Goal: Task Accomplishment & Management: Use online tool/utility

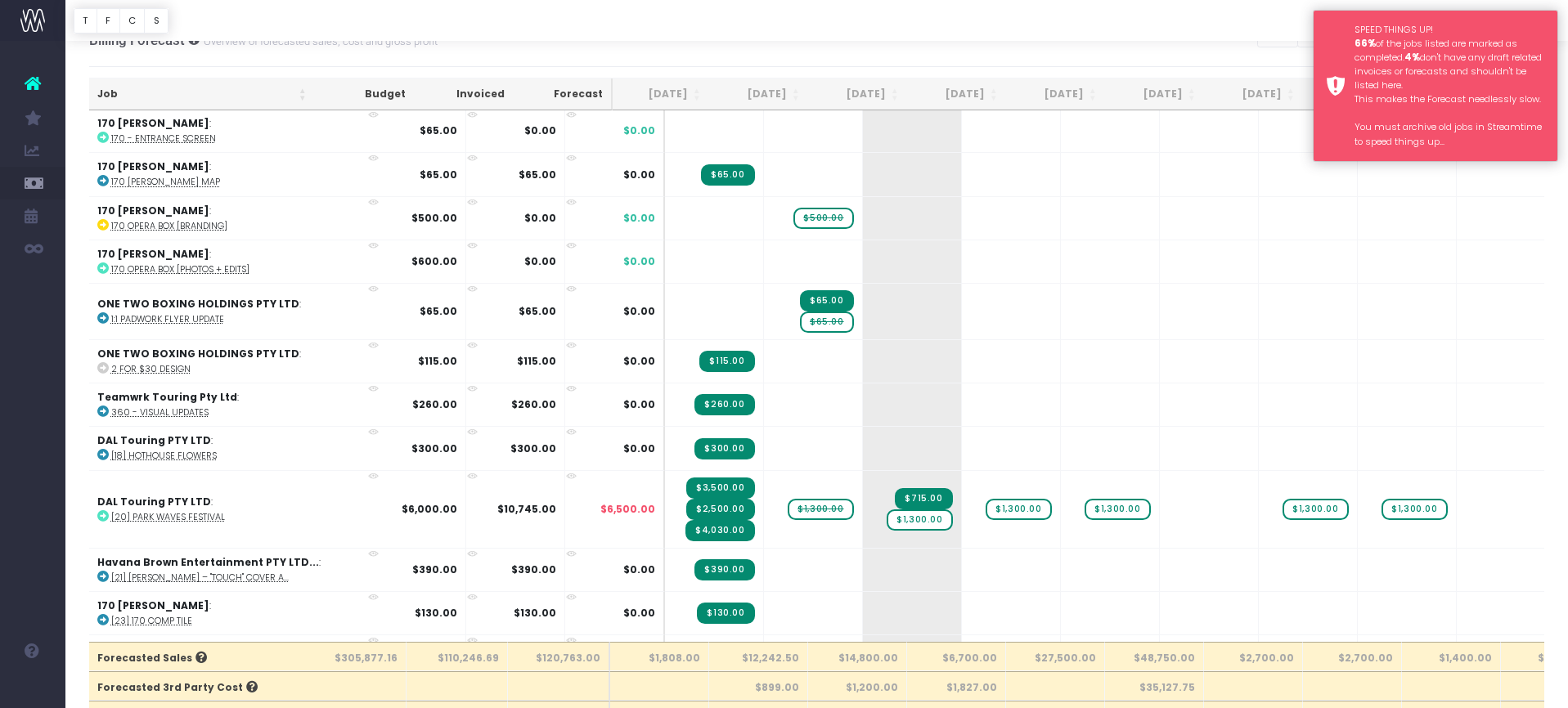
scroll to position [28, 0]
click at [1335, 97] on div "SPEED THINGS UP! 66% of the jobs listed are marked as completed. 4% don't have …" at bounding box center [1435, 86] width 245 height 152
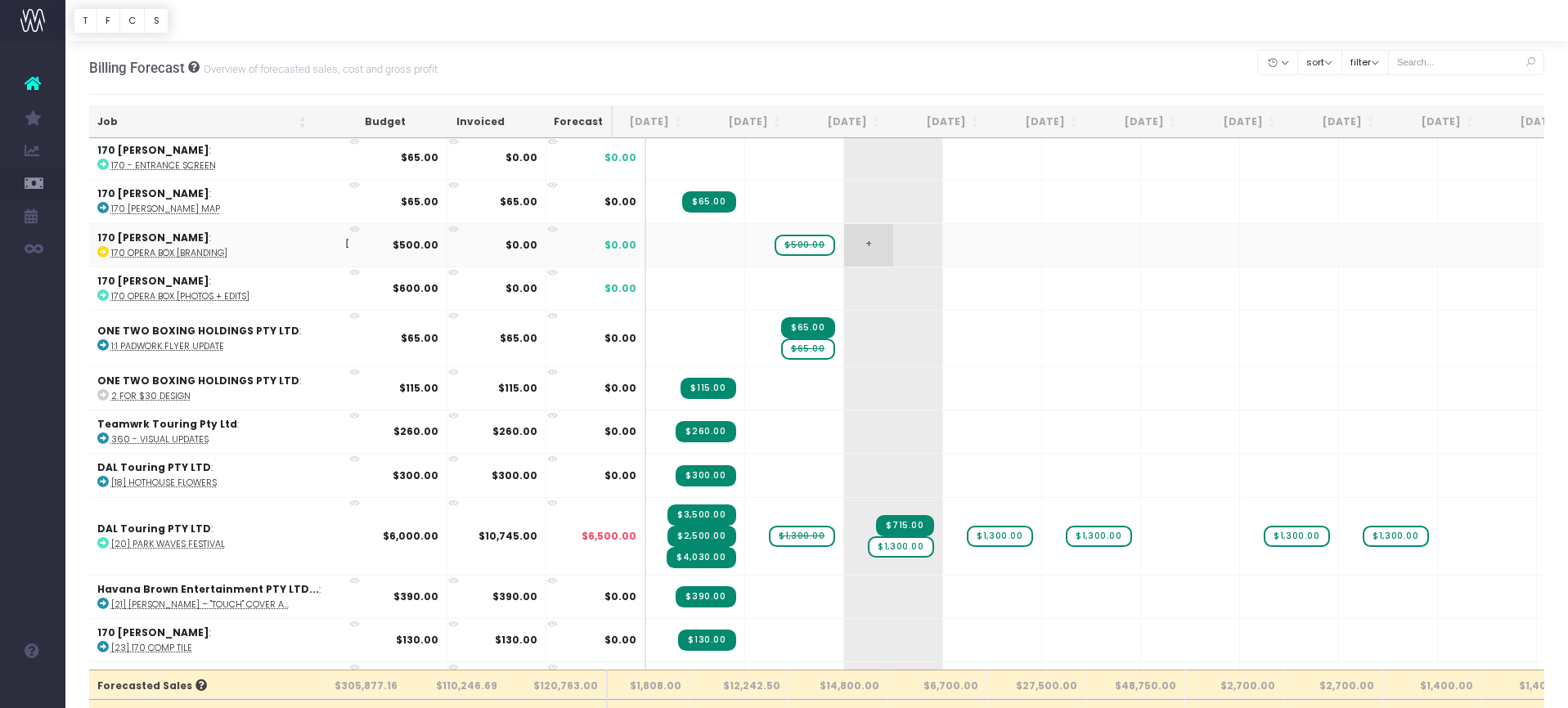
scroll to position [0, 50]
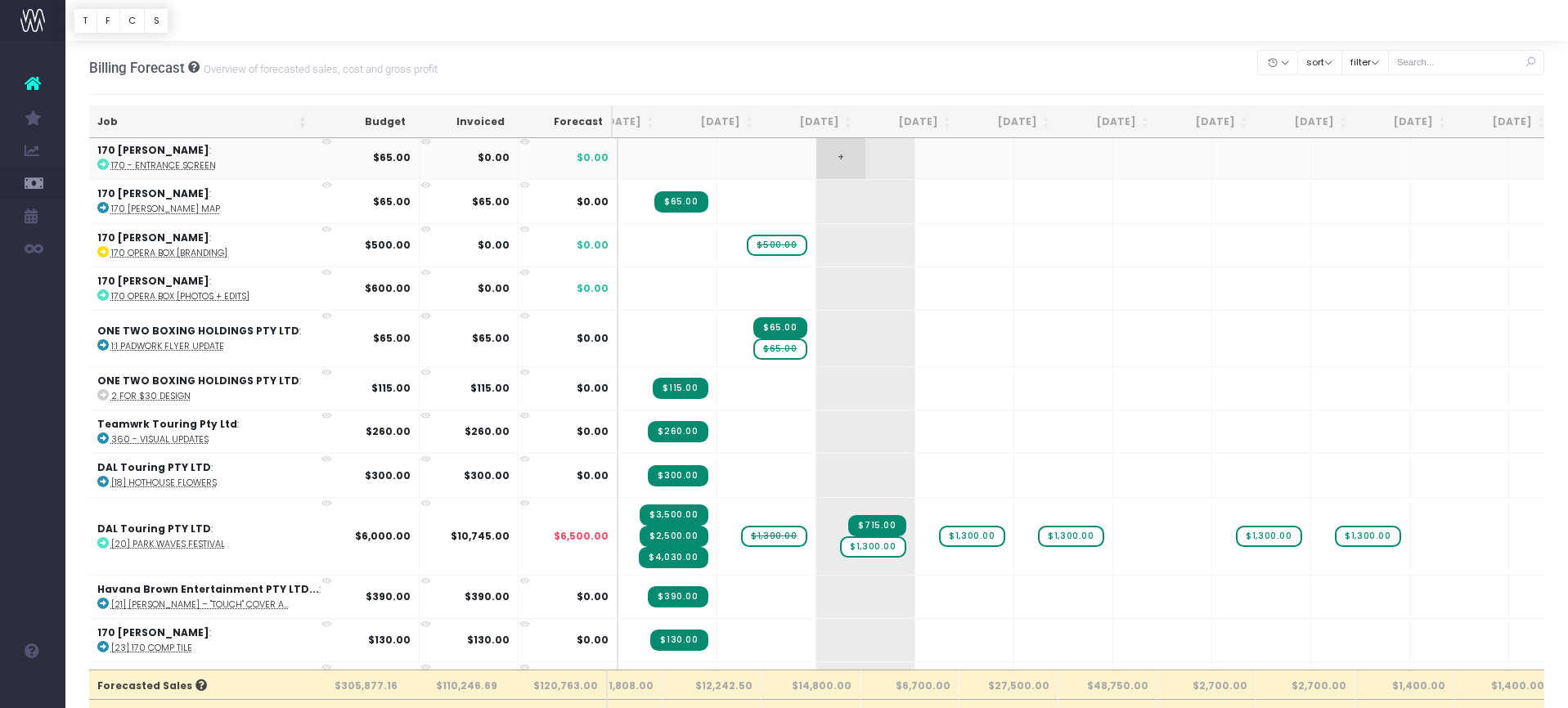
click at [816, 160] on span "+" at bounding box center [841, 157] width 49 height 42
click at [816, 175] on span "+" at bounding box center [841, 157] width 49 height 42
click at [816, 164] on span "+" at bounding box center [841, 157] width 49 height 42
click at [816, 158] on span "+" at bounding box center [841, 157] width 49 height 42
click at [823, 156] on td "+" at bounding box center [865, 157] width 99 height 42
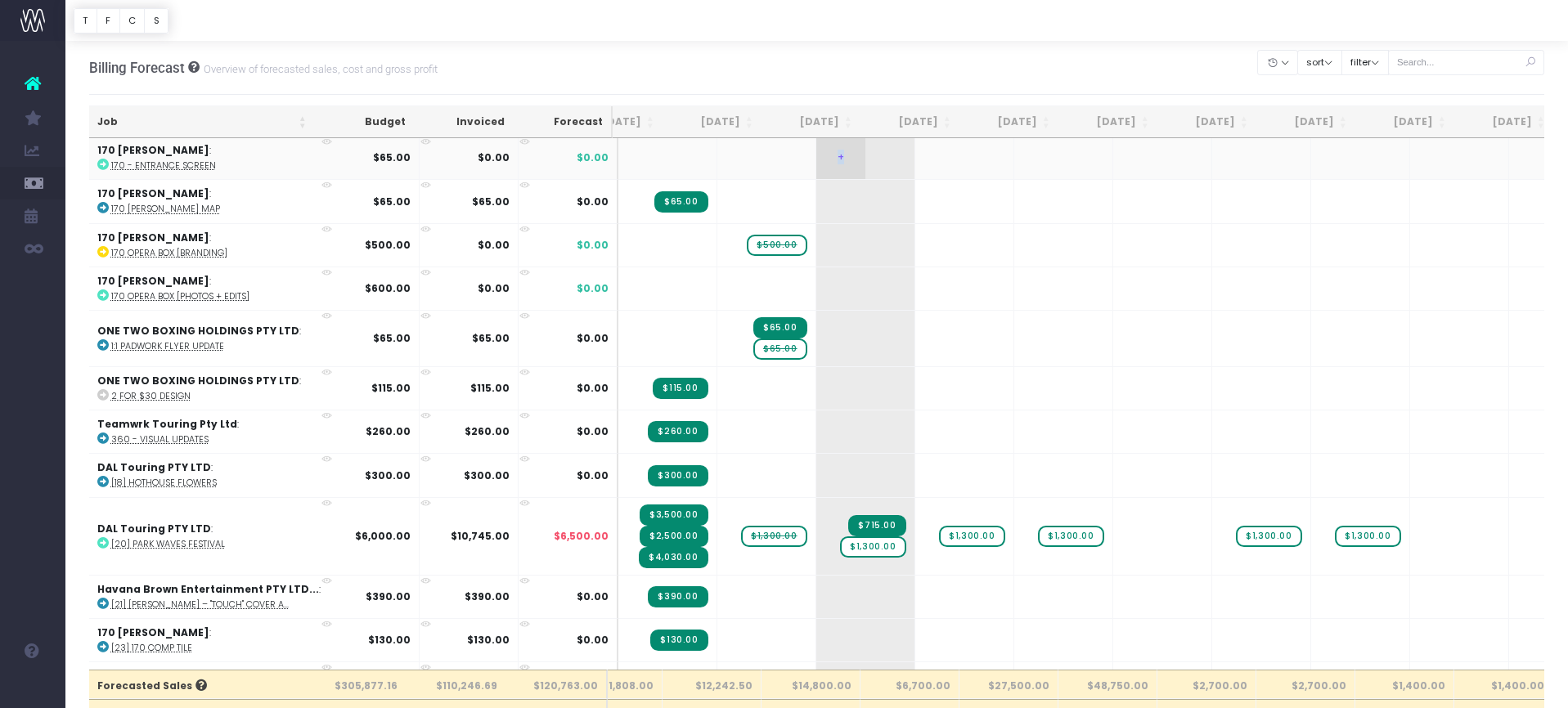
click at [823, 156] on td "+" at bounding box center [865, 157] width 99 height 42
click at [816, 198] on span "+" at bounding box center [841, 201] width 49 height 42
click at [816, 199] on span "+" at bounding box center [841, 201] width 49 height 42
click at [816, 200] on span "+" at bounding box center [841, 201] width 49 height 42
click at [816, 195] on span "+" at bounding box center [841, 201] width 49 height 42
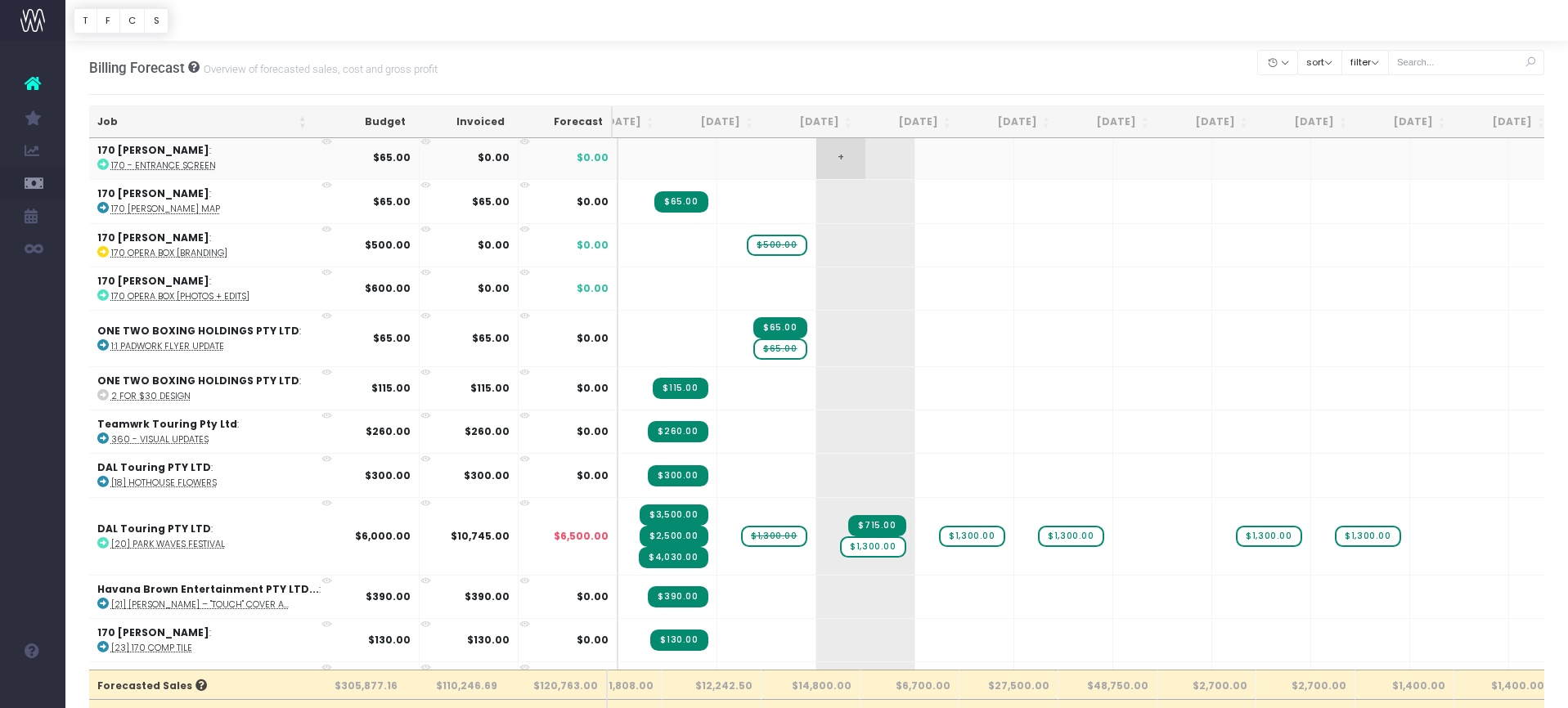
click at [816, 171] on span "+" at bounding box center [841, 157] width 49 height 42
click at [816, 154] on span "+" at bounding box center [841, 157] width 49 height 42
click at [816, 155] on span "+" at bounding box center [841, 157] width 49 height 42
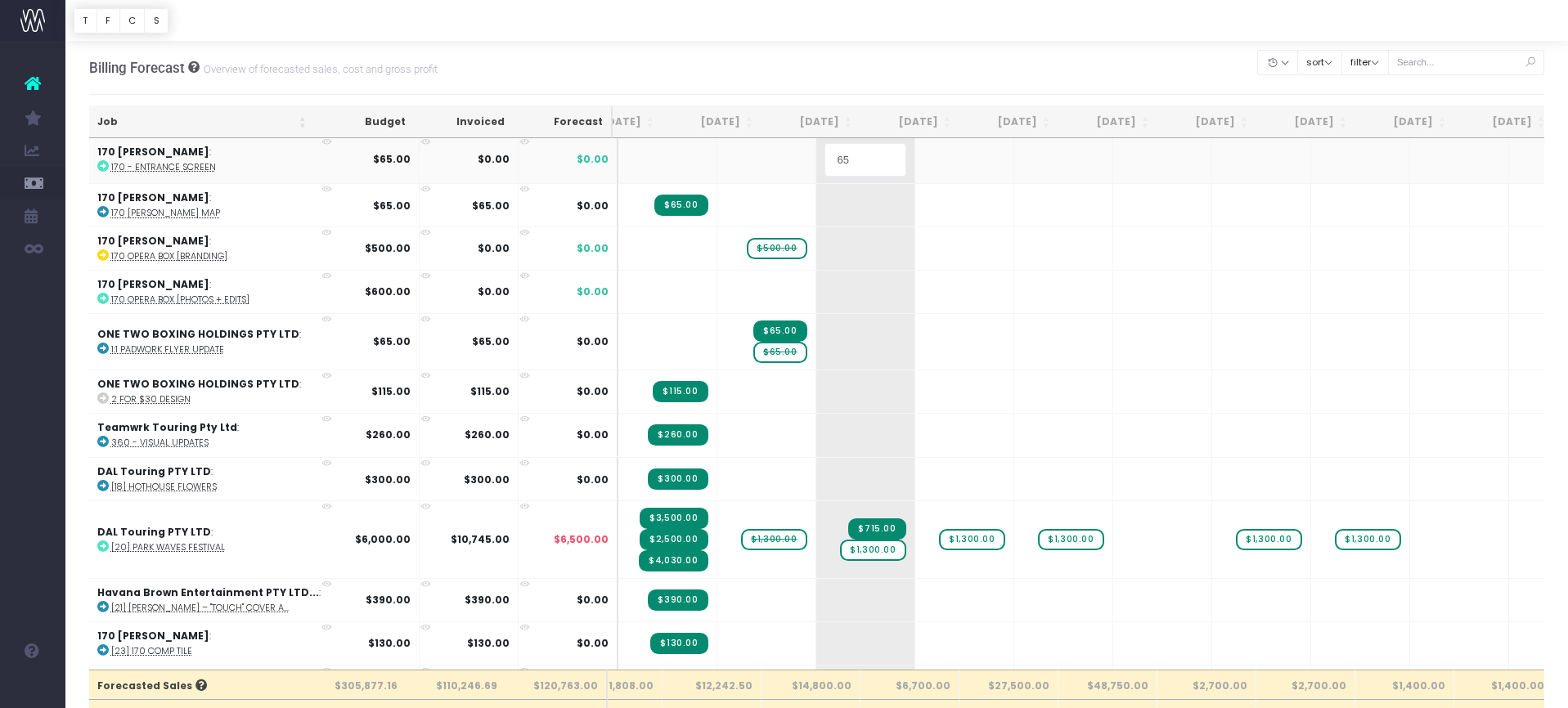
click at [824, 155] on input "65" at bounding box center [865, 159] width 81 height 33
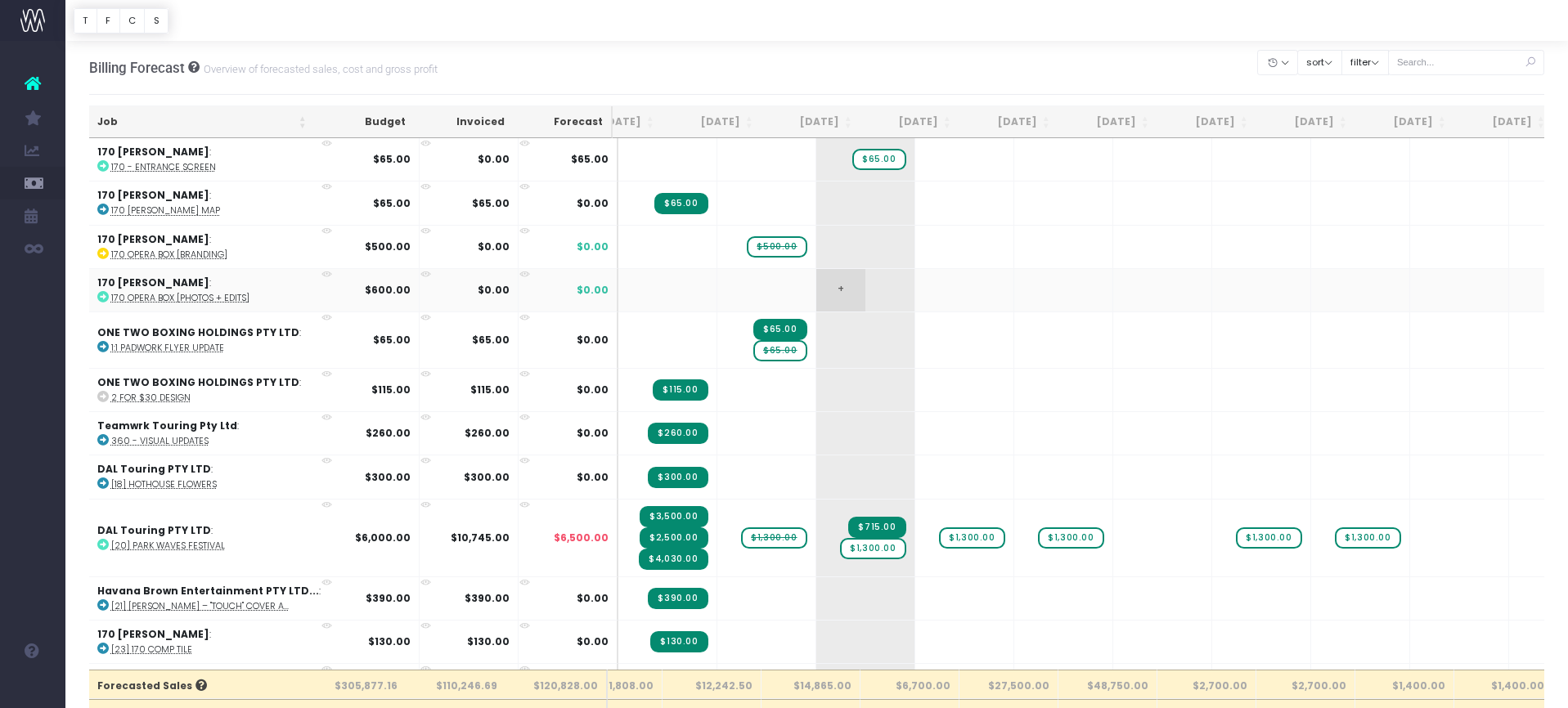
click at [816, 282] on span "+" at bounding box center [841, 289] width 49 height 42
click at [816, 294] on span "+" at bounding box center [841, 289] width 49 height 42
click at [816, 288] on span "+" at bounding box center [841, 289] width 49 height 42
click at [816, 287] on span "+" at bounding box center [841, 289] width 49 height 42
click at [816, 285] on span "+" at bounding box center [841, 289] width 49 height 42
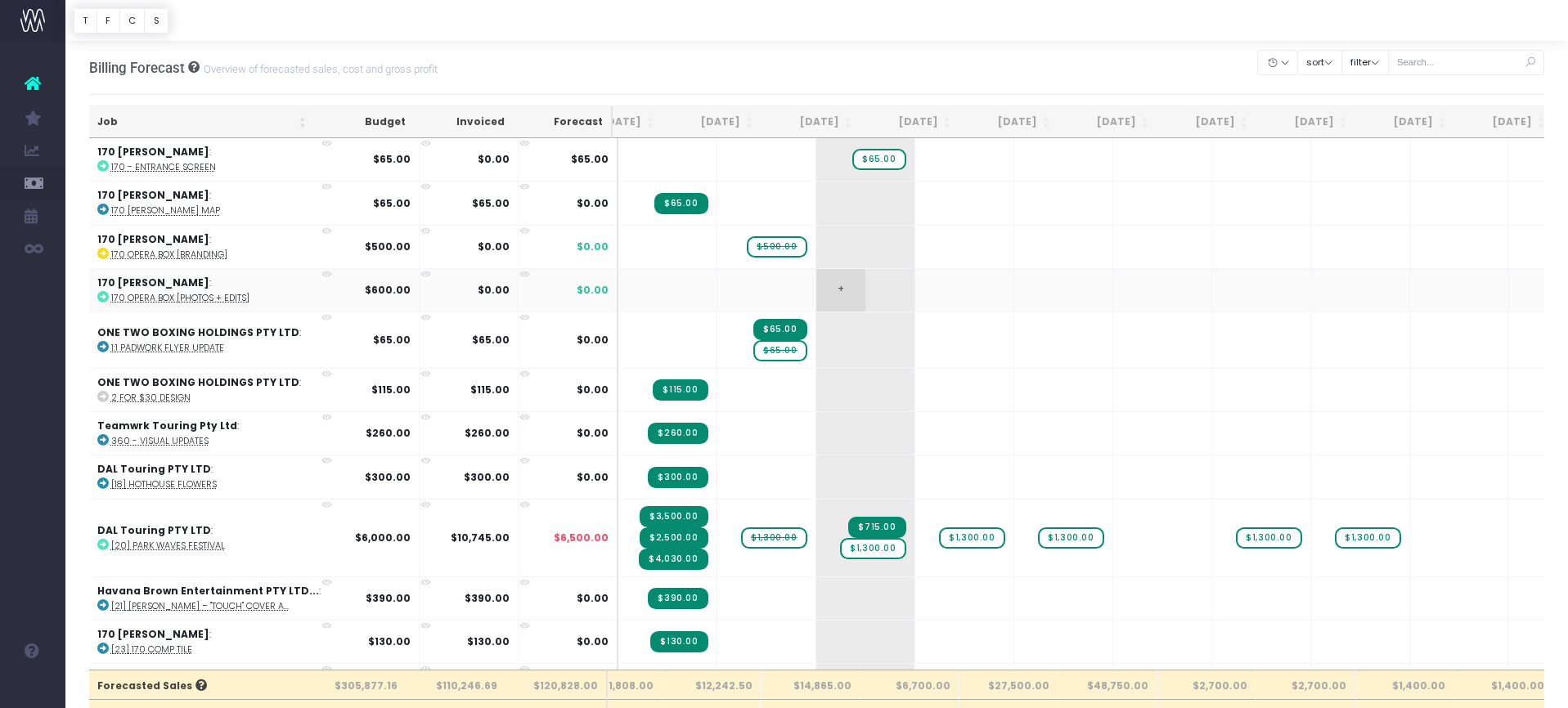
click at [816, 285] on span "+" at bounding box center [841, 289] width 49 height 42
click at [816, 284] on span "+" at bounding box center [841, 289] width 49 height 42
click at [816, 285] on span "+" at bounding box center [841, 289] width 49 height 42
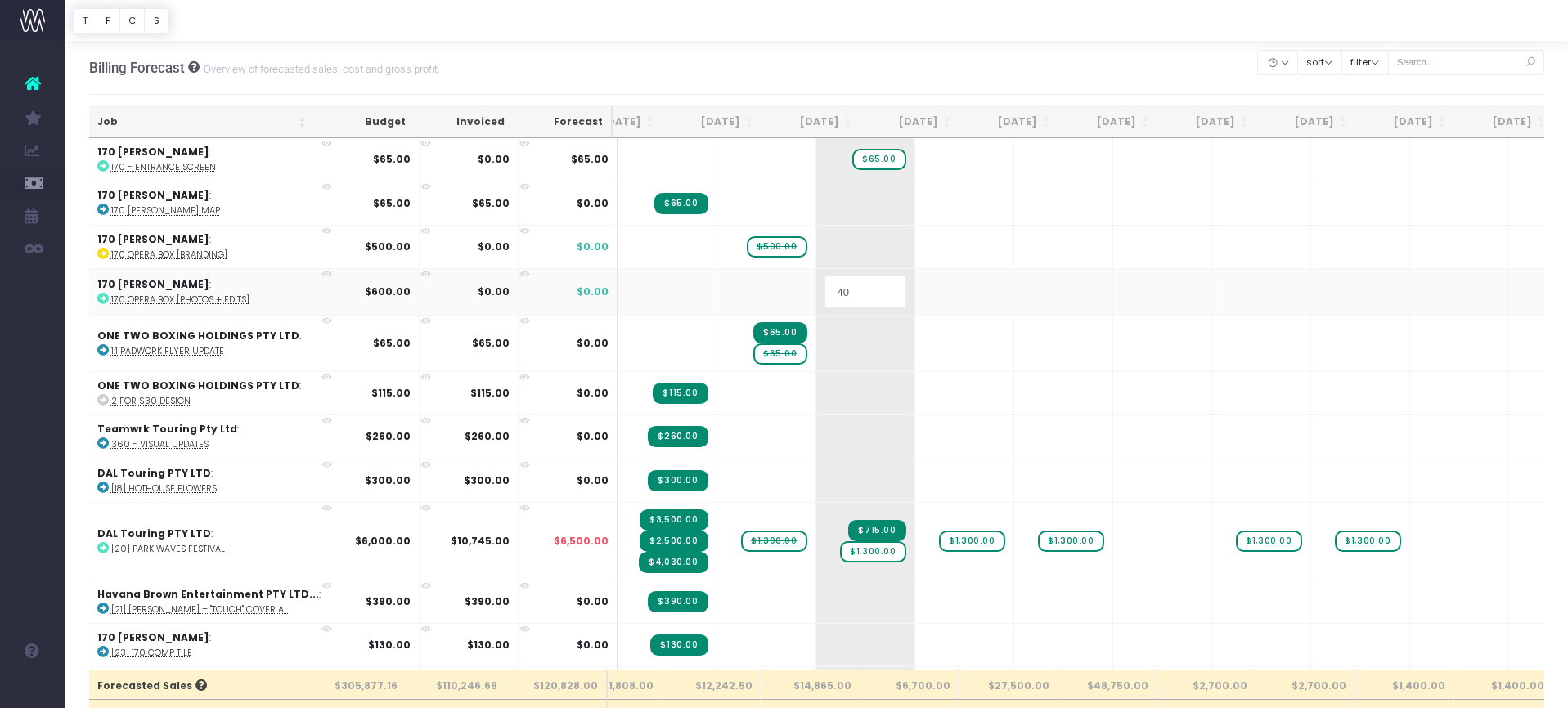
type input "400"
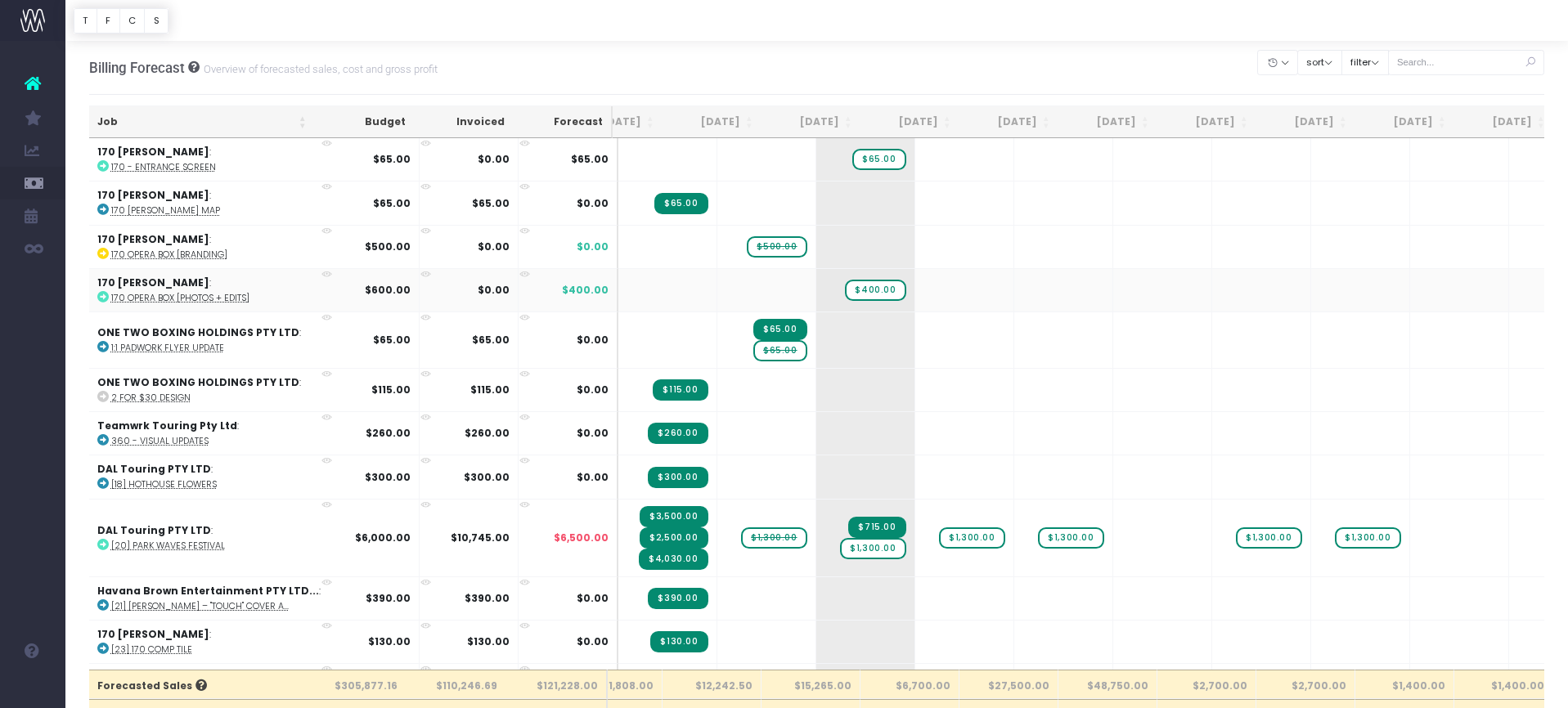
scroll to position [0, 0]
click at [377, 285] on strong "$600.00" at bounding box center [387, 289] width 46 height 14
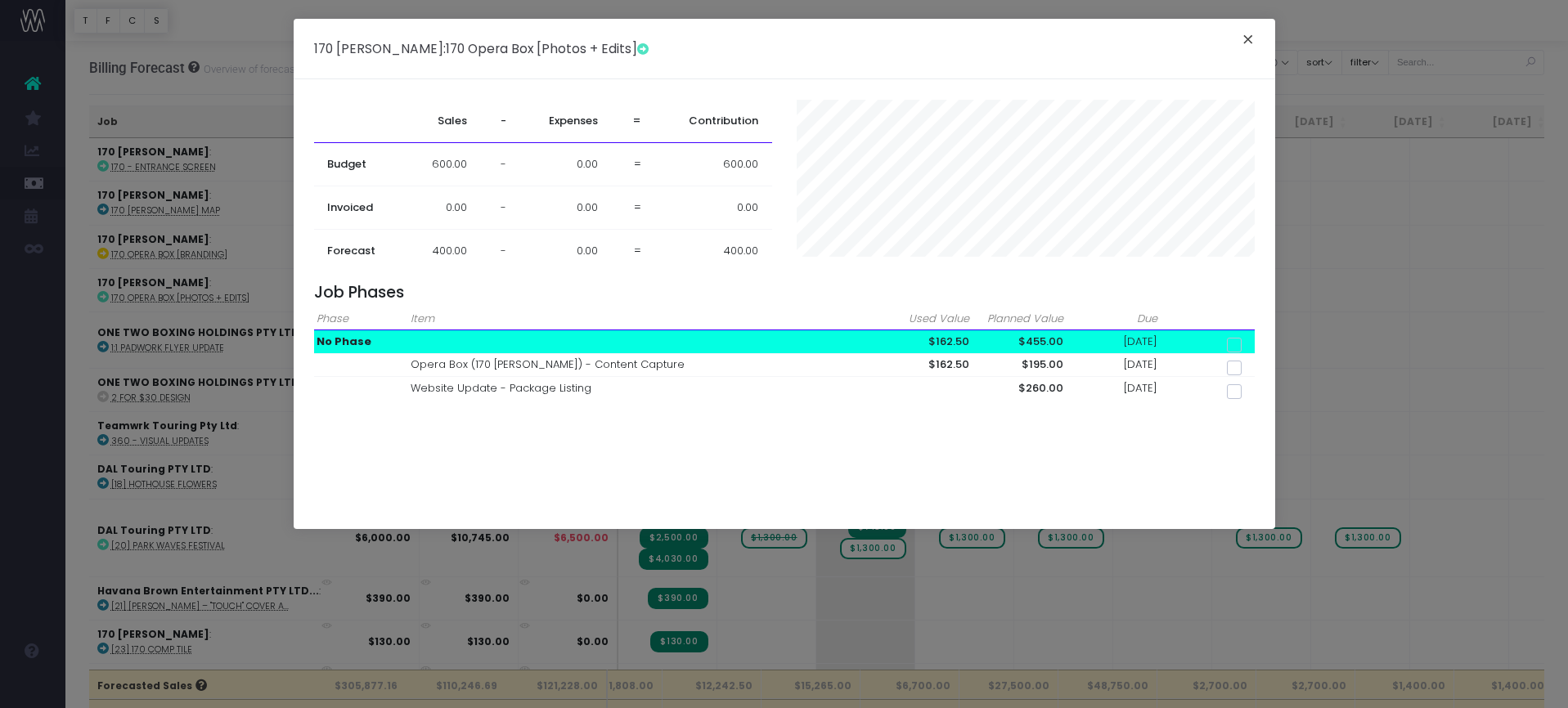
click at [1251, 34] on button "×" at bounding box center [1248, 42] width 34 height 26
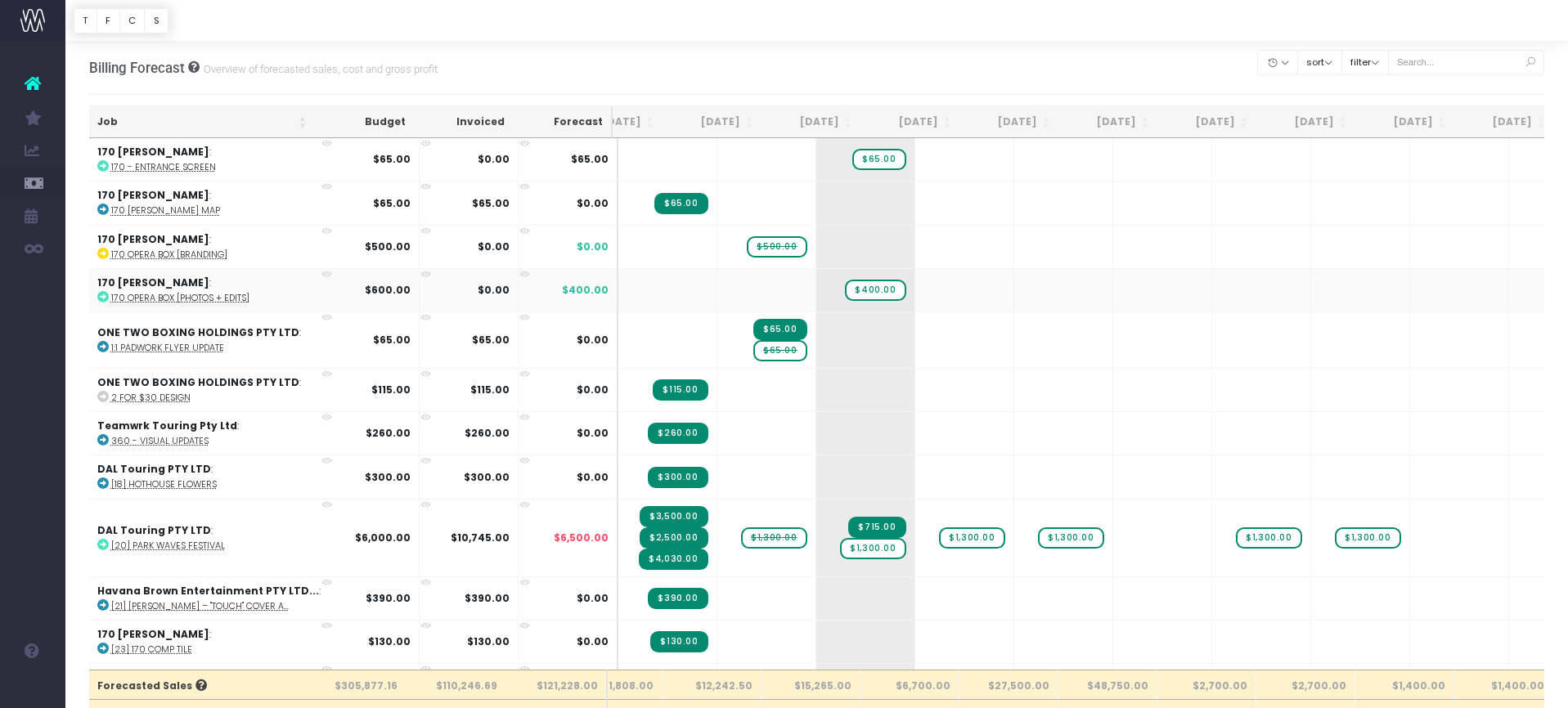
click at [321, 269] on icon at bounding box center [327, 274] width 11 height 11
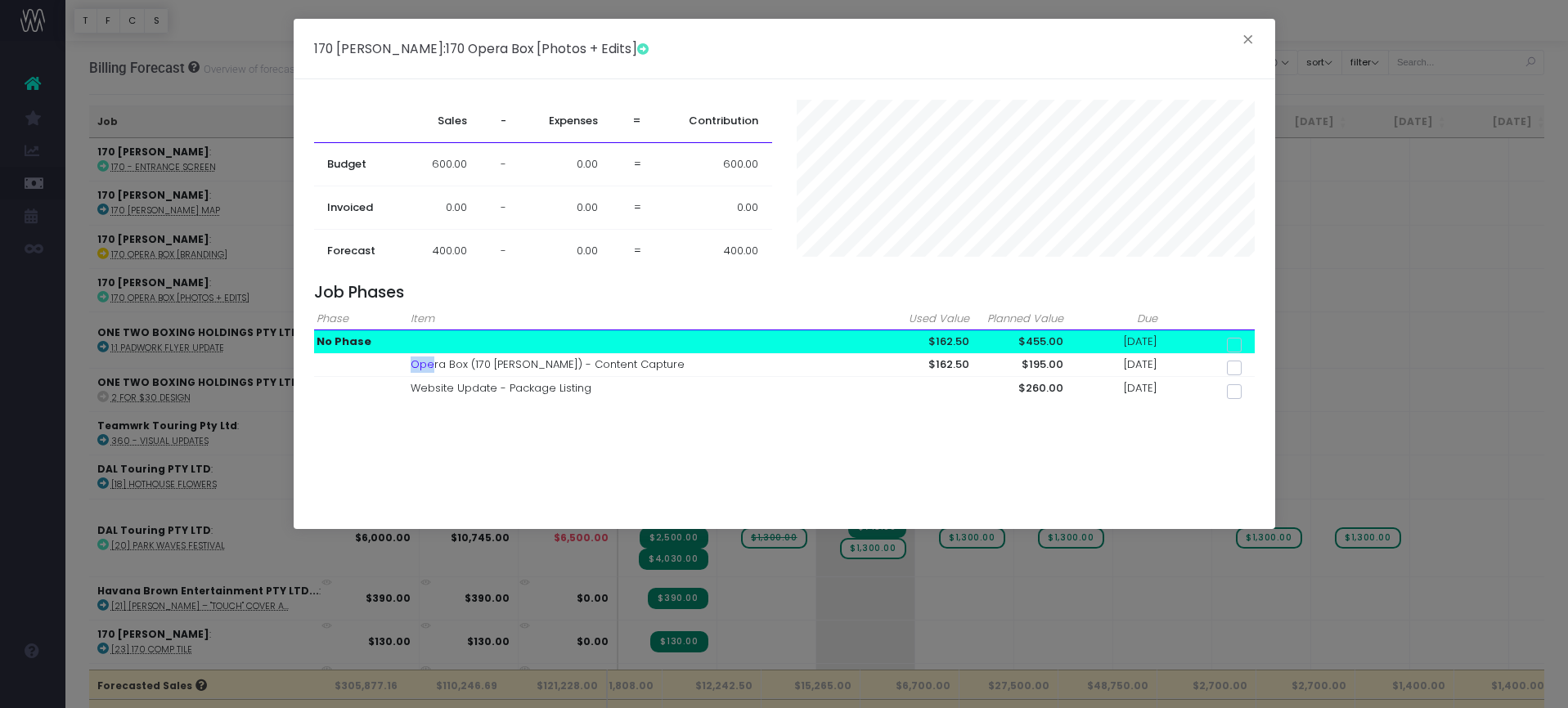
drag, startPoint x: 405, startPoint y: 360, endPoint x: 446, endPoint y: 359, distance: 41.0
click at [438, 360] on tr "Opera Box (170 Russell) - Content Capture $162.50 $195.00 19 Sep 2025" at bounding box center [784, 364] width 941 height 23
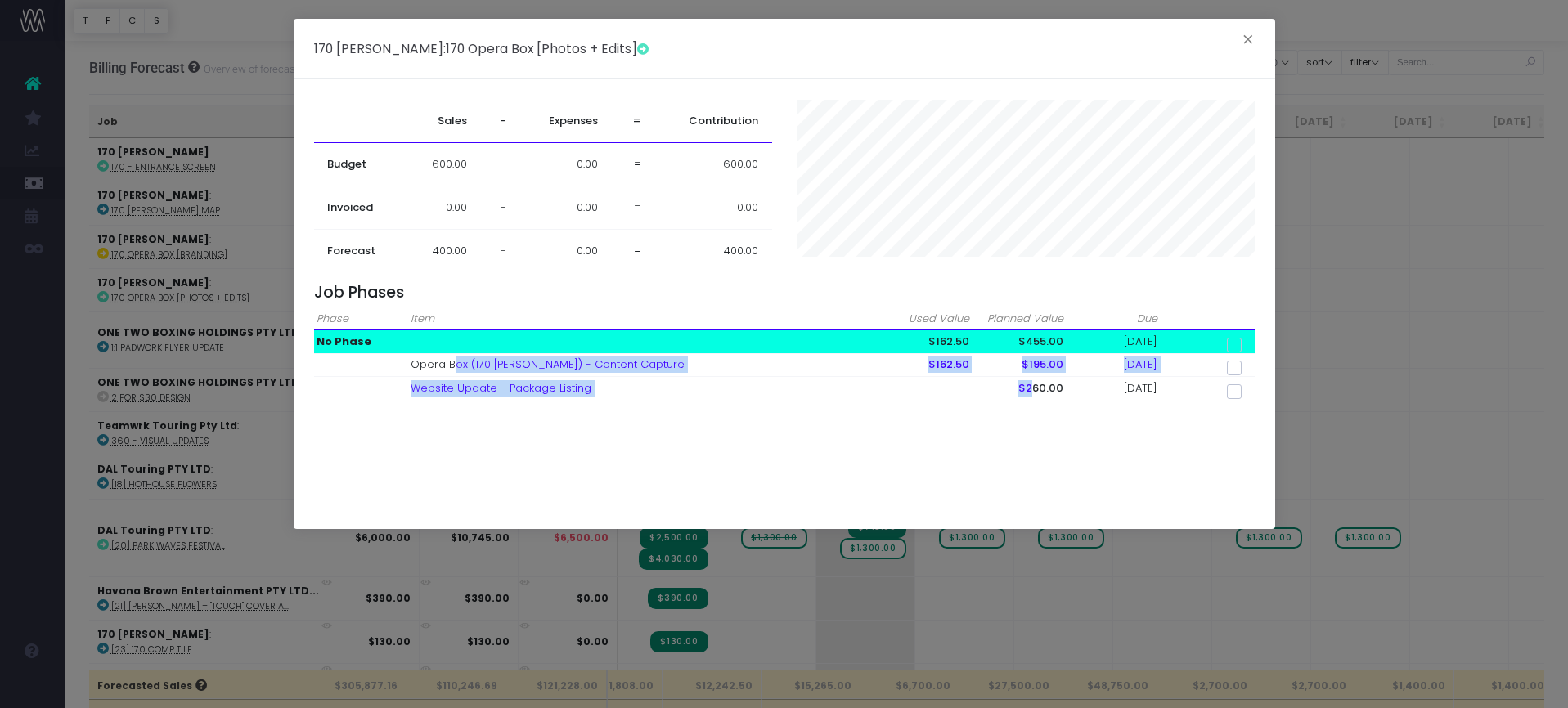
drag, startPoint x: 594, startPoint y: 369, endPoint x: 1126, endPoint y: 373, distance: 532.0
click at [1108, 373] on tbody "No Phase $162.50 $455.00 01 Oct 2025 Opera Box (170 Russell) - Content Capture …" at bounding box center [784, 364] width 941 height 69
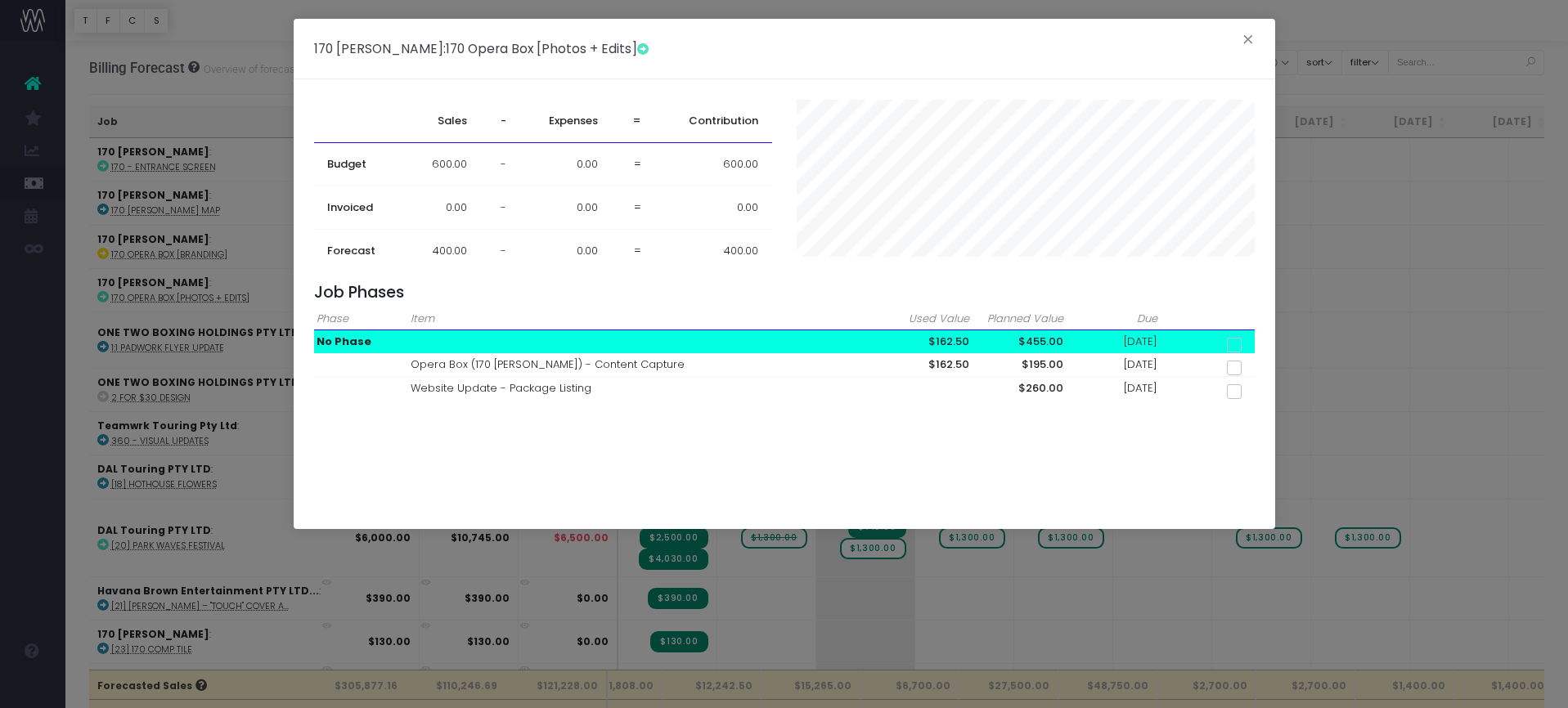
click at [1041, 335] on td "$455.00" at bounding box center [1020, 341] width 94 height 23
drag, startPoint x: 1084, startPoint y: 365, endPoint x: 1175, endPoint y: 355, distance: 91.5
click at [1086, 365] on td "19 Sep 2025" at bounding box center [1114, 364] width 94 height 23
click at [1231, 344] on span at bounding box center [1234, 345] width 14 height 14
click at [1251, 344] on input "checkbox" at bounding box center [1257, 342] width 11 height 11
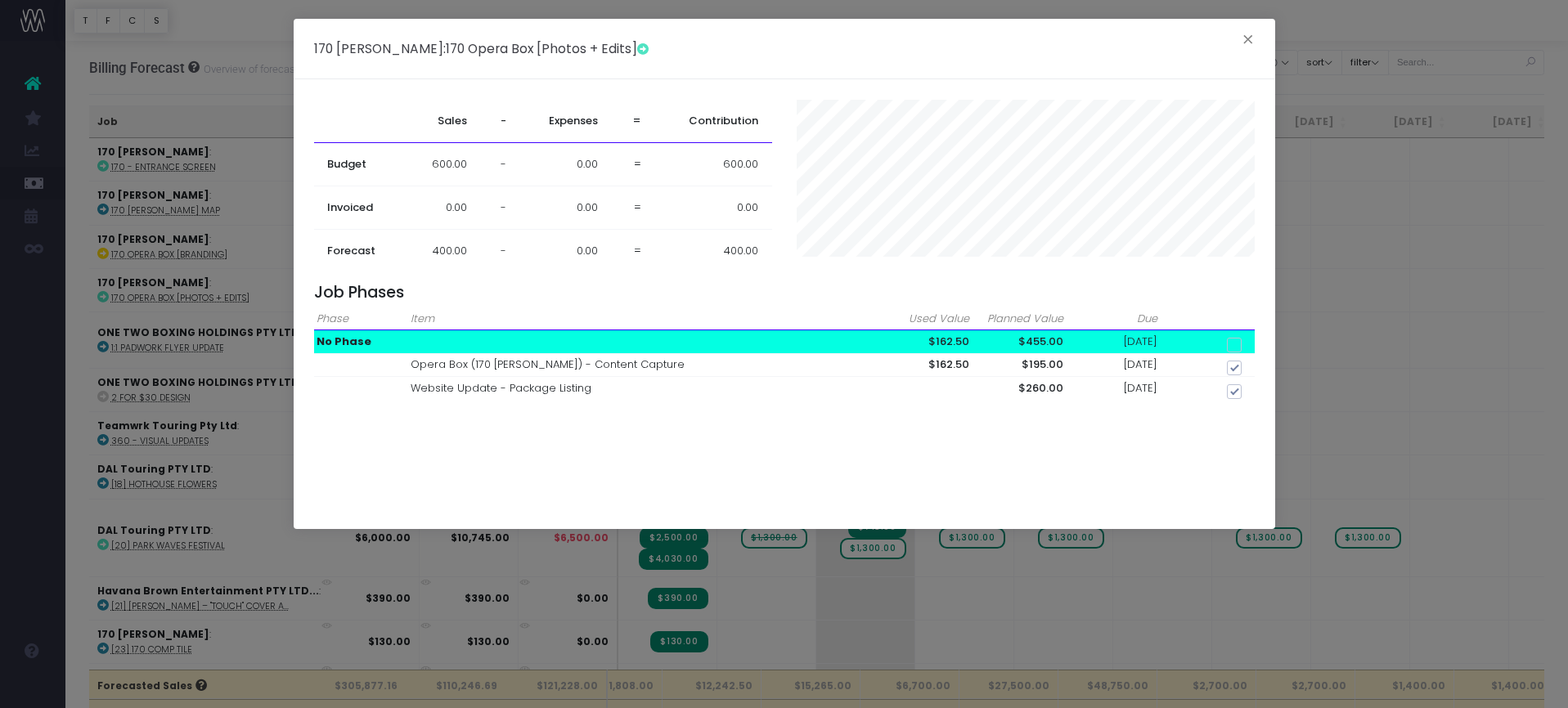
checkbox input "true"
click at [1231, 344] on span at bounding box center [1234, 345] width 14 height 14
click at [1251, 344] on input "checkbox" at bounding box center [1257, 342] width 11 height 11
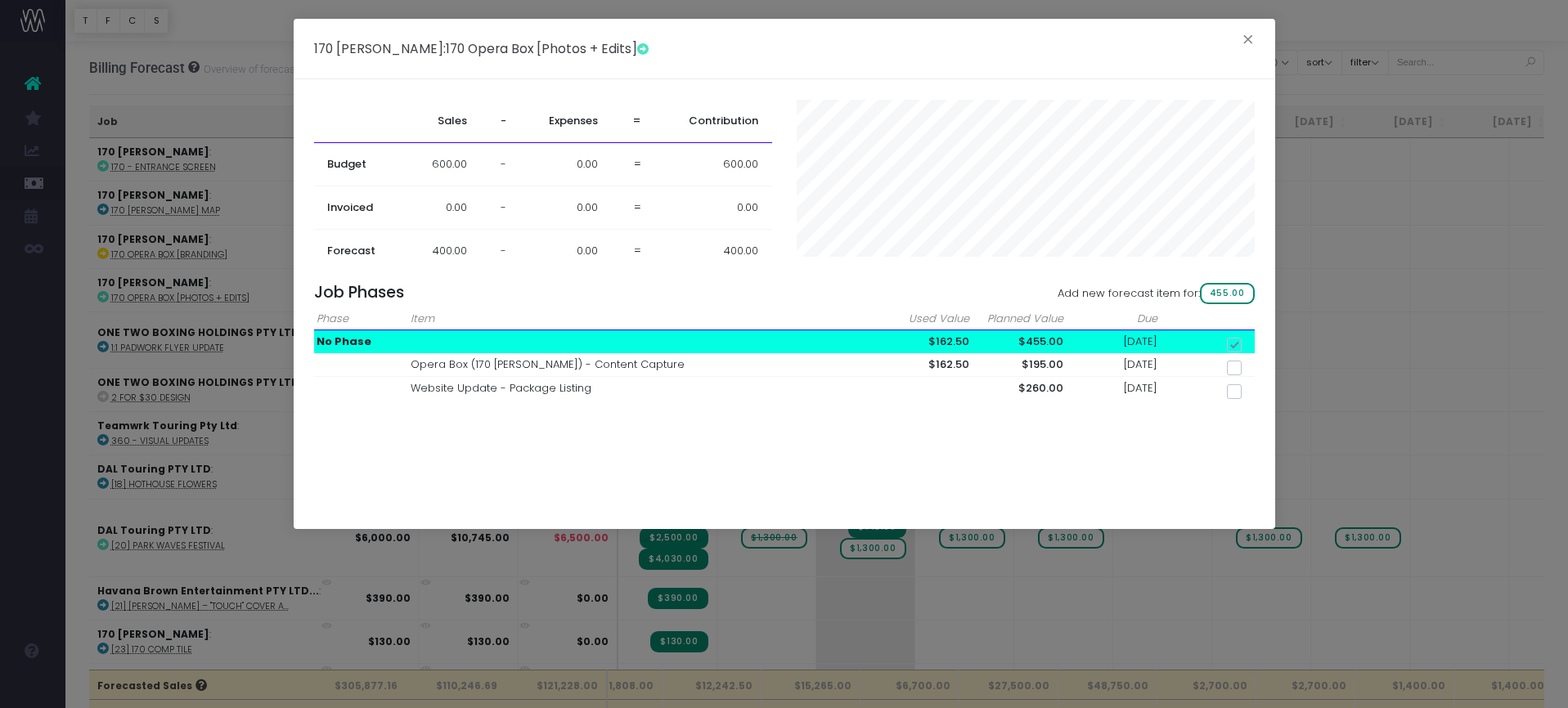
checkbox input "false"
click at [1259, 34] on button "×" at bounding box center [1248, 42] width 34 height 26
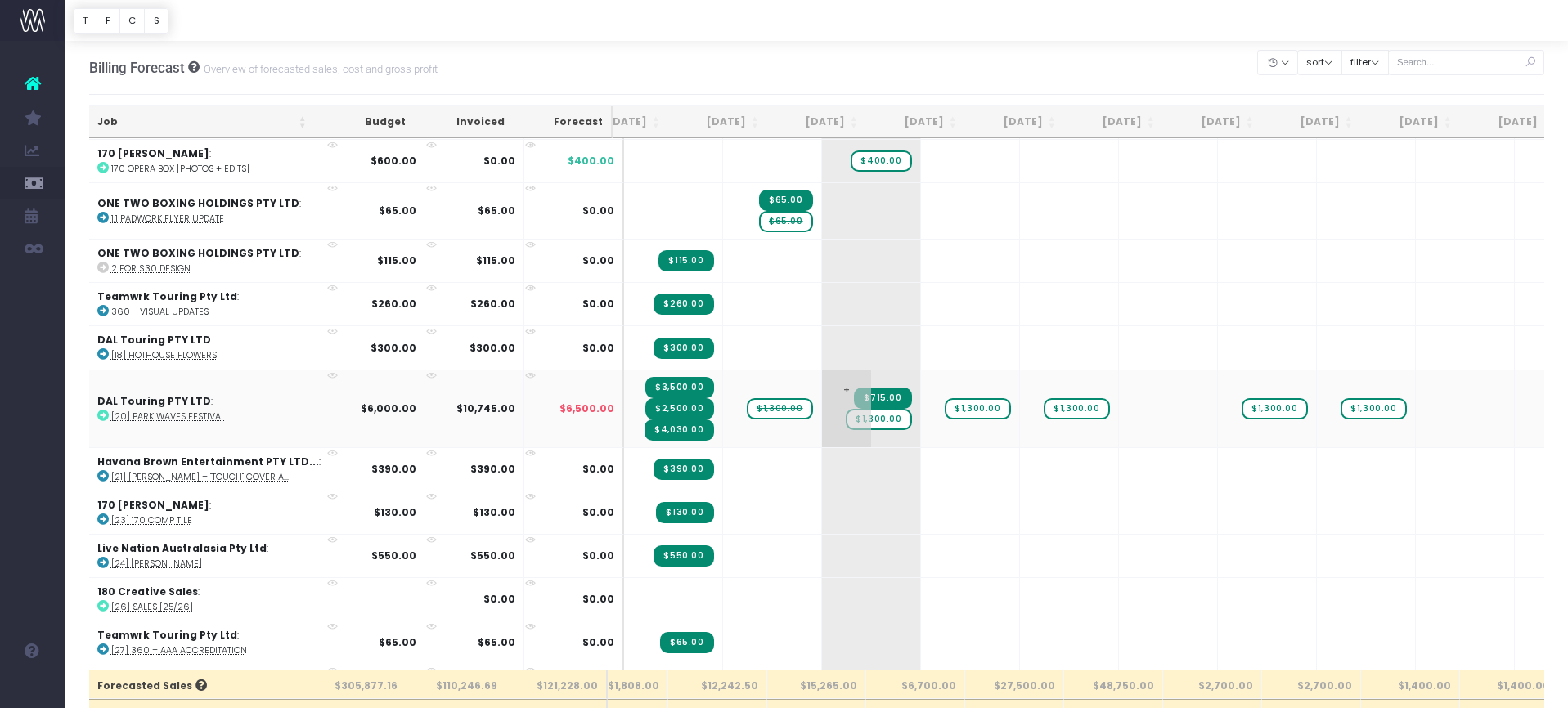
scroll to position [0, 48]
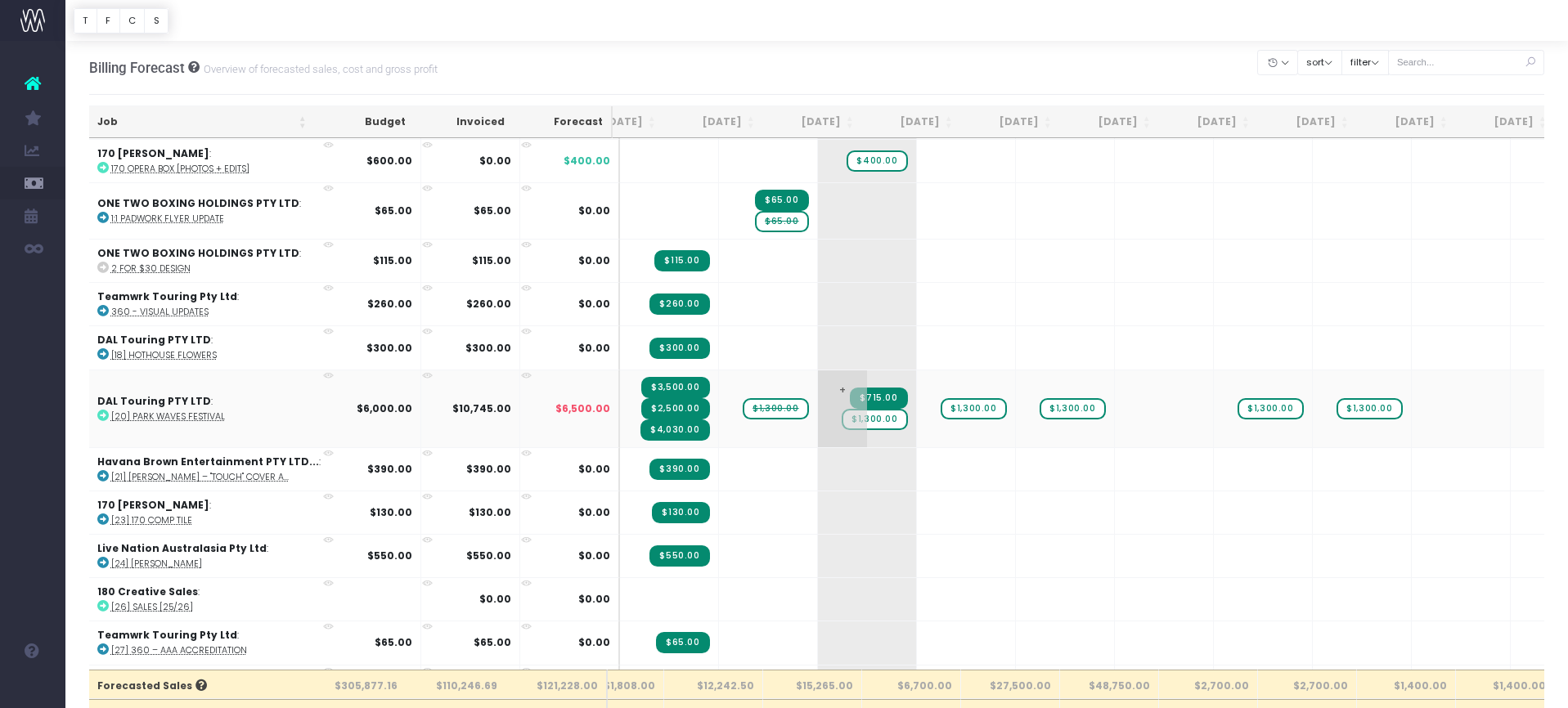
click at [850, 393] on span "$715.00" at bounding box center [878, 398] width 57 height 22
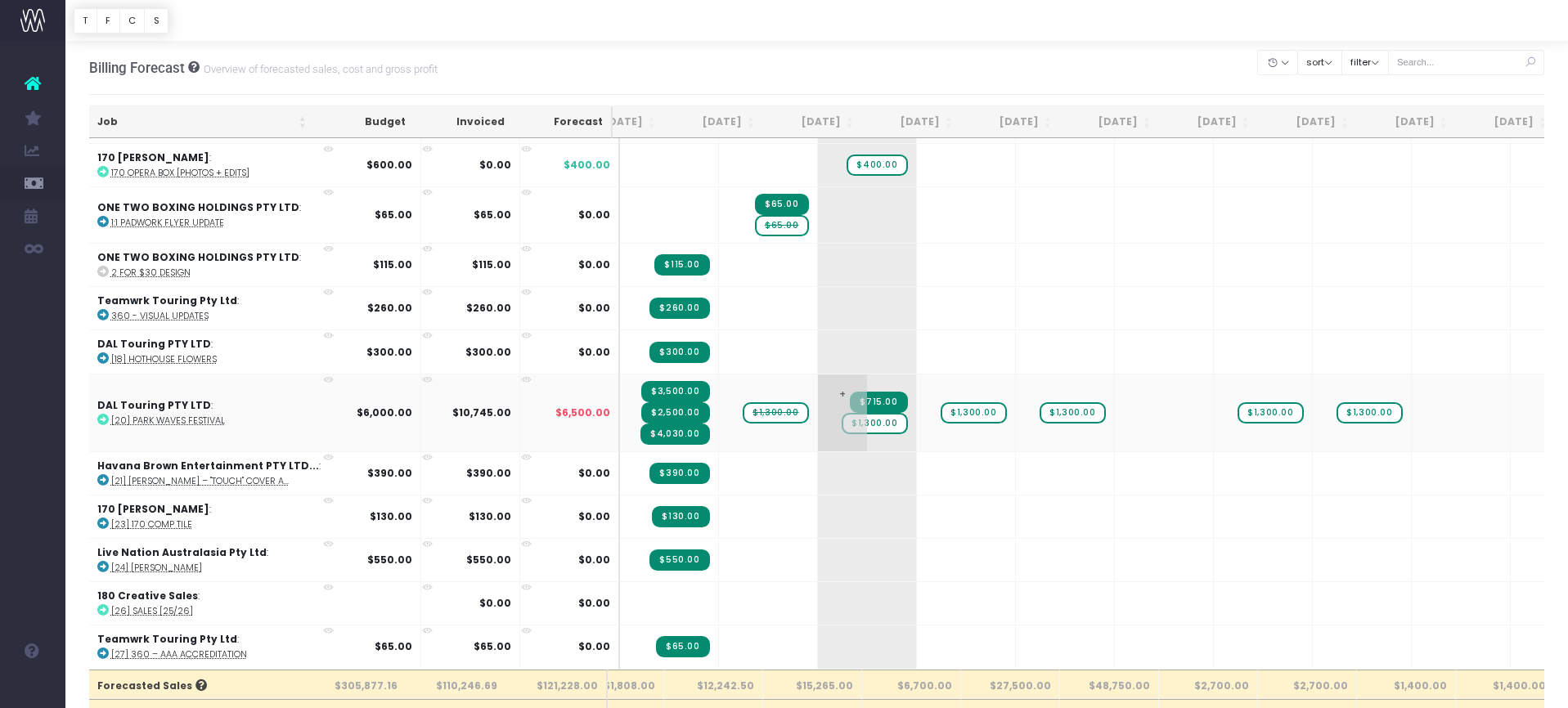
scroll to position [0, 46]
click at [821, 392] on span "+" at bounding box center [845, 412] width 49 height 77
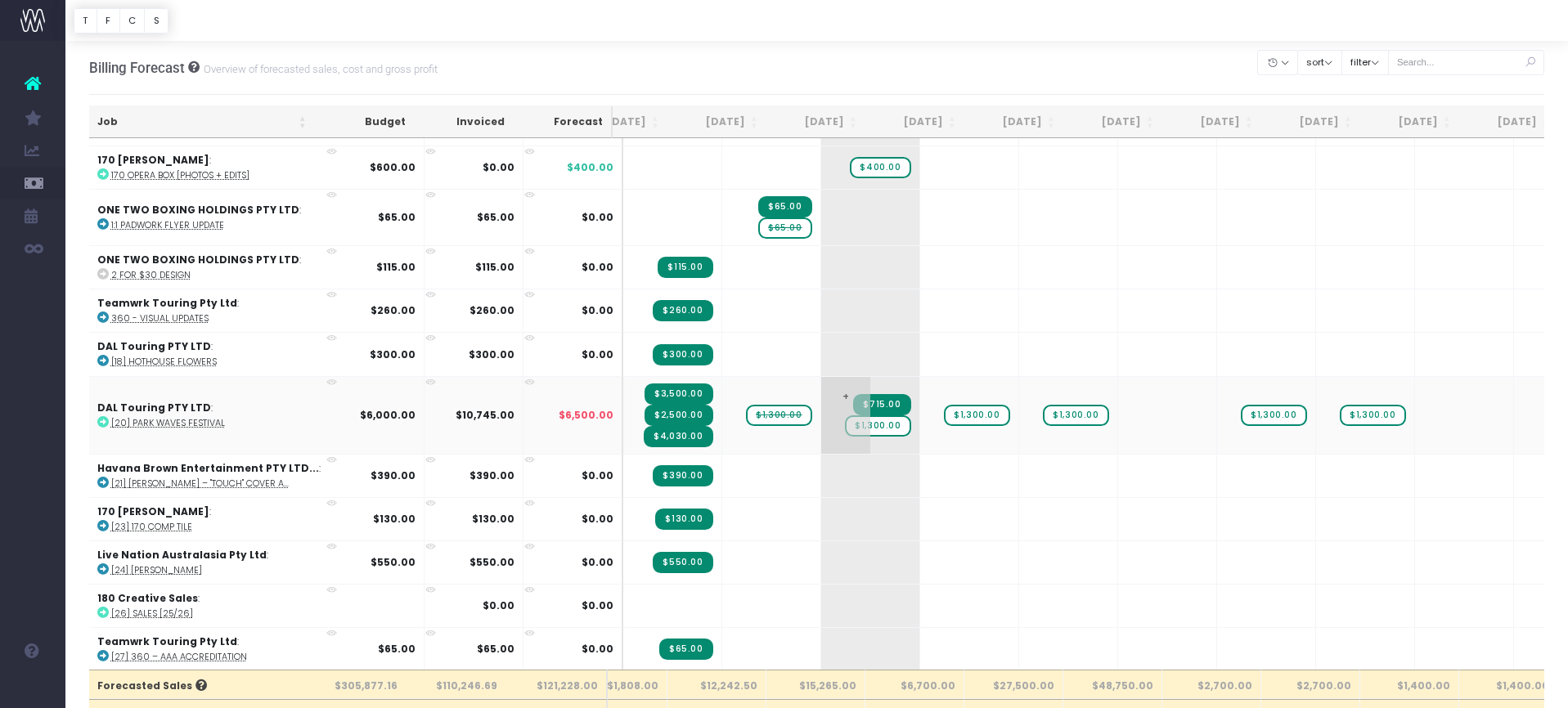
scroll to position [0, 44]
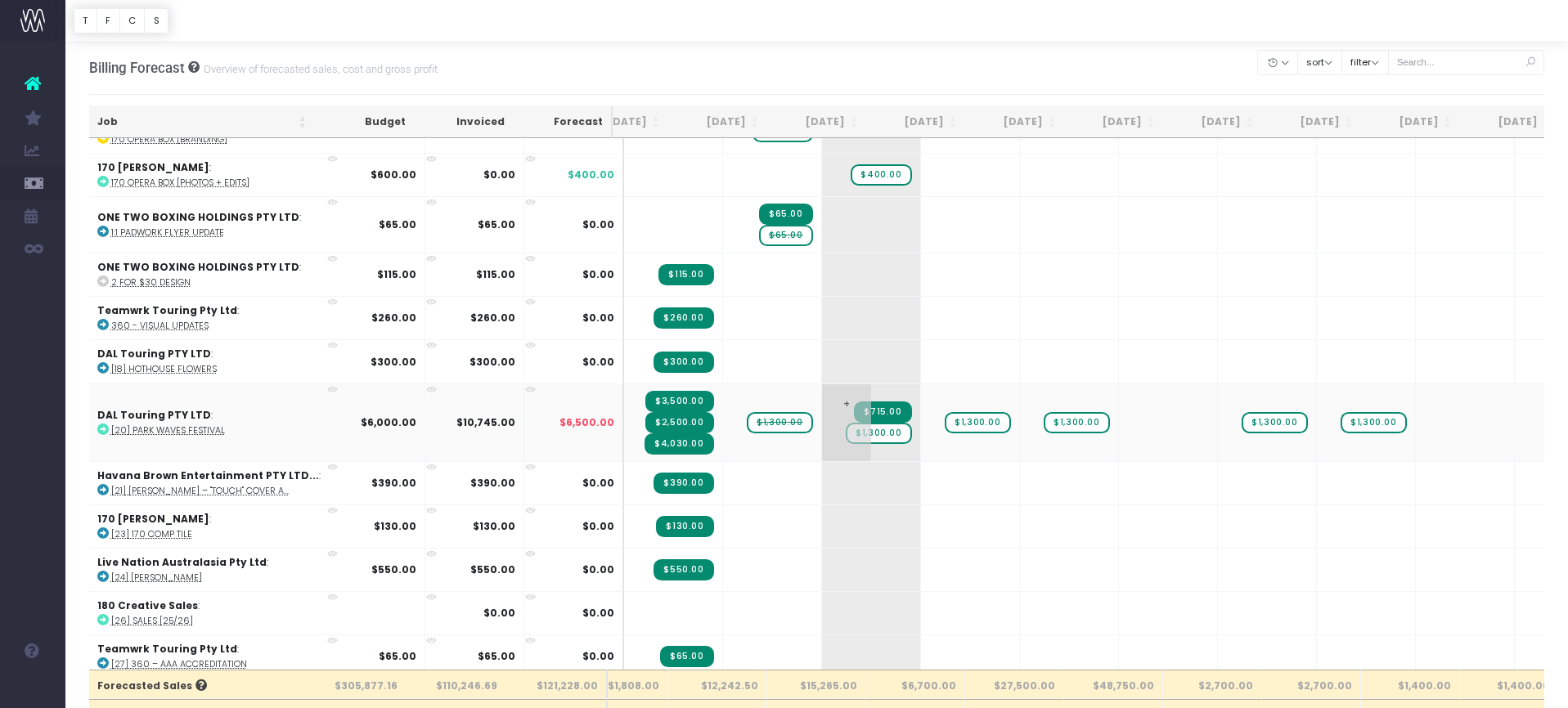
click at [854, 411] on span "$715.00" at bounding box center [882, 412] width 57 height 22
click at [822, 403] on span "+" at bounding box center [847, 422] width 49 height 77
click at [854, 409] on span "$715.00" at bounding box center [882, 412] width 57 height 22
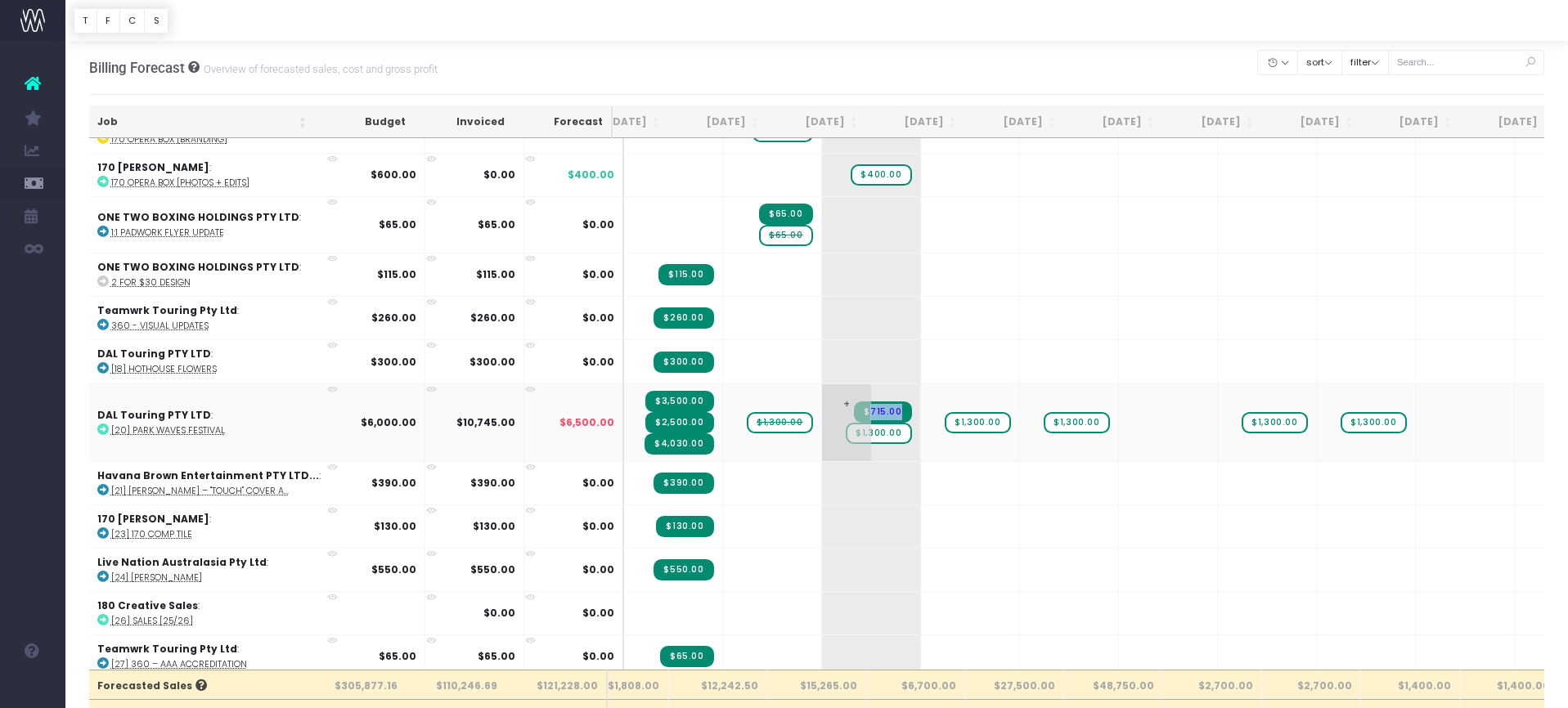
click at [854, 409] on span "$715.00" at bounding box center [882, 412] width 57 height 22
click at [345, 400] on icon at bounding box center [351, 403] width 14 height 14
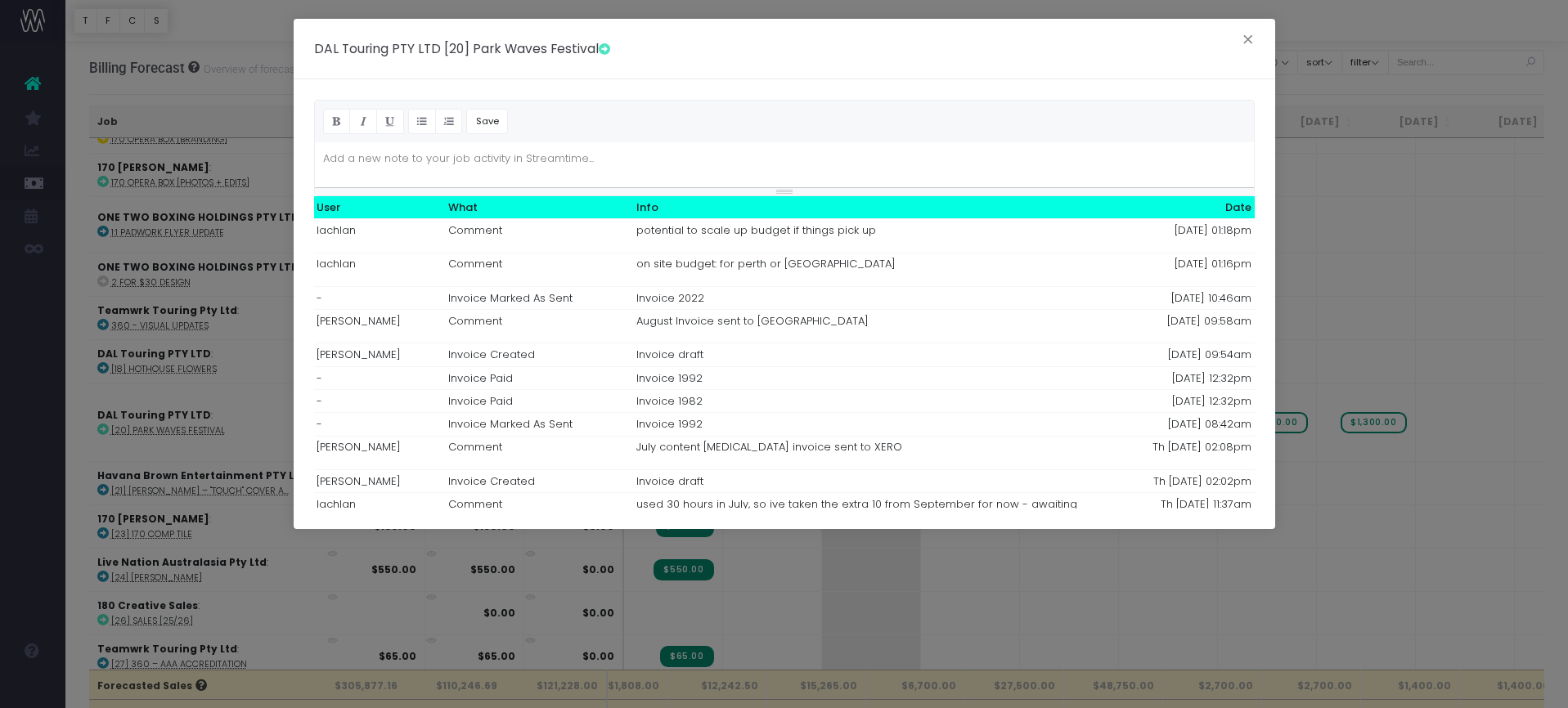
drag, startPoint x: 1248, startPoint y: 44, endPoint x: 1129, endPoint y: 115, distance: 138.6
click at [1248, 44] on button "×" at bounding box center [1248, 42] width 34 height 26
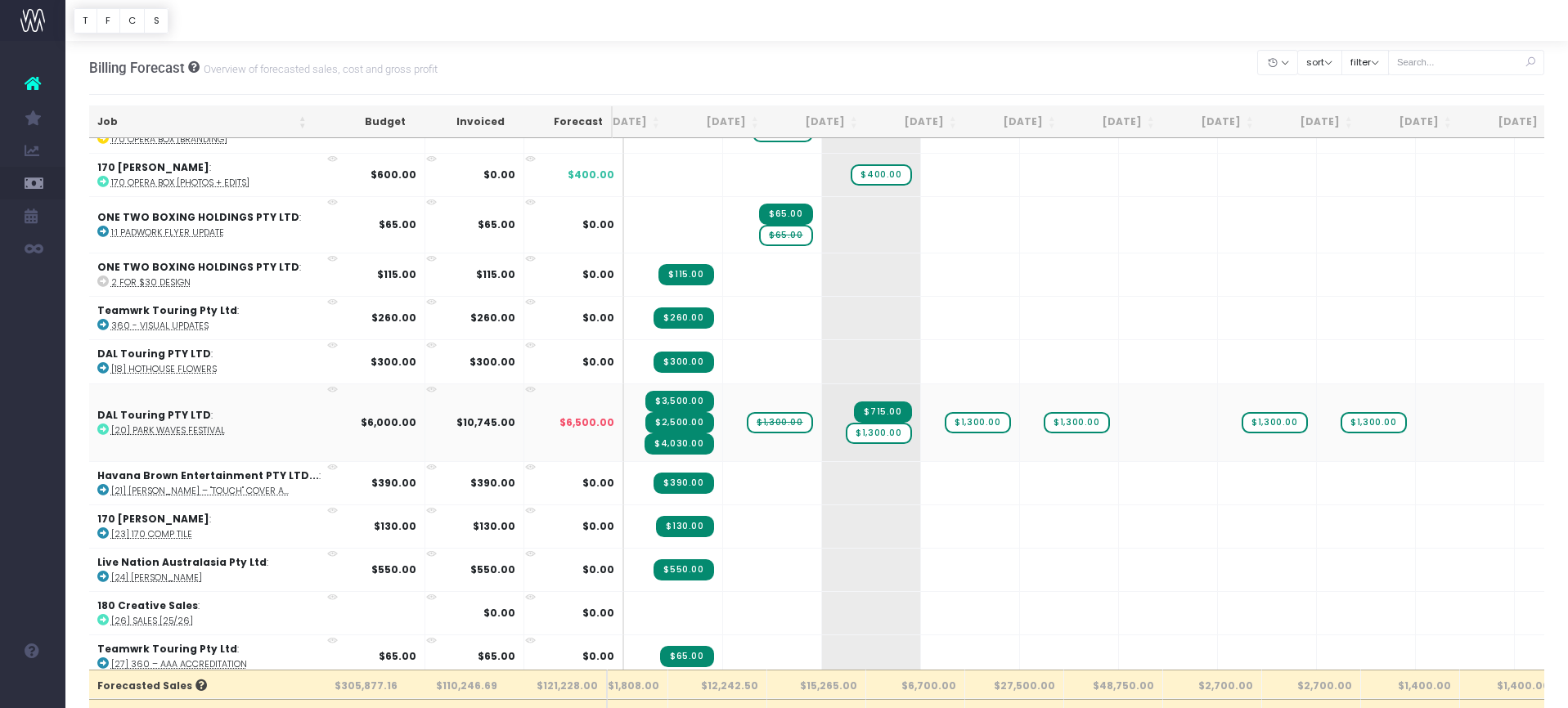
click at [361, 419] on strong "$6,000.00" at bounding box center [388, 421] width 55 height 14
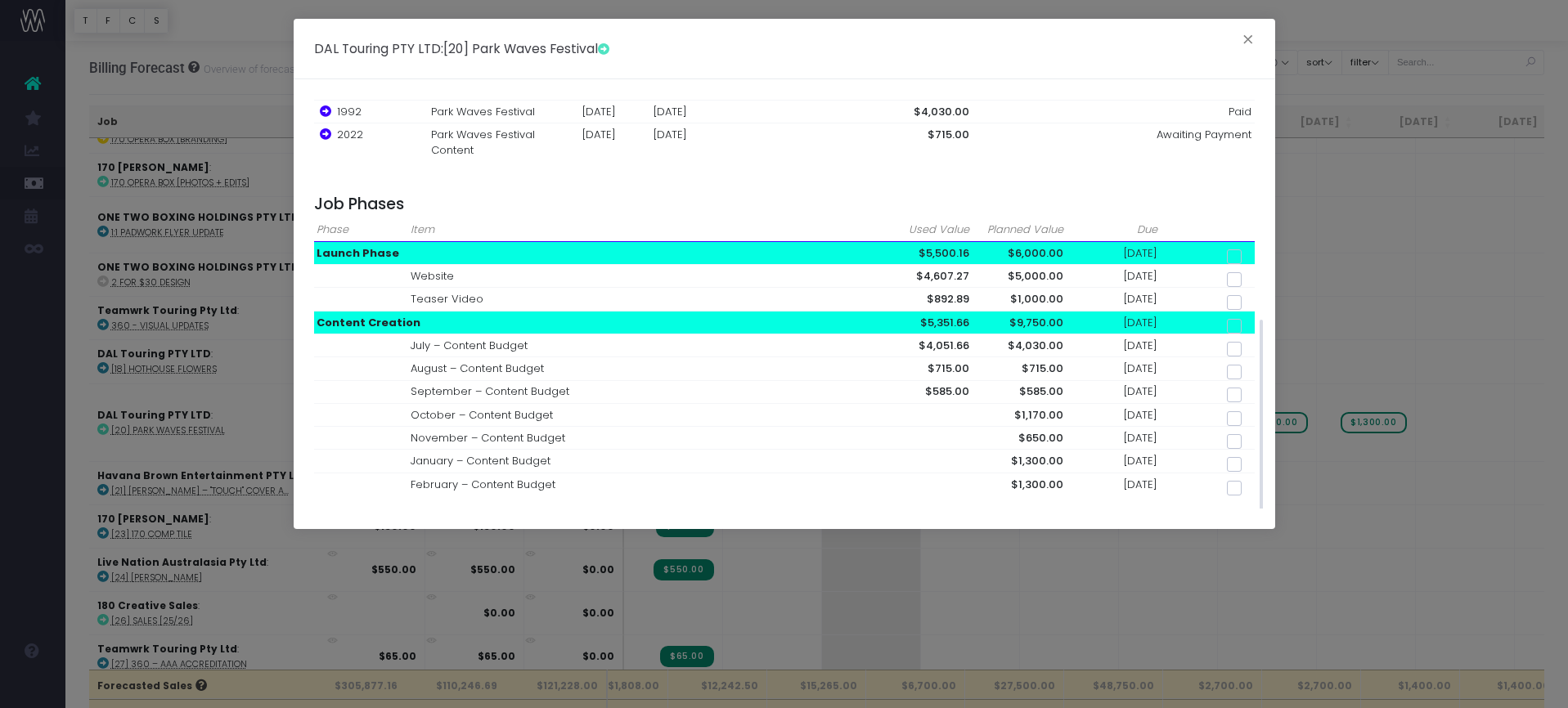
scroll to position [441, 0]
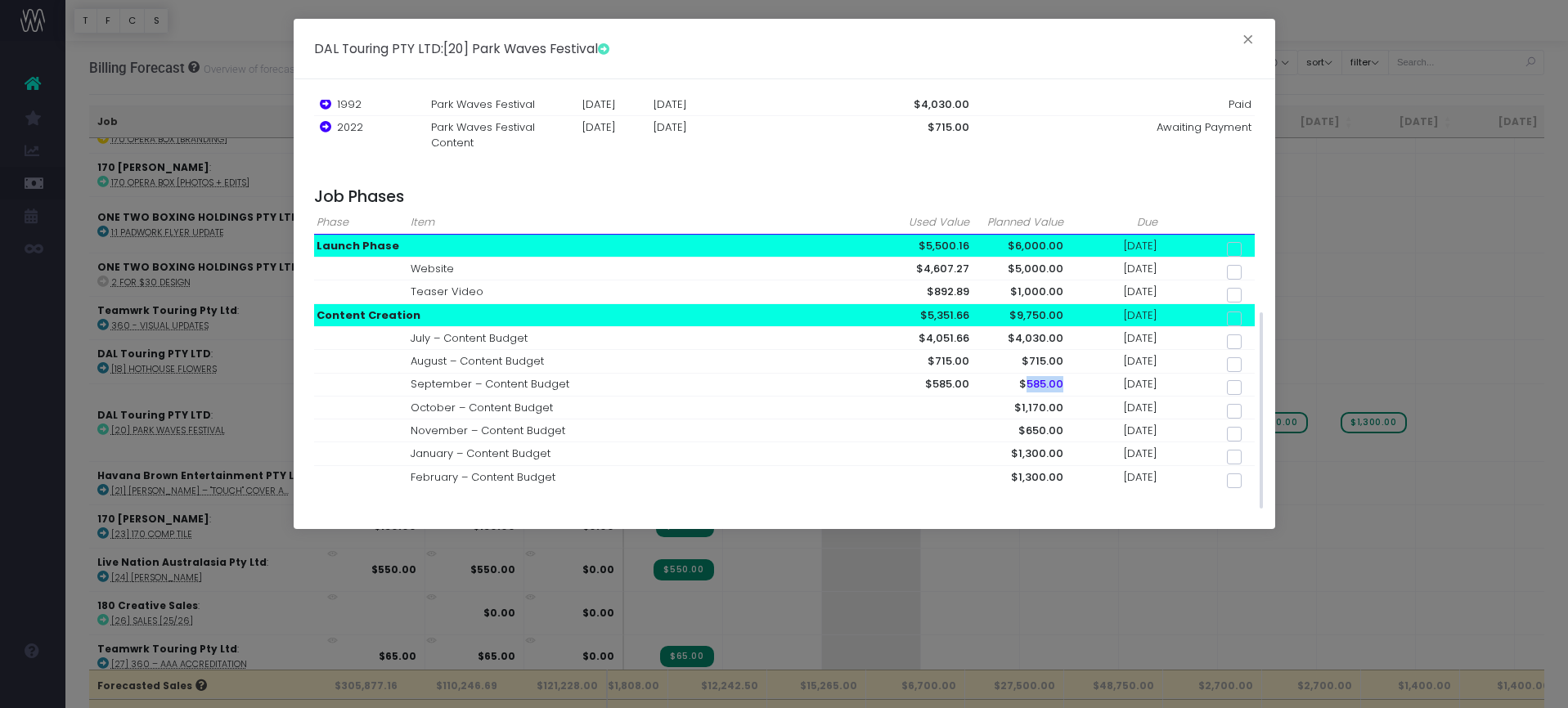
drag, startPoint x: 1023, startPoint y: 375, endPoint x: 1064, endPoint y: 379, distance: 41.2
click at [1064, 379] on td "$585.00" at bounding box center [1020, 383] width 94 height 23
drag, startPoint x: 963, startPoint y: 377, endPoint x: 916, endPoint y: 372, distance: 47.3
click at [916, 373] on td "$585.00" at bounding box center [926, 383] width 94 height 23
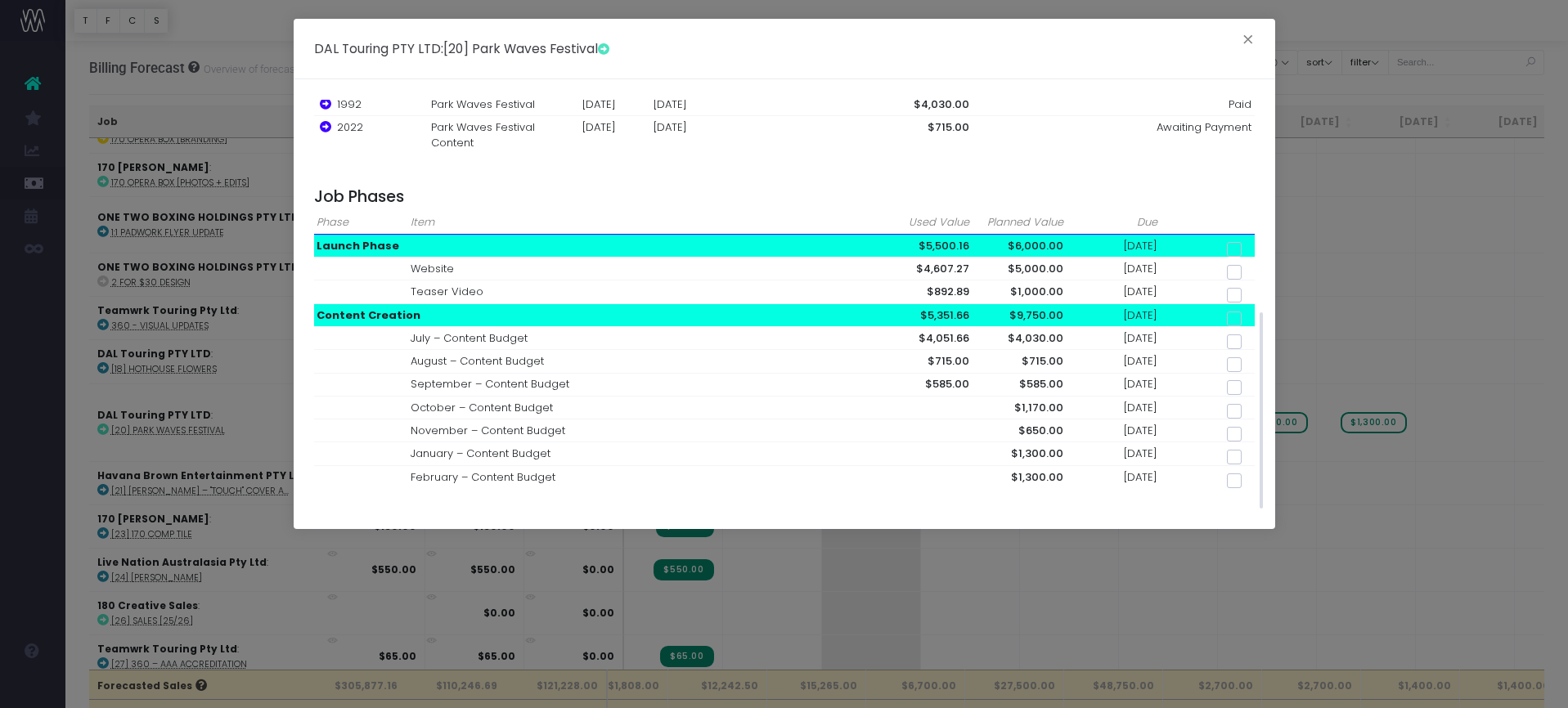
click at [1221, 375] on td at bounding box center [1208, 383] width 94 height 23
click at [1227, 380] on span at bounding box center [1234, 387] width 14 height 14
click at [1251, 379] on input "checkbox" at bounding box center [1257, 384] width 11 height 11
click at [1227, 187] on span "585.00" at bounding box center [1228, 198] width 54 height 22
checkbox input "false"
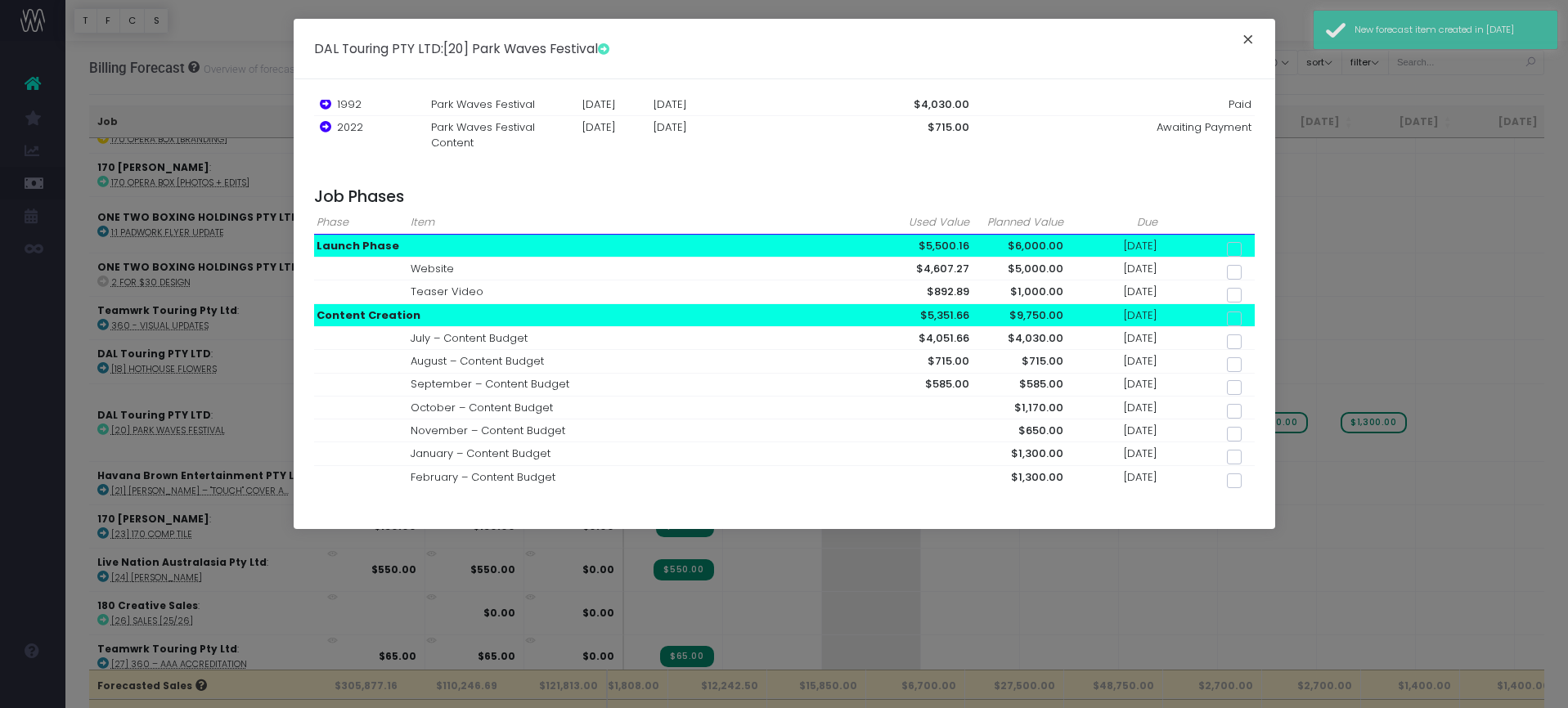
click at [1247, 38] on button "×" at bounding box center [1248, 42] width 34 height 26
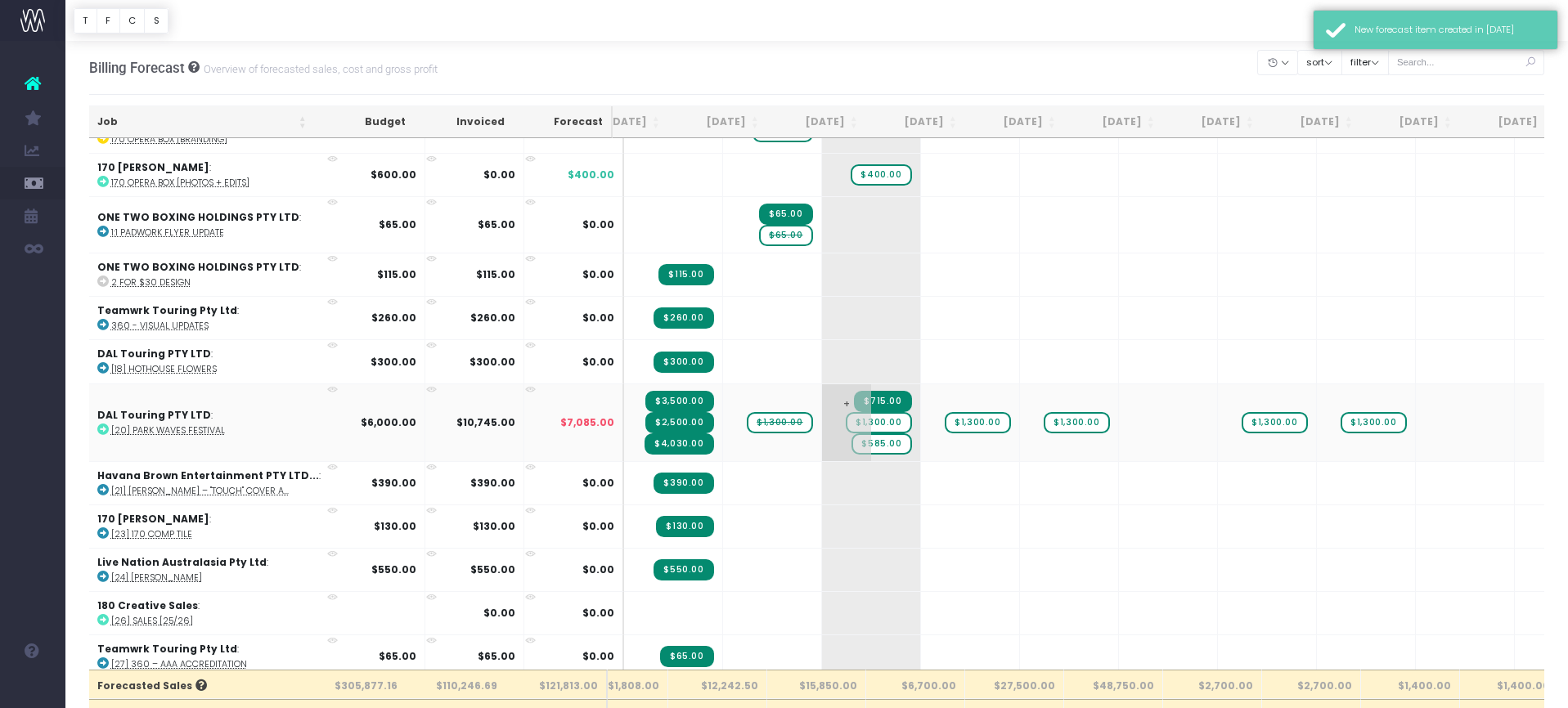
click at [854, 397] on span "$715.00" at bounding box center [882, 401] width 57 height 22
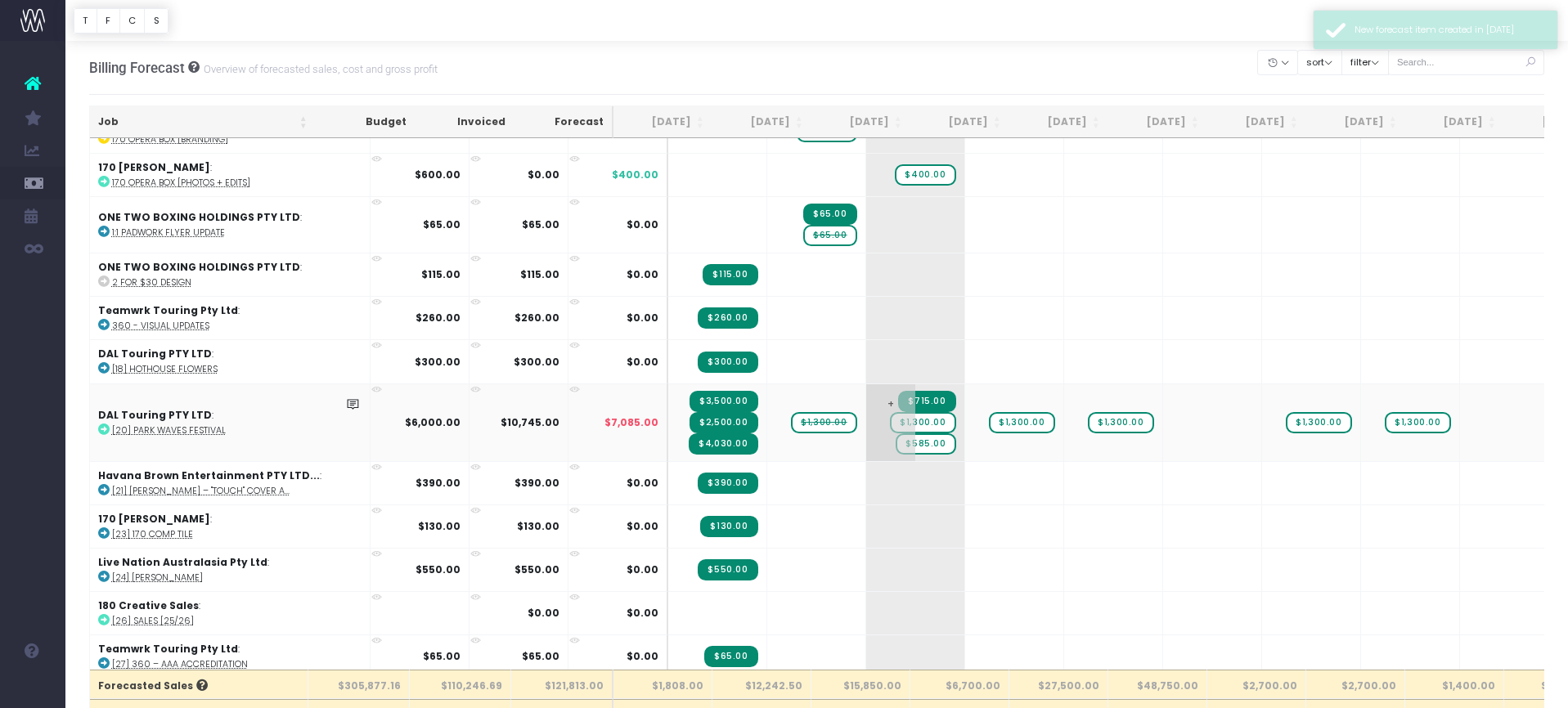
scroll to position [115, 0]
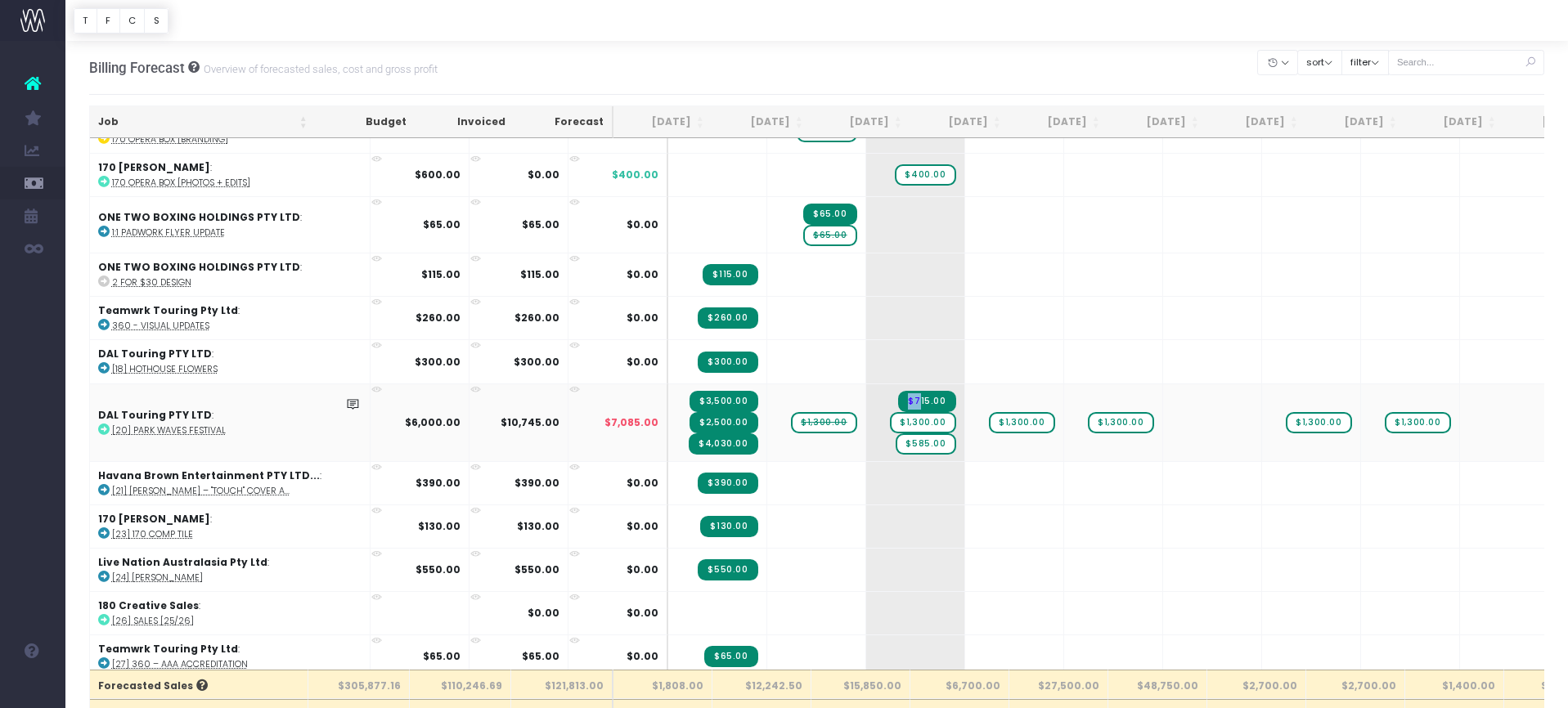
drag, startPoint x: 865, startPoint y: 396, endPoint x: 796, endPoint y: 410, distance: 70.4
click at [796, 413] on tr "DAL Touring PTY LTD : [20] Park Waves Festival $6,000.00 $10,745.00 $7,085.00 $…" at bounding box center [1071, 422] width 1963 height 78
drag, startPoint x: 841, startPoint y: 398, endPoint x: 736, endPoint y: 389, distance: 105.4
click at [735, 389] on tr "DAL Touring PTY LTD : [20] Park Waves Festival $6,000.00 $10,745.00 $7,085.00 $…" at bounding box center [1071, 422] width 1963 height 78
drag, startPoint x: 880, startPoint y: 422, endPoint x: 867, endPoint y: 415, distance: 14.8
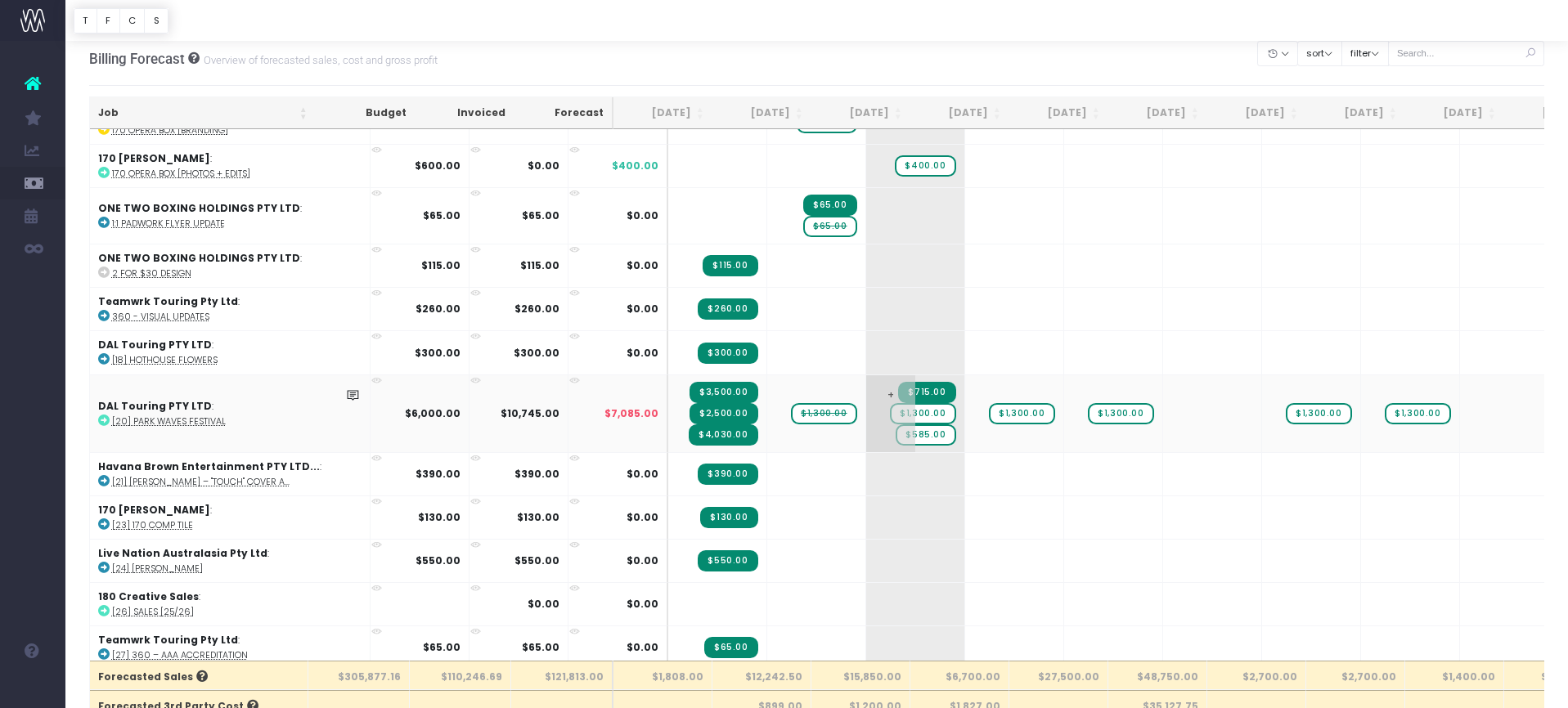
scroll to position [119, 0]
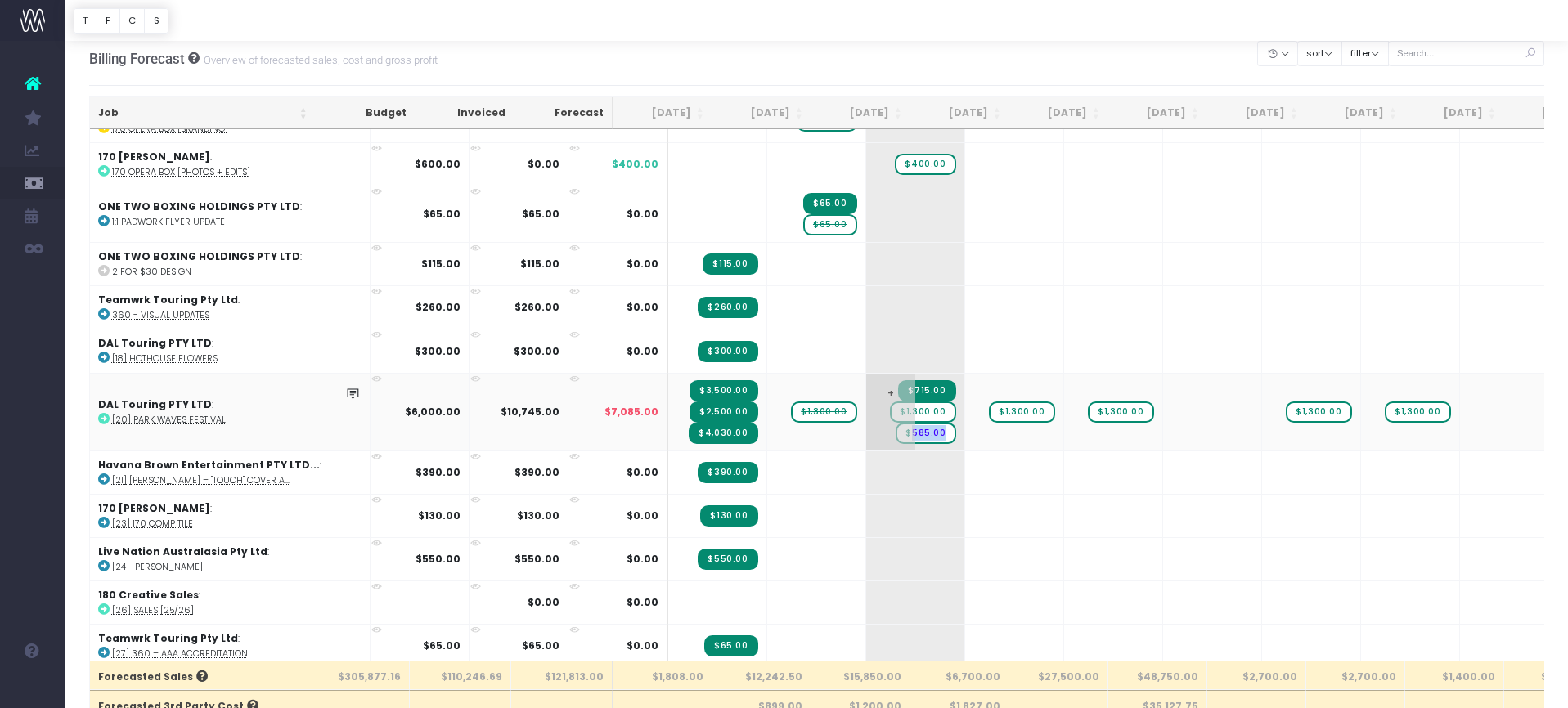
click at [890, 409] on span "$1,300.00" at bounding box center [923, 412] width 65 height 22
click at [890, 409] on span "$1,300.00" at bounding box center [923, 411] width 65 height 22
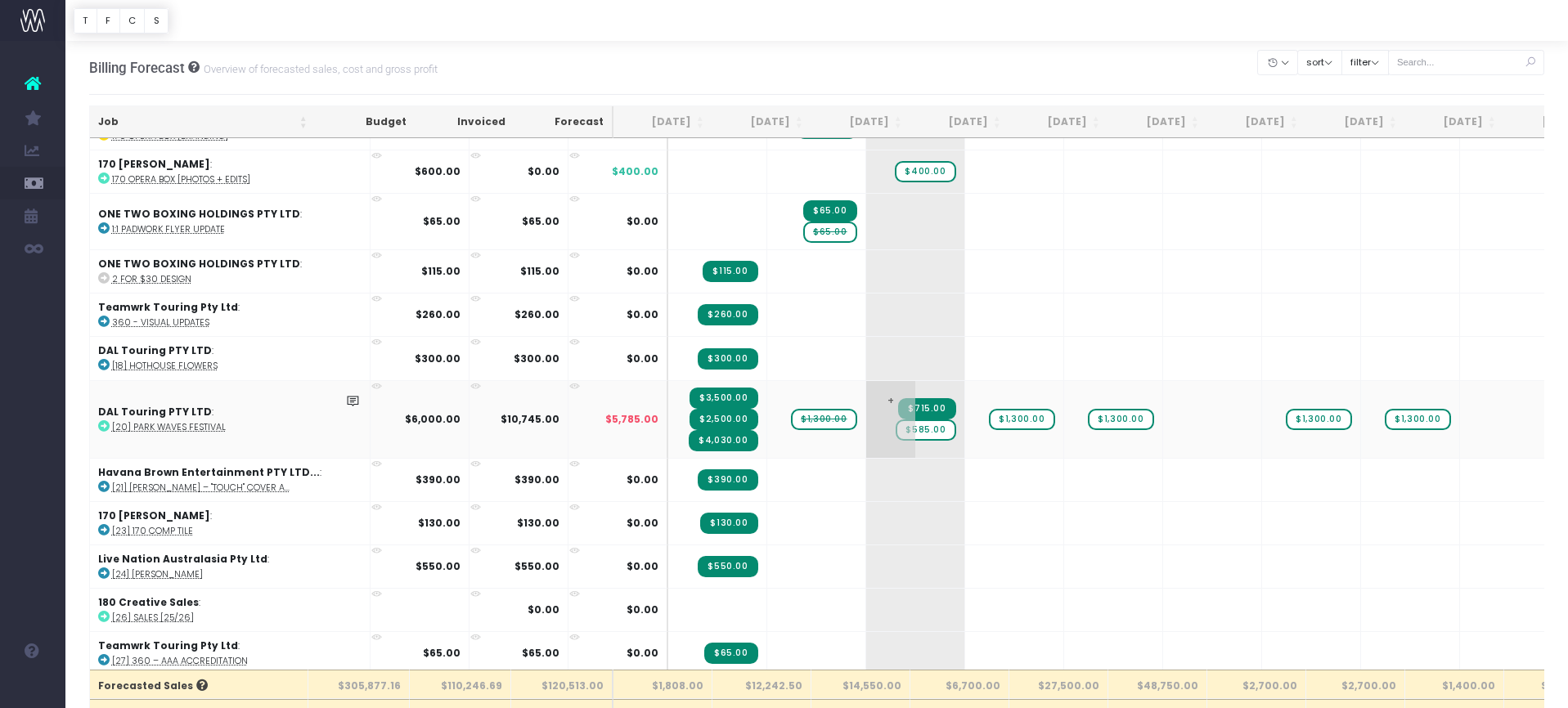
click at [898, 410] on span "$715.00" at bounding box center [927, 409] width 57 height 22
click at [898, 407] on span "$715.00" at bounding box center [927, 409] width 57 height 22
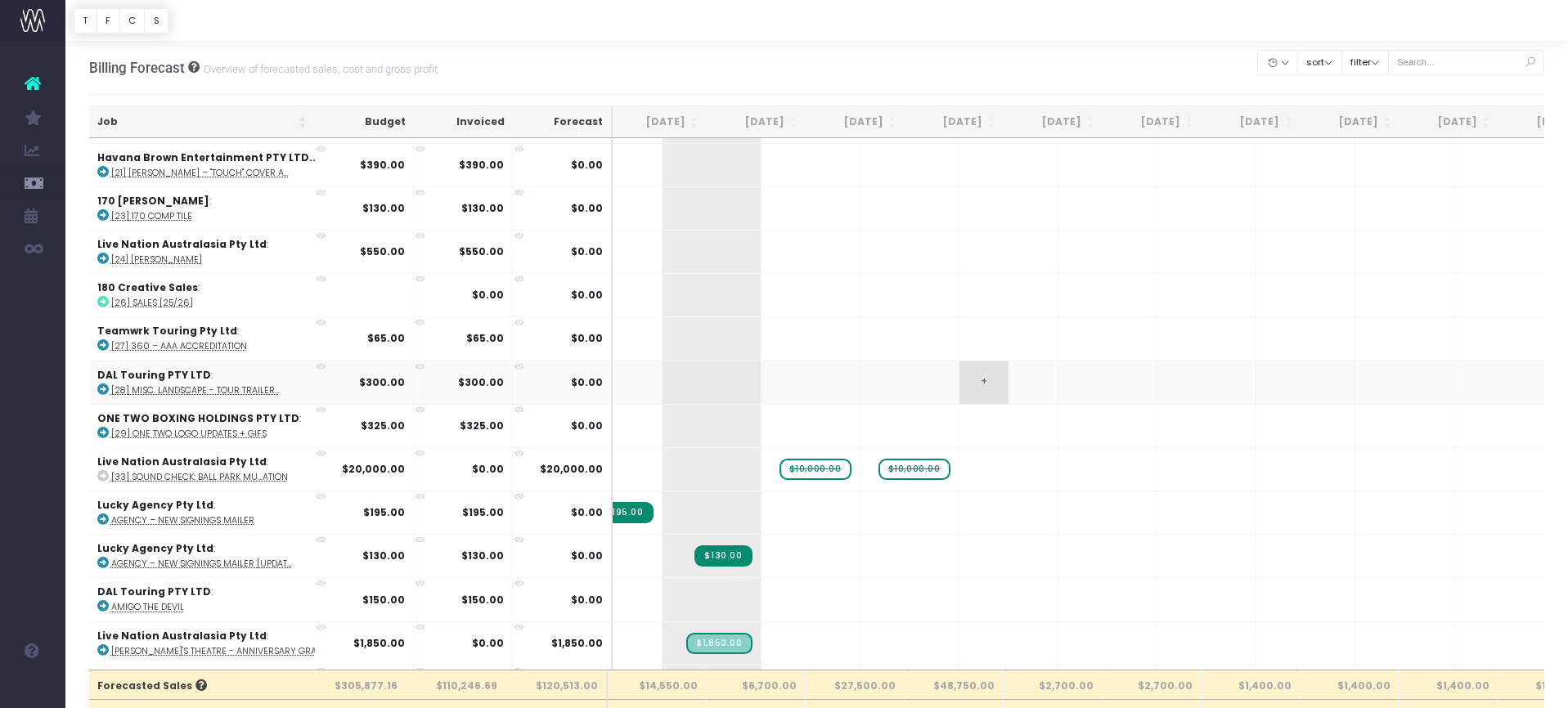
scroll to position [0, 201]
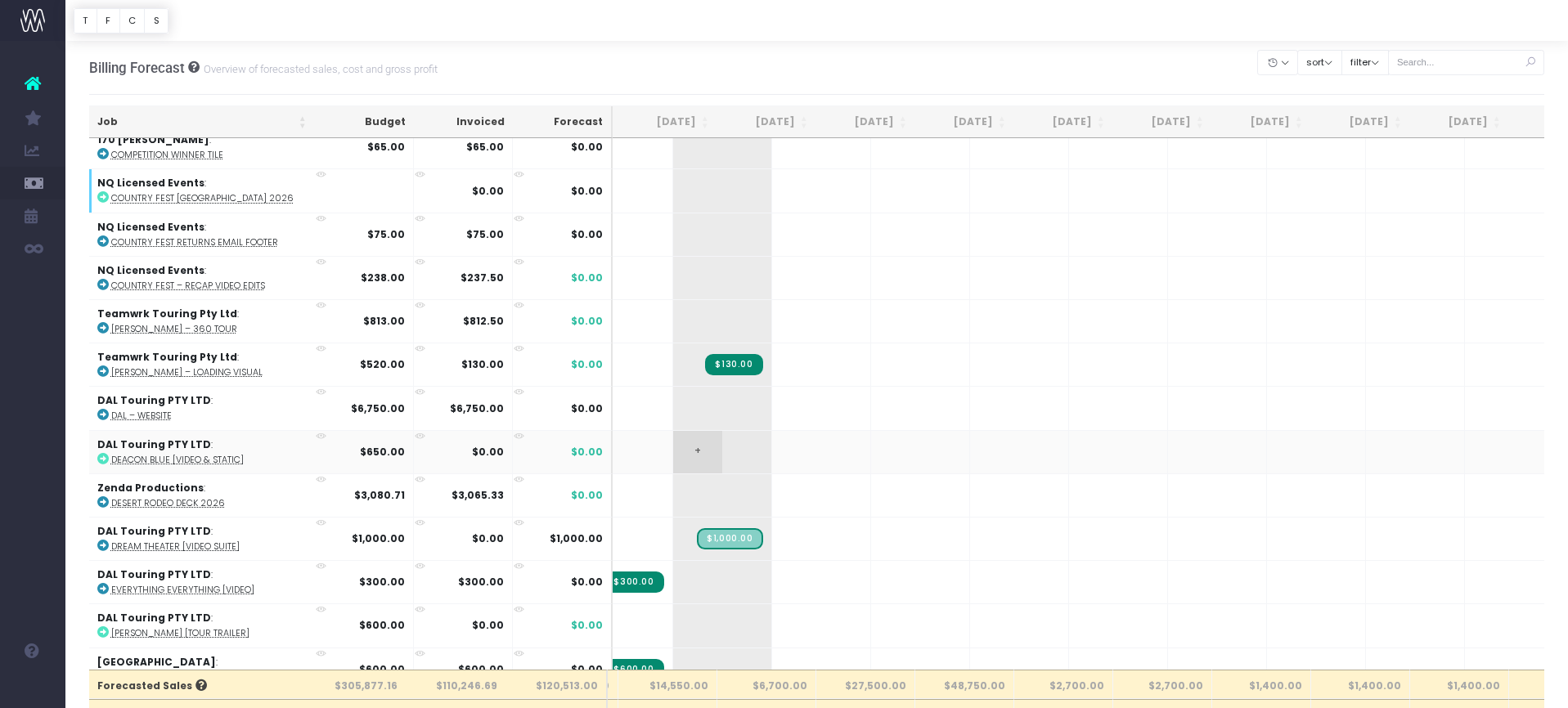
click at [673, 441] on span "+" at bounding box center [698, 451] width 49 height 42
click at [673, 443] on span "+" at bounding box center [698, 451] width 49 height 42
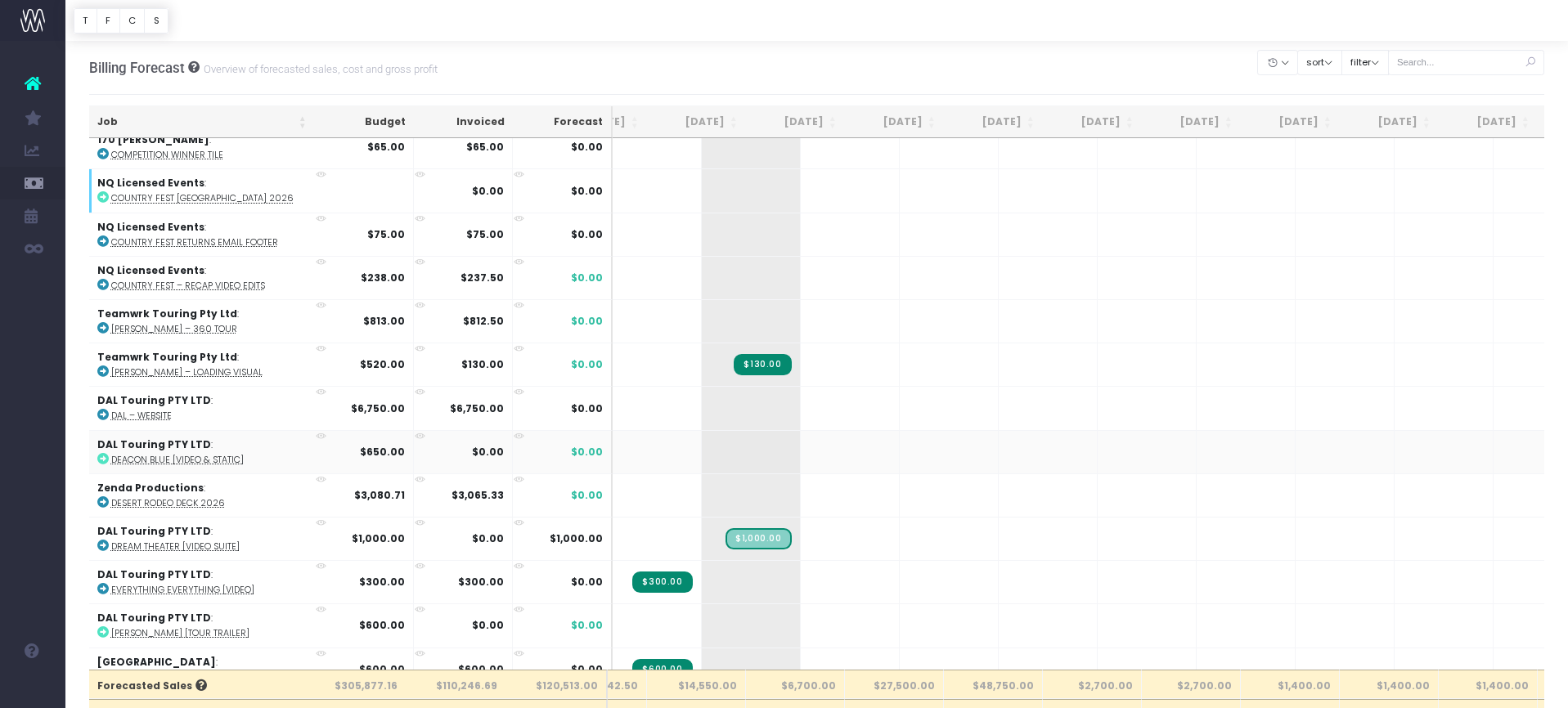
scroll to position [0, 167]
click at [317, 430] on icon at bounding box center [321, 436] width 11 height 11
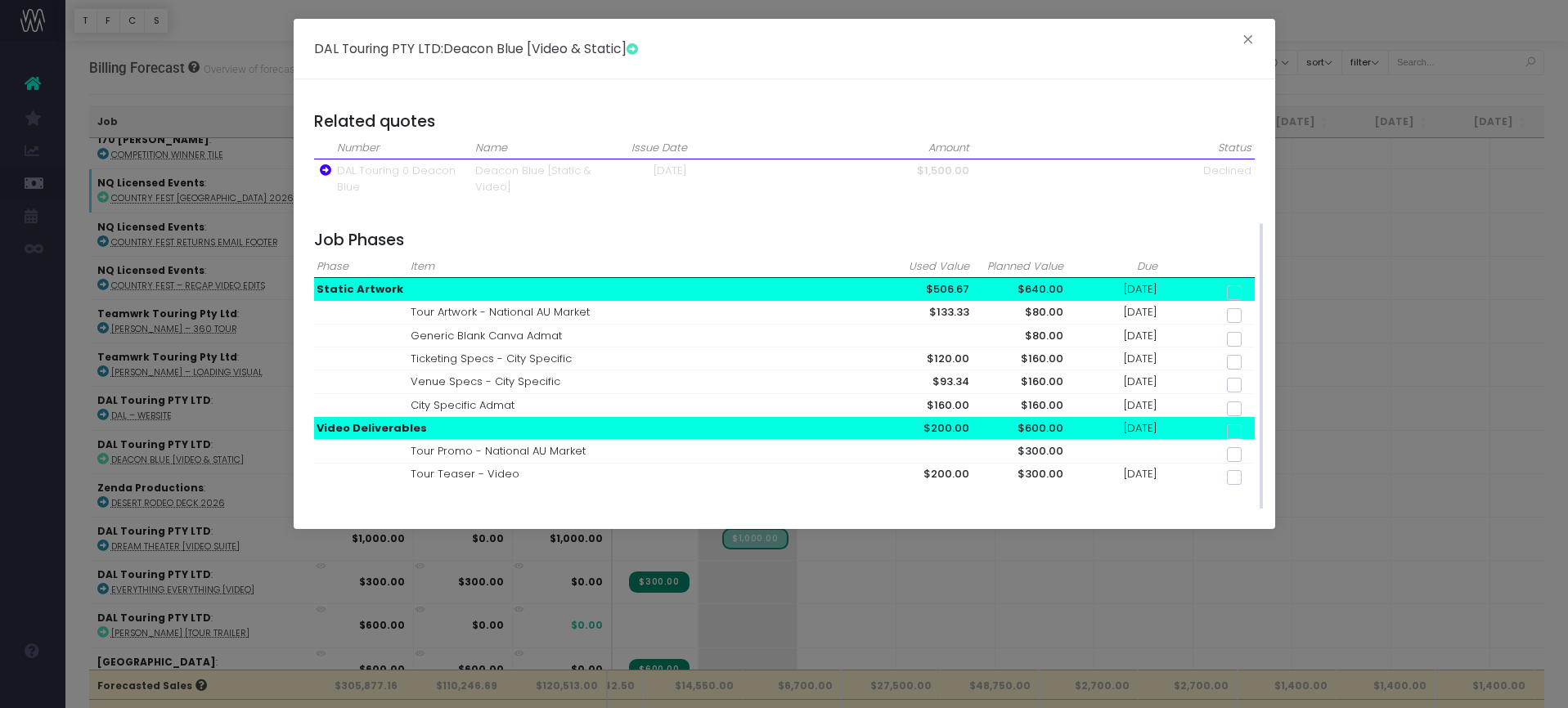
scroll to position [173, 0]
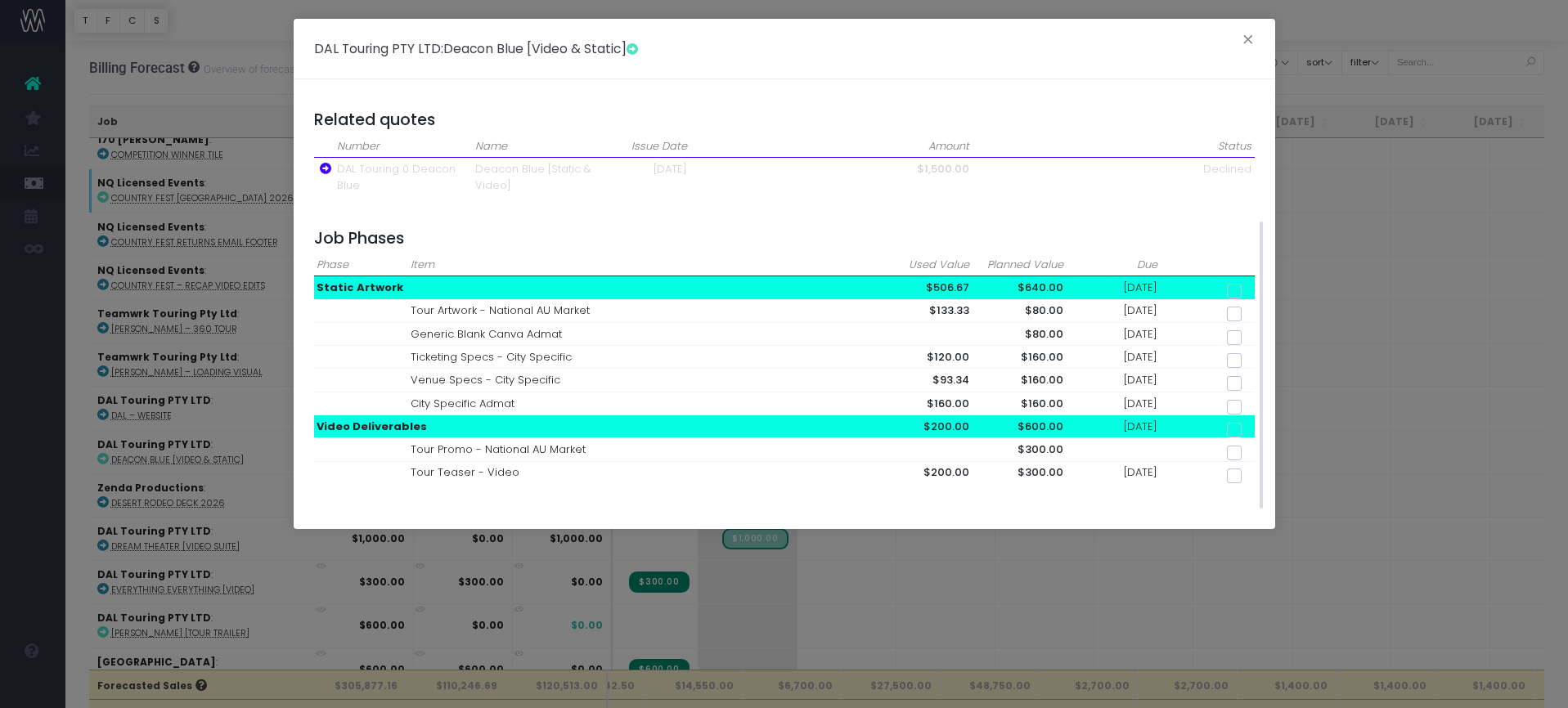
click at [1237, 468] on span at bounding box center [1234, 476] width 14 height 14
click at [1251, 467] on input "checkbox" at bounding box center [1257, 473] width 11 height 11
checkbox input "true"
click at [1236, 288] on span at bounding box center [1234, 291] width 14 height 14
click at [1251, 288] on input "checkbox" at bounding box center [1257, 288] width 11 height 11
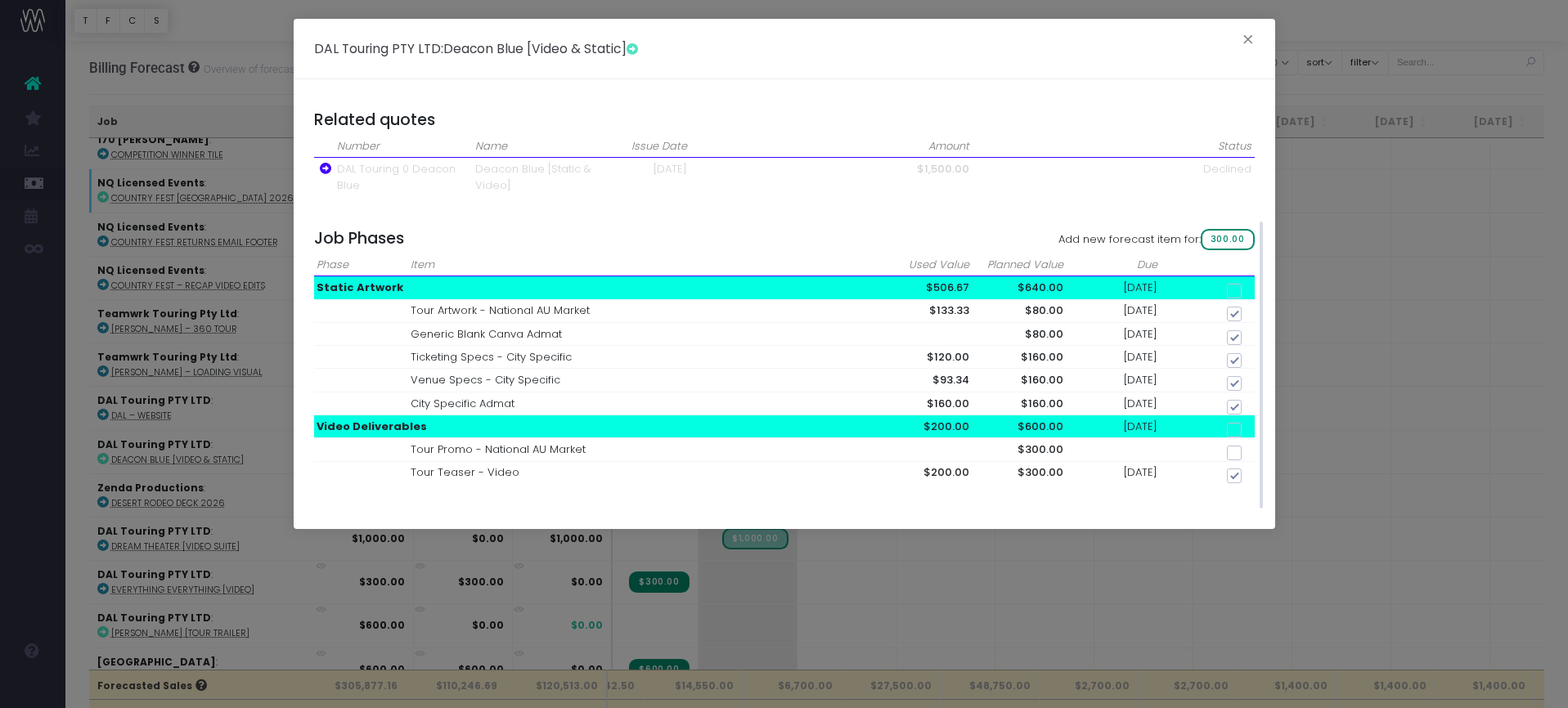
checkbox input "true"
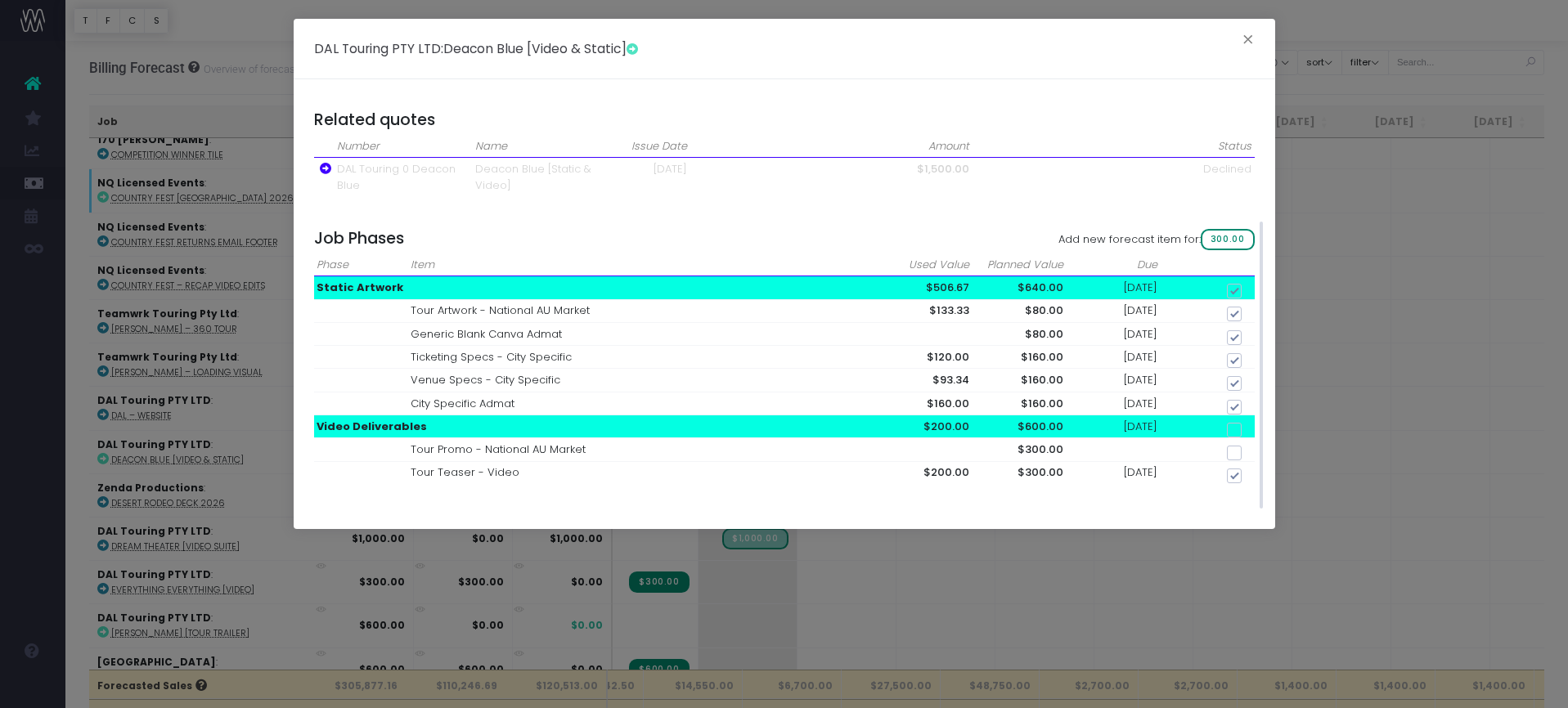
checkbox input "true"
click at [1240, 446] on span at bounding box center [1234, 453] width 14 height 14
click at [1251, 445] on input "checkbox" at bounding box center [1257, 450] width 11 height 11
checkbox input "true"
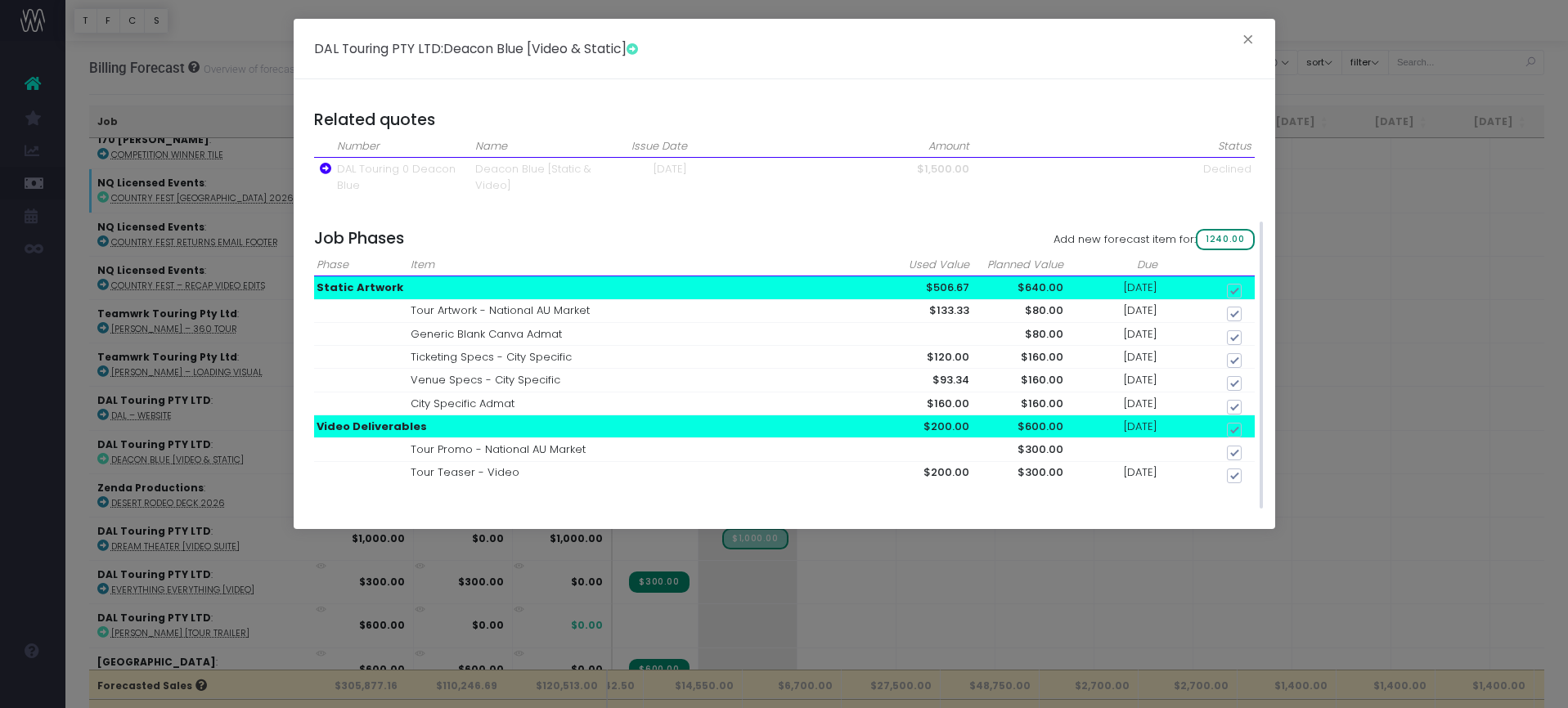
click at [1229, 240] on span "1240.00" at bounding box center [1225, 240] width 58 height 22
checkbox input "false"
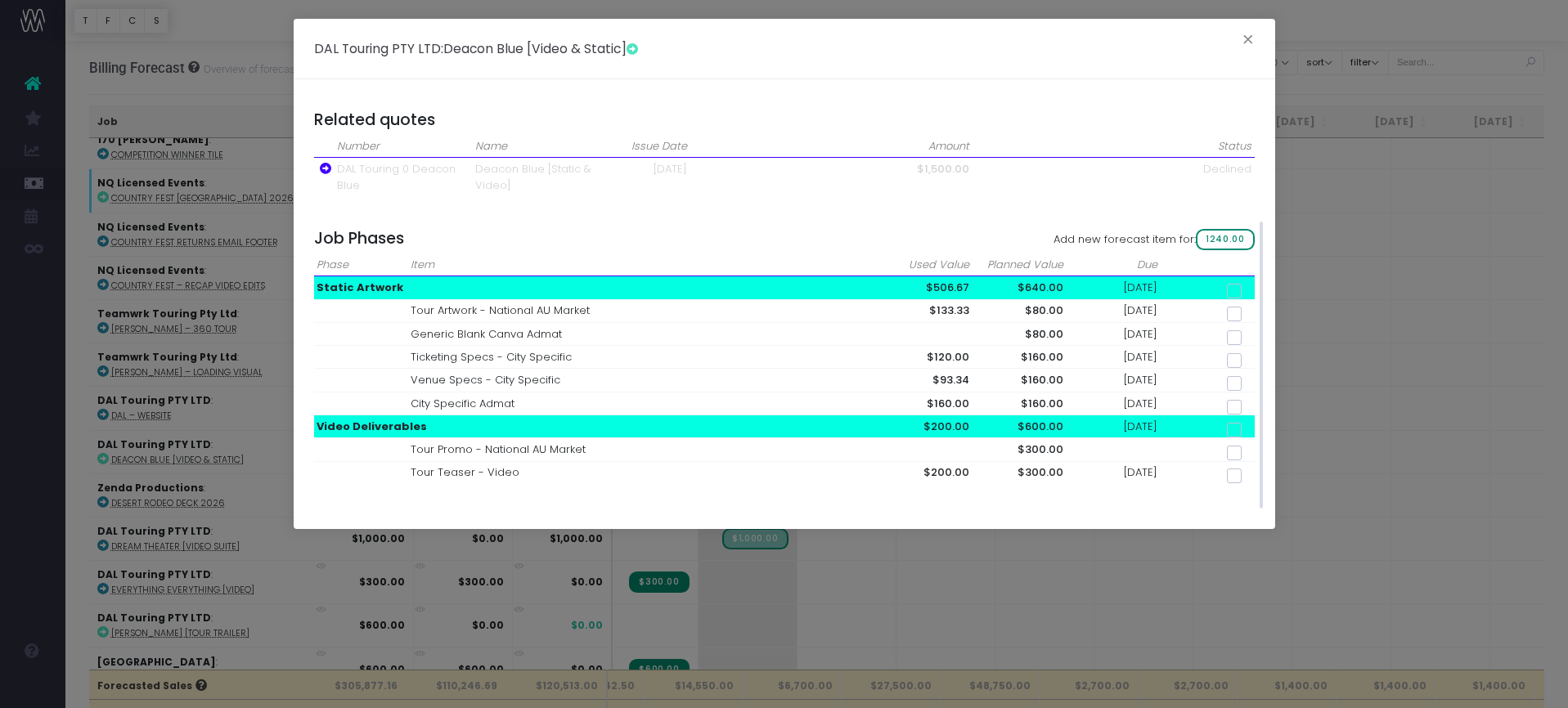
checkbox input "false"
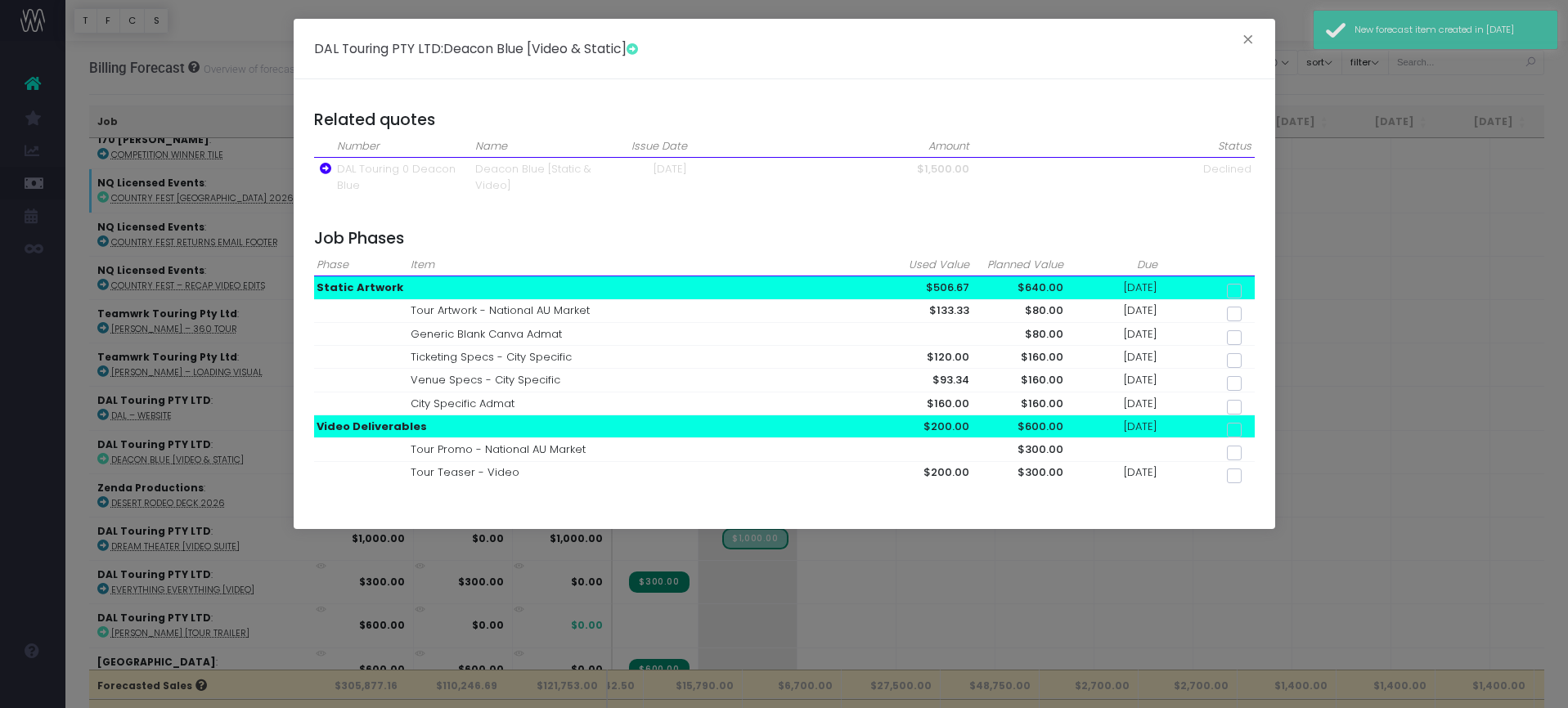
click at [1309, 118] on div "DAL Touring PTY LTD : Deacon Blue [Video & Static] × Sales - Expenses = Contrib…" at bounding box center [784, 354] width 1568 height 708
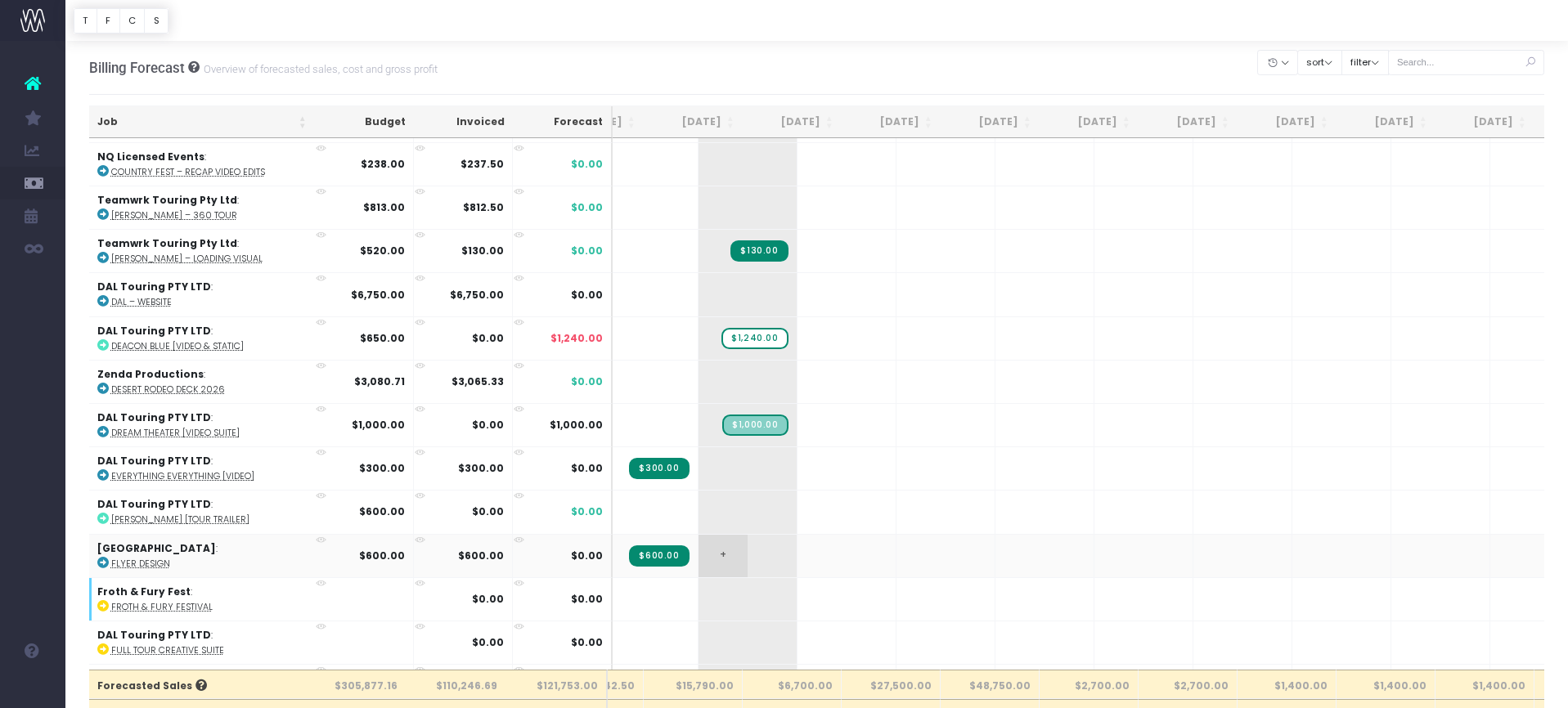
scroll to position [1709, 167]
click at [698, 510] on span "+" at bounding box center [723, 510] width 49 height 42
click at [698, 498] on span "+" at bounding box center [723, 510] width 49 height 42
click at [376, 506] on strong "$600.00" at bounding box center [382, 513] width 46 height 14
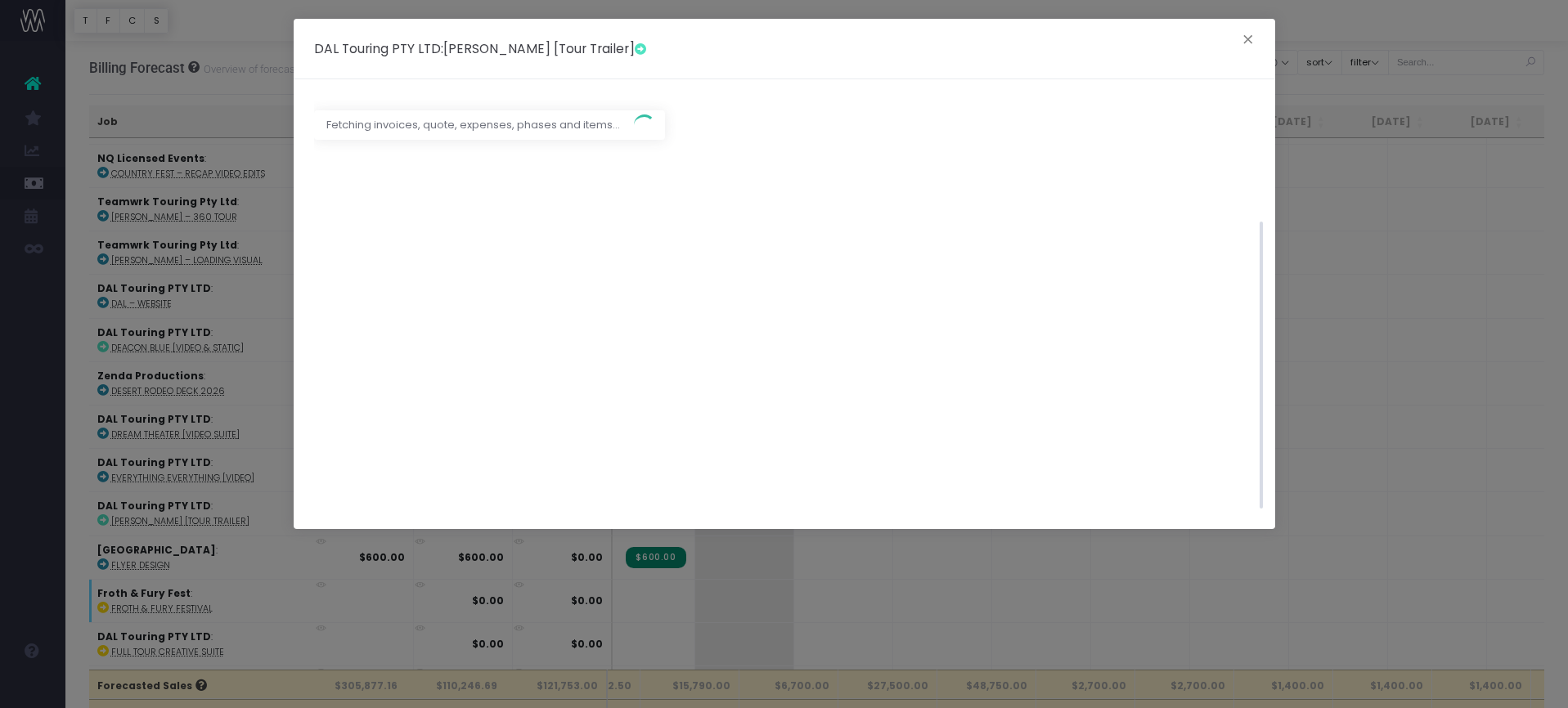
scroll to position [0, 0]
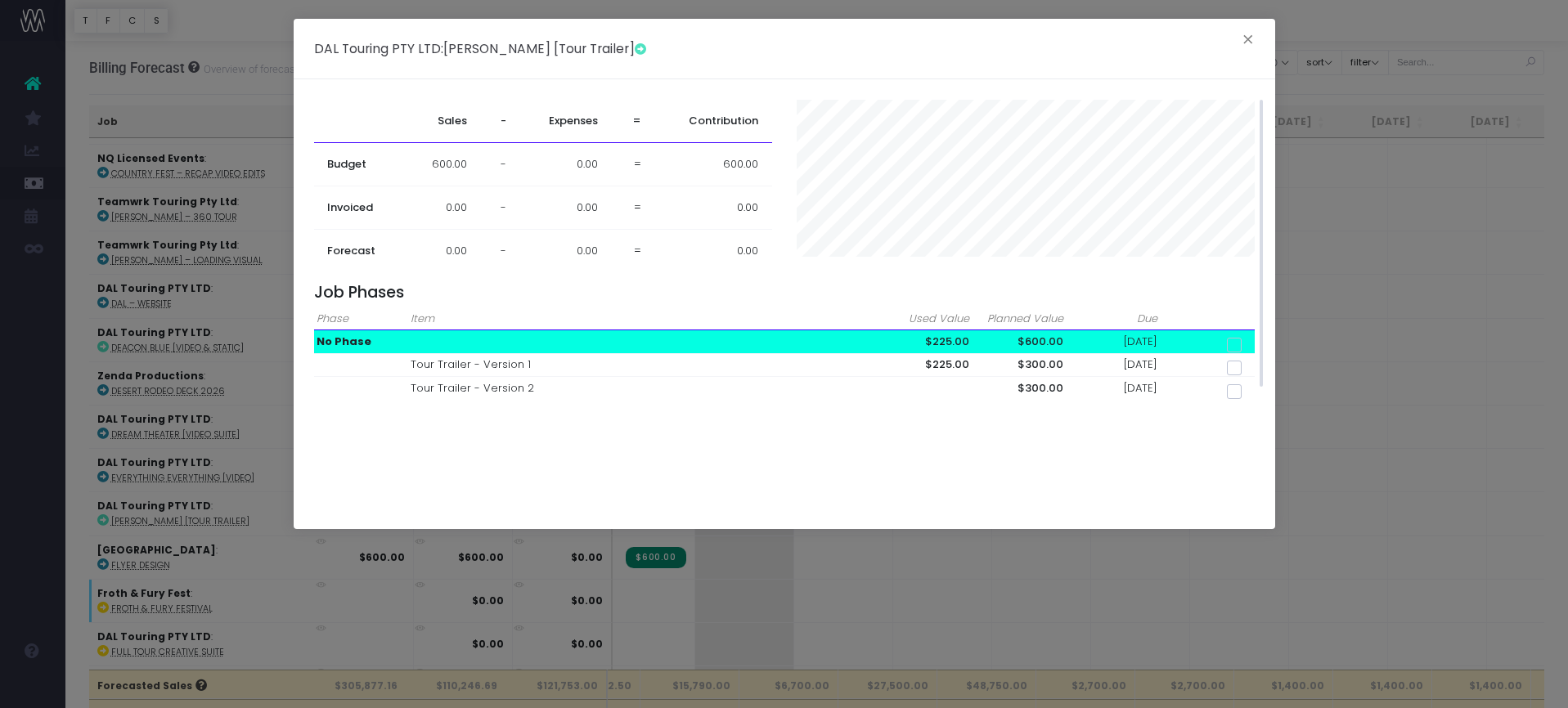
click at [1241, 347] on span at bounding box center [1234, 345] width 14 height 14
click at [1251, 347] on input "checkbox" at bounding box center [1257, 342] width 11 height 11
checkbox input "true"
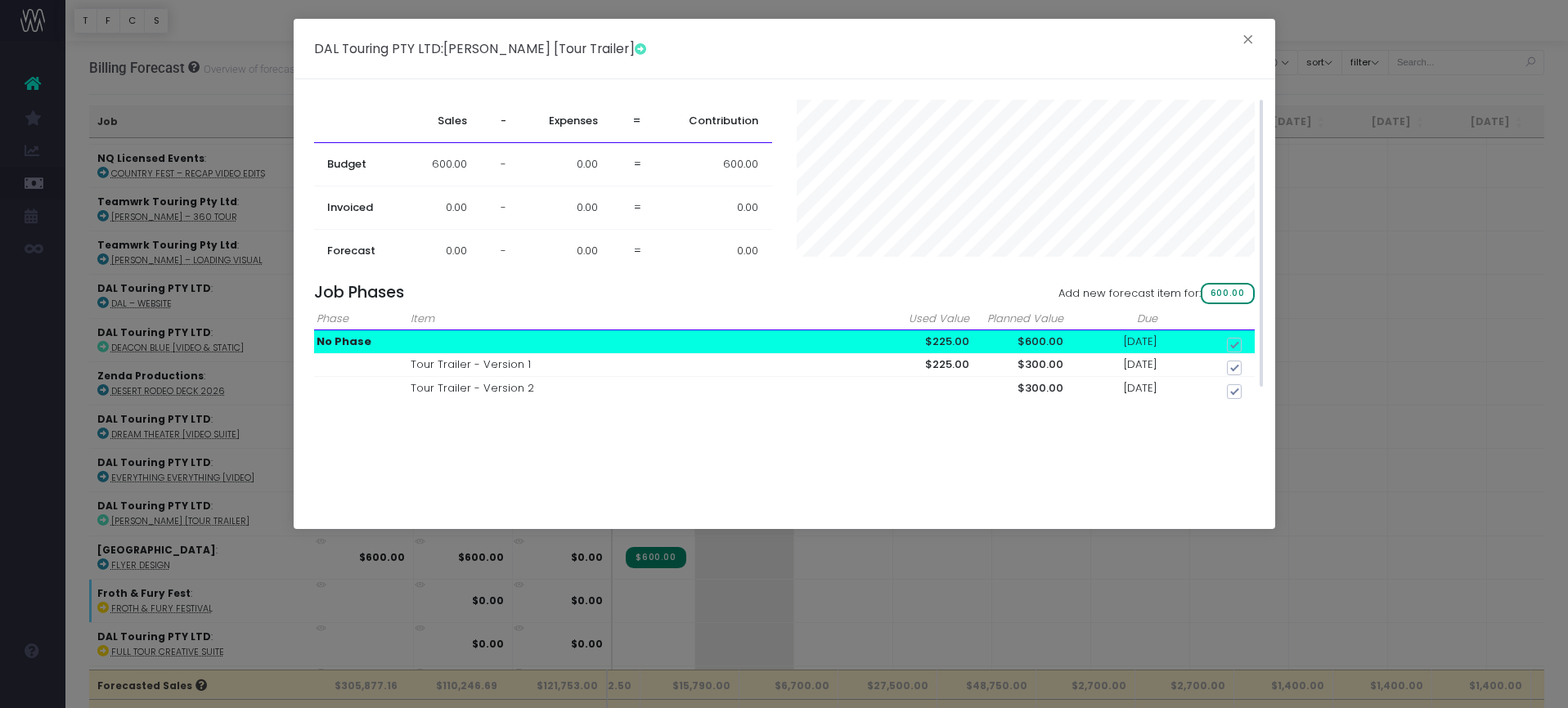
click at [1217, 299] on span "600.00" at bounding box center [1228, 294] width 54 height 22
checkbox input "false"
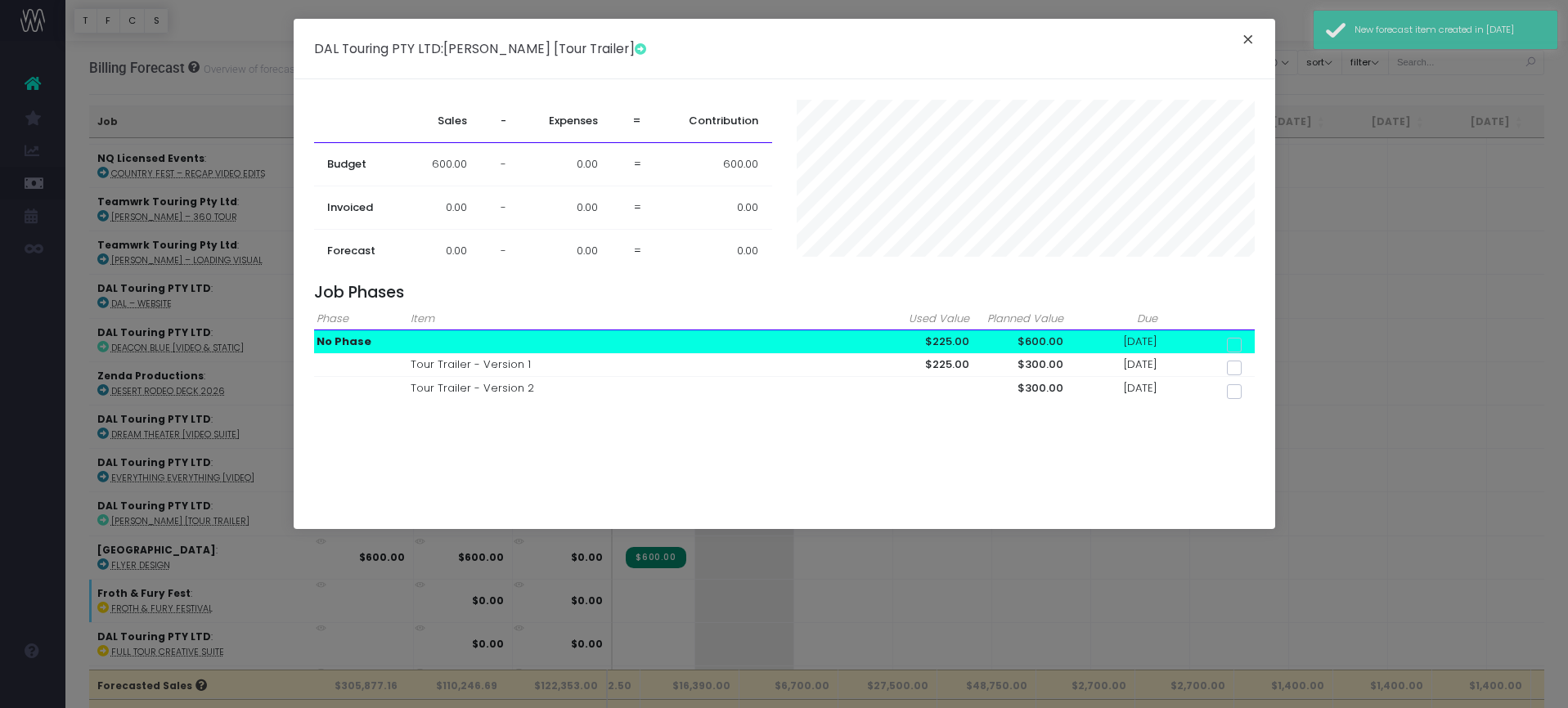
click at [1248, 38] on button "×" at bounding box center [1248, 42] width 34 height 26
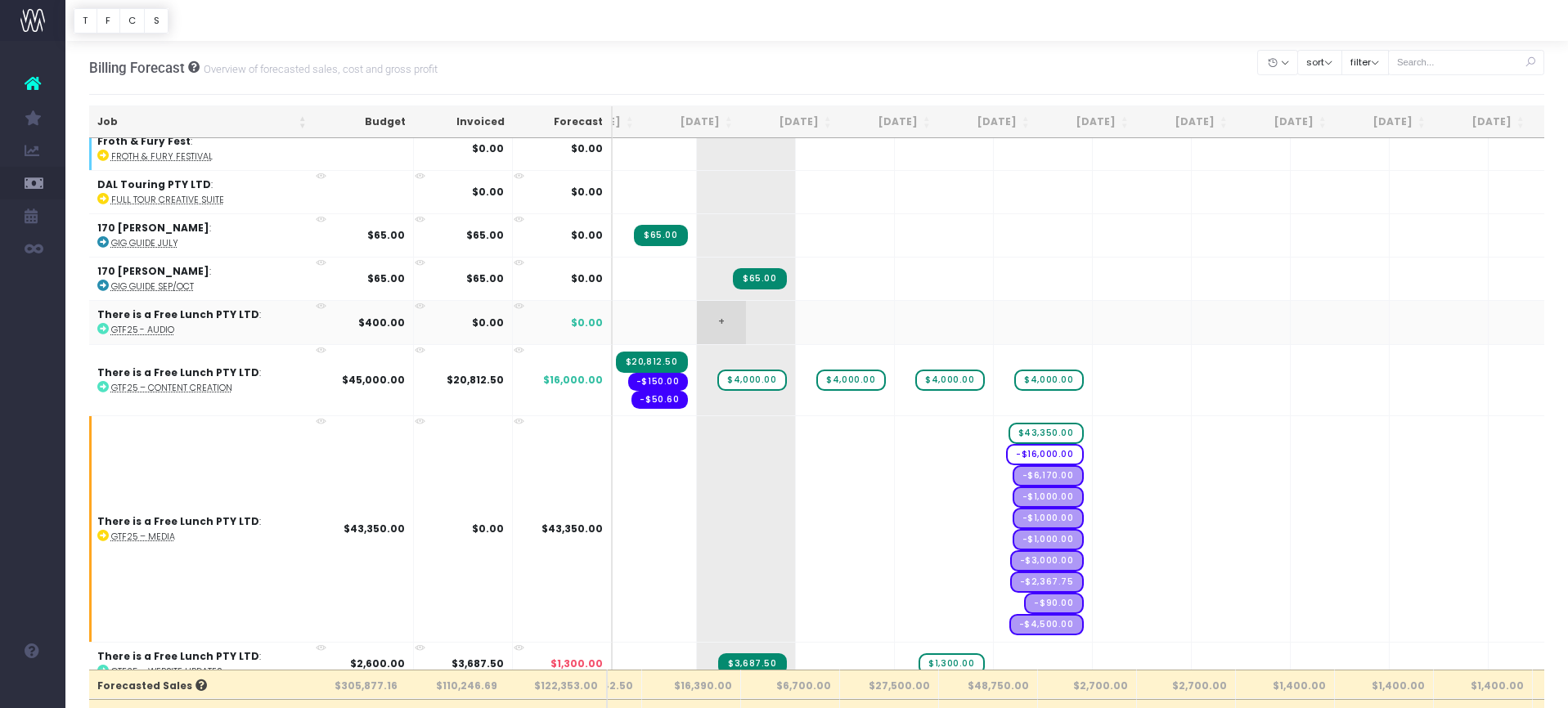
scroll to position [2184, 169]
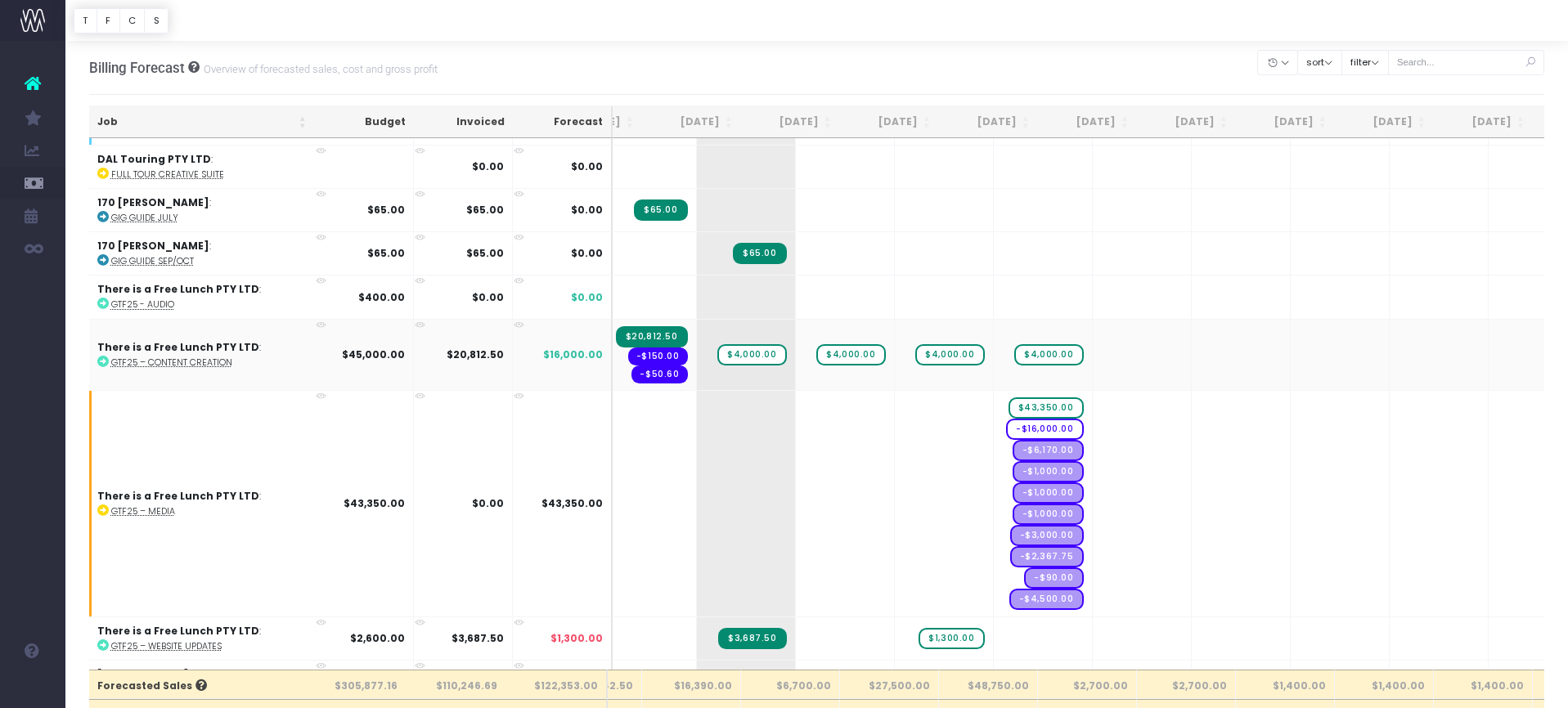
click at [345, 333] on icon at bounding box center [351, 339] width 14 height 14
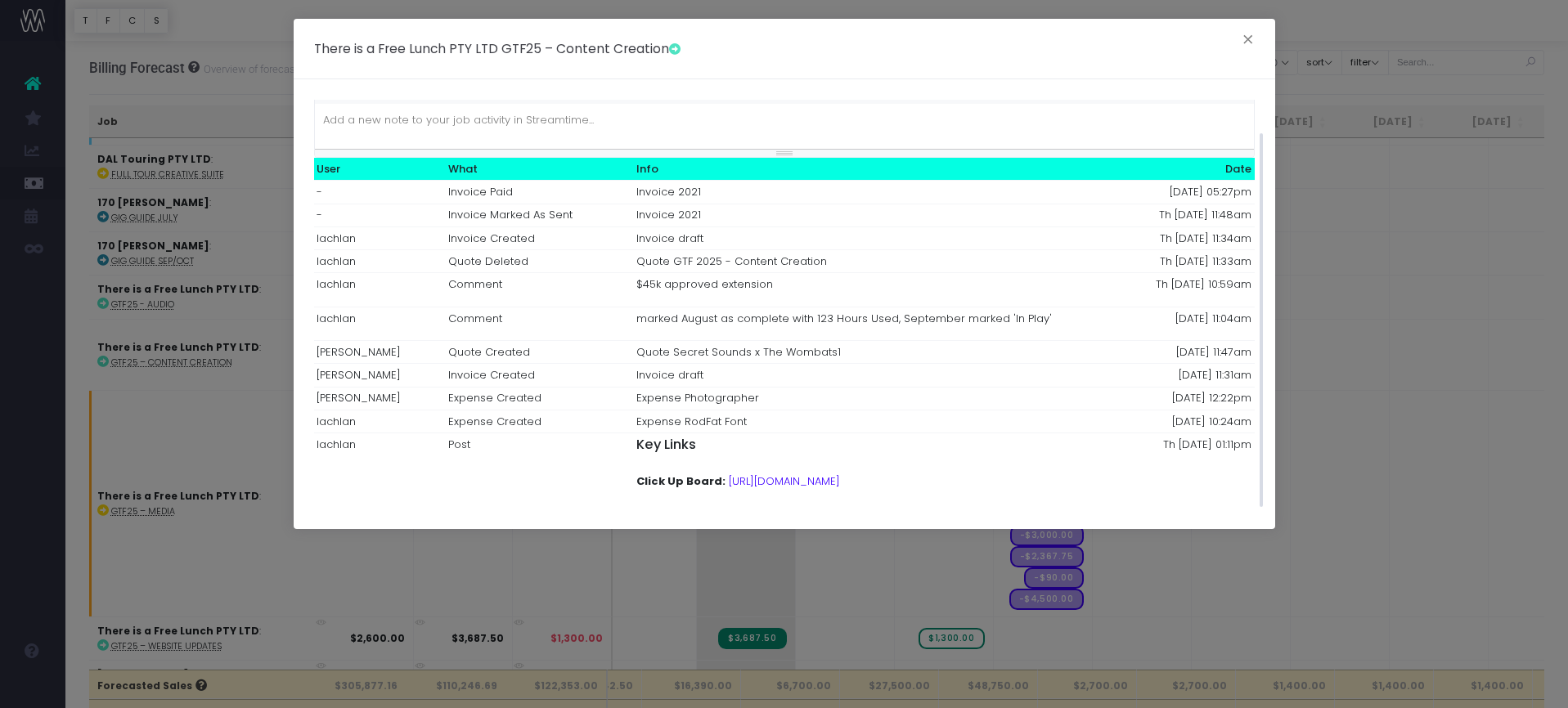
scroll to position [0, 0]
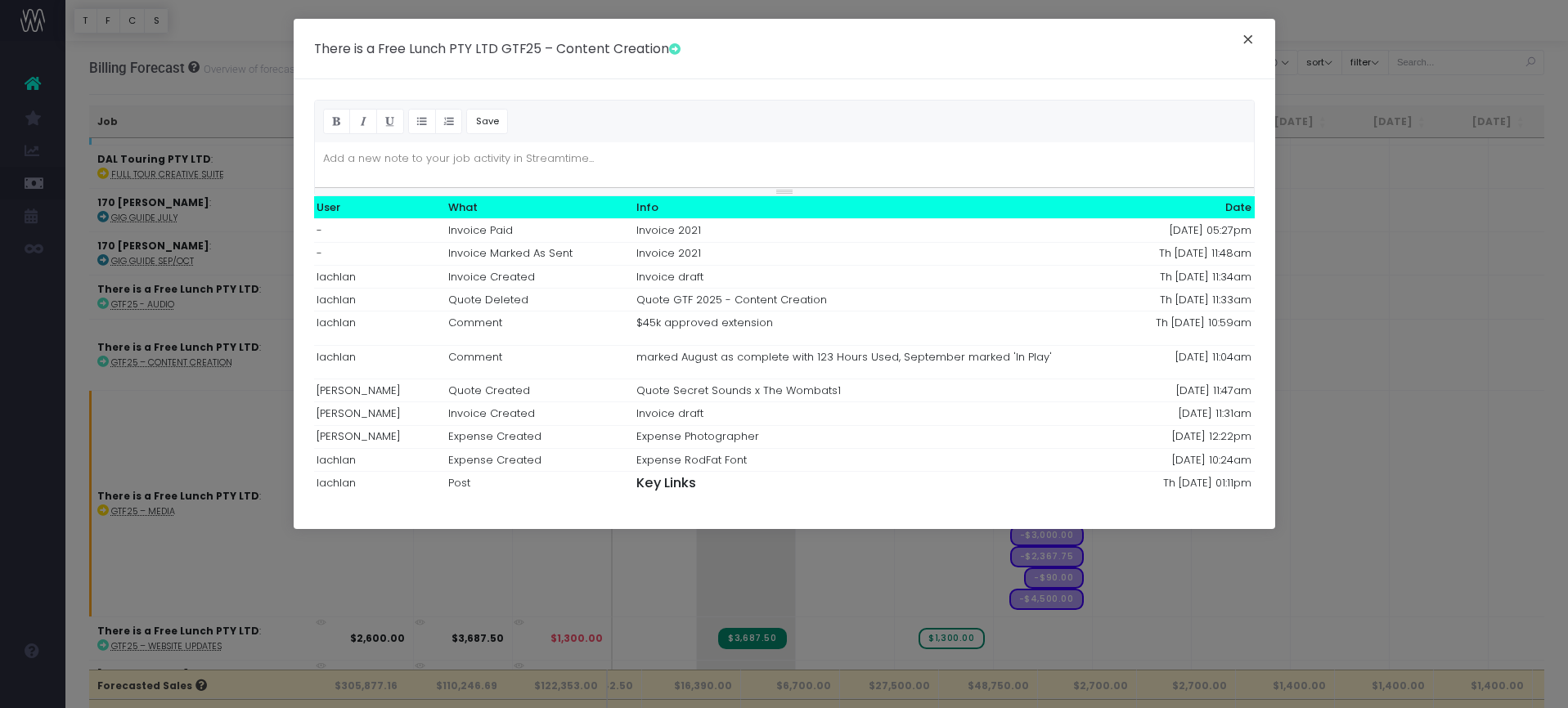
click at [1248, 37] on button "×" at bounding box center [1248, 42] width 34 height 26
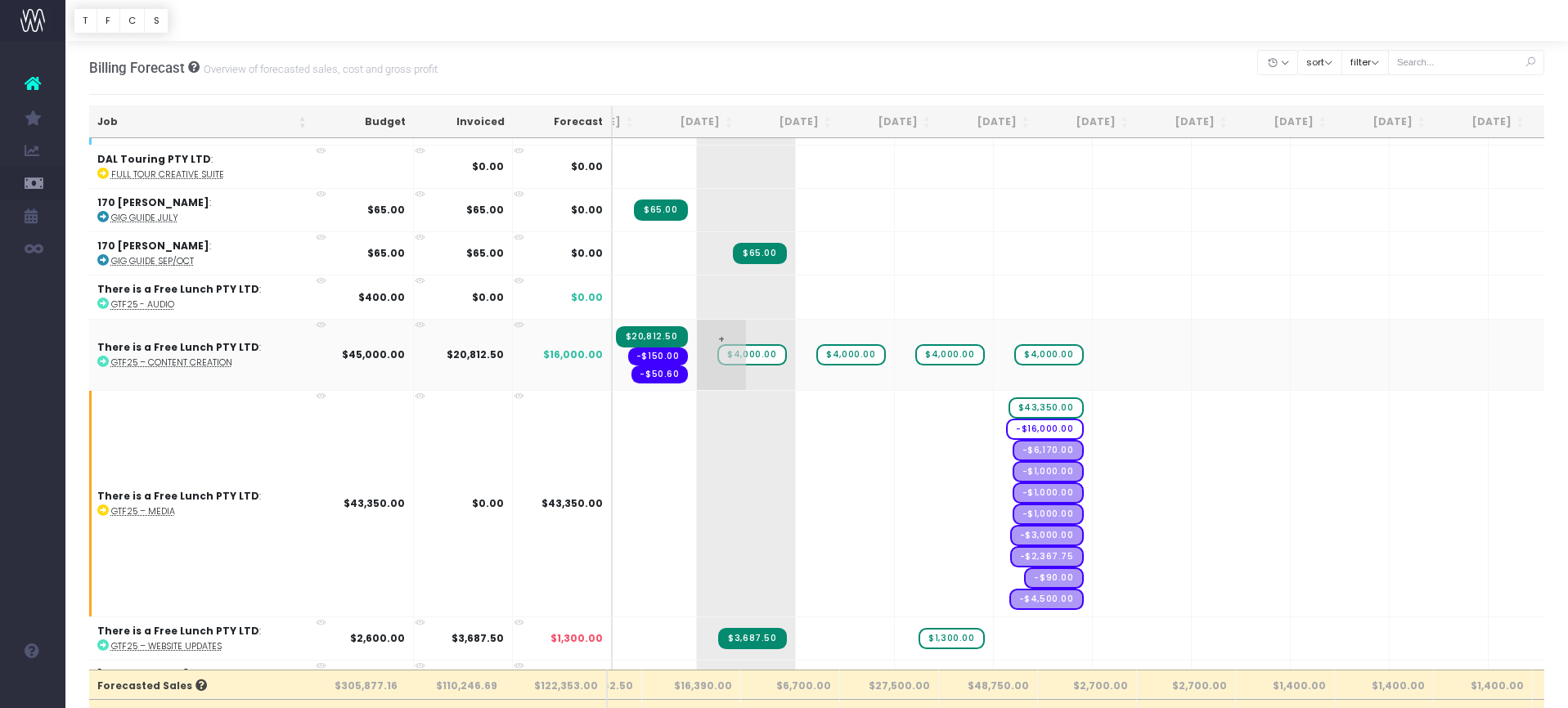
click at [717, 354] on span "$4,000.00" at bounding box center [752, 355] width 69 height 22
click at [717, 345] on span "$4,000.00" at bounding box center [752, 355] width 69 height 22
click at [697, 344] on span "+" at bounding box center [721, 354] width 49 height 71
click at [717, 345] on span "$4,000.00" at bounding box center [752, 355] width 69 height 22
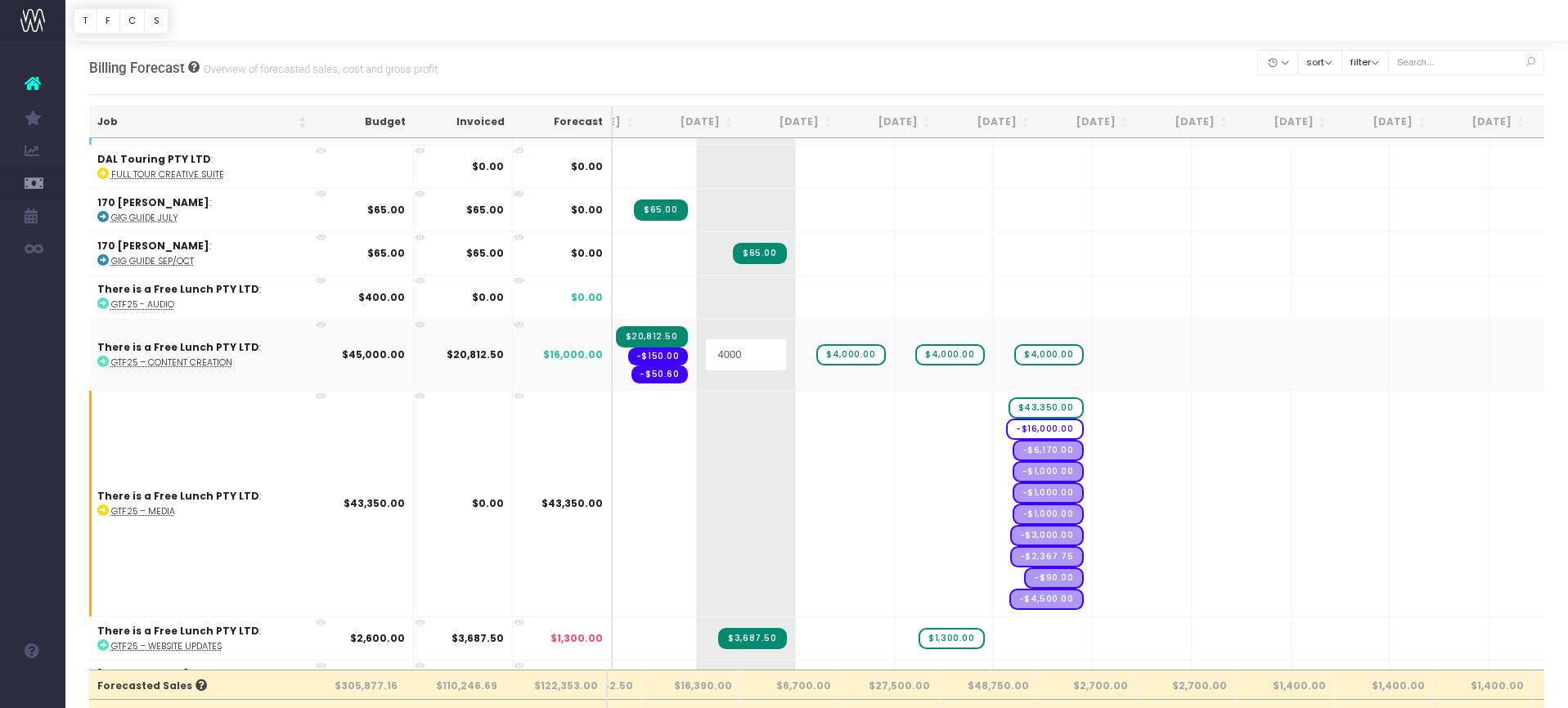
click at [710, 345] on input "4000" at bounding box center [746, 354] width 81 height 33
click at [411, 353] on td "$45,000.00" at bounding box center [364, 354] width 99 height 71
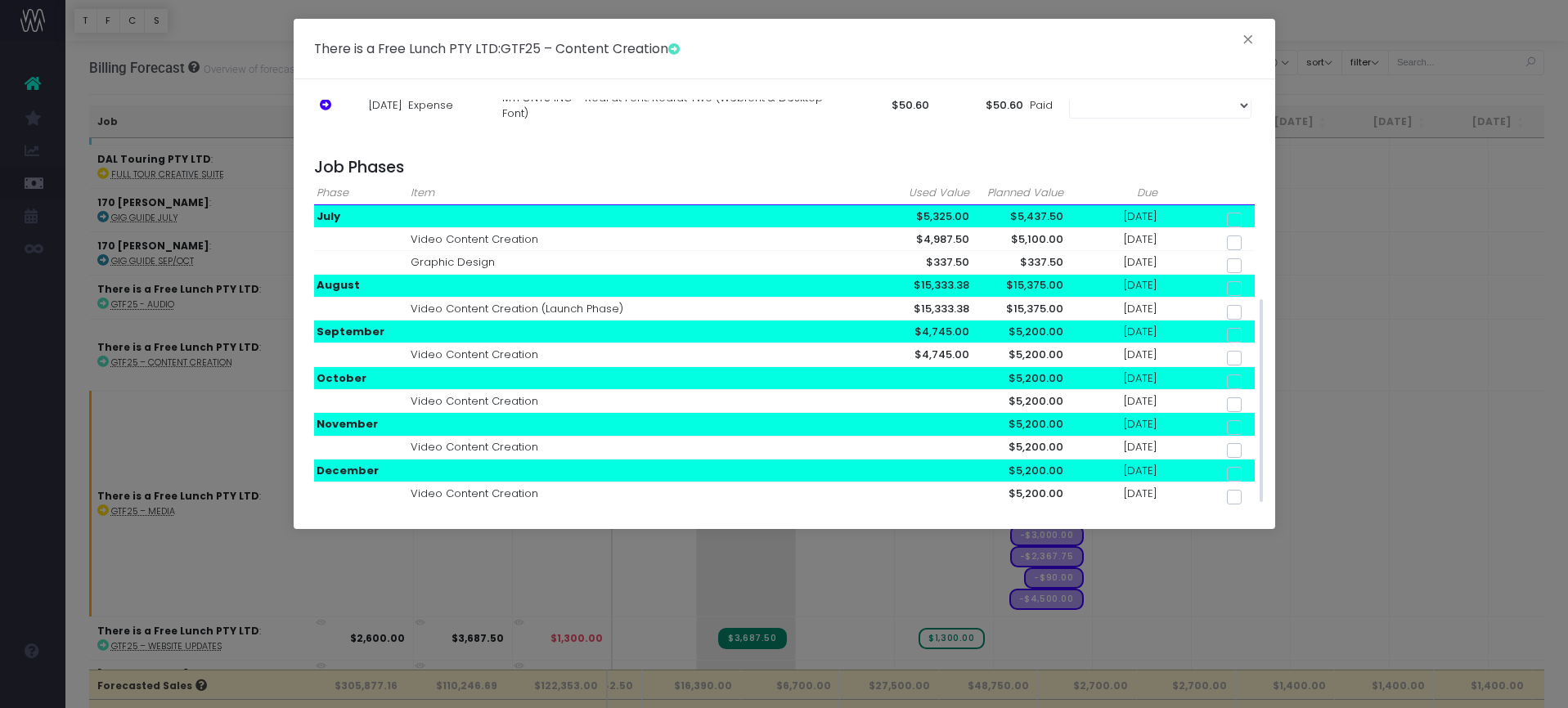
scroll to position [397, 0]
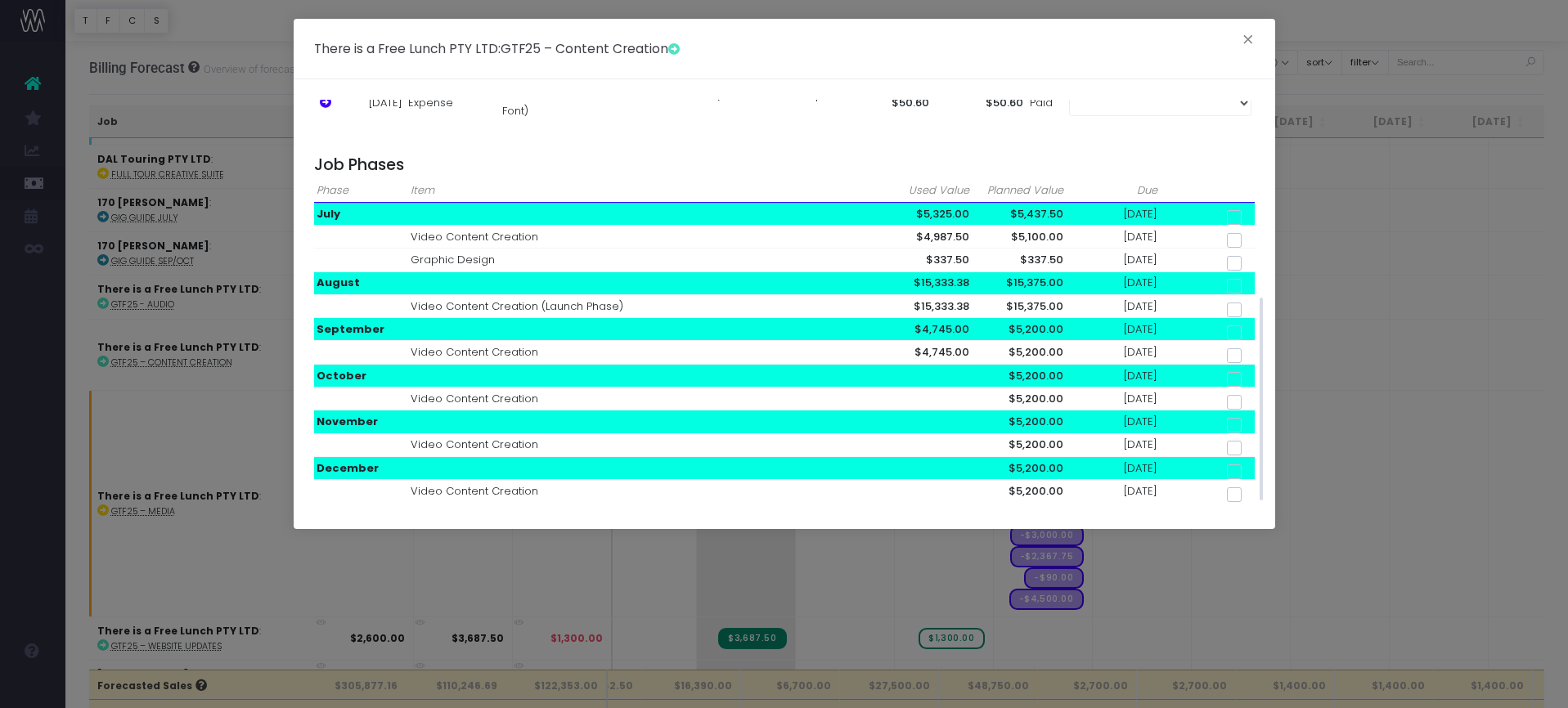
click at [1230, 348] on span at bounding box center [1234, 355] width 14 height 14
click at [1251, 347] on input "checkbox" at bounding box center [1257, 353] width 11 height 11
checkbox input "true"
click at [1218, 160] on span "5200.00" at bounding box center [1224, 165] width 60 height 22
checkbox input "false"
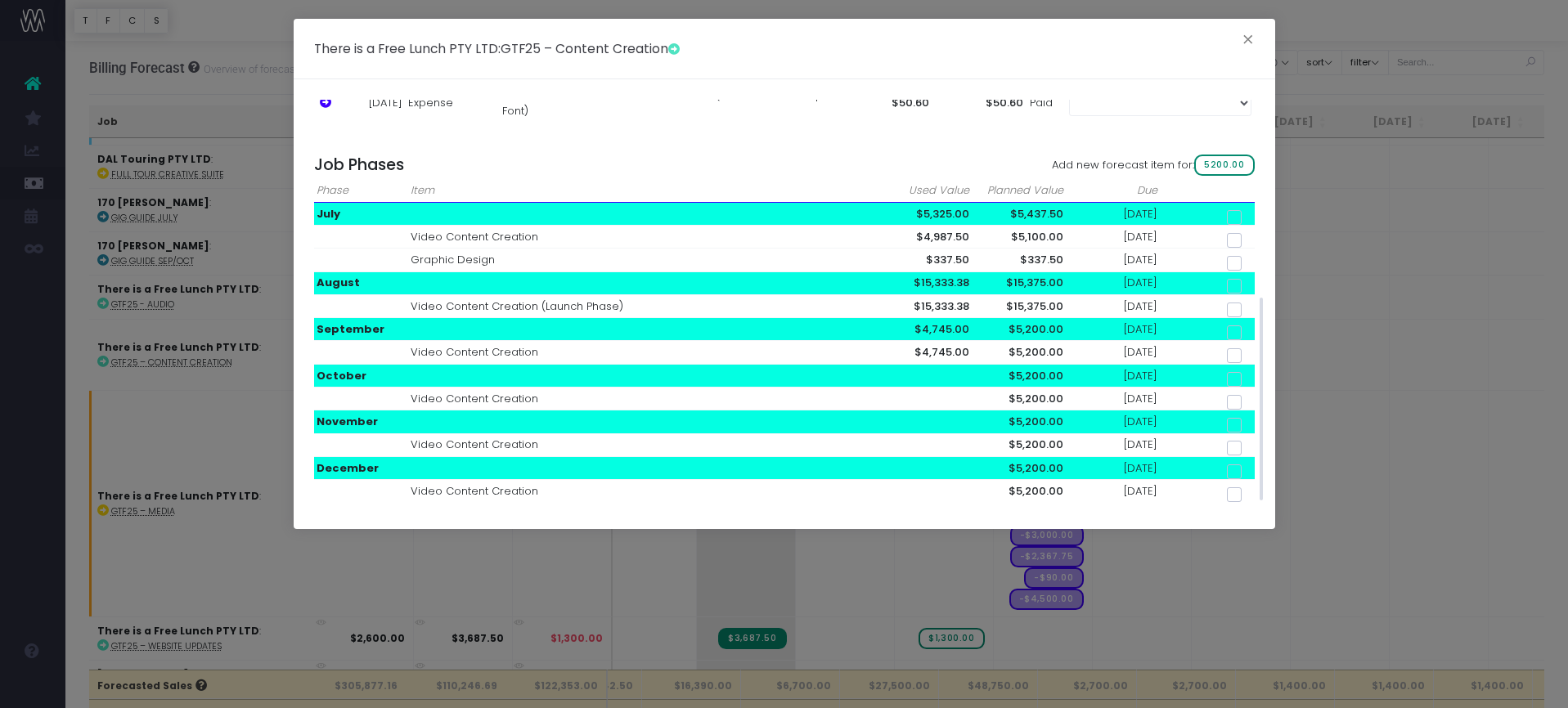
checkbox input "false"
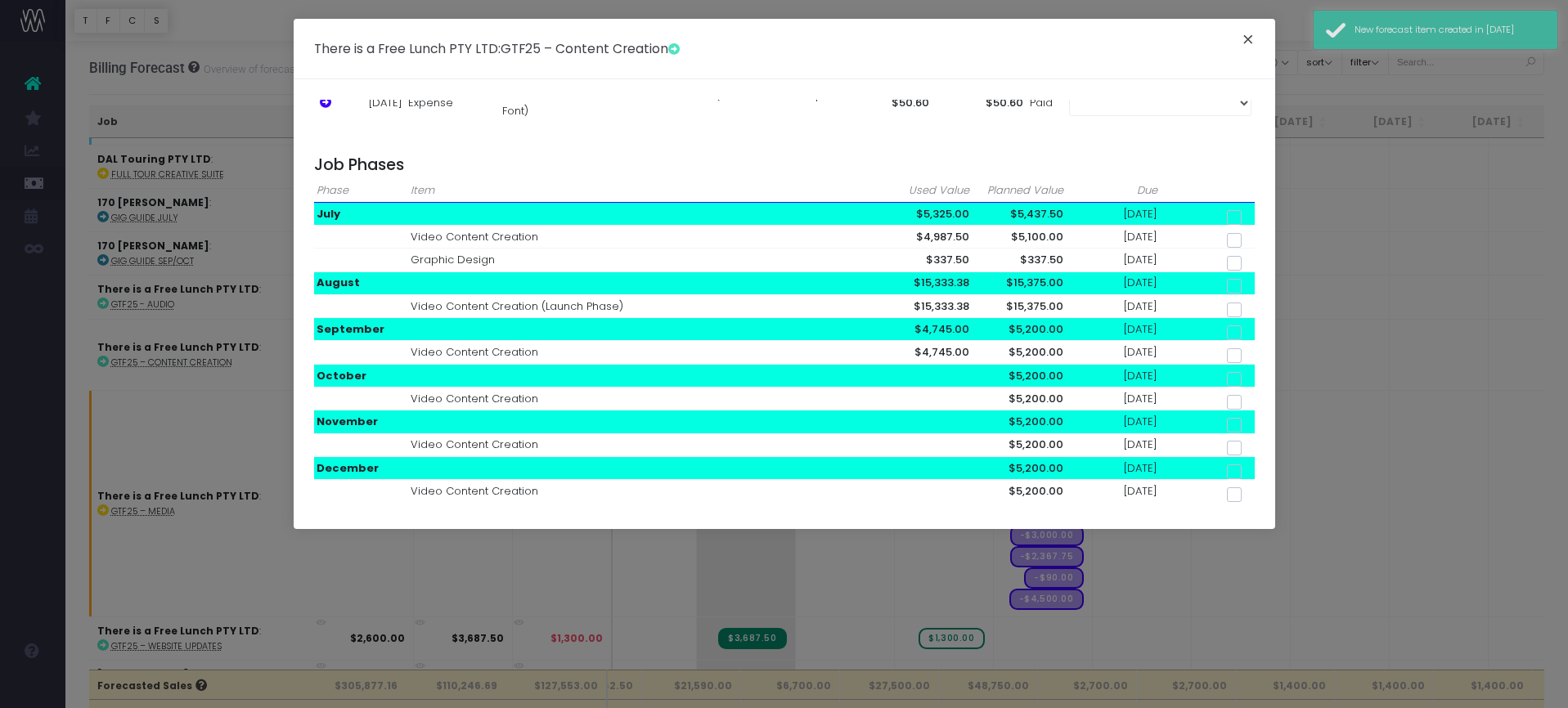
drag, startPoint x: 1246, startPoint y: 42, endPoint x: 1234, endPoint y: 42, distance: 12.0
click at [1246, 42] on button "×" at bounding box center [1248, 42] width 34 height 26
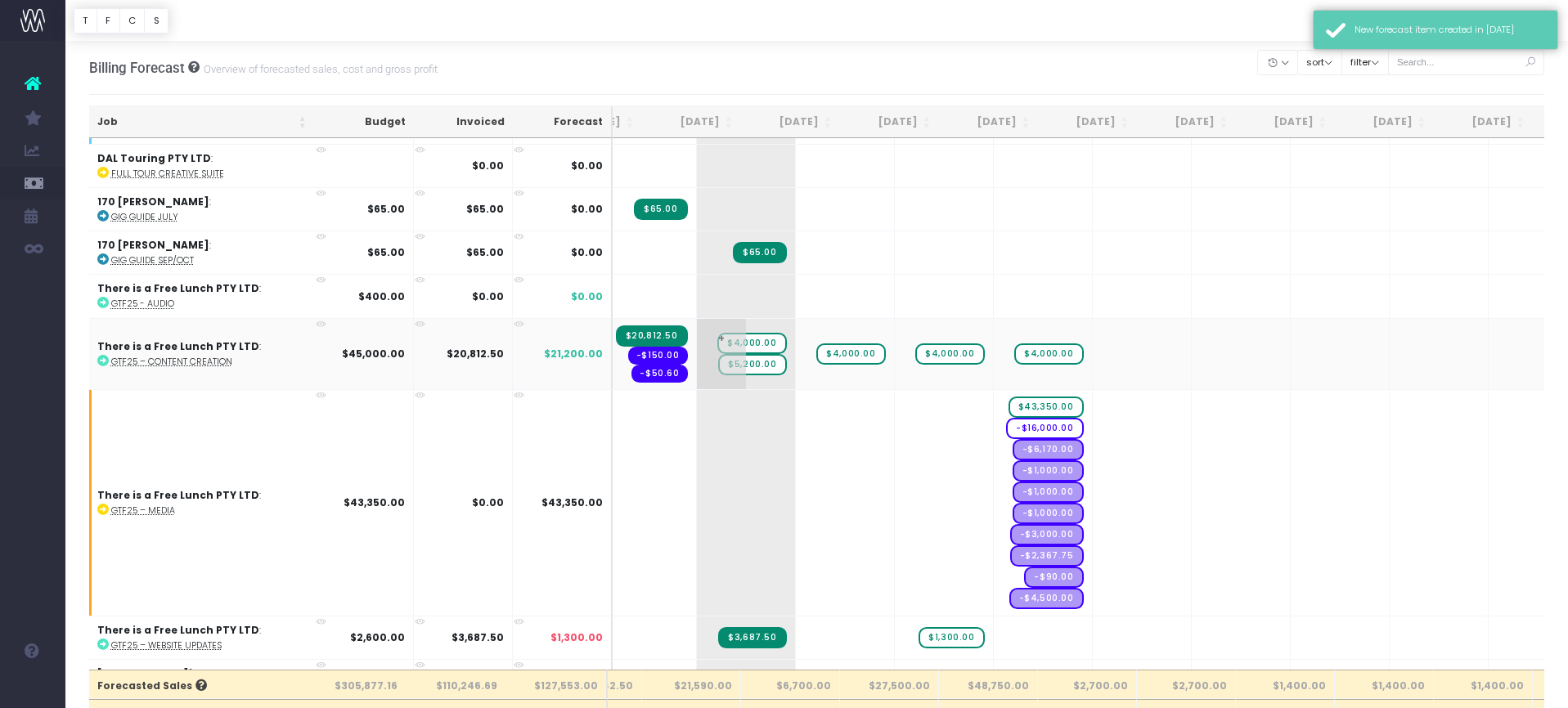
click at [717, 336] on span "$4,000.00" at bounding box center [752, 344] width 69 height 22
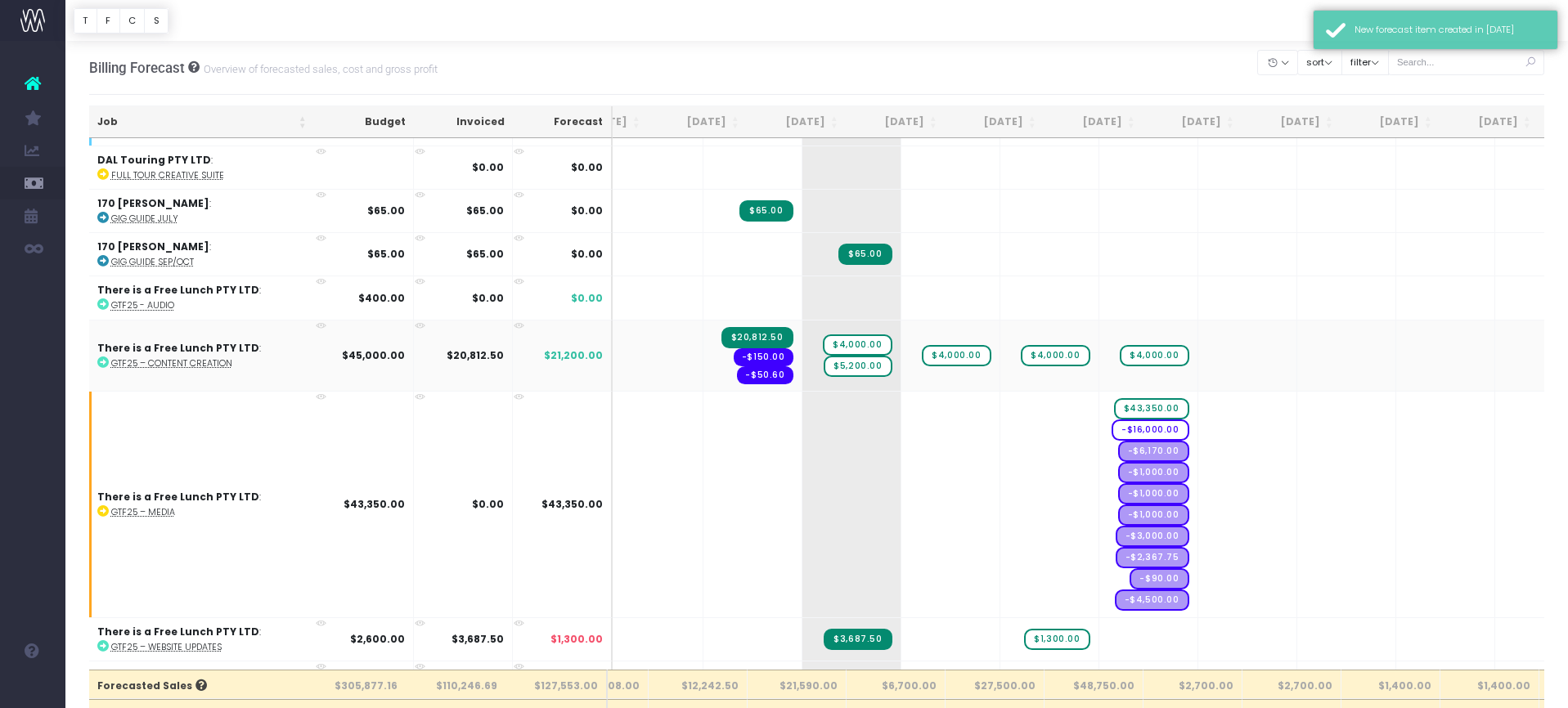
scroll to position [0, 57]
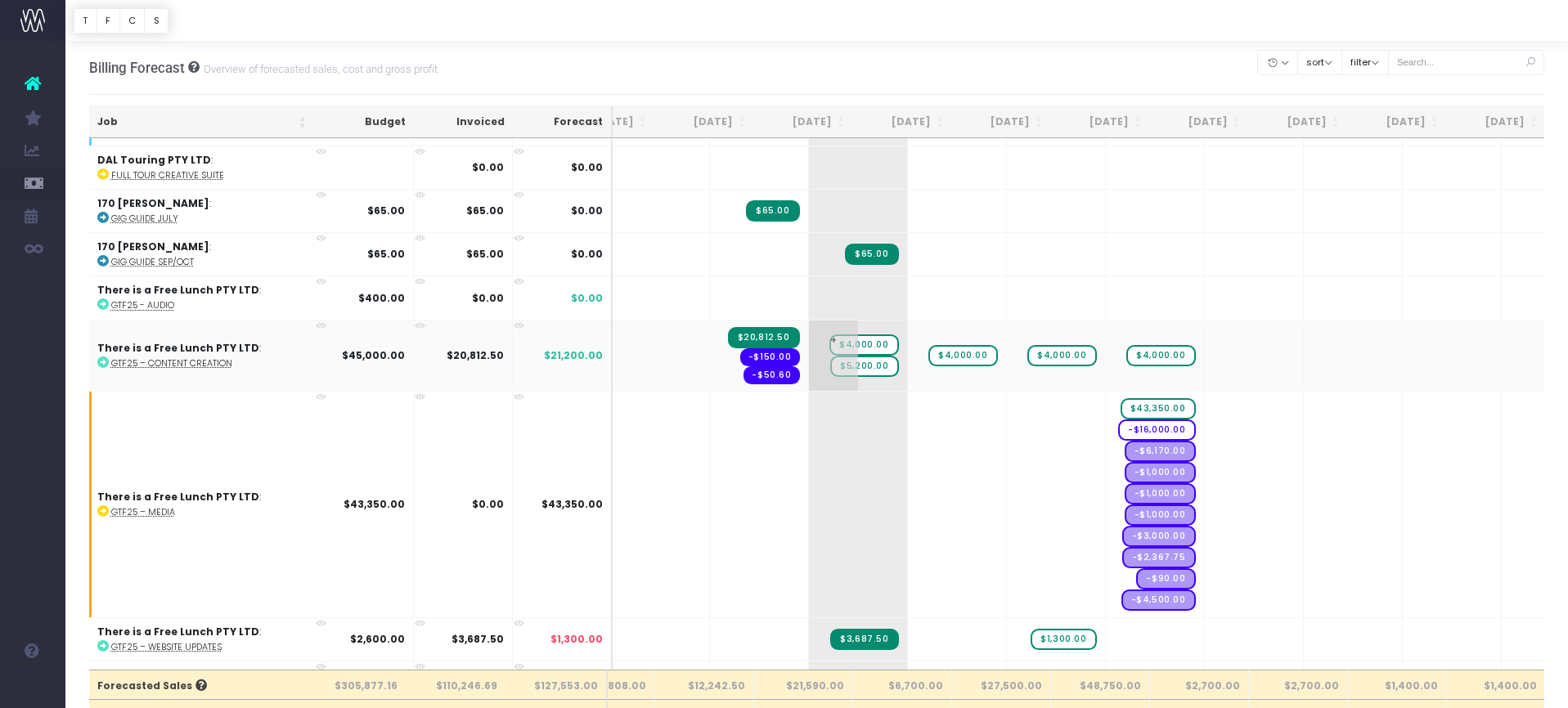
click at [825, 322] on td "+ $4,000.00 $5,200.00" at bounding box center [858, 354] width 99 height 71
click at [824, 337] on div at bounding box center [784, 354] width 1568 height 708
click at [830, 337] on span "$4,000.00" at bounding box center [864, 345] width 69 height 22
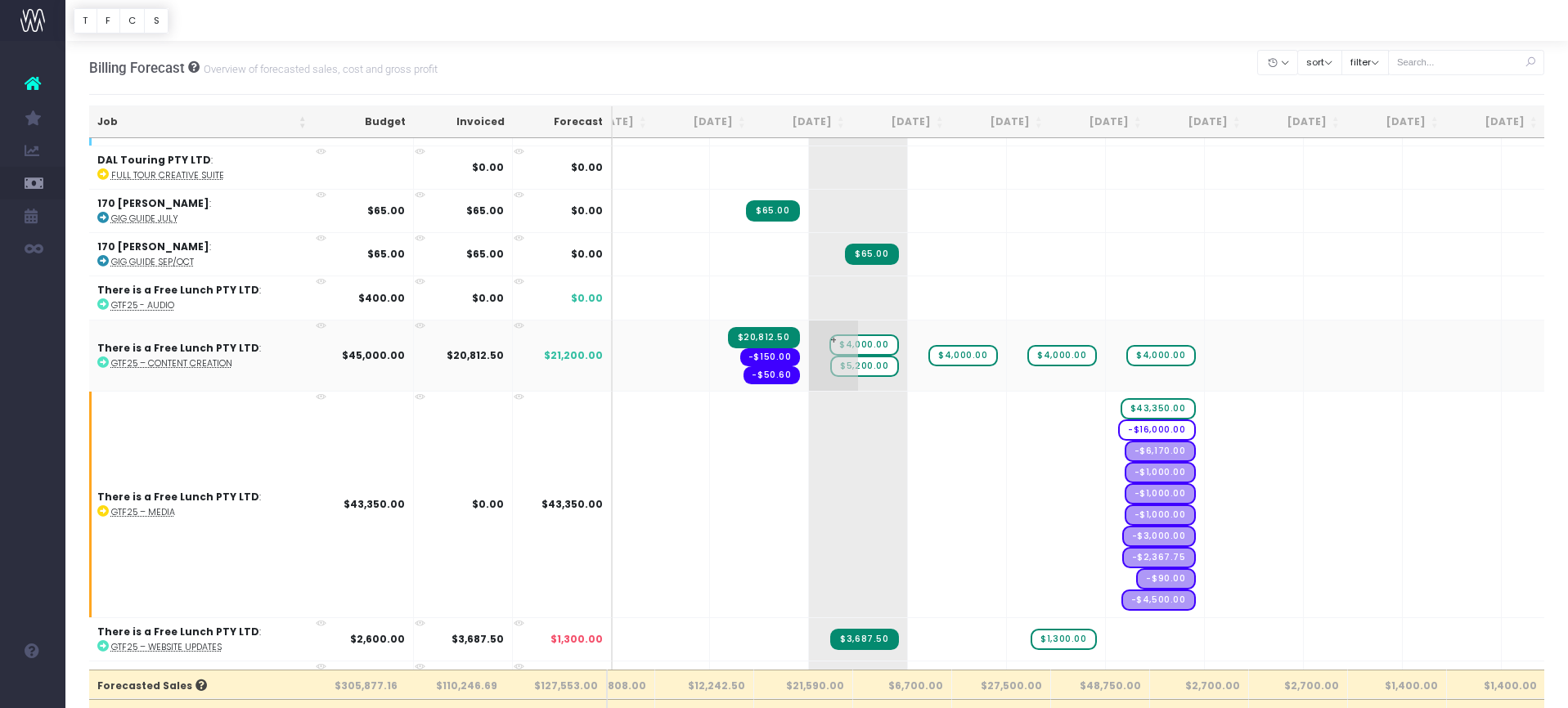
click at [830, 335] on span "$4,000.00" at bounding box center [864, 345] width 69 height 22
click at [830, 335] on span "$4,000.00" at bounding box center [864, 345] width 69 height 22
click at [817, 339] on input "4000" at bounding box center [858, 355] width 81 height 33
drag, startPoint x: 798, startPoint y: 345, endPoint x: 745, endPoint y: 343, distance: 53.0
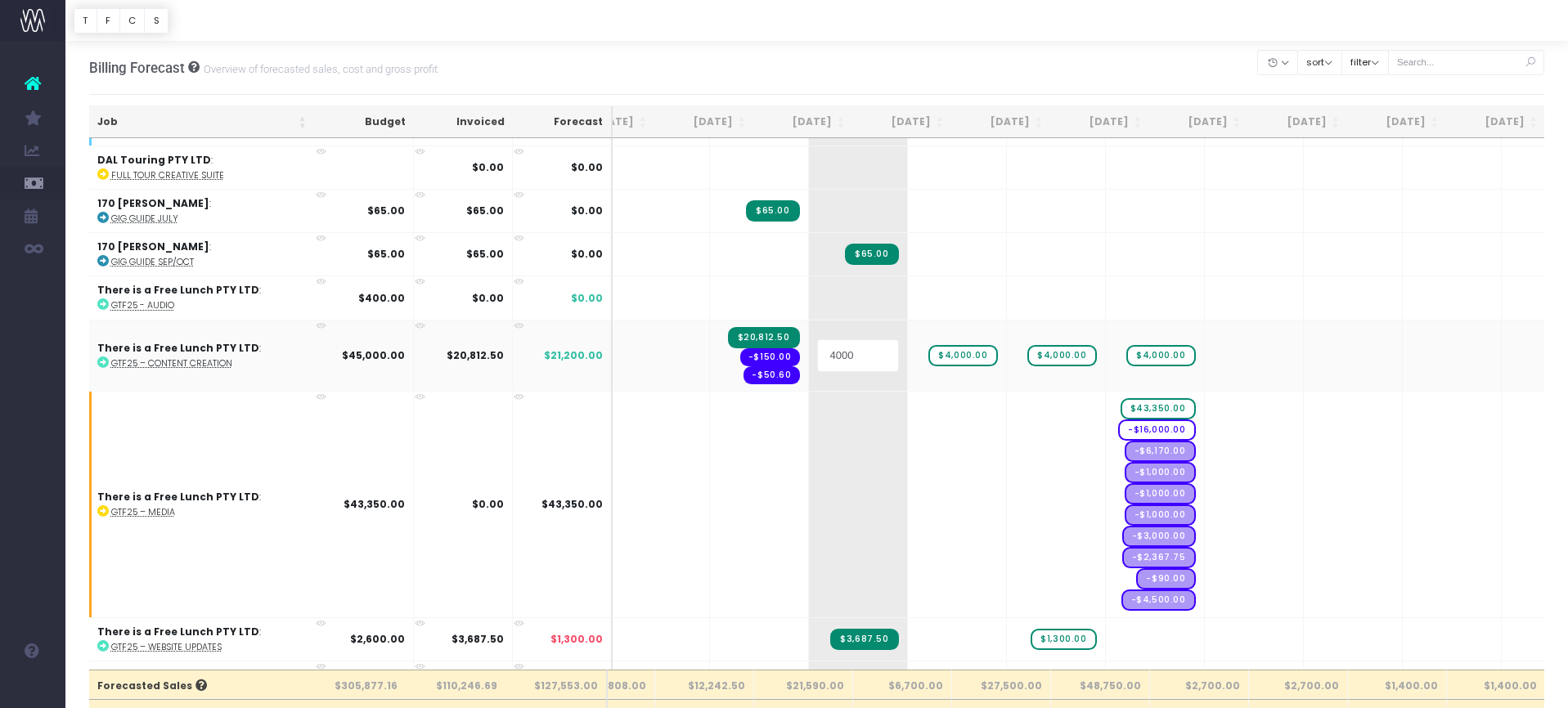
click at [745, 343] on tr "There is a Free Lunch PTY LTD : GTF25 – Content Creation $45,000.00 $20,812.50 …" at bounding box center [1014, 354] width 1963 height 71
type input "0"
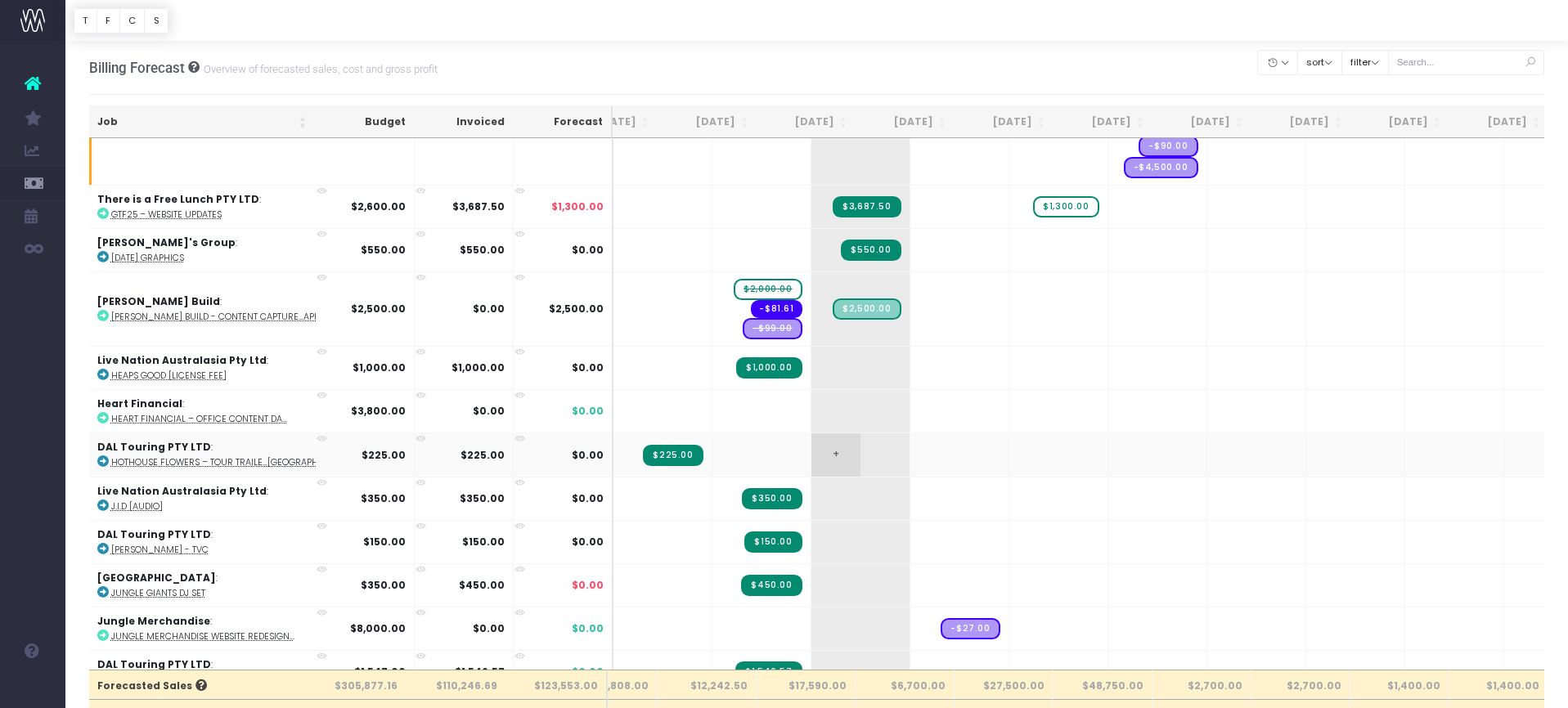
scroll to position [2616, 55]
click at [812, 404] on span "+" at bounding box center [836, 410] width 49 height 42
click at [812, 397] on span "+" at bounding box center [836, 410] width 49 height 42
click at [812, 400] on span "+" at bounding box center [836, 410] width 49 height 42
click at [380, 392] on td "$3,800.00" at bounding box center [365, 410] width 99 height 43
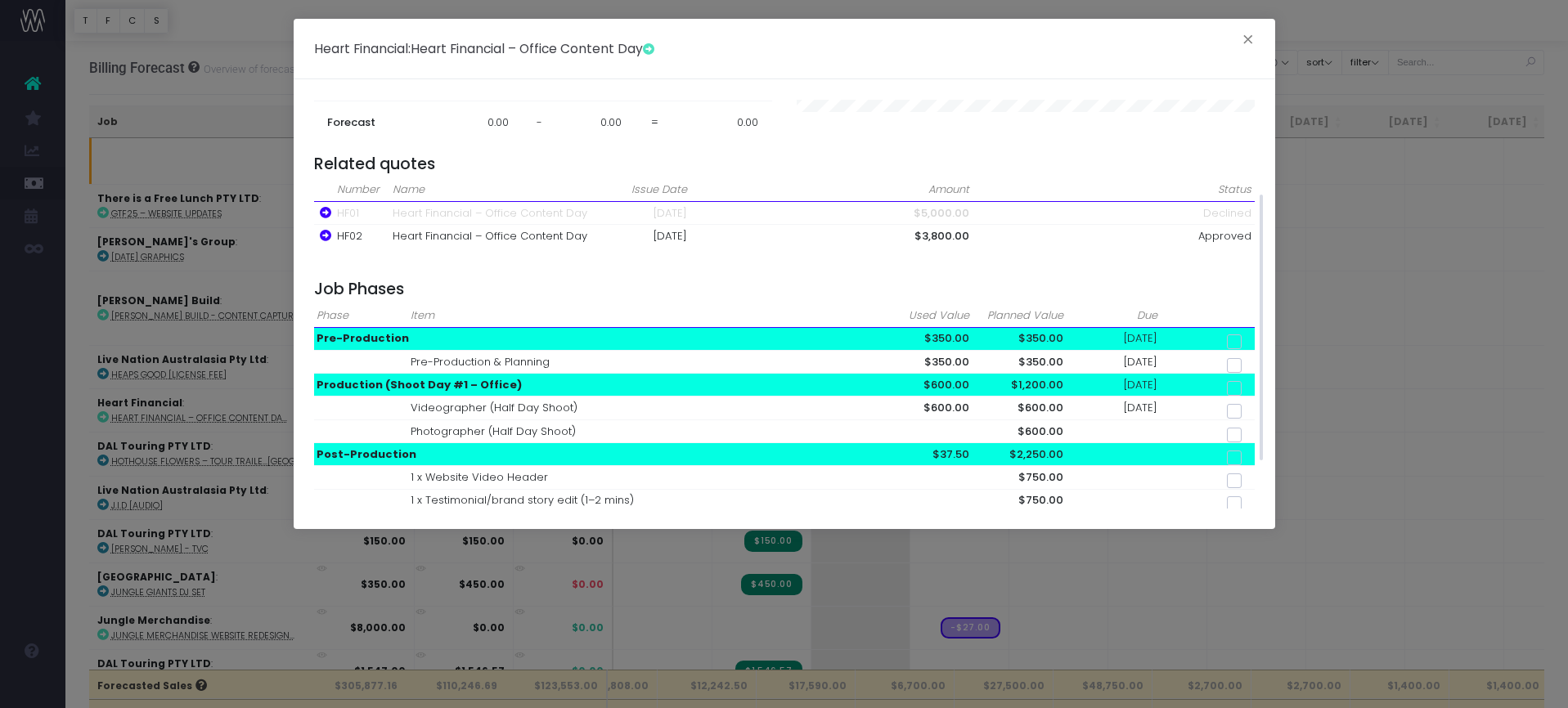
scroll to position [218, 0]
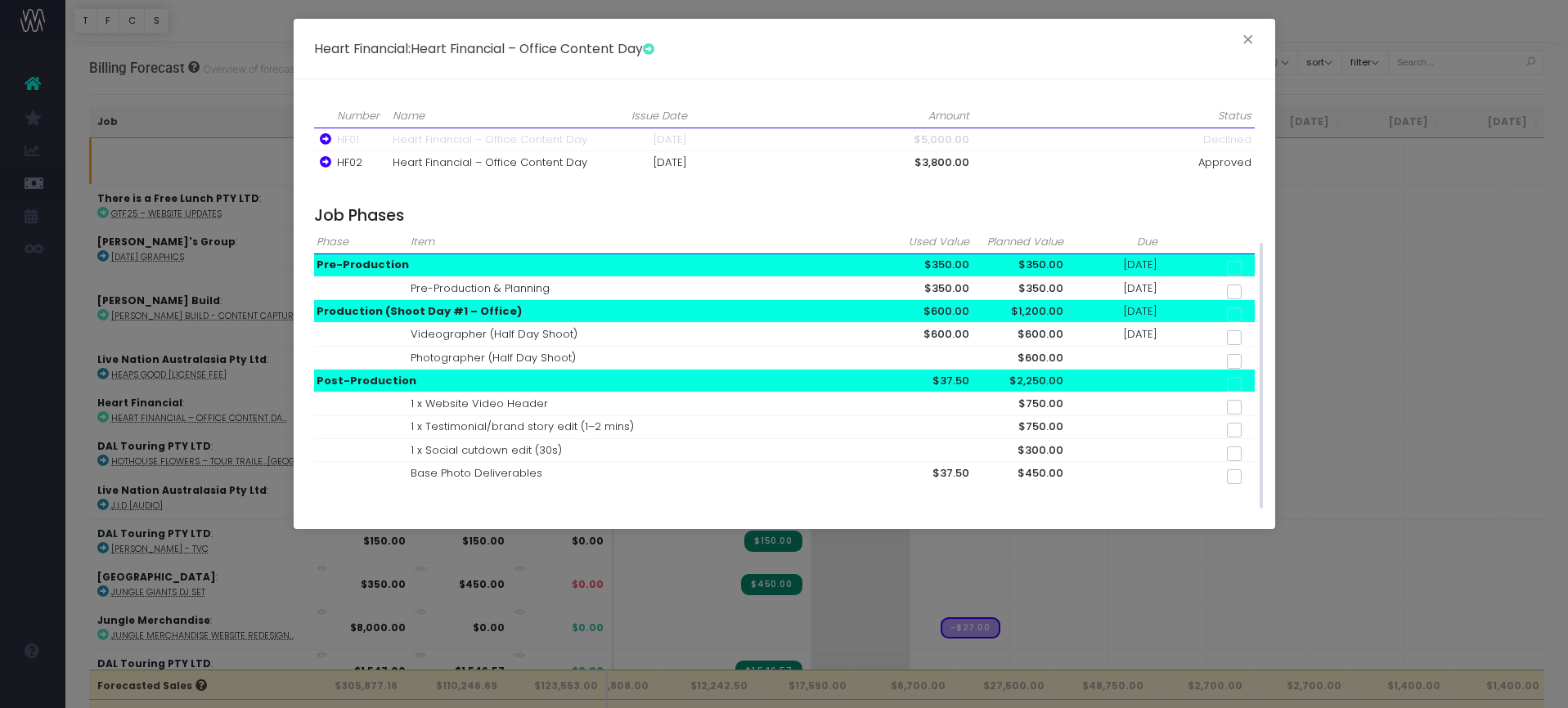
click at [1236, 268] on span at bounding box center [1234, 268] width 14 height 14
click at [1251, 268] on input "checkbox" at bounding box center [1257, 265] width 11 height 11
checkbox input "true"
click at [1237, 311] on span at bounding box center [1234, 315] width 14 height 14
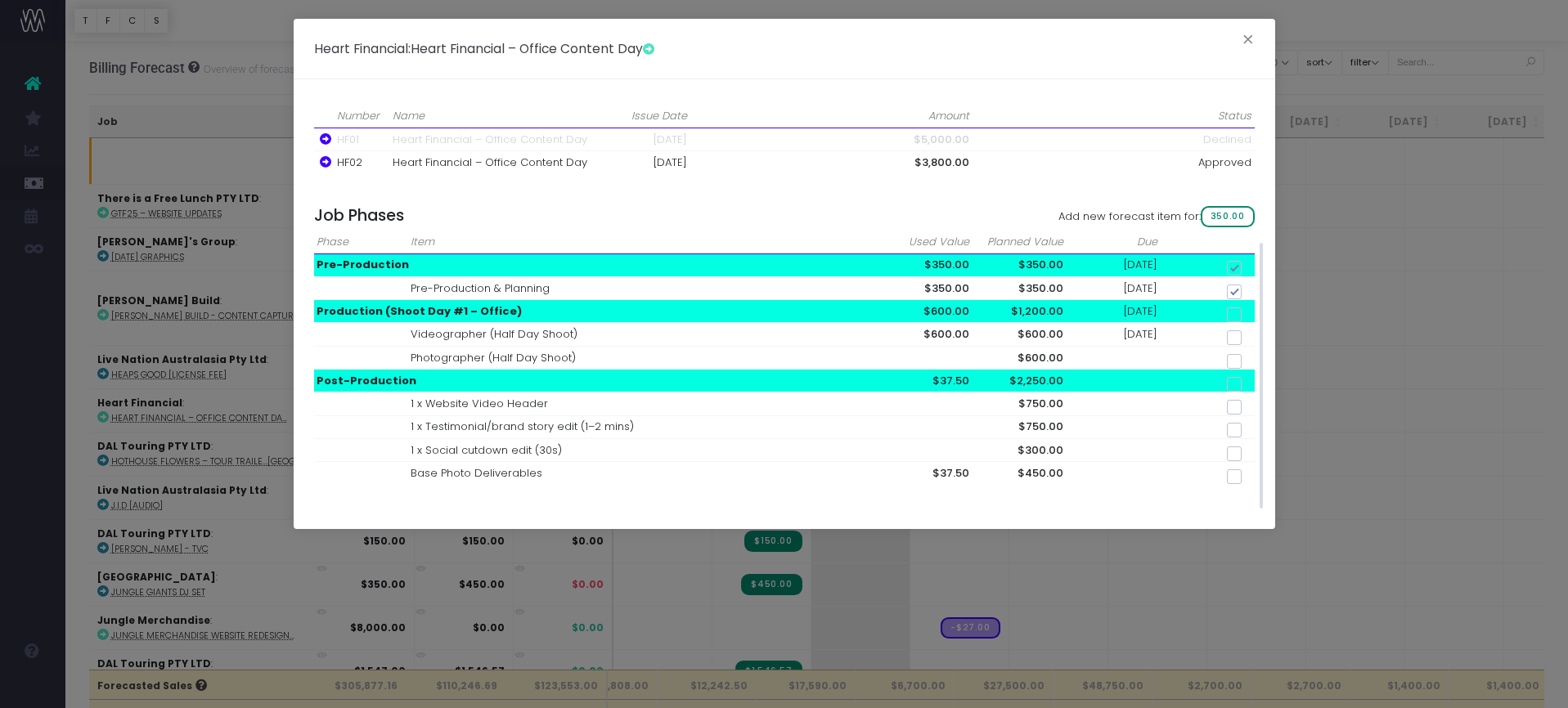
click at [1251, 311] on input "checkbox" at bounding box center [1257, 312] width 11 height 11
checkbox input "true"
click at [1236, 345] on td at bounding box center [1208, 356] width 94 height 23
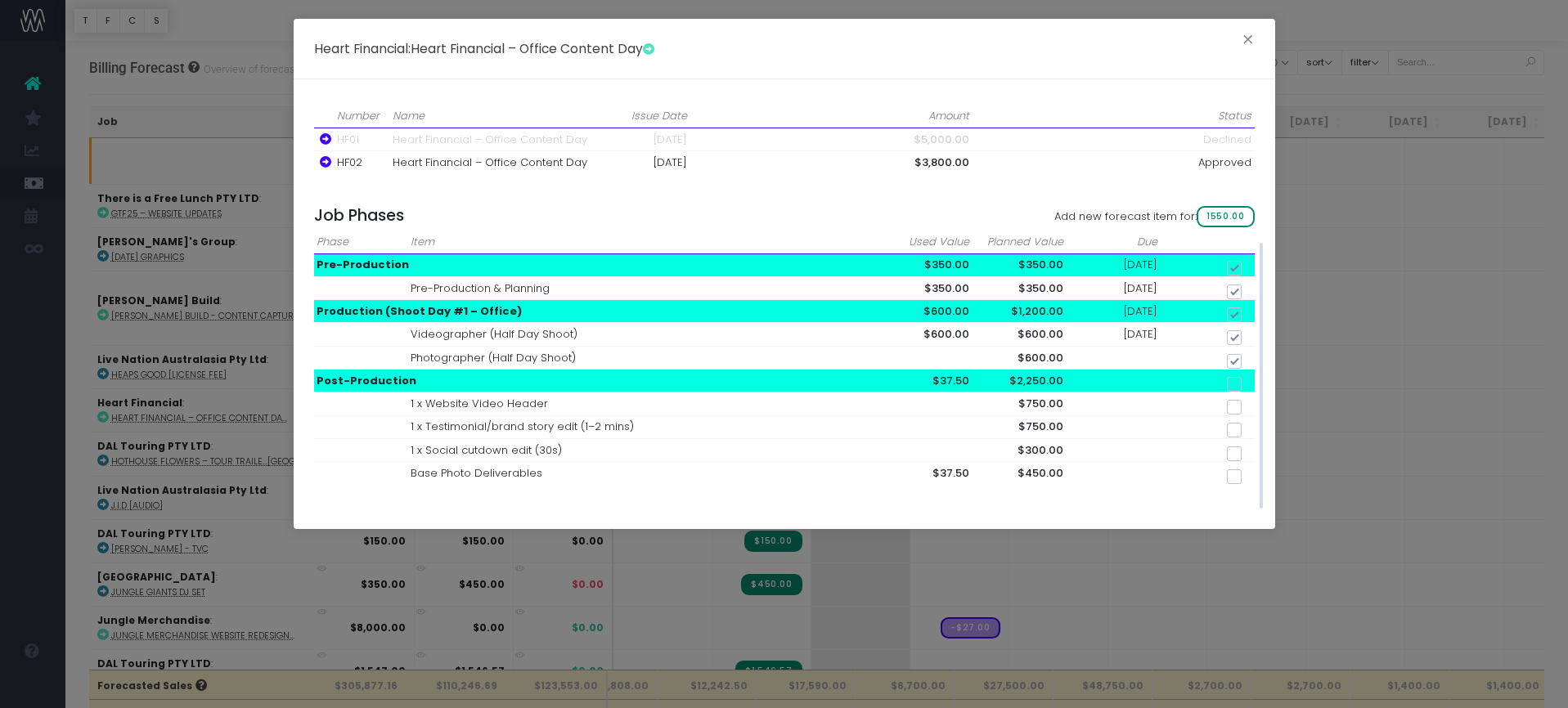
click at [1233, 379] on span at bounding box center [1234, 384] width 14 height 14
click at [1251, 379] on input "checkbox" at bounding box center [1257, 382] width 11 height 11
checkbox input "true"
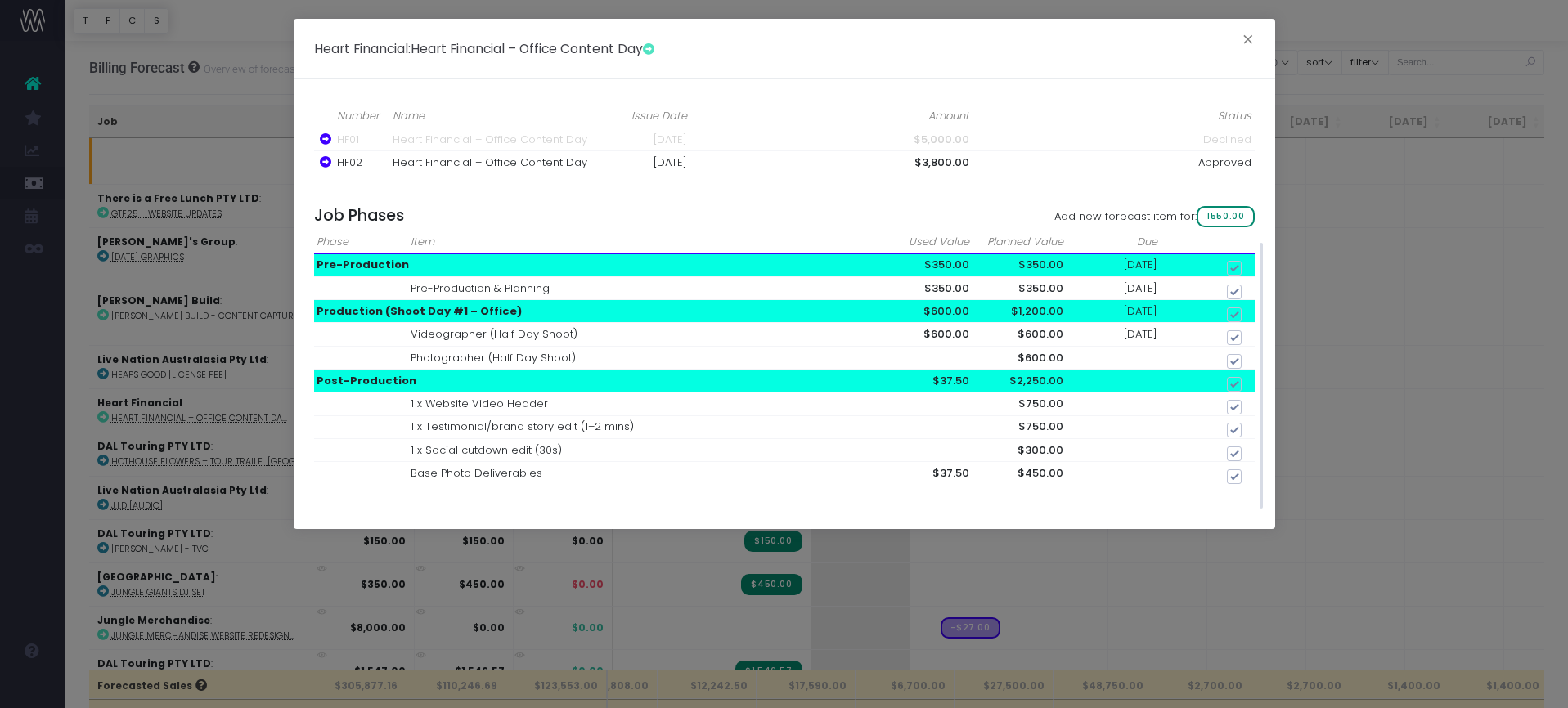
checkbox input "true"
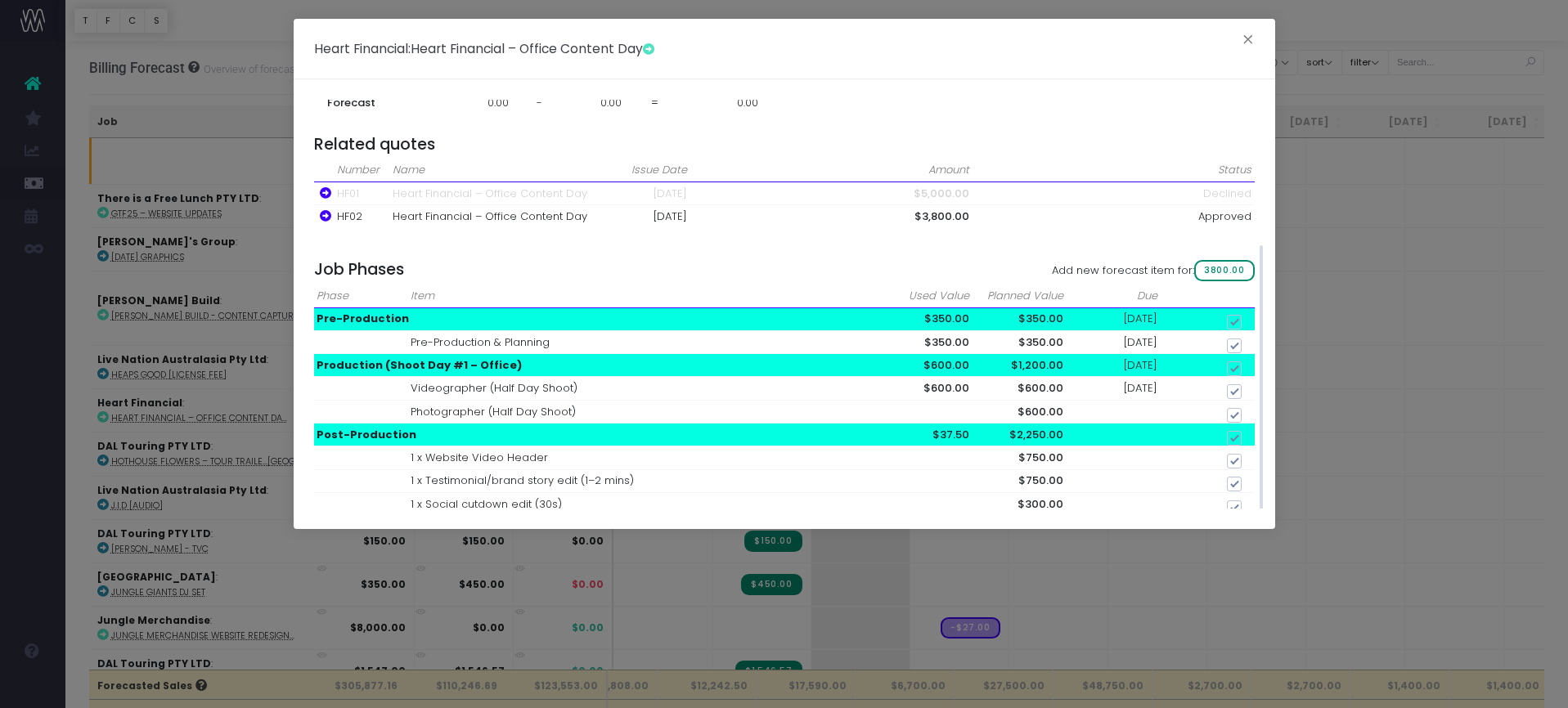
scroll to position [148, 0]
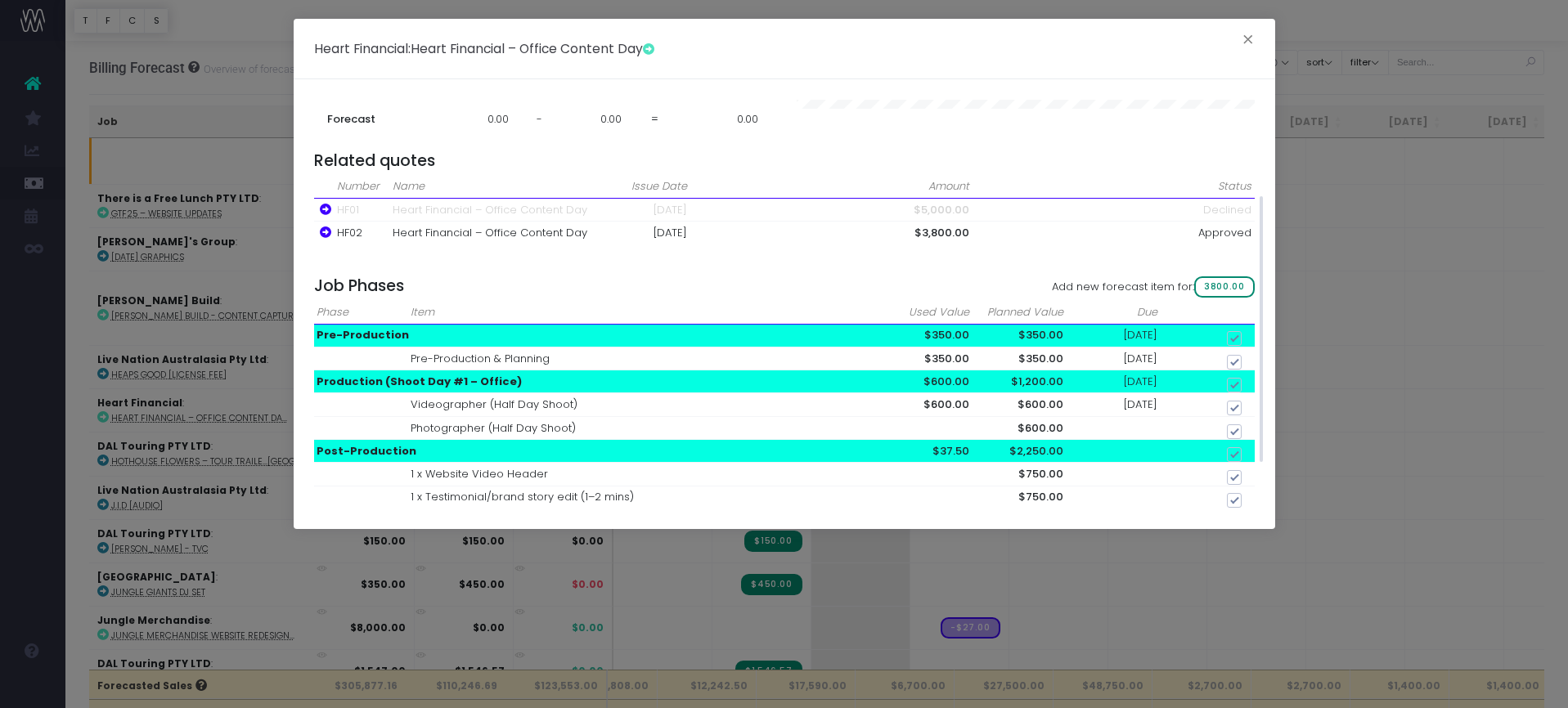
click at [1225, 269] on div "Related quotes Number Name Issue Date Amount Status HF01 Heart Financial – Offi…" at bounding box center [784, 353] width 941 height 404
click at [1226, 278] on span "3800.00" at bounding box center [1224, 288] width 60 height 22
checkbox input "false"
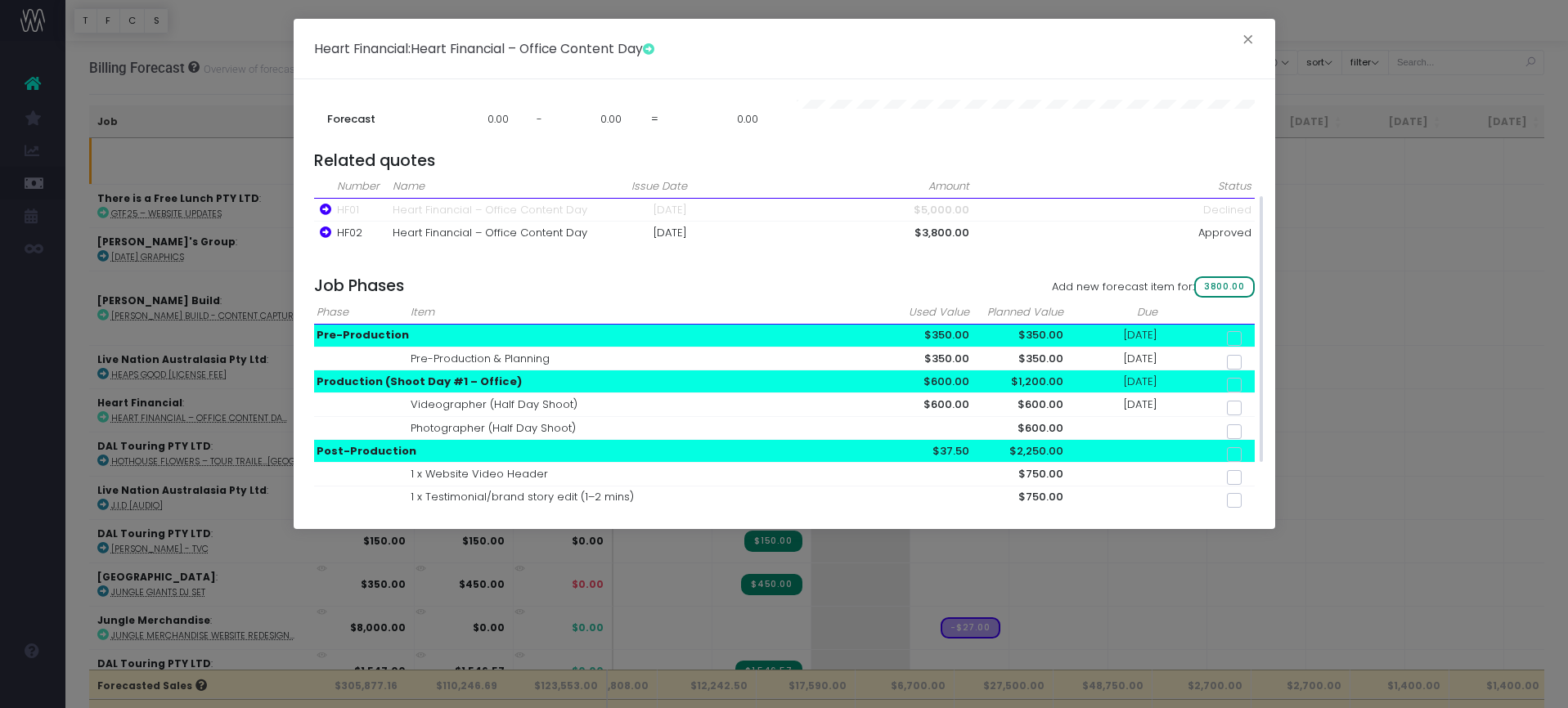
checkbox input "false"
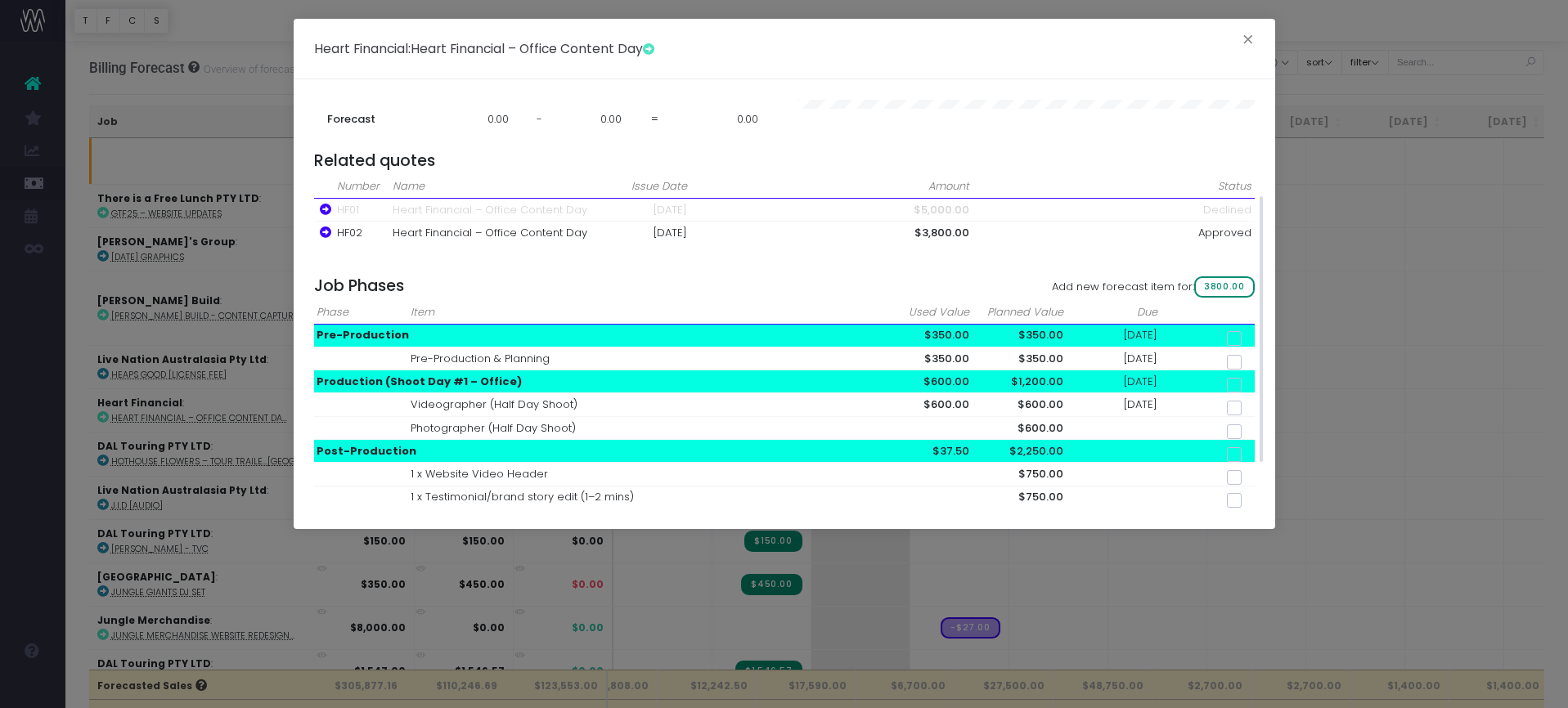
checkbox input "false"
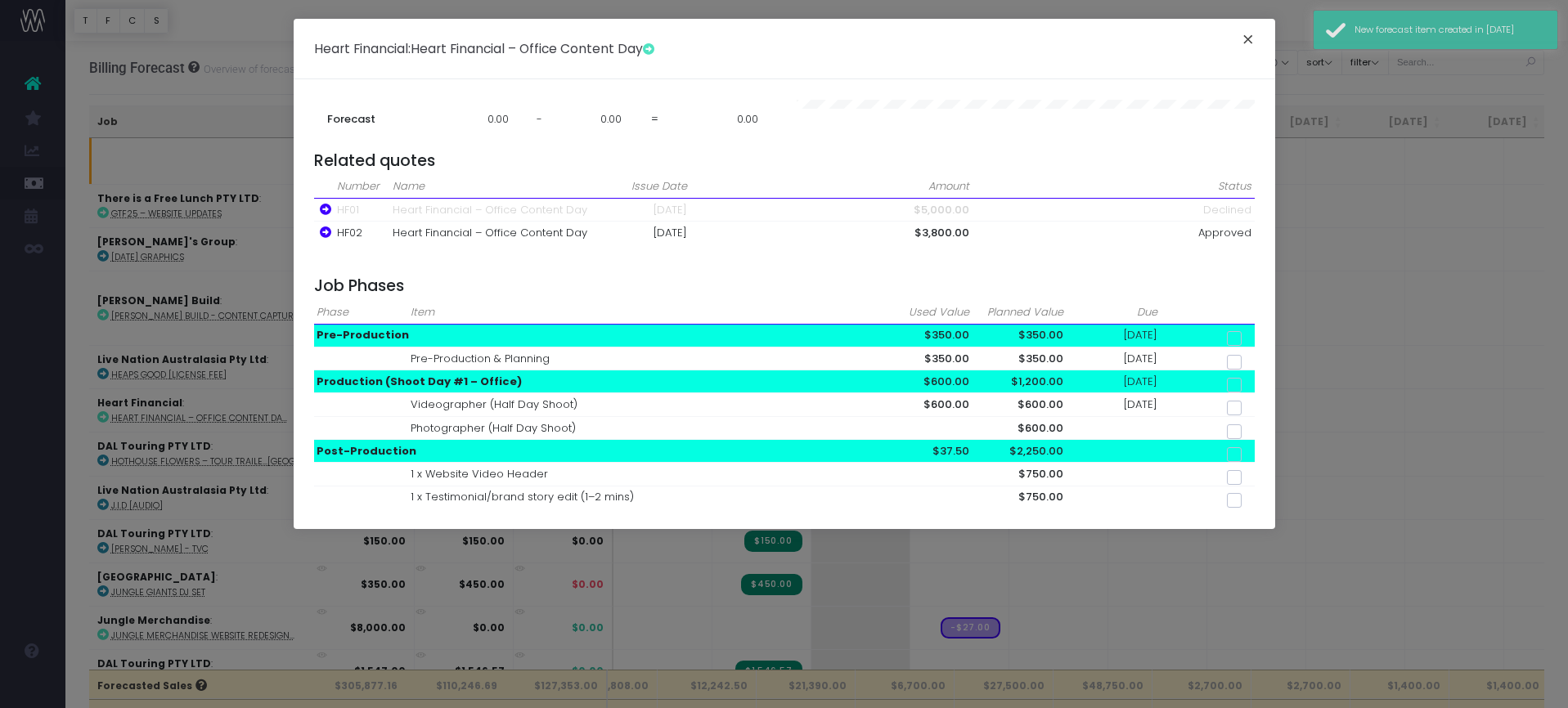
click at [1249, 43] on button "×" at bounding box center [1248, 42] width 34 height 26
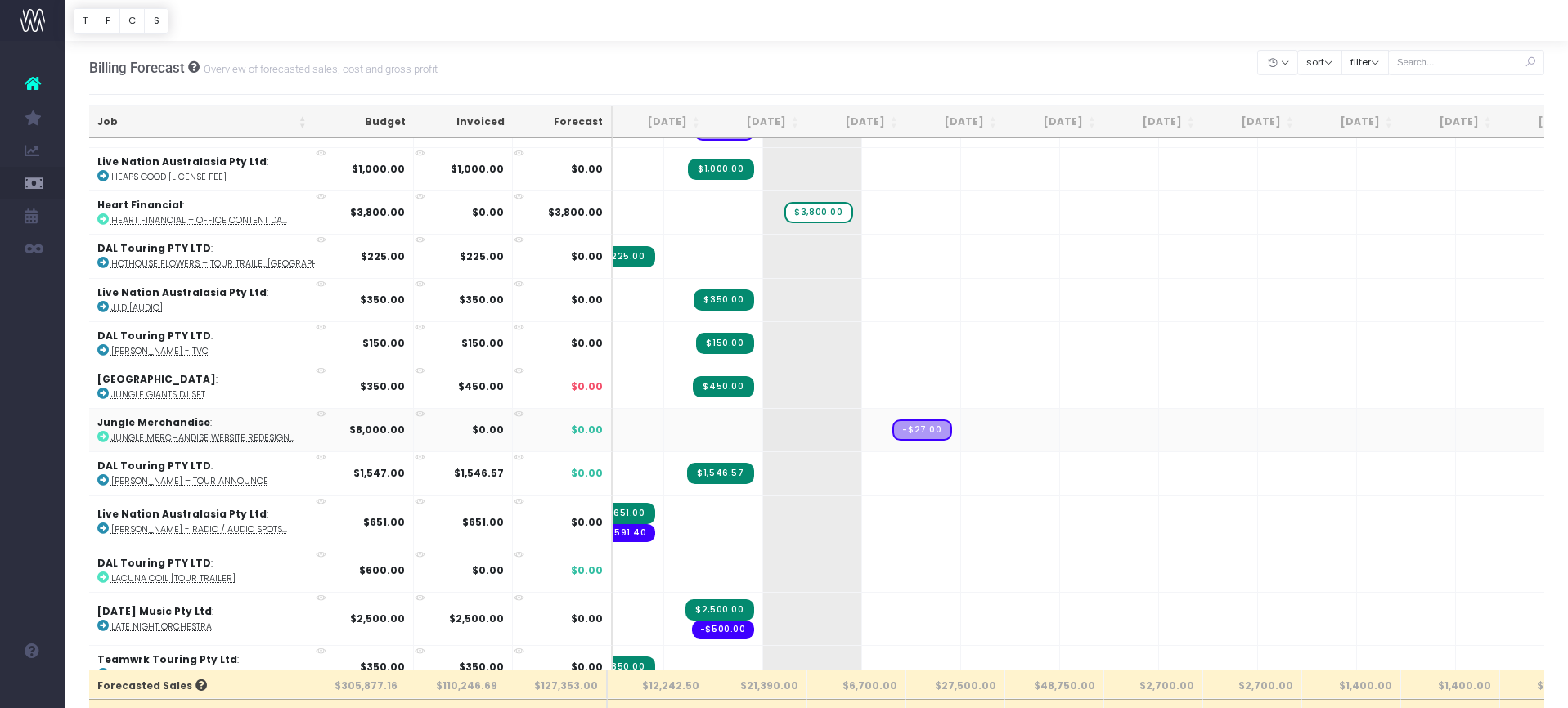
scroll to position [0, 104]
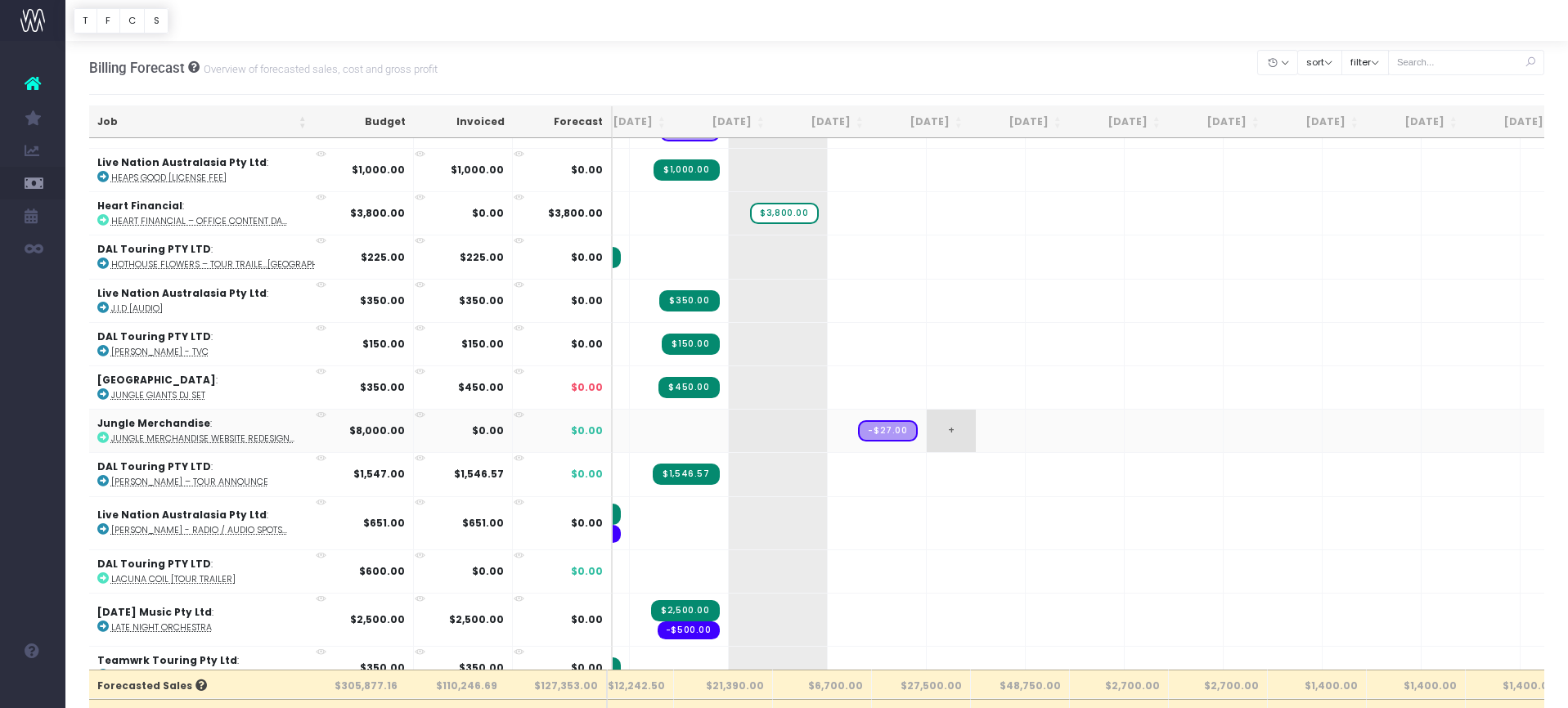
click at [927, 420] on span "+" at bounding box center [951, 430] width 49 height 42
click at [340, 422] on td "$8,000.00" at bounding box center [364, 430] width 99 height 43
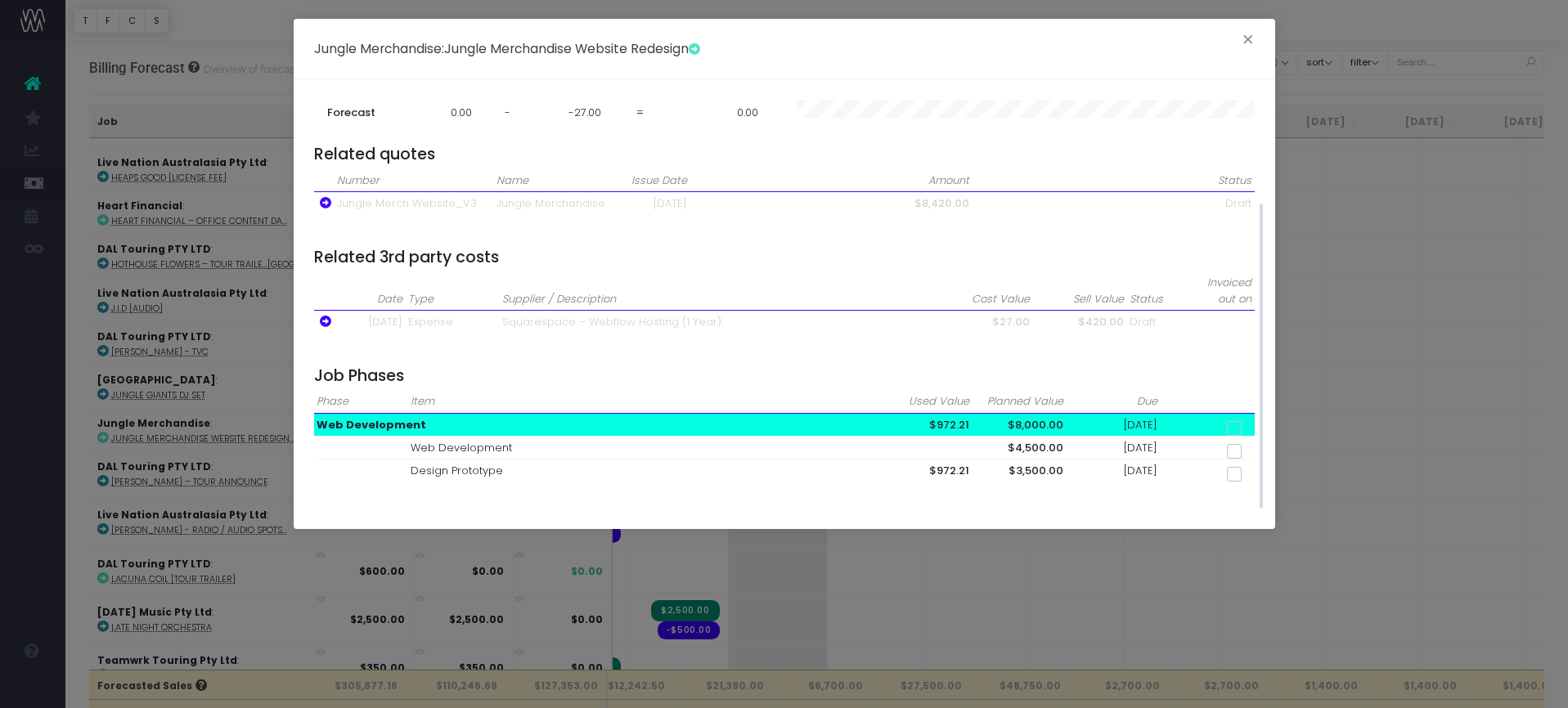
click at [1145, 418] on td "06 Oct 2025" at bounding box center [1114, 424] width 94 height 23
click at [1241, 416] on td at bounding box center [1208, 424] width 94 height 23
click at [1236, 421] on span at bounding box center [1234, 429] width 14 height 14
click at [1251, 421] on input "checkbox" at bounding box center [1257, 426] width 11 height 11
checkbox input "true"
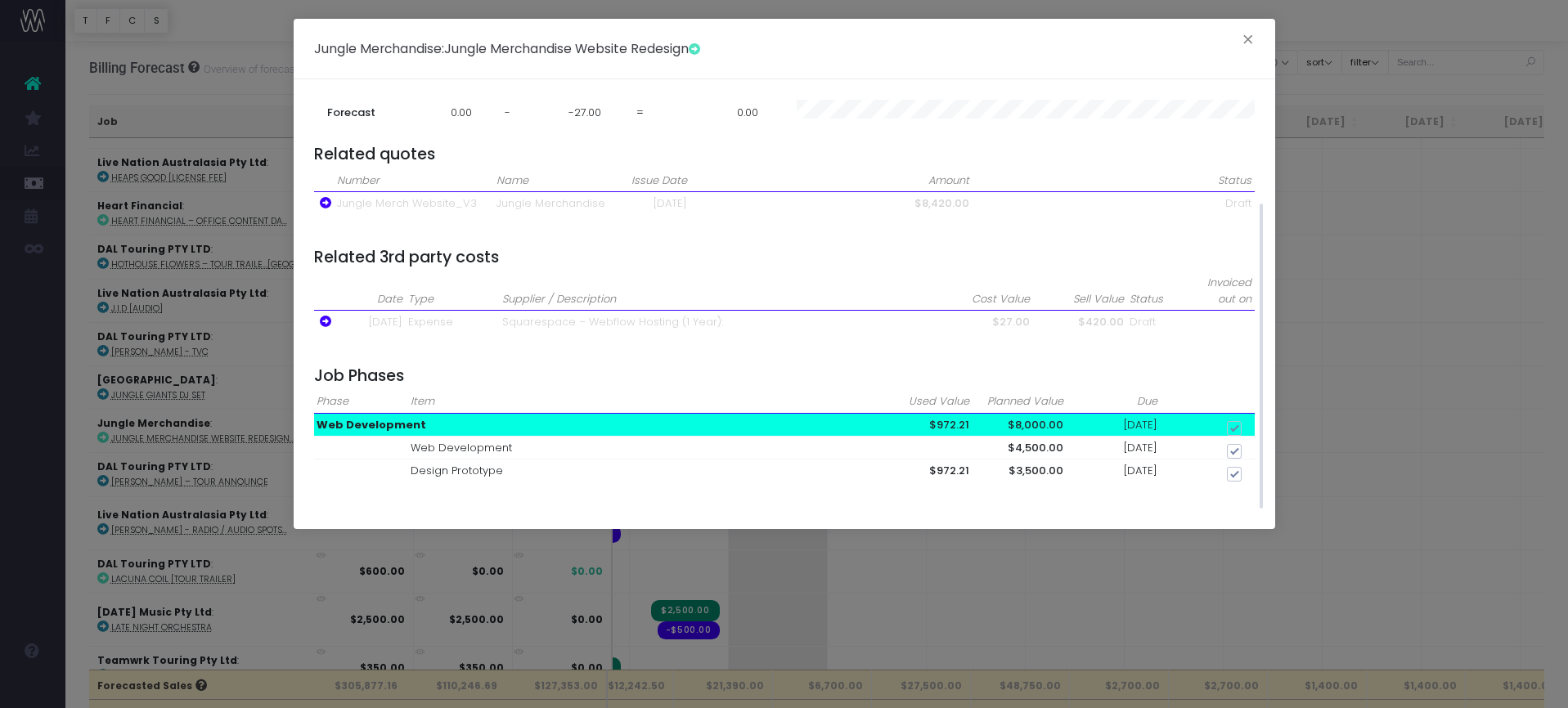
checkbox input "true"
drag, startPoint x: 1211, startPoint y: 373, endPoint x: 1202, endPoint y: 379, distance: 10.8
click at [1209, 374] on span "8000.00" at bounding box center [1224, 376] width 60 height 22
checkbox input "false"
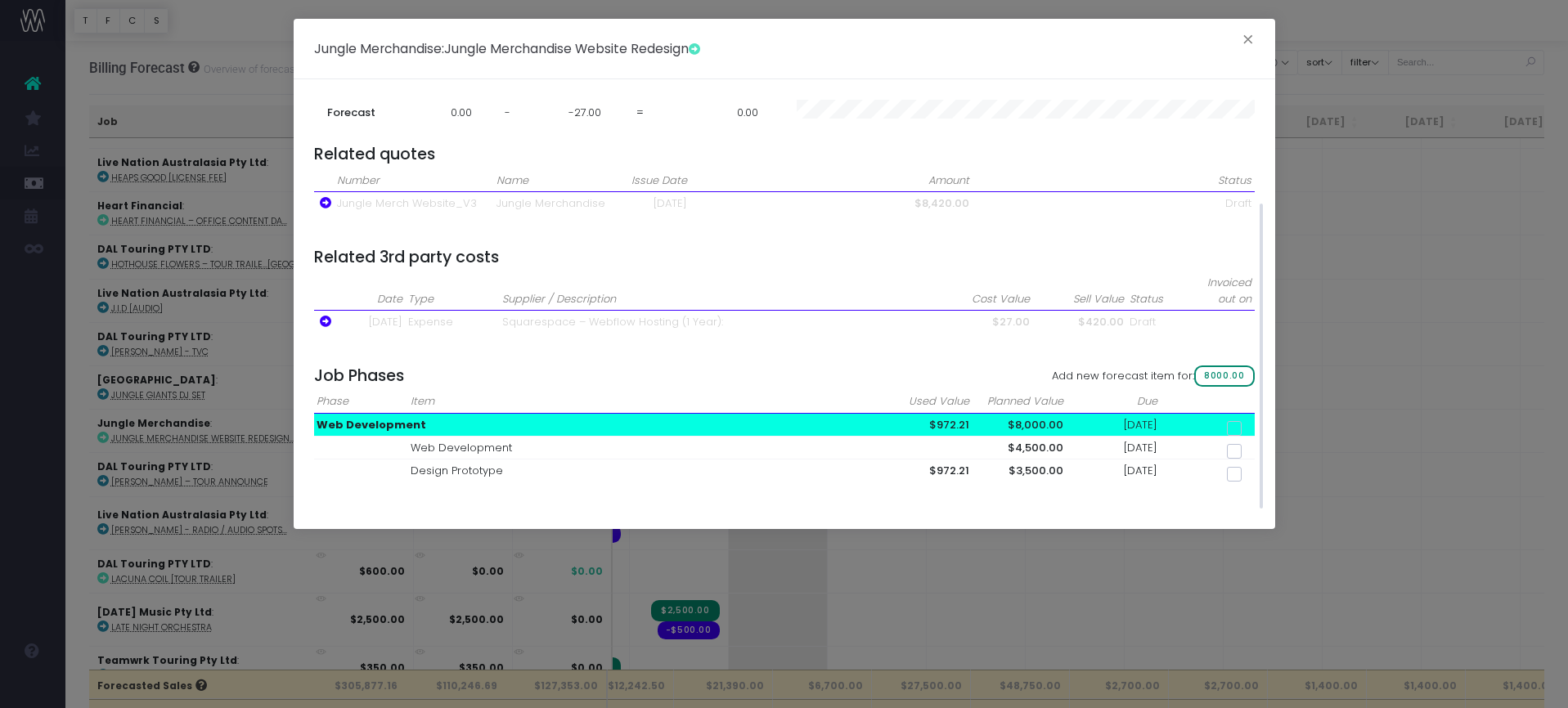
checkbox input "false"
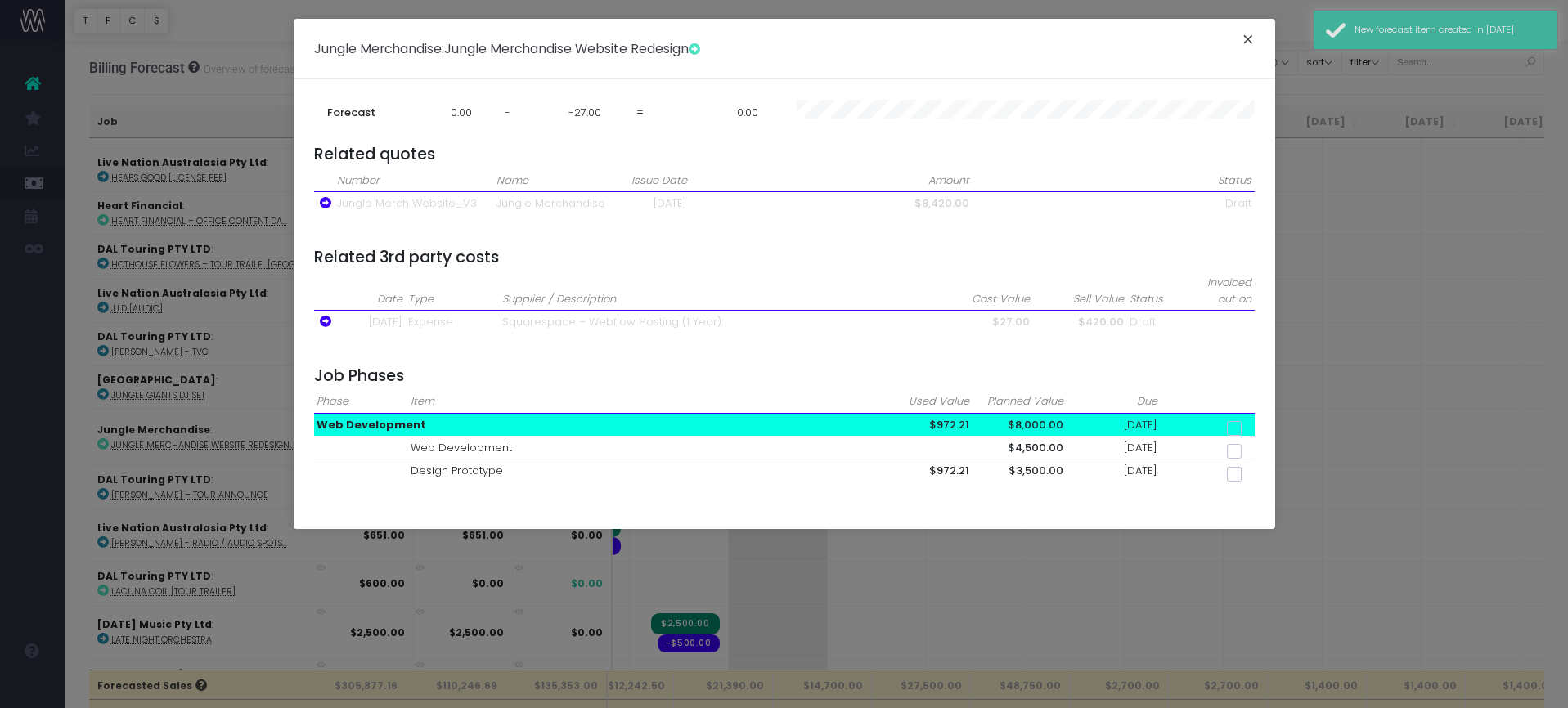
click at [1245, 33] on button "×" at bounding box center [1248, 42] width 34 height 26
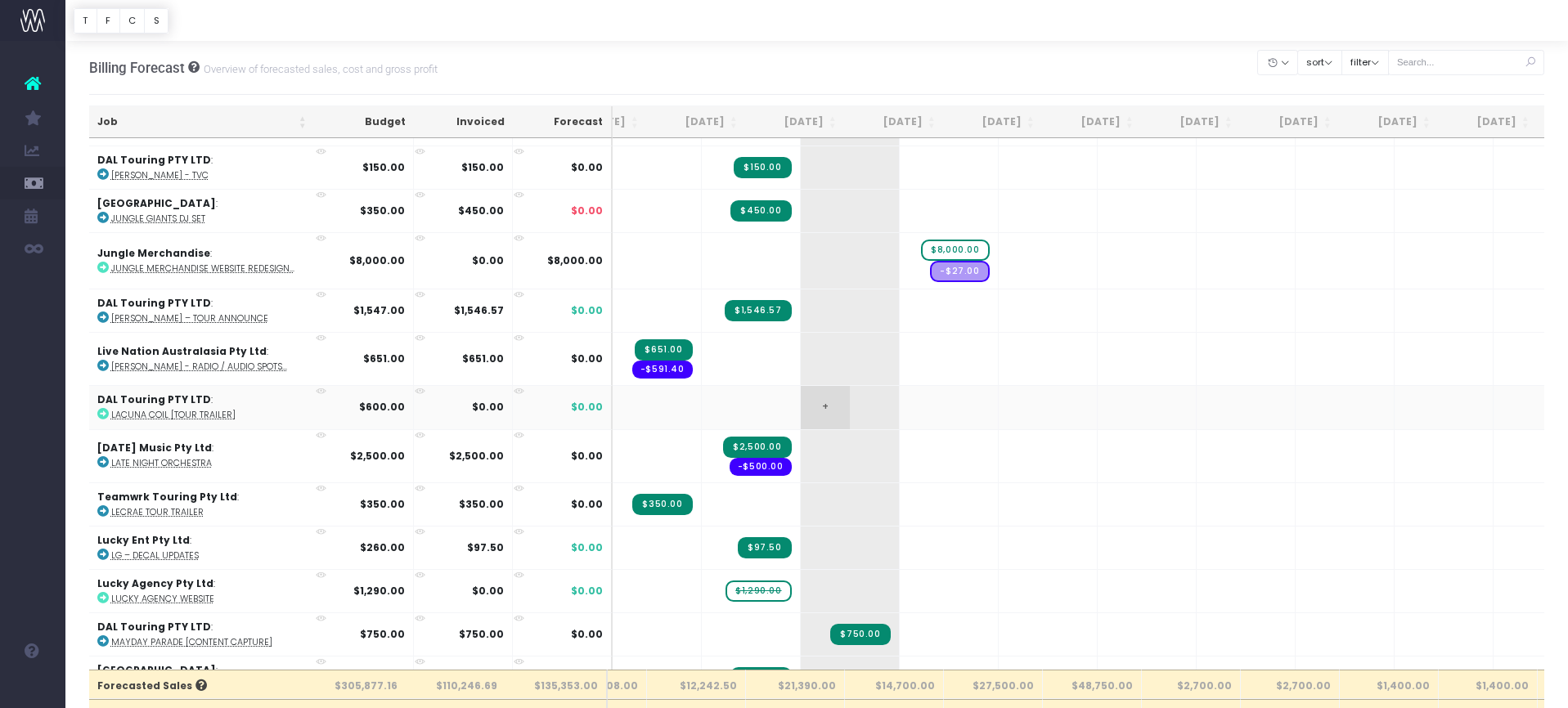
click at [801, 402] on span "+" at bounding box center [825, 407] width 49 height 42
click at [371, 400] on strong "$600.00" at bounding box center [382, 406] width 46 height 14
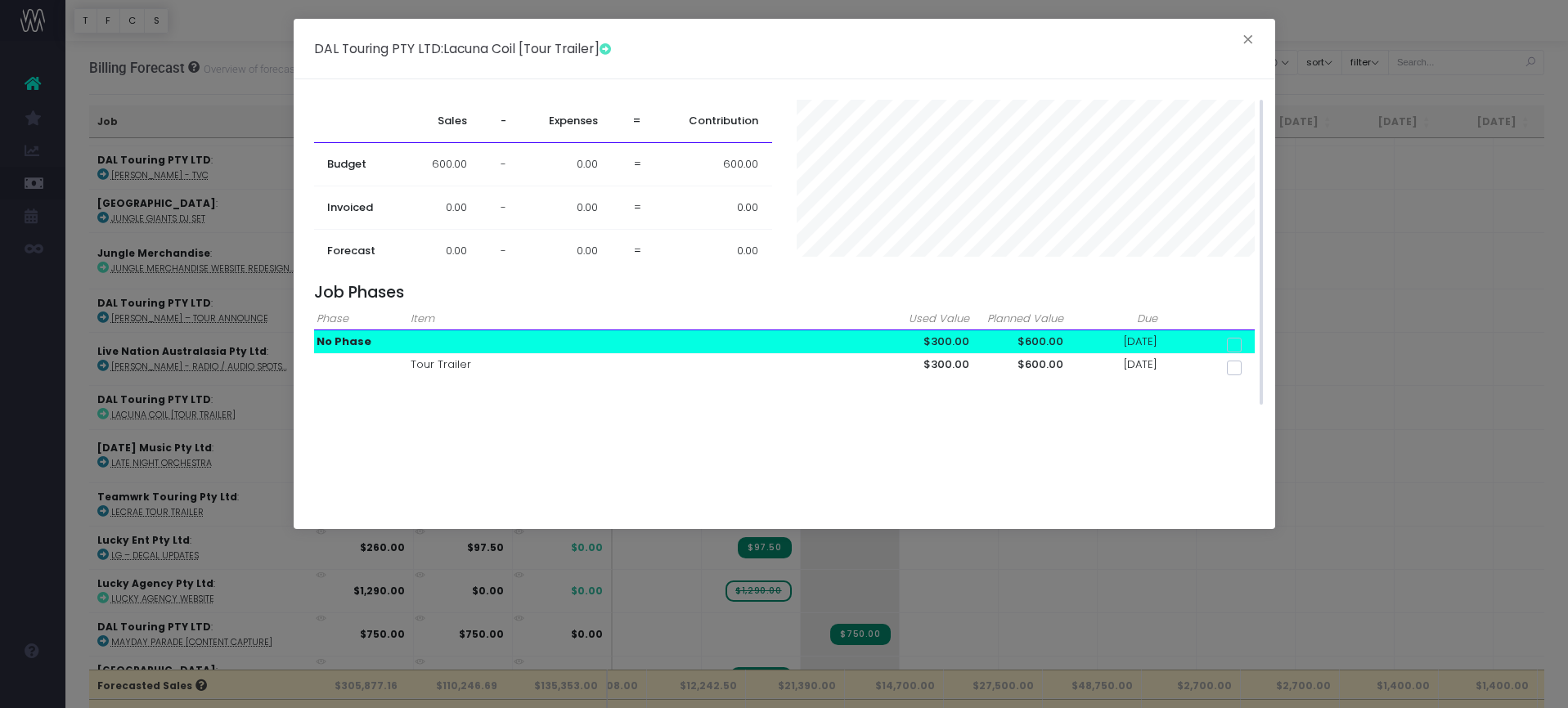
click at [1232, 337] on span at bounding box center [1234, 345] width 14 height 14
click at [1251, 336] on input "checkbox" at bounding box center [1257, 342] width 11 height 11
checkbox input "true"
click at [1250, 28] on div "DAL Touring PTY LTD : Lacuna Coil [Tour Trailer] ×" at bounding box center [784, 49] width 982 height 61
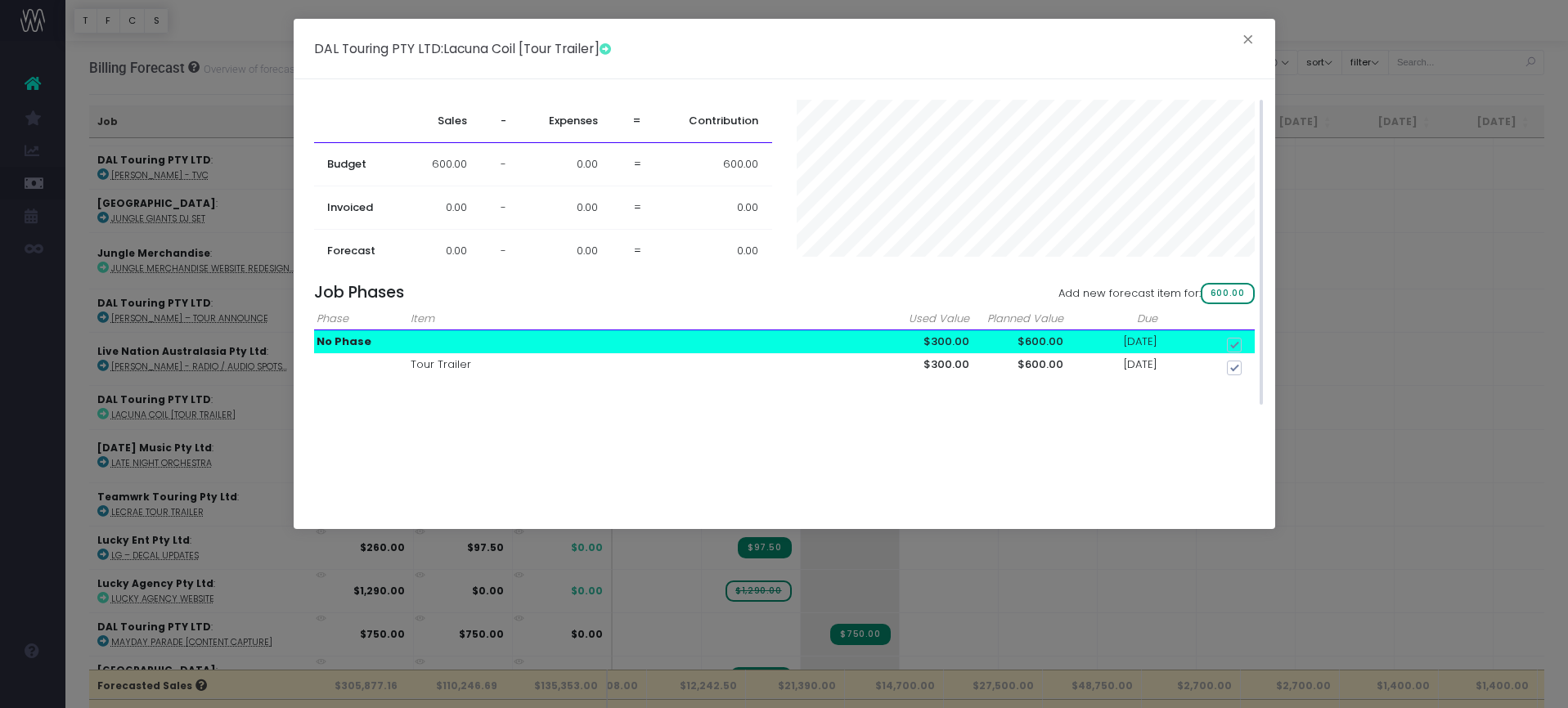
click at [1230, 297] on span "600.00" at bounding box center [1228, 294] width 54 height 22
checkbox input "false"
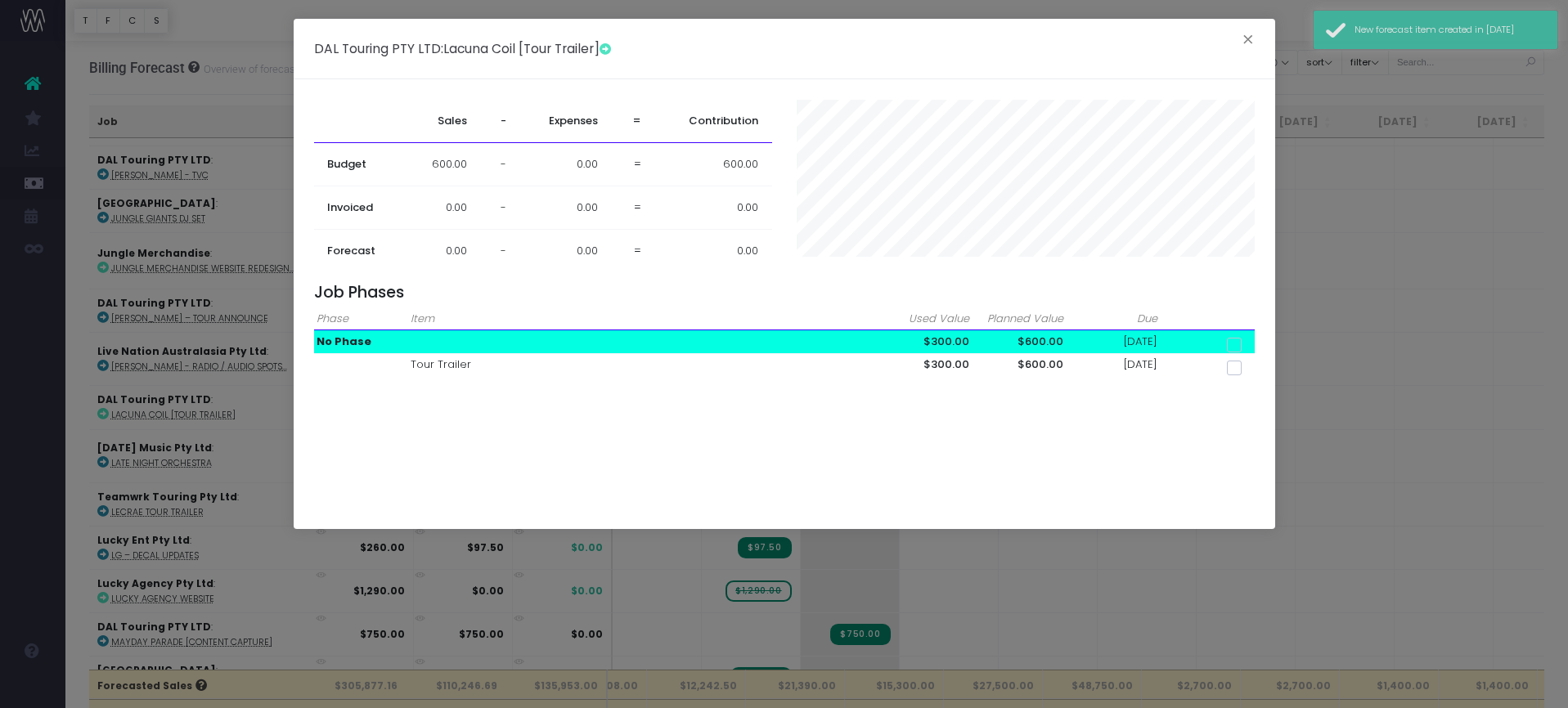
drag, startPoint x: 1250, startPoint y: 36, endPoint x: 1248, endPoint y: 55, distance: 19.1
click at [1250, 36] on button "×" at bounding box center [1248, 42] width 34 height 26
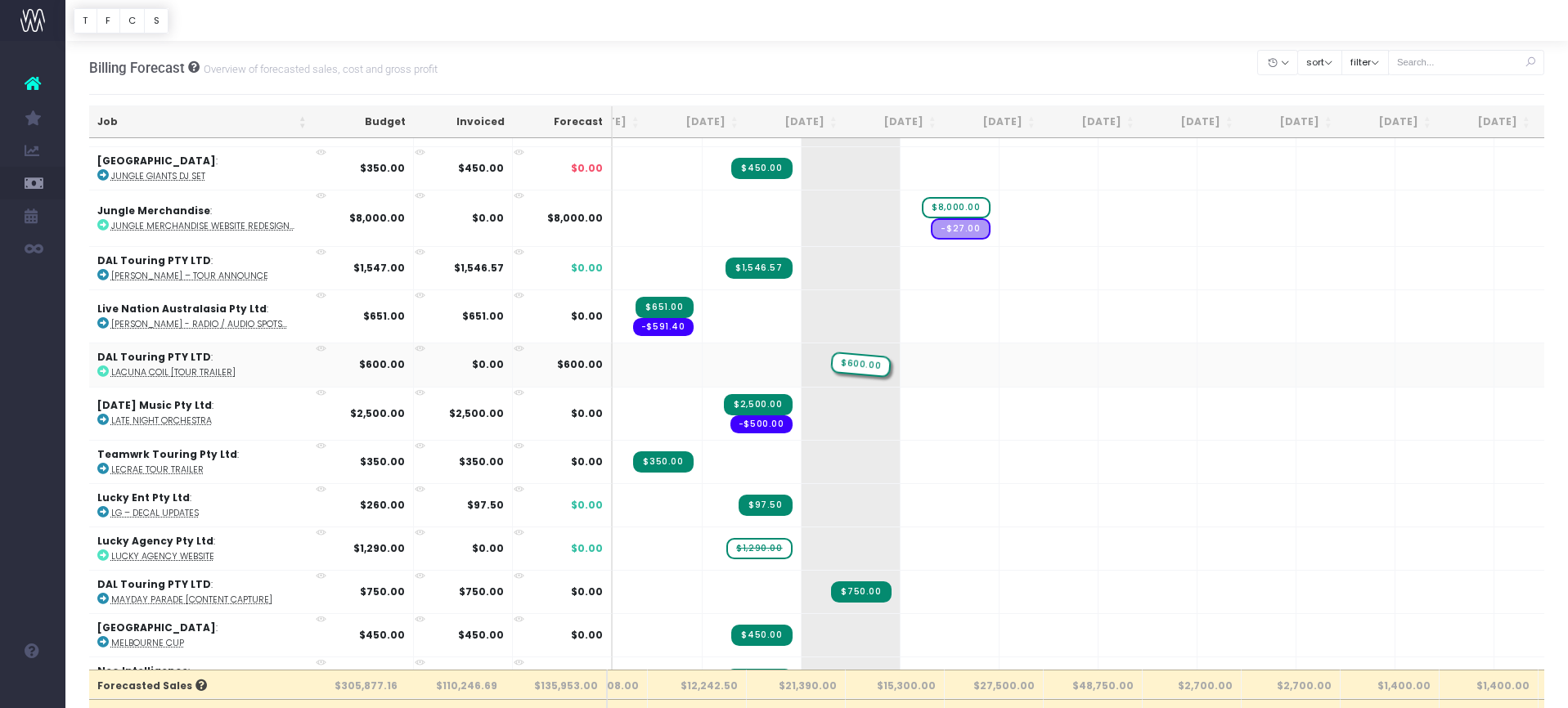
drag, startPoint x: 896, startPoint y: 357, endPoint x: 804, endPoint y: 363, distance: 92.2
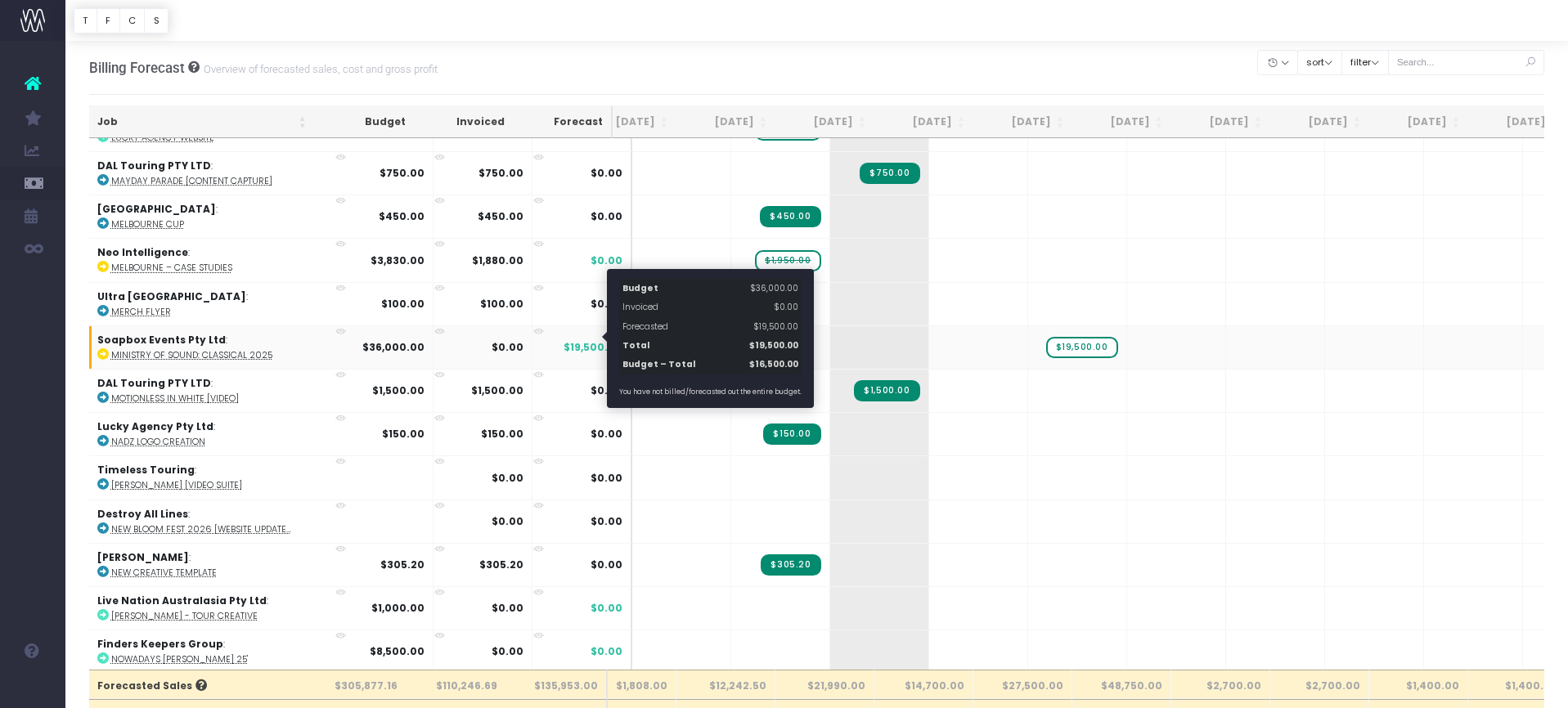
click at [564, 340] on span "$19,500.00" at bounding box center [593, 347] width 59 height 14
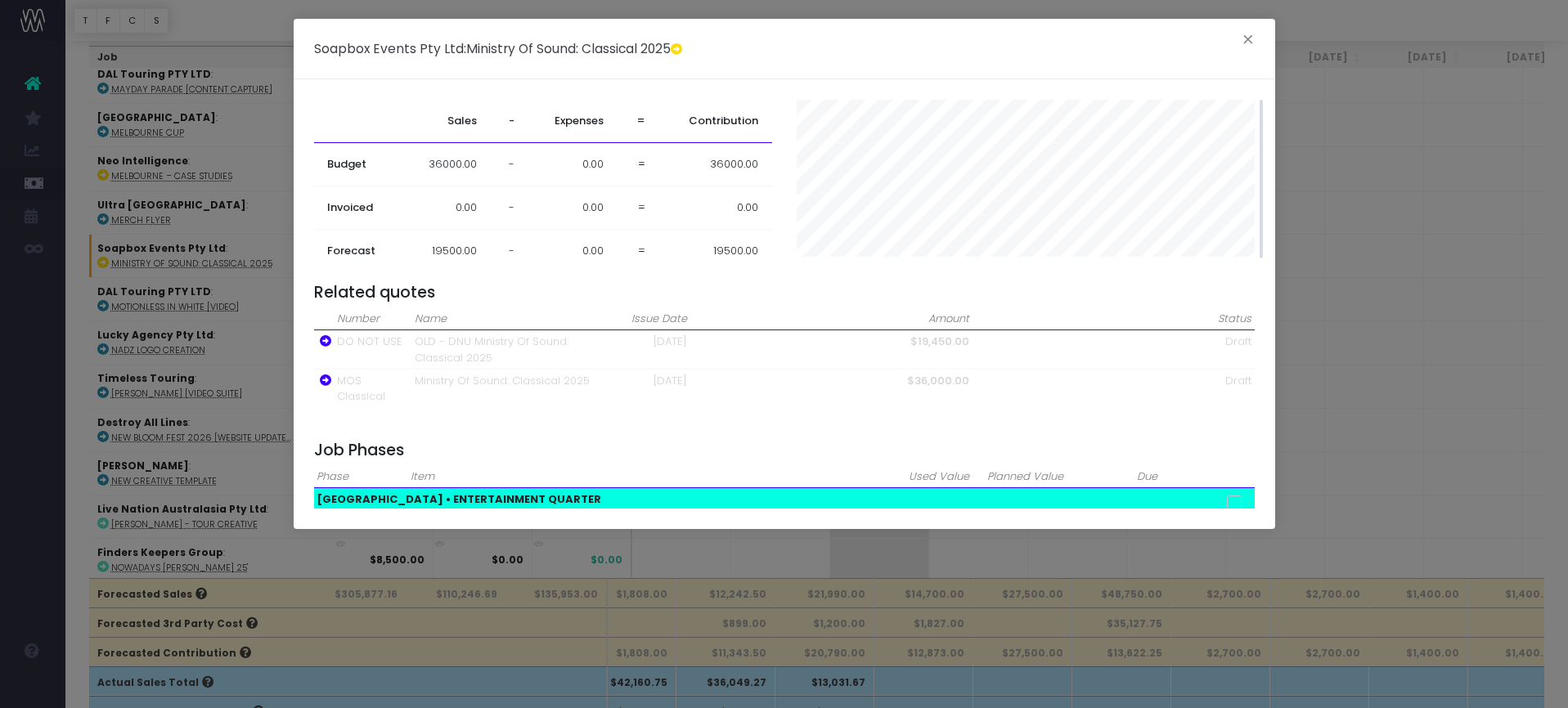
scroll to position [61, 0]
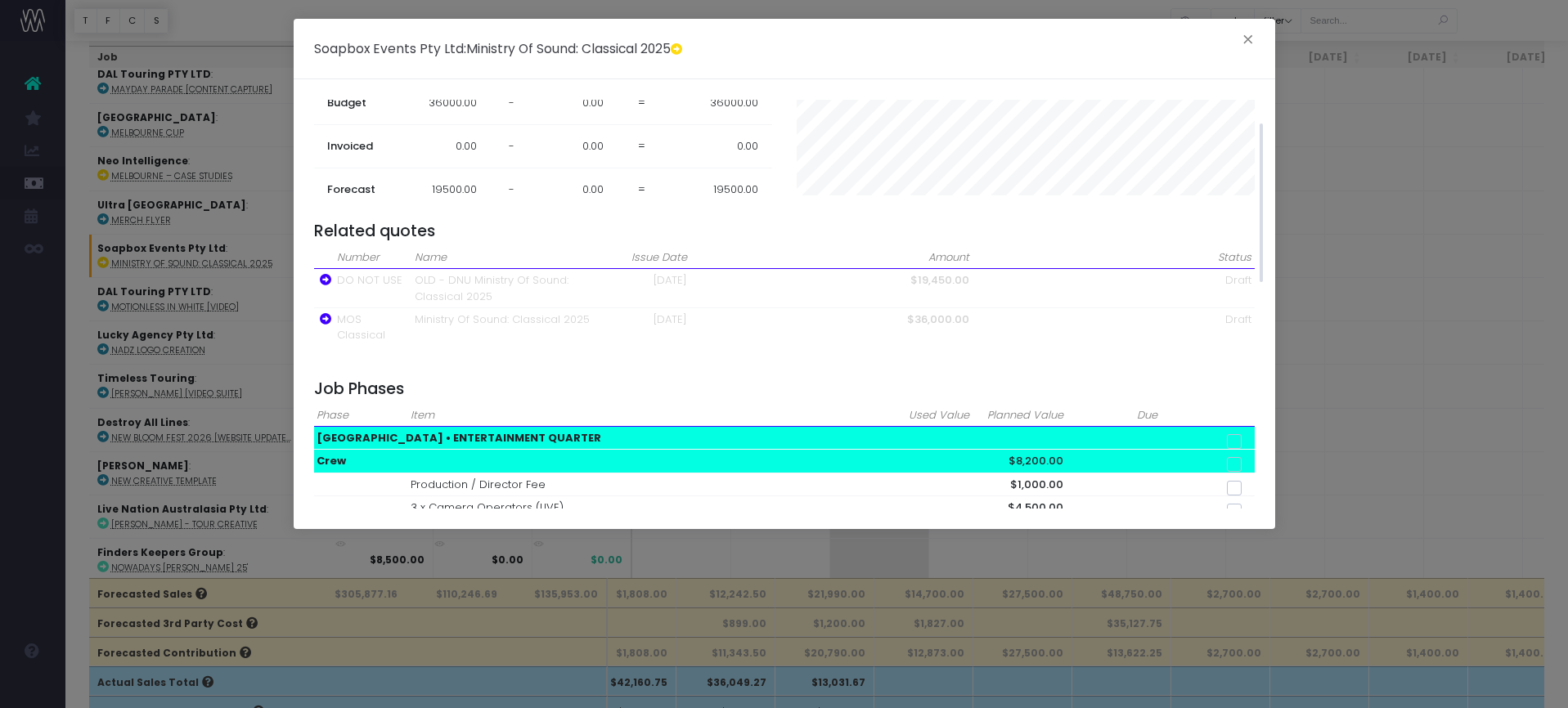
click at [1236, 434] on span at bounding box center [1234, 441] width 14 height 14
click at [1251, 434] on input "checkbox" at bounding box center [1257, 439] width 11 height 11
checkbox input "true"
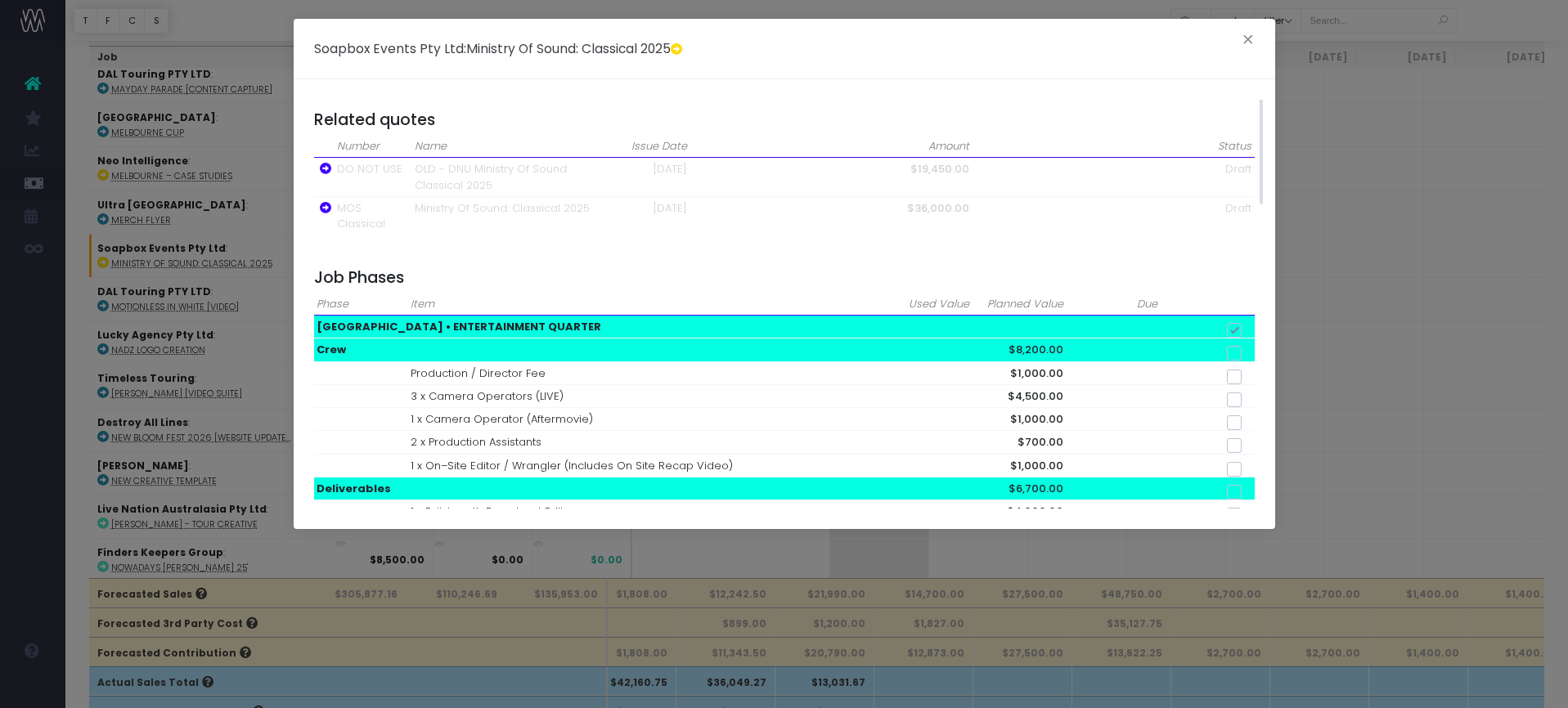
scroll to position [254, 0]
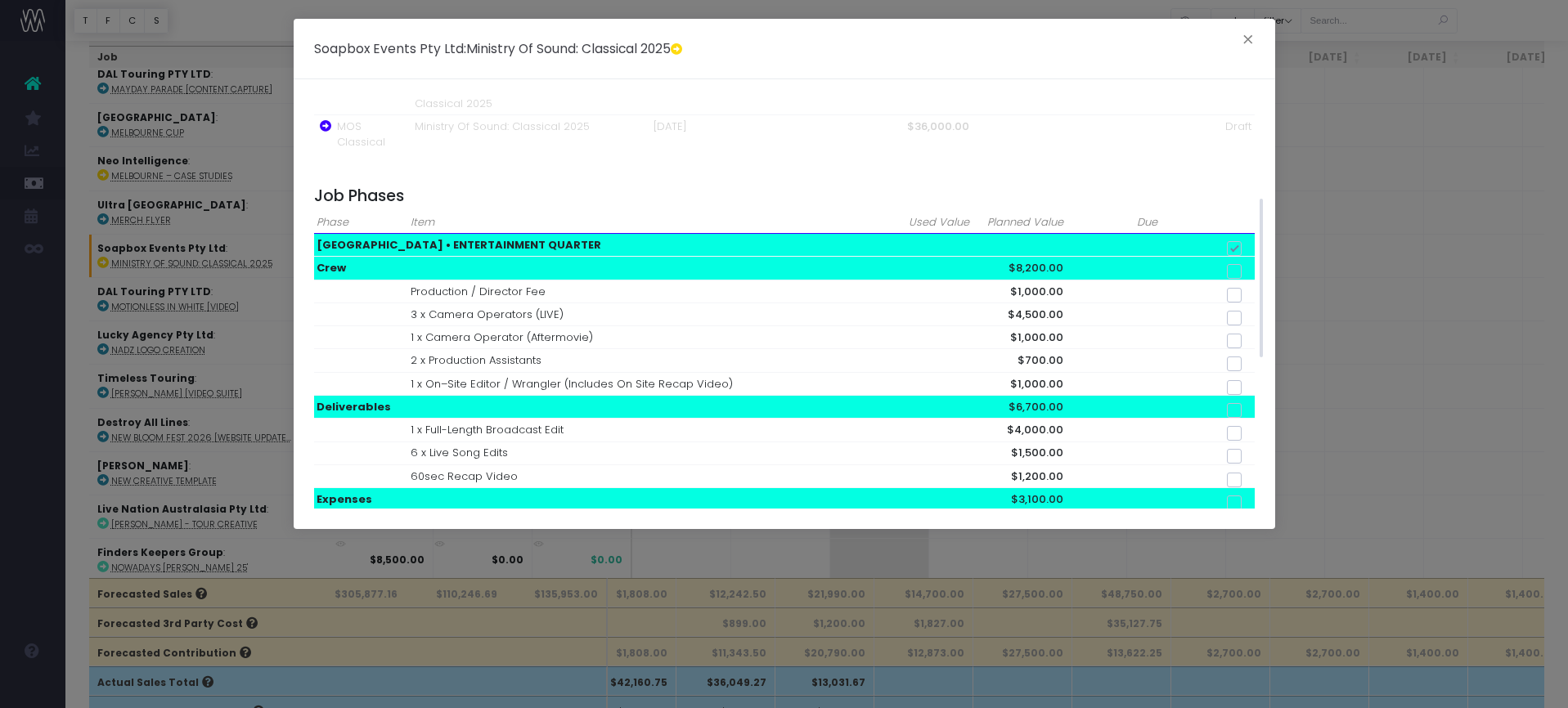
click at [1231, 266] on span at bounding box center [1234, 271] width 14 height 14
click at [1251, 266] on input "checkbox" at bounding box center [1257, 269] width 11 height 11
checkbox input "true"
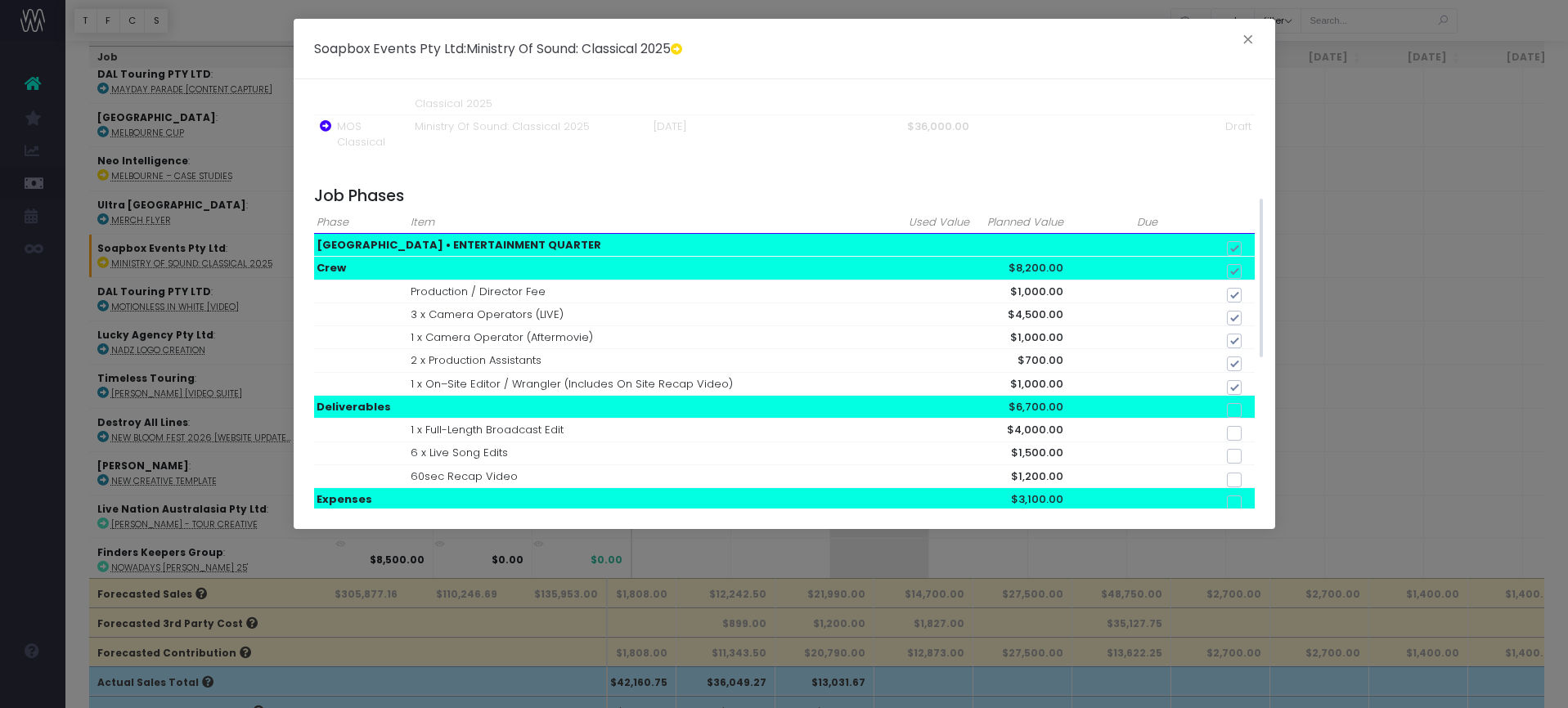
checkbox input "true"
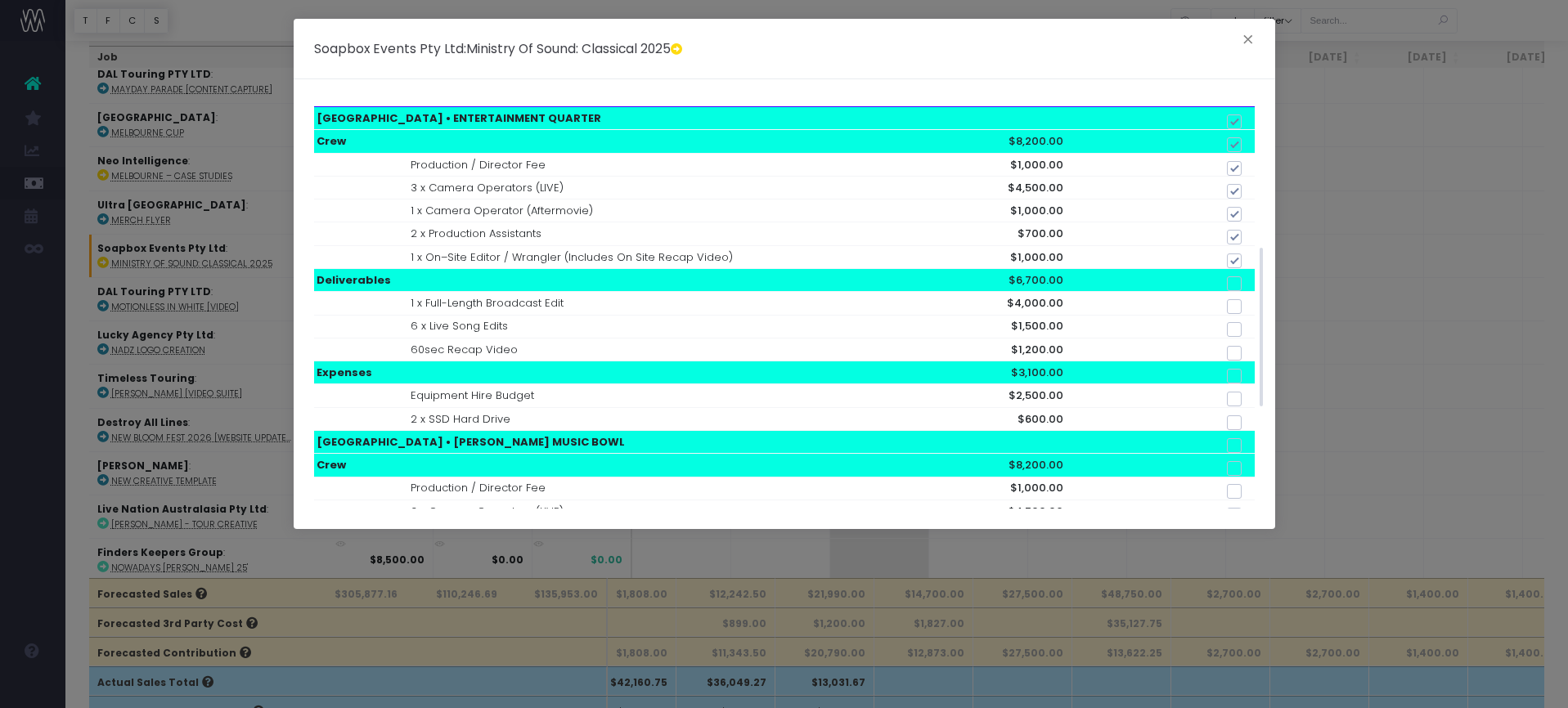
scroll to position [419, 0]
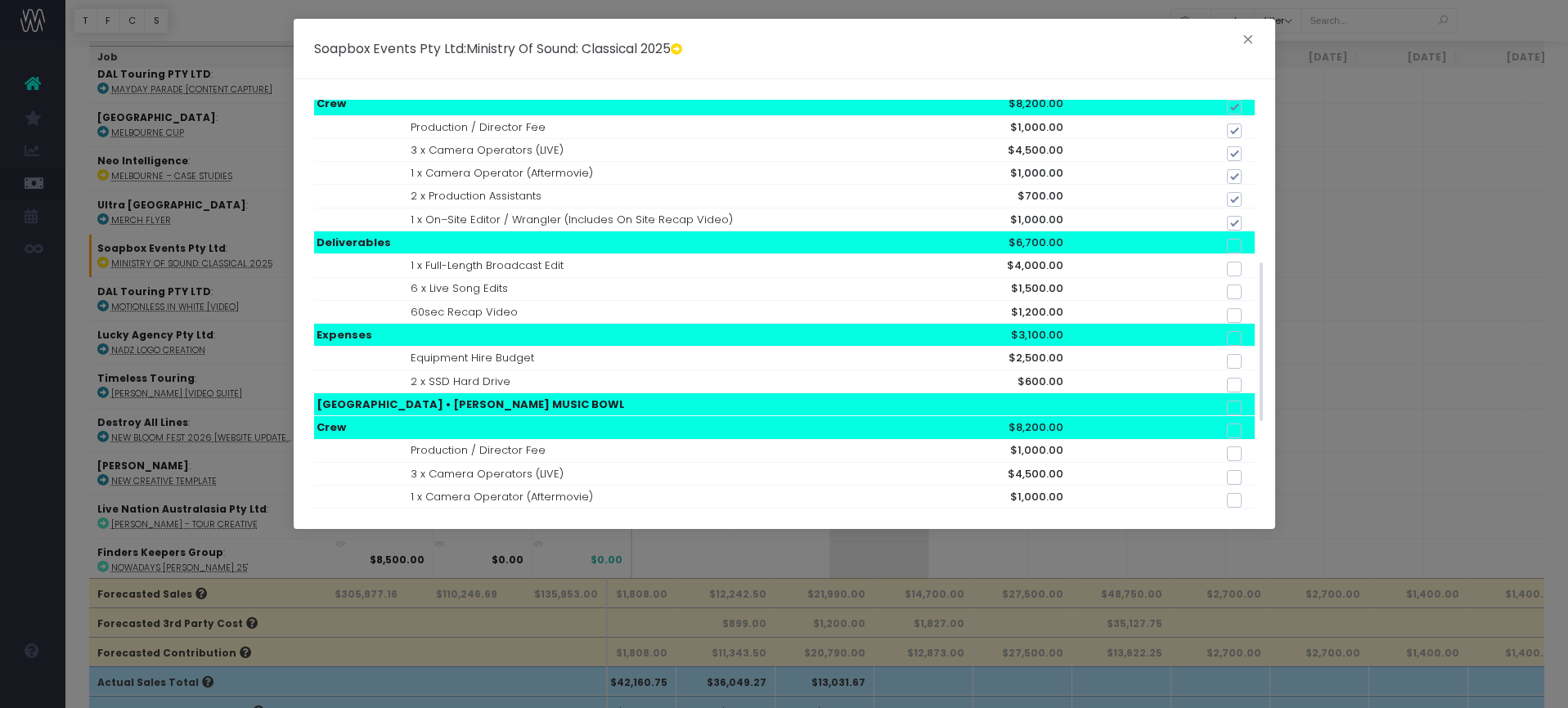
click at [1233, 239] on span at bounding box center [1234, 246] width 14 height 14
click at [1251, 238] on input "checkbox" at bounding box center [1257, 243] width 11 height 11
checkbox input "true"
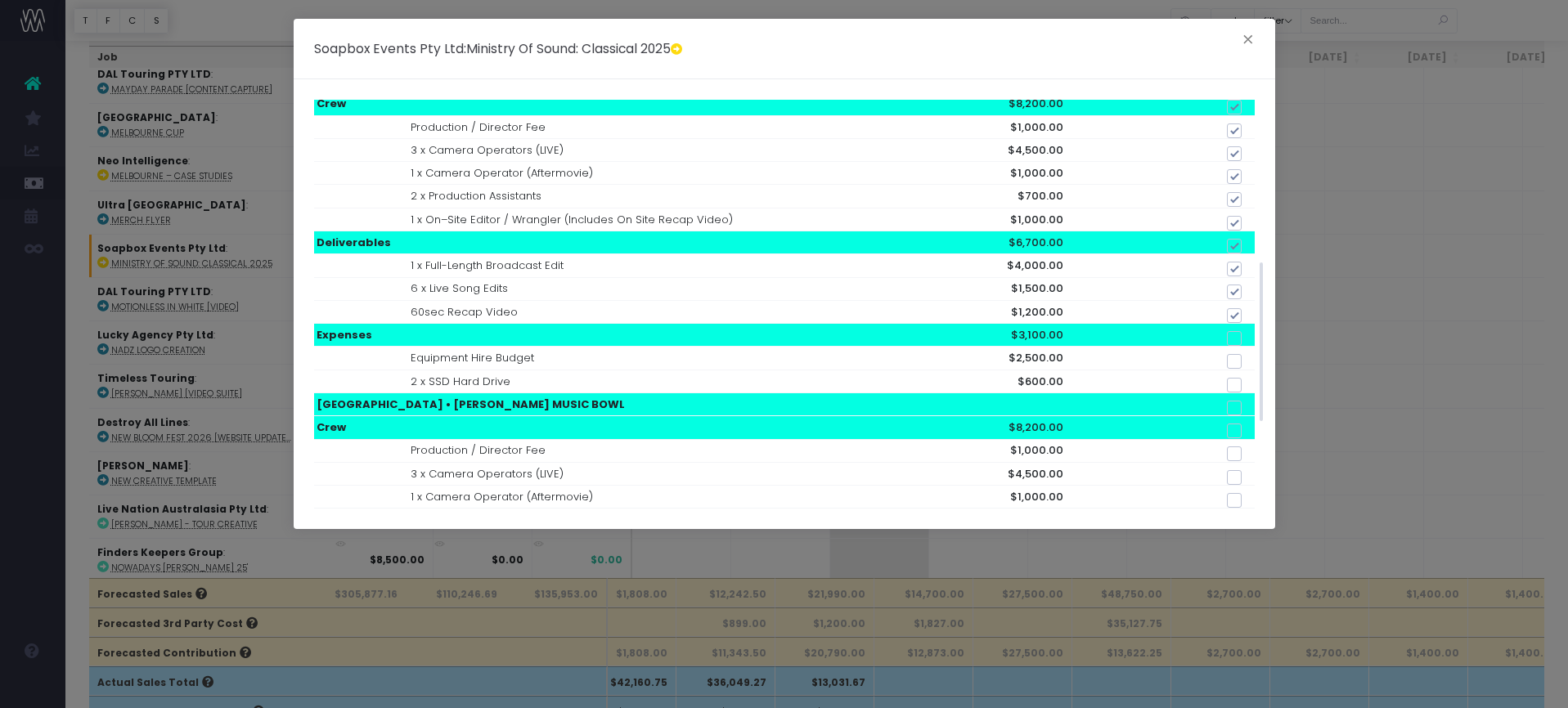
checkbox input "true"
click at [1231, 331] on span at bounding box center [1234, 338] width 14 height 14
click at [1251, 330] on input "checkbox" at bounding box center [1257, 335] width 11 height 11
checkbox input "true"
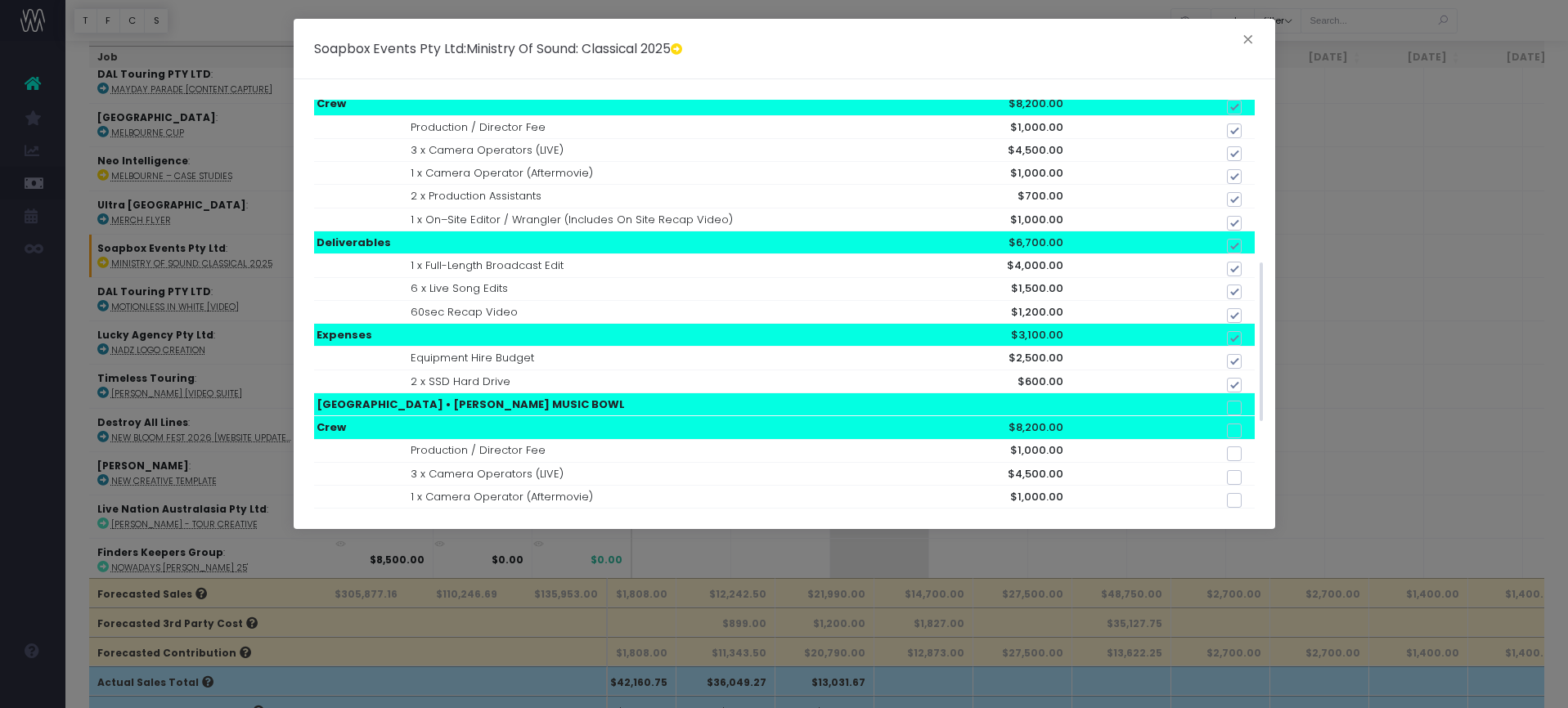
checkbox input "true"
click at [1236, 401] on span at bounding box center [1234, 408] width 14 height 14
click at [1251, 400] on input "checkbox" at bounding box center [1257, 405] width 11 height 11
checkbox input "true"
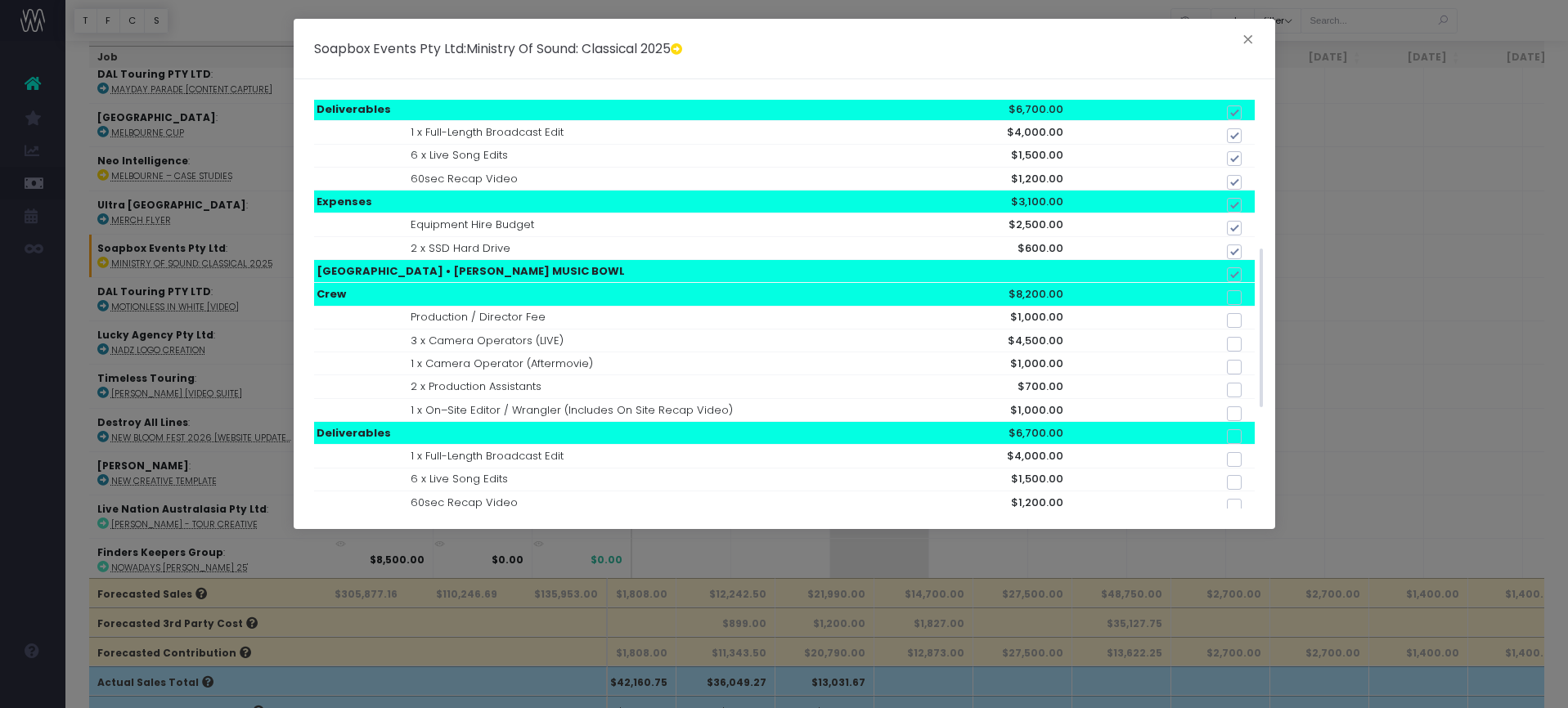
scroll to position [597, 0]
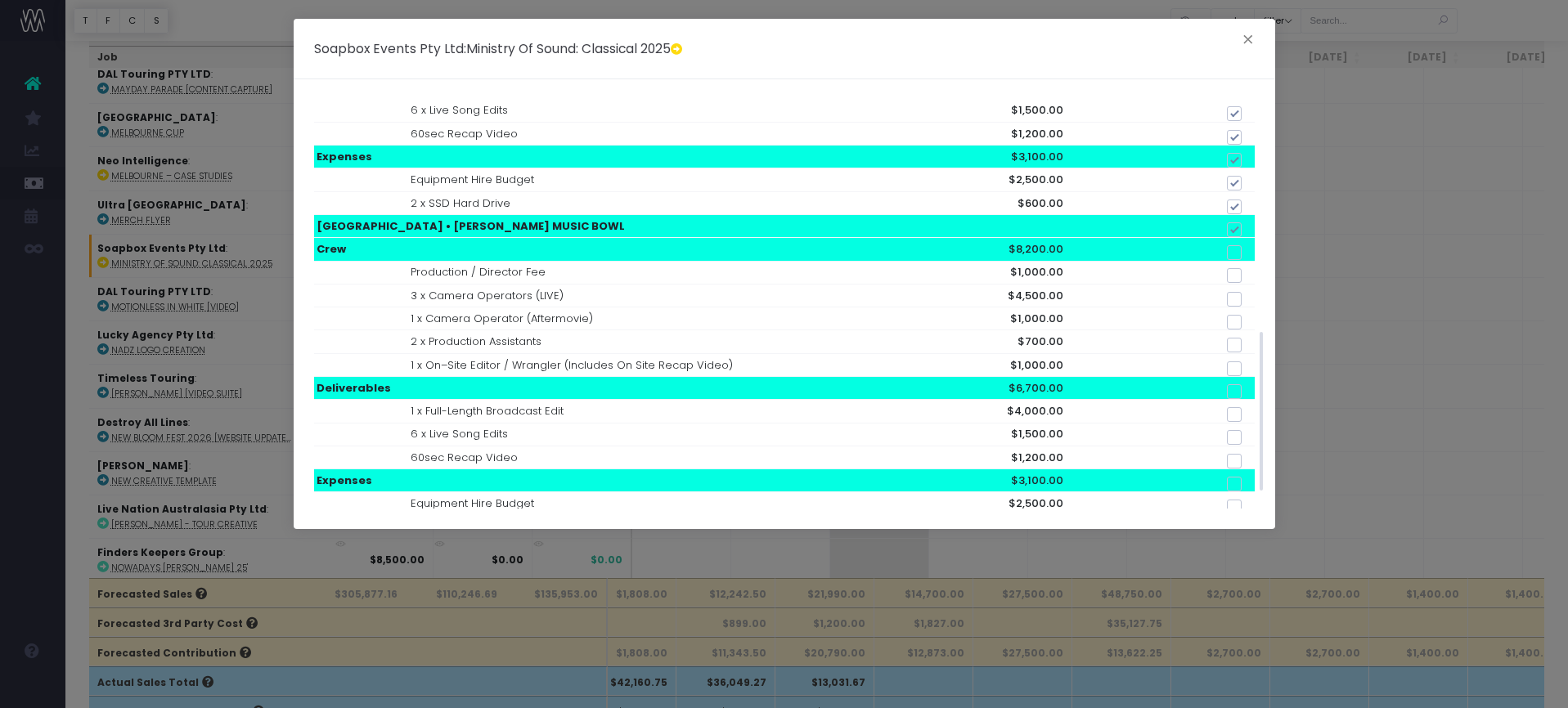
click at [1240, 245] on span at bounding box center [1234, 252] width 14 height 14
click at [1251, 244] on input "checkbox" at bounding box center [1257, 250] width 11 height 11
checkbox input "true"
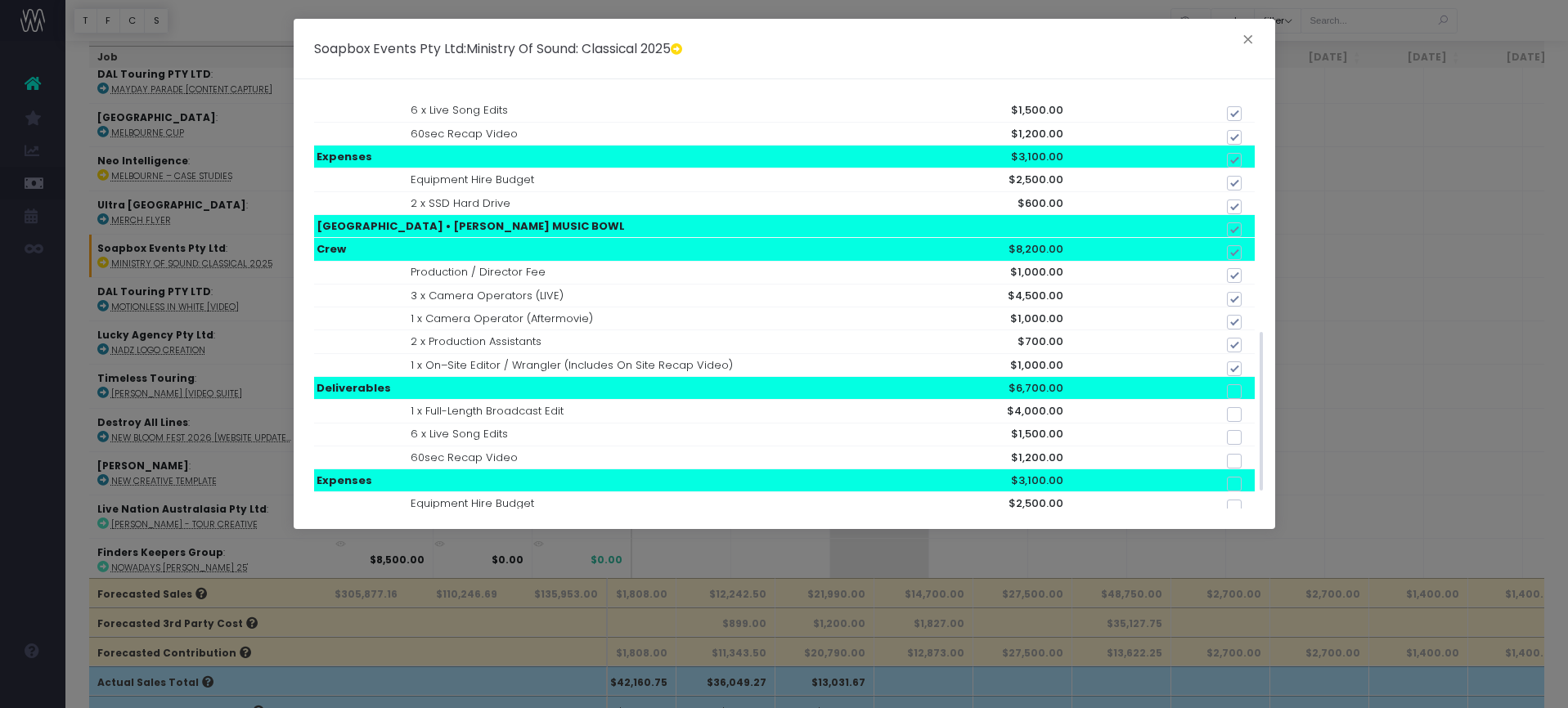
checkbox input "true"
click at [1234, 384] on span at bounding box center [1234, 392] width 14 height 14
click at [1251, 383] on input "checkbox" at bounding box center [1257, 389] width 11 height 11
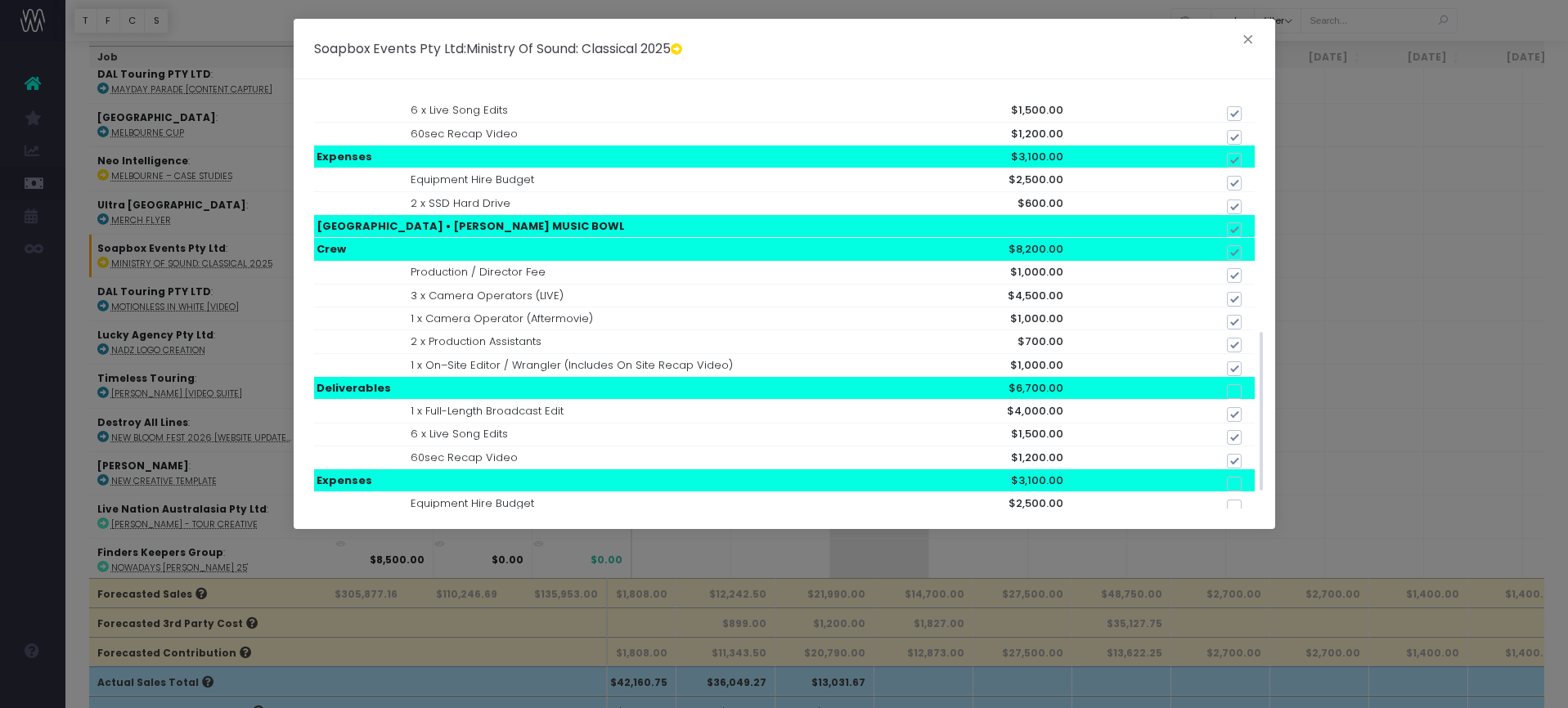
checkbox input "true"
click at [1231, 477] on span at bounding box center [1234, 484] width 14 height 14
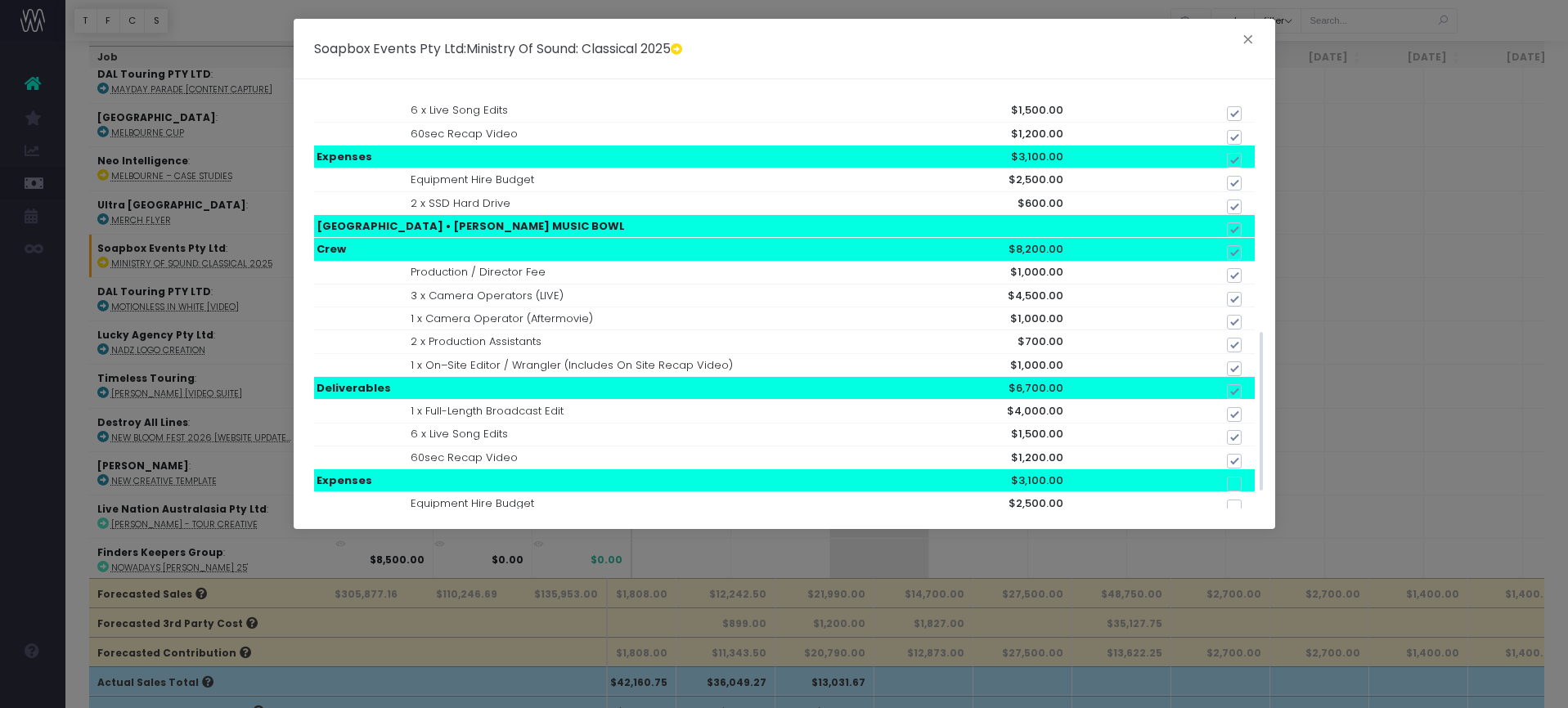
click at [1251, 476] on input "checkbox" at bounding box center [1257, 481] width 11 height 11
checkbox input "true"
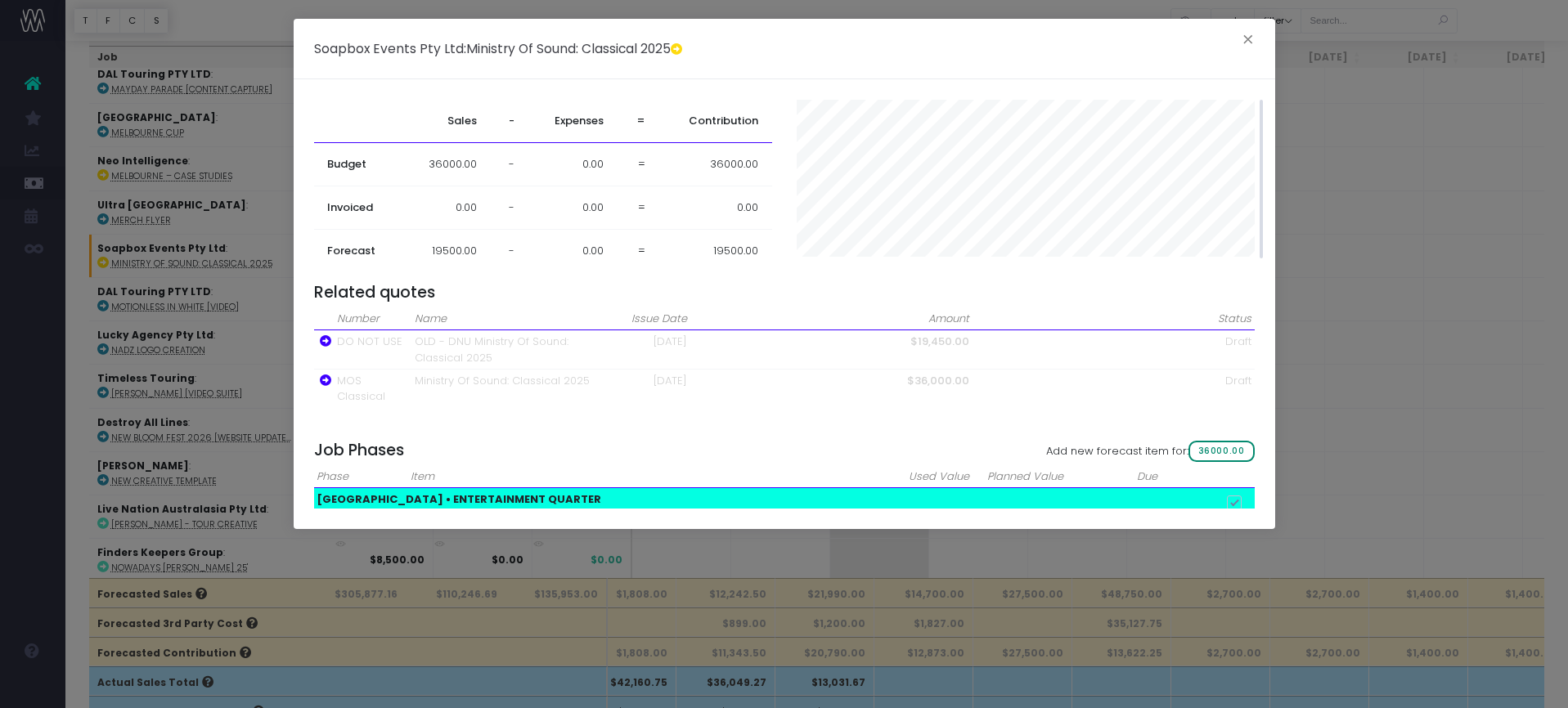
drag, startPoint x: 1213, startPoint y: 442, endPoint x: 1207, endPoint y: 436, distance: 8.5
click at [1213, 440] on span "36000.00" at bounding box center [1221, 451] width 66 height 22
checkbox input "false"
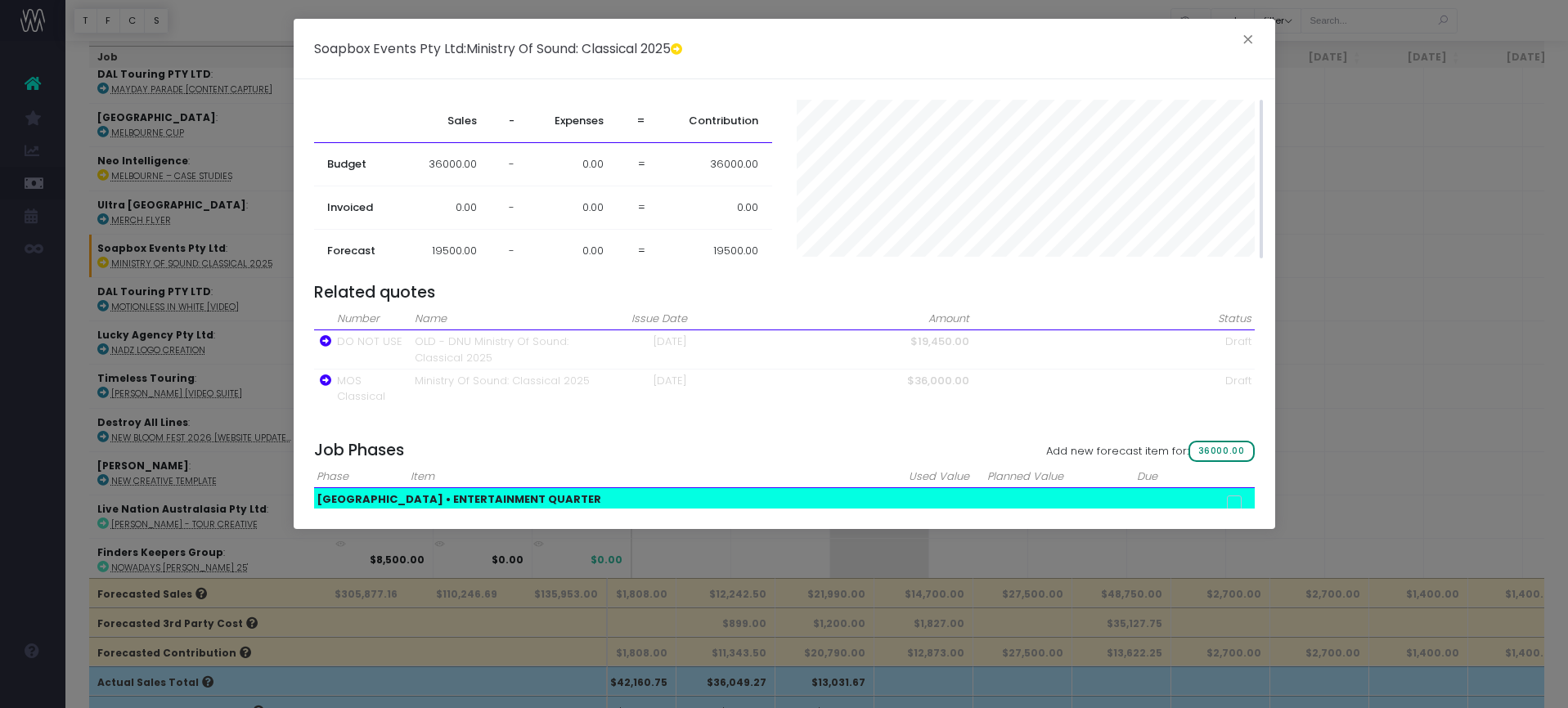
checkbox input "false"
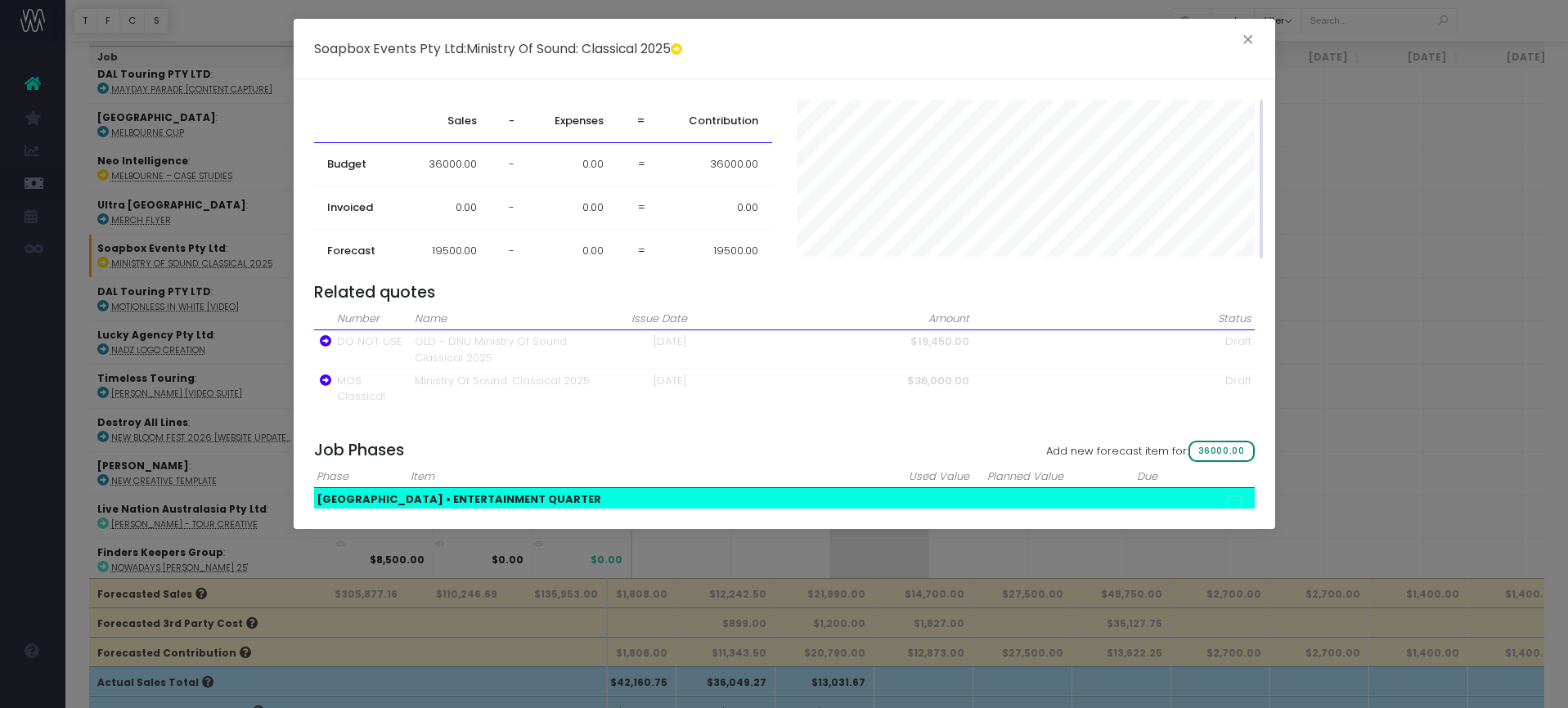
checkbox input "false"
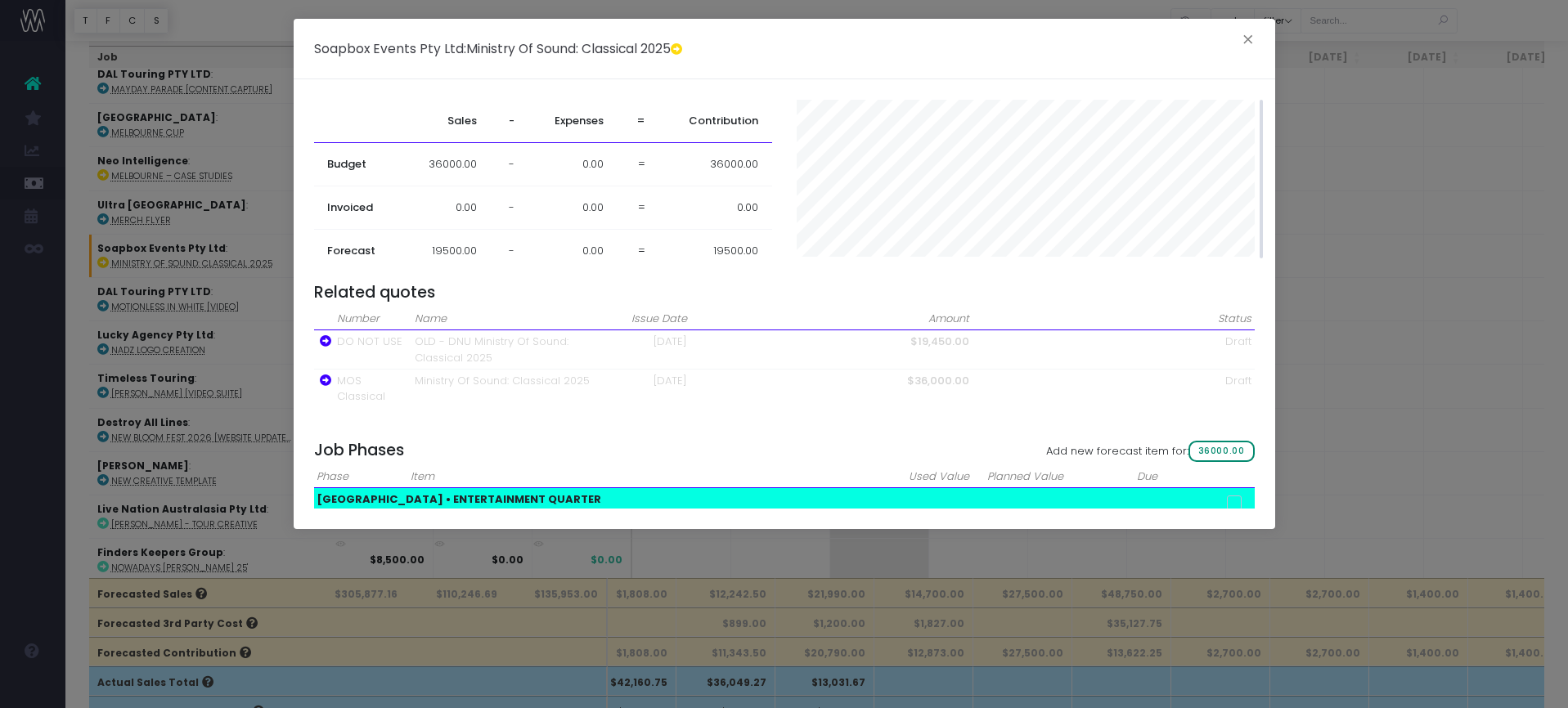
checkbox input "false"
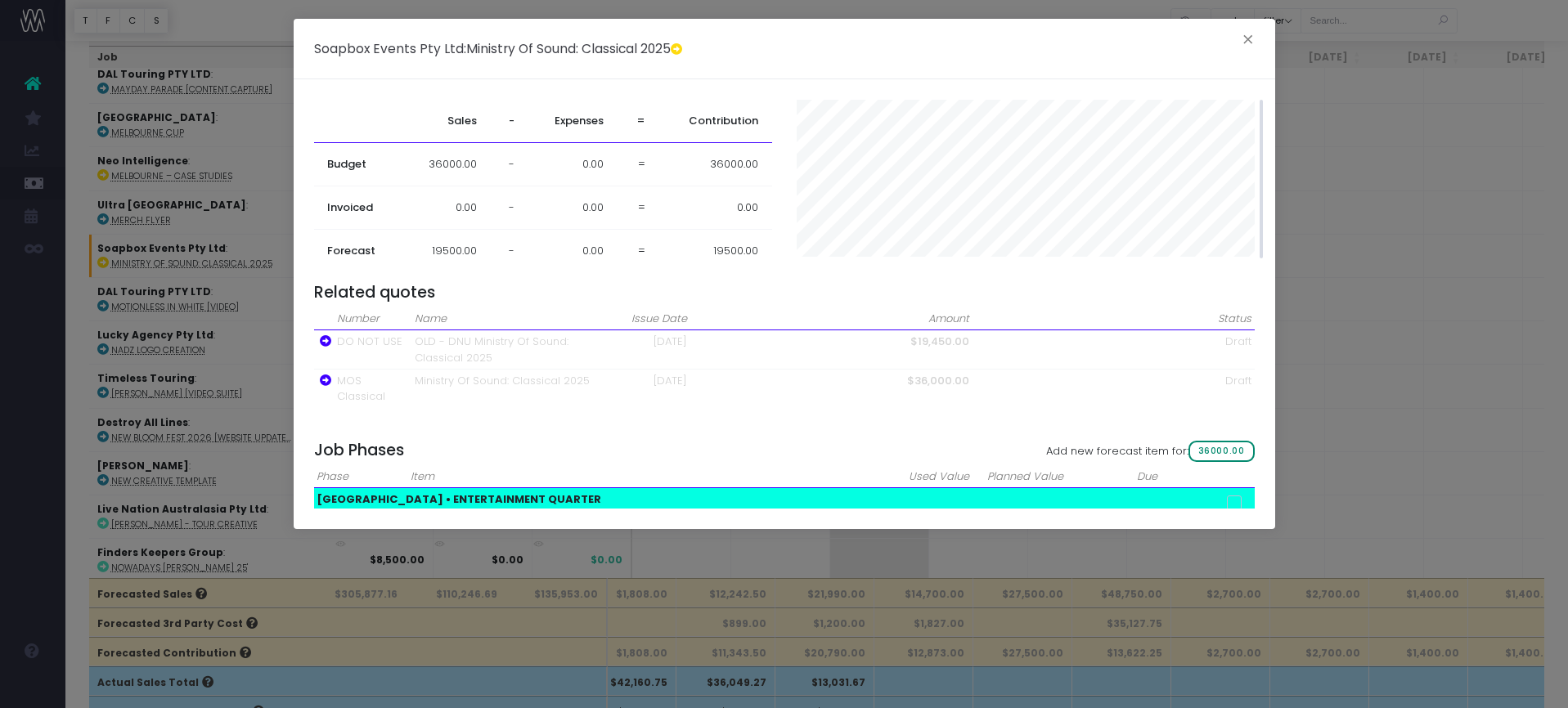
checkbox input "false"
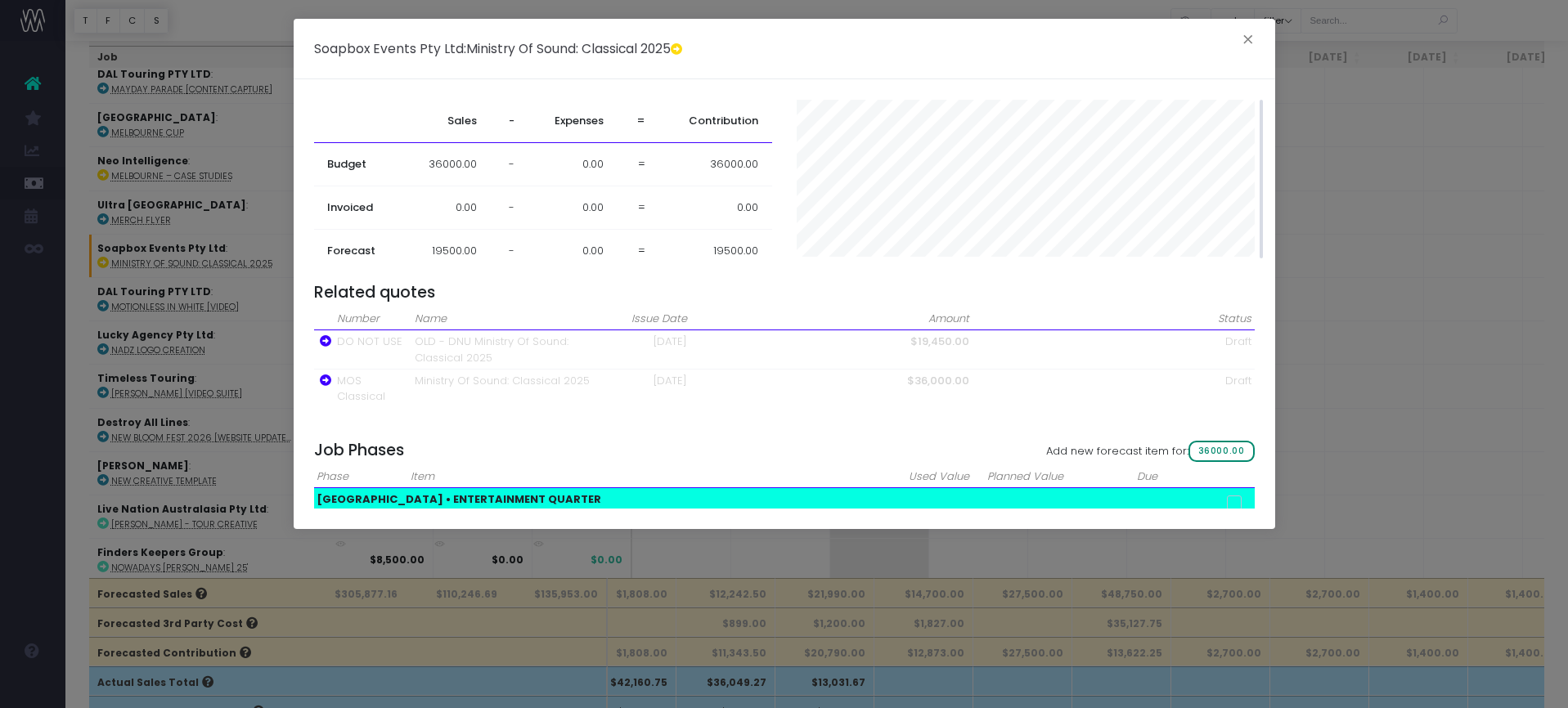
checkbox input "false"
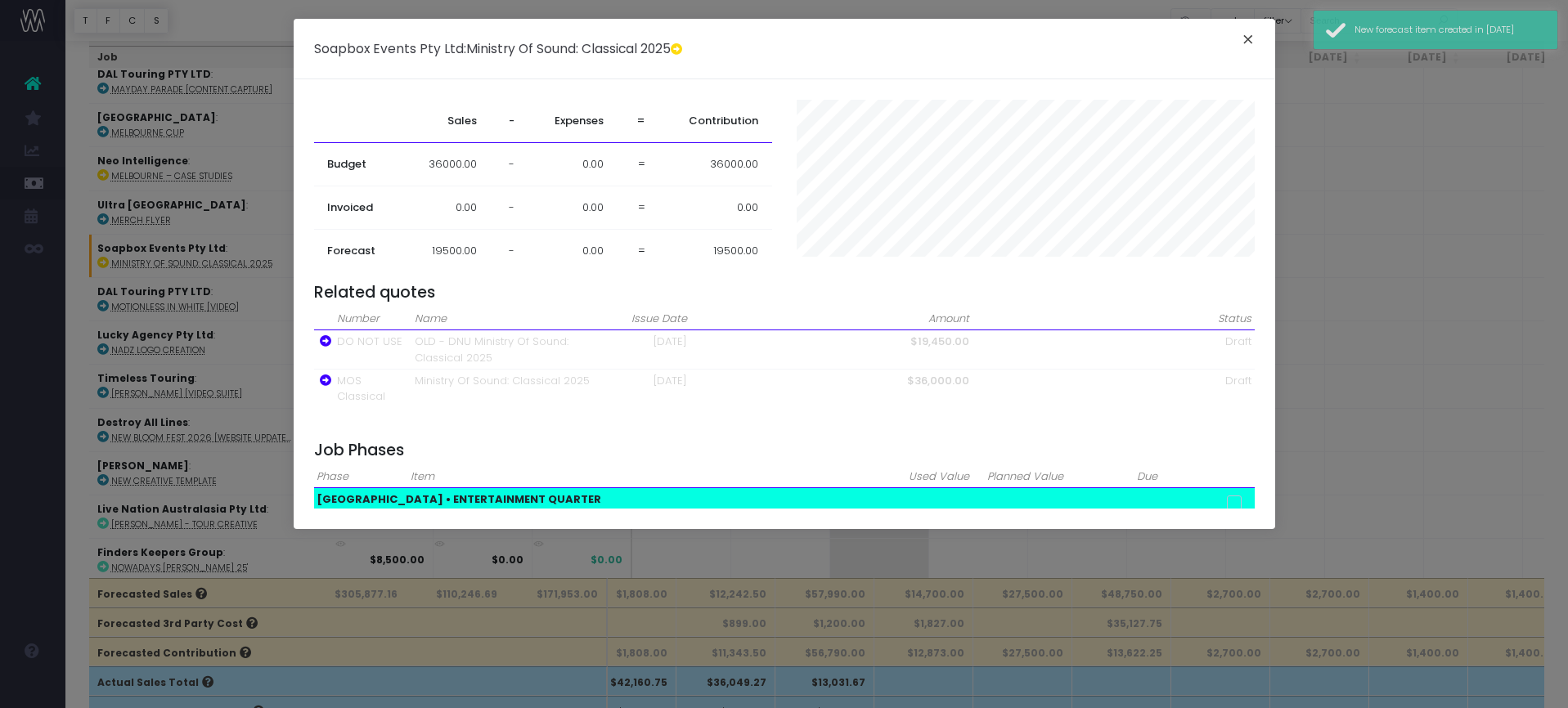
click at [1241, 47] on button "×" at bounding box center [1248, 42] width 34 height 26
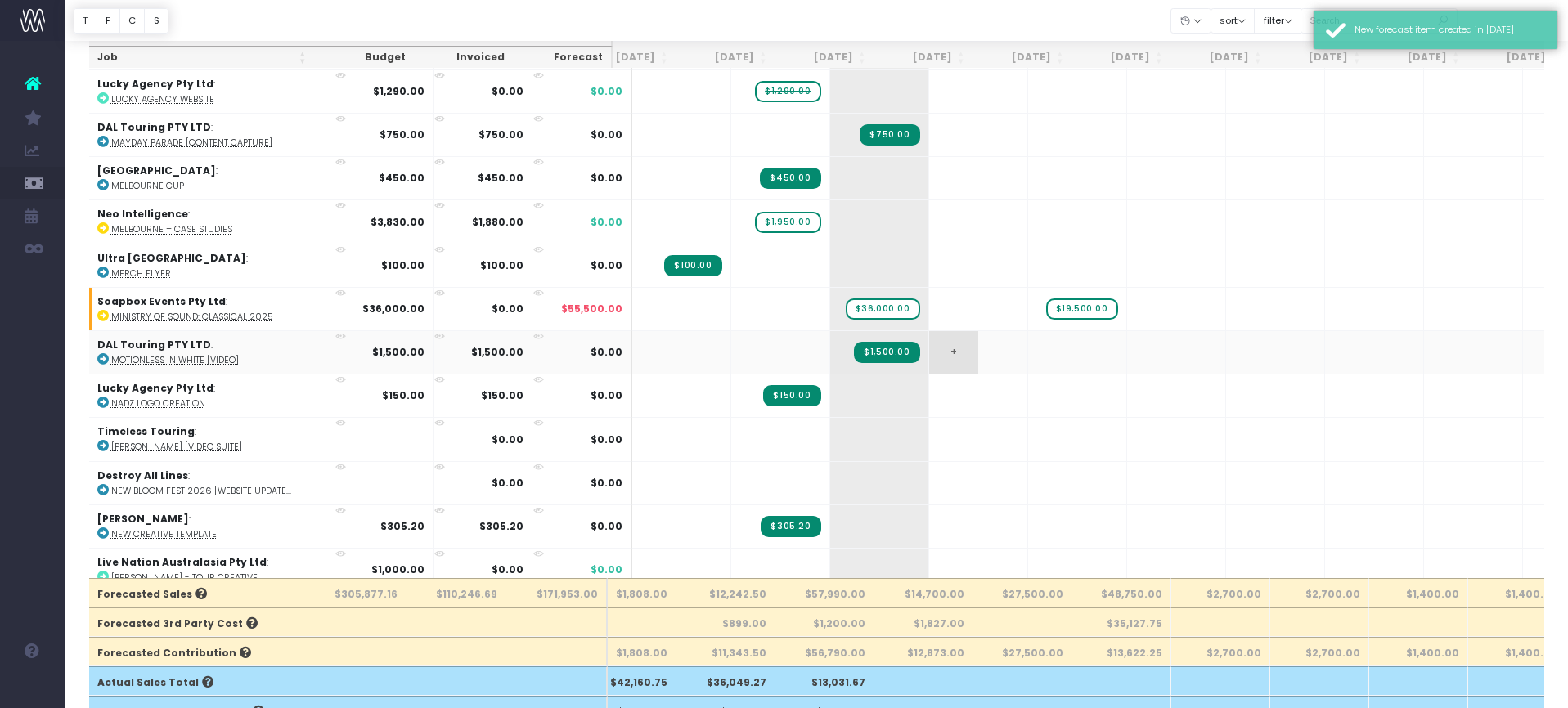
scroll to position [3395, 36]
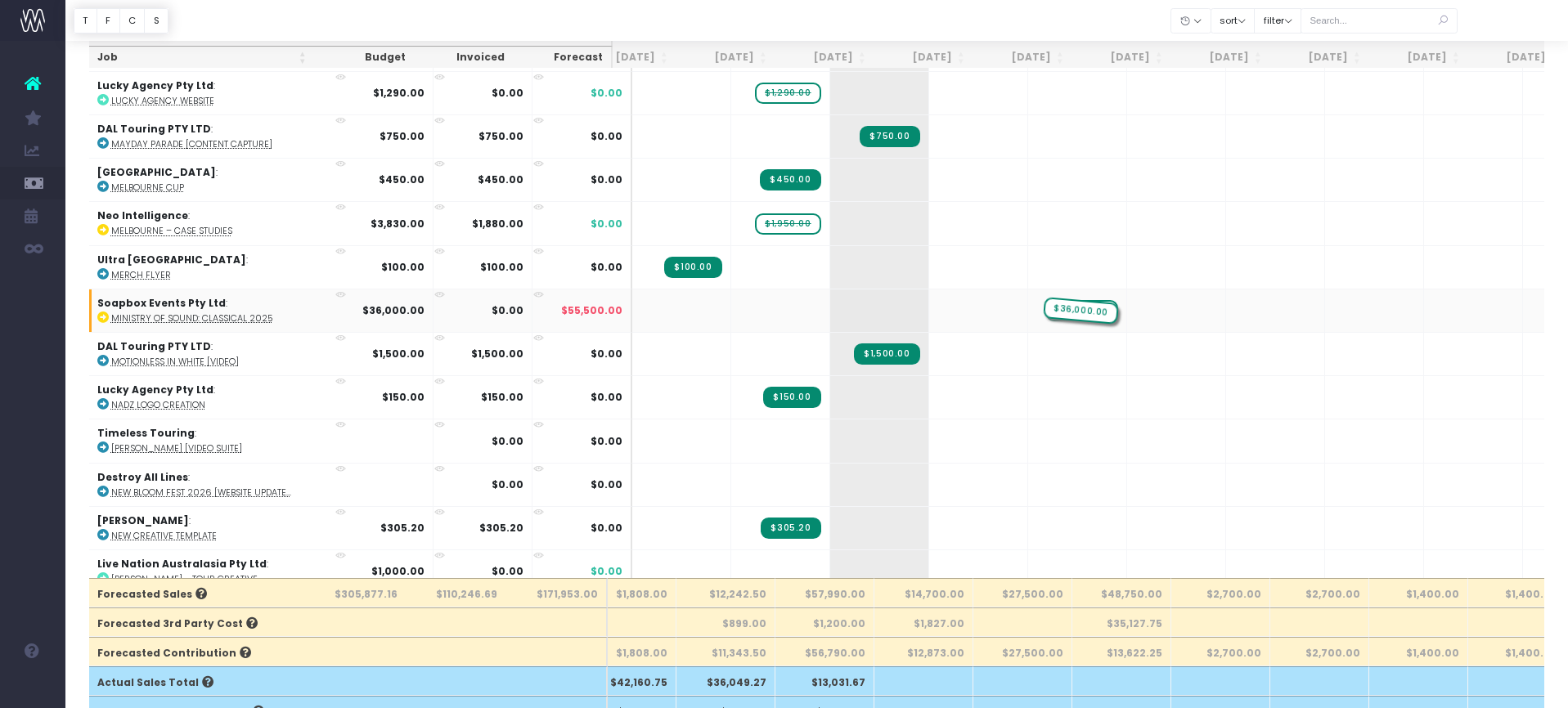
drag, startPoint x: 827, startPoint y: 302, endPoint x: 1009, endPoint y: 306, distance: 182.0
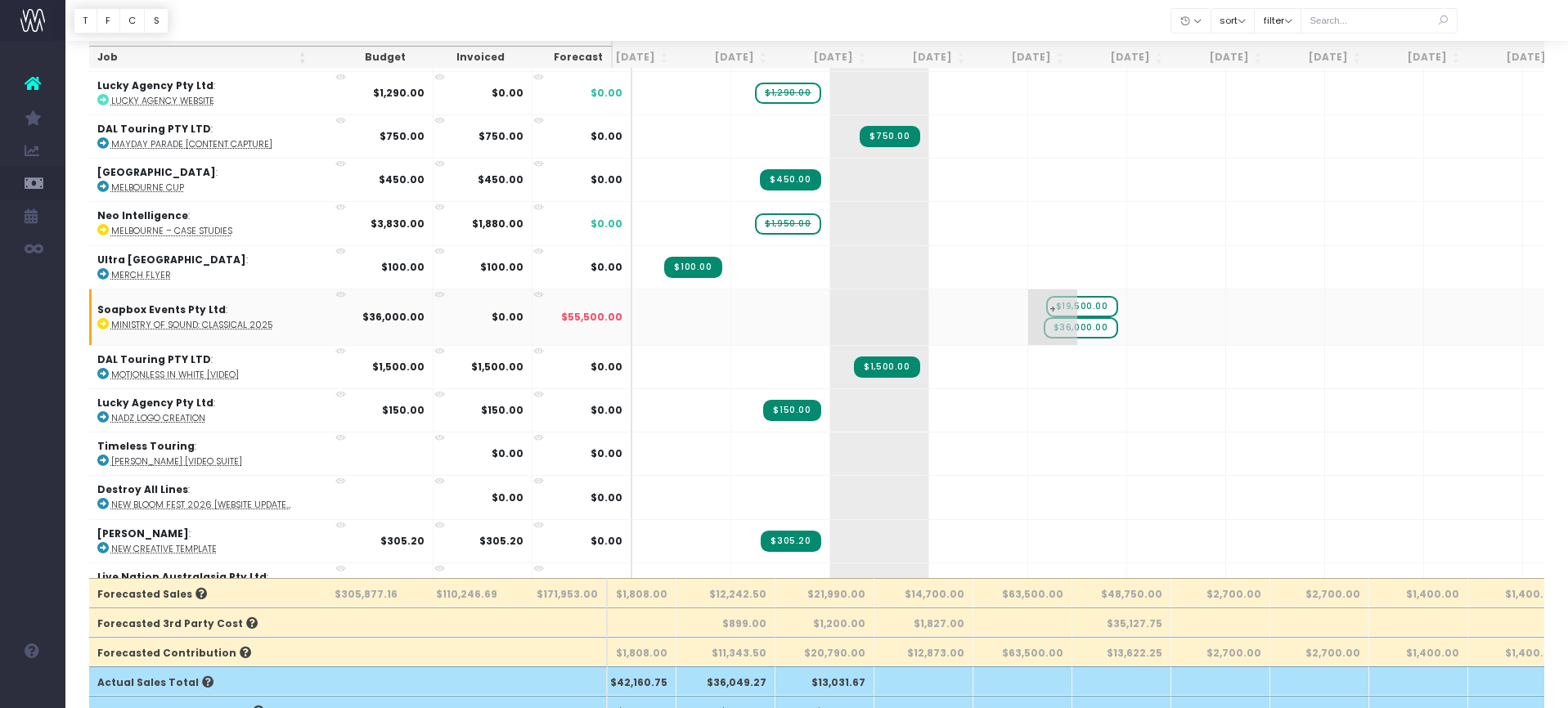
click at [1048, 300] on span "$19,500.00" at bounding box center [1082, 307] width 72 height 22
click at [1047, 296] on span "$19,500.00" at bounding box center [1082, 307] width 72 height 22
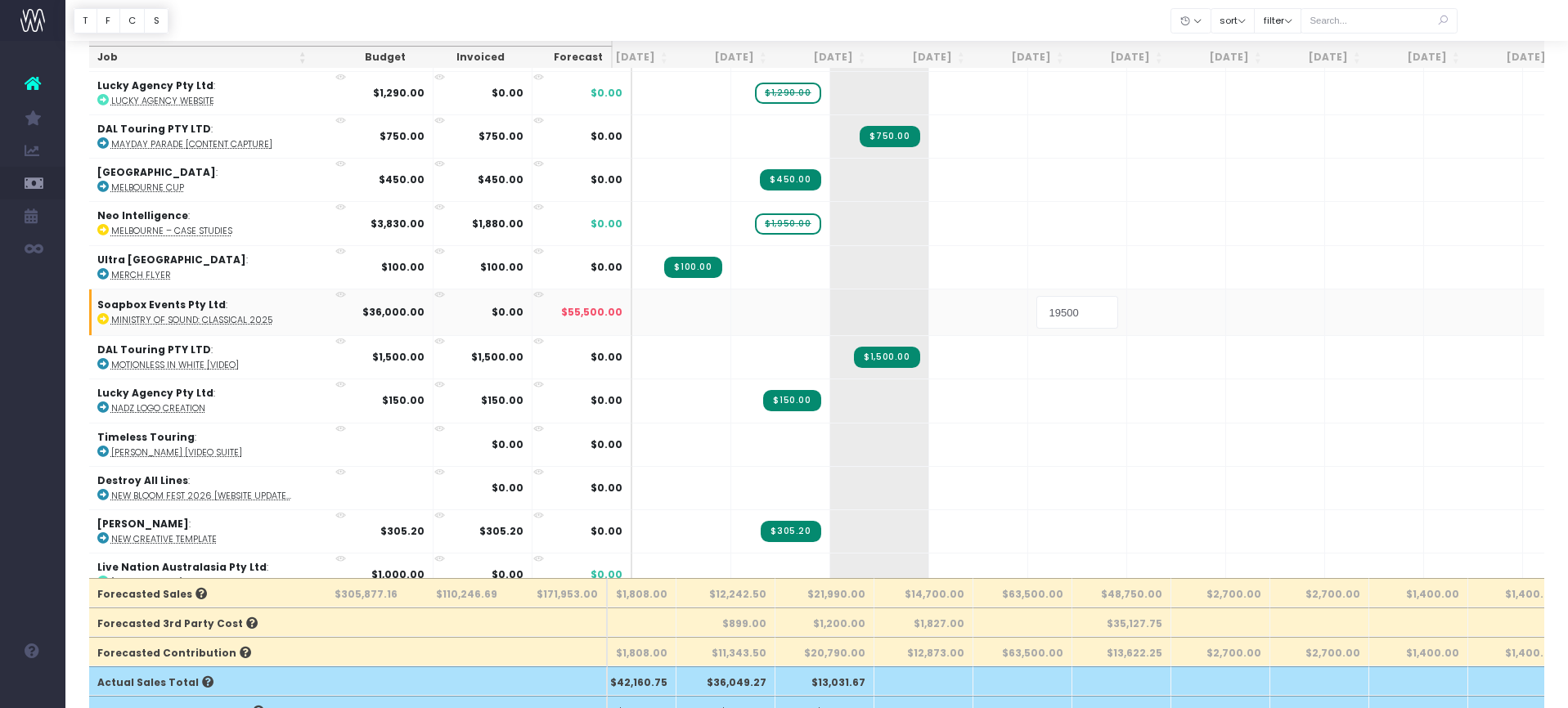
type input "0"
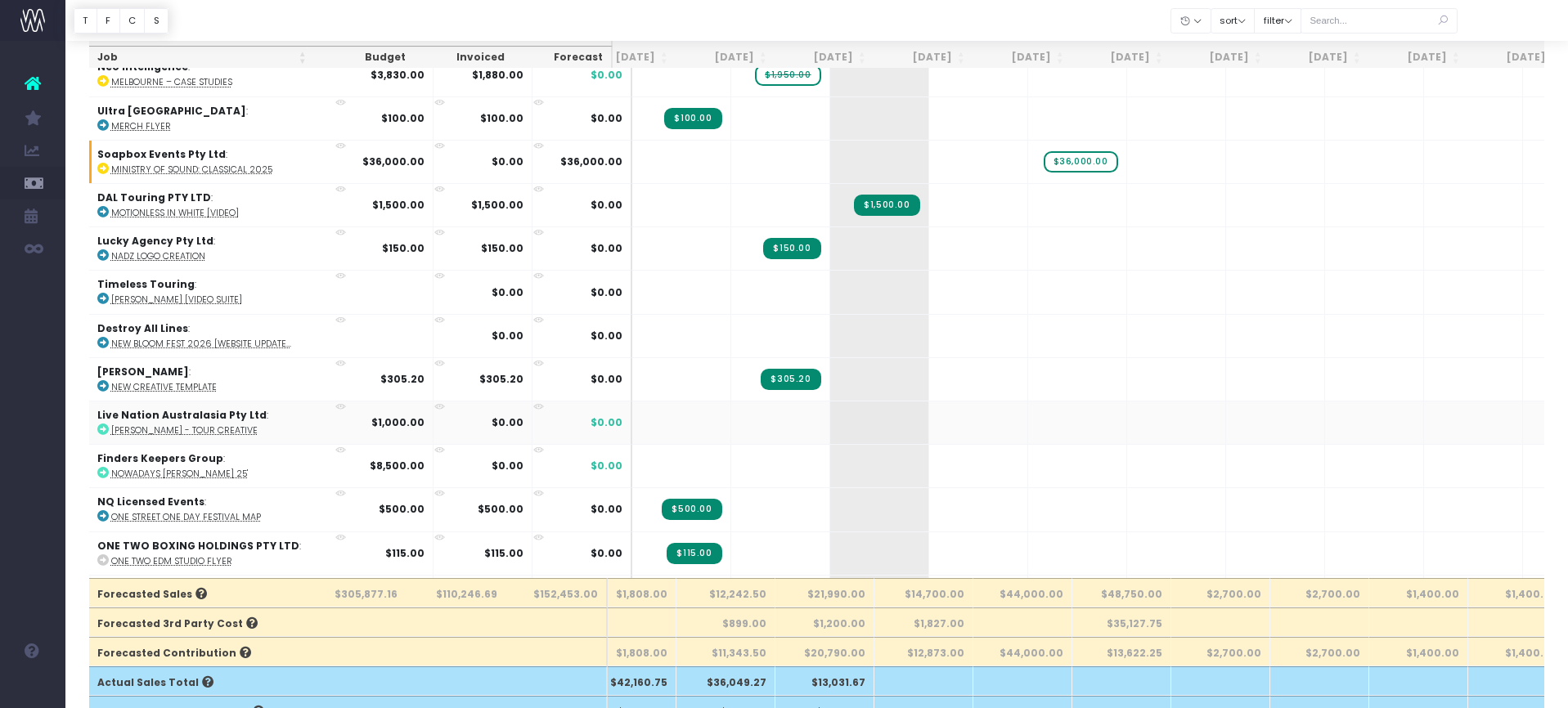
scroll to position [3546, 36]
click at [575, 399] on td "$0.00" at bounding box center [582, 420] width 100 height 43
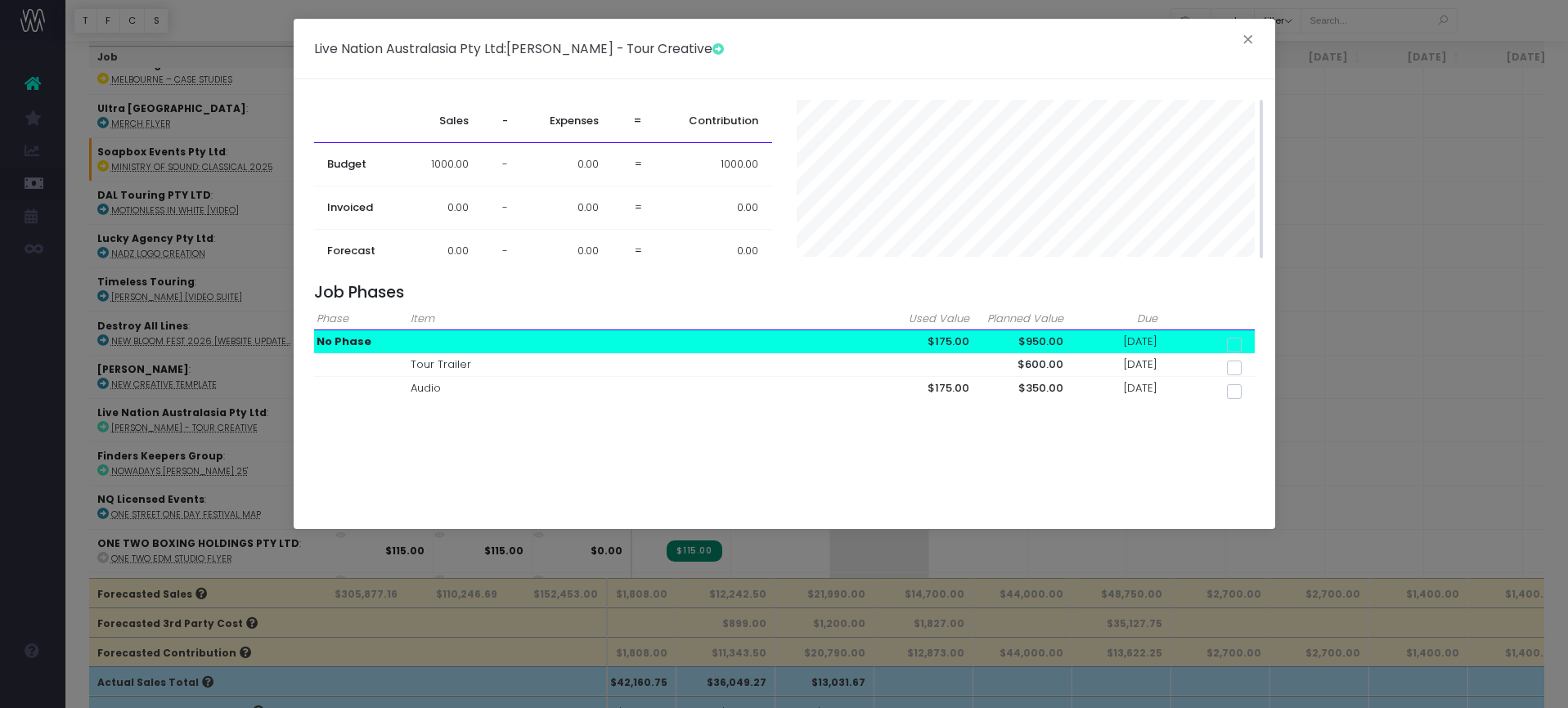
click at [1229, 325] on th at bounding box center [1208, 318] width 94 height 23
click at [1235, 341] on span at bounding box center [1234, 345] width 14 height 14
click at [1251, 341] on input "checkbox" at bounding box center [1257, 342] width 11 height 11
checkbox input "true"
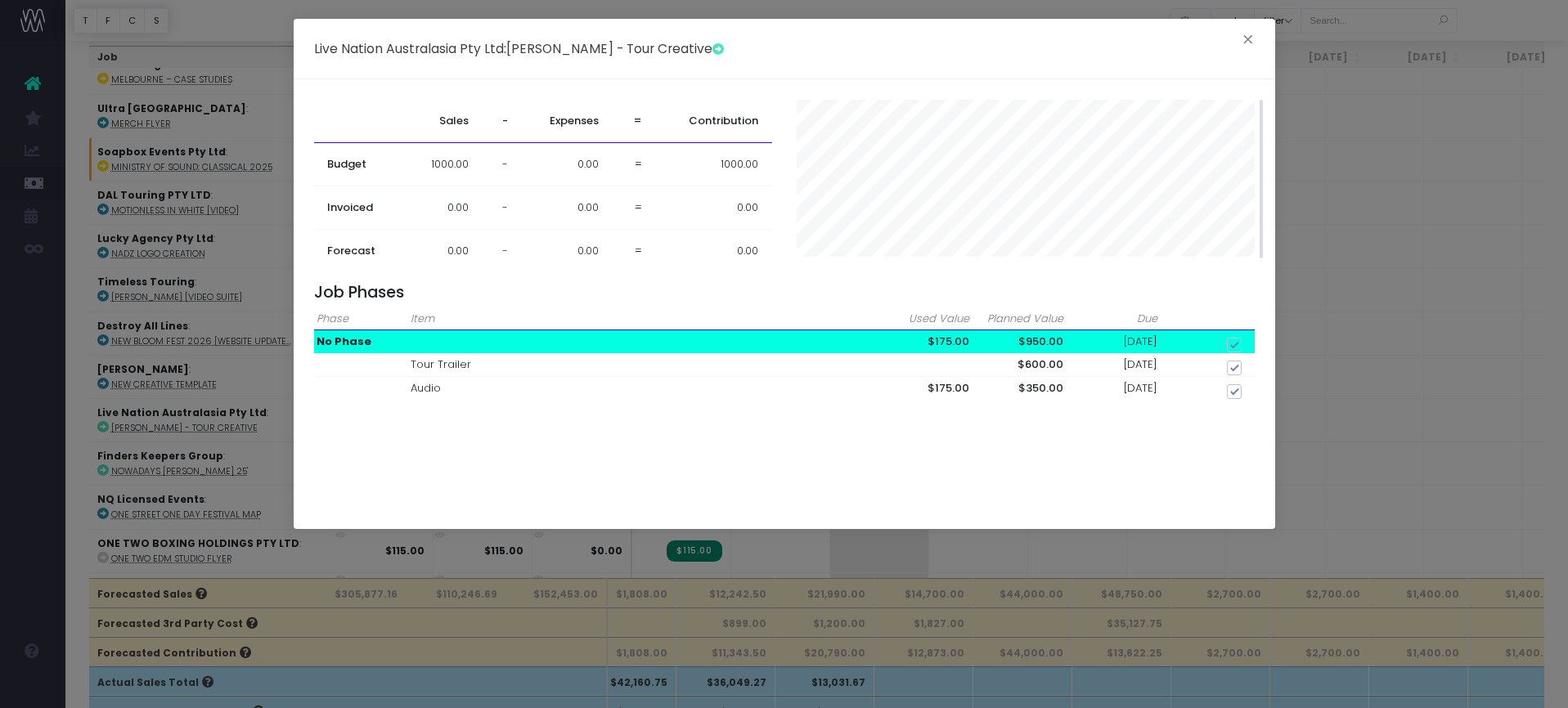
checkbox input "true"
click at [1241, 41] on button "×" at bounding box center [1248, 42] width 34 height 26
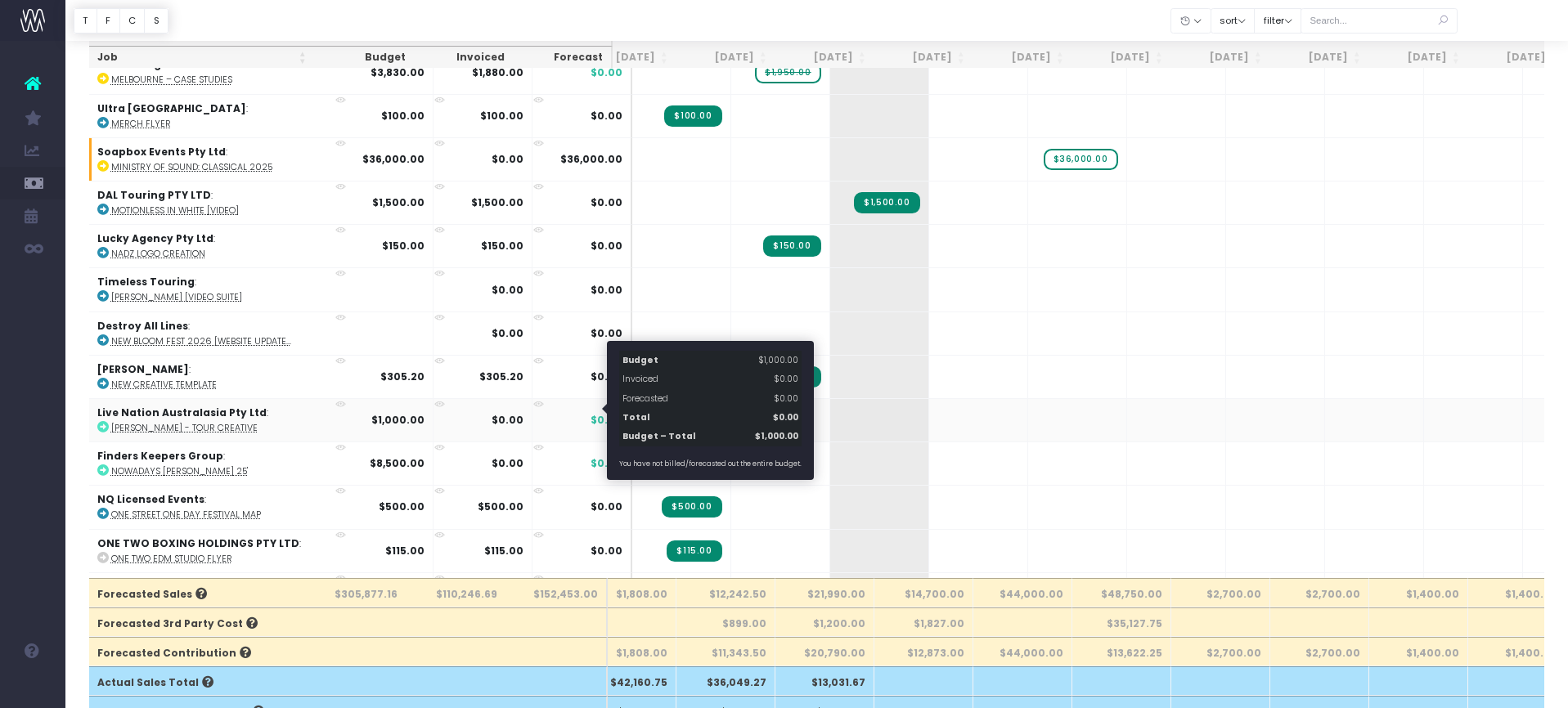
click at [591, 413] on span "$0.00" at bounding box center [606, 420] width 32 height 14
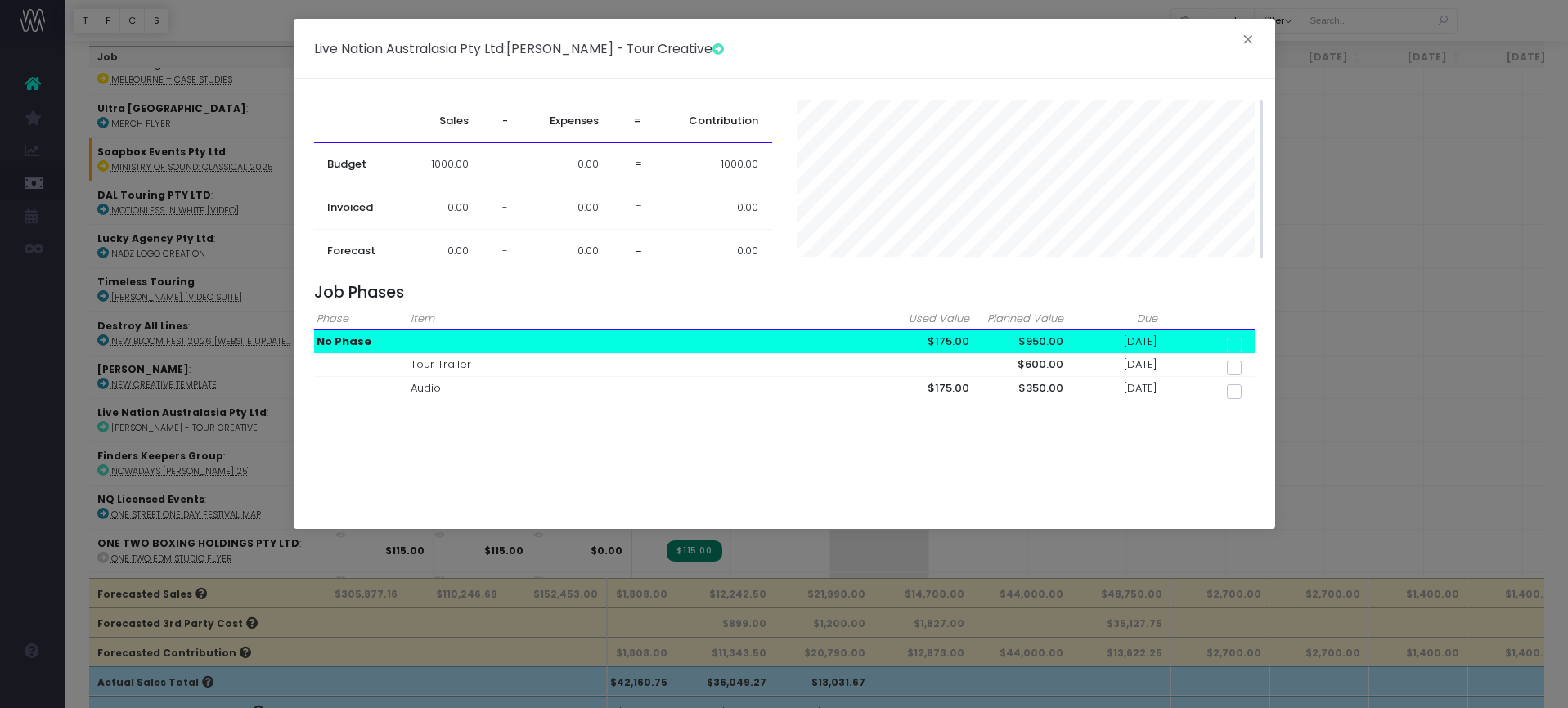
click at [1237, 343] on span at bounding box center [1234, 345] width 14 height 14
click at [1251, 343] on input "checkbox" at bounding box center [1257, 342] width 11 height 11
checkbox input "true"
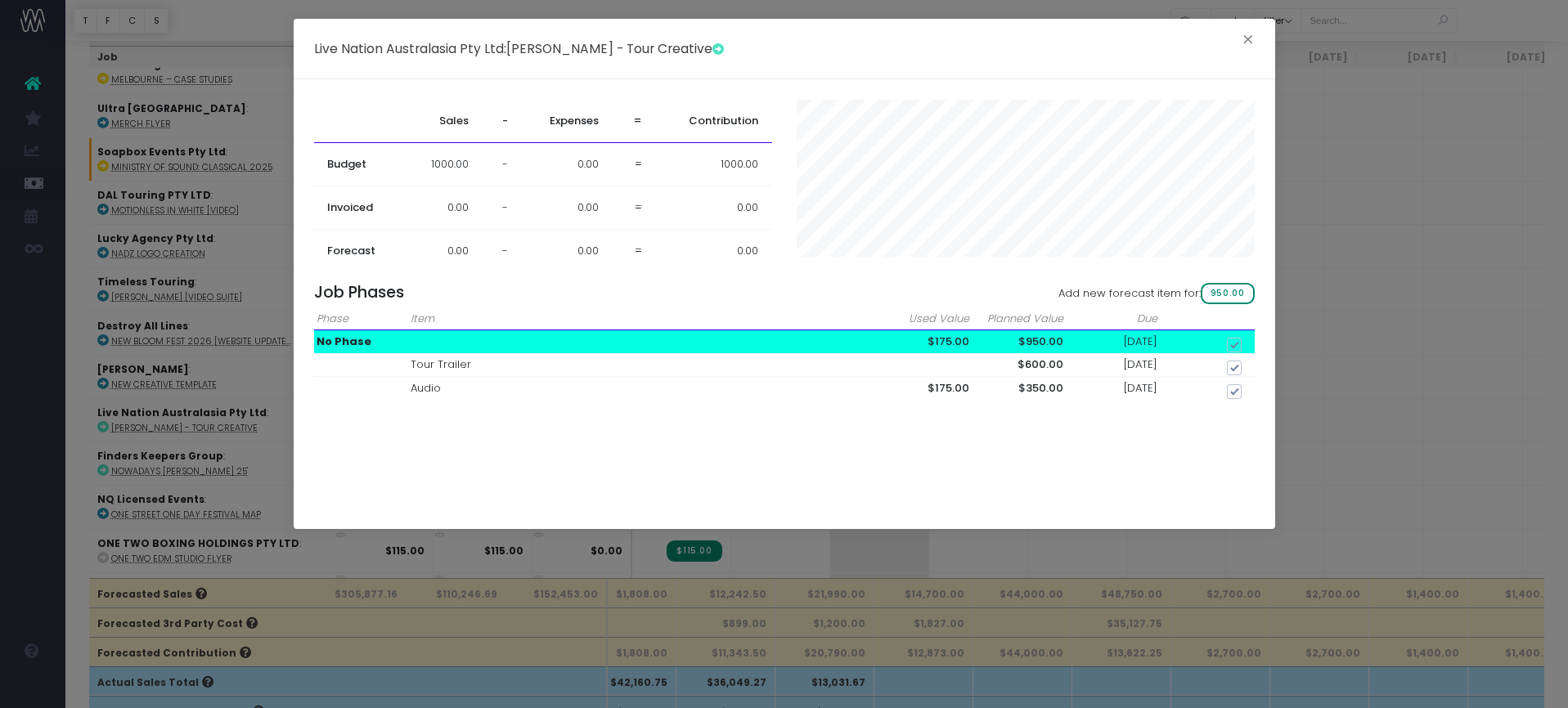
click at [1229, 288] on span "950.00" at bounding box center [1228, 294] width 54 height 22
checkbox input "false"
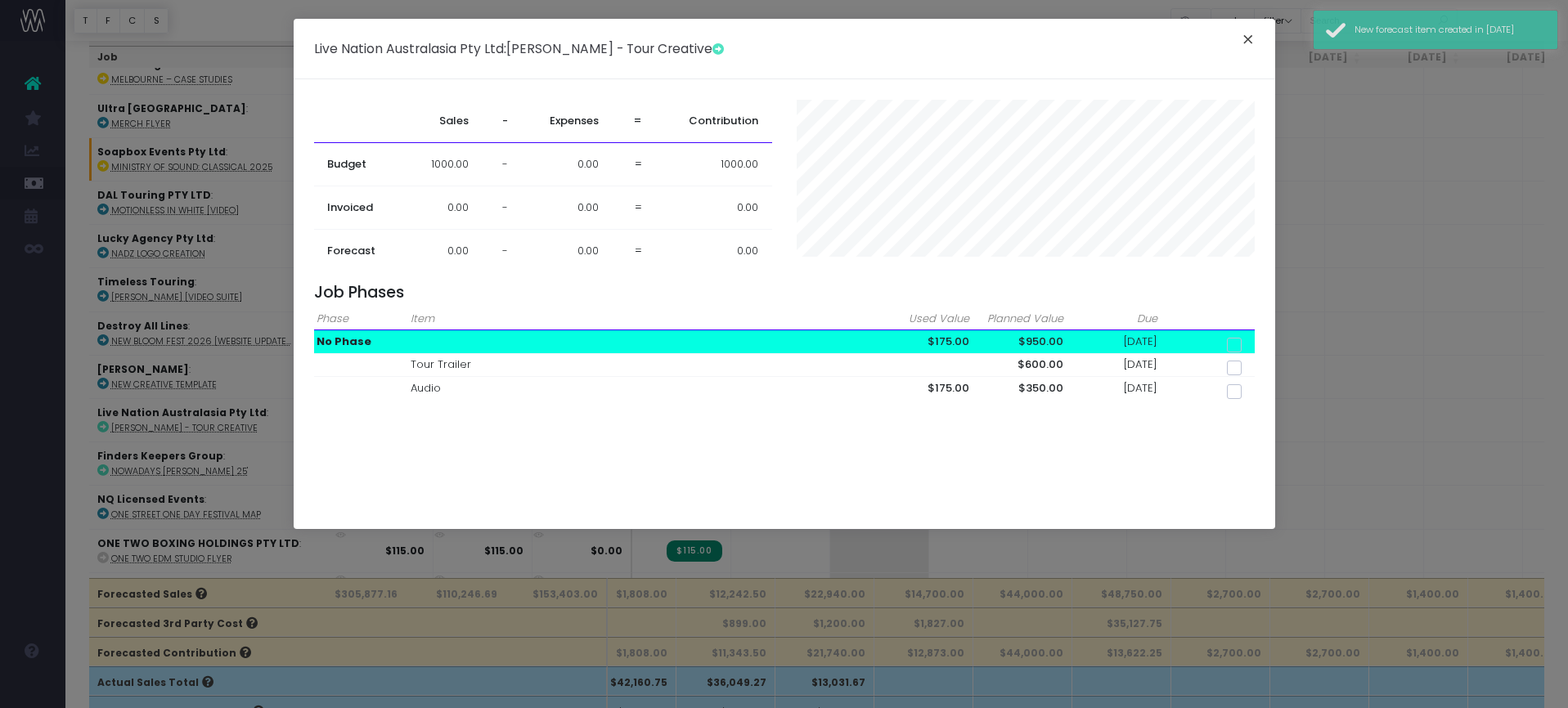
click at [1248, 40] on button "×" at bounding box center [1248, 42] width 34 height 26
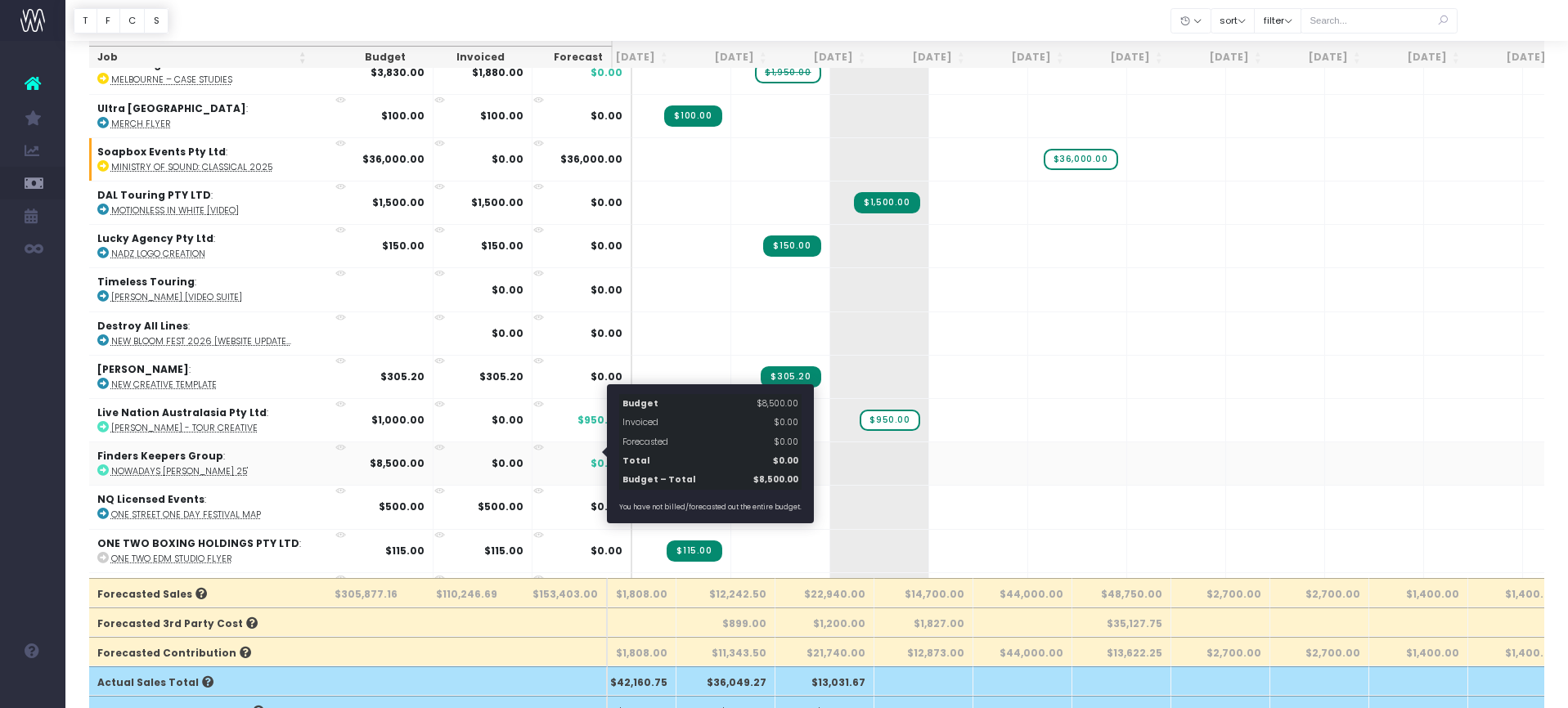
click at [594, 456] on span "$0.00" at bounding box center [606, 463] width 32 height 14
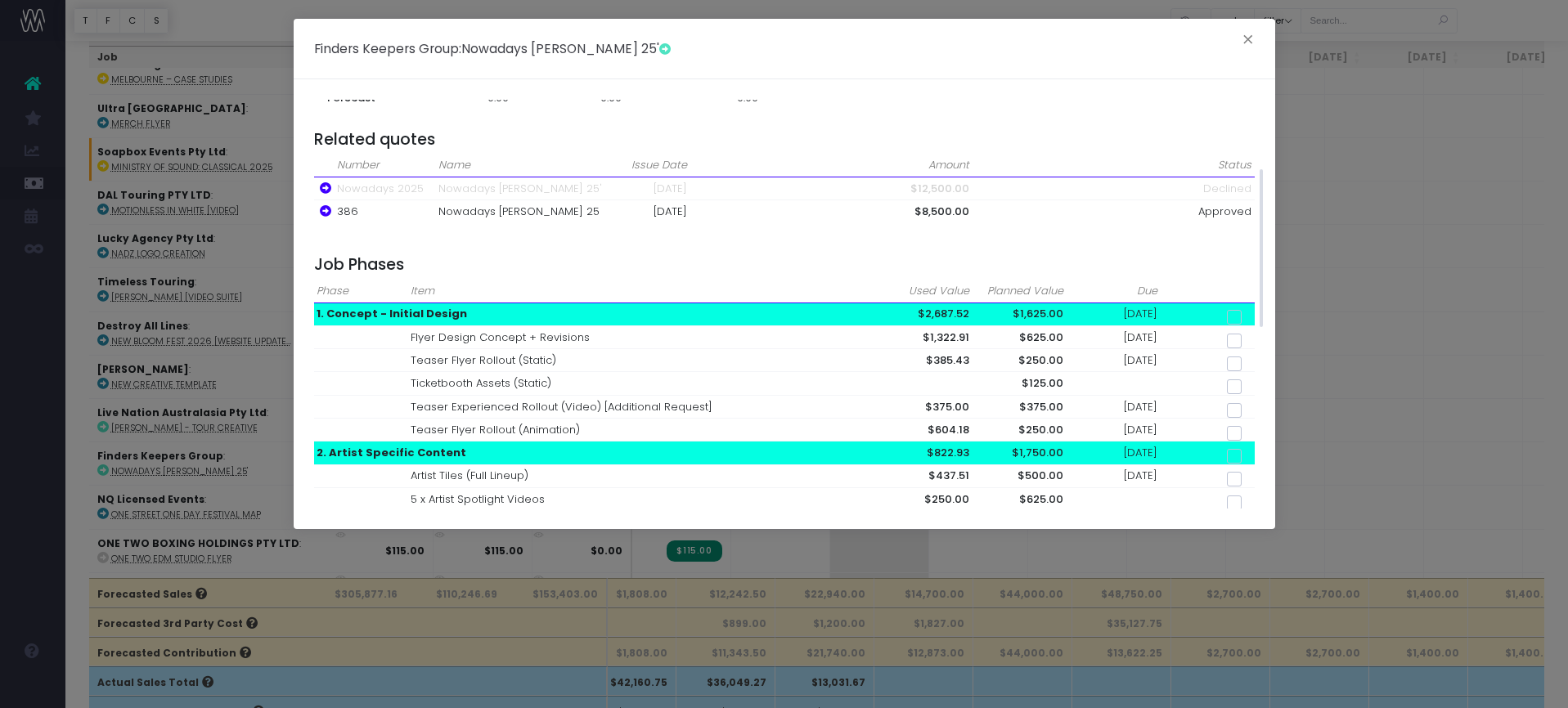
scroll to position [173, 0]
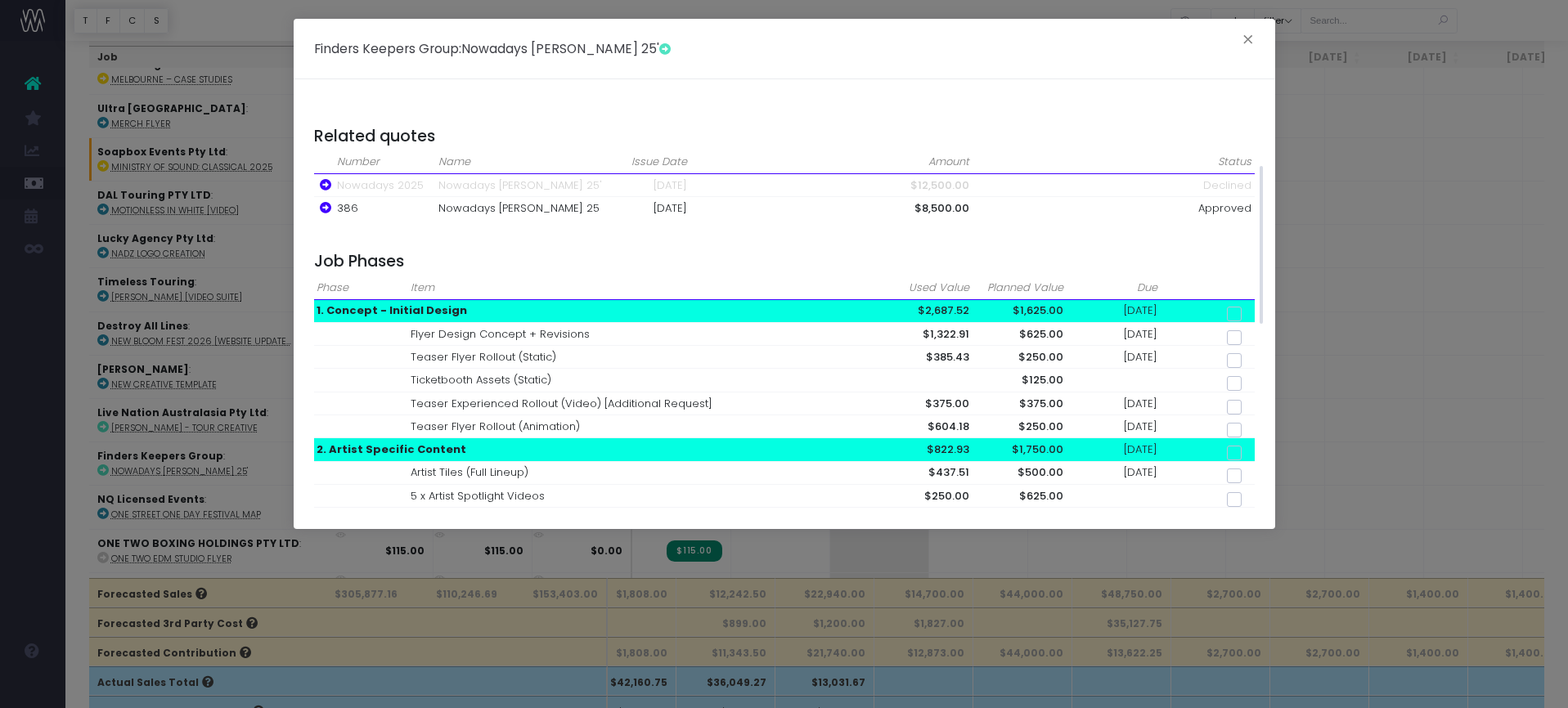
click at [1230, 307] on span at bounding box center [1234, 314] width 14 height 14
click at [1251, 306] on input "checkbox" at bounding box center [1257, 311] width 11 height 11
checkbox input "true"
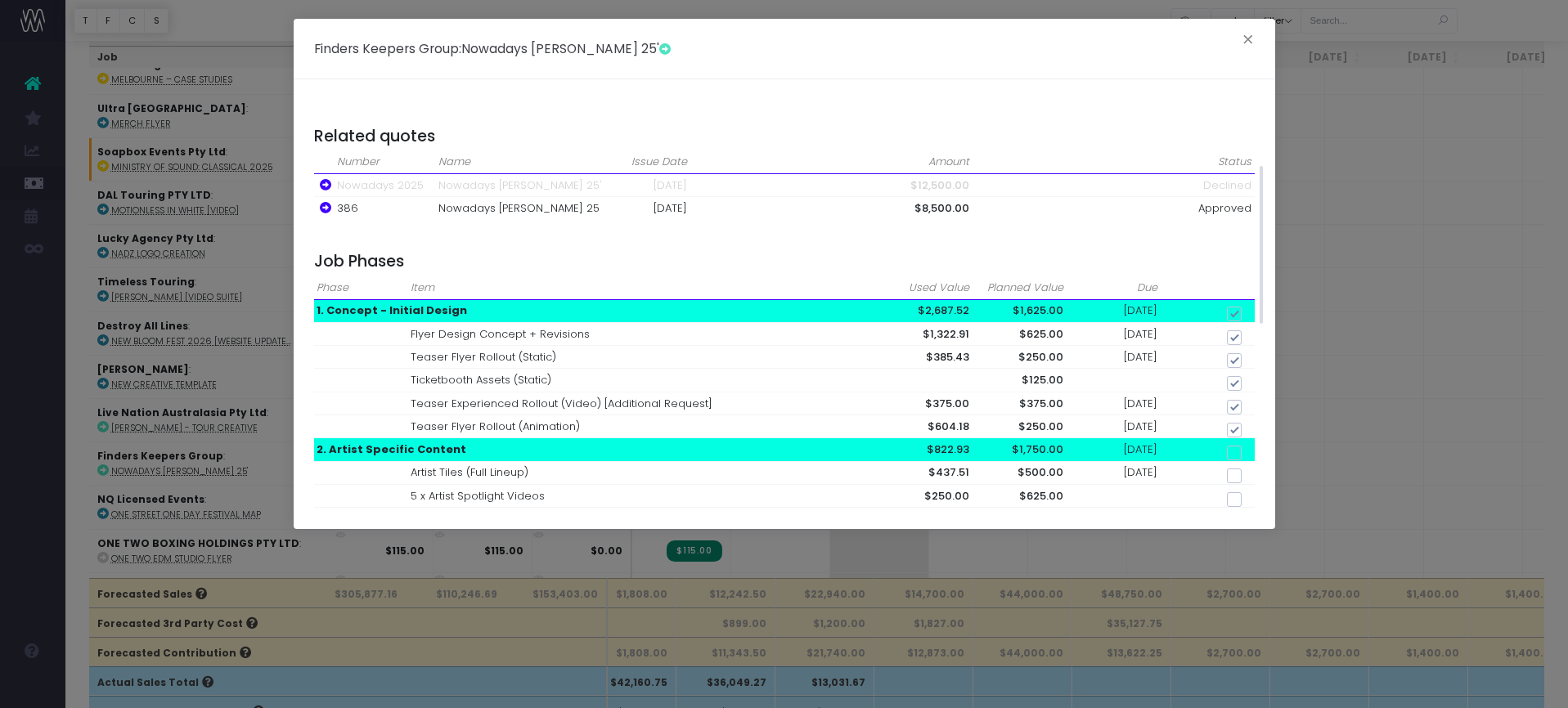
checkbox input "true"
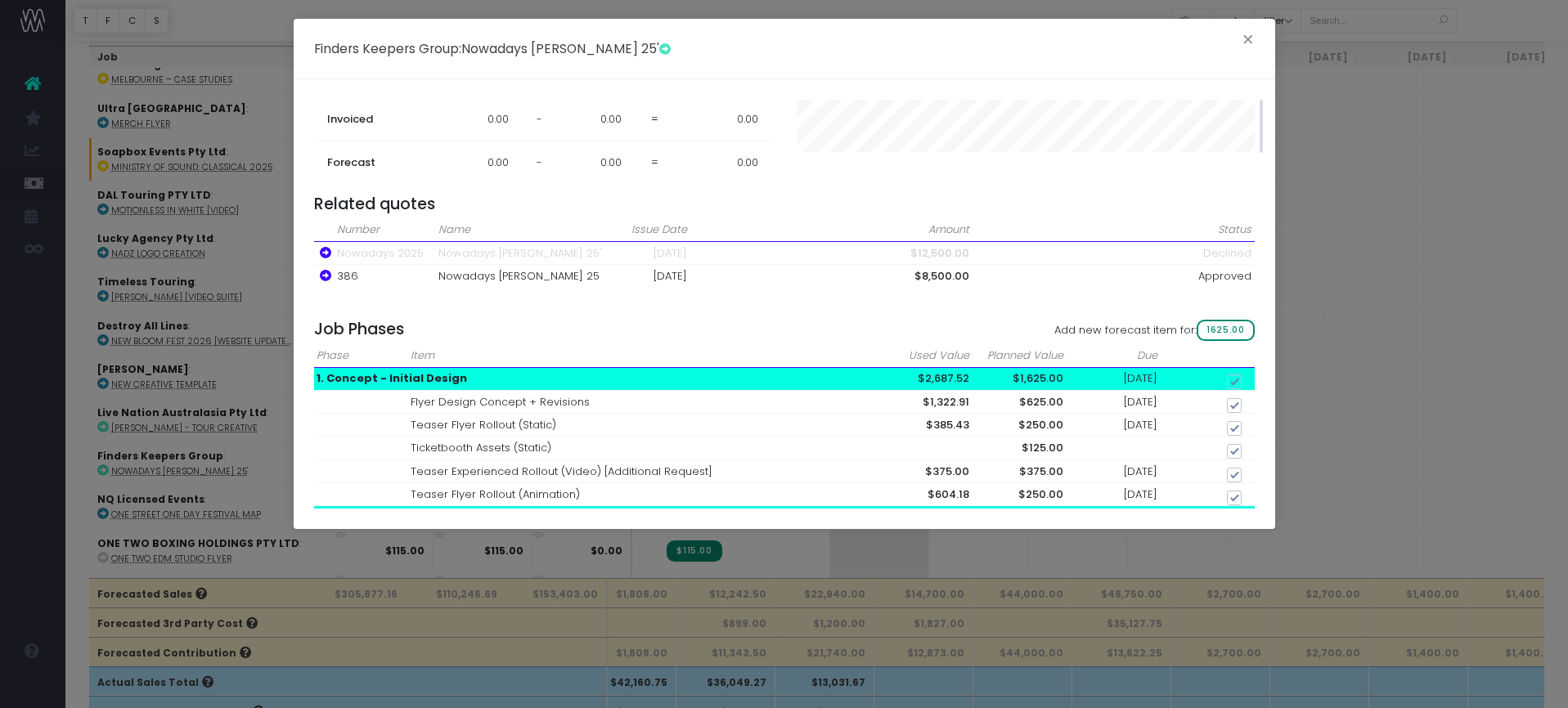
scroll to position [0, 0]
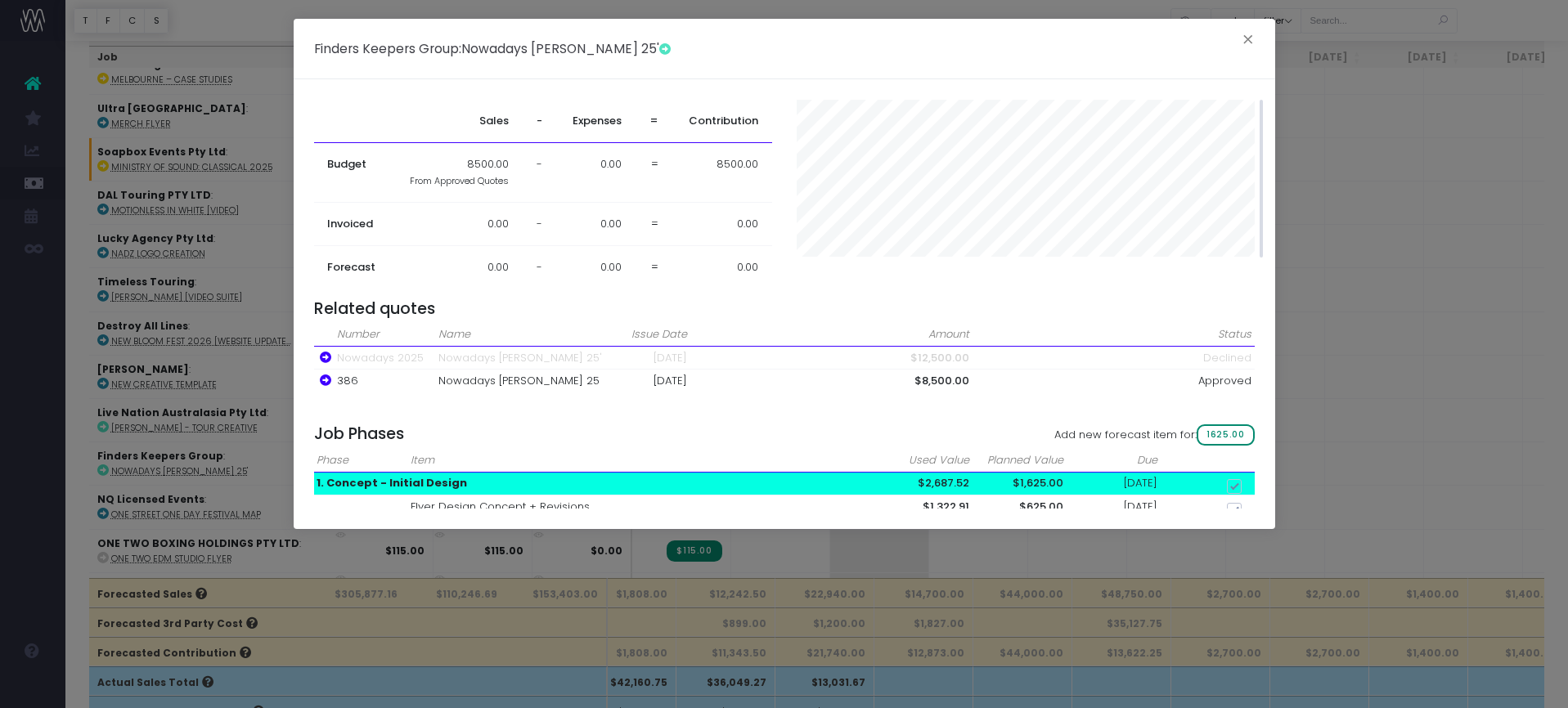
click at [1214, 438] on span "1625.00" at bounding box center [1225, 435] width 57 height 22
checkbox input "false"
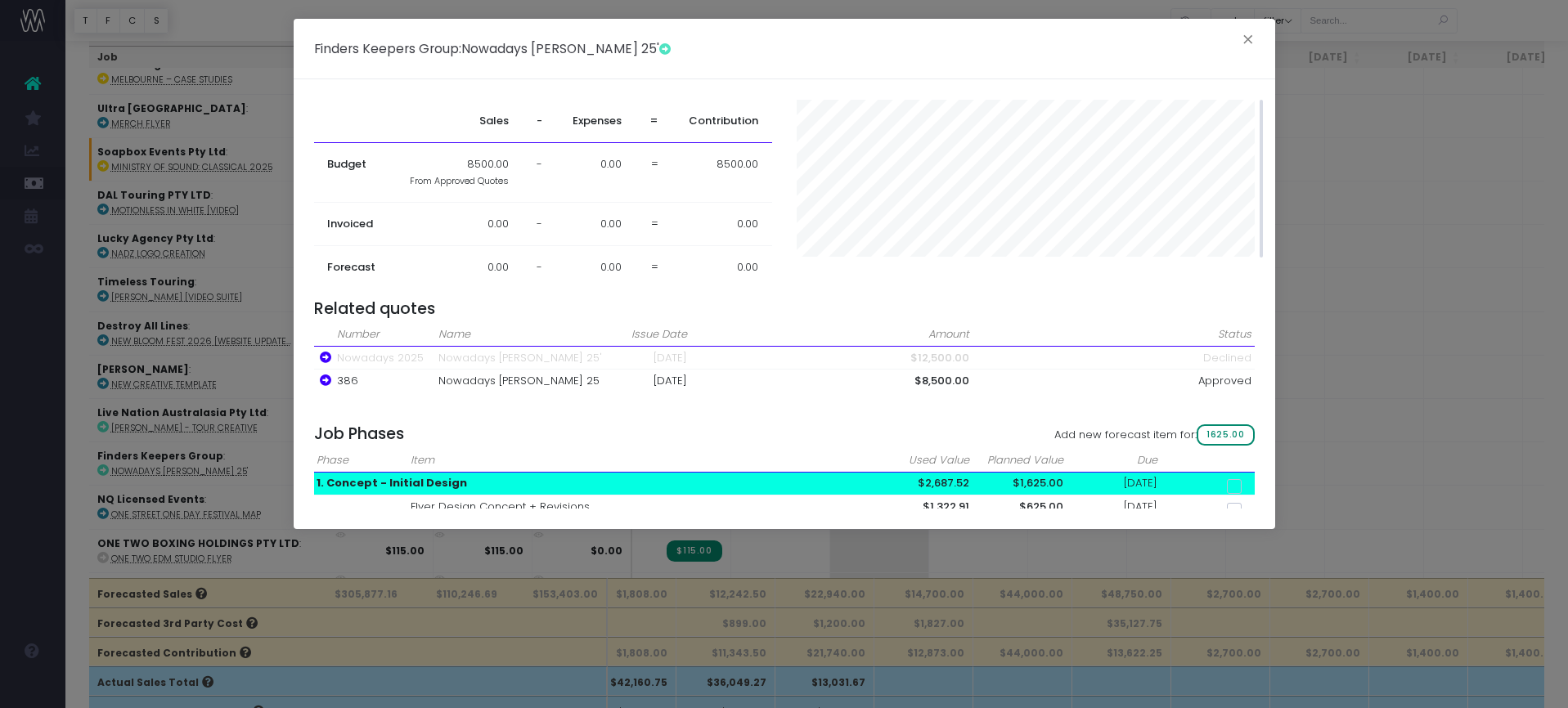
checkbox input "false"
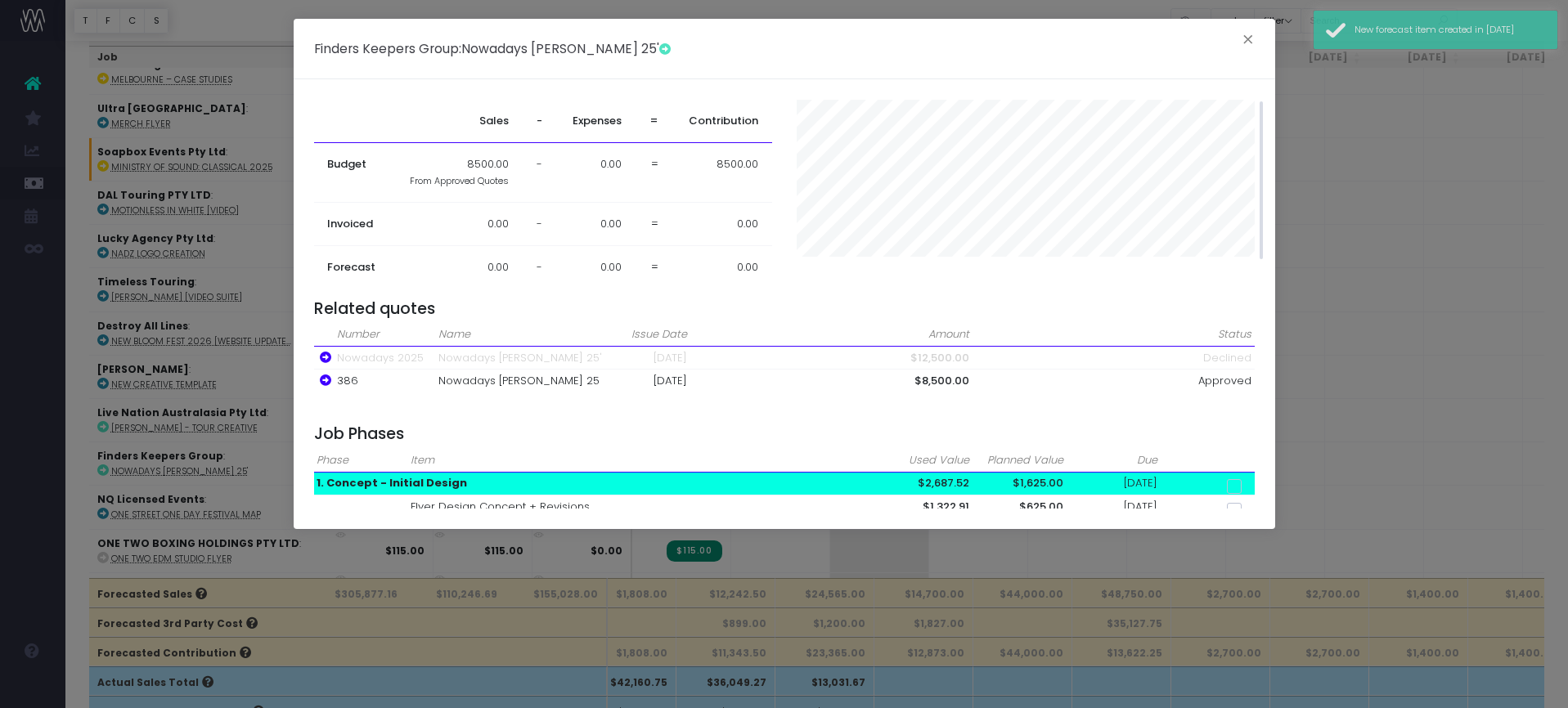
scroll to position [2, 0]
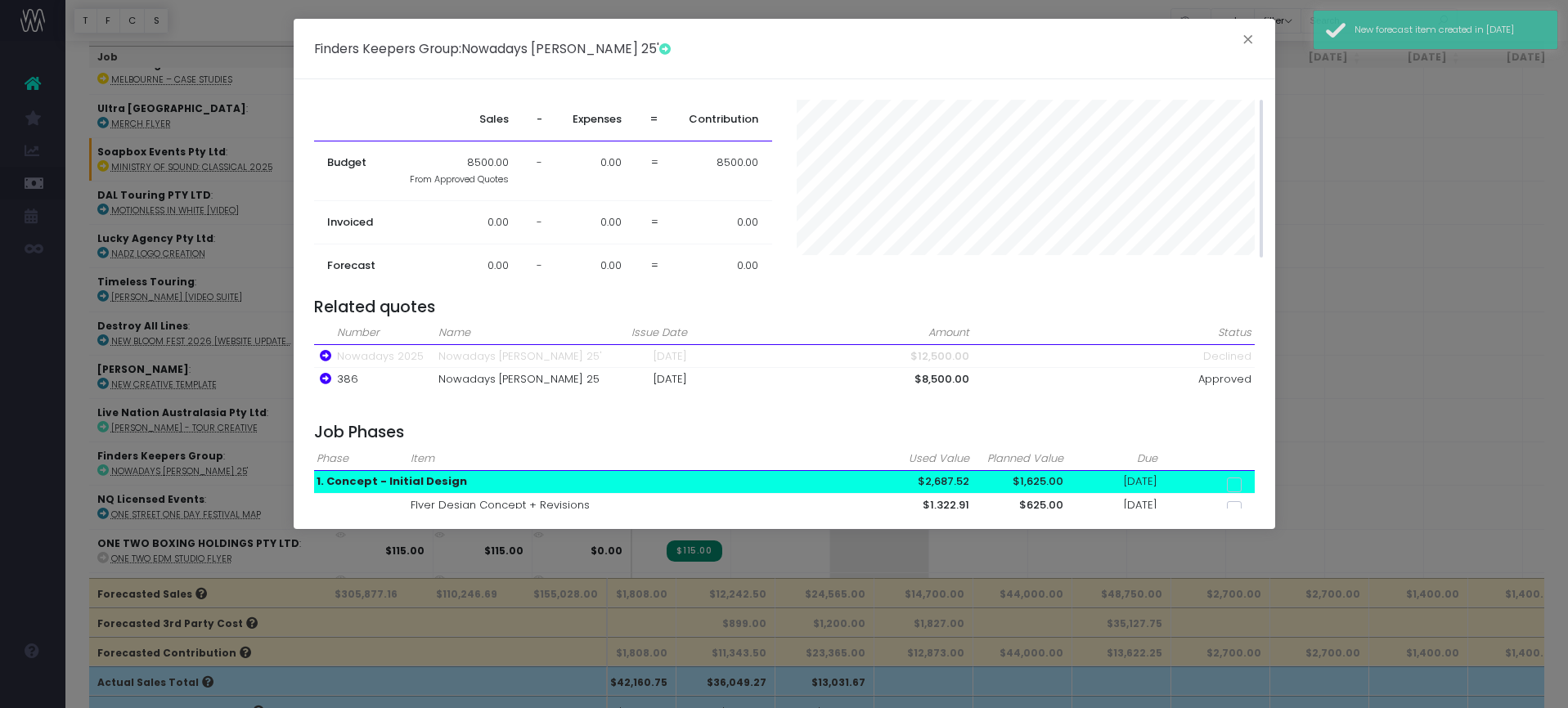
drag, startPoint x: 1247, startPoint y: 38, endPoint x: 1243, endPoint y: 90, distance: 52.2
click at [1247, 38] on button "×" at bounding box center [1248, 42] width 34 height 26
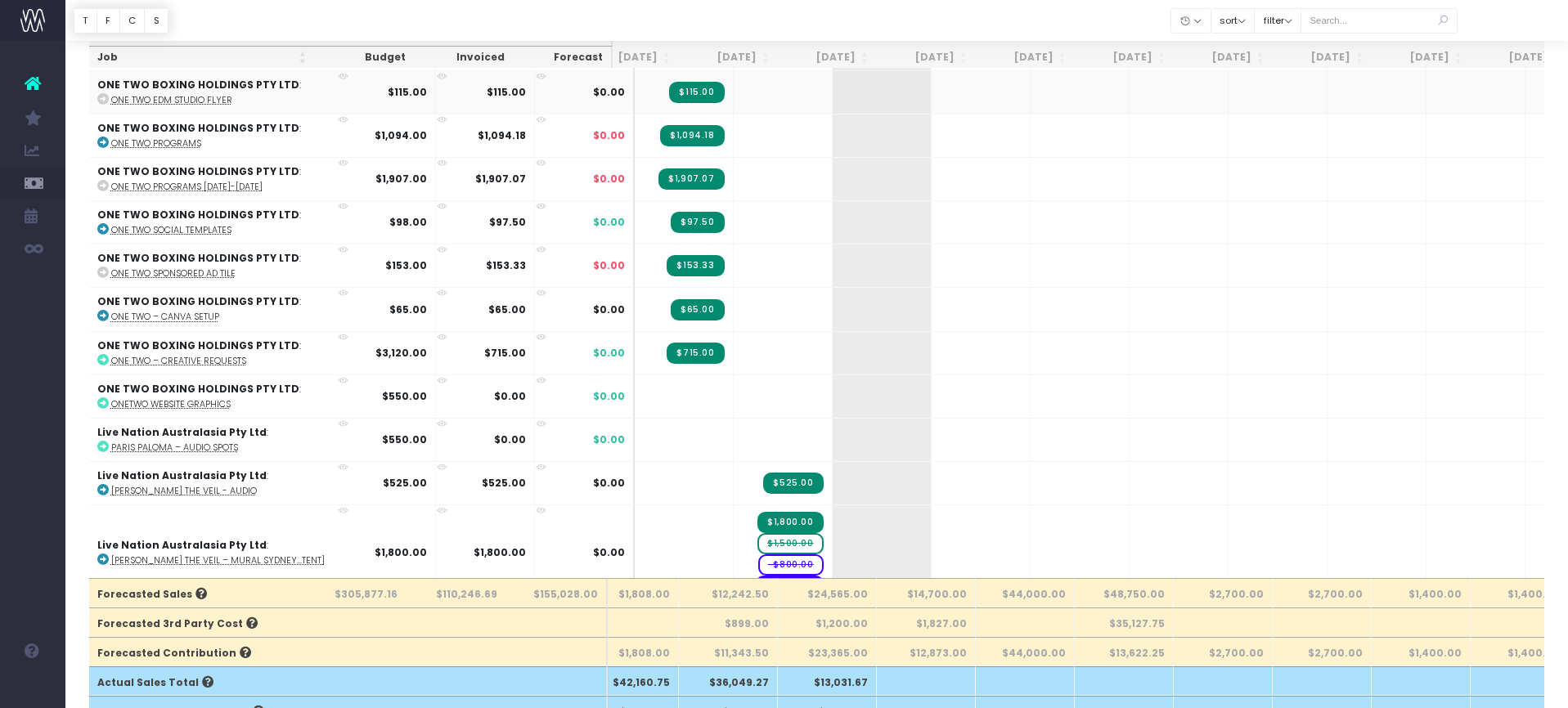
scroll to position [4006, 33]
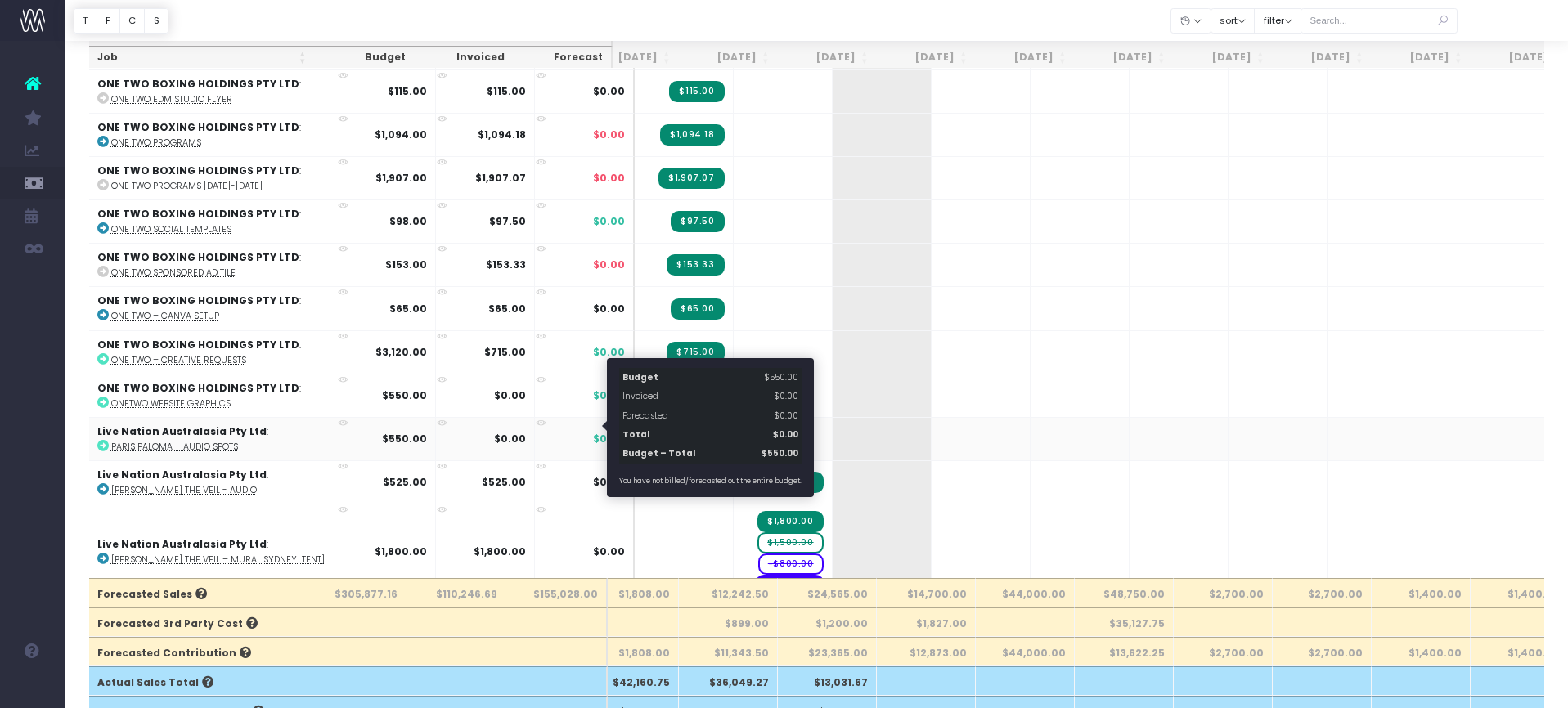
click at [593, 431] on span "$0.00" at bounding box center [608, 439] width 32 height 14
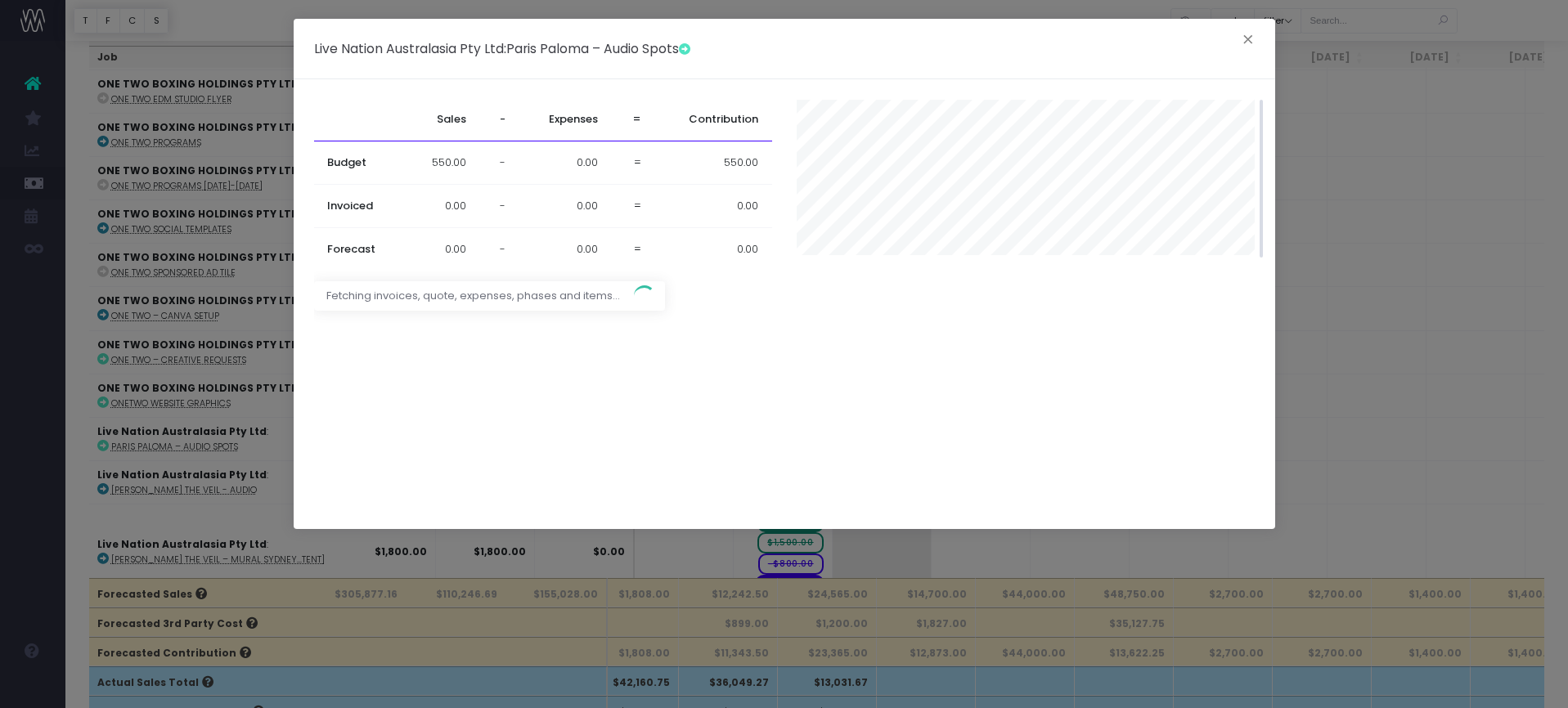
scroll to position [0, 0]
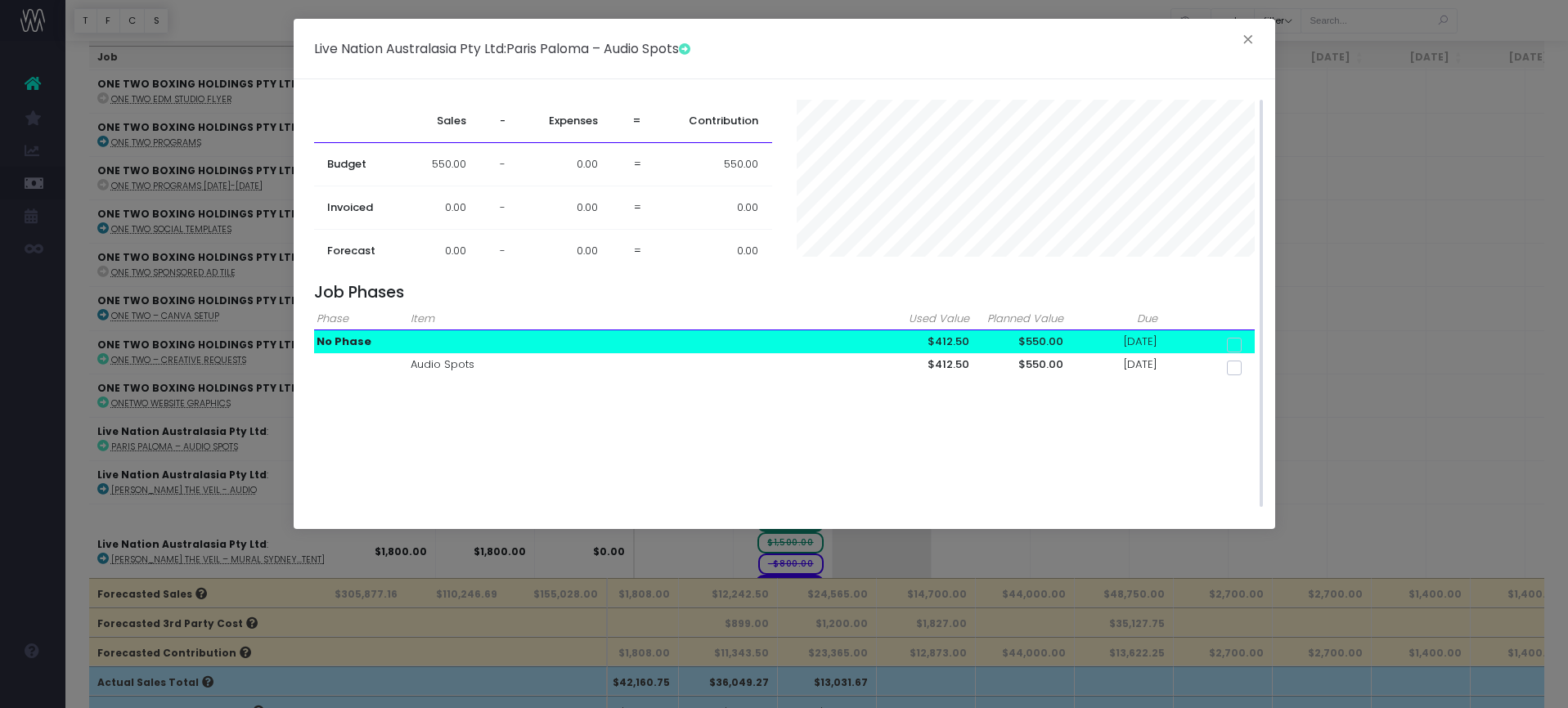
click at [1235, 341] on span at bounding box center [1234, 345] width 14 height 14
click at [1251, 341] on input "checkbox" at bounding box center [1257, 342] width 11 height 11
checkbox input "true"
click at [1229, 301] on span "550.00" at bounding box center [1228, 294] width 54 height 22
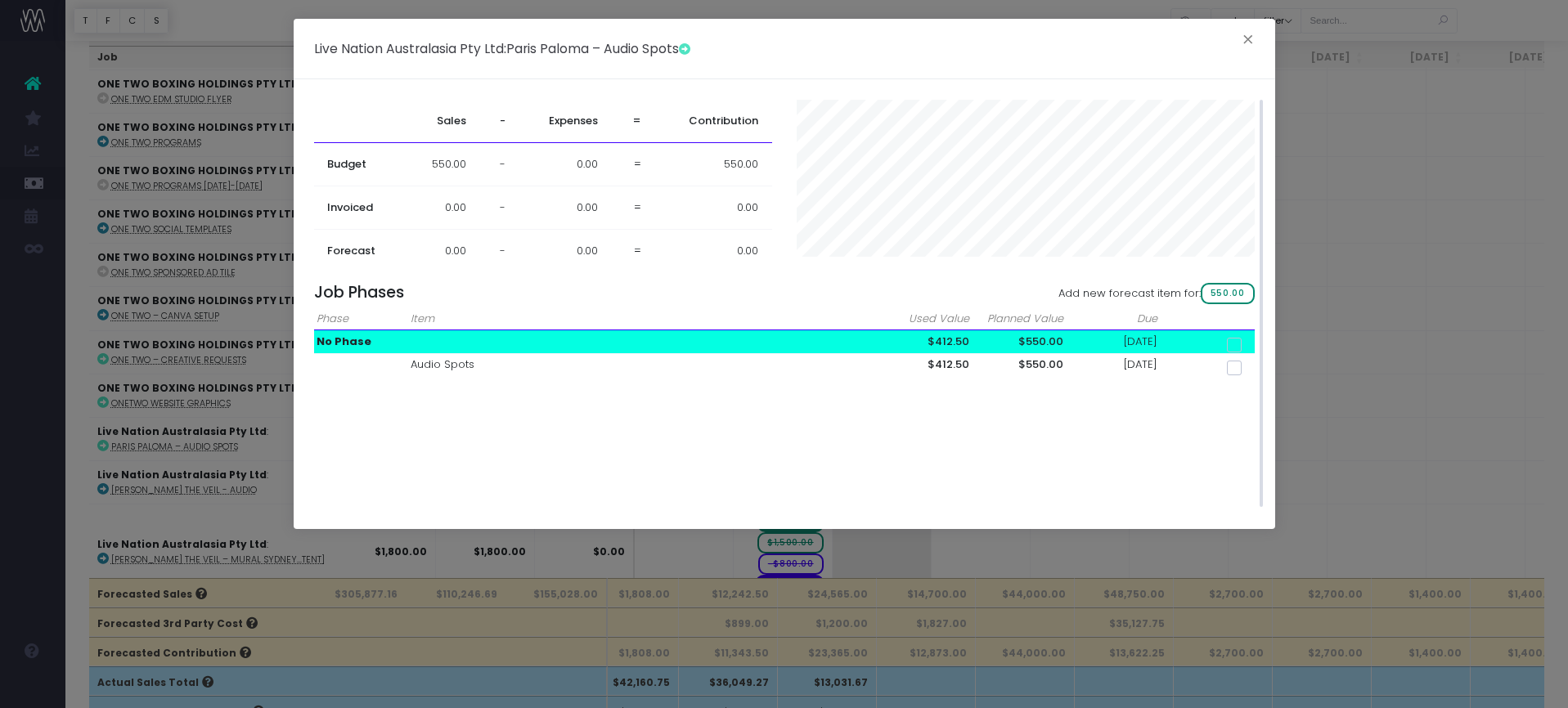
checkbox input "false"
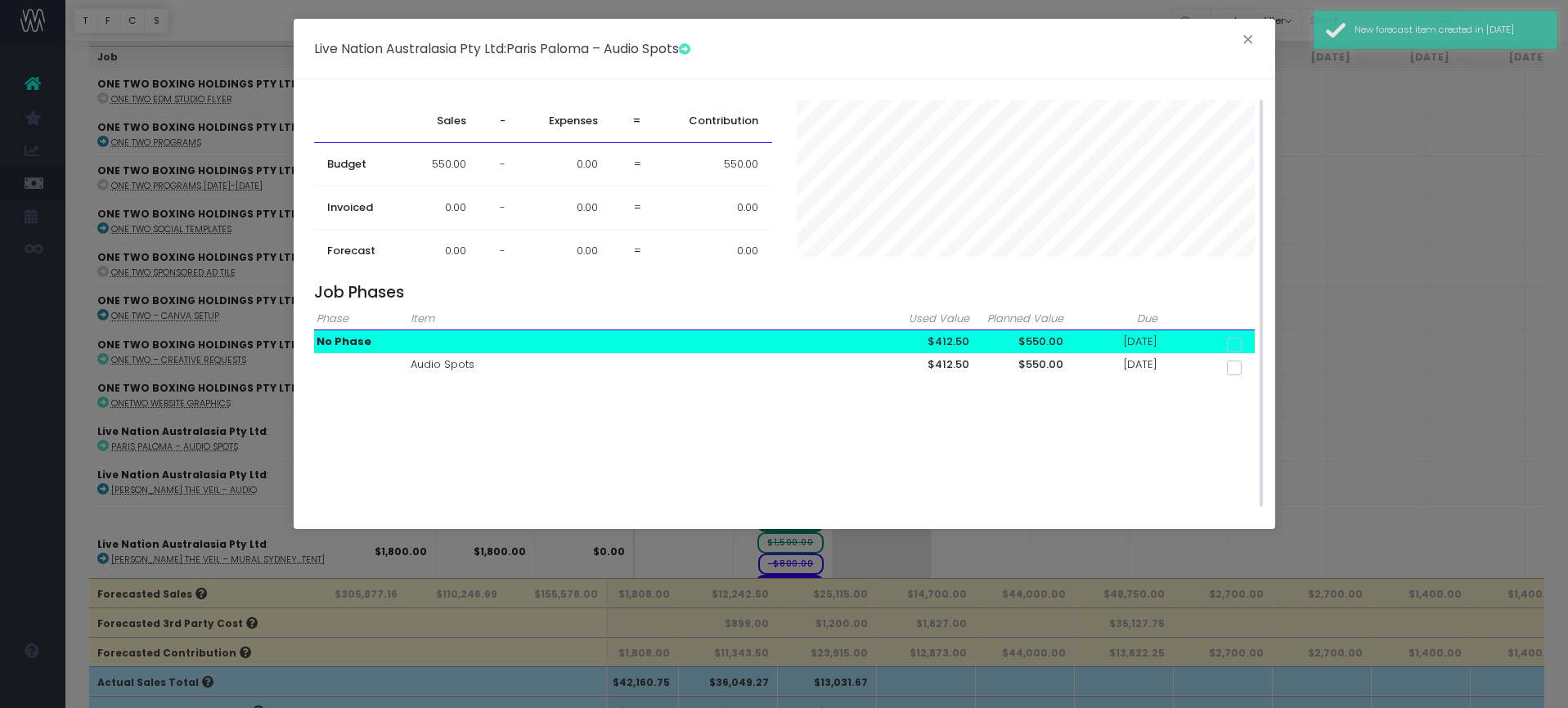
click at [1228, 291] on h4 "Job Phases" at bounding box center [784, 292] width 941 height 19
click at [1255, 27] on div "Live Nation Australasia Pty Ltd : Paris Paloma – Audio Spots ×" at bounding box center [784, 49] width 982 height 61
click at [1253, 38] on button "×" at bounding box center [1248, 42] width 34 height 26
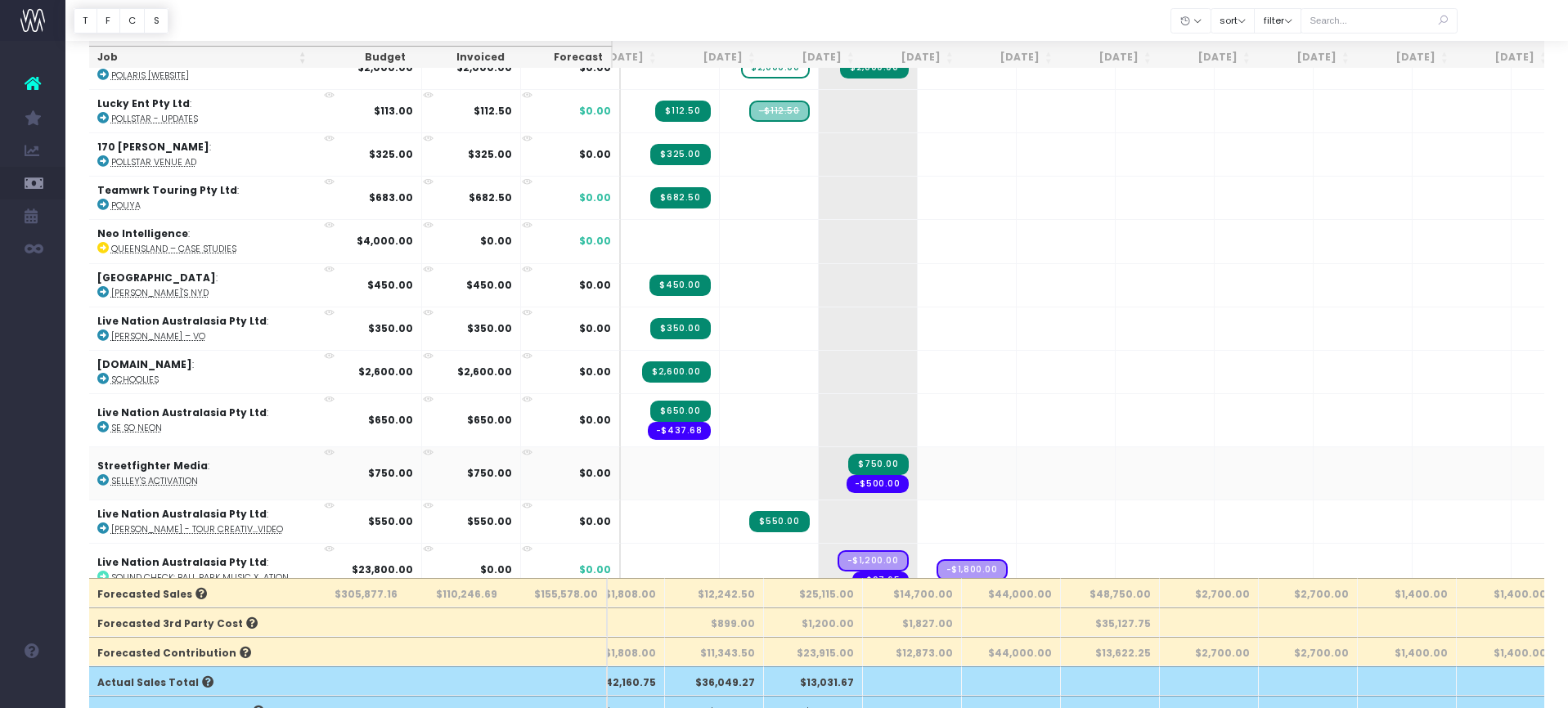
scroll to position [4663, 79]
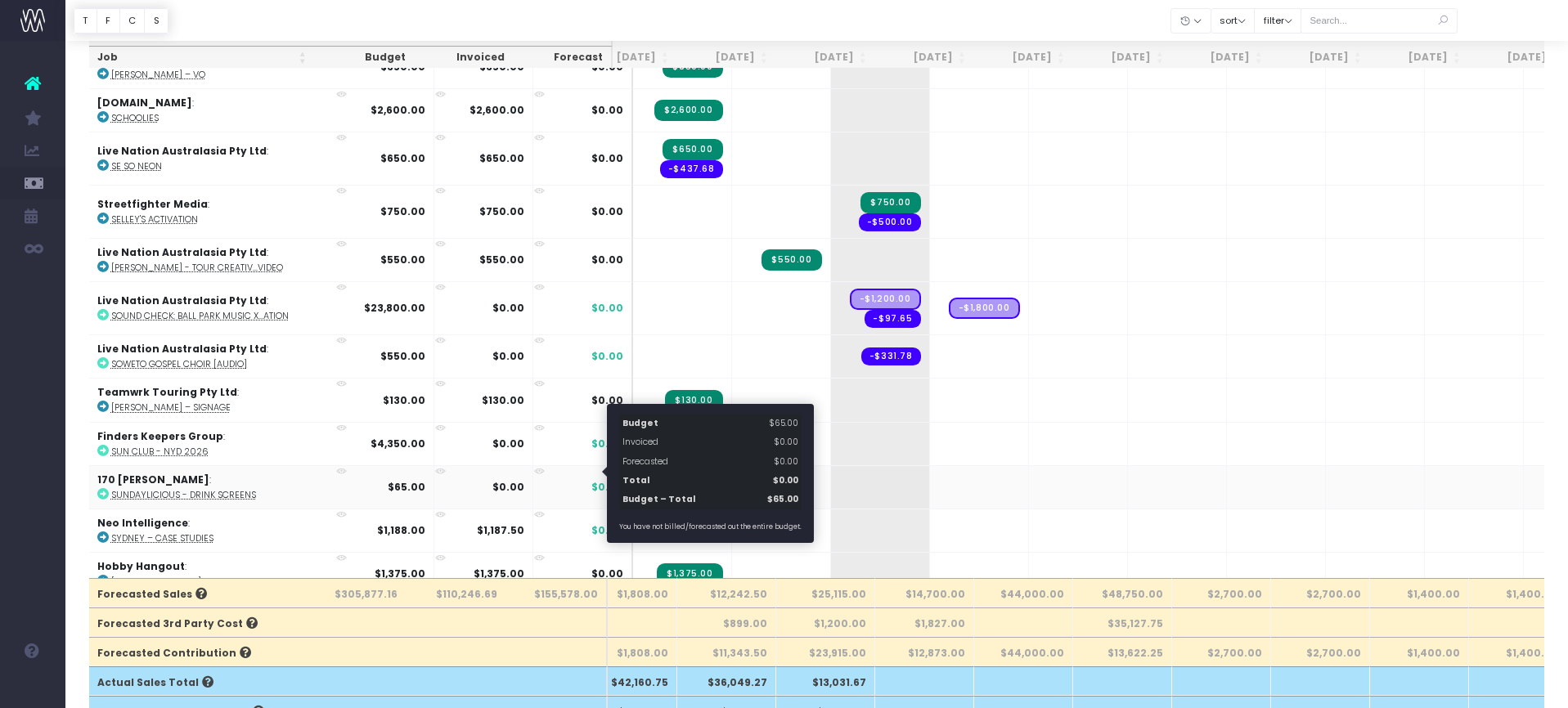
click at [592, 480] on span "$0.00" at bounding box center [607, 487] width 32 height 14
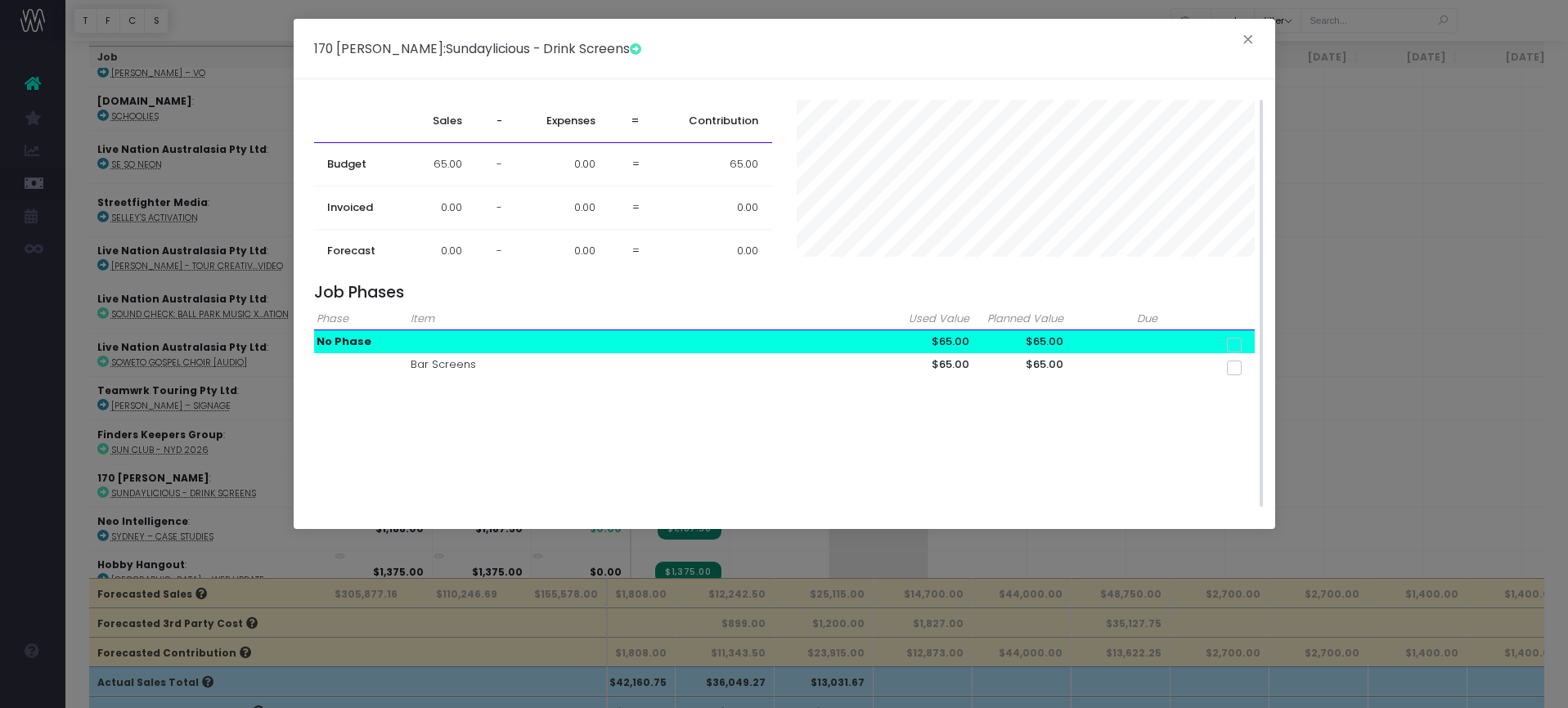
click at [1240, 343] on span at bounding box center [1234, 345] width 14 height 14
click at [1251, 343] on input "checkbox" at bounding box center [1257, 342] width 11 height 11
checkbox input "true"
click at [1222, 295] on span "65.00" at bounding box center [1231, 294] width 47 height 22
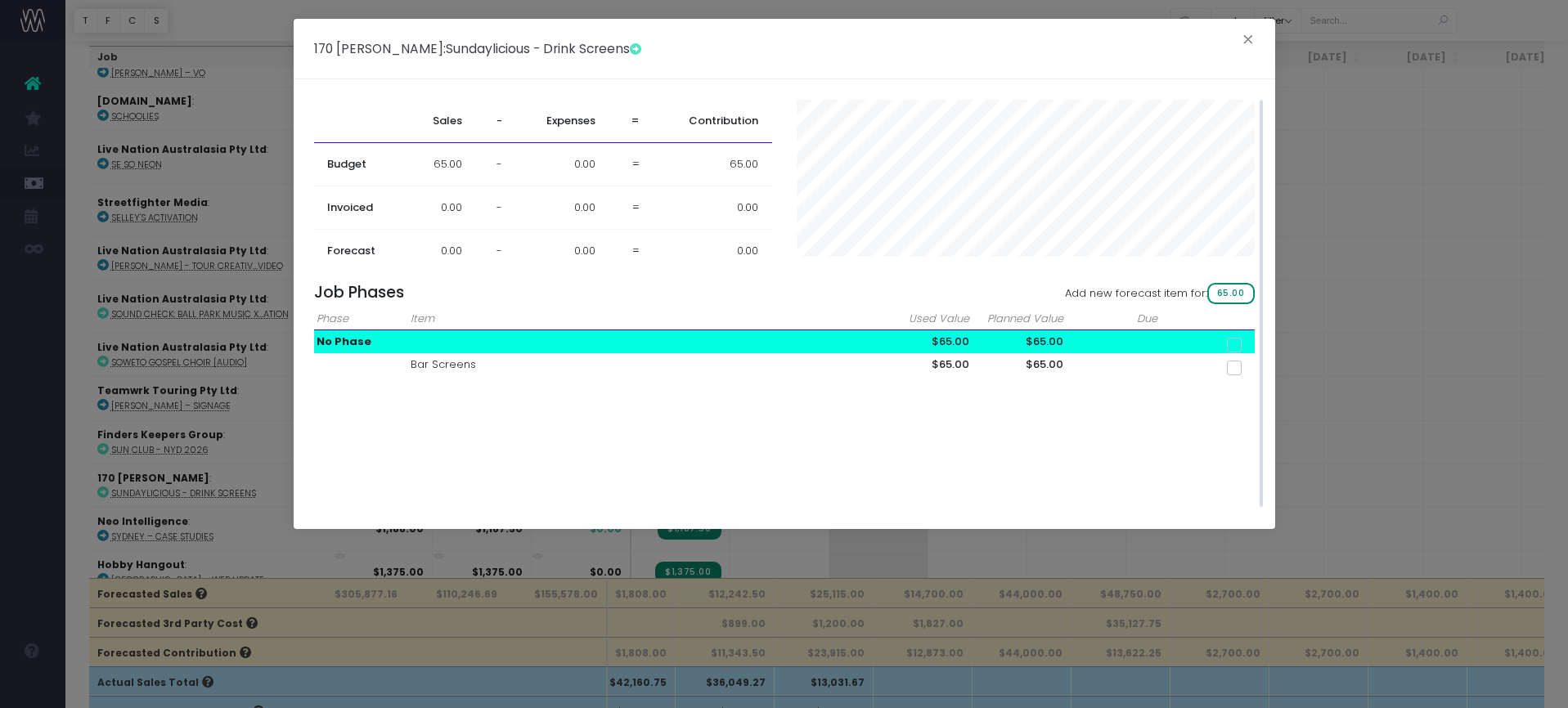
checkbox input "false"
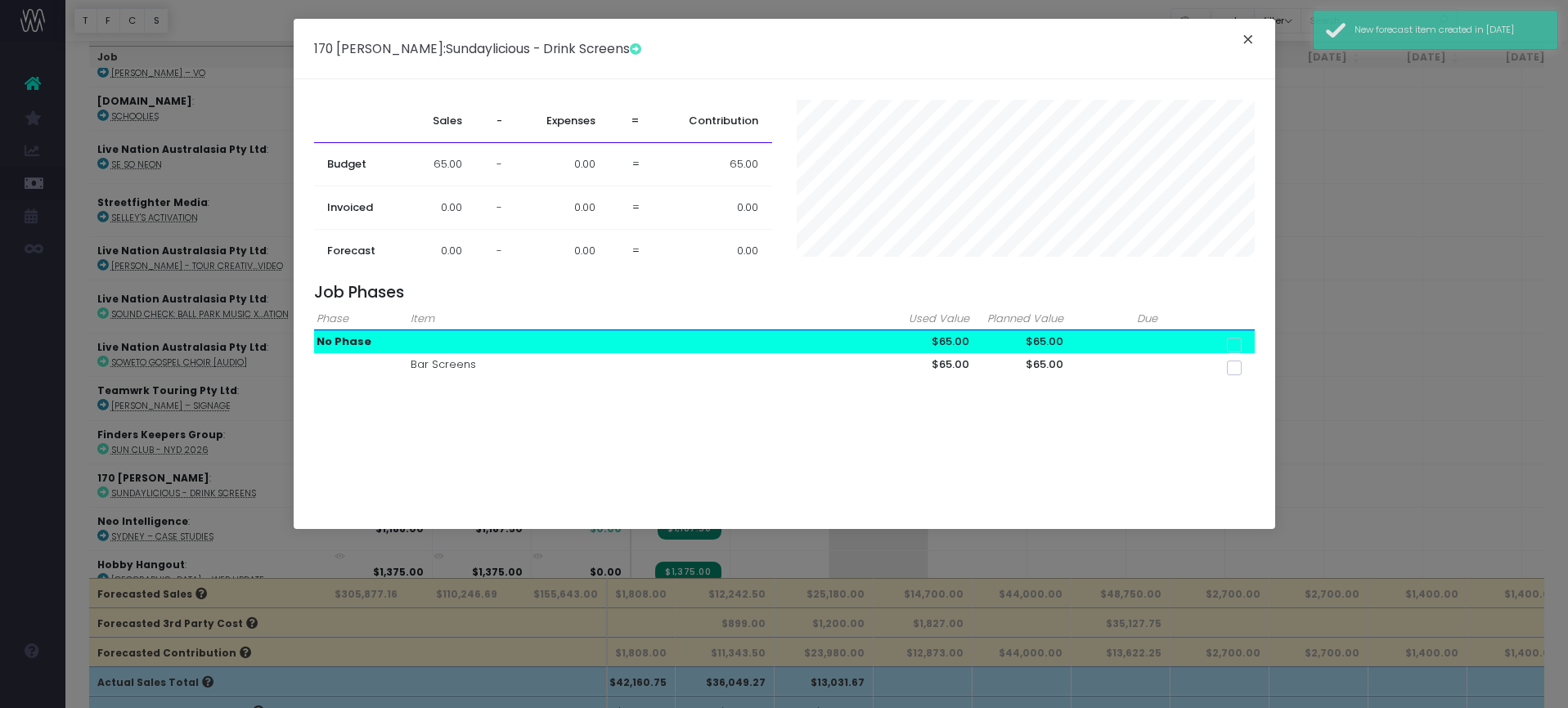
click at [1243, 40] on button "×" at bounding box center [1248, 42] width 34 height 26
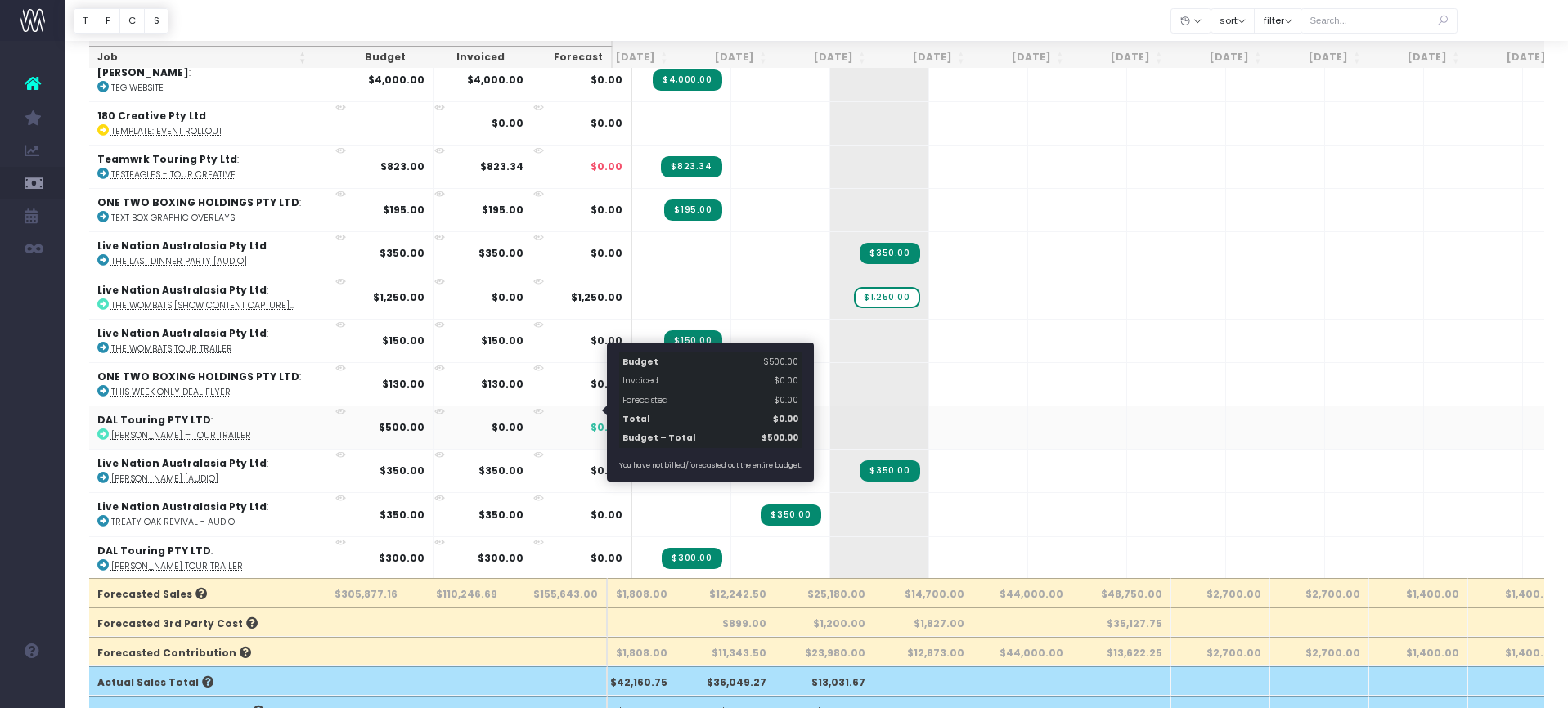
click at [591, 420] on span "$0.00" at bounding box center [606, 428] width 32 height 14
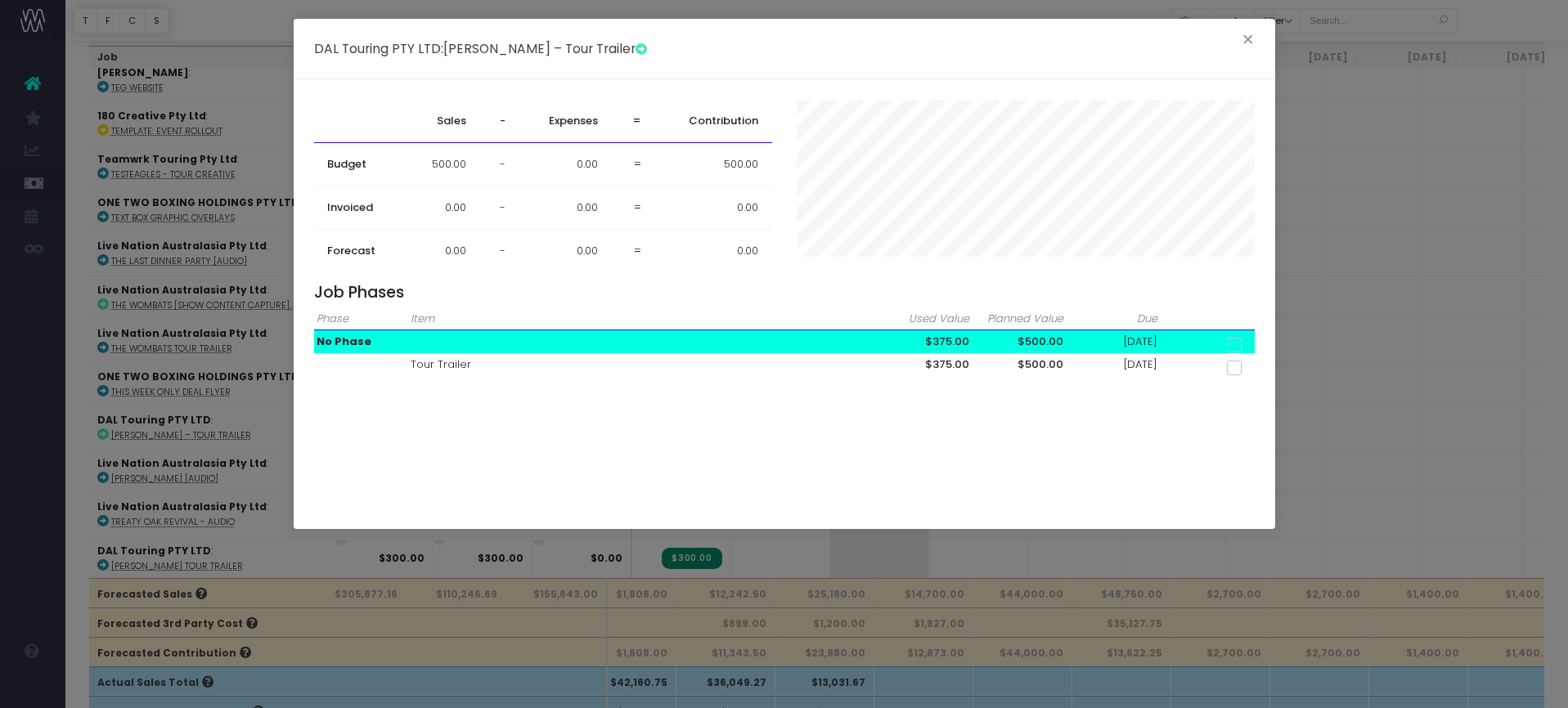
click at [1240, 339] on span at bounding box center [1234, 345] width 14 height 14
click at [1251, 339] on input "checkbox" at bounding box center [1257, 342] width 11 height 11
checkbox input "true"
click at [1220, 294] on span "500.00" at bounding box center [1228, 294] width 54 height 22
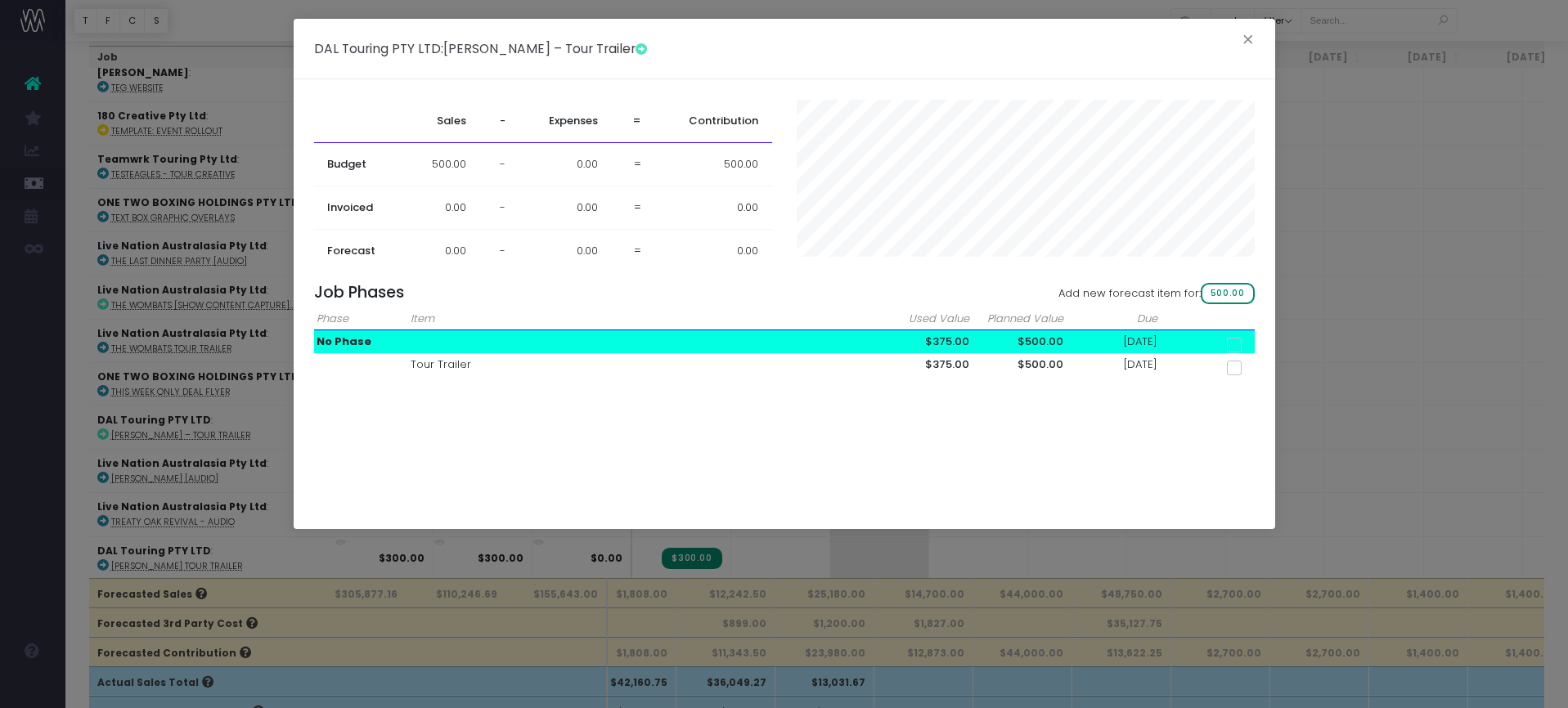
checkbox input "false"
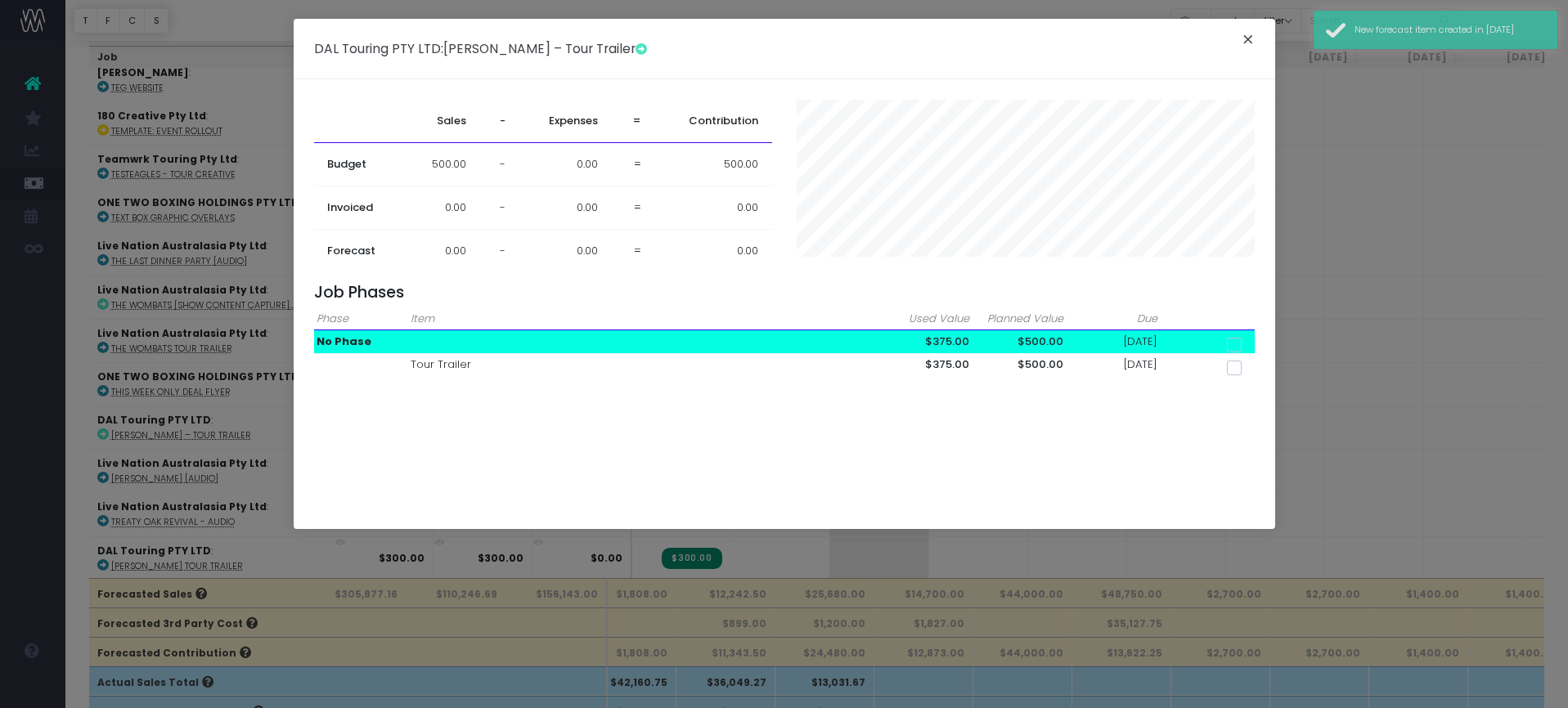
click at [1245, 35] on button "×" at bounding box center [1248, 42] width 34 height 26
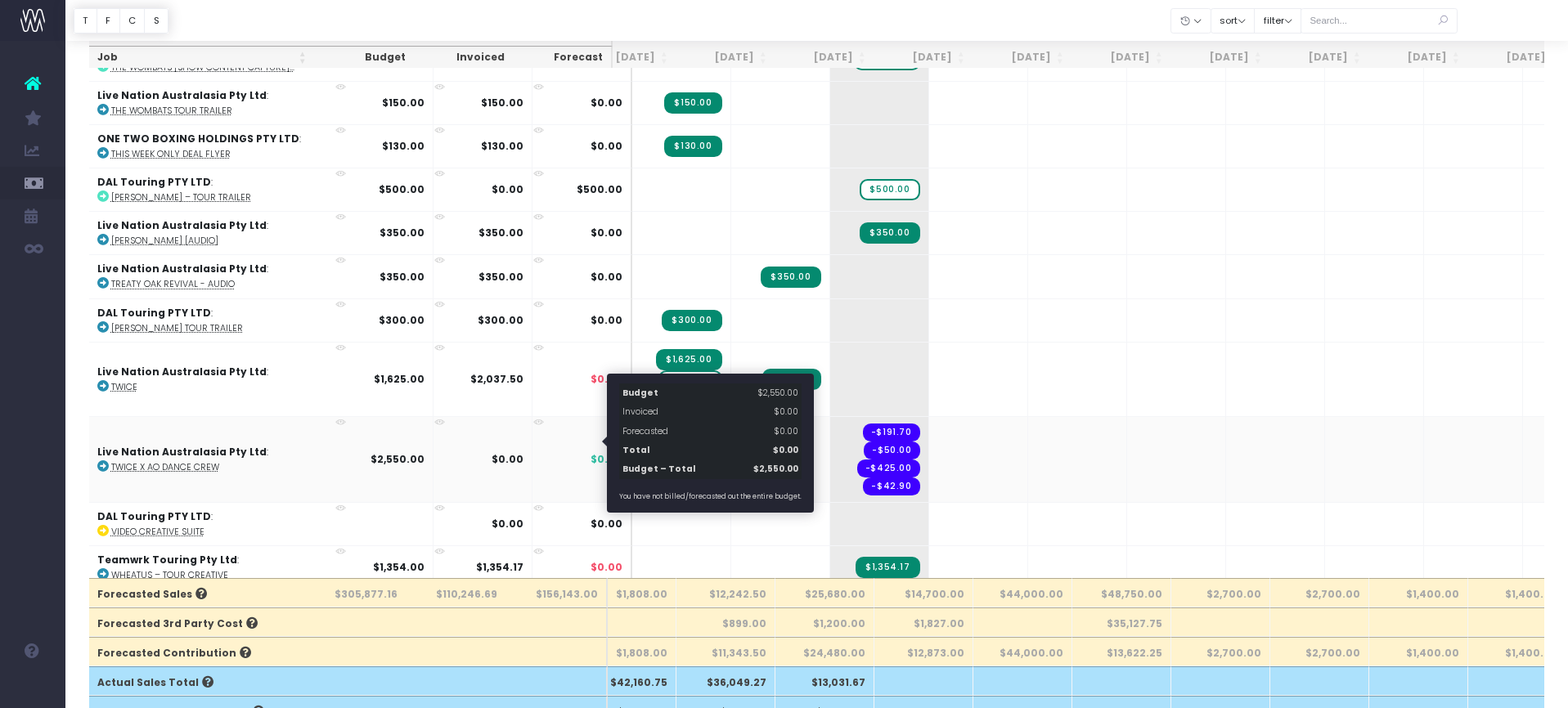
click at [591, 452] on span "$0.00" at bounding box center [606, 459] width 32 height 14
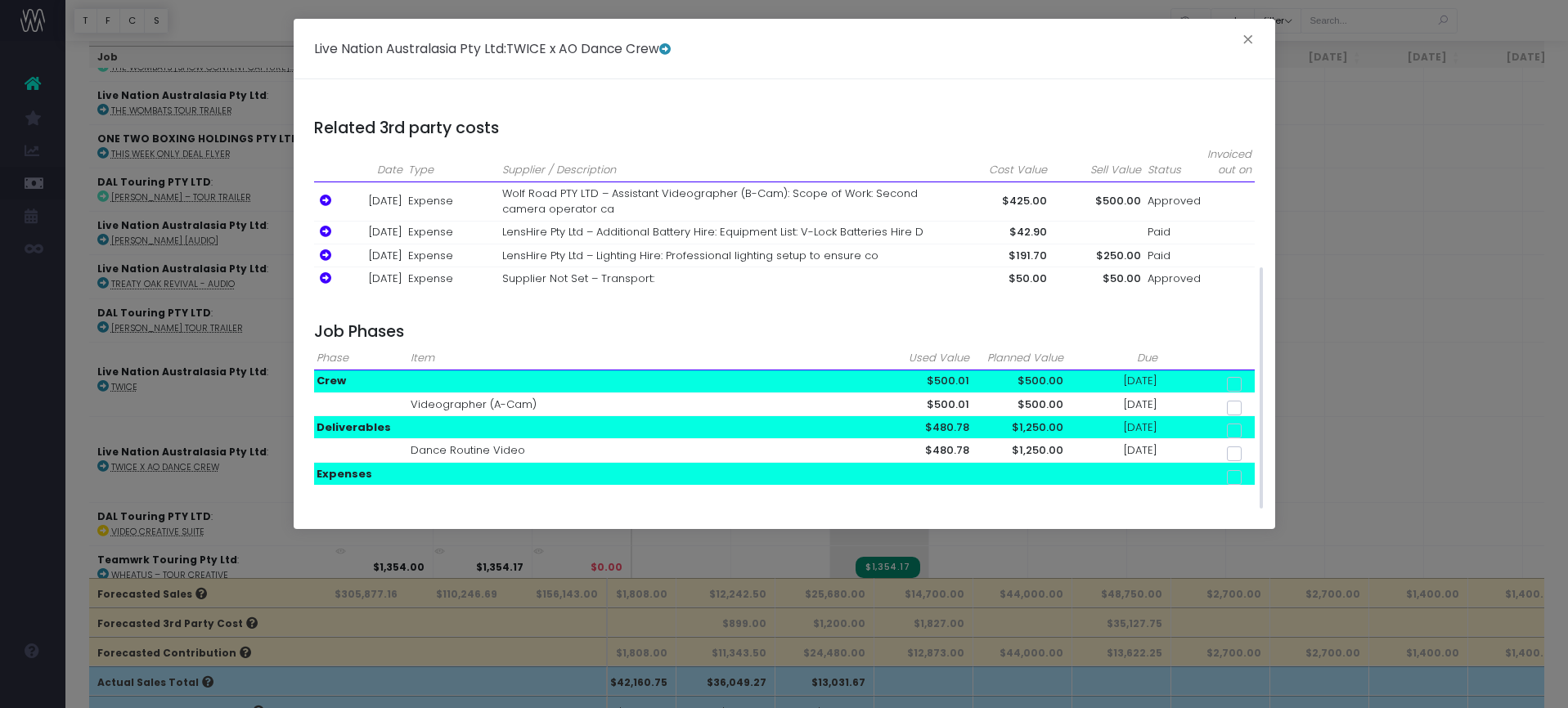
click at [1246, 422] on td at bounding box center [1208, 427] width 94 height 23
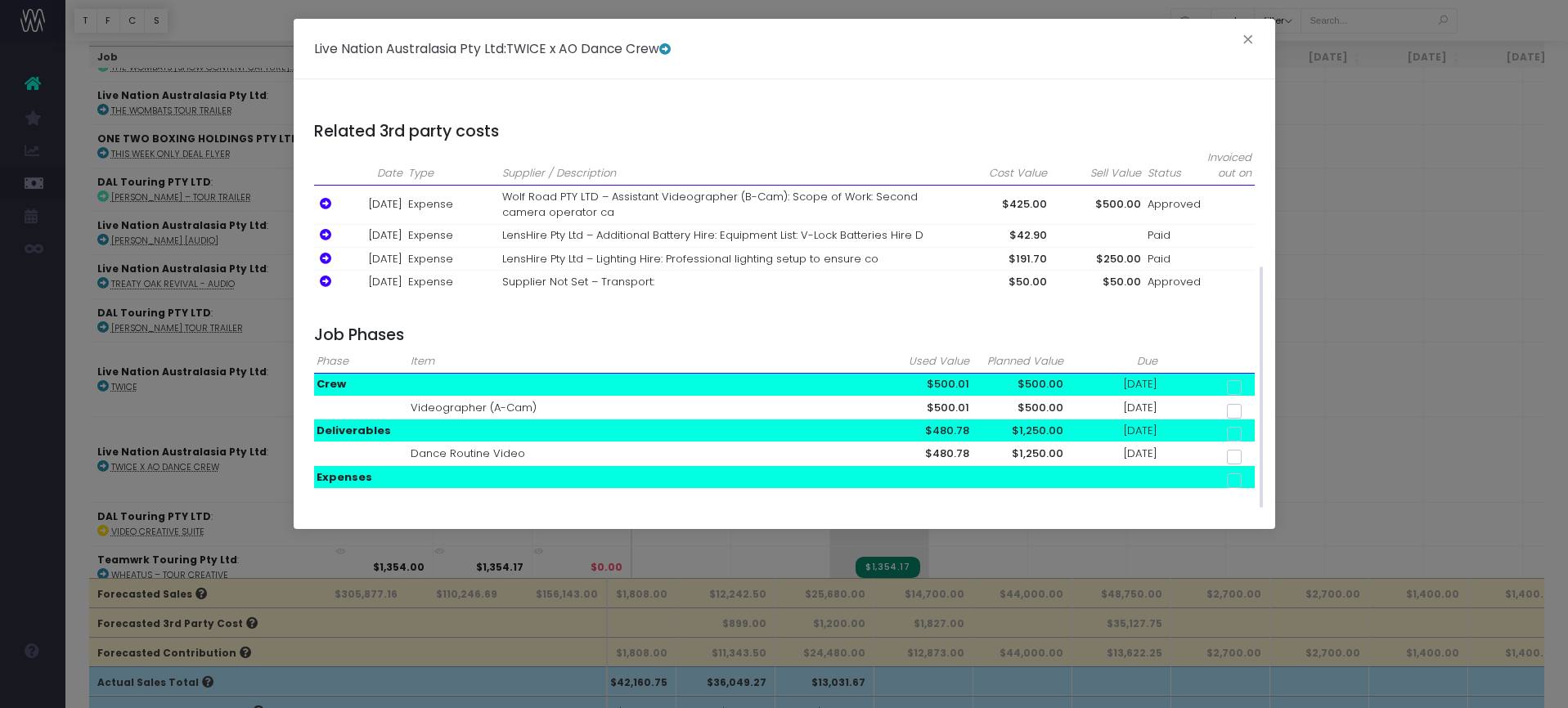
click at [1240, 427] on span at bounding box center [1234, 434] width 14 height 14
click at [1251, 426] on input "checkbox" at bounding box center [1257, 431] width 11 height 11
checkbox input "true"
click at [1235, 387] on span at bounding box center [1234, 387] width 14 height 14
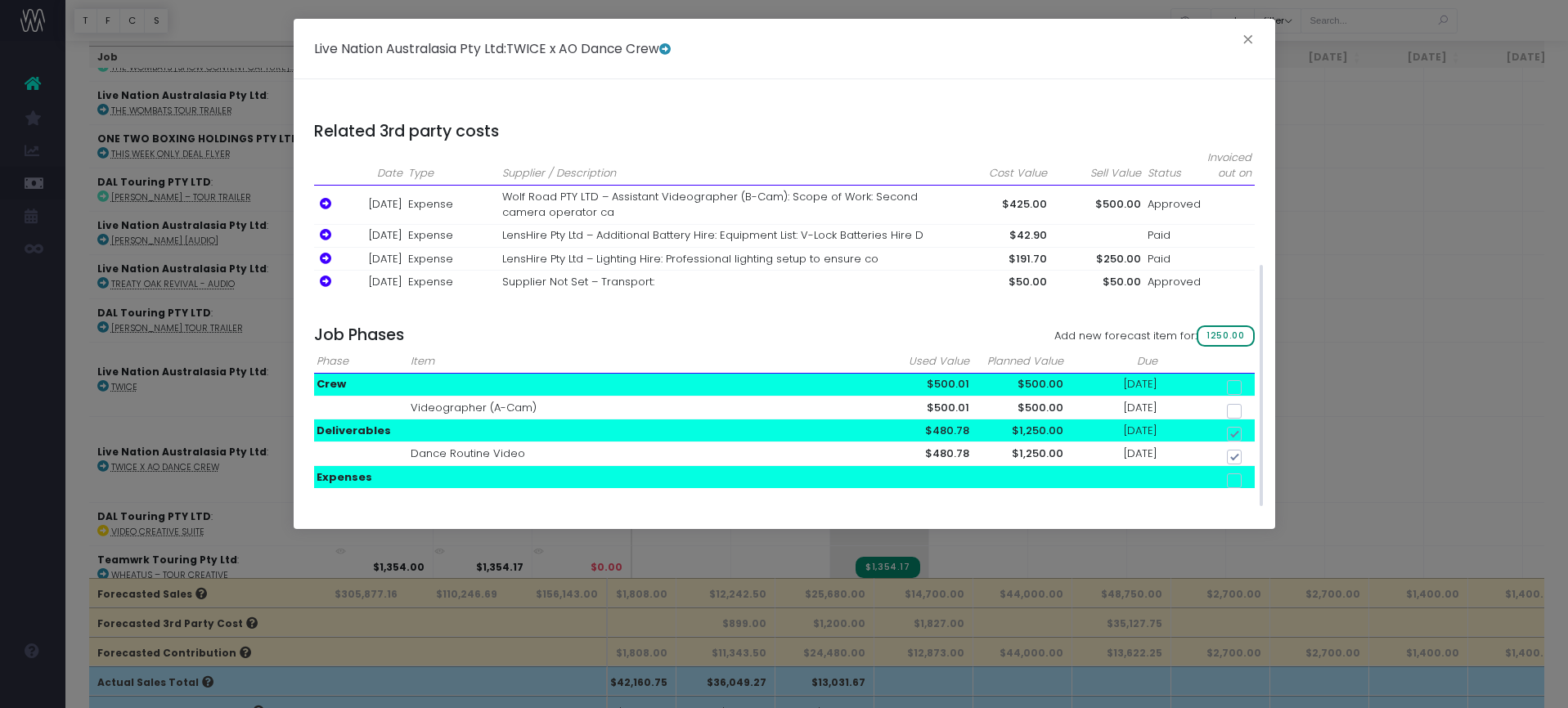
click at [1251, 387] on input "checkbox" at bounding box center [1257, 384] width 11 height 11
checkbox input "true"
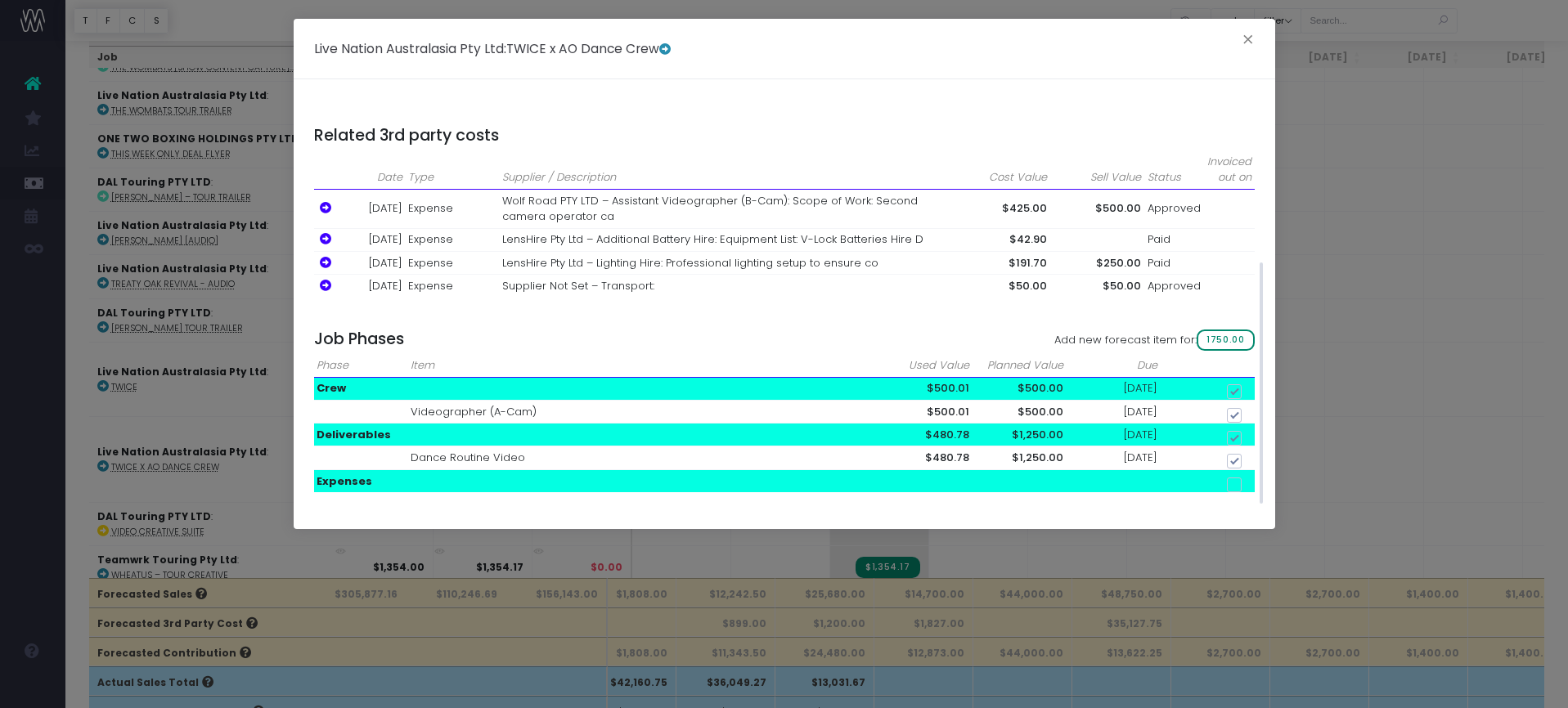
scroll to position [283, 0]
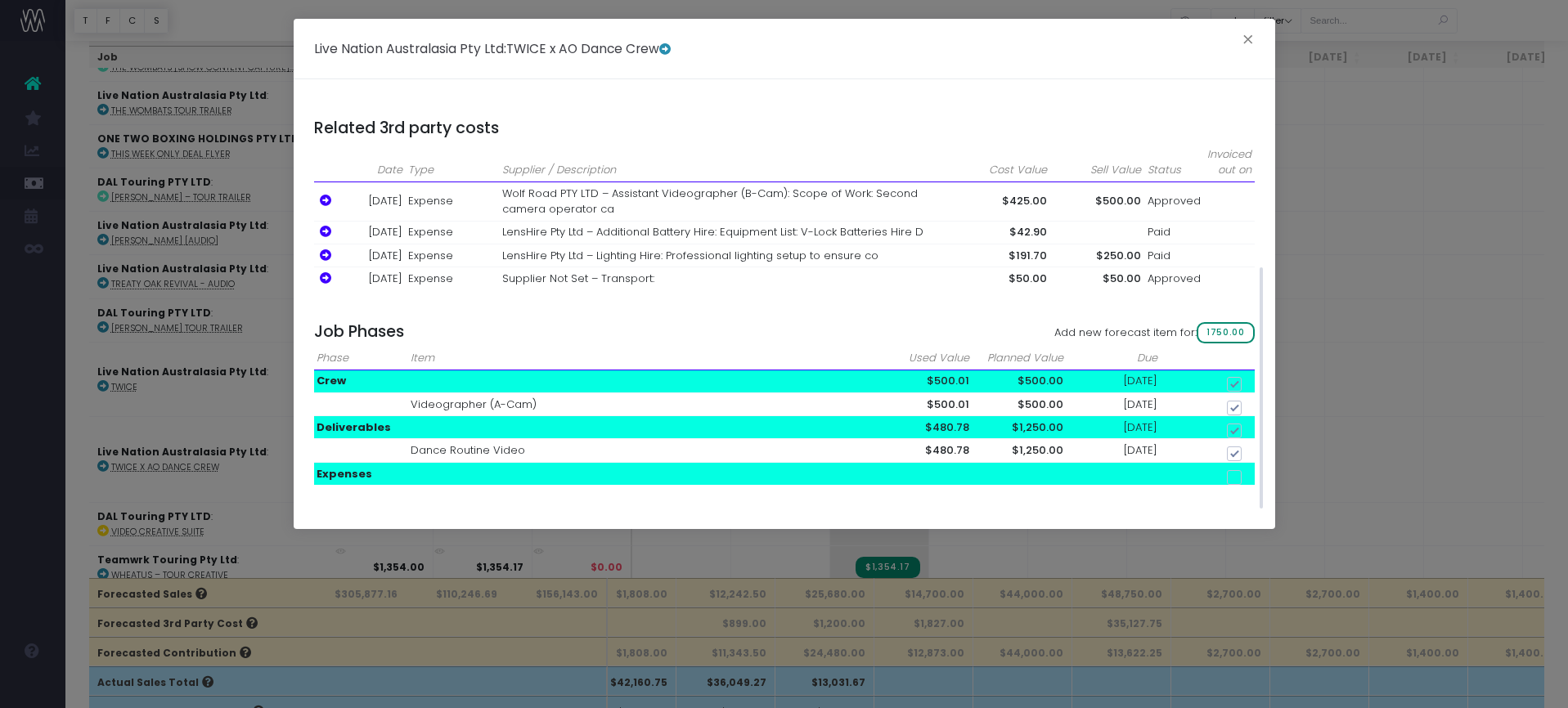
click at [1231, 323] on span "1750.00" at bounding box center [1225, 333] width 57 height 22
checkbox input "false"
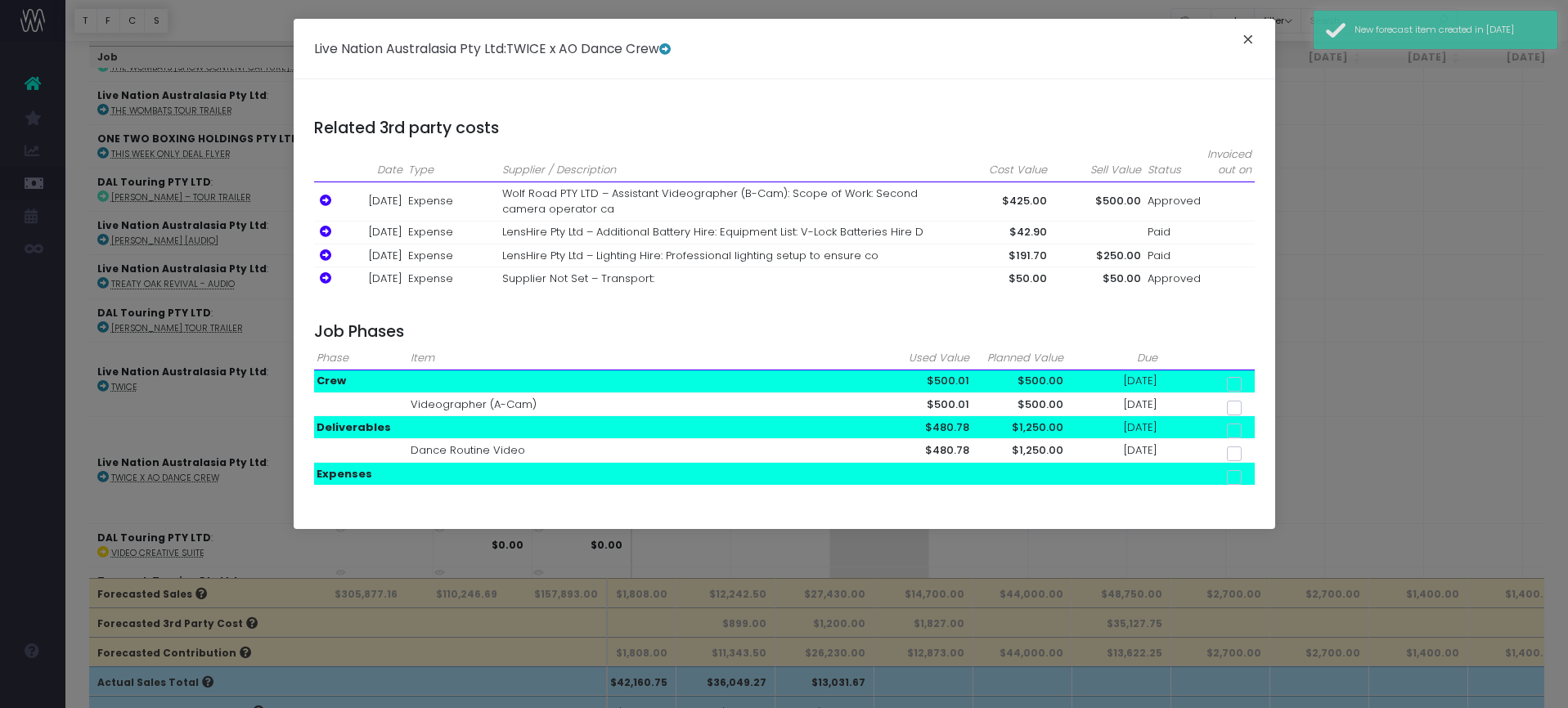
click at [1241, 32] on button "×" at bounding box center [1248, 42] width 34 height 26
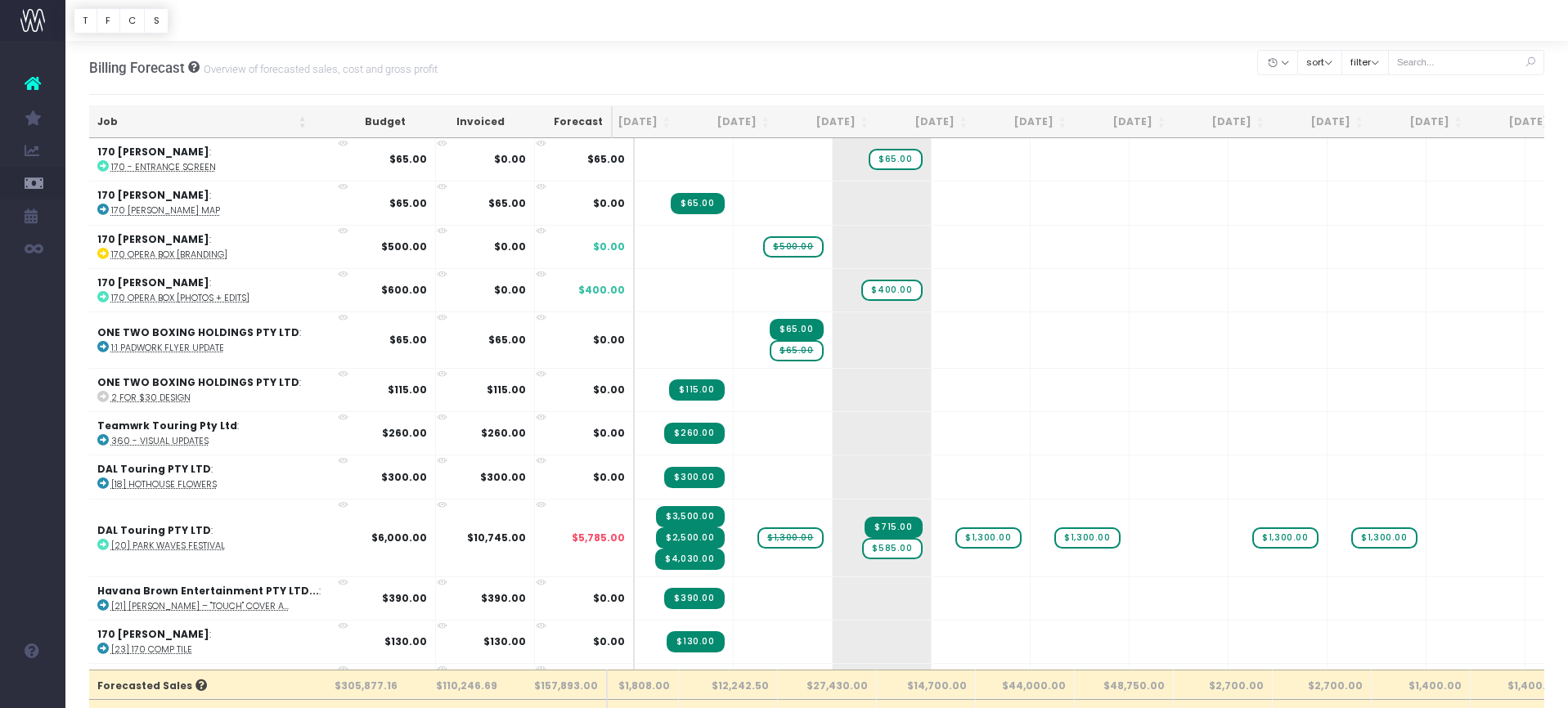
scroll to position [0, 33]
click at [1439, 64] on input "text" at bounding box center [1467, 62] width 157 height 25
type input "GTF"
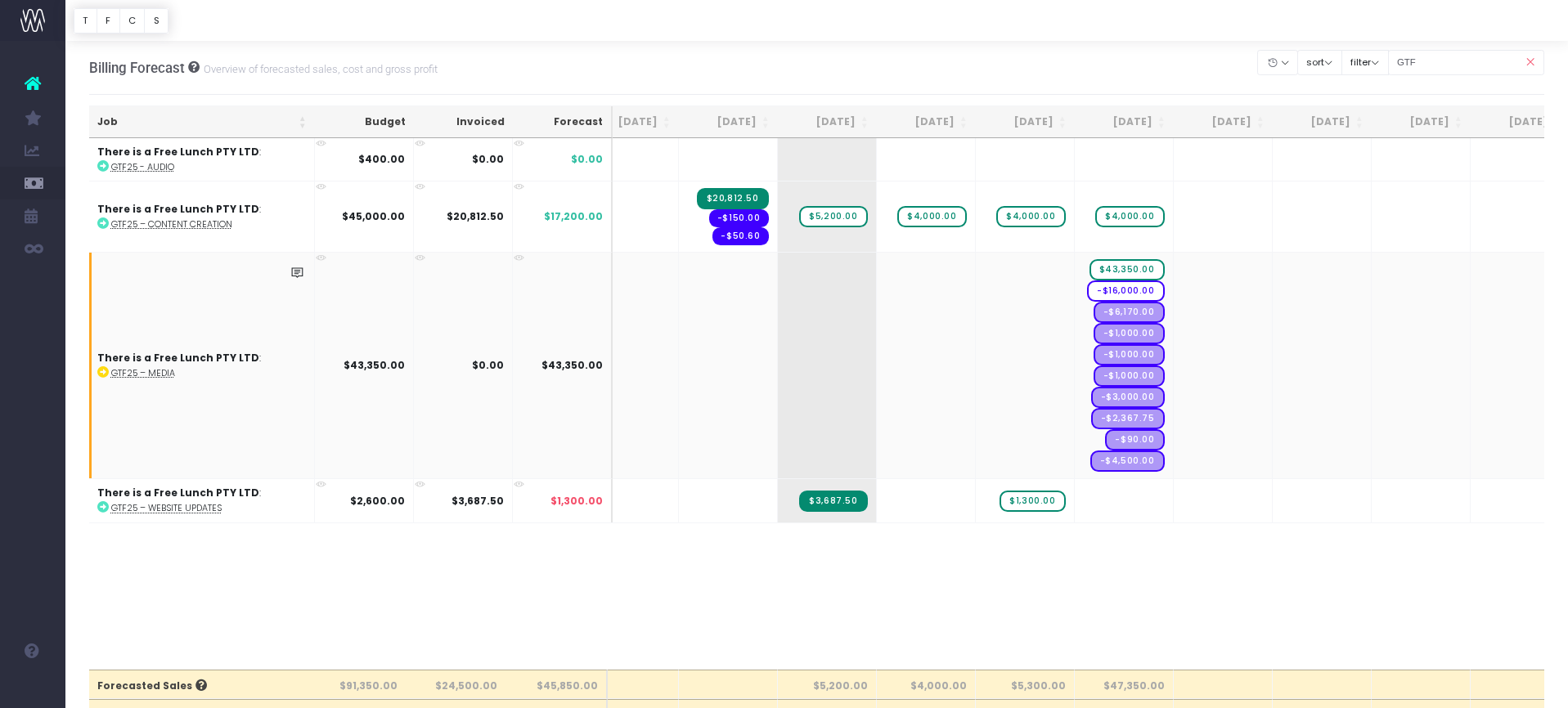
scroll to position [0, 0]
click at [1530, 63] on icon at bounding box center [1530, 62] width 29 height 33
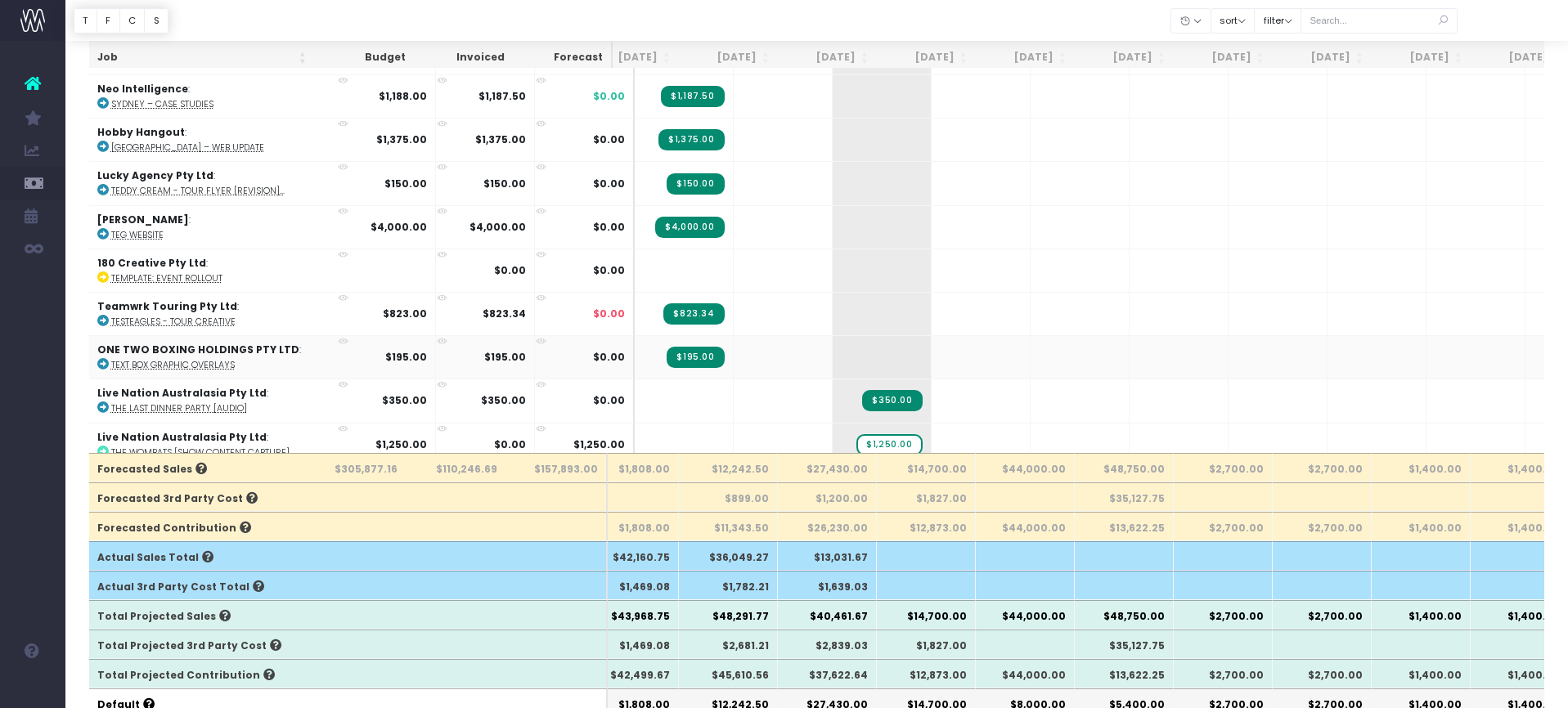
scroll to position [5220, 33]
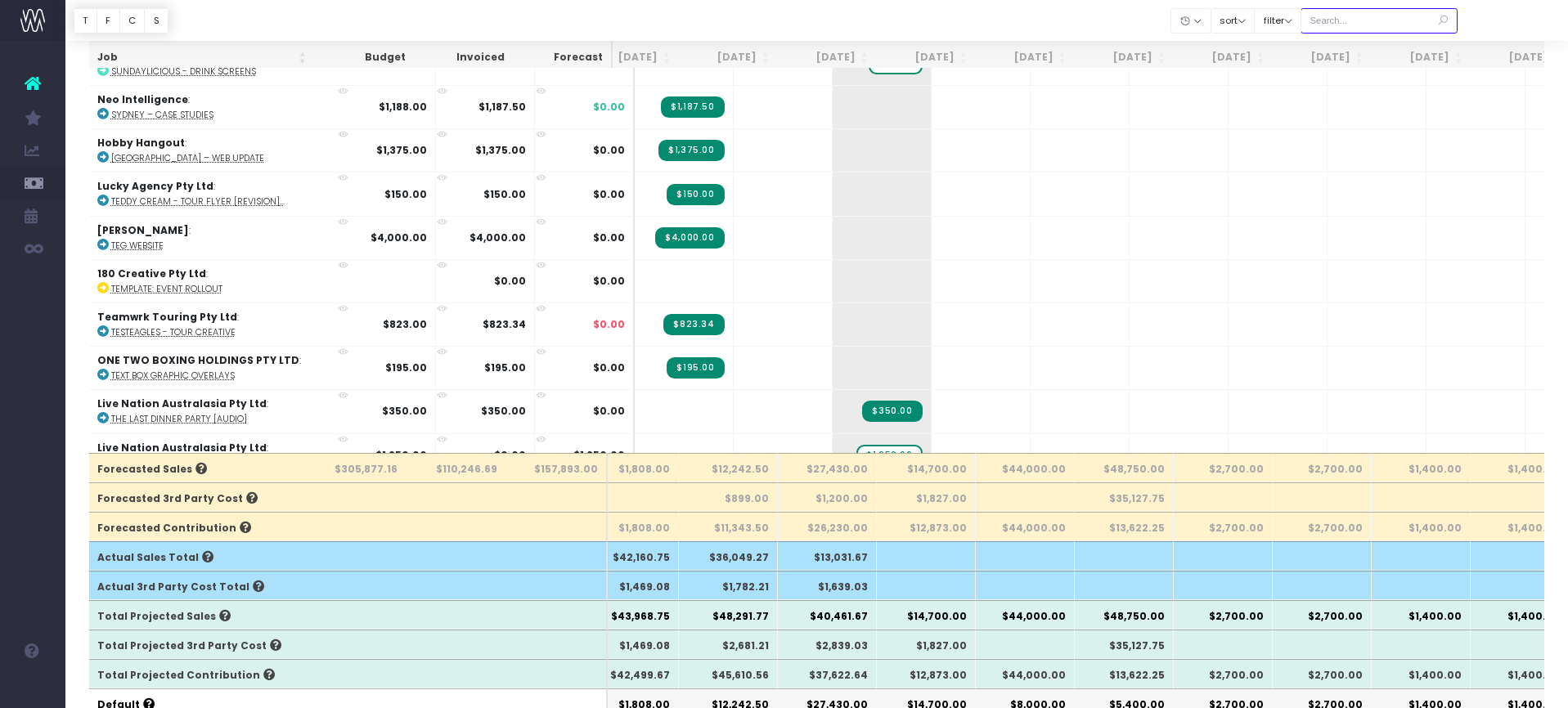
click at [1394, 20] on input "text" at bounding box center [1379, 21] width 157 height 25
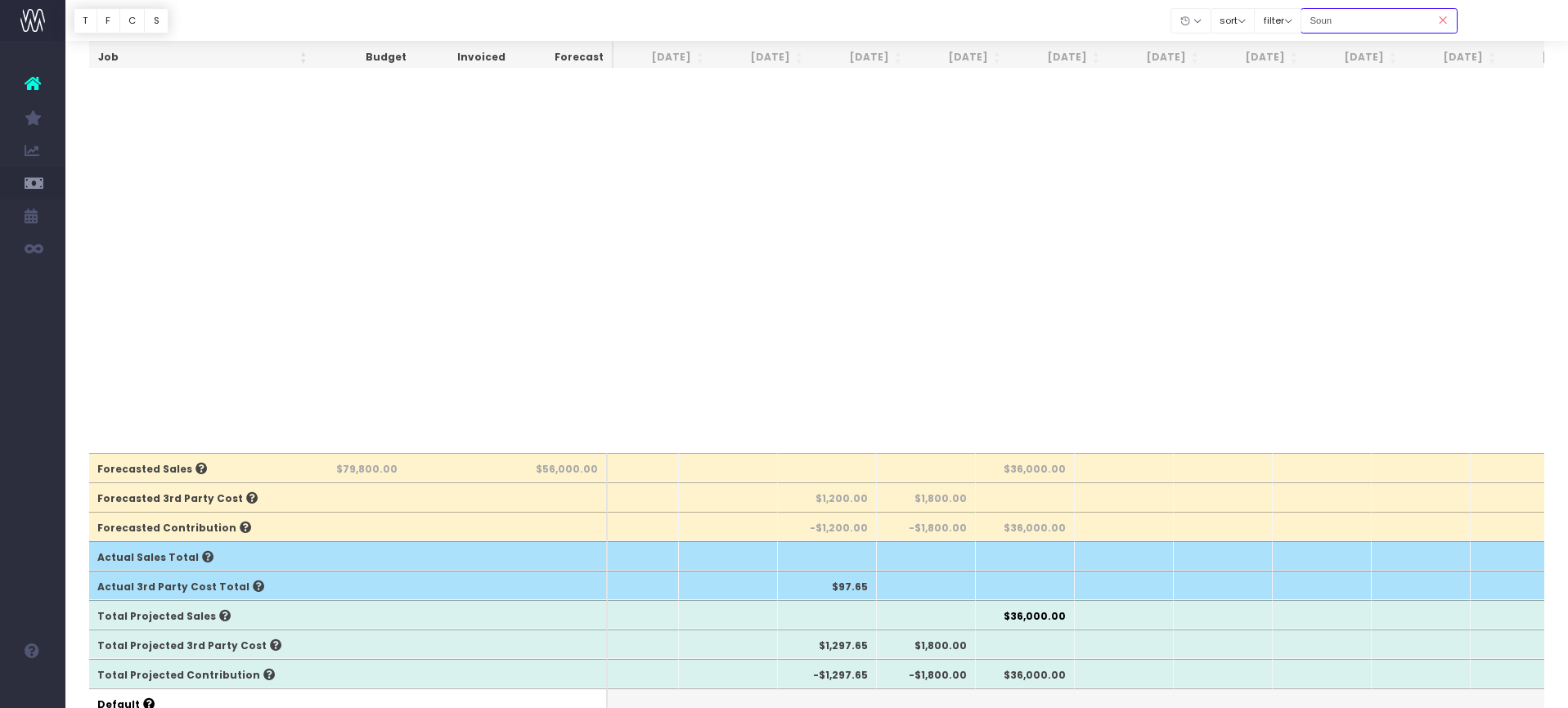
scroll to position [0, 33]
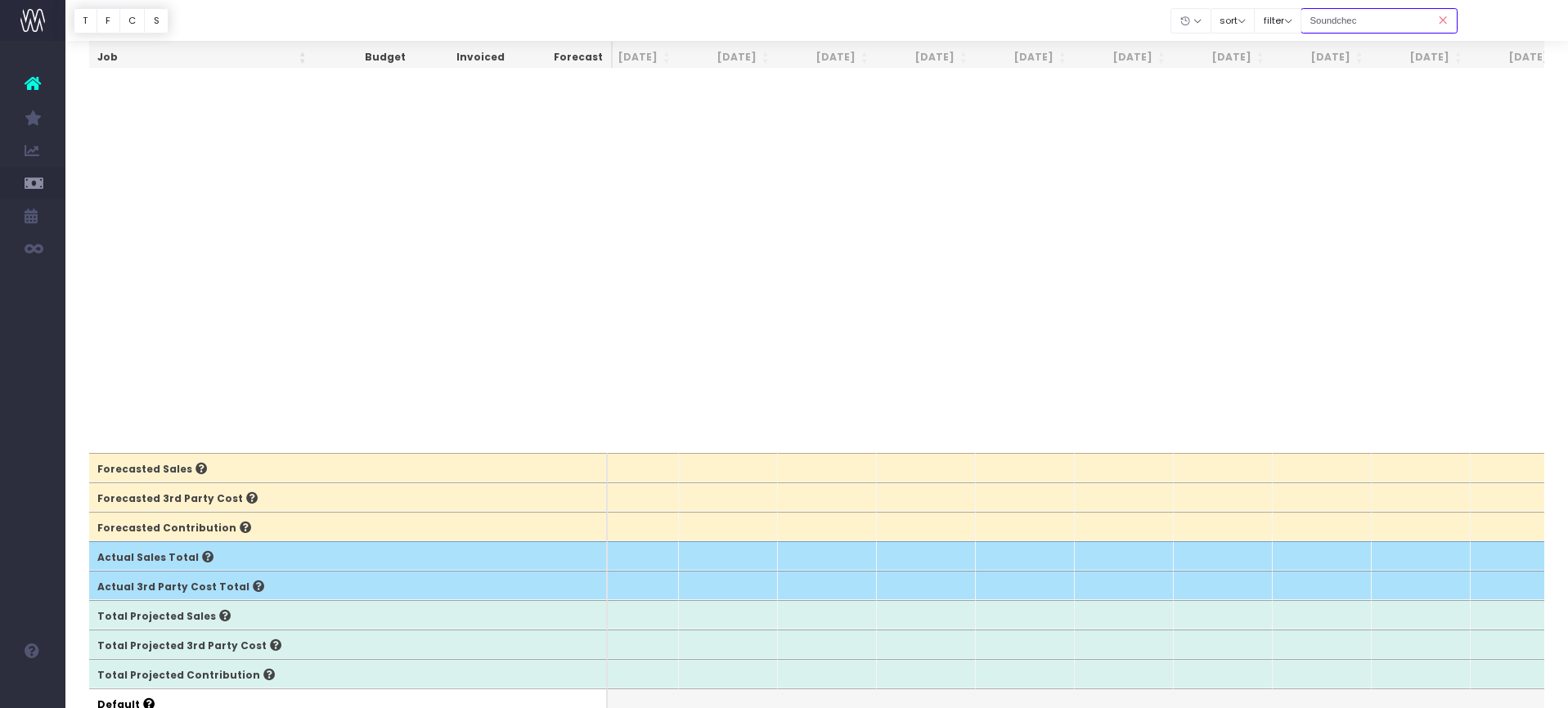
type input "Soundchec"
click at [1446, 14] on icon at bounding box center [1443, 21] width 29 height 33
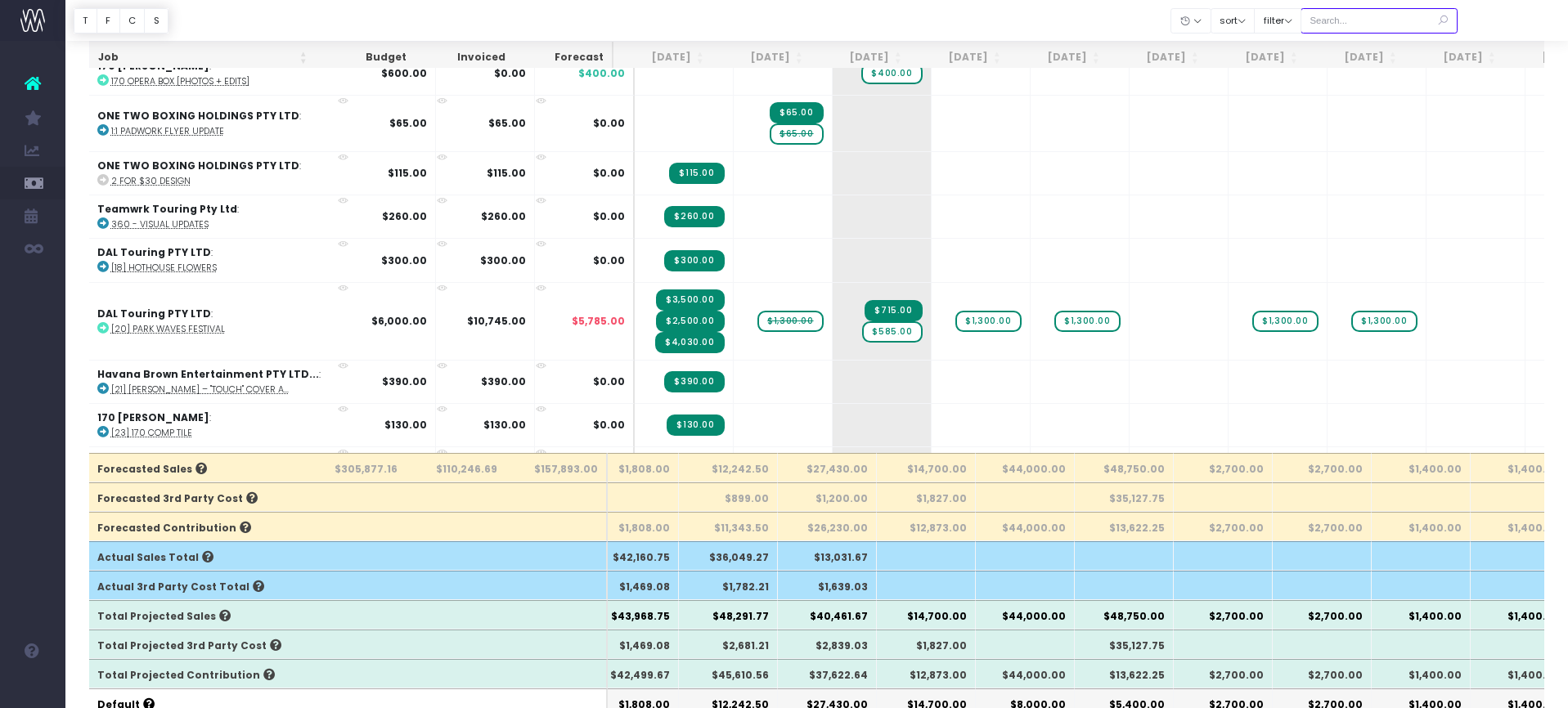
click at [1401, 14] on input "text" at bounding box center [1379, 21] width 157 height 25
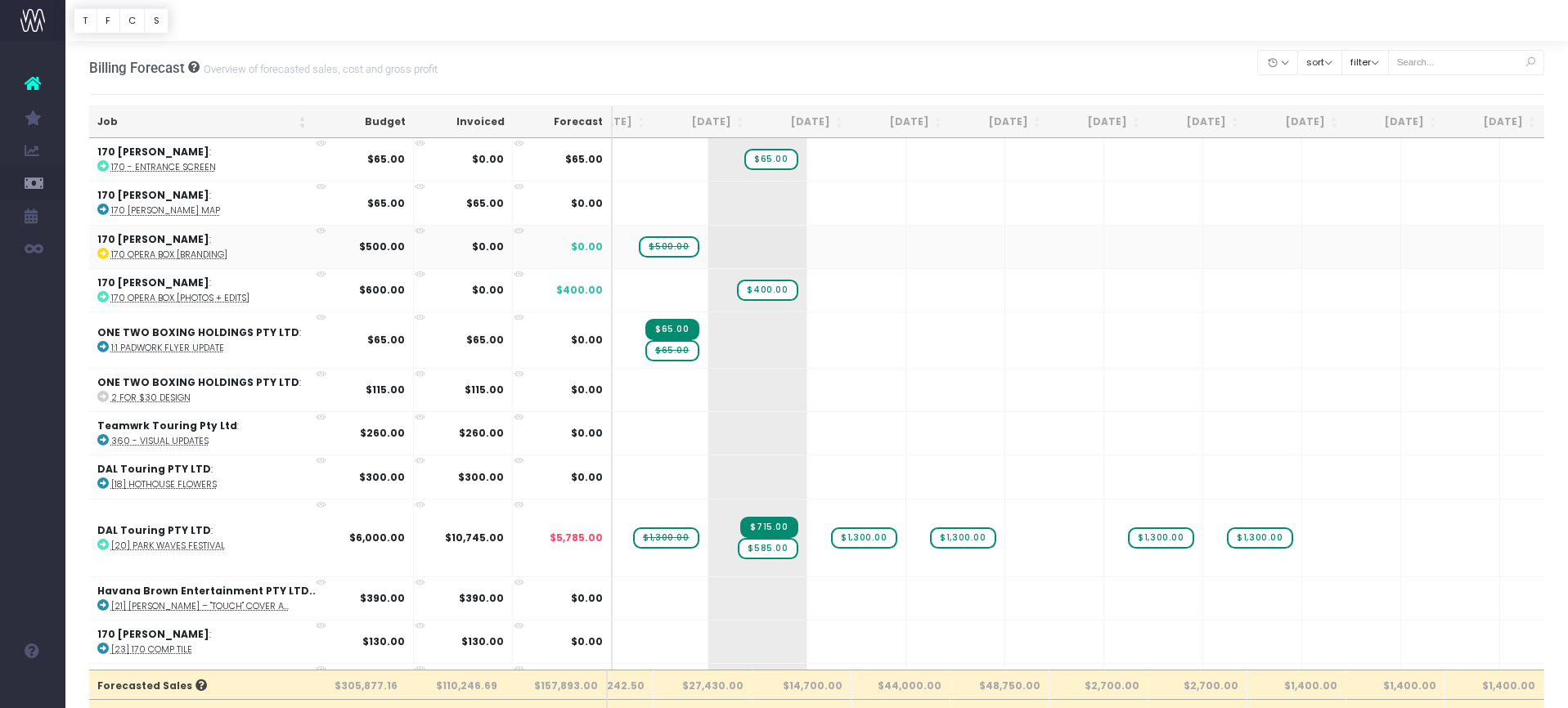
scroll to position [0, 157]
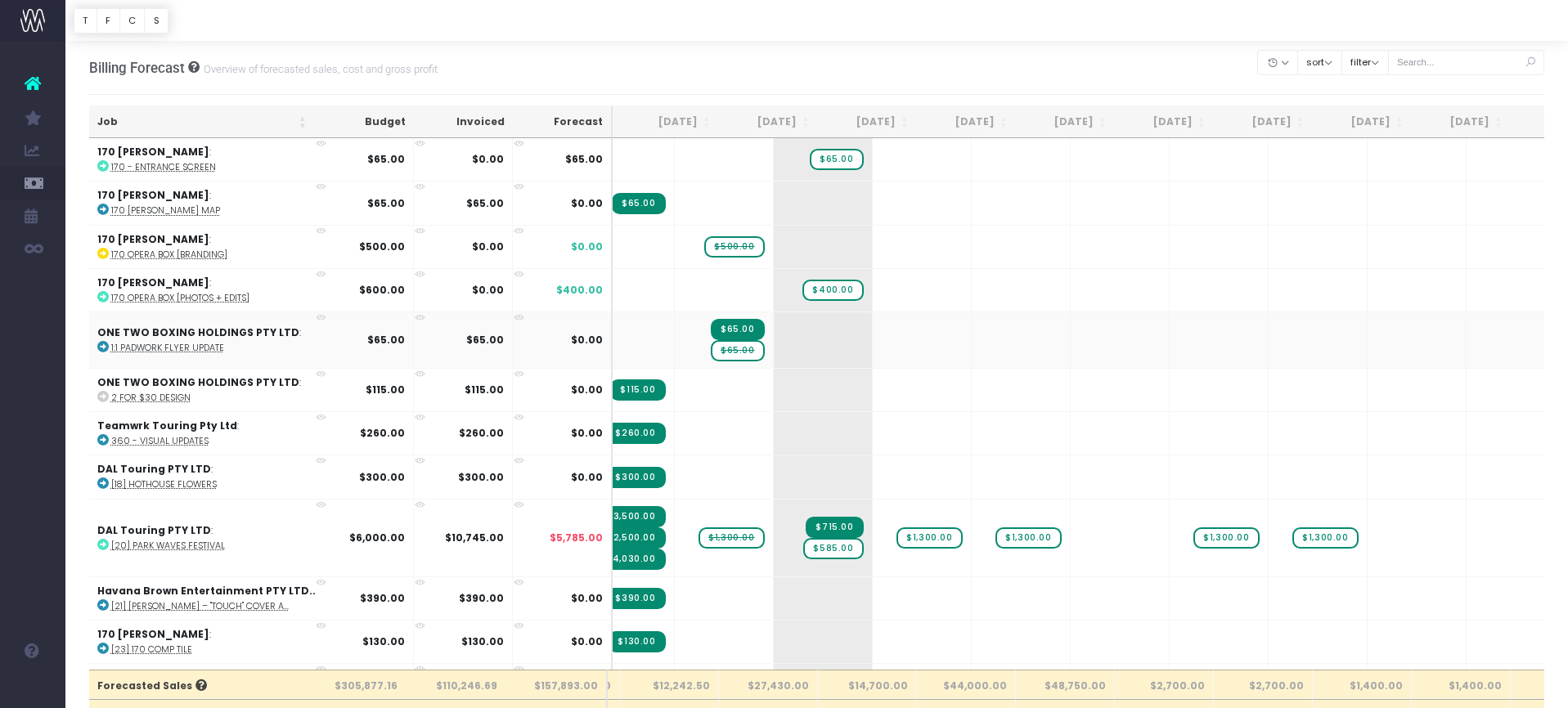
click at [711, 330] on span "$65.00" at bounding box center [738, 330] width 54 height 22
click at [367, 335] on td "$65.00" at bounding box center [364, 339] width 99 height 56
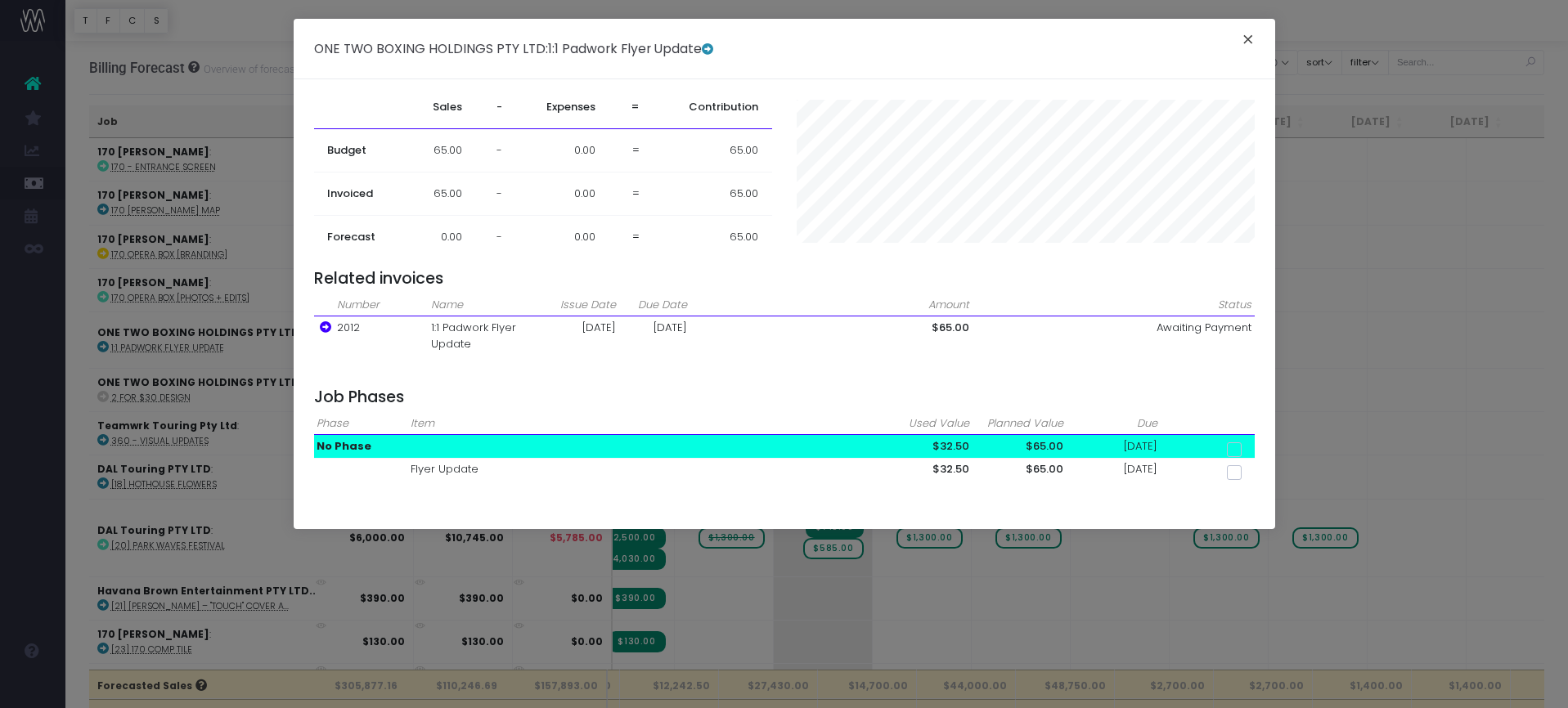
click at [1249, 38] on button "×" at bounding box center [1248, 42] width 34 height 26
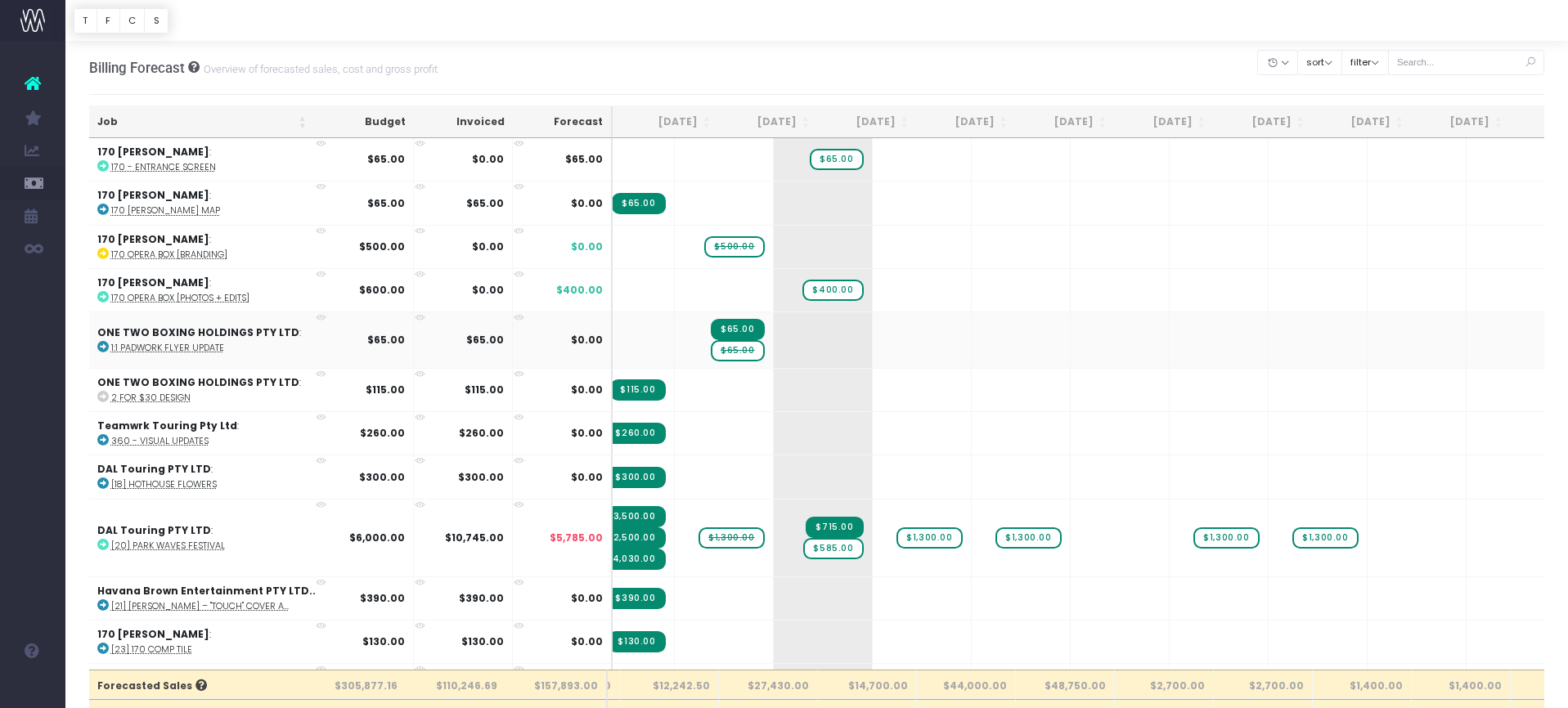
click at [711, 327] on span "$65.00" at bounding box center [738, 330] width 54 height 22
click at [797, 335] on td "+" at bounding box center [822, 339] width 99 height 56
click at [711, 343] on span "$65.00" at bounding box center [738, 351] width 54 height 22
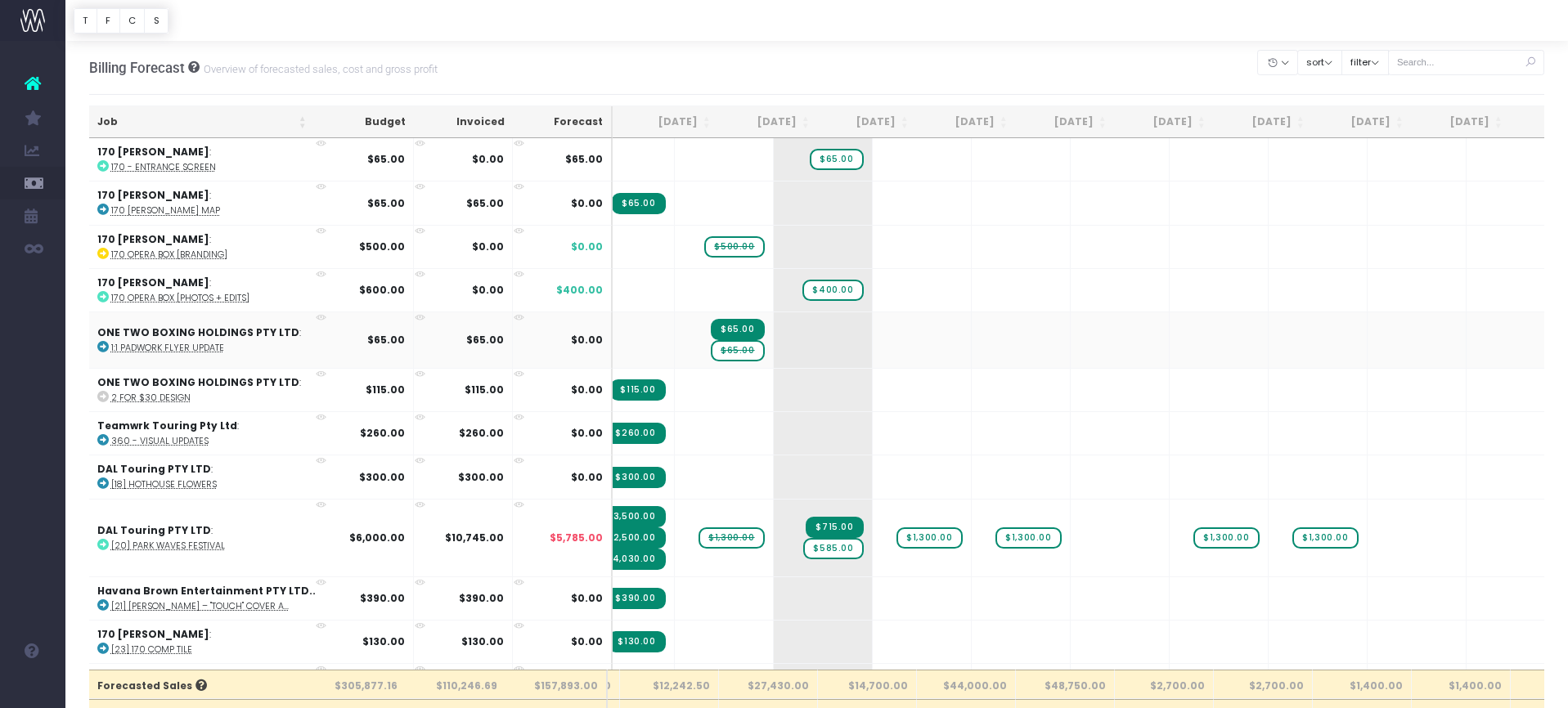
click at [711, 352] on span "$65.00" at bounding box center [738, 351] width 54 height 22
click at [711, 347] on span "$65.00" at bounding box center [738, 351] width 54 height 22
click at [711, 348] on span "$65.00" at bounding box center [738, 351] width 54 height 22
drag, startPoint x: 689, startPoint y: 351, endPoint x: 662, endPoint y: 349, distance: 27.1
click at [711, 351] on span "$65.00" at bounding box center [738, 351] width 54 height 22
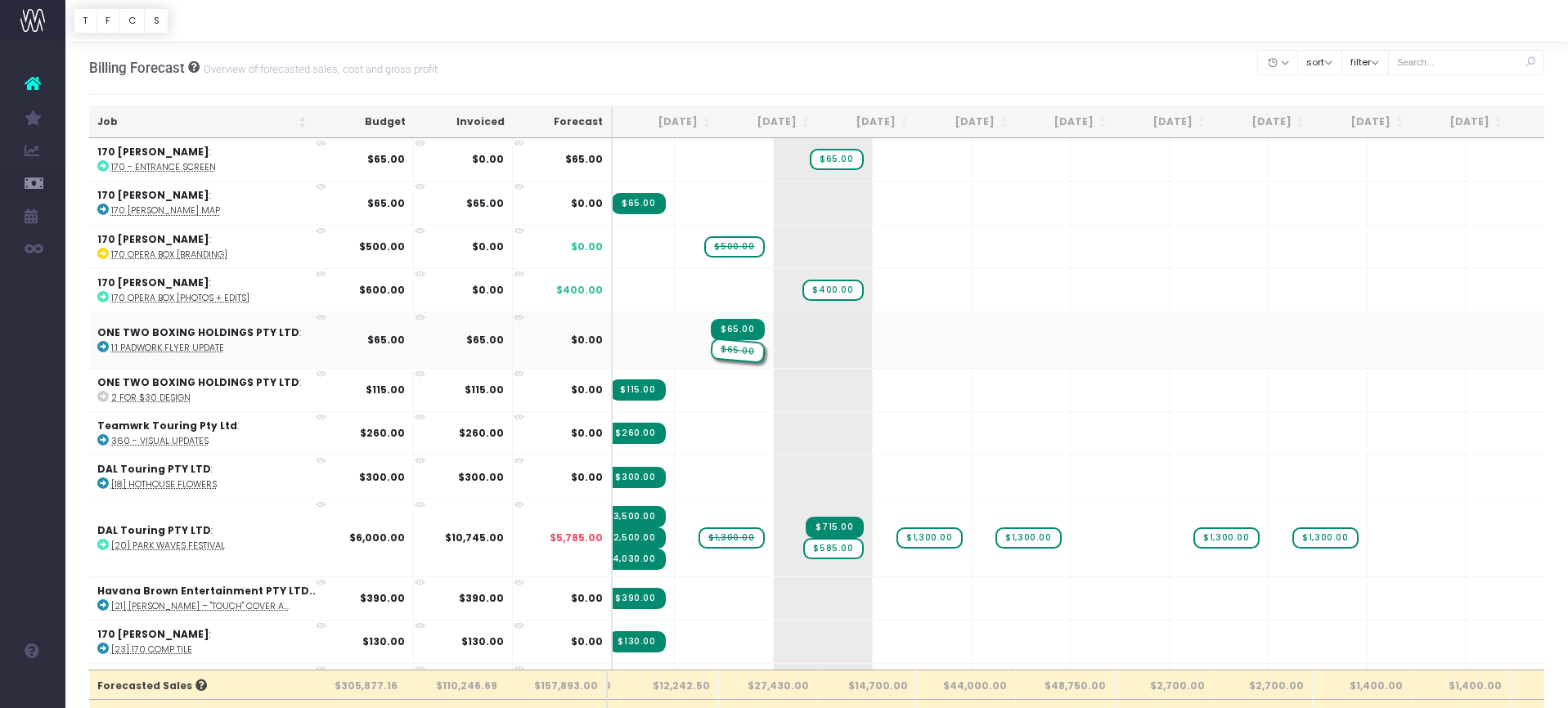
click at [710, 349] on span "$65.00" at bounding box center [737, 350] width 55 height 26
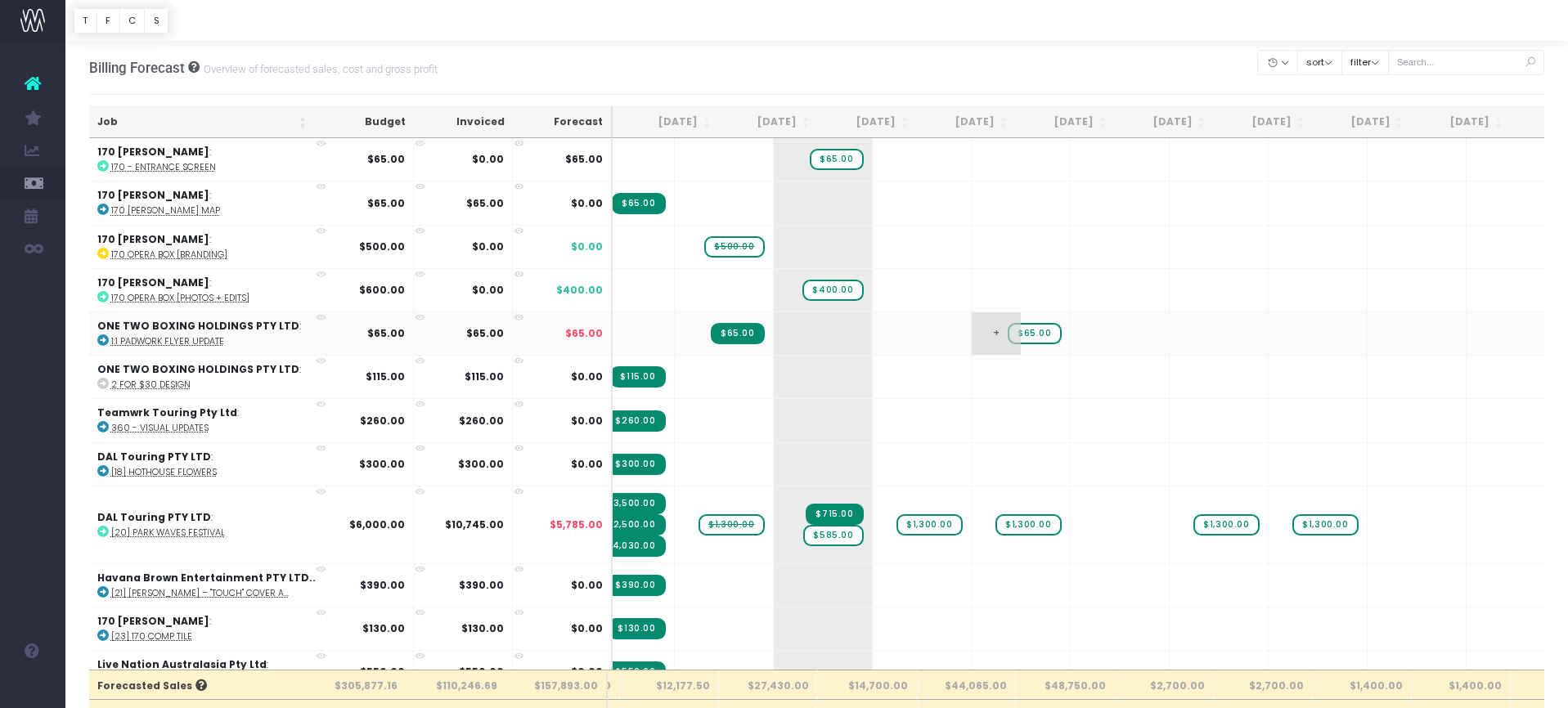
click at [1008, 331] on span "$65.00" at bounding box center [1035, 334] width 54 height 22
click at [1008, 330] on span "$65.00" at bounding box center [1035, 334] width 54 height 22
click at [1008, 334] on span "$65.00" at bounding box center [1035, 333] width 54 height 22
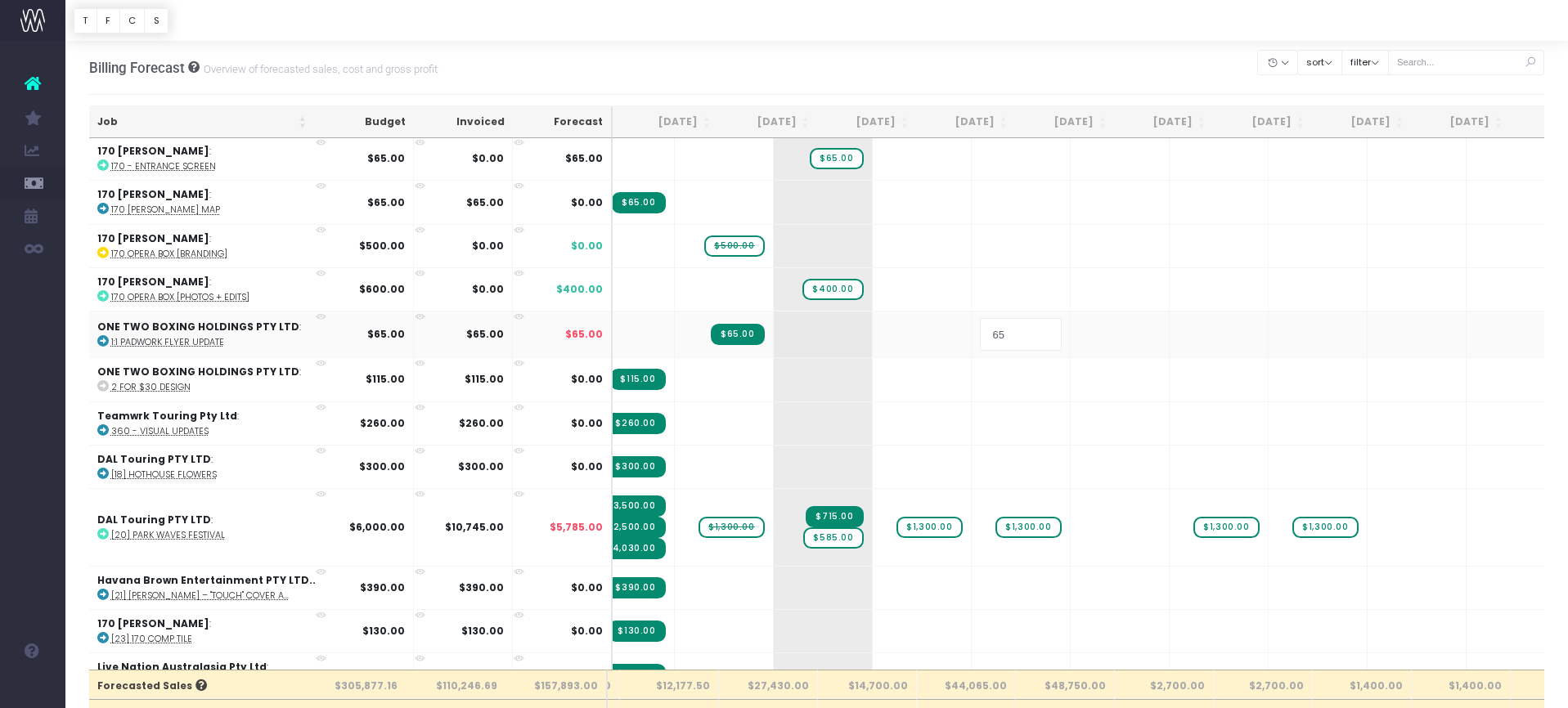
type input "0"
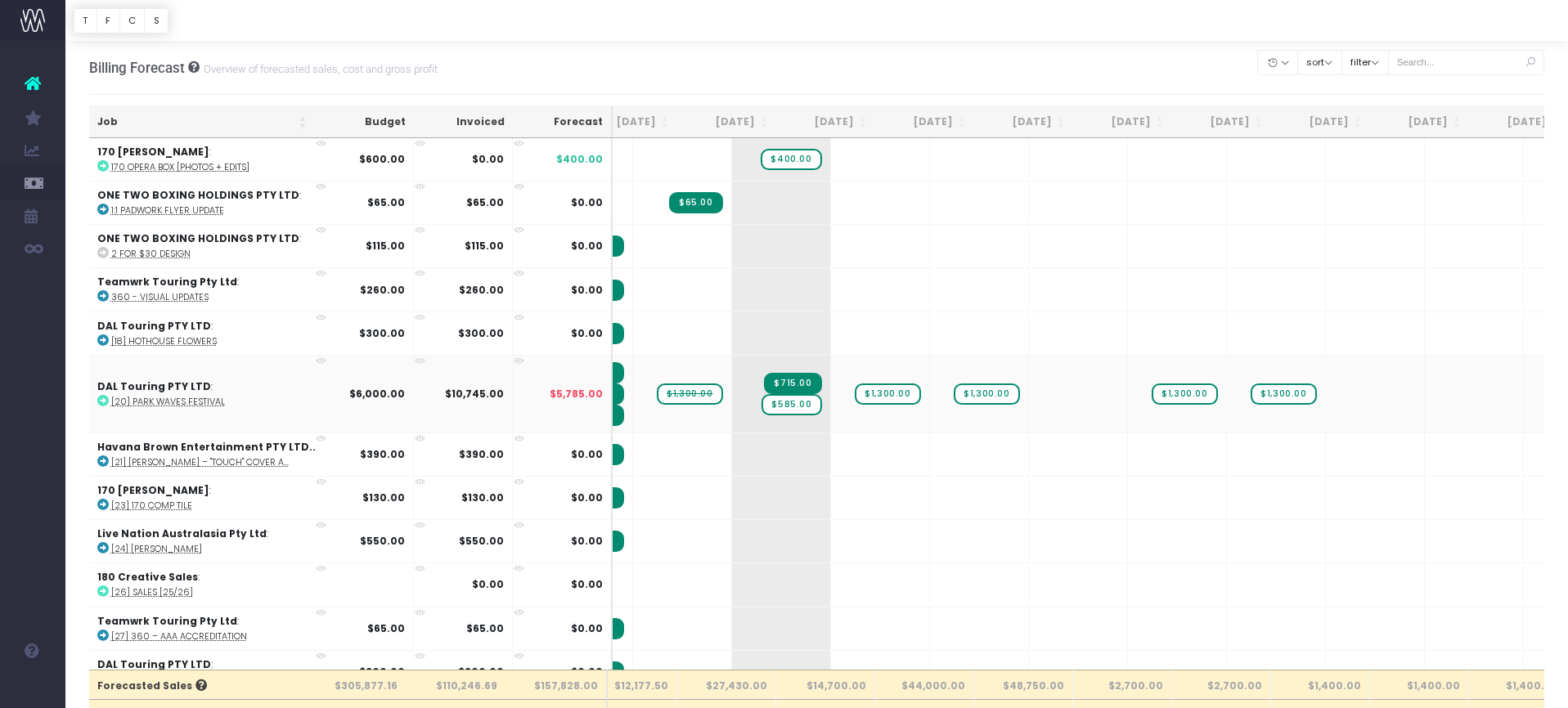
scroll to position [0, 90]
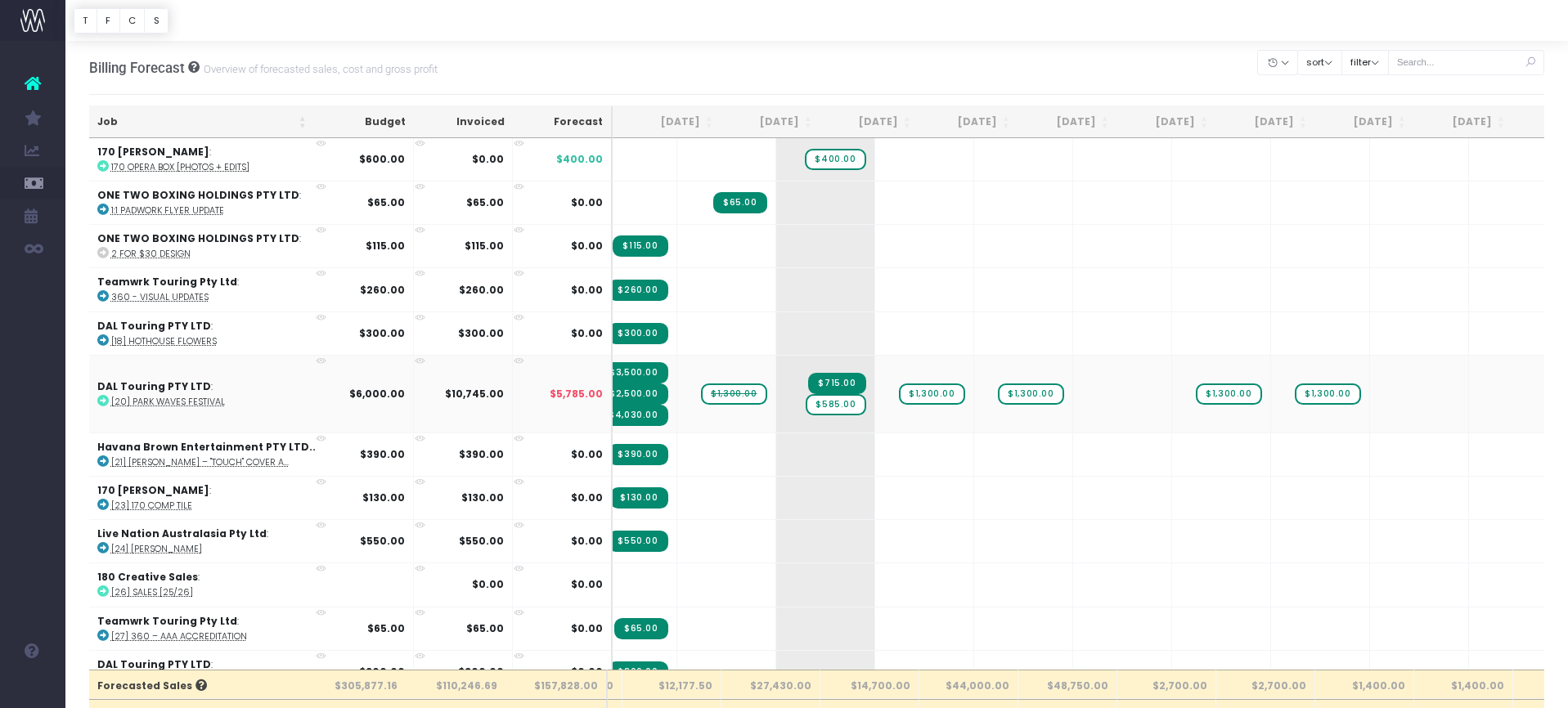
click at [701, 390] on span "$1,300.00" at bounding box center [734, 394] width 65 height 22
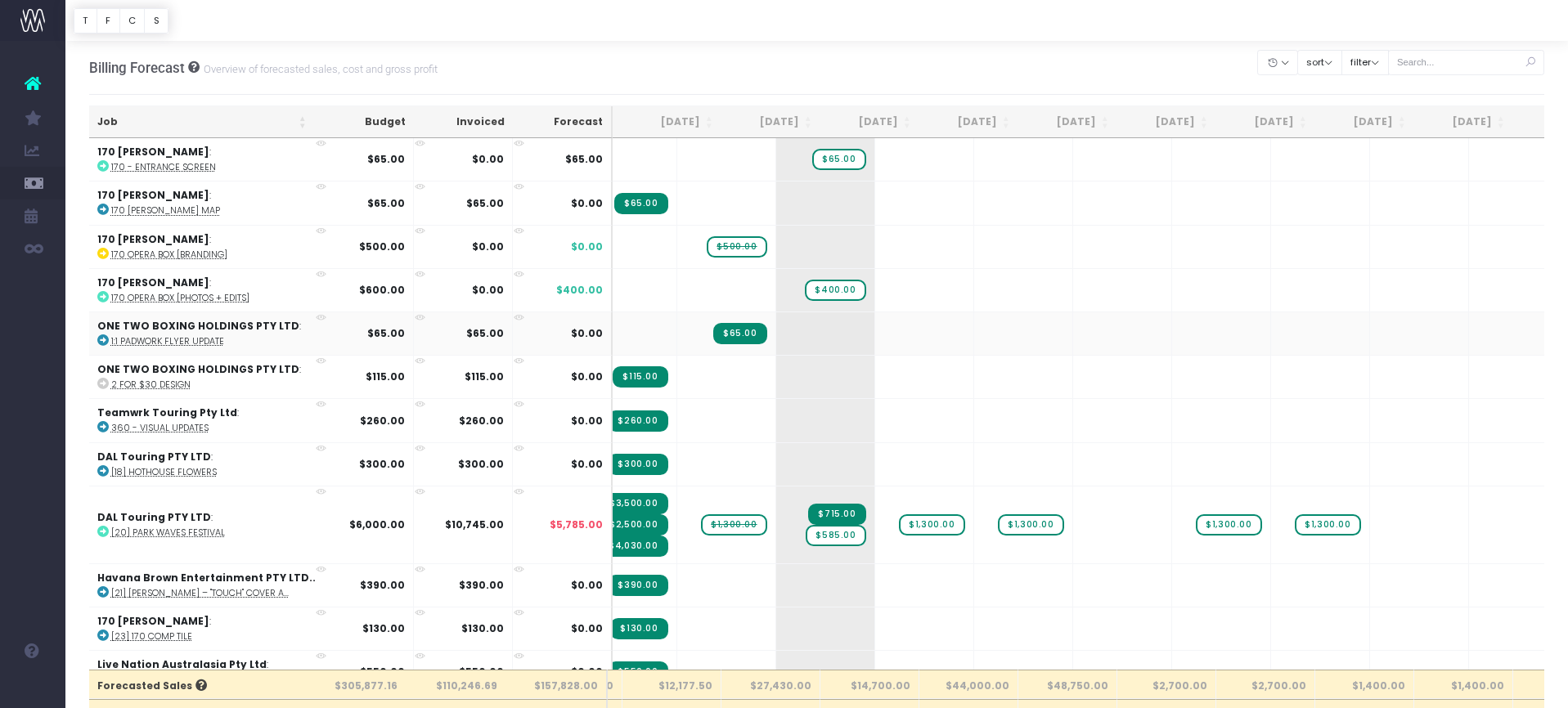
scroll to position [0, 90]
click at [707, 245] on span "$500.00" at bounding box center [736, 247] width 60 height 22
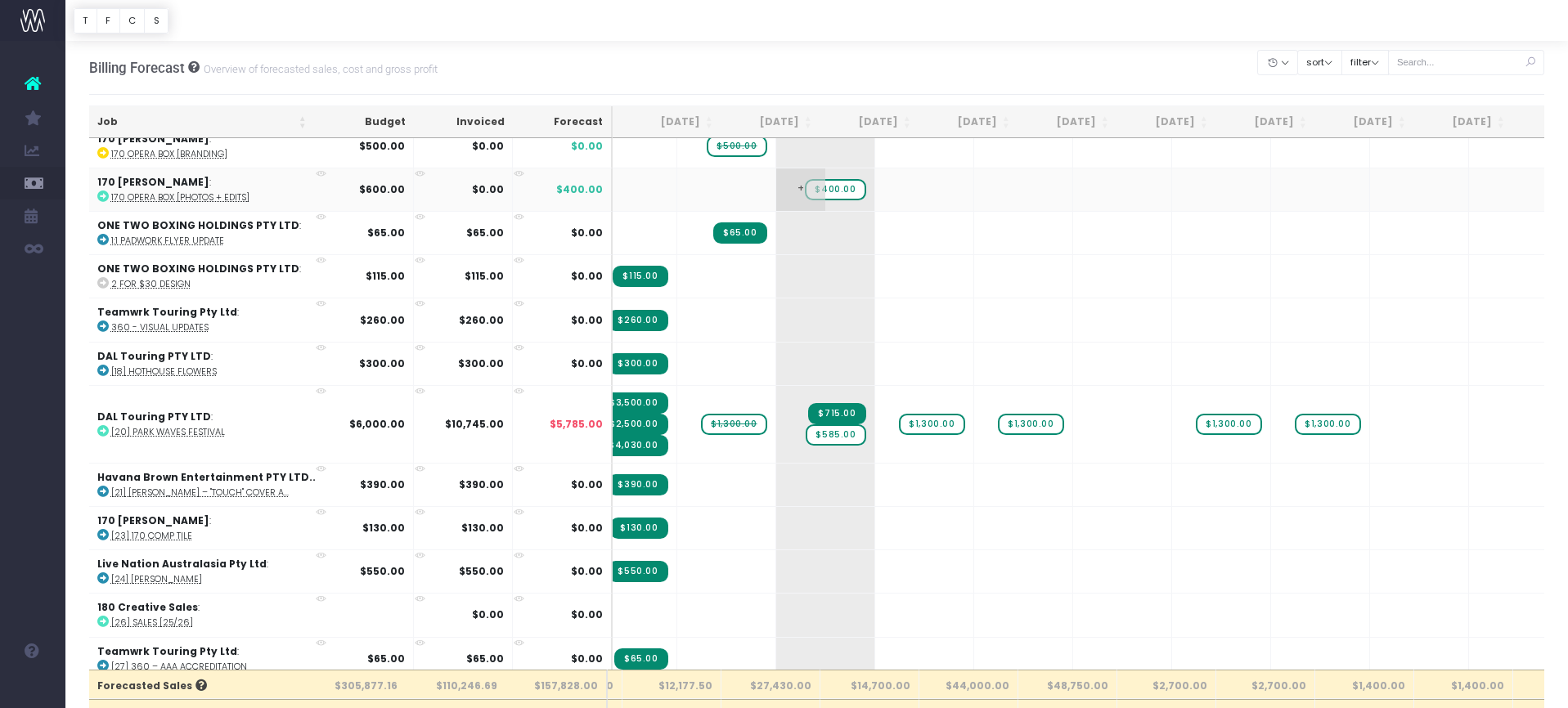
scroll to position [165, 90]
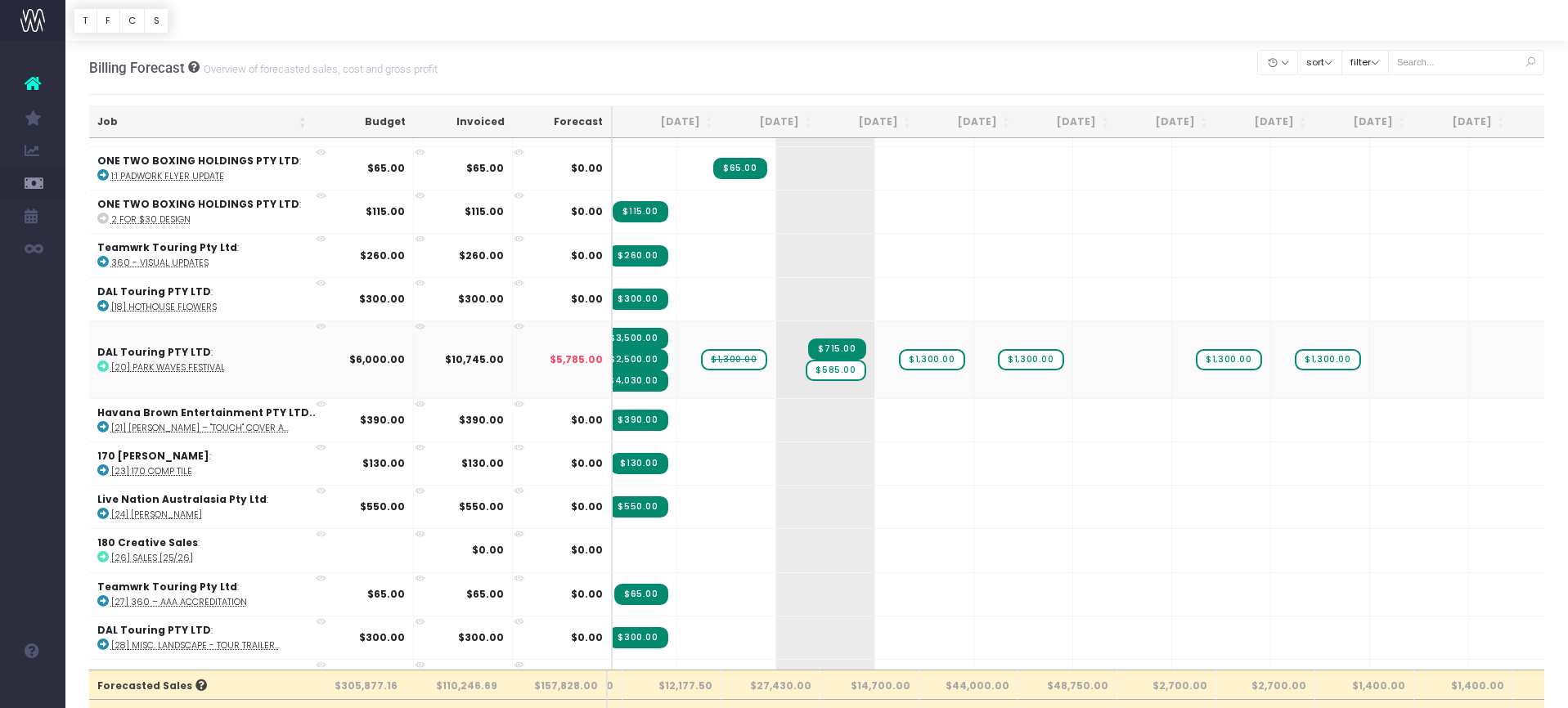
click at [701, 357] on span "$1,300.00" at bounding box center [734, 360] width 65 height 22
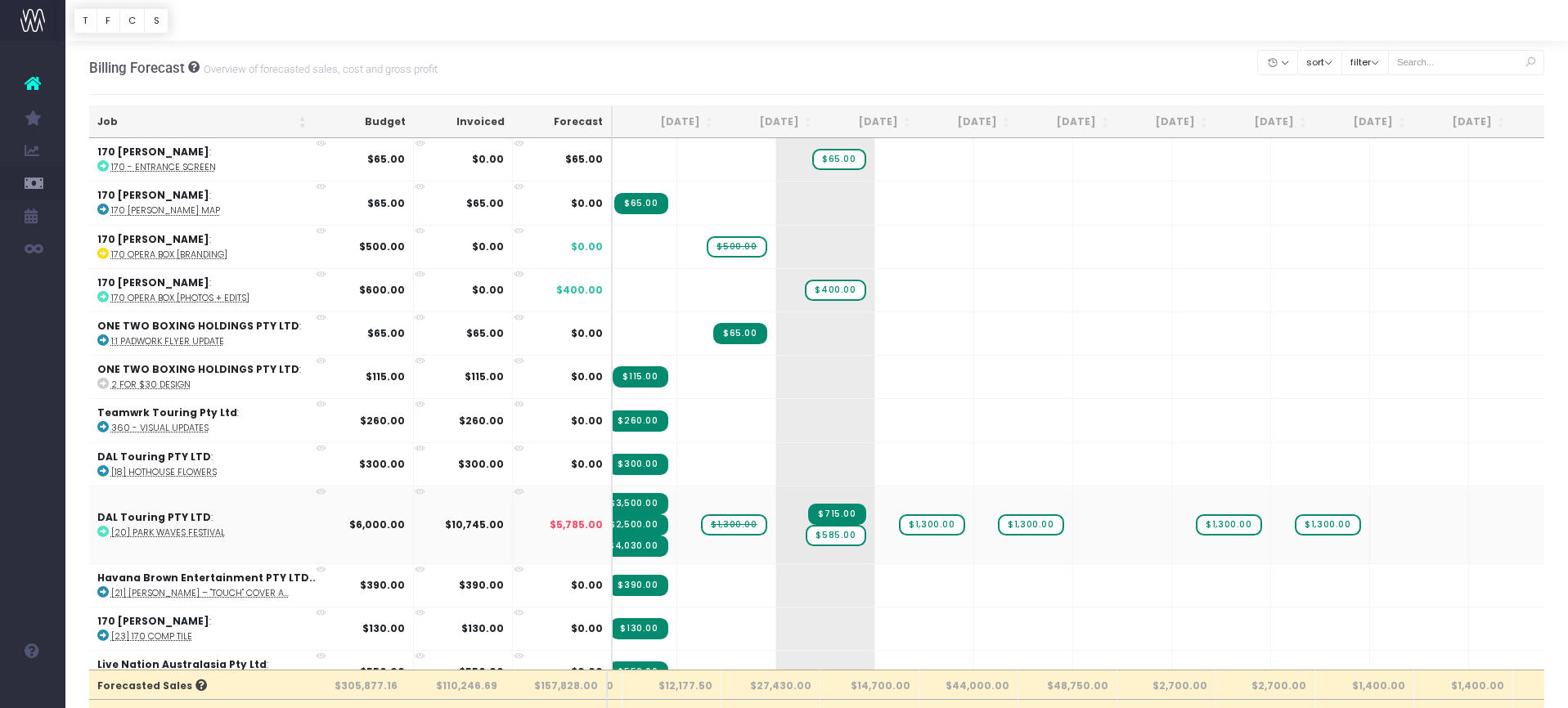
click at [701, 524] on span "$1,300.00" at bounding box center [734, 525] width 65 height 22
type input "0"
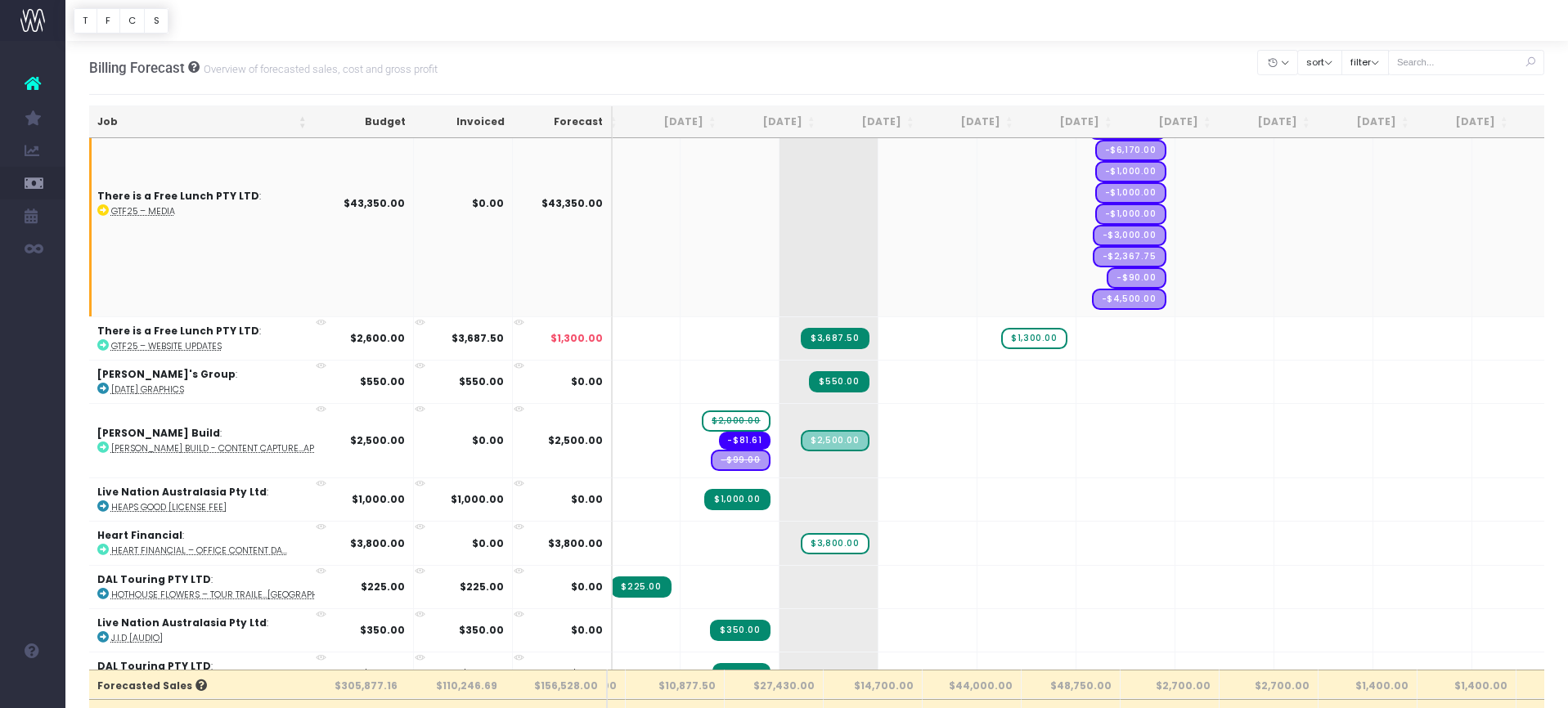
scroll to position [2565, 87]
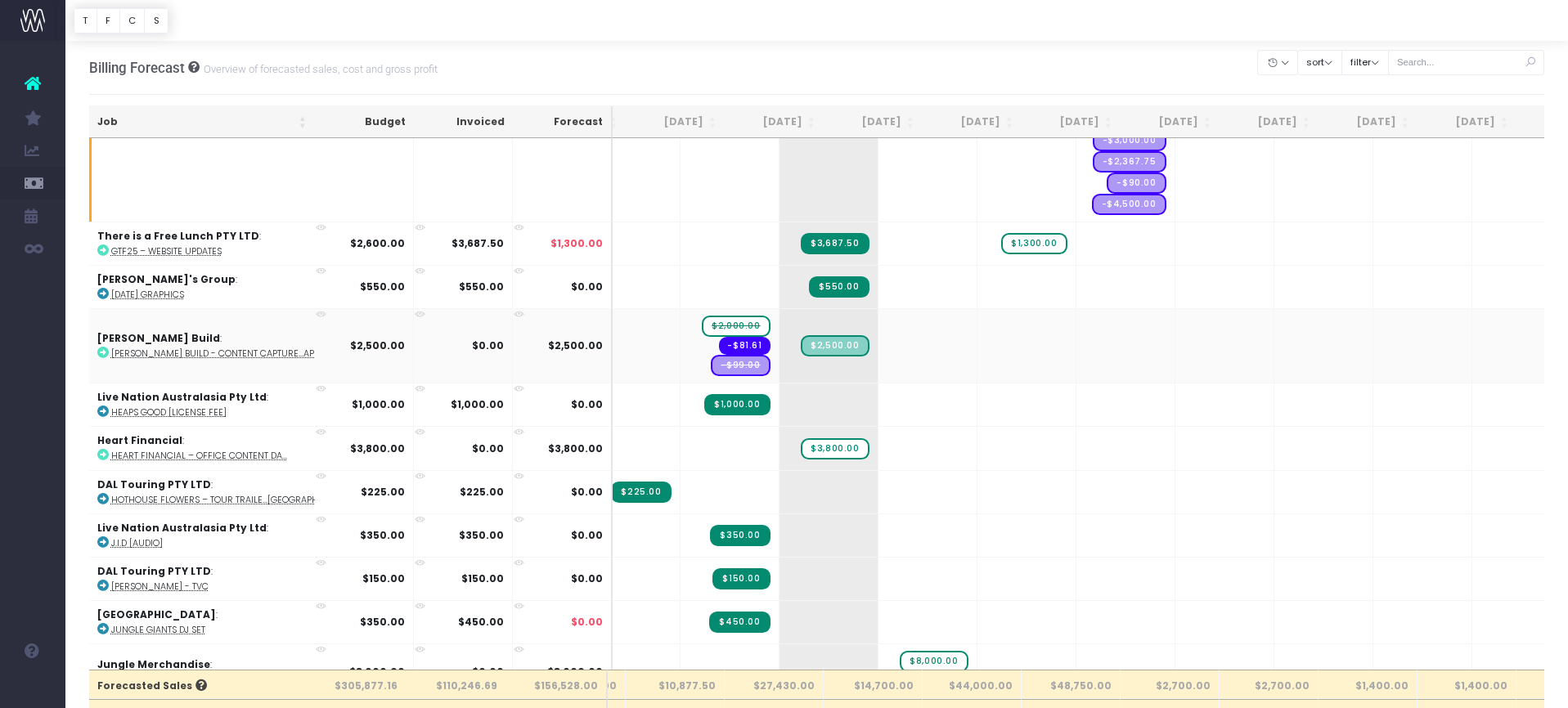
click at [702, 316] on span "$2,000.00" at bounding box center [736, 326] width 68 height 22
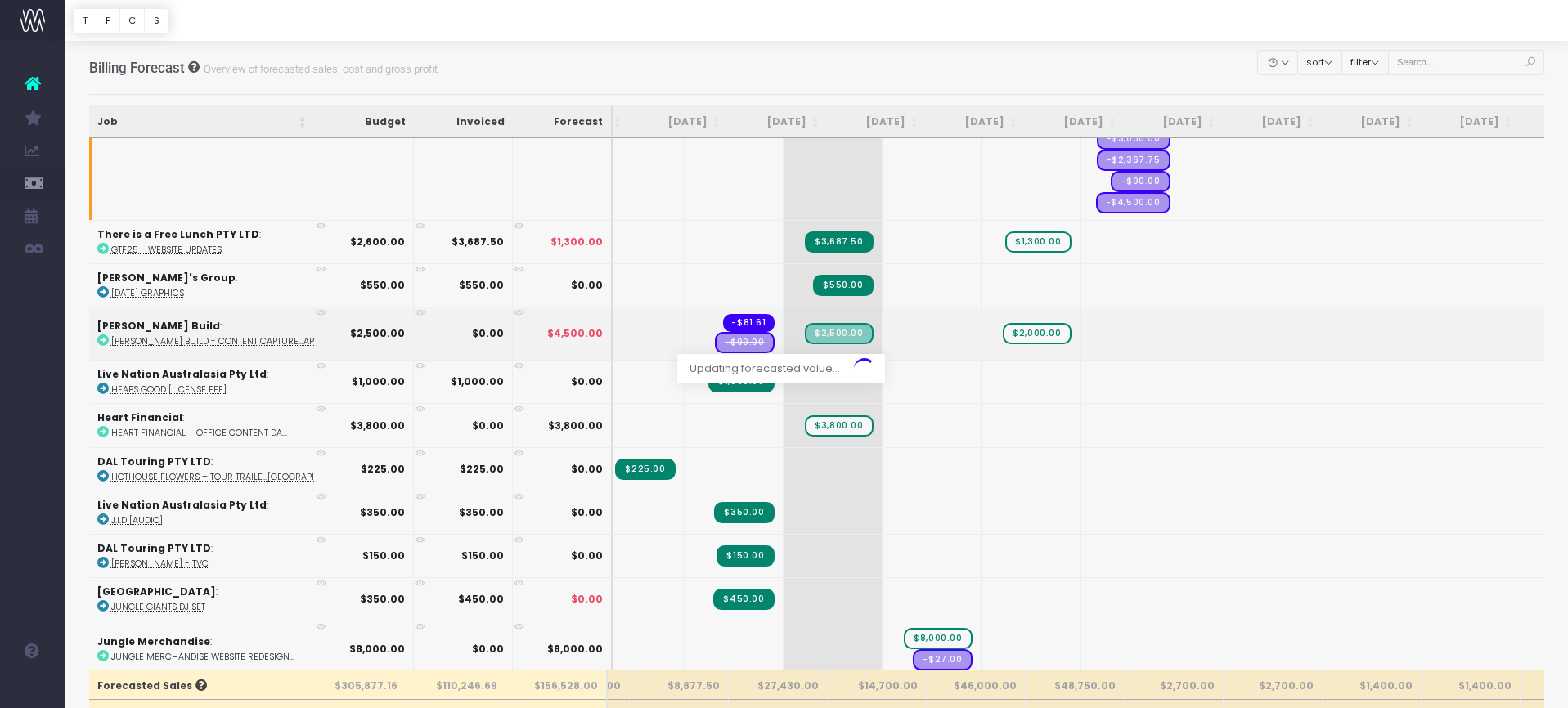
scroll to position [5, 0]
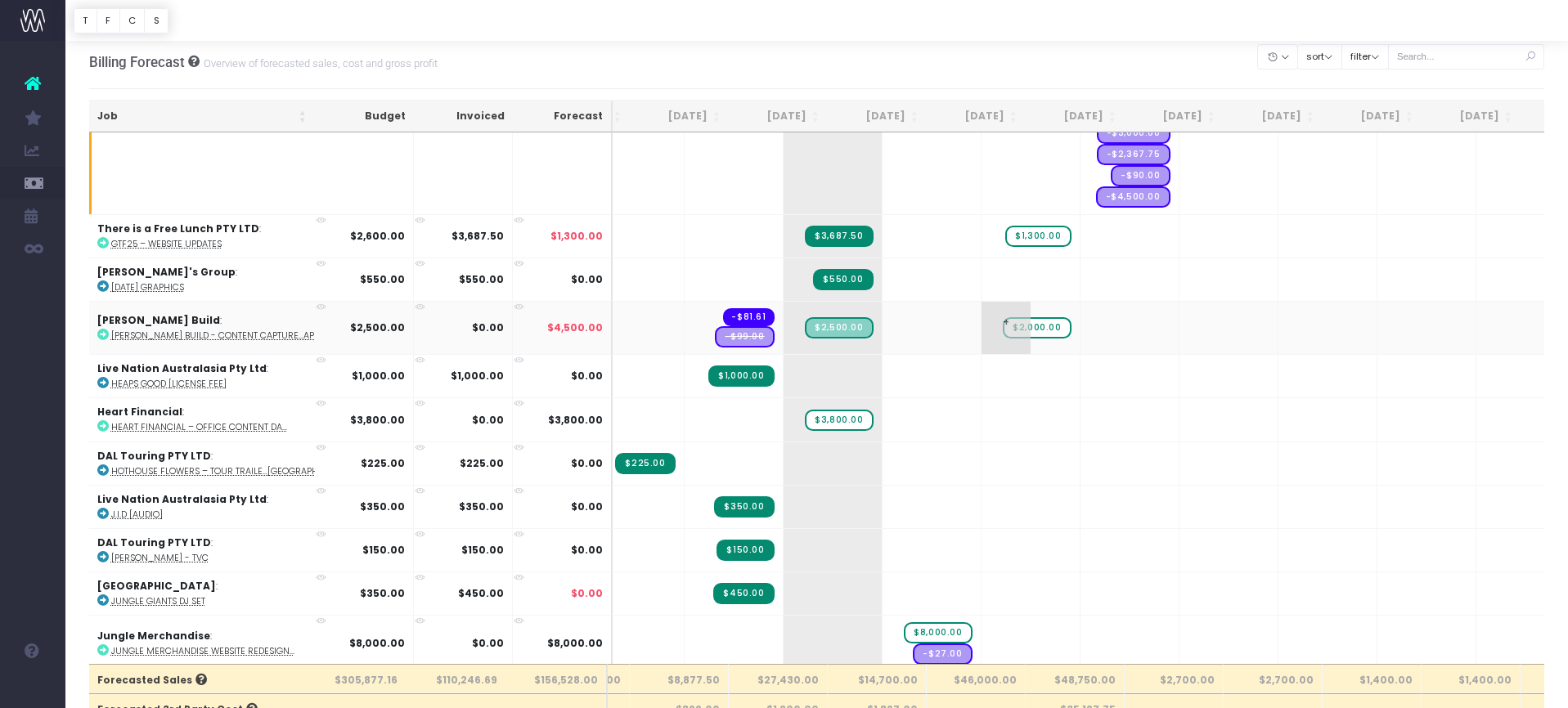
click at [1003, 323] on span "$2,000.00" at bounding box center [1036, 328] width 68 height 22
click at [1003, 319] on span "$2,000.00" at bounding box center [1036, 328] width 68 height 22
type input "0"
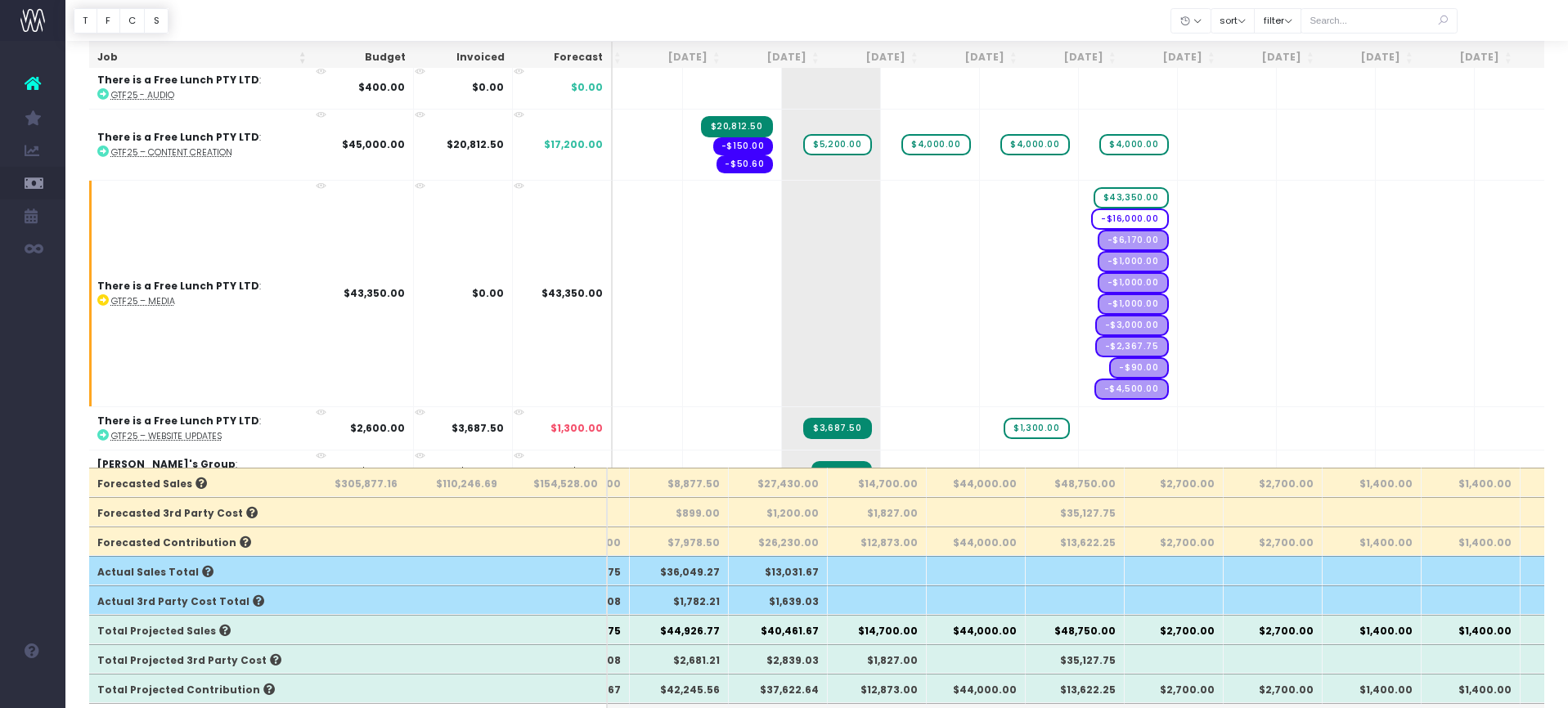
scroll to position [0, 0]
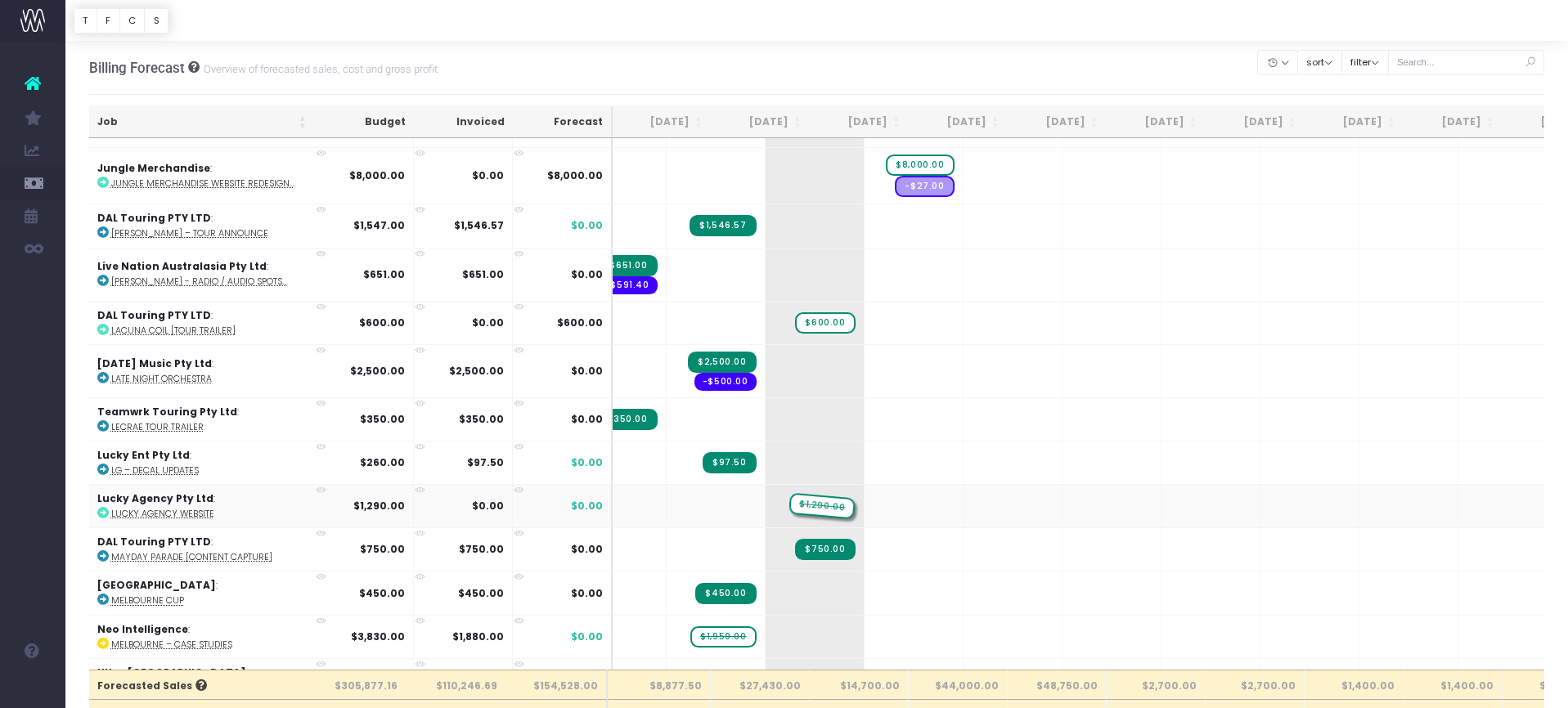
drag, startPoint x: 681, startPoint y: 496, endPoint x: 749, endPoint y: 489, distance: 68.4
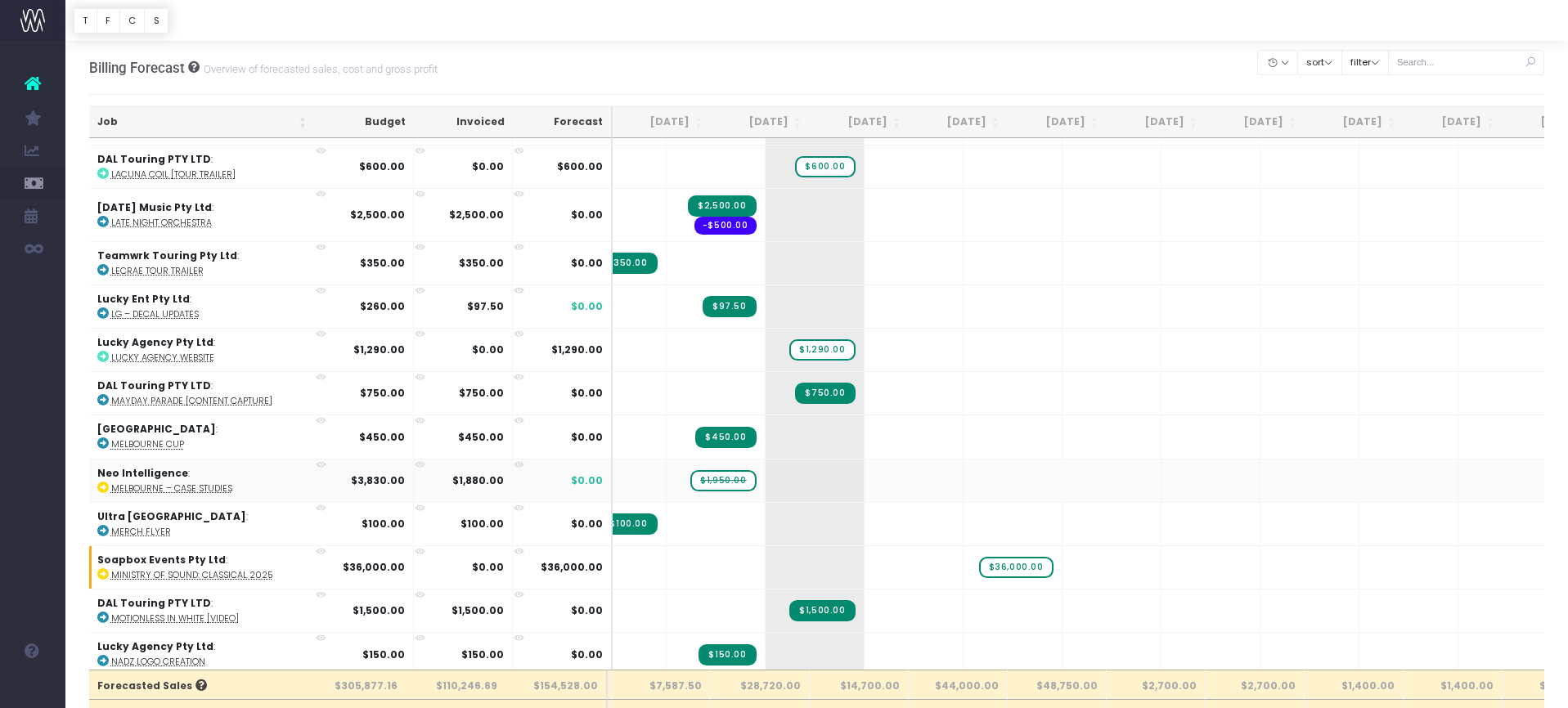
click at [690, 475] on span "$1,950.00" at bounding box center [723, 481] width 65 height 22
click at [690, 470] on span "$1,950.00" at bounding box center [723, 481] width 65 height 22
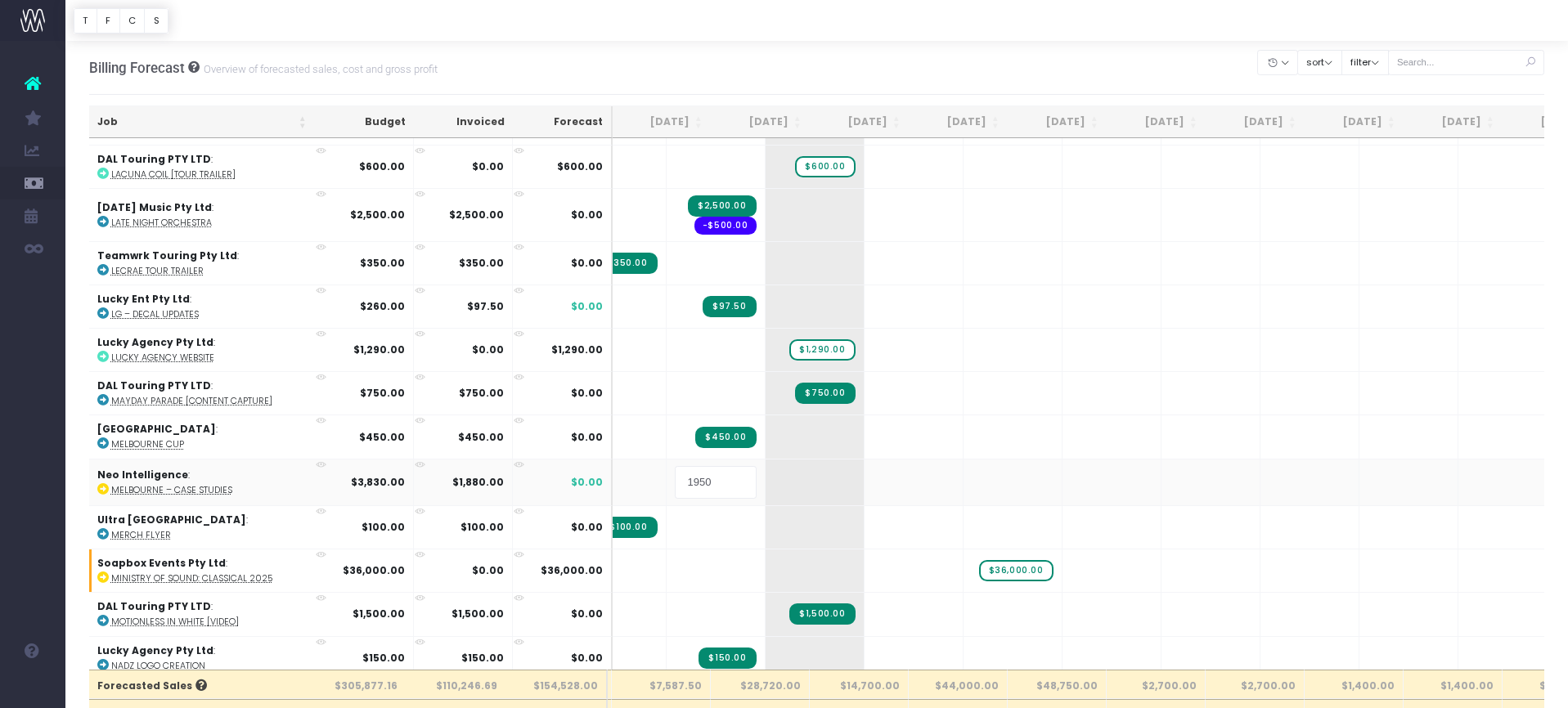
type input "0"
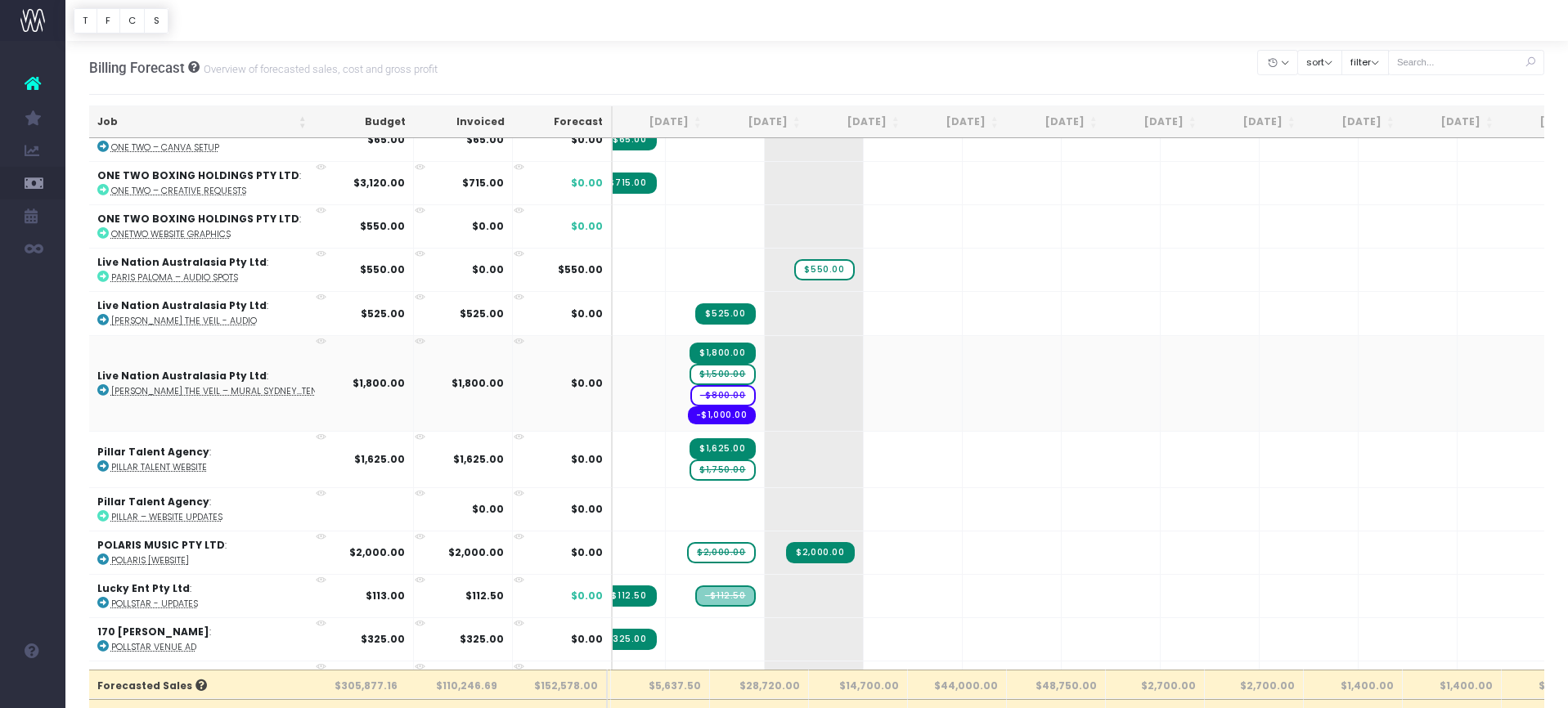
click at [689, 363] on span "$1,500.00" at bounding box center [722, 374] width 65 height 22
click at [689, 361] on span "$1,500.00" at bounding box center [722, 374] width 67 height 27
click at [672, 359] on div at bounding box center [784, 354] width 1568 height 708
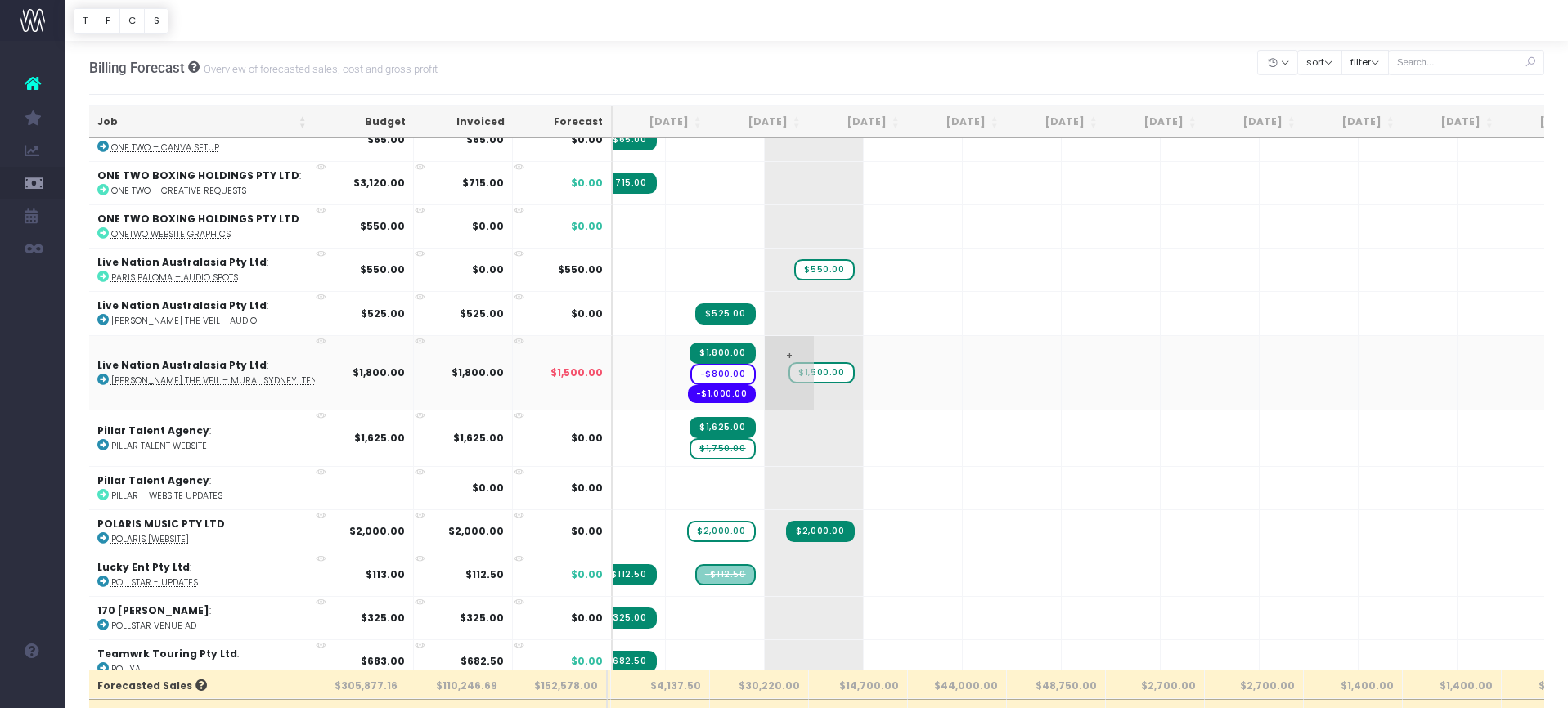
click at [788, 362] on span "$1,500.00" at bounding box center [821, 373] width 65 height 22
type input "0"
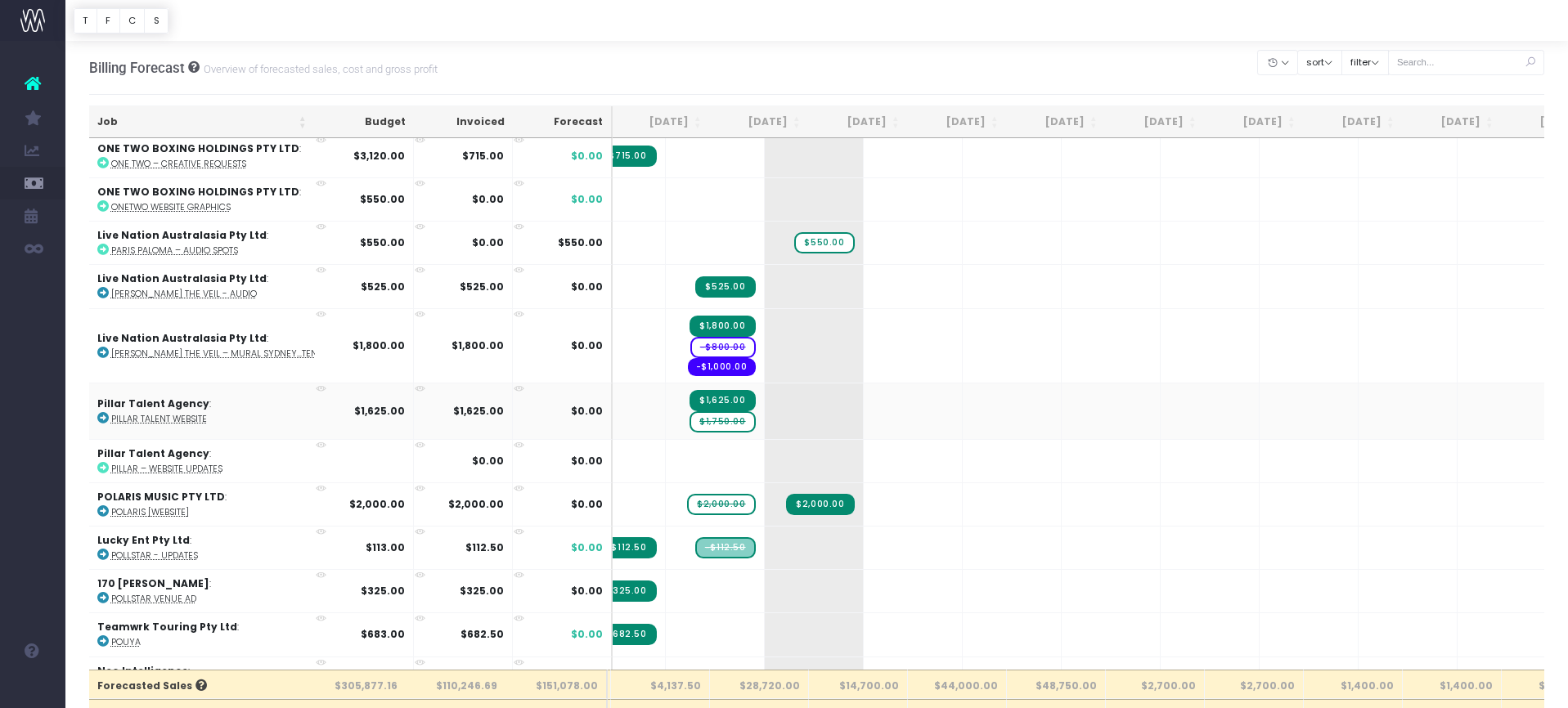
scroll to position [4254, 101]
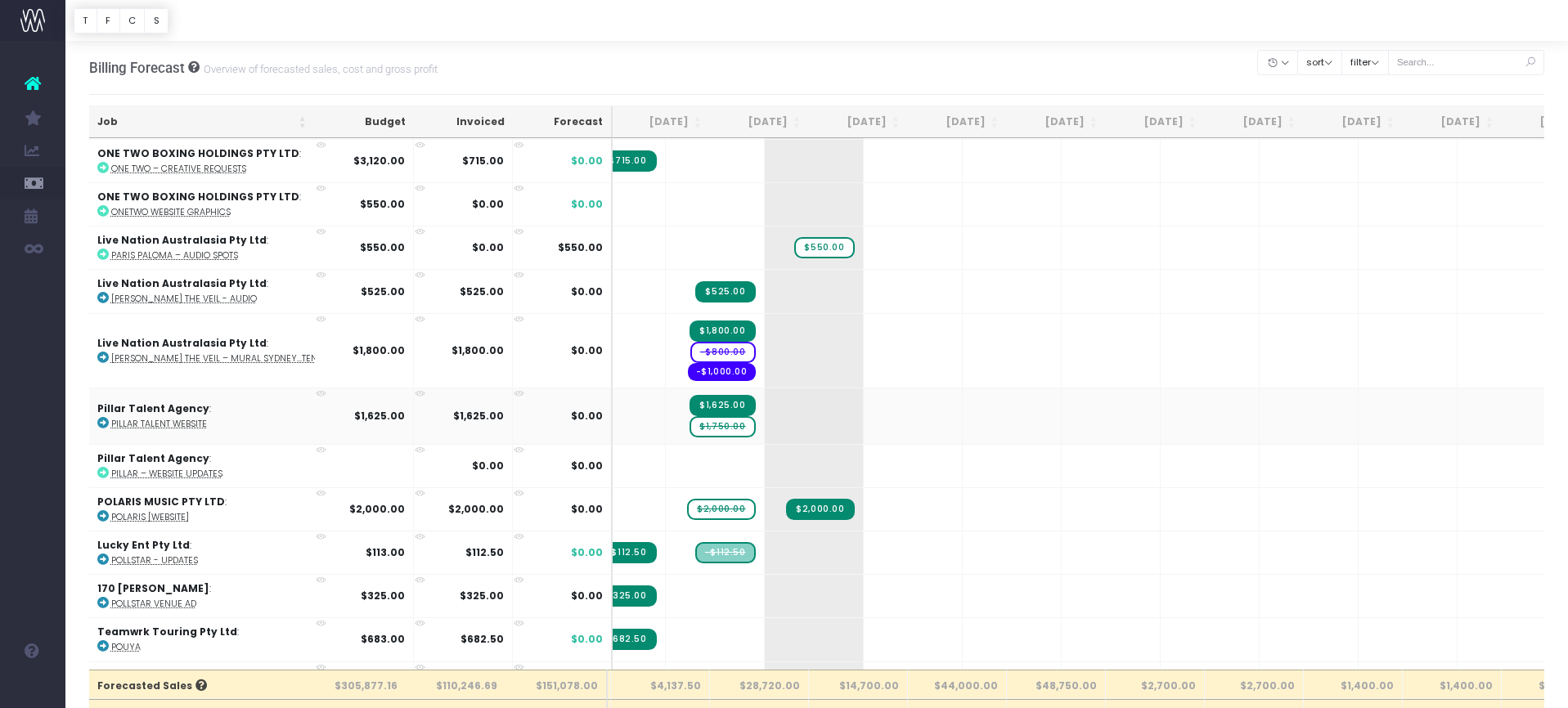
click at [689, 416] on span "$1,750.00" at bounding box center [722, 427] width 65 height 22
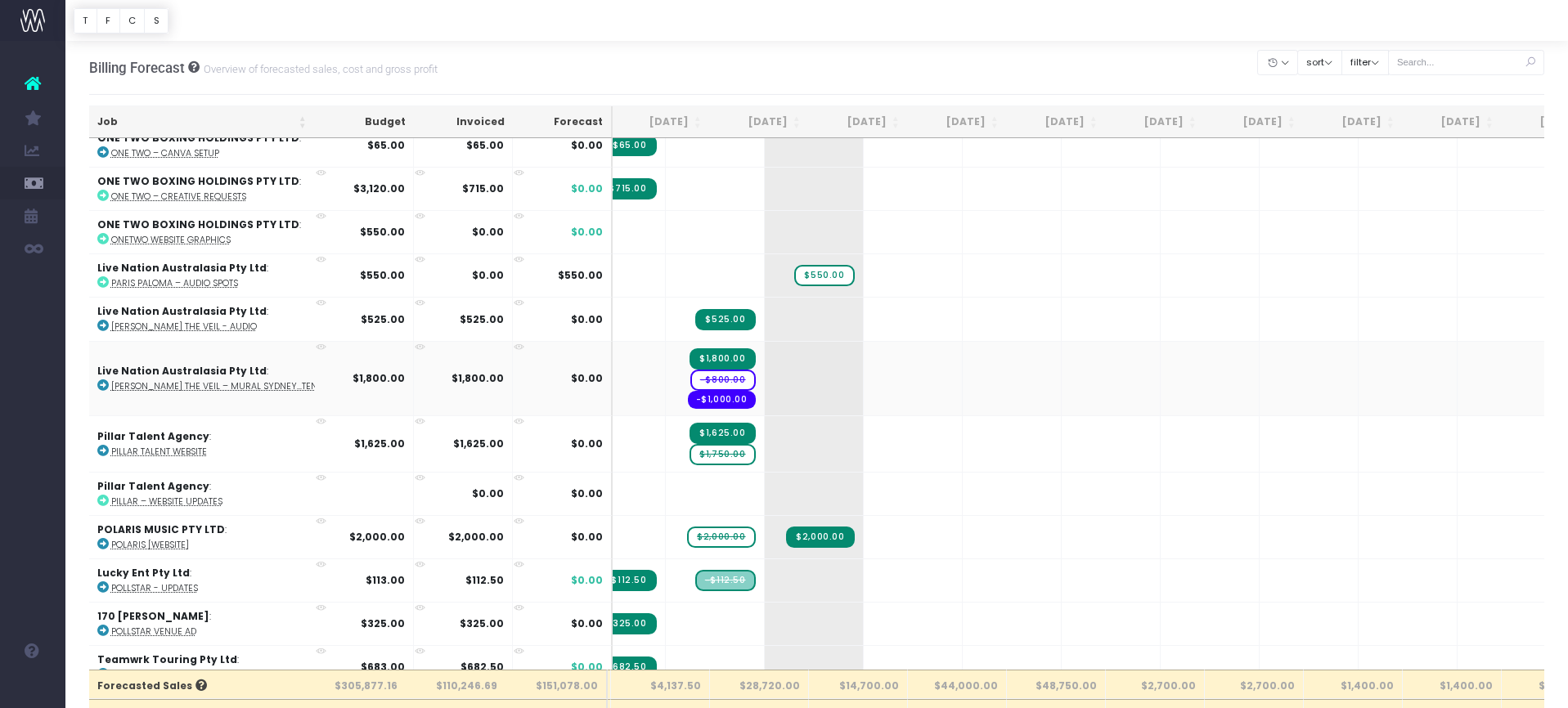
scroll to position [4223, 101]
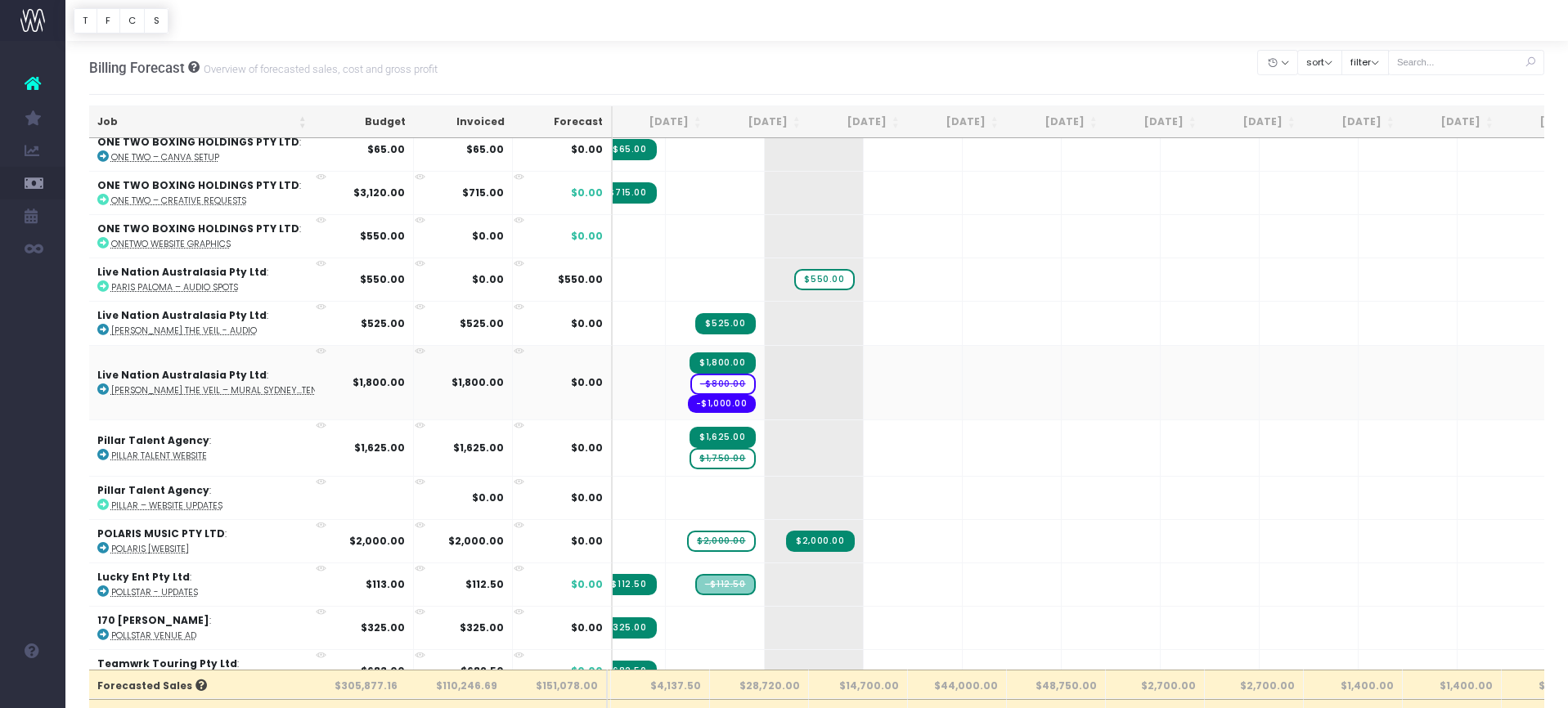
click at [690, 373] on span "-$800.00" at bounding box center [723, 384] width 65 height 22
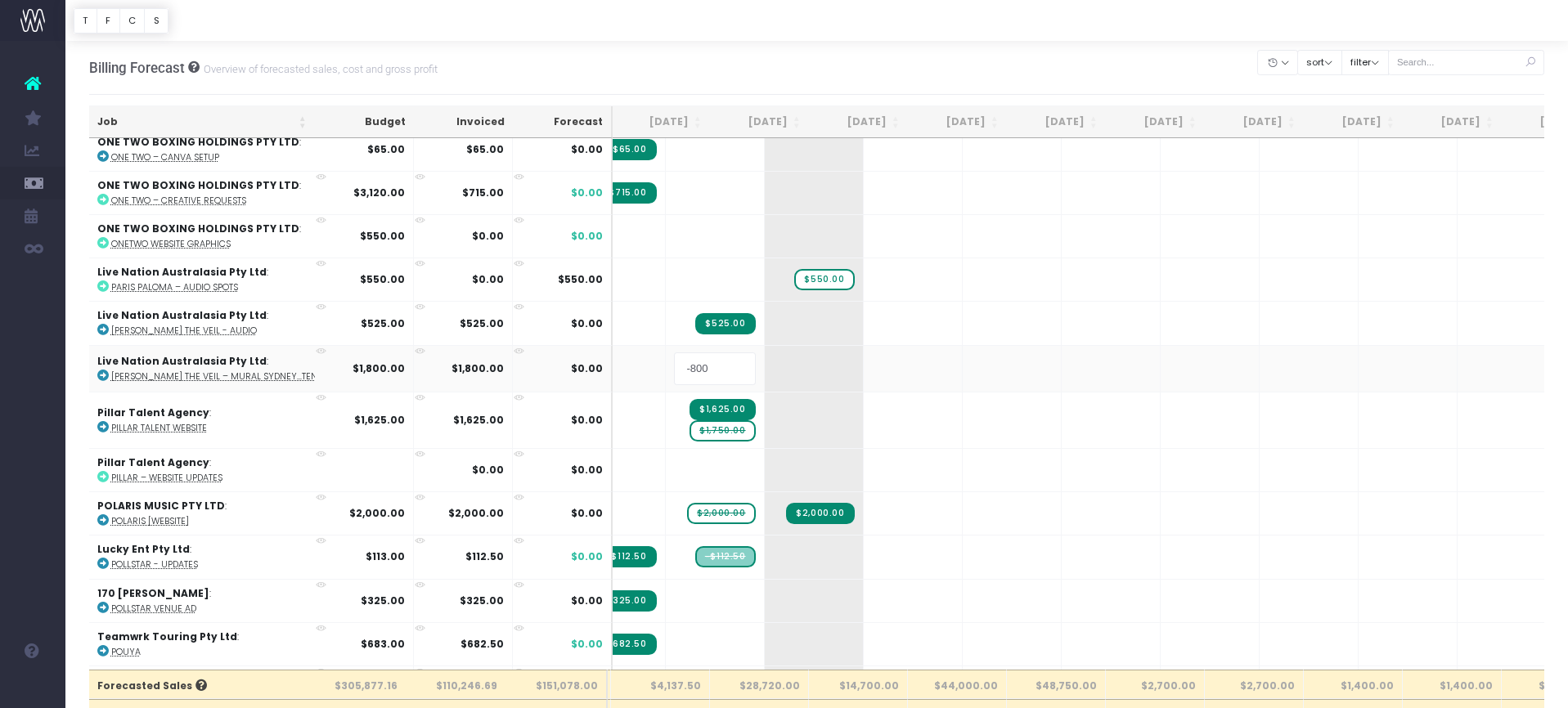
type input "0"
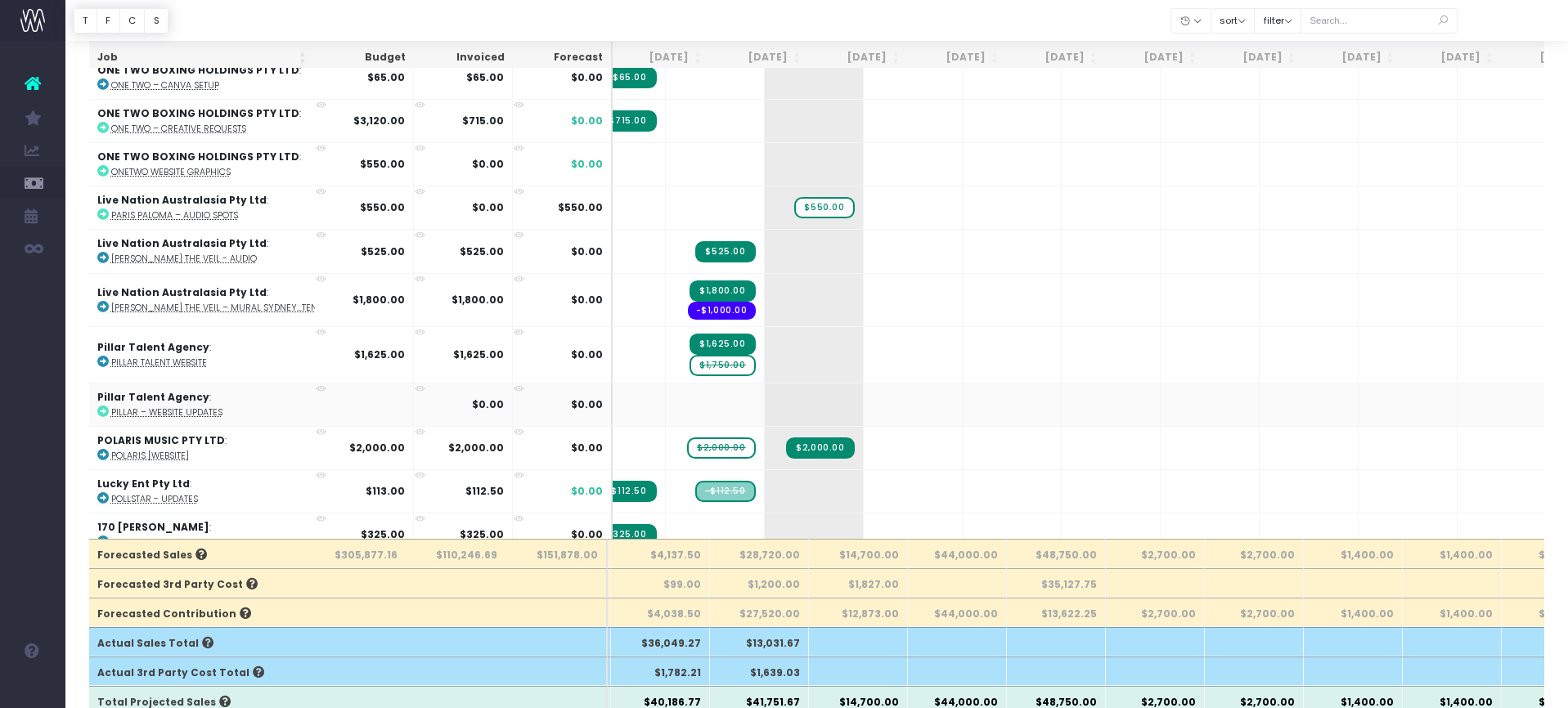
scroll to position [4177, 101]
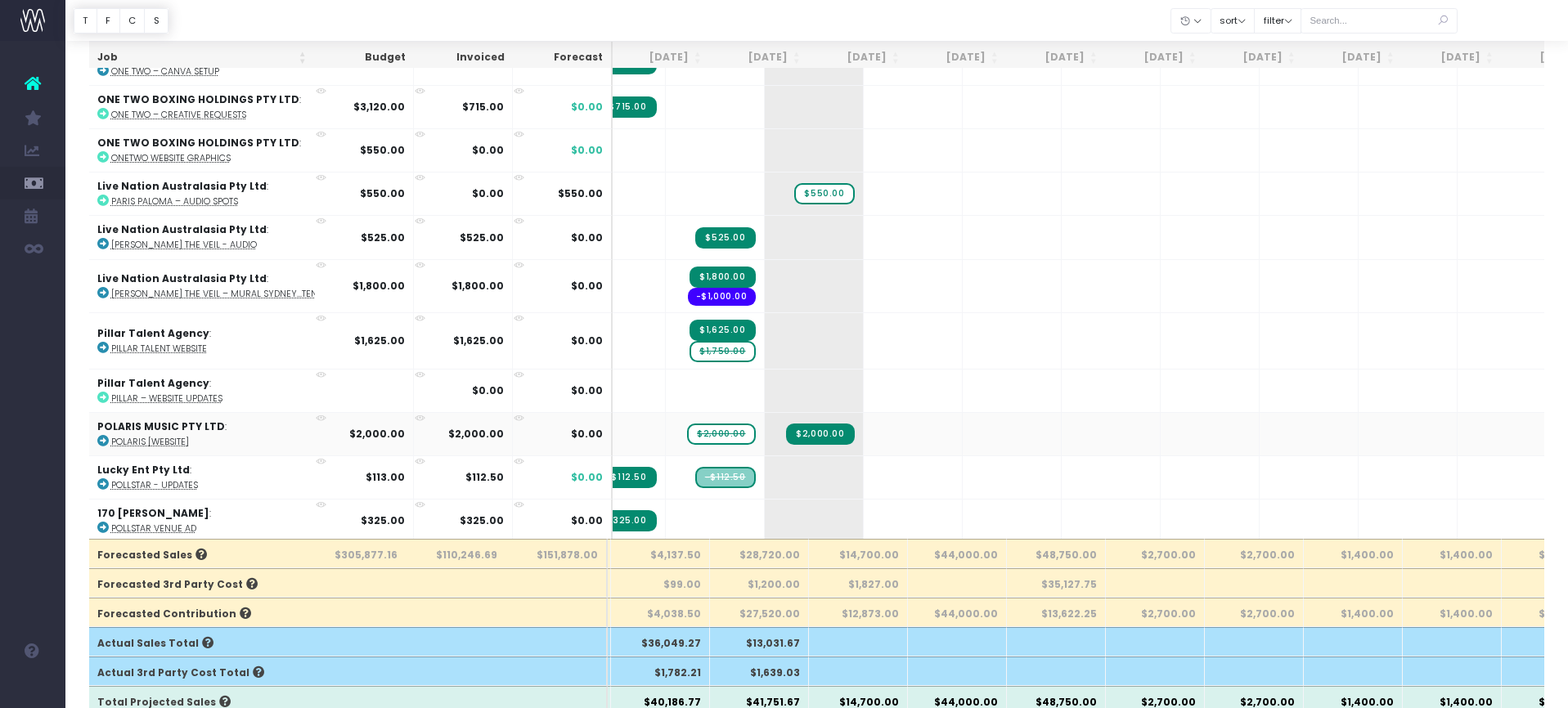
click at [687, 423] on span "$2,000.00" at bounding box center [720, 434] width 68 height 22
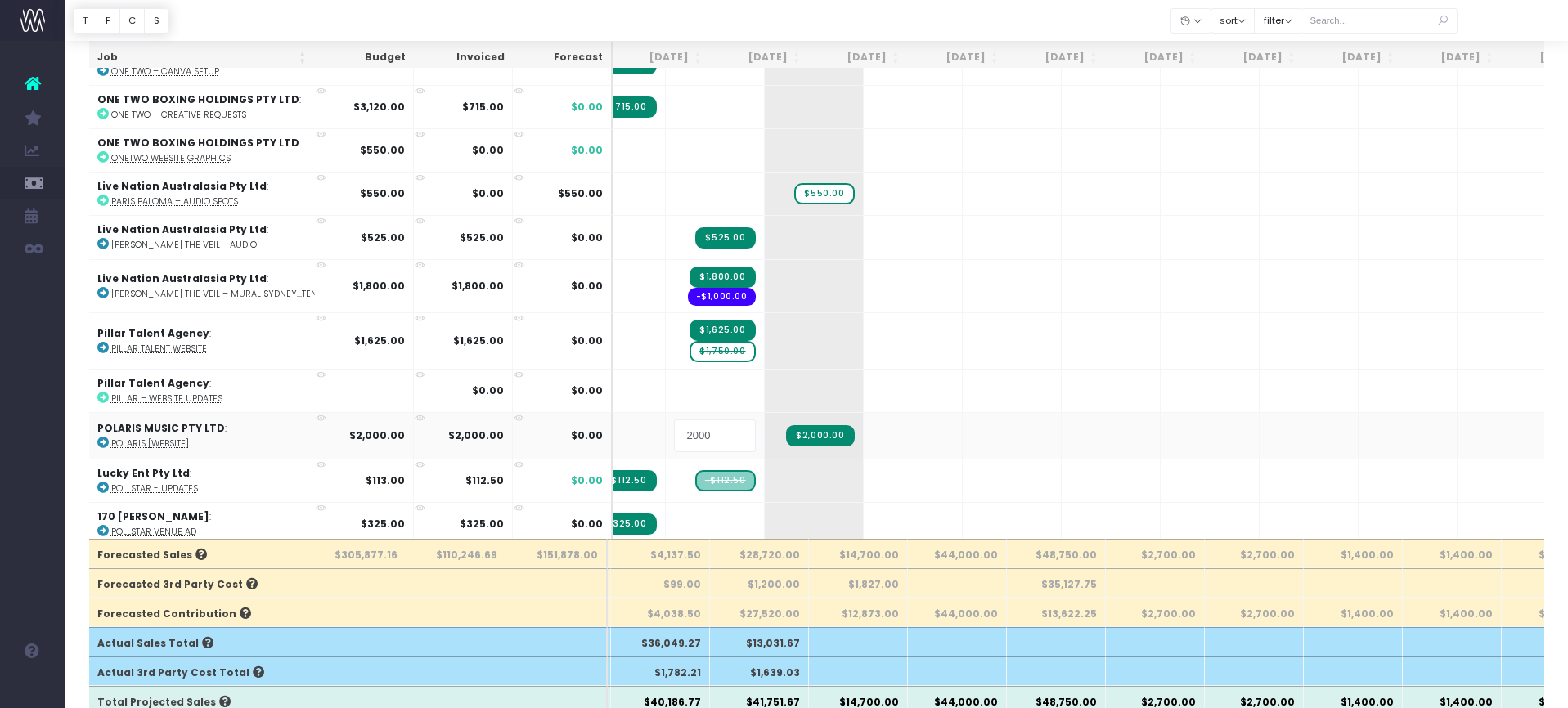
type input "0"
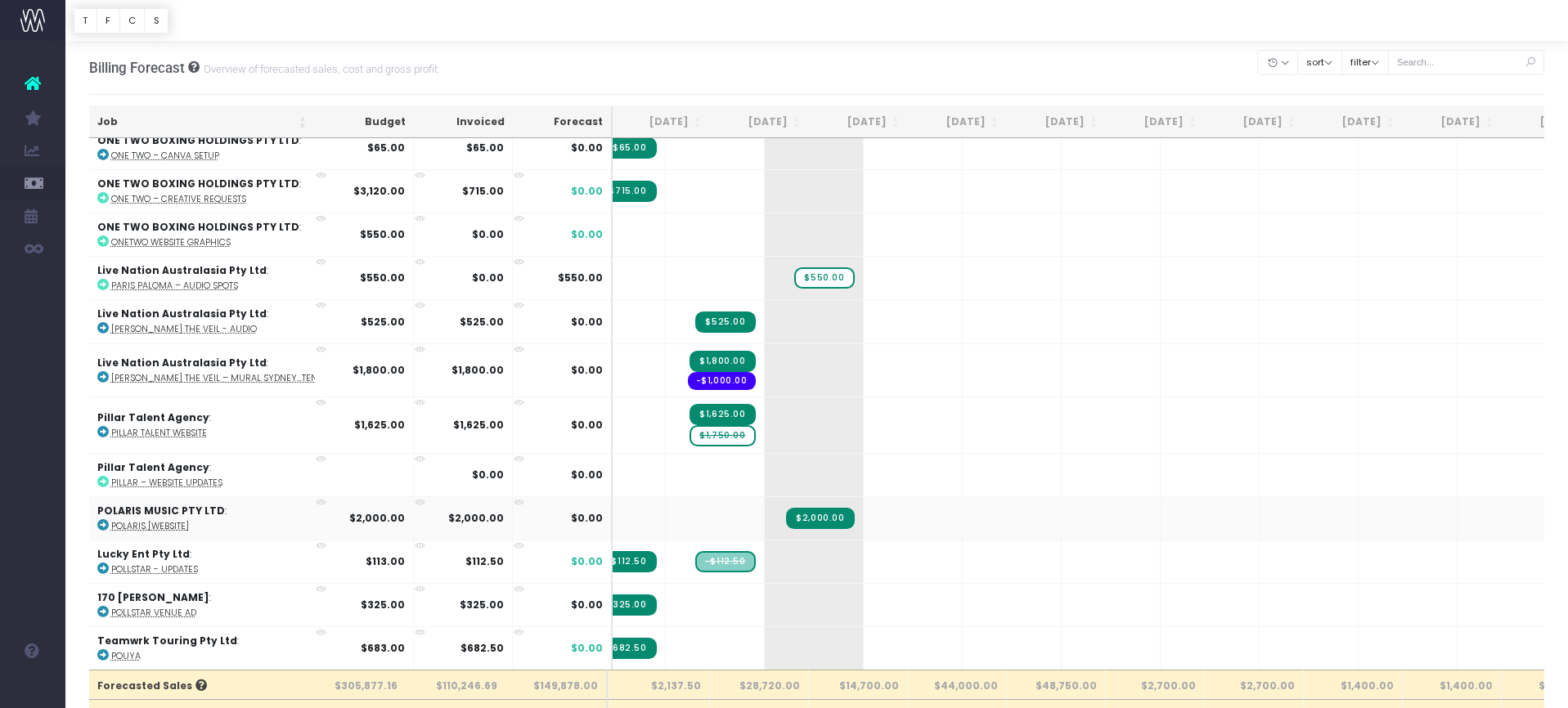
scroll to position [4242, 101]
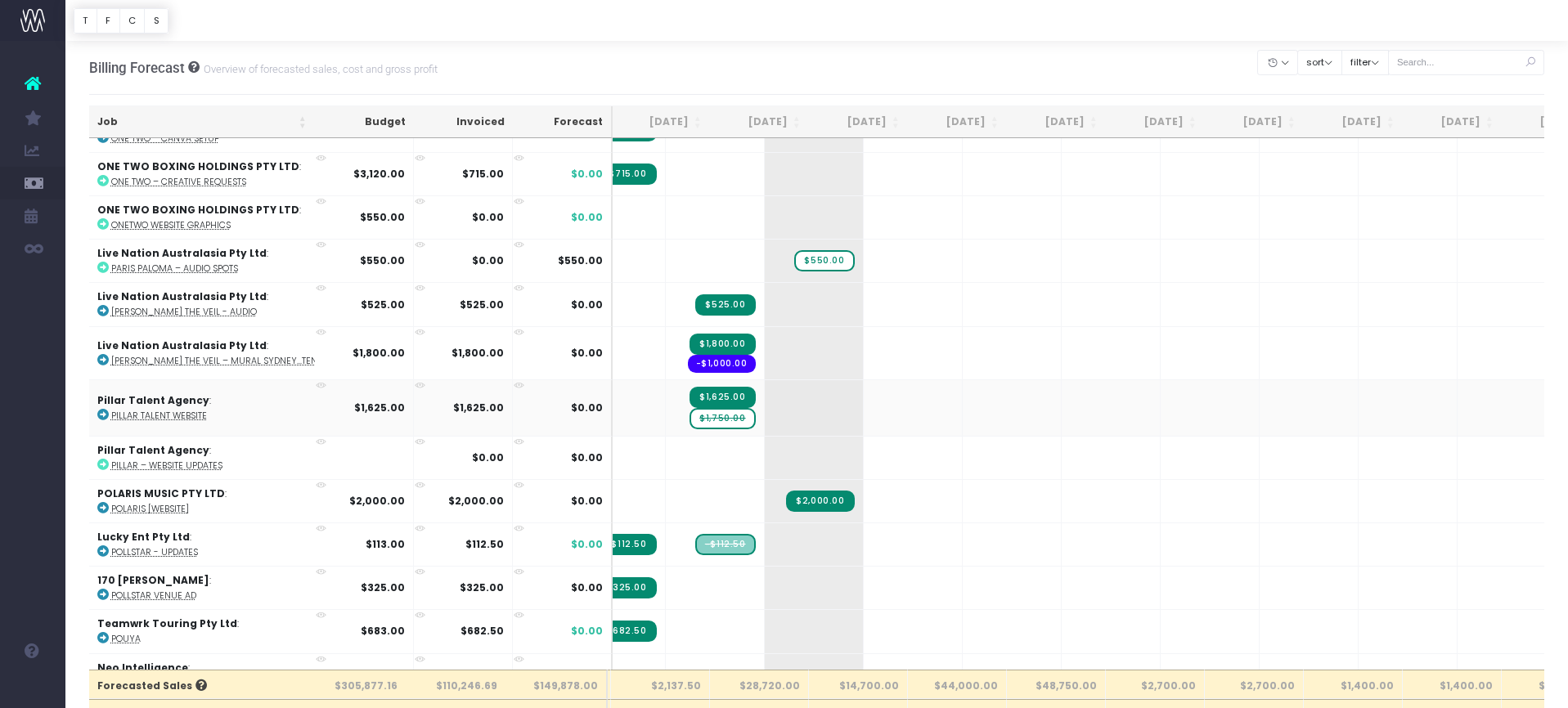
click at [689, 408] on span "$1,750.00" at bounding box center [722, 419] width 65 height 22
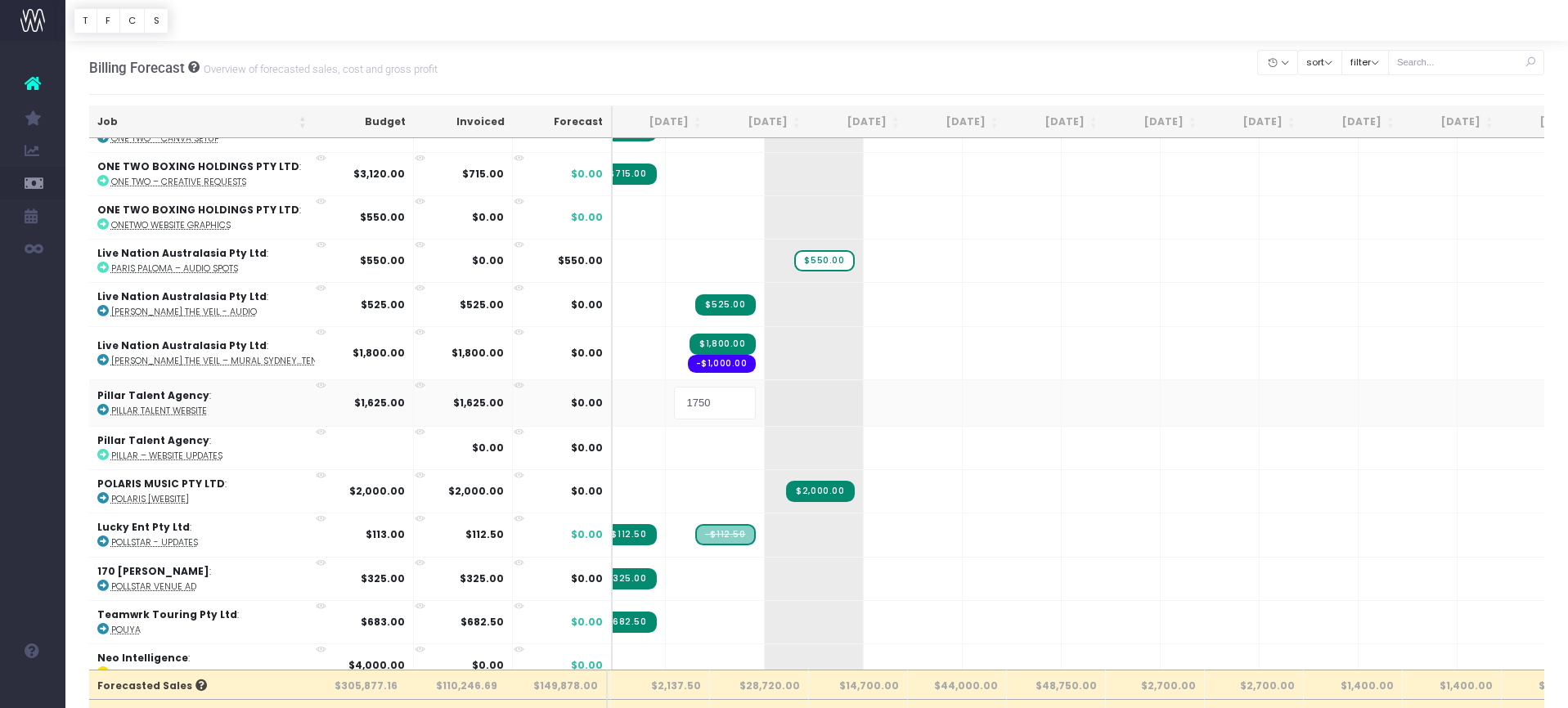
type input "0"
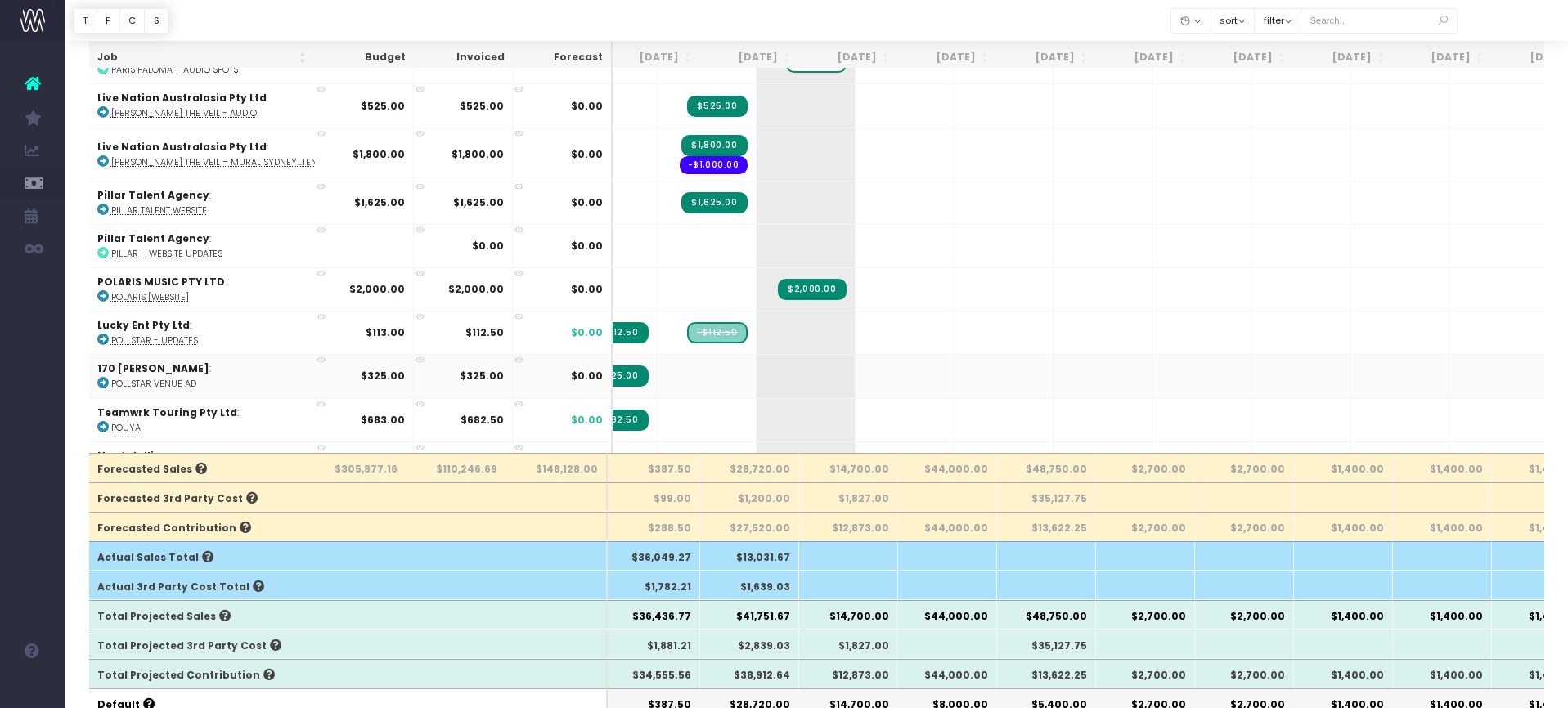
scroll to position [0, 109]
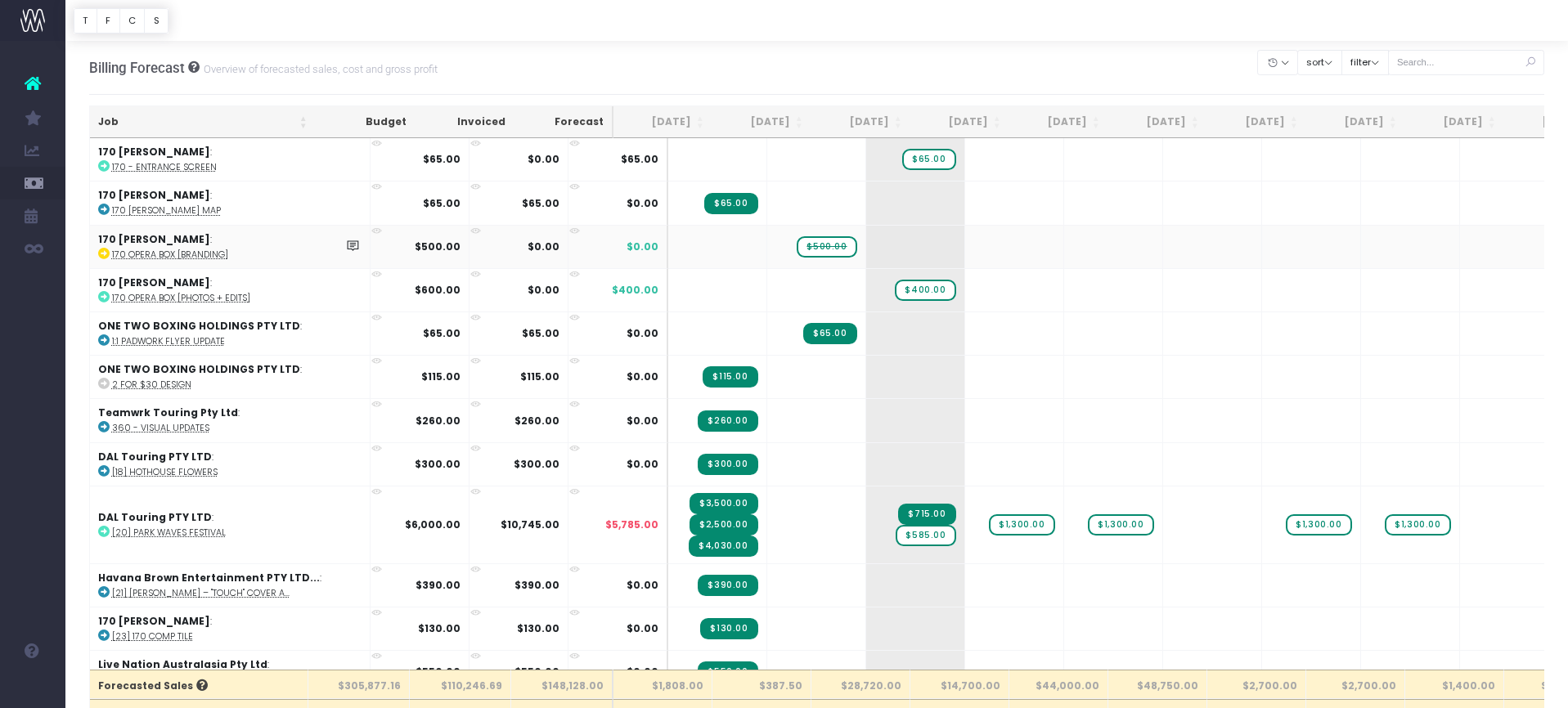
click at [796, 247] on span "$500.00" at bounding box center [826, 247] width 60 height 22
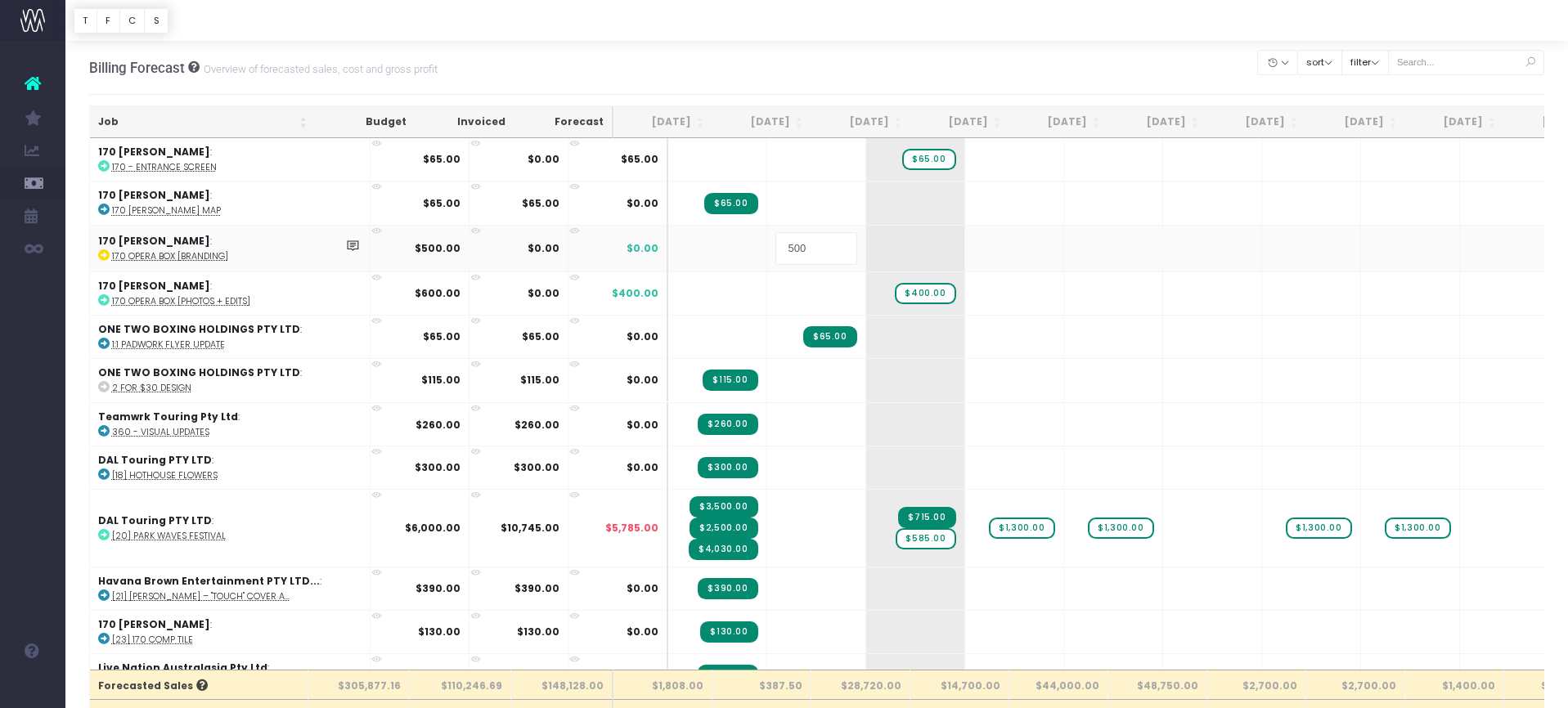
type input "0"
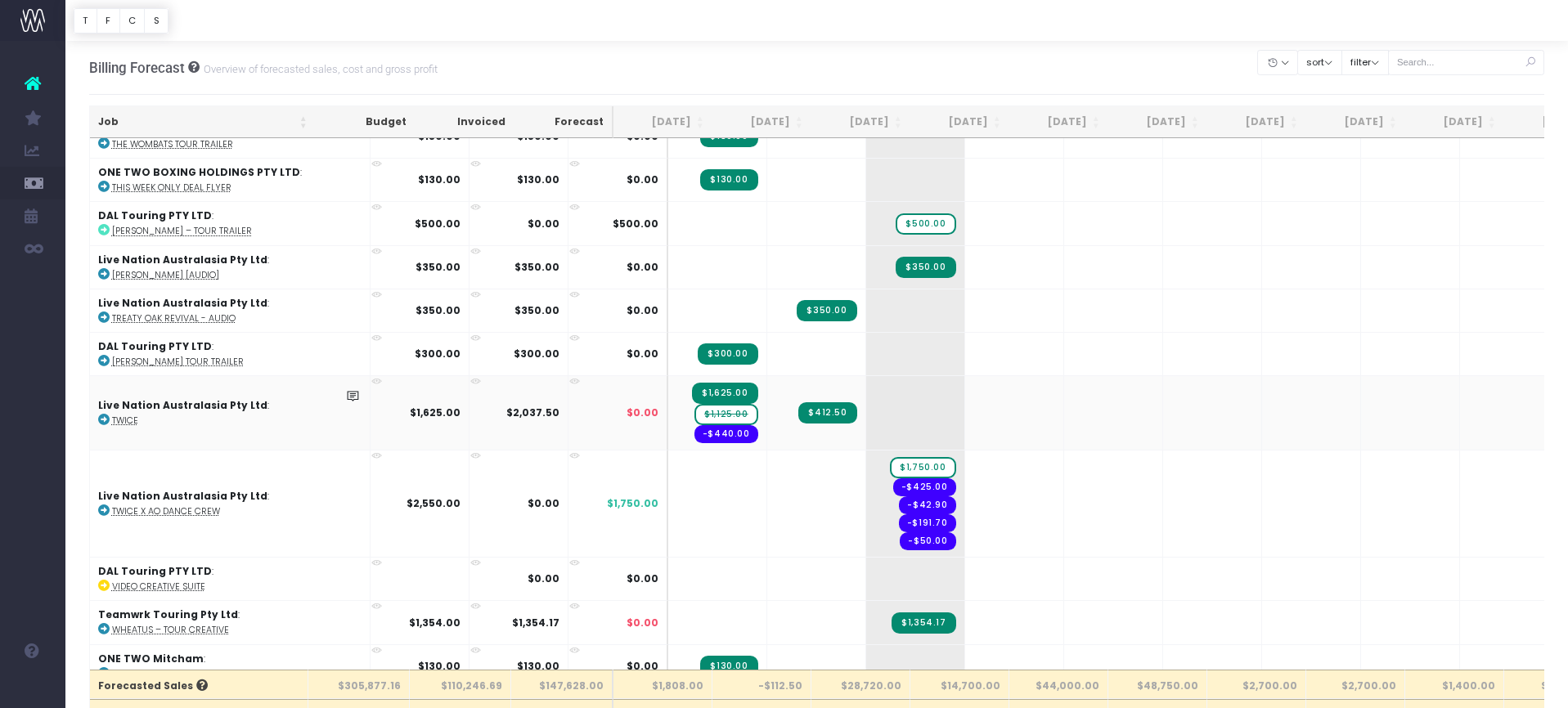
click at [694, 404] on span "$1,125.00" at bounding box center [726, 415] width 63 height 22
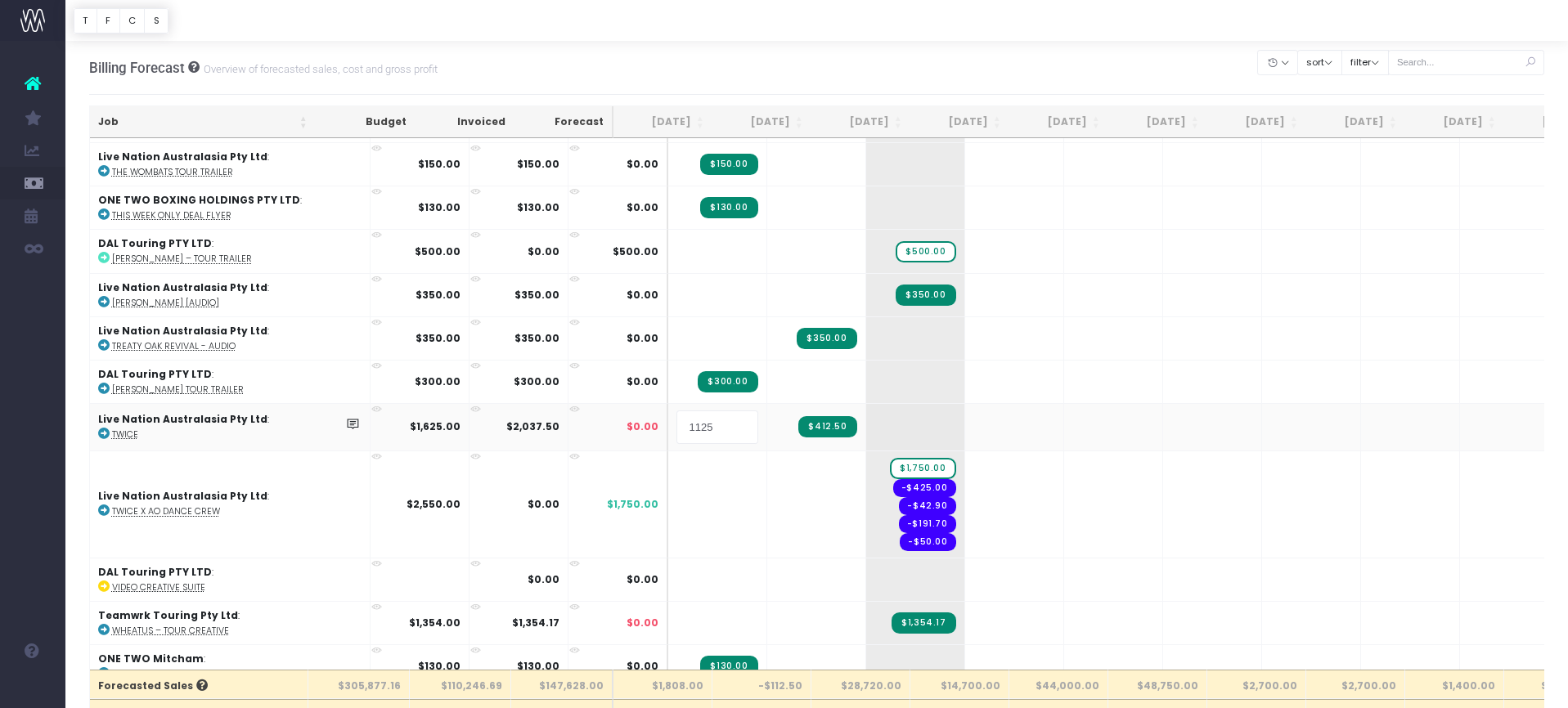
type input "0"
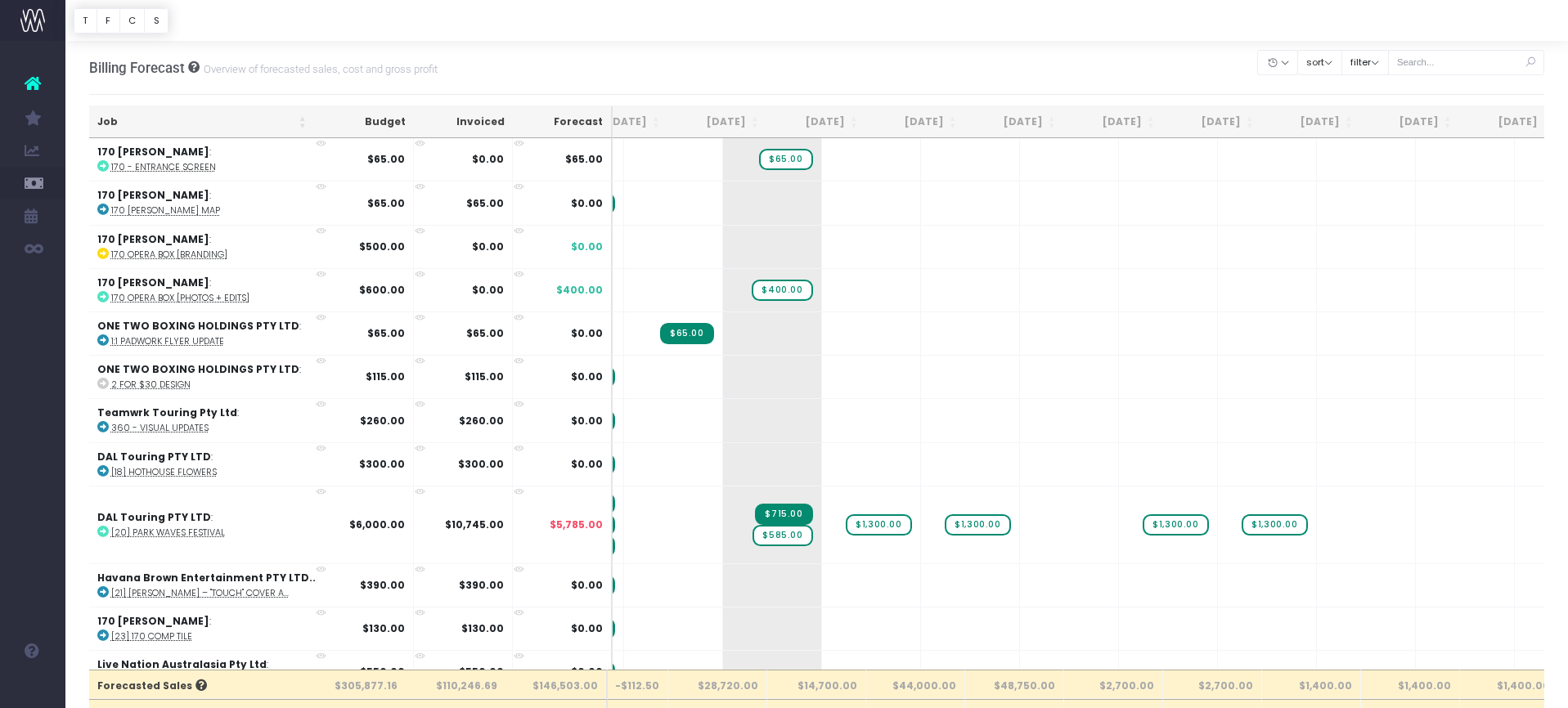
scroll to position [0, 203]
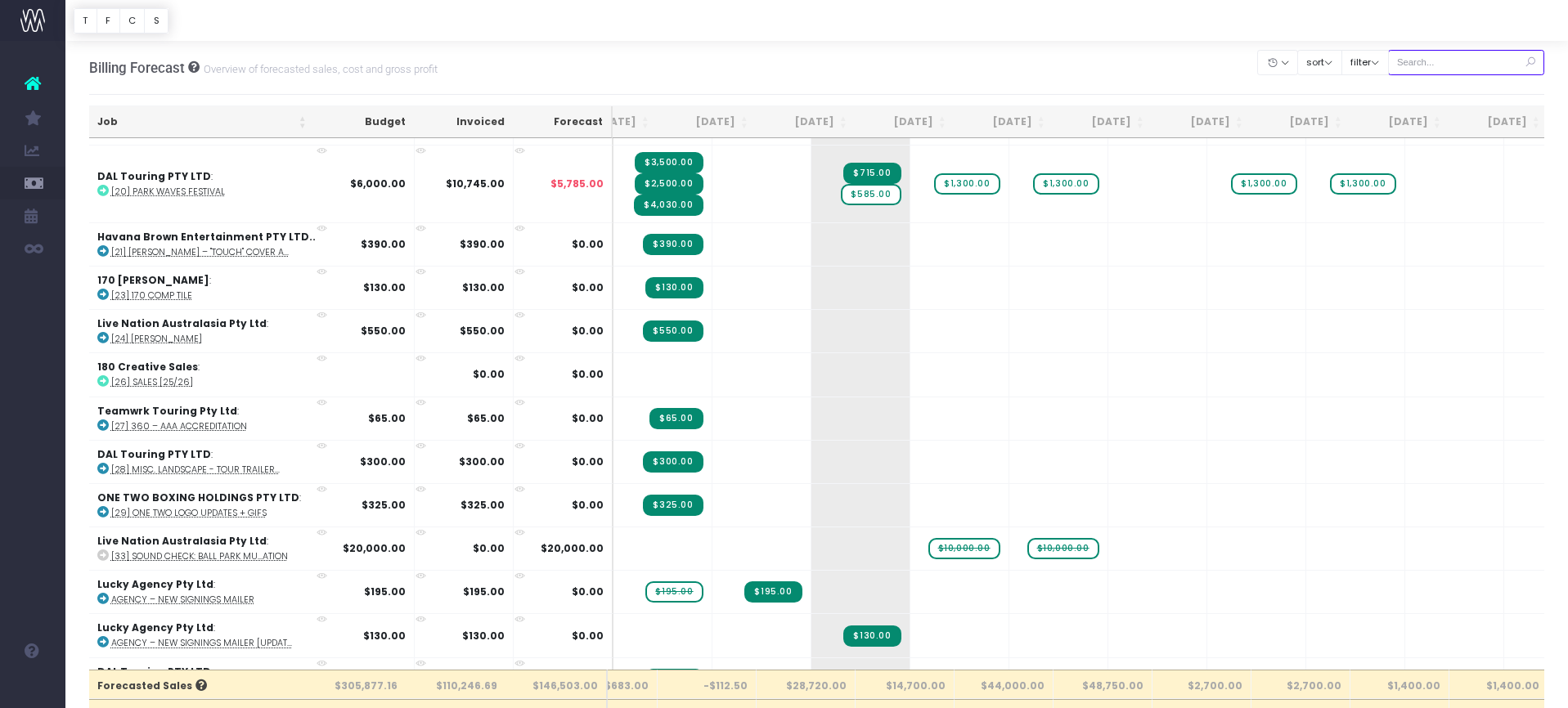
click at [1453, 58] on input "text" at bounding box center [1467, 62] width 157 height 25
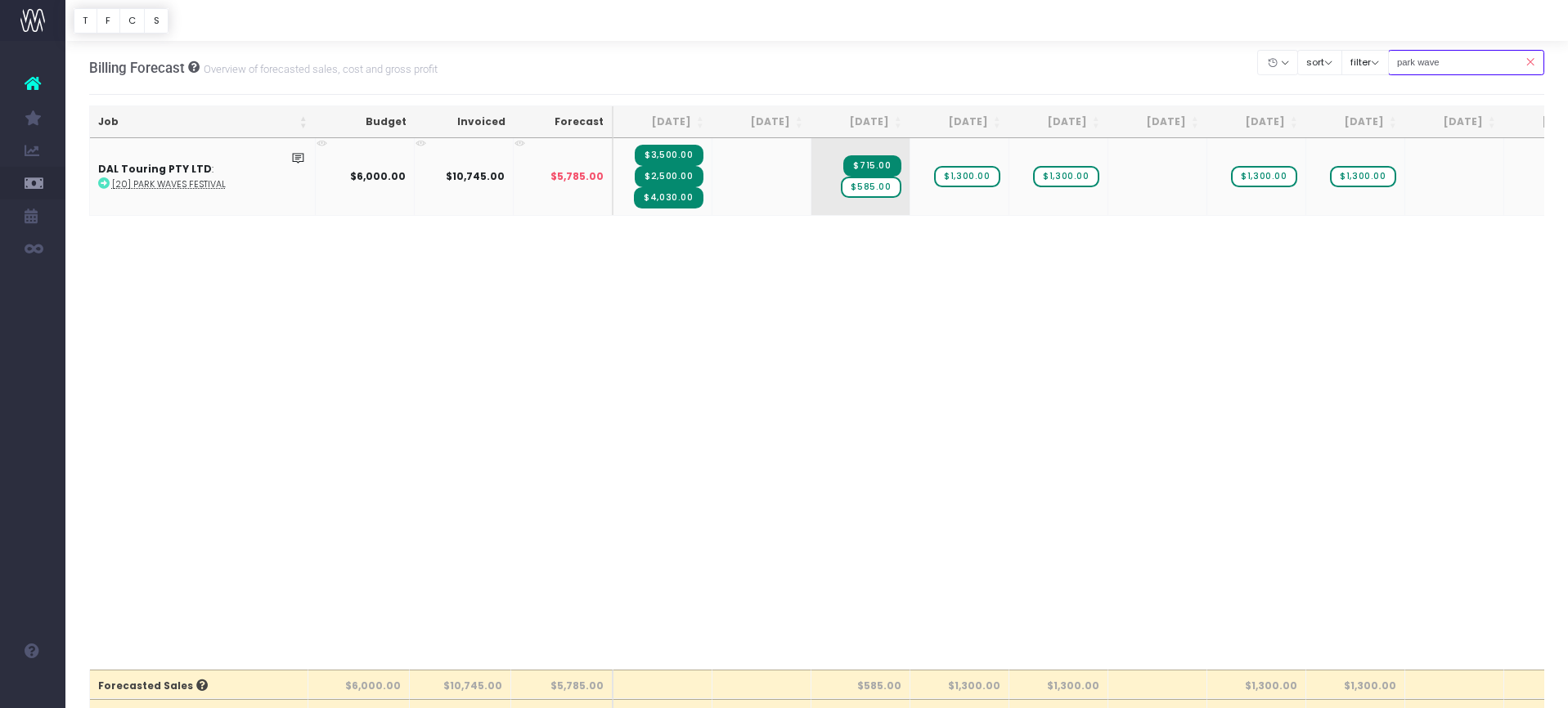
type input "park wave"
drag, startPoint x: 645, startPoint y: 196, endPoint x: 672, endPoint y: 205, distance: 28.5
click at [672, 205] on span "$4,030.00" at bounding box center [669, 198] width 69 height 22
click at [679, 197] on span "$4,030.00" at bounding box center [669, 198] width 69 height 22
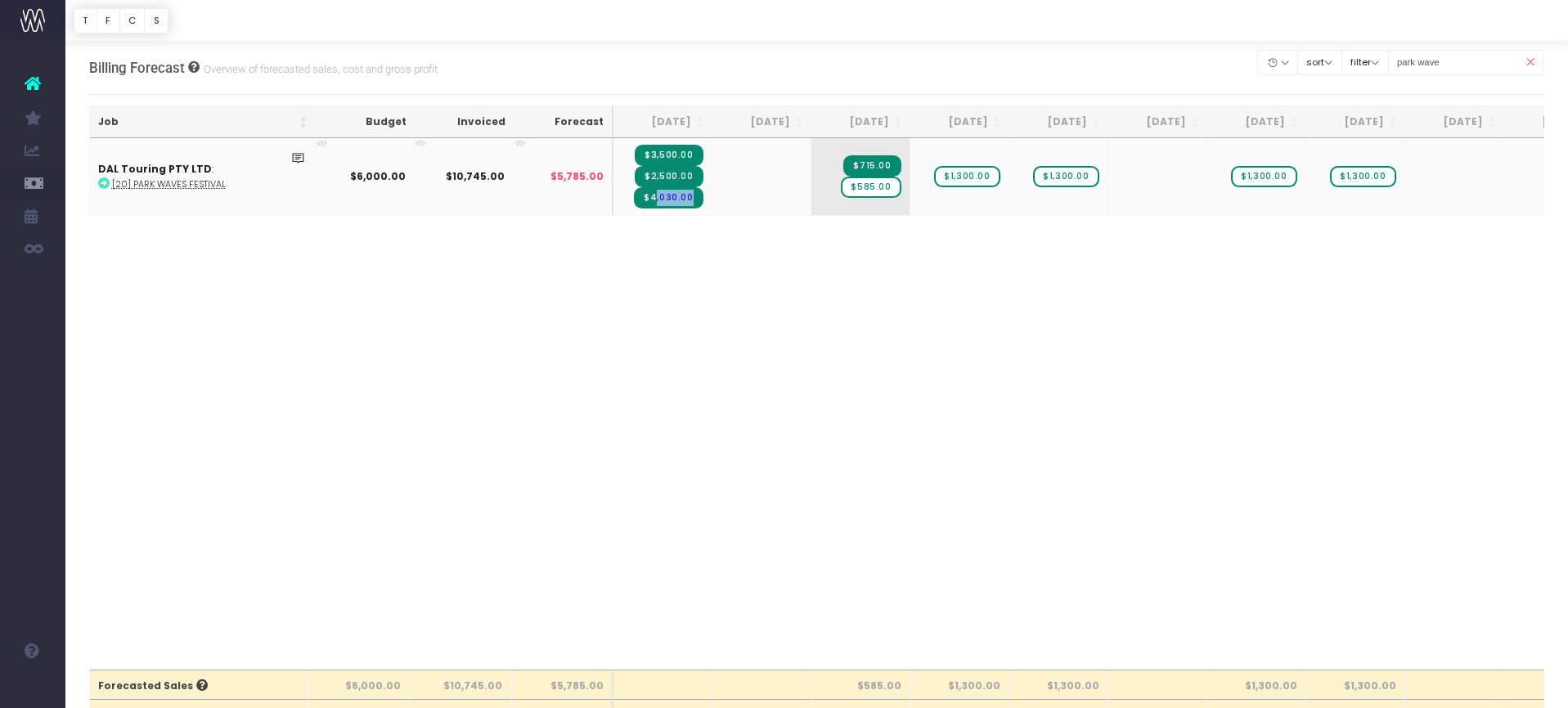
drag, startPoint x: 660, startPoint y: 198, endPoint x: 767, endPoint y: 183, distance: 108.0
click at [767, 183] on tr "DAL Touring PTY LTD : [20] Park Waves Festival $6,000.00 $10,745.00 $5,785.00 $…" at bounding box center [1044, 176] width 1909 height 77
click at [630, 203] on td "$3,500.00 $2,500.00 $4,030.00" at bounding box center [662, 176] width 99 height 77
drag, startPoint x: 644, startPoint y: 198, endPoint x: 738, endPoint y: 198, distance: 94.0
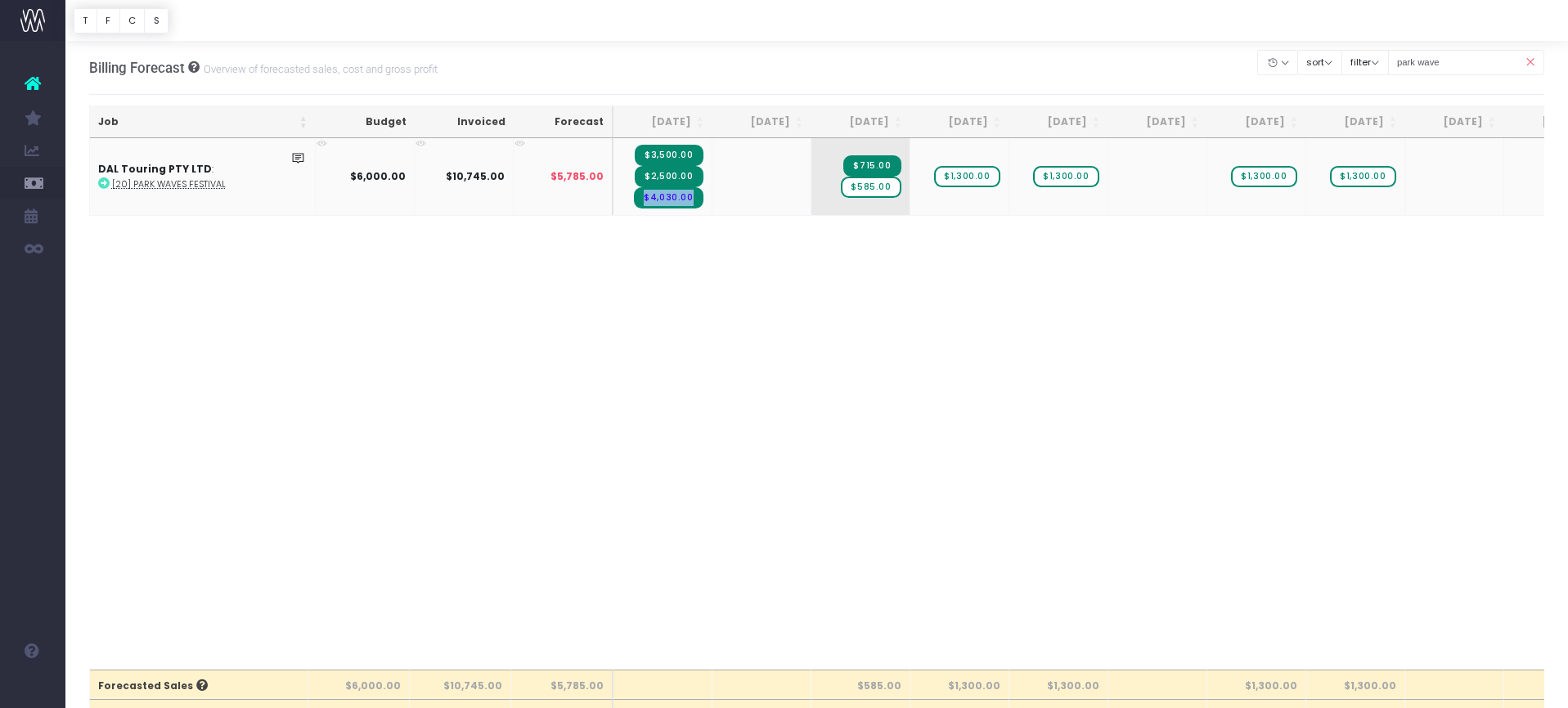
click at [738, 198] on tr "DAL Touring PTY LTD : [20] Park Waves Festival $6,000.00 $10,745.00 $5,785.00 $…" at bounding box center [1044, 176] width 1909 height 77
click at [739, 198] on td at bounding box center [761, 176] width 99 height 77
click at [290, 155] on span at bounding box center [298, 176] width 24 height 77
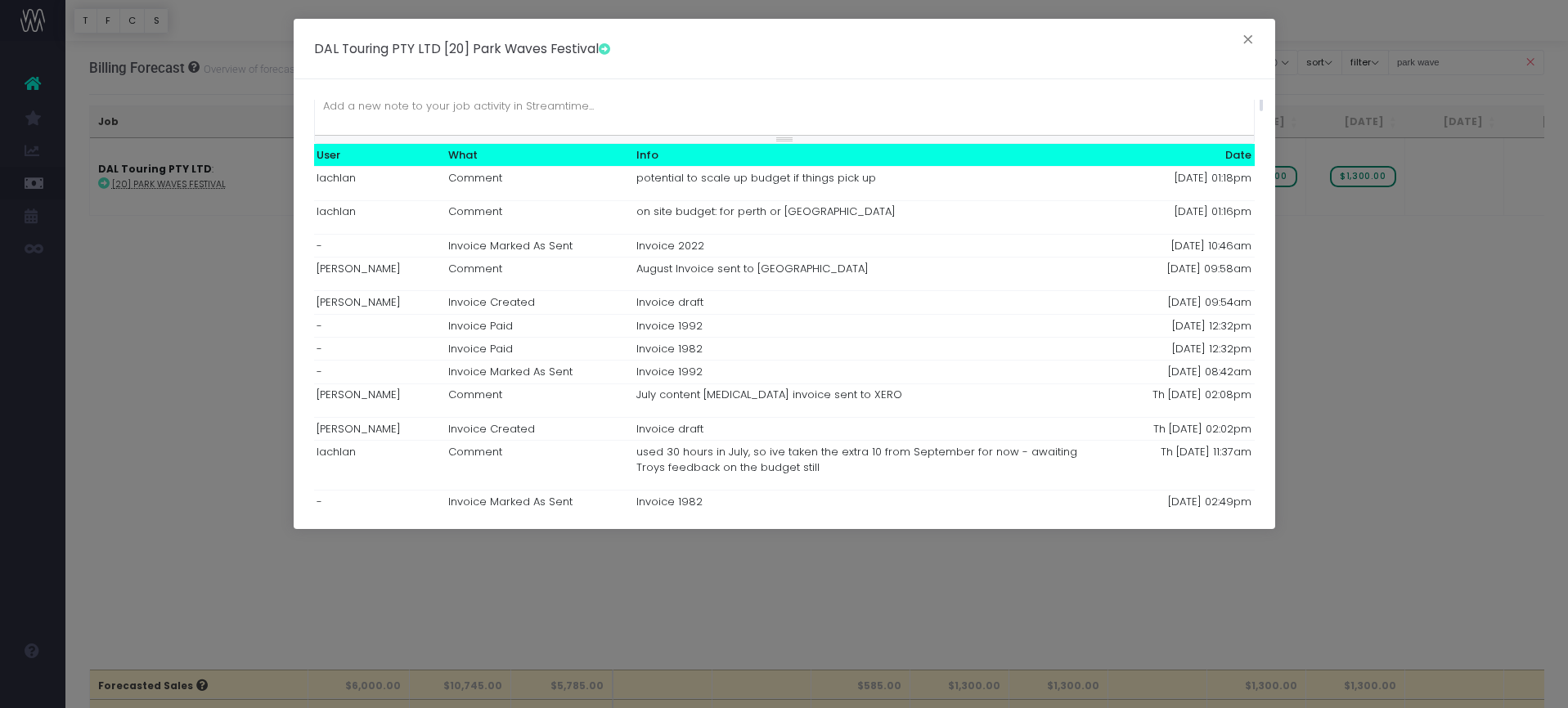
scroll to position [80, 0]
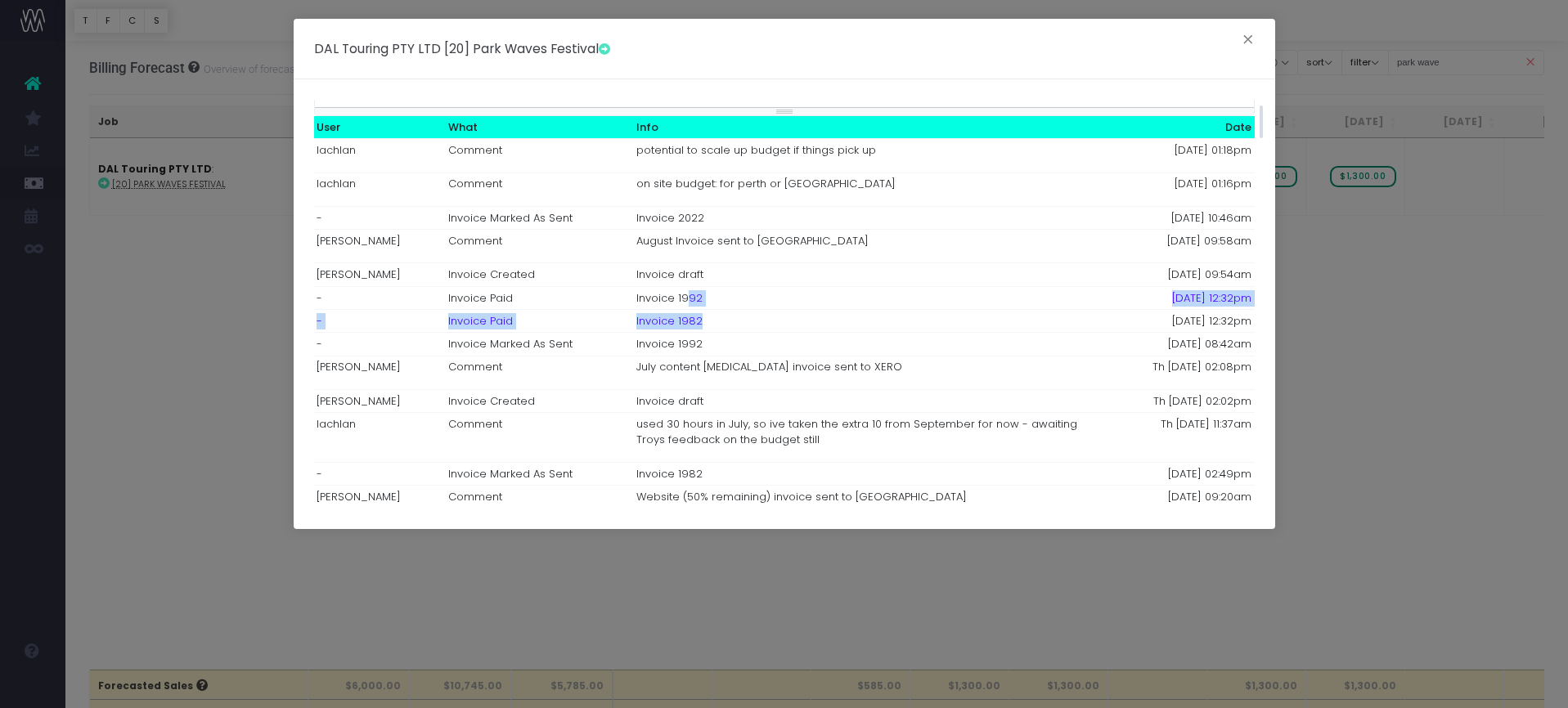
drag, startPoint x: 689, startPoint y: 288, endPoint x: 780, endPoint y: 316, distance: 95.2
click at [781, 316] on td "Invoice 1982" at bounding box center [860, 320] width 451 height 23
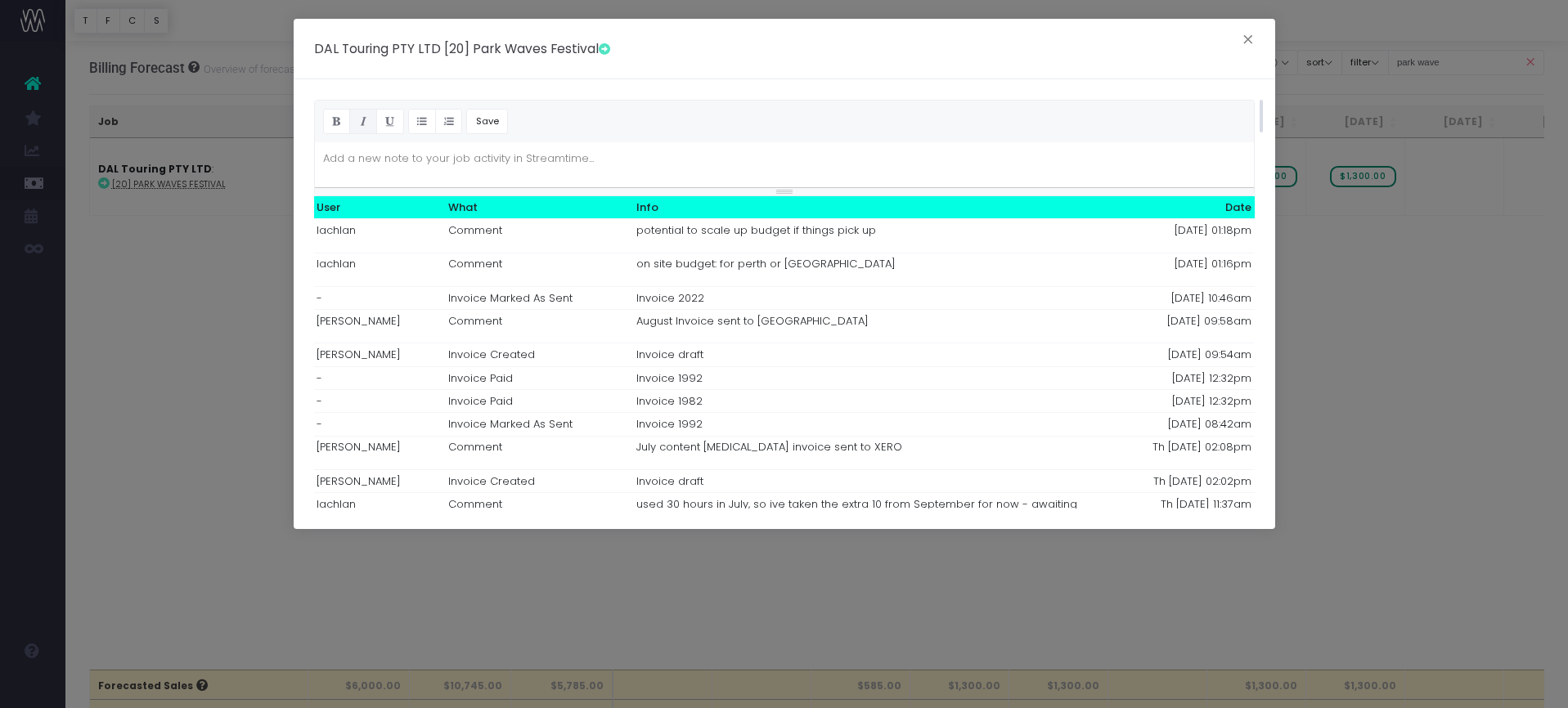
scroll to position [0, 0]
click at [1257, 45] on button "×" at bounding box center [1248, 42] width 34 height 26
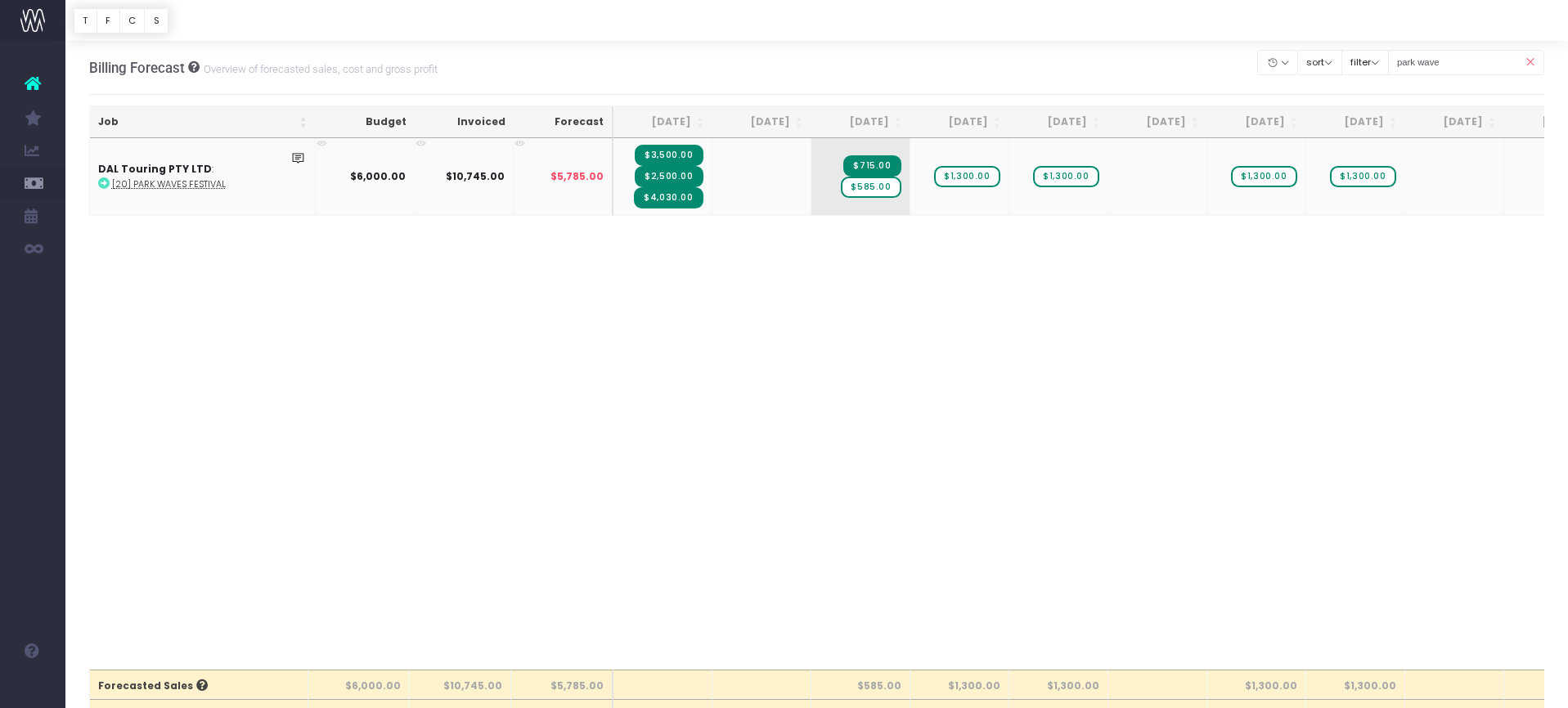
click at [668, 178] on span "$2,500.00" at bounding box center [668, 177] width 68 height 22
click at [667, 189] on span "$4,030.00" at bounding box center [669, 198] width 69 height 22
click at [665, 196] on span "$4,030.00" at bounding box center [669, 198] width 69 height 22
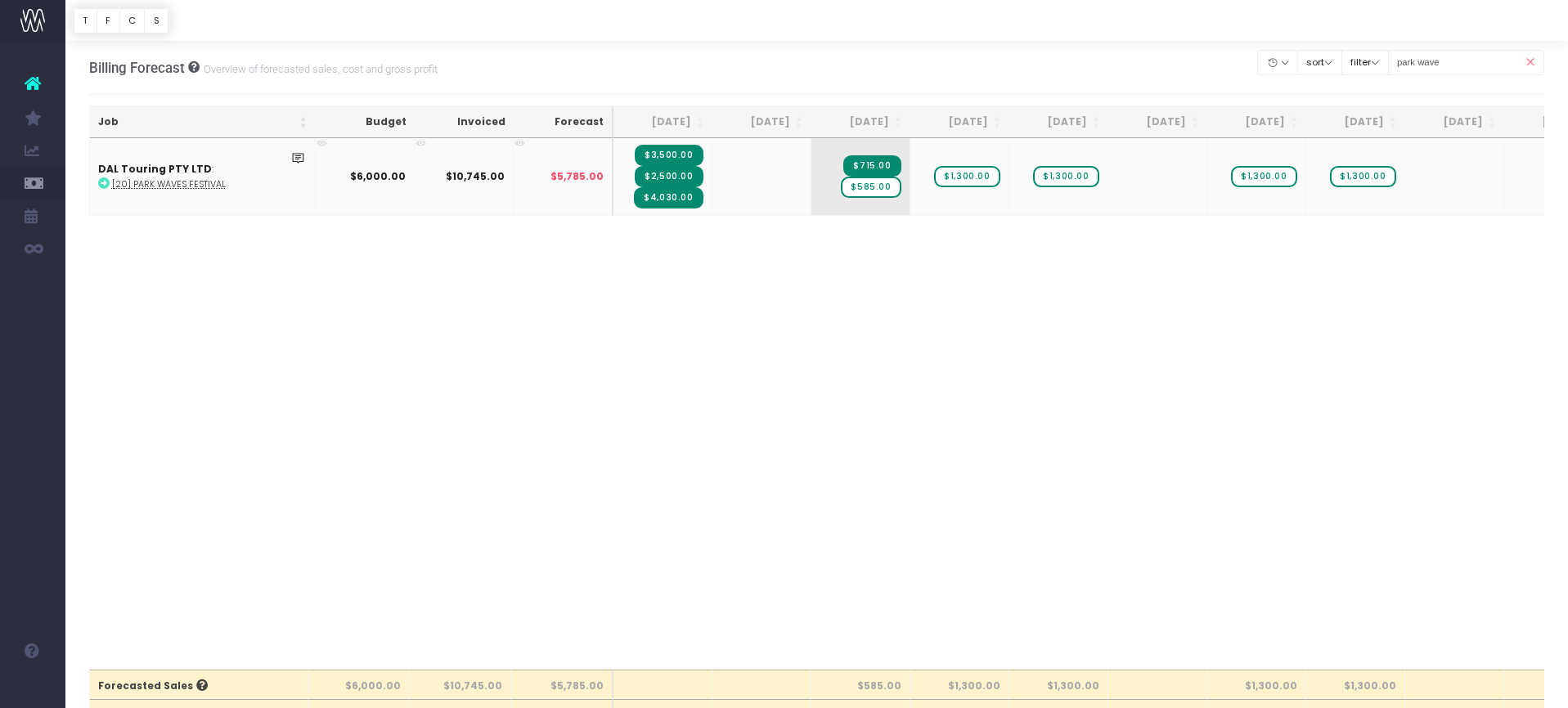
click at [736, 157] on td at bounding box center [761, 176] width 99 height 77
drag, startPoint x: 751, startPoint y: 169, endPoint x: 746, endPoint y: 181, distance: 13.0
click at [751, 169] on td at bounding box center [761, 176] width 99 height 77
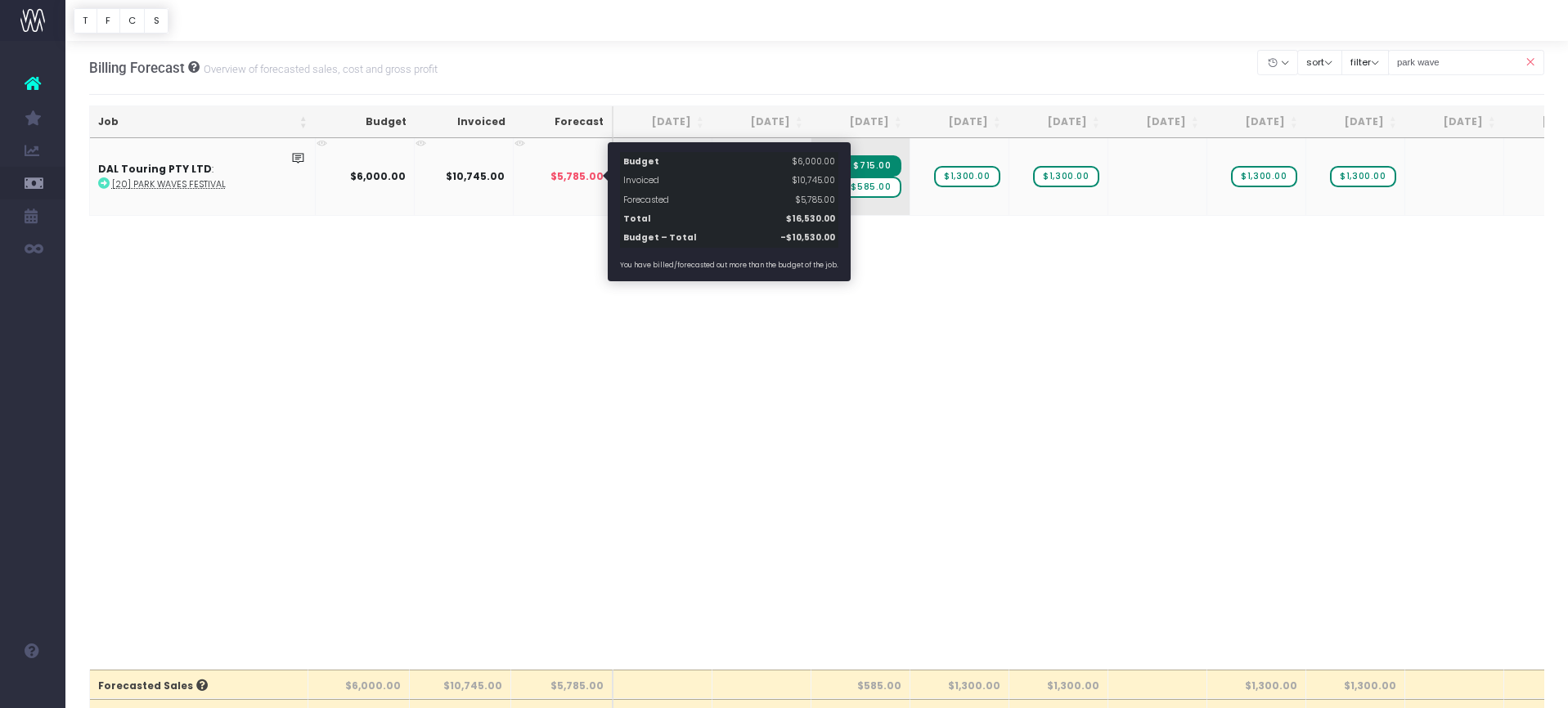
click at [584, 181] on span "$5,785.00" at bounding box center [576, 176] width 53 height 14
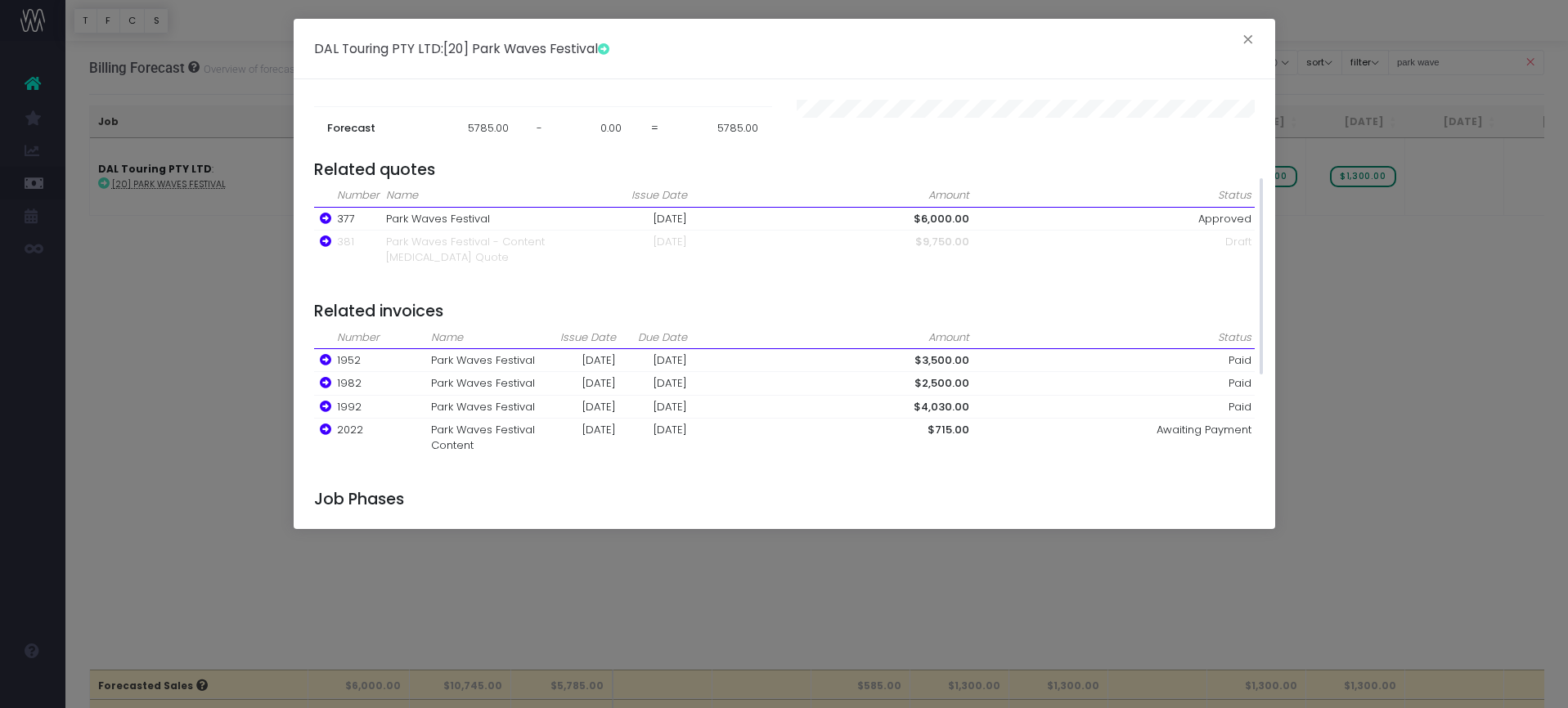
scroll to position [147, 0]
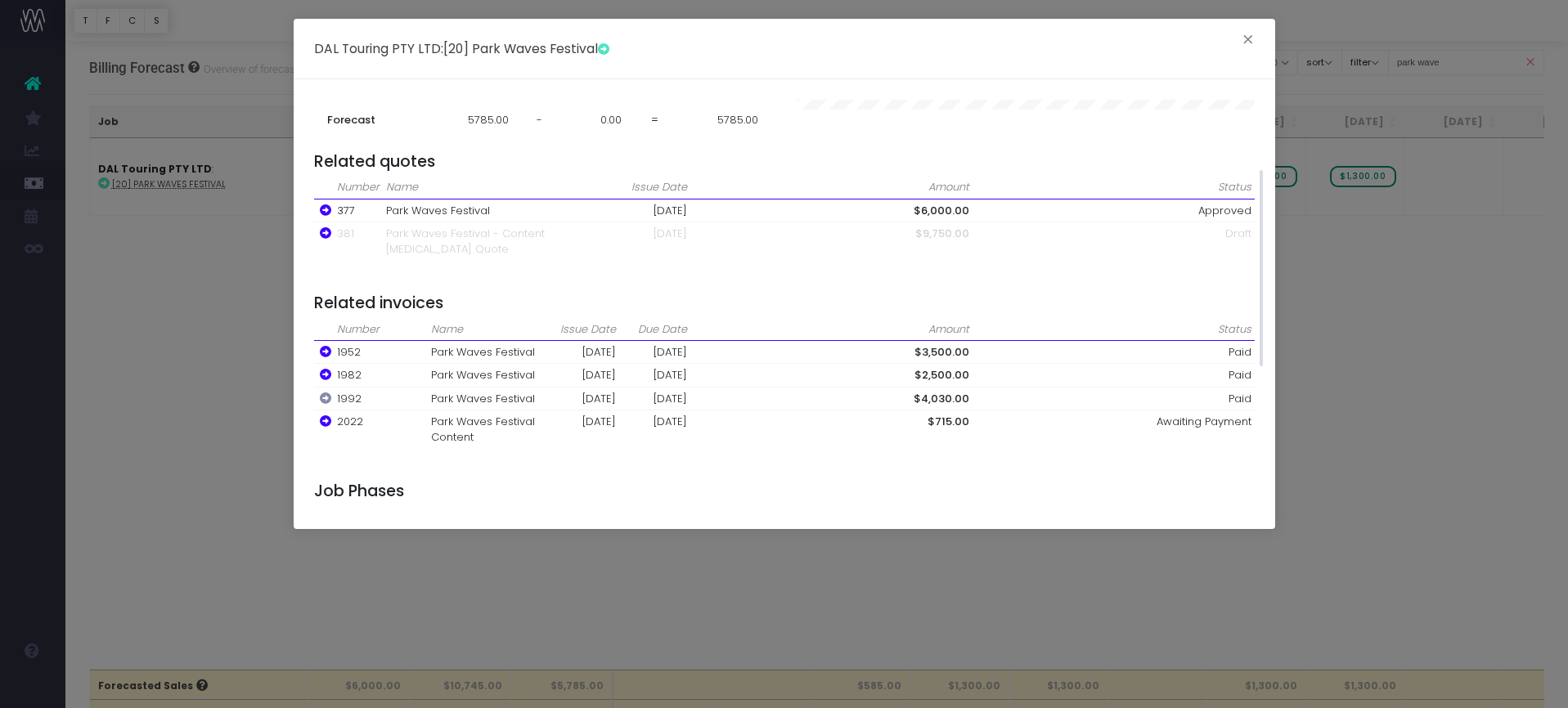
click at [328, 393] on icon at bounding box center [325, 398] width 12 height 12
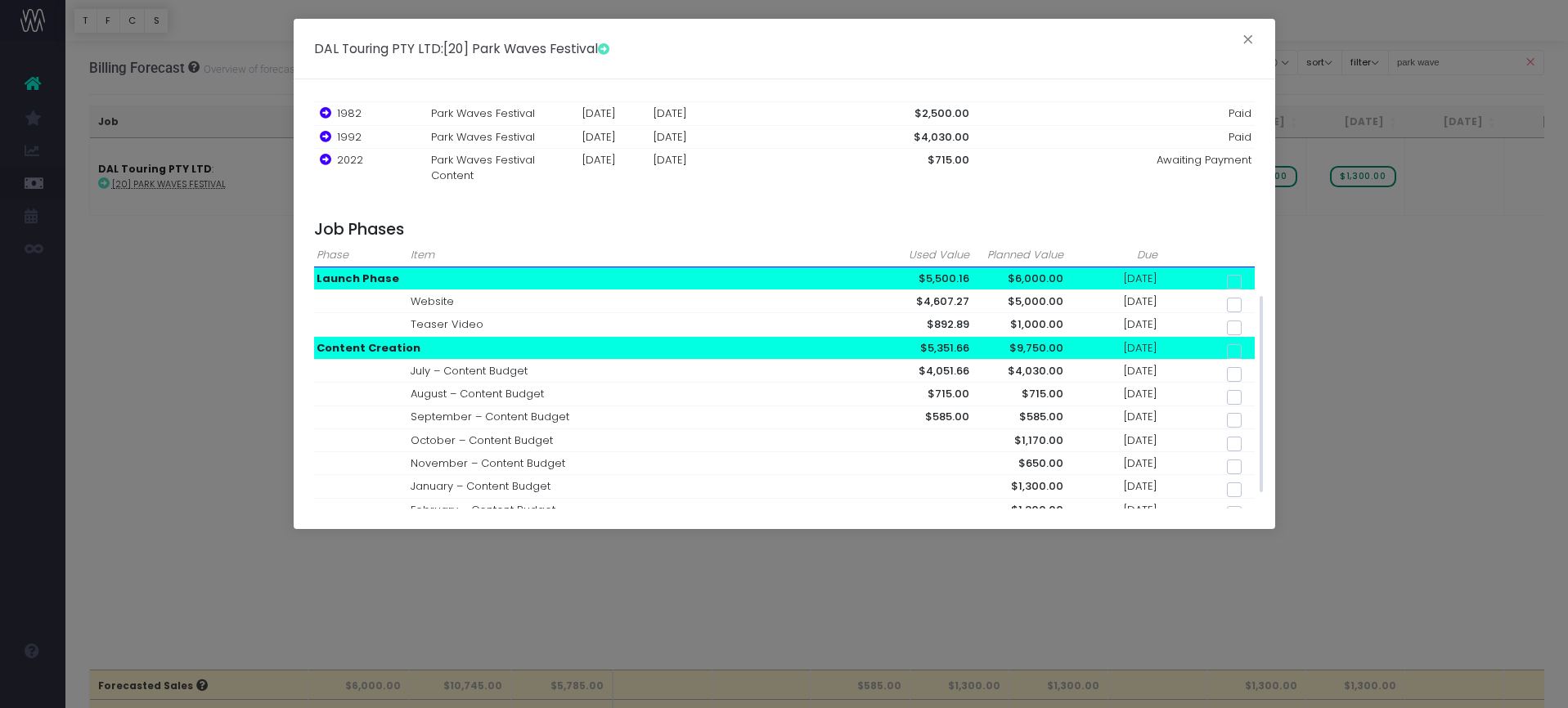
scroll to position [441, 0]
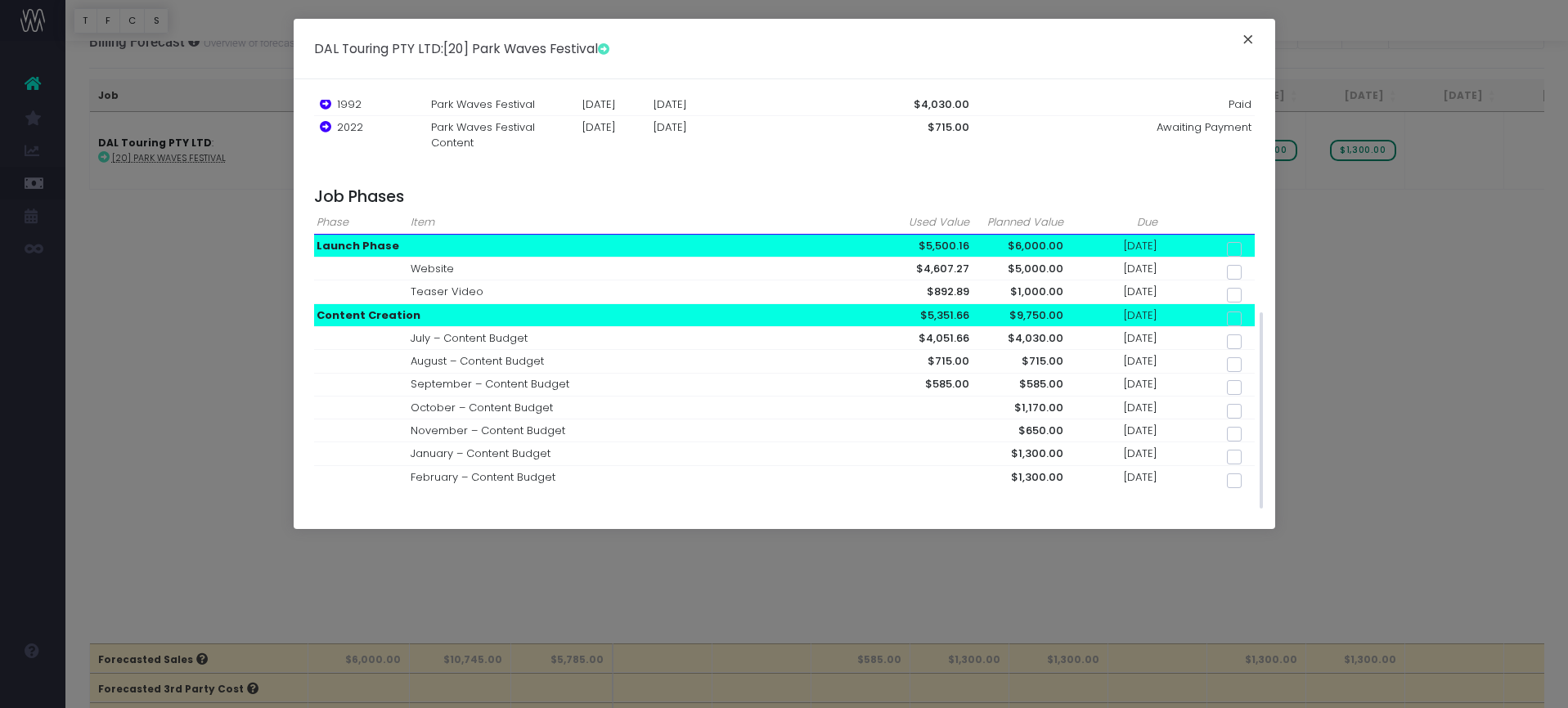
click at [1250, 41] on button "×" at bounding box center [1248, 42] width 34 height 26
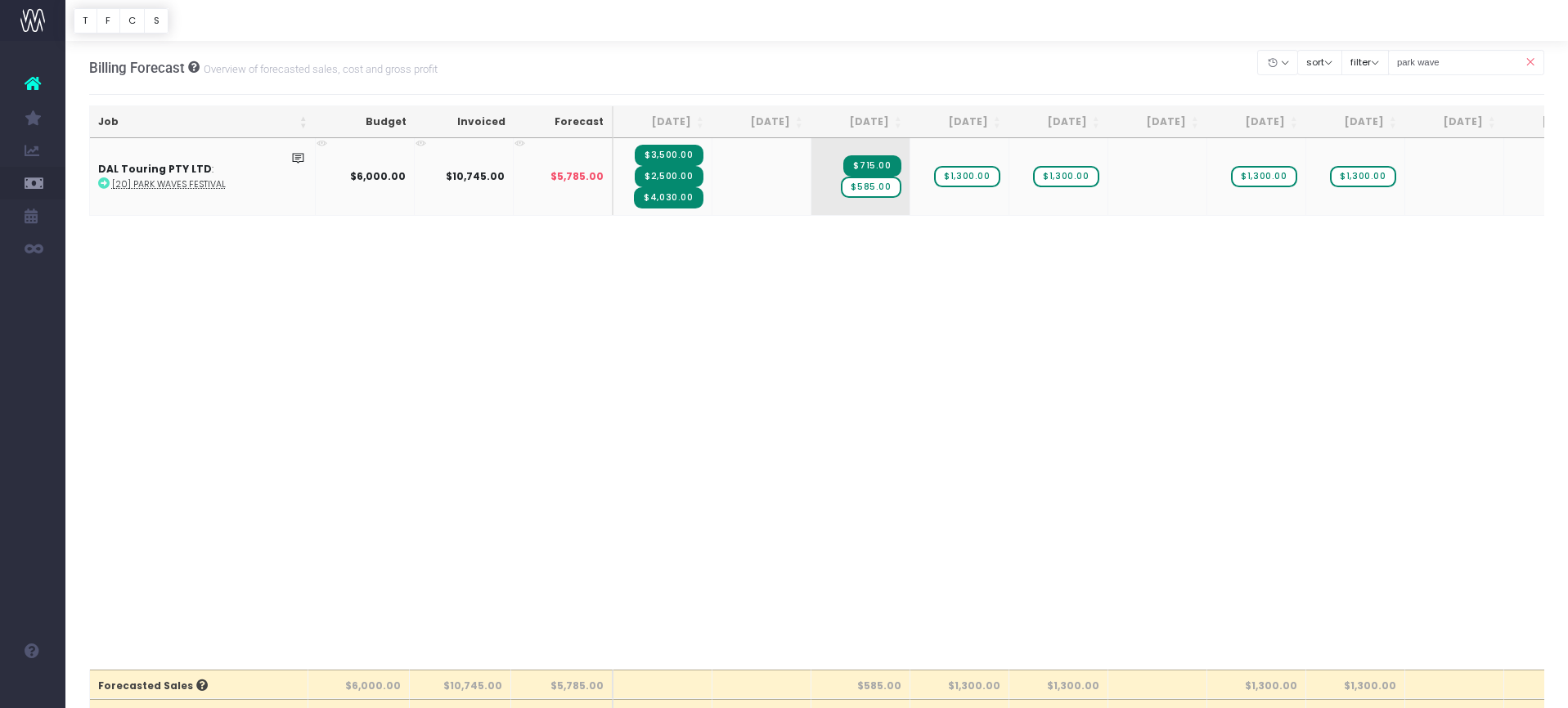
scroll to position [0, 0]
click at [881, 166] on span "$715.00" at bounding box center [871, 166] width 57 height 22
click at [738, 186] on td at bounding box center [761, 176] width 99 height 77
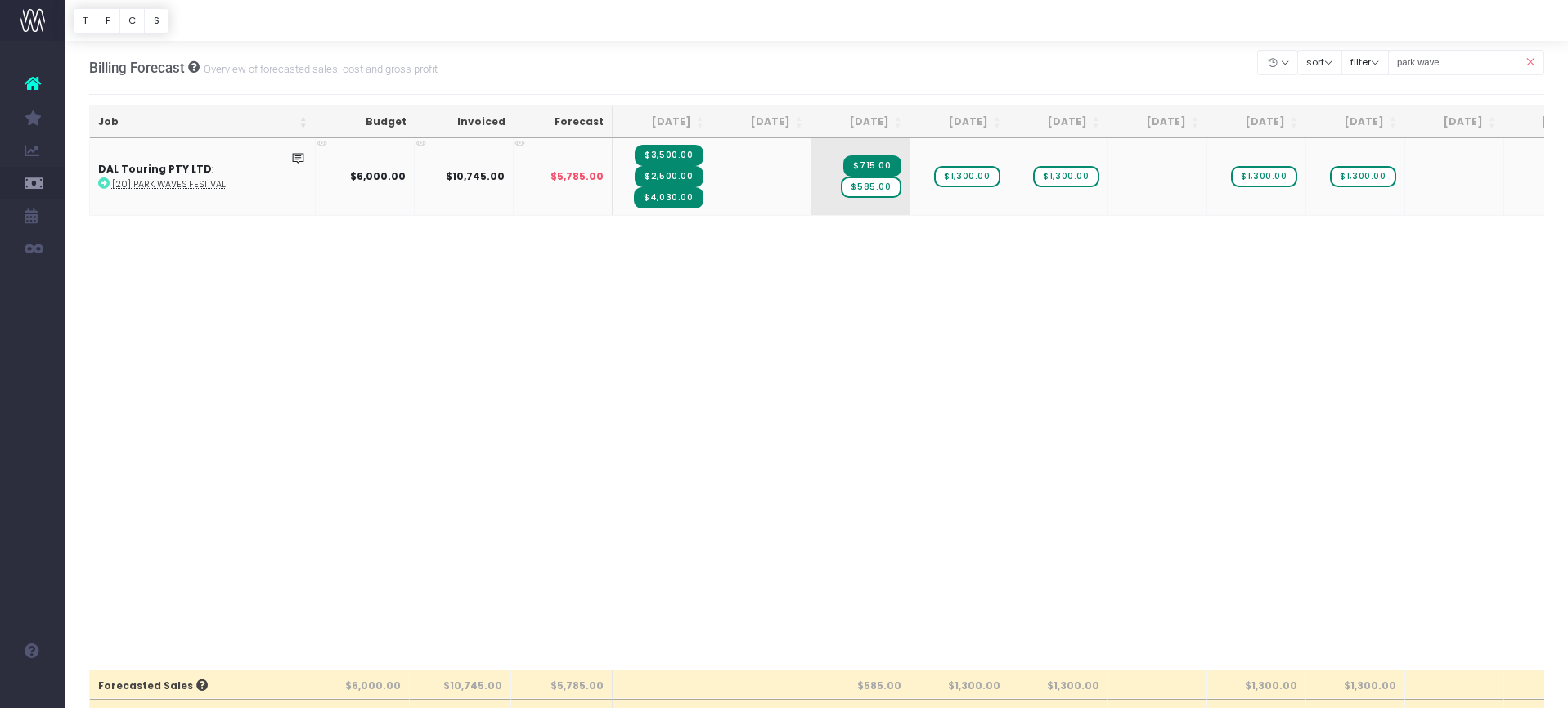
click at [738, 186] on td at bounding box center [761, 176] width 99 height 77
click at [422, 142] on icon at bounding box center [421, 144] width 11 height 11
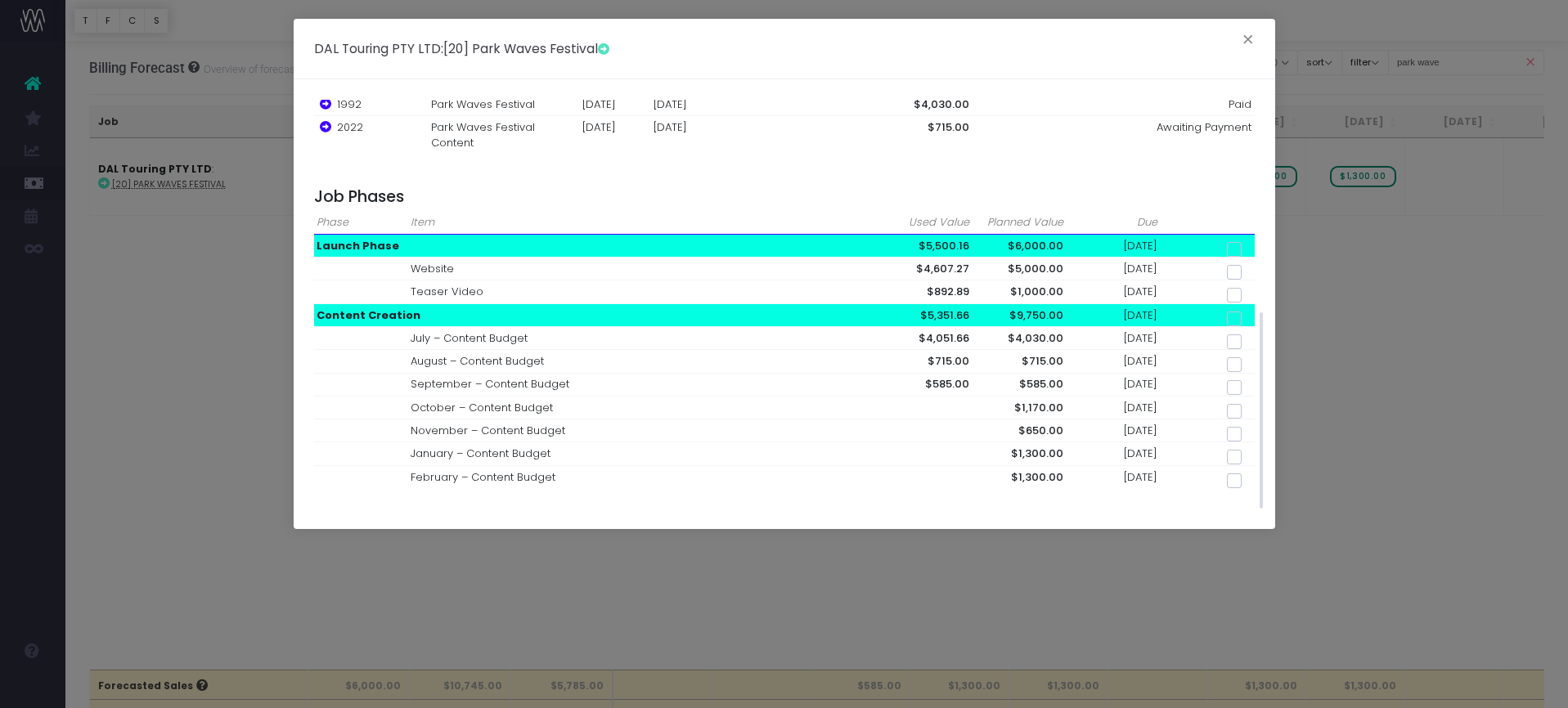
click at [1230, 335] on span at bounding box center [1234, 342] width 14 height 14
click at [1251, 334] on input "checkbox" at bounding box center [1257, 339] width 11 height 11
checkbox input "true"
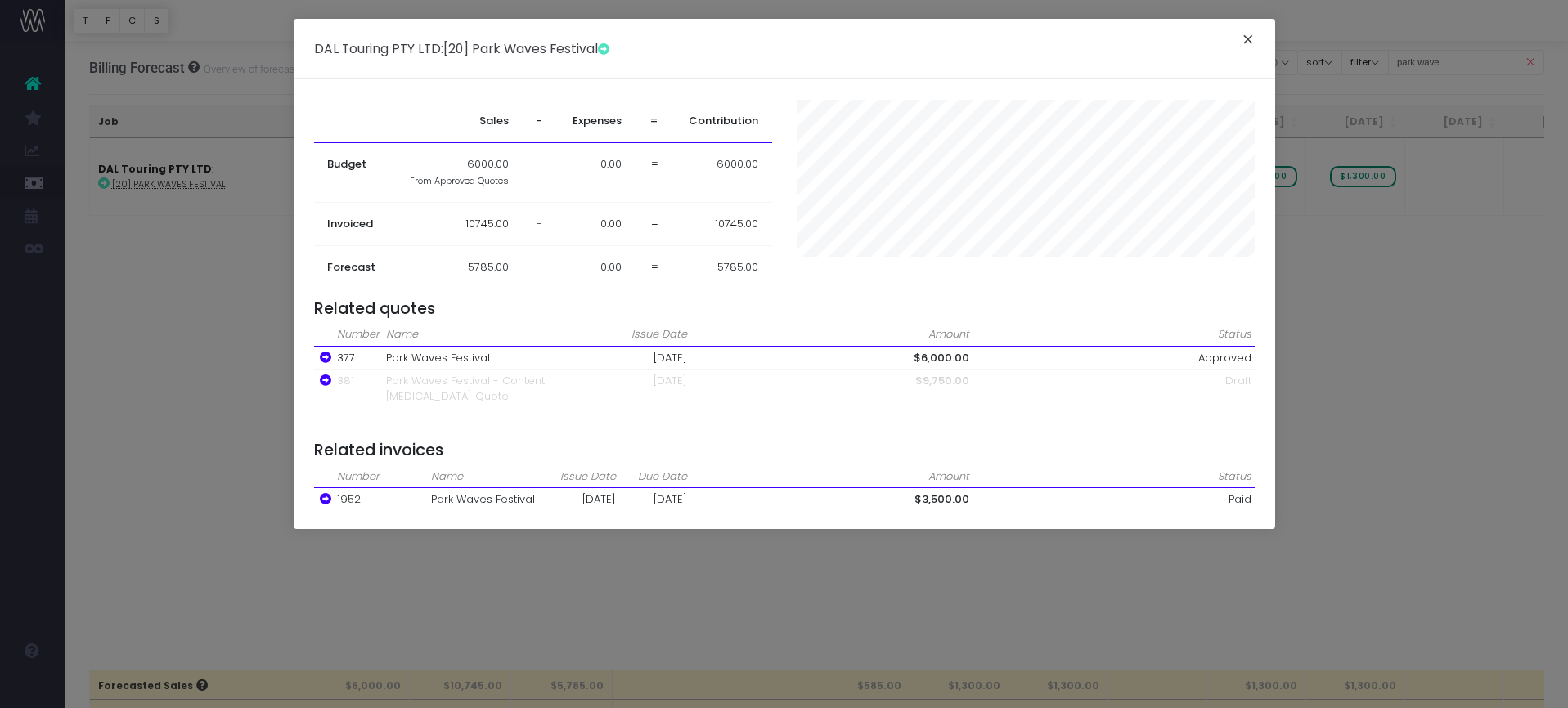
click at [1240, 38] on button "×" at bounding box center [1248, 42] width 34 height 26
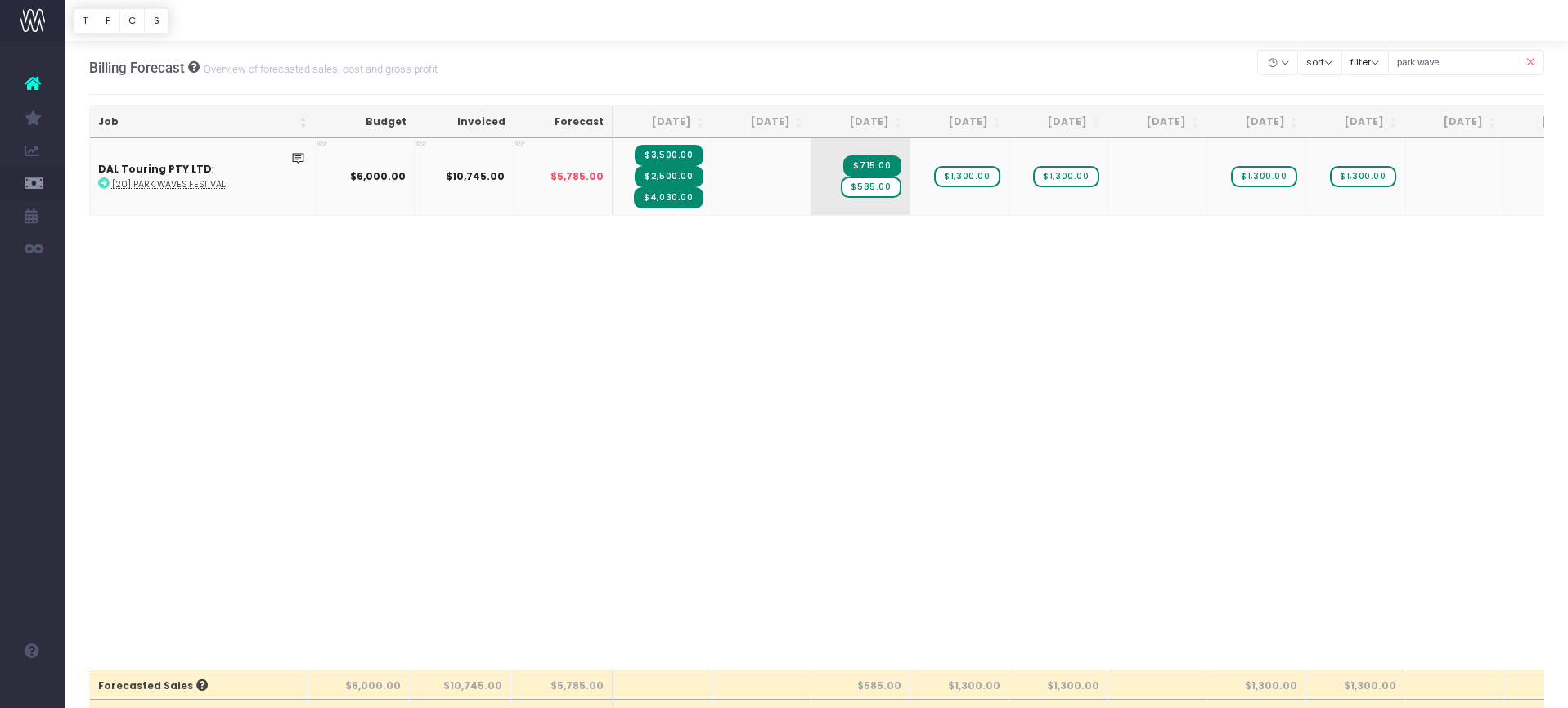
scroll to position [5, 0]
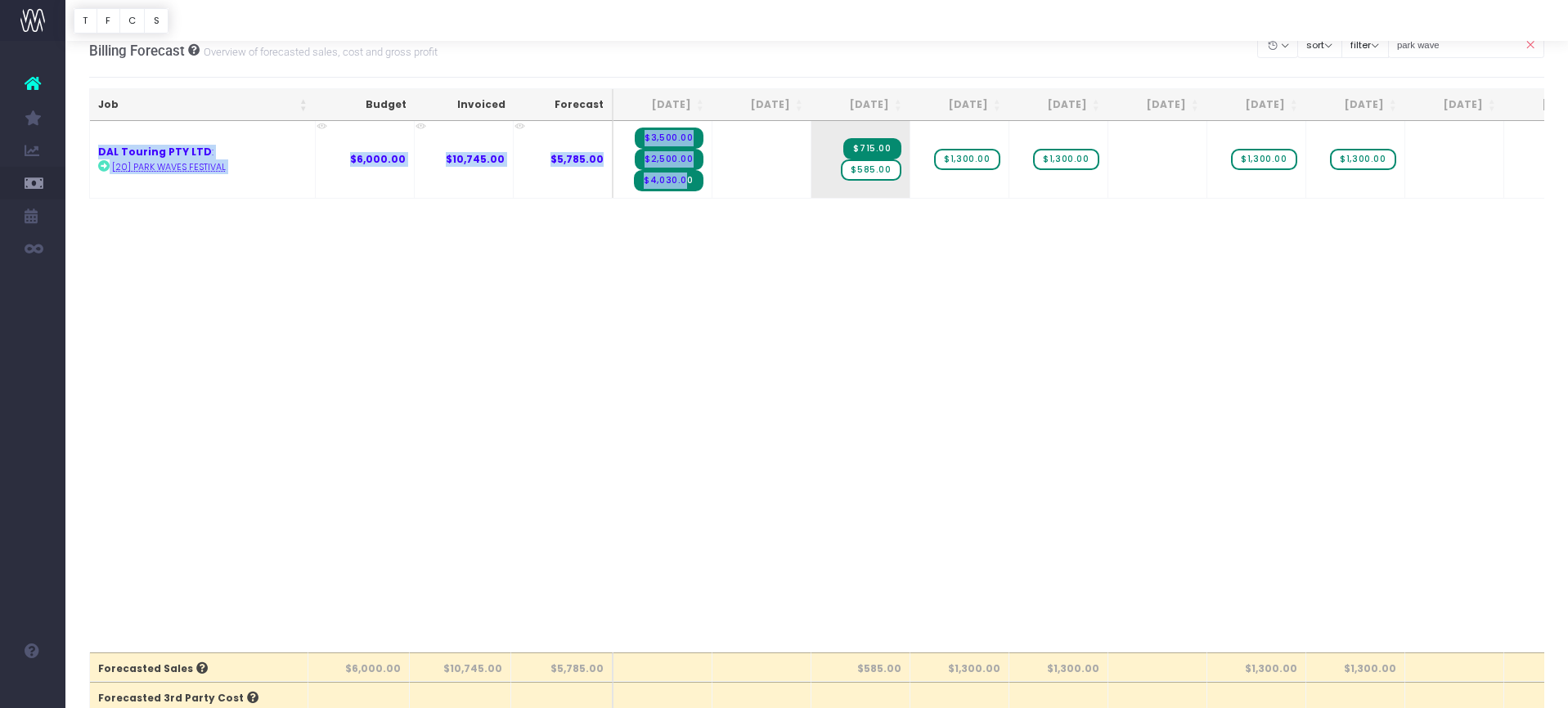
drag, startPoint x: 686, startPoint y: 192, endPoint x: 748, endPoint y: 207, distance: 63.8
click at [749, 207] on div "Job Budget Invoiced Forecast Jul 25 Aug 25 Sep 25 Oct 25 Nov 25 Dec 25 Jan 26 F…" at bounding box center [817, 387] width 1456 height 532
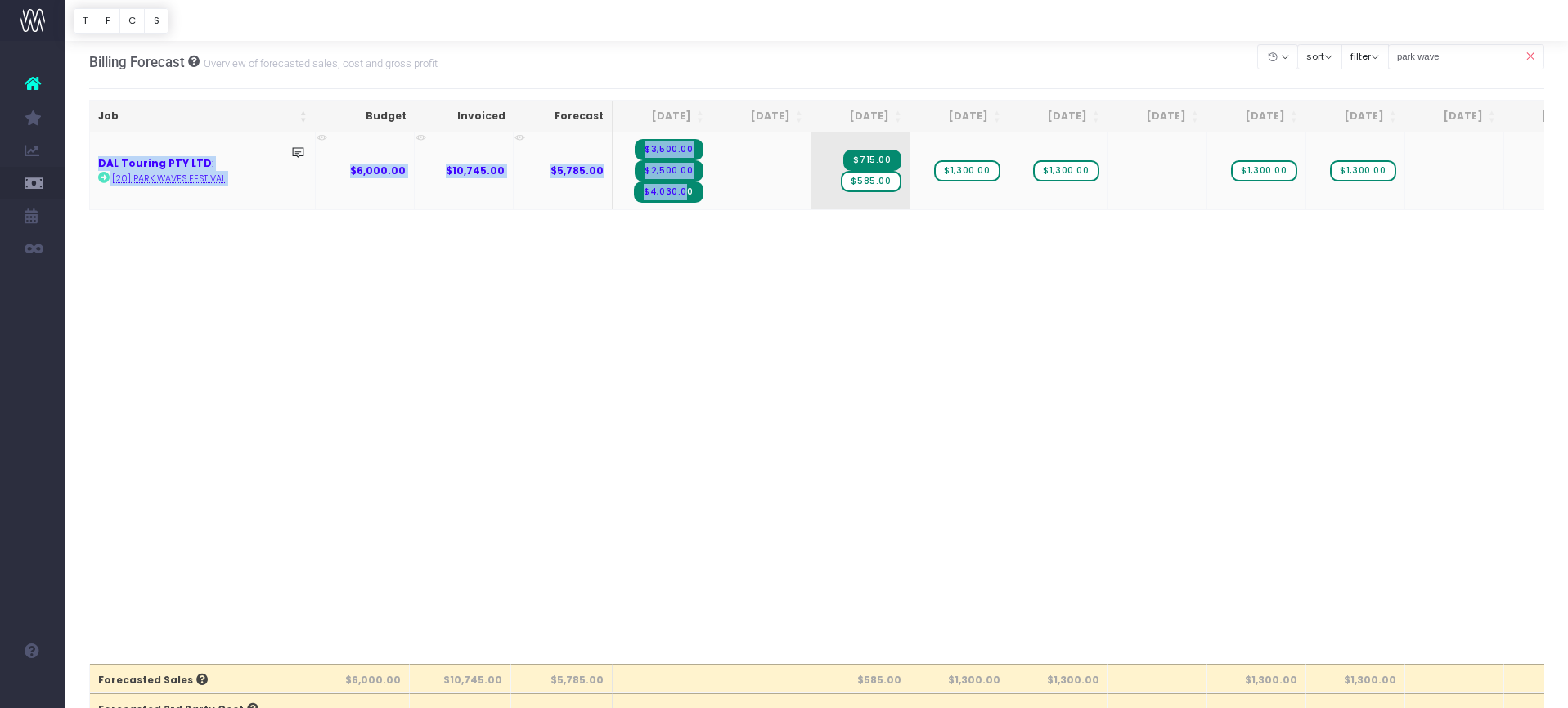
scroll to position [0, 0]
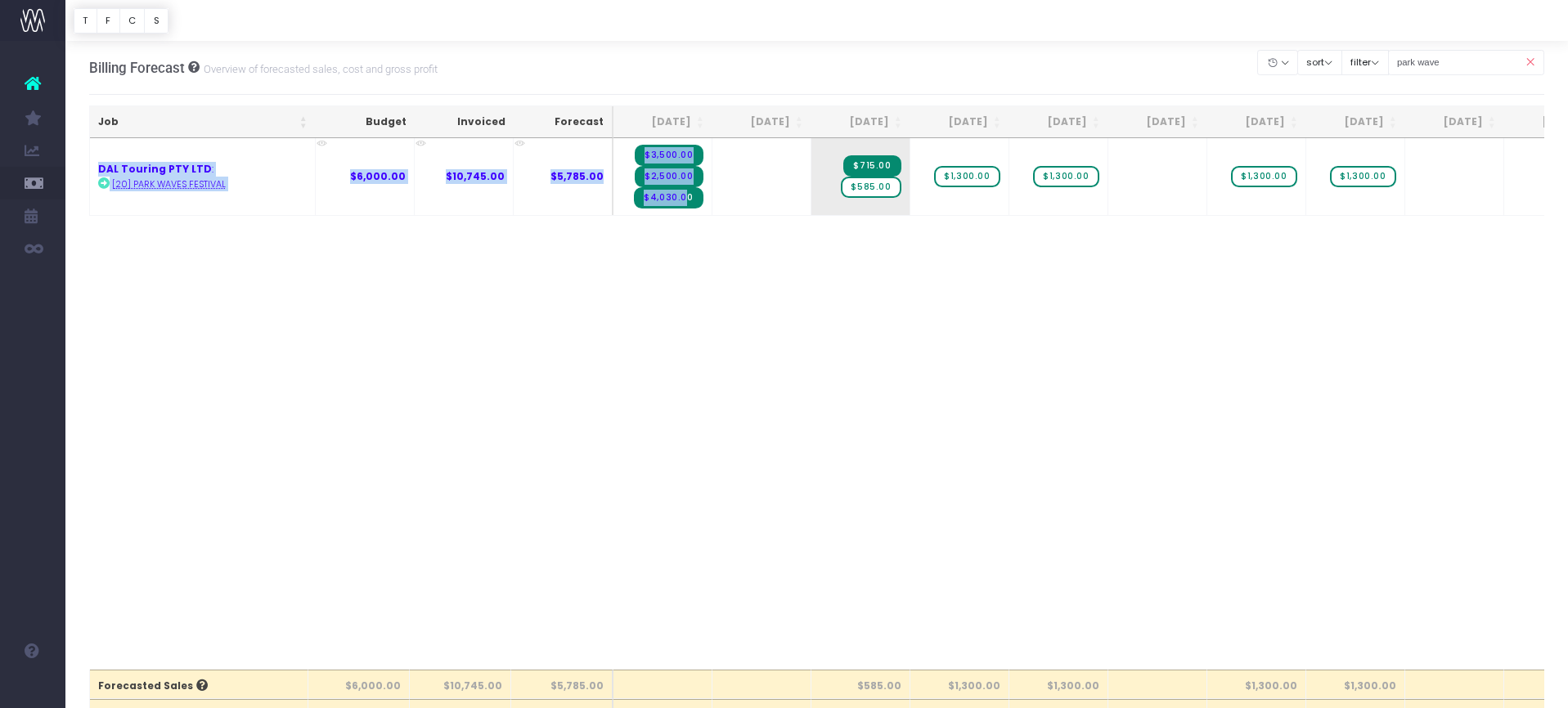
click at [596, 277] on div "Job Budget Invoiced Forecast Jul 25 Aug 25 Sep 25 Oct 25 Nov 25 Dec 25 Jan 26 F…" at bounding box center [817, 404] width 1456 height 532
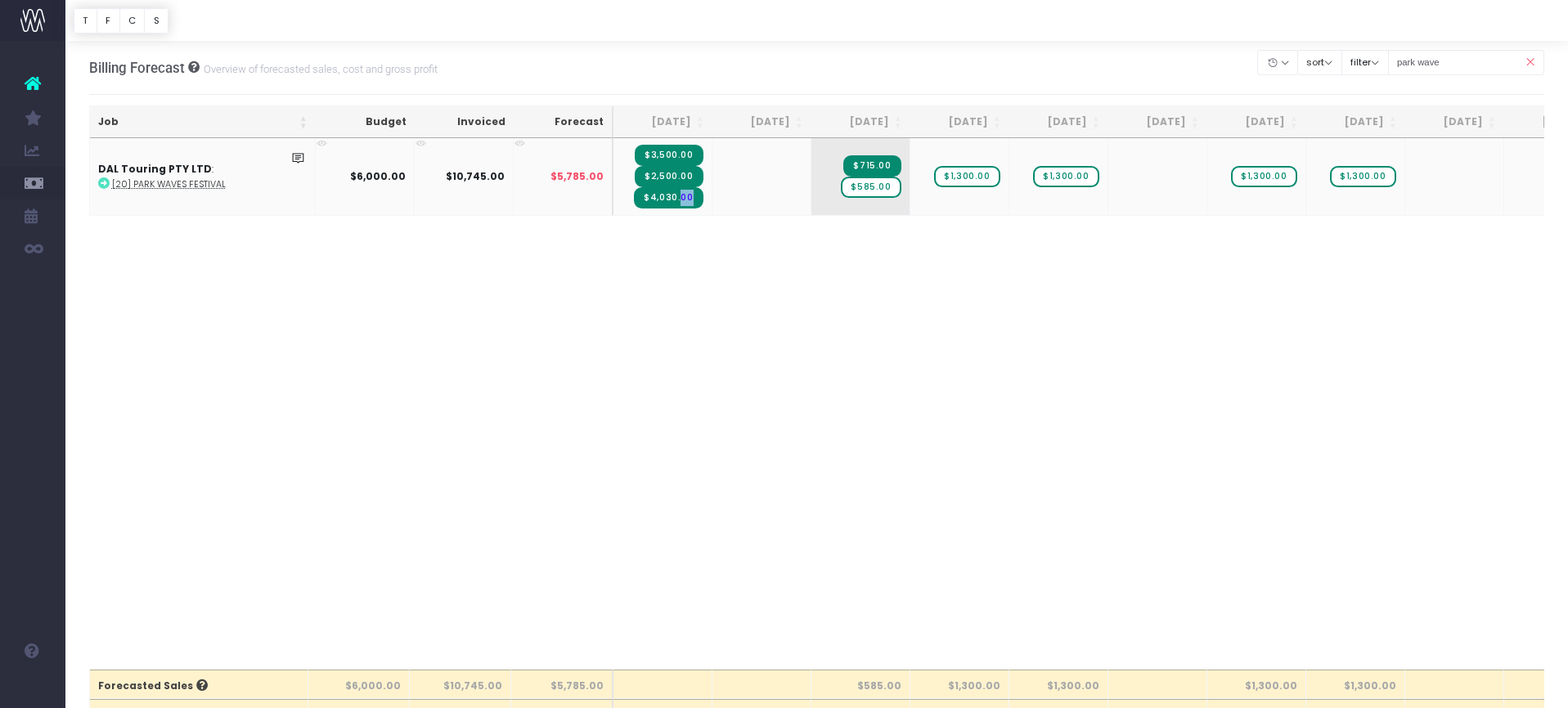
drag, startPoint x: 681, startPoint y: 200, endPoint x: 777, endPoint y: 180, distance: 98.1
click at [777, 180] on tr "DAL Touring PTY LTD : [20] Park Waves Festival $6,000.00 $10,745.00 $5,785.00 $…" at bounding box center [1044, 176] width 1909 height 77
click at [767, 250] on div "Job Budget Invoiced Forecast Jul 25 Aug 25 Sep 25 Oct 25 Nov 25 Dec 25 Jan 26 F…" at bounding box center [817, 404] width 1456 height 532
click at [1530, 65] on icon at bounding box center [1530, 62] width 29 height 33
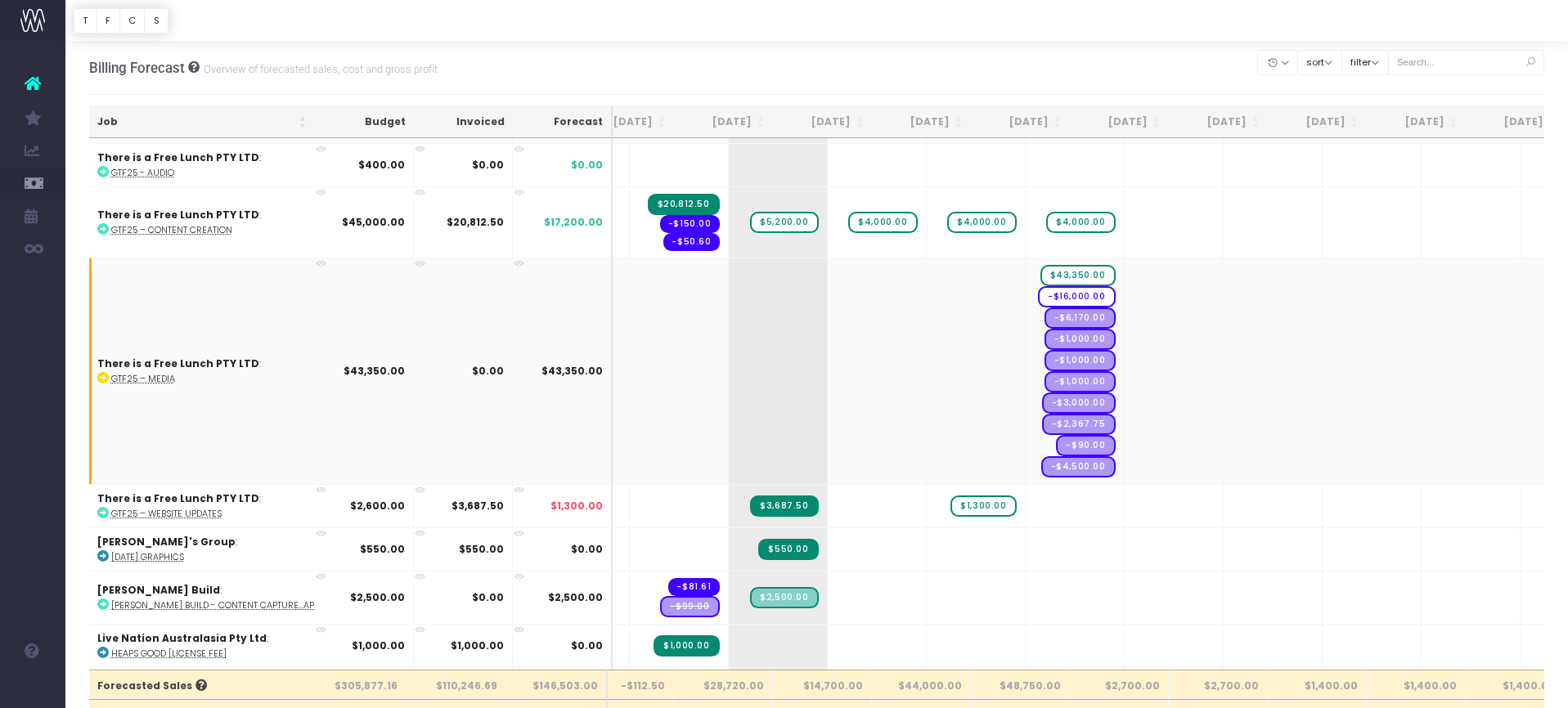
scroll to position [0, 252]
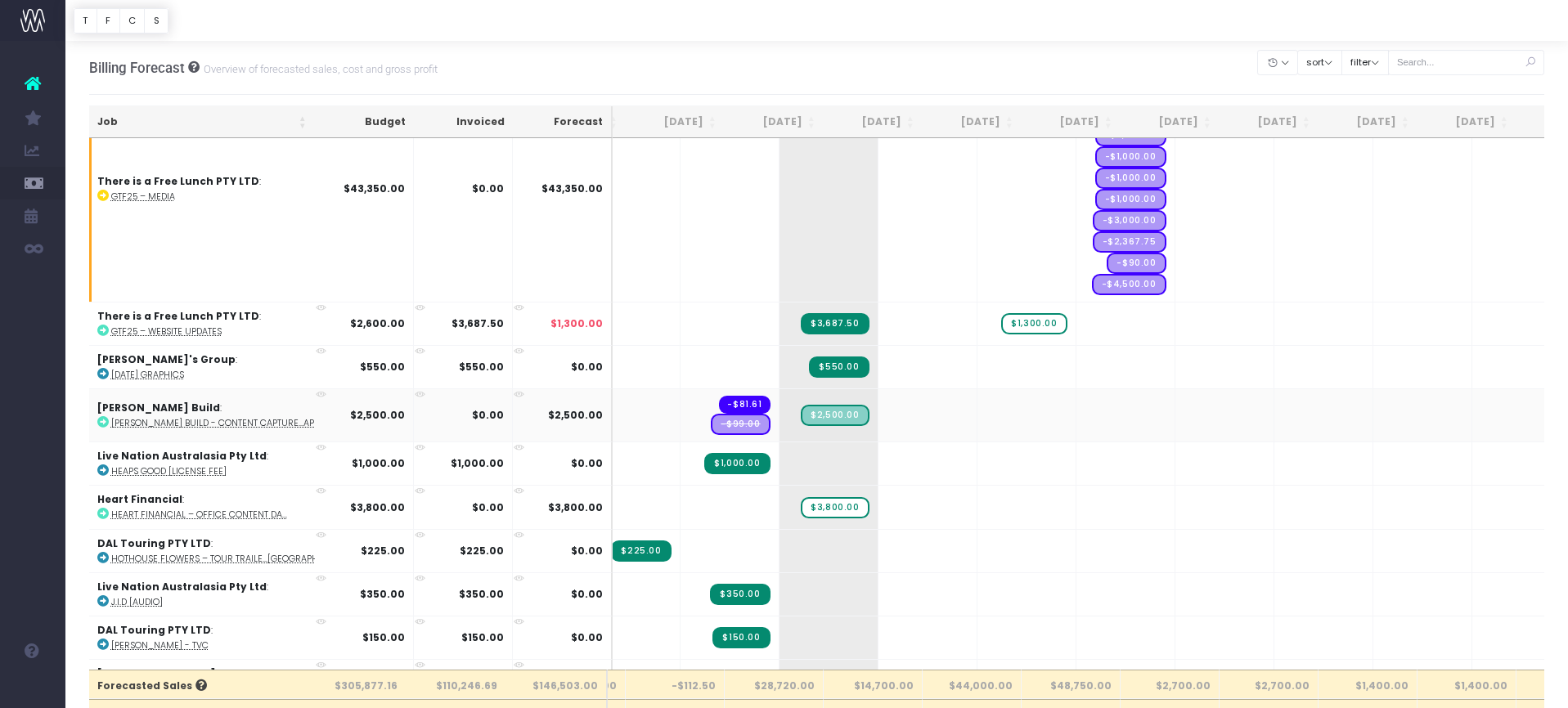
click at [711, 415] on span "-$99.00" at bounding box center [740, 424] width 59 height 22
click at [711, 419] on span "-$99.00" at bounding box center [740, 424] width 59 height 22
click at [711, 413] on span "-$99.00" at bounding box center [740, 424] width 59 height 22
click at [711, 416] on span "-$99.00" at bounding box center [740, 424] width 59 height 22
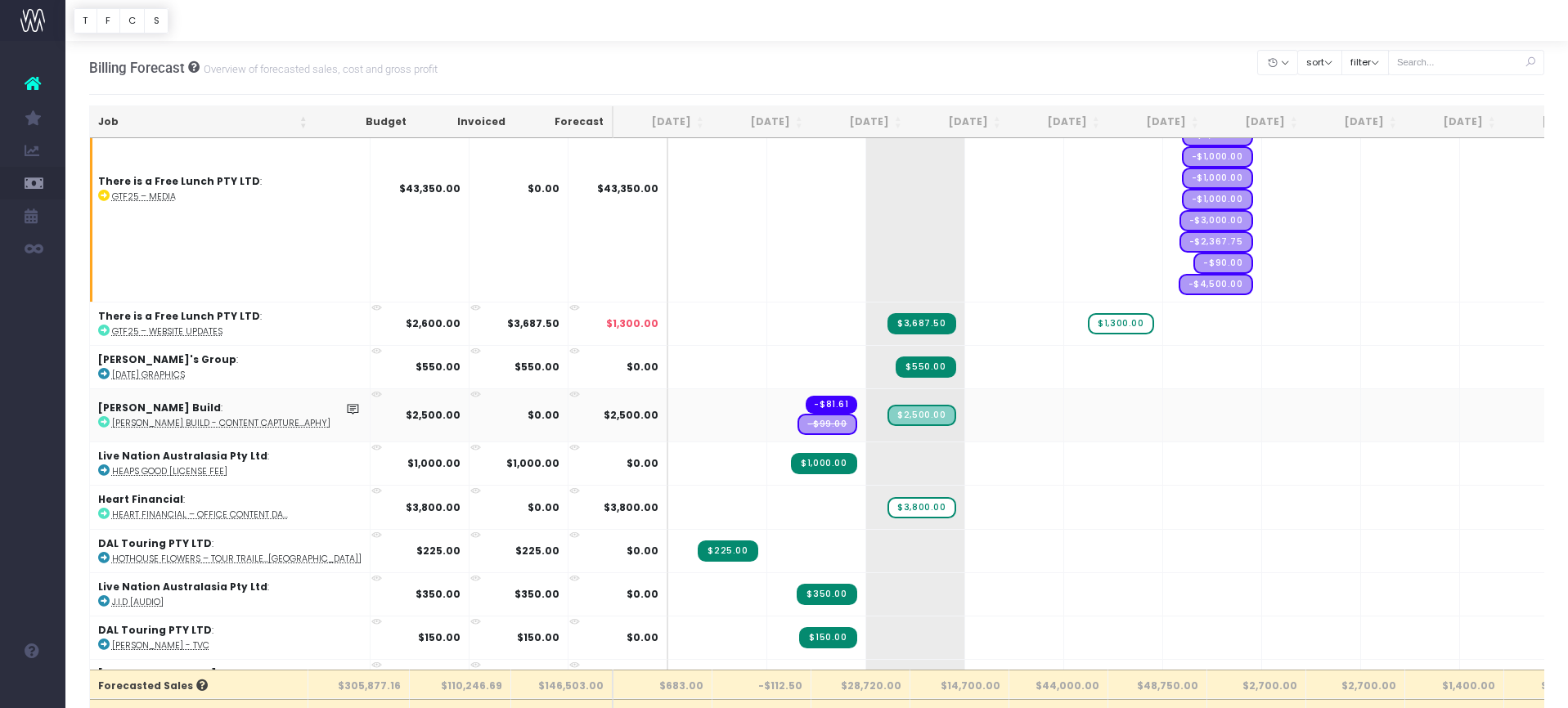
click at [797, 420] on span "-$99.00" at bounding box center [826, 424] width 59 height 22
click at [797, 414] on span "-$99.00" at bounding box center [826, 424] width 59 height 22
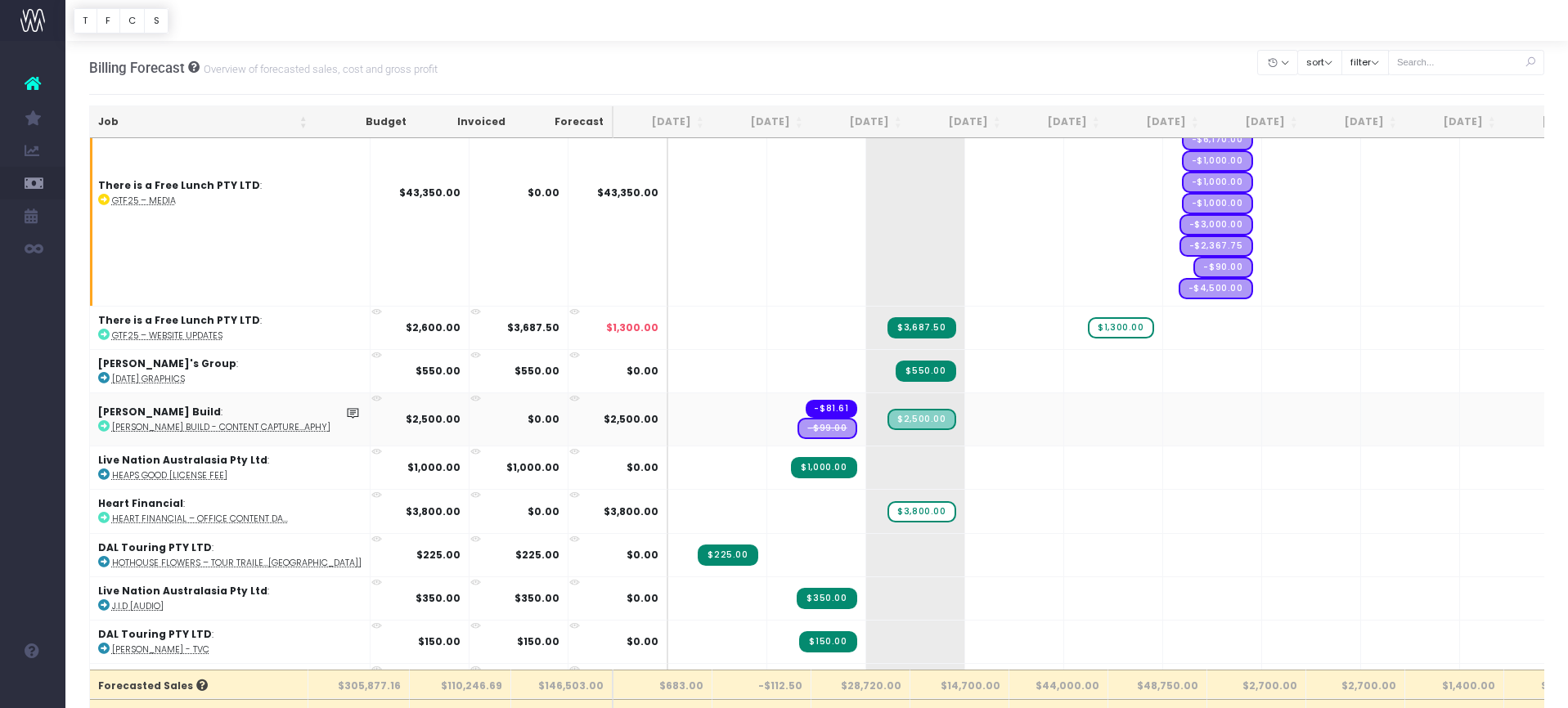
click at [797, 418] on span "-$99.00" at bounding box center [826, 429] width 59 height 22
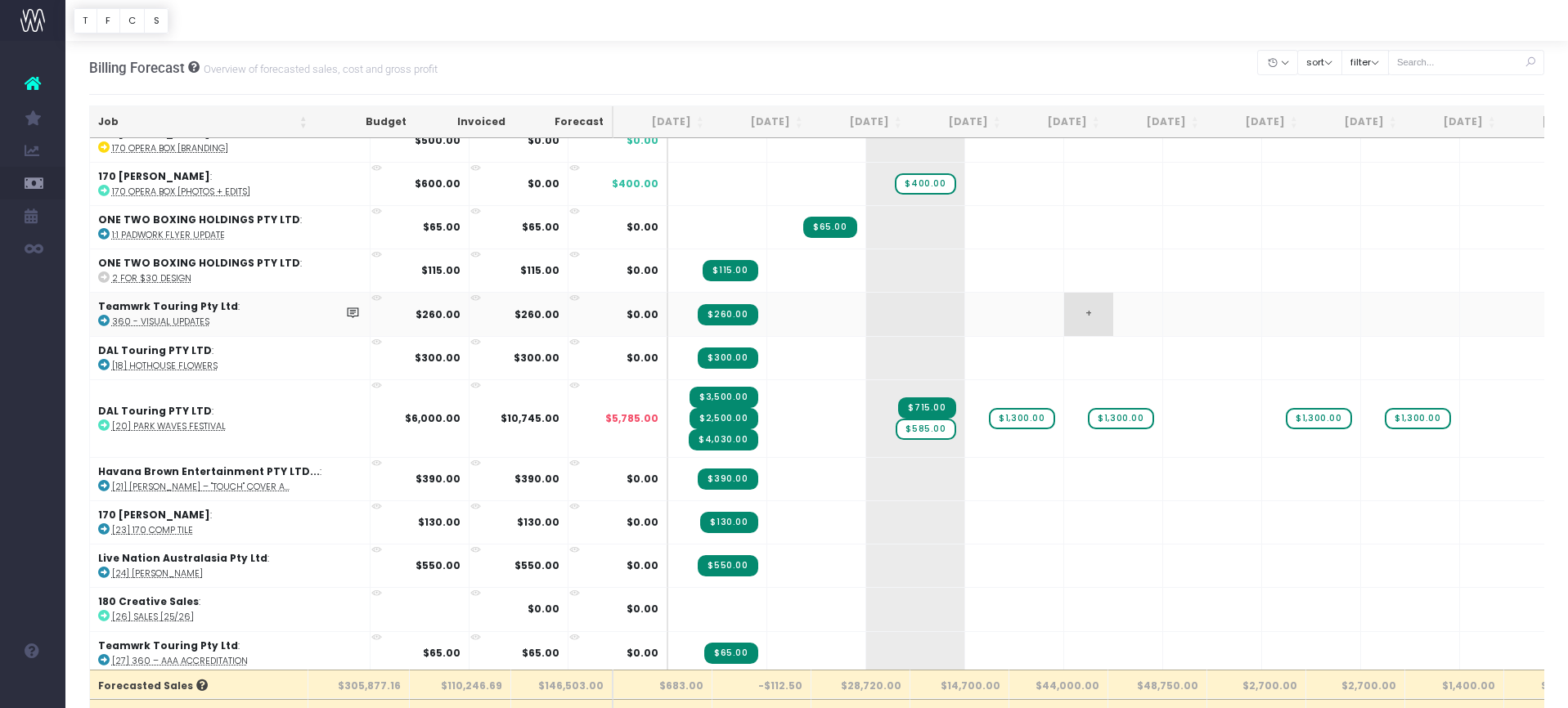
scroll to position [108, 0]
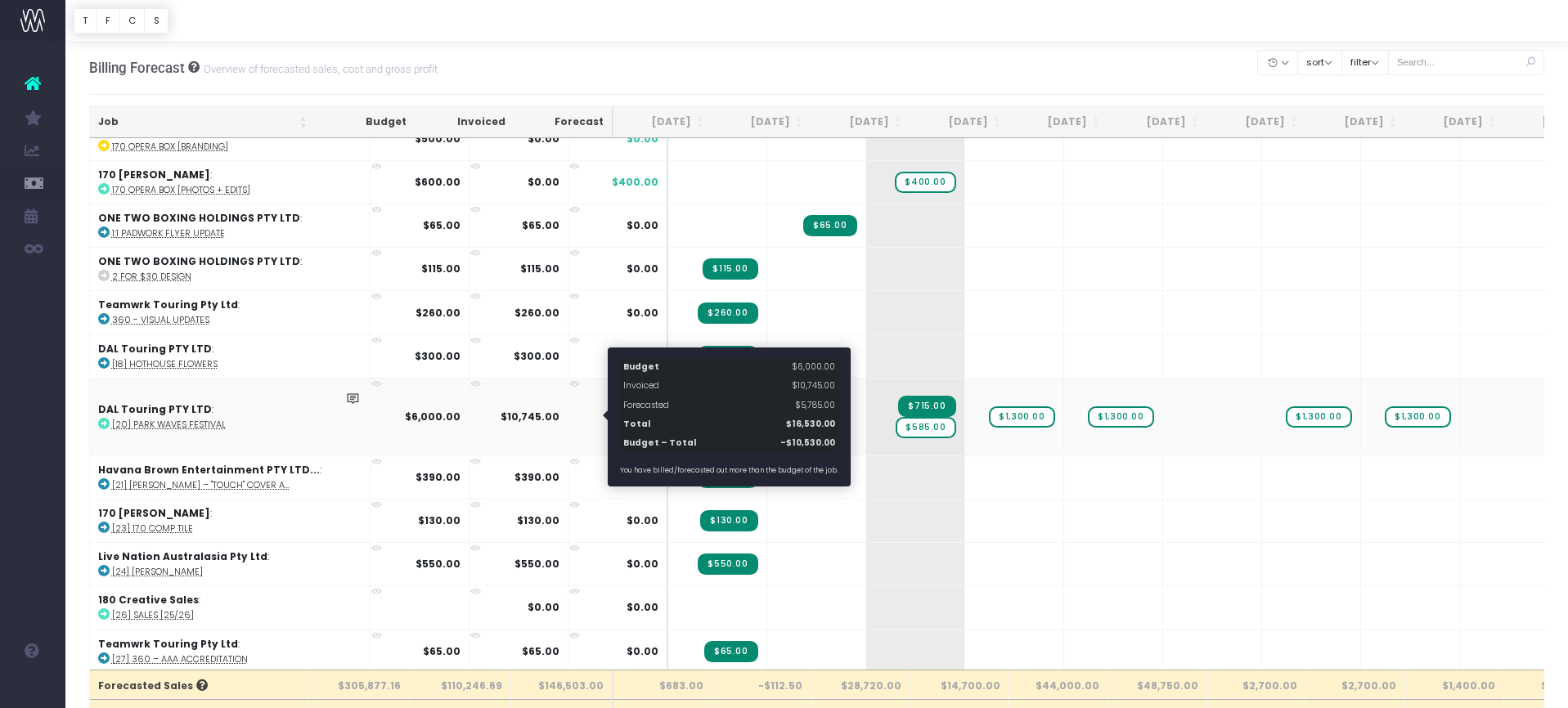
click at [605, 415] on span "$5,785.00" at bounding box center [632, 417] width 53 height 14
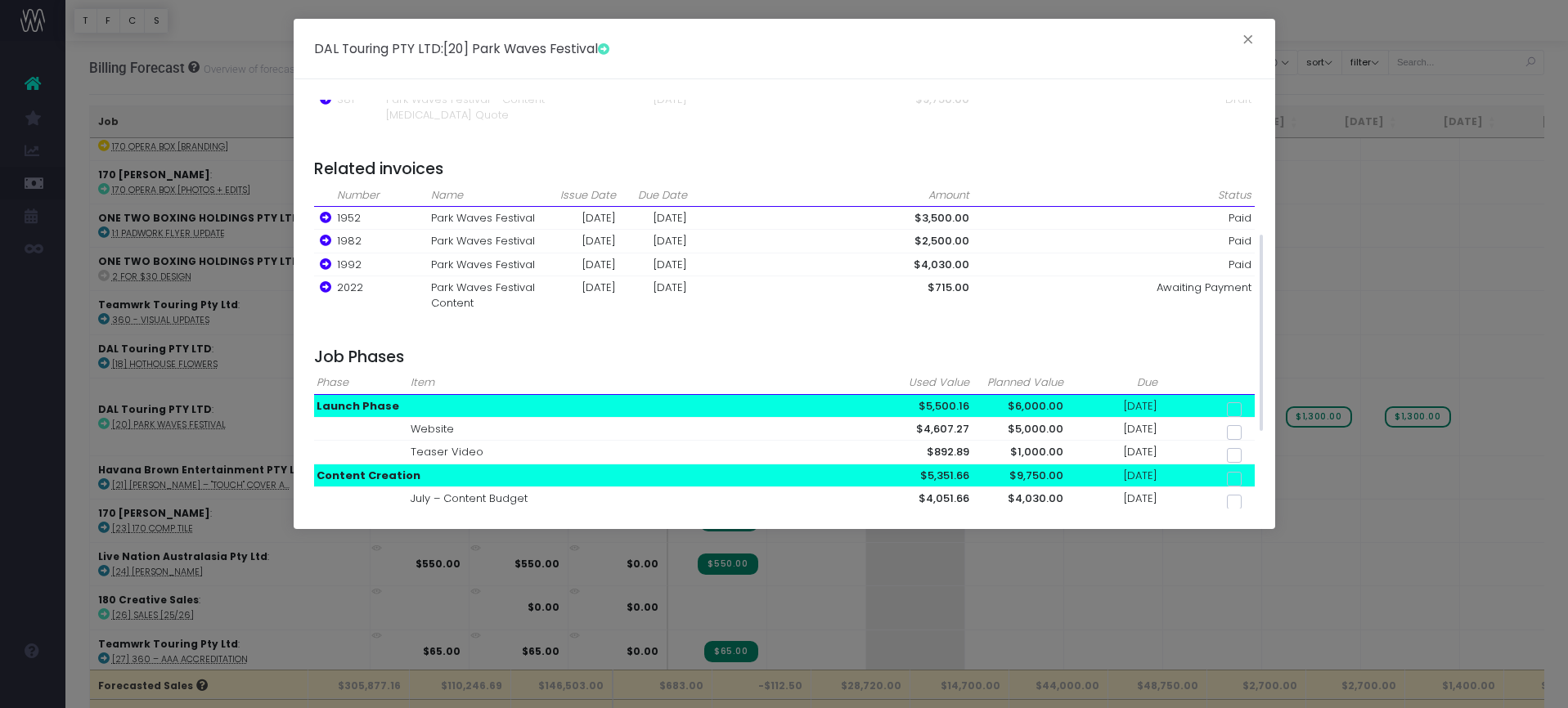
scroll to position [441, 0]
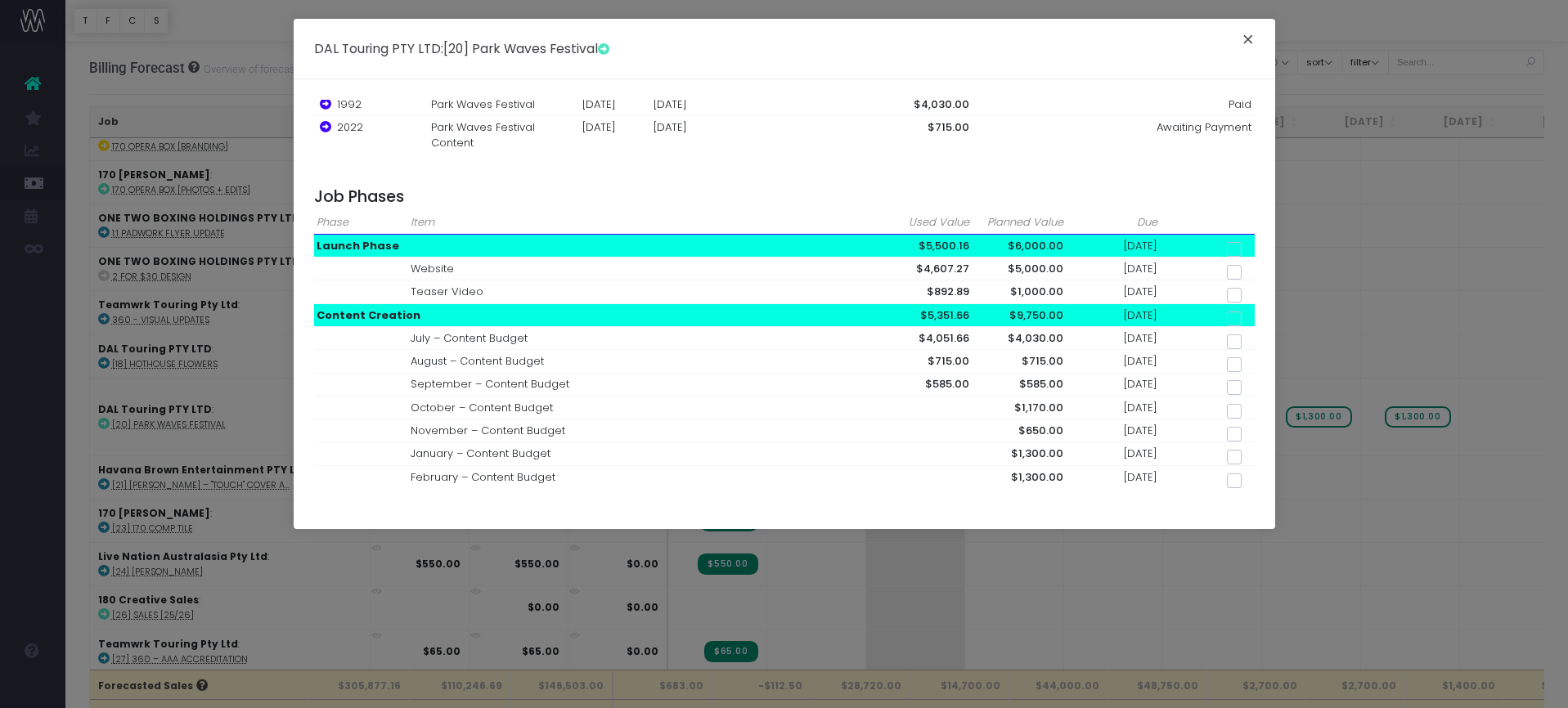
click at [1248, 43] on button "×" at bounding box center [1248, 42] width 34 height 26
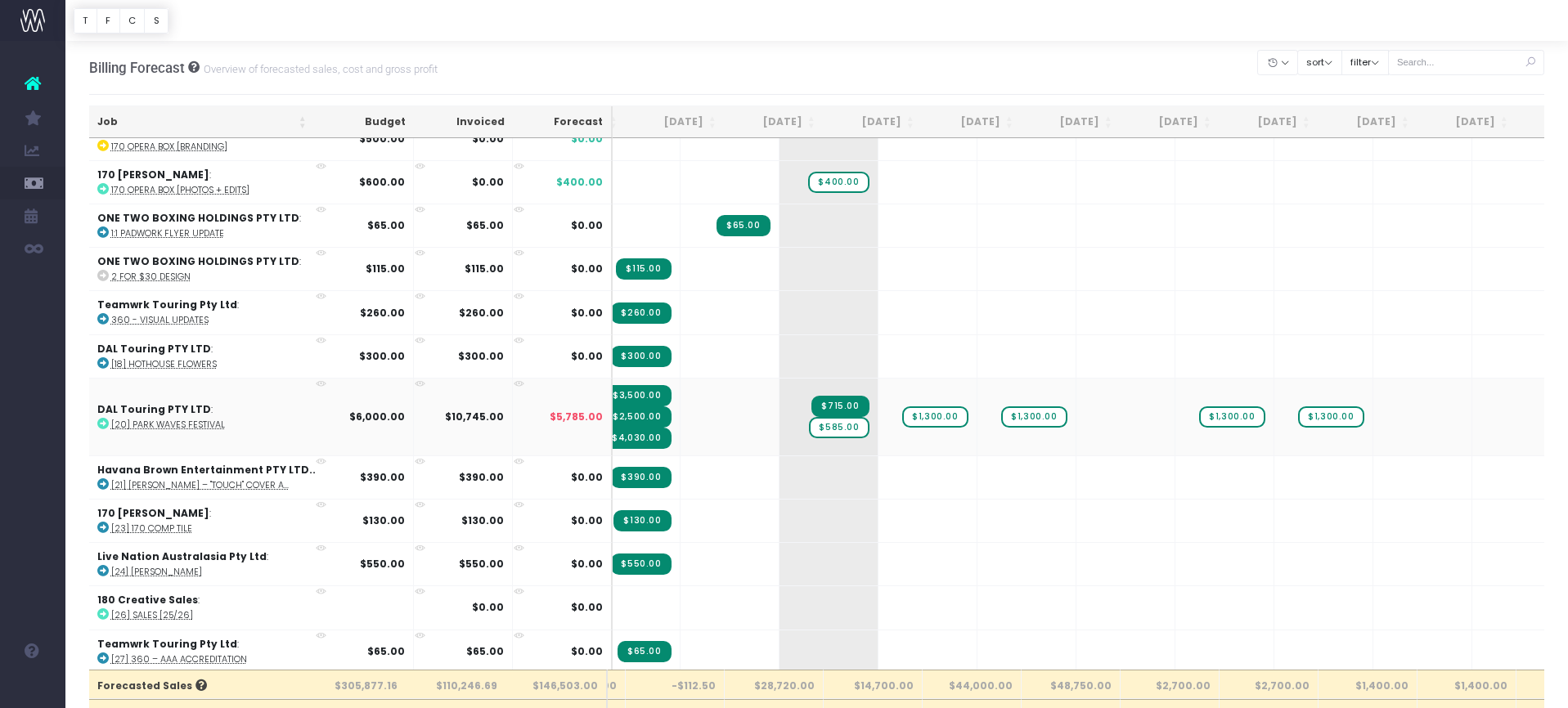
scroll to position [106, 128]
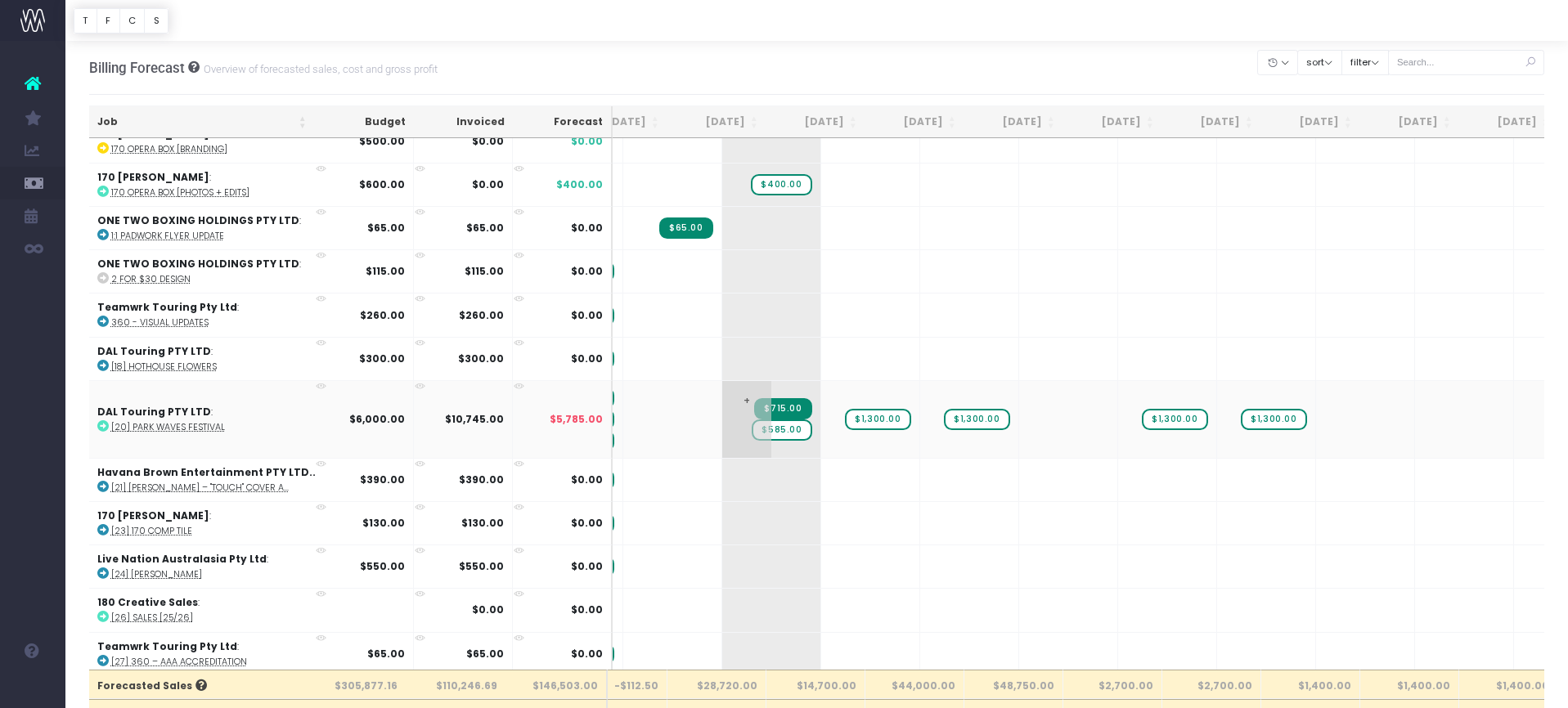
click at [752, 423] on span "$585.00" at bounding box center [782, 430] width 60 height 22
click at [752, 430] on span "$585.00" at bounding box center [782, 430] width 60 height 22
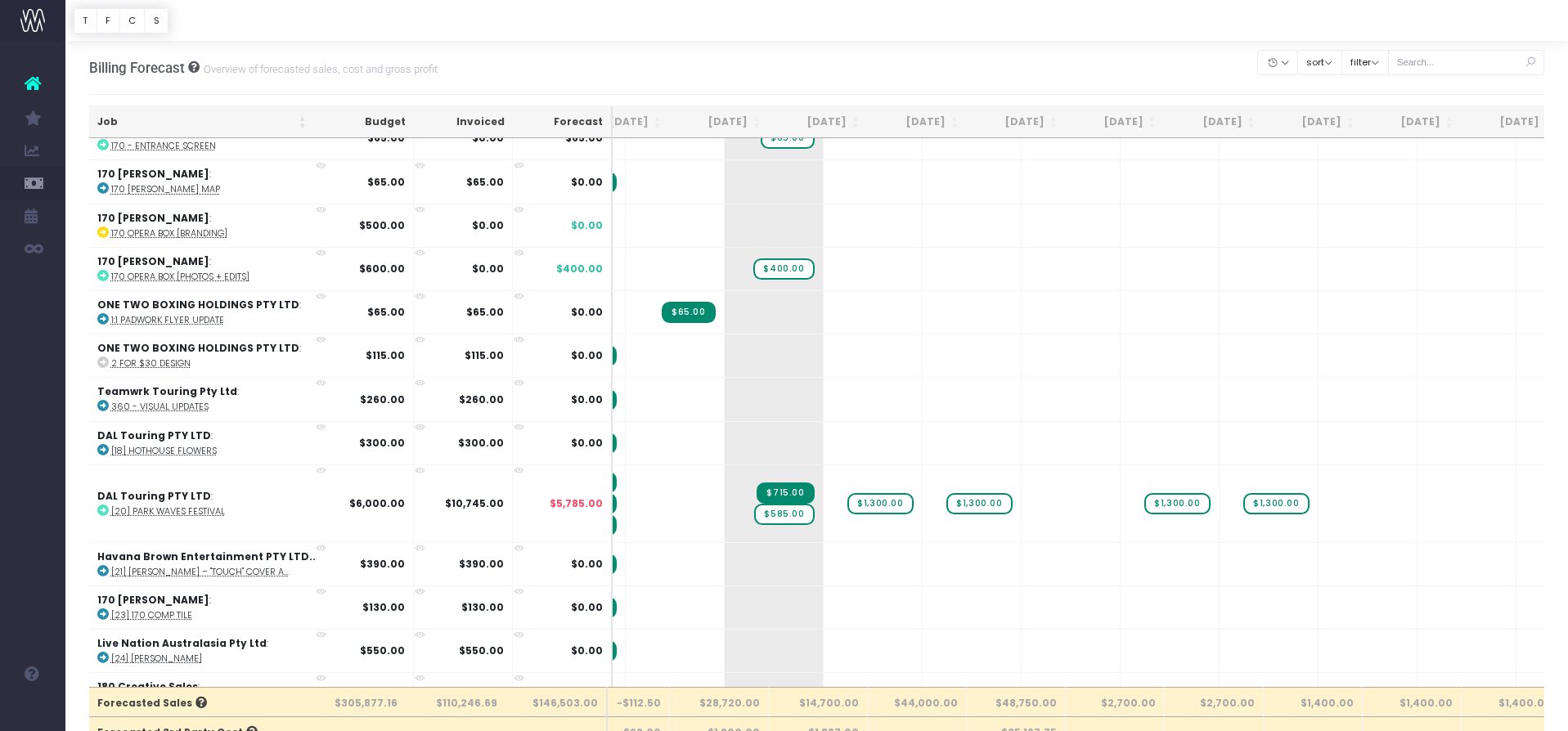
scroll to position [16, 141]
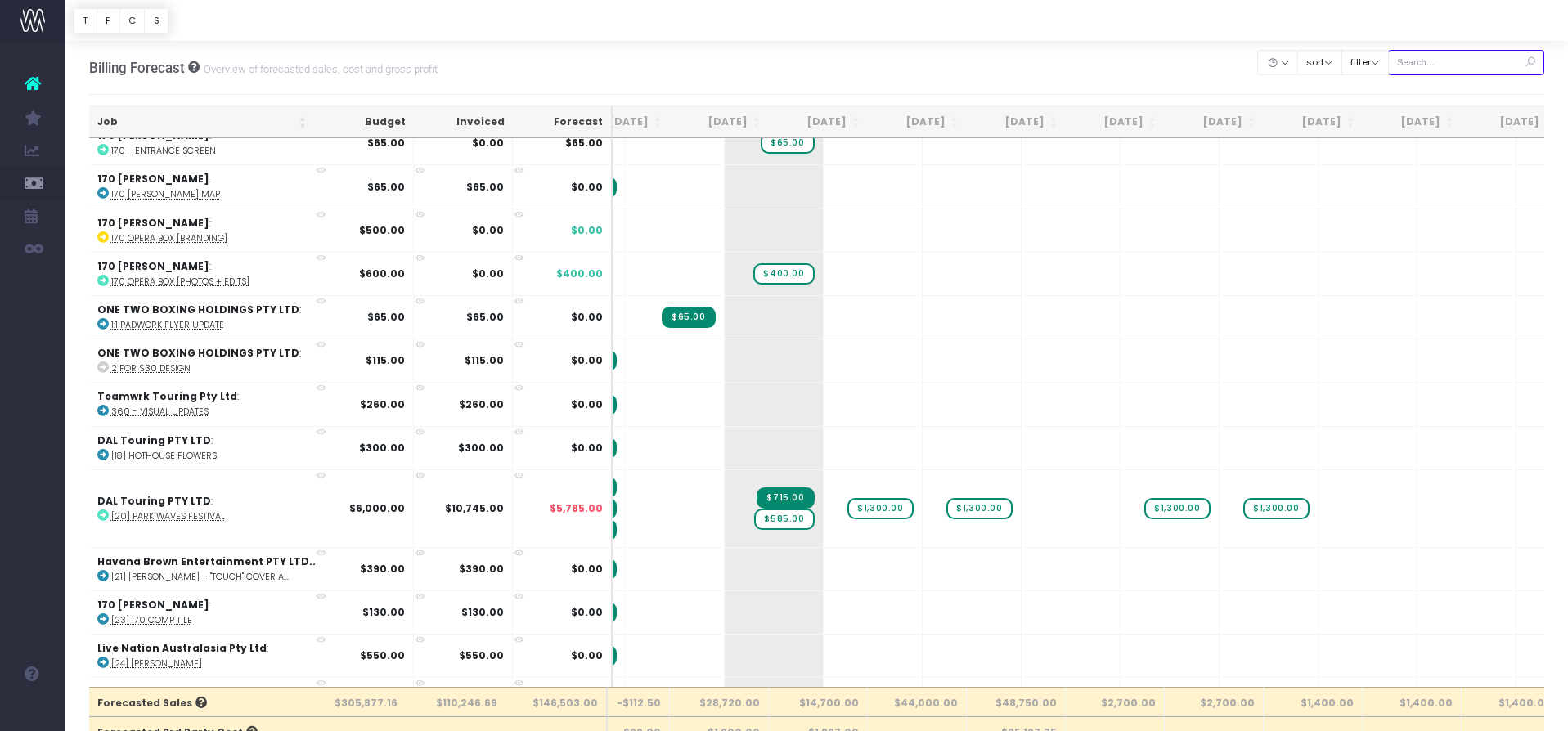
click at [1452, 60] on input "text" at bounding box center [1467, 62] width 157 height 25
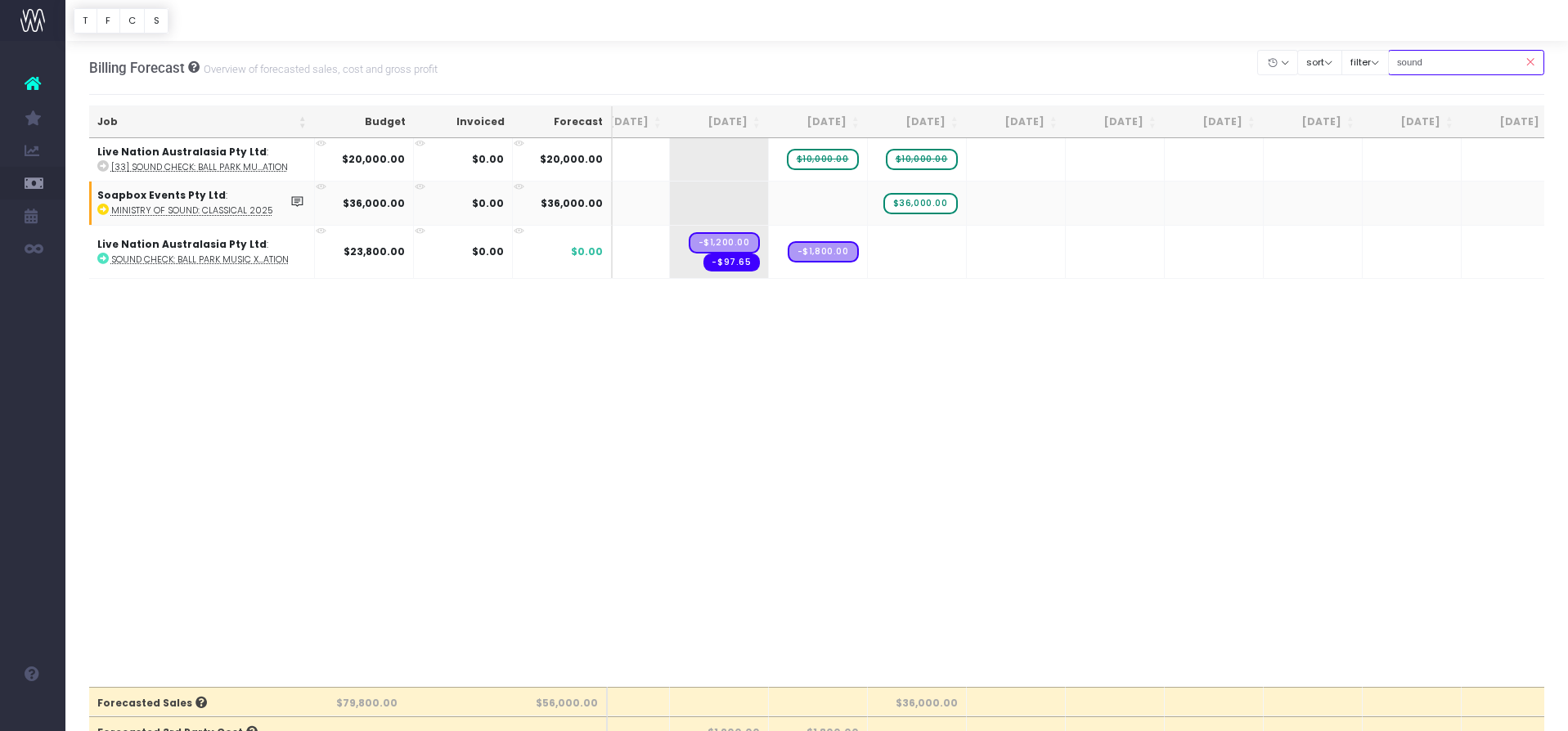
scroll to position [0, 0]
type input "sound"
click at [814, 160] on span "$10,000.00" at bounding box center [823, 160] width 72 height 22
click at [817, 157] on span "$10,000.00" at bounding box center [823, 160] width 72 height 22
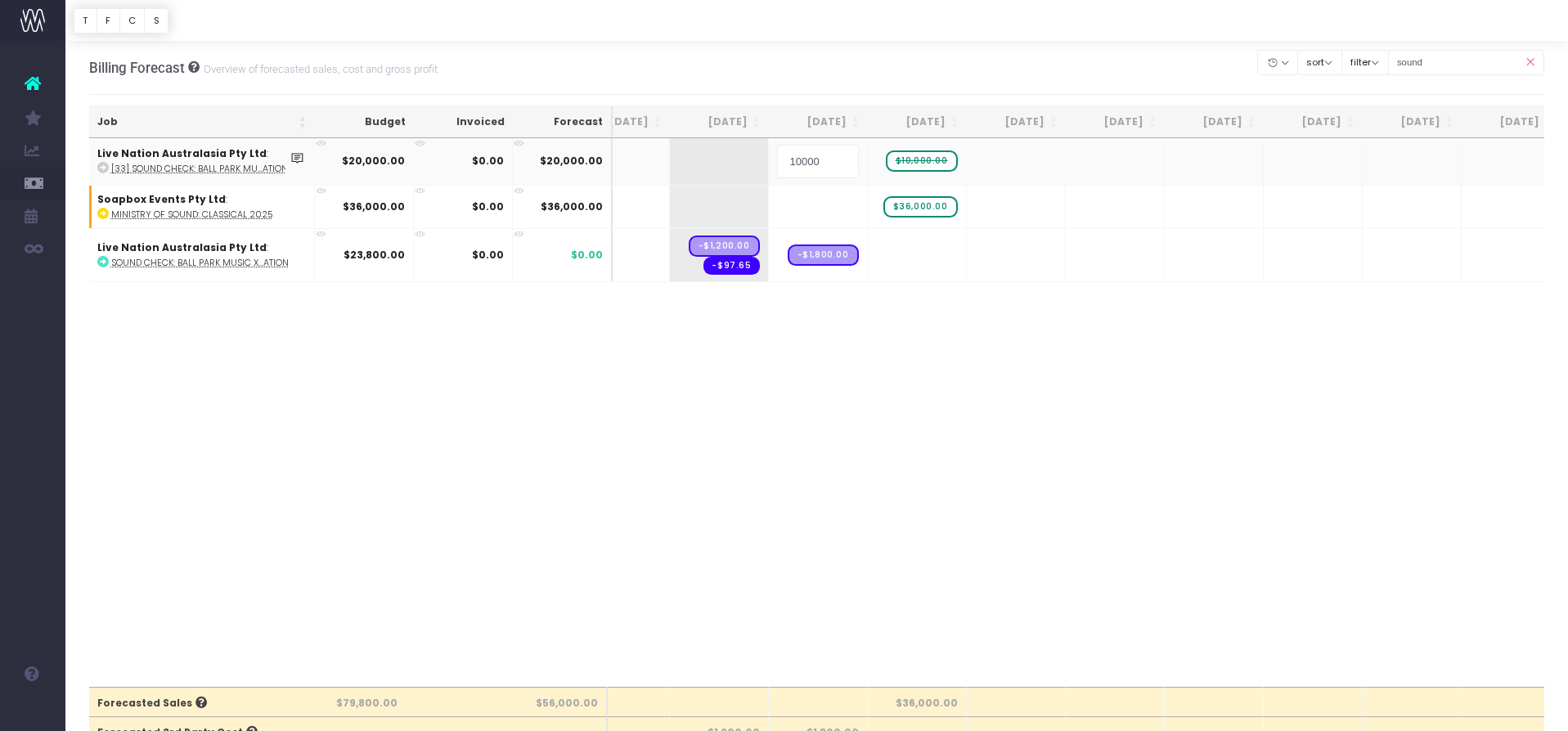
type input "0"
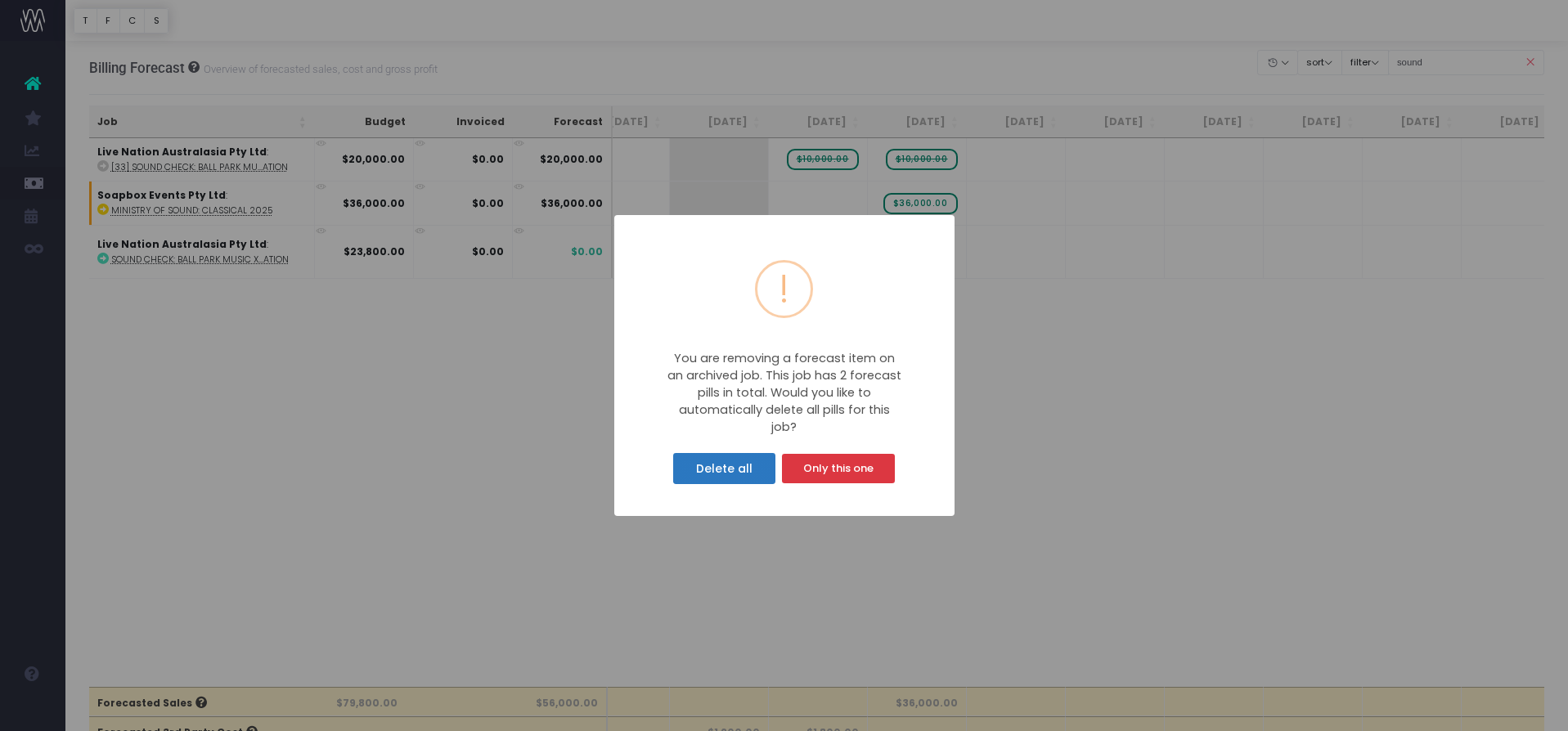
click at [747, 470] on button "Delete all" at bounding box center [724, 469] width 101 height 31
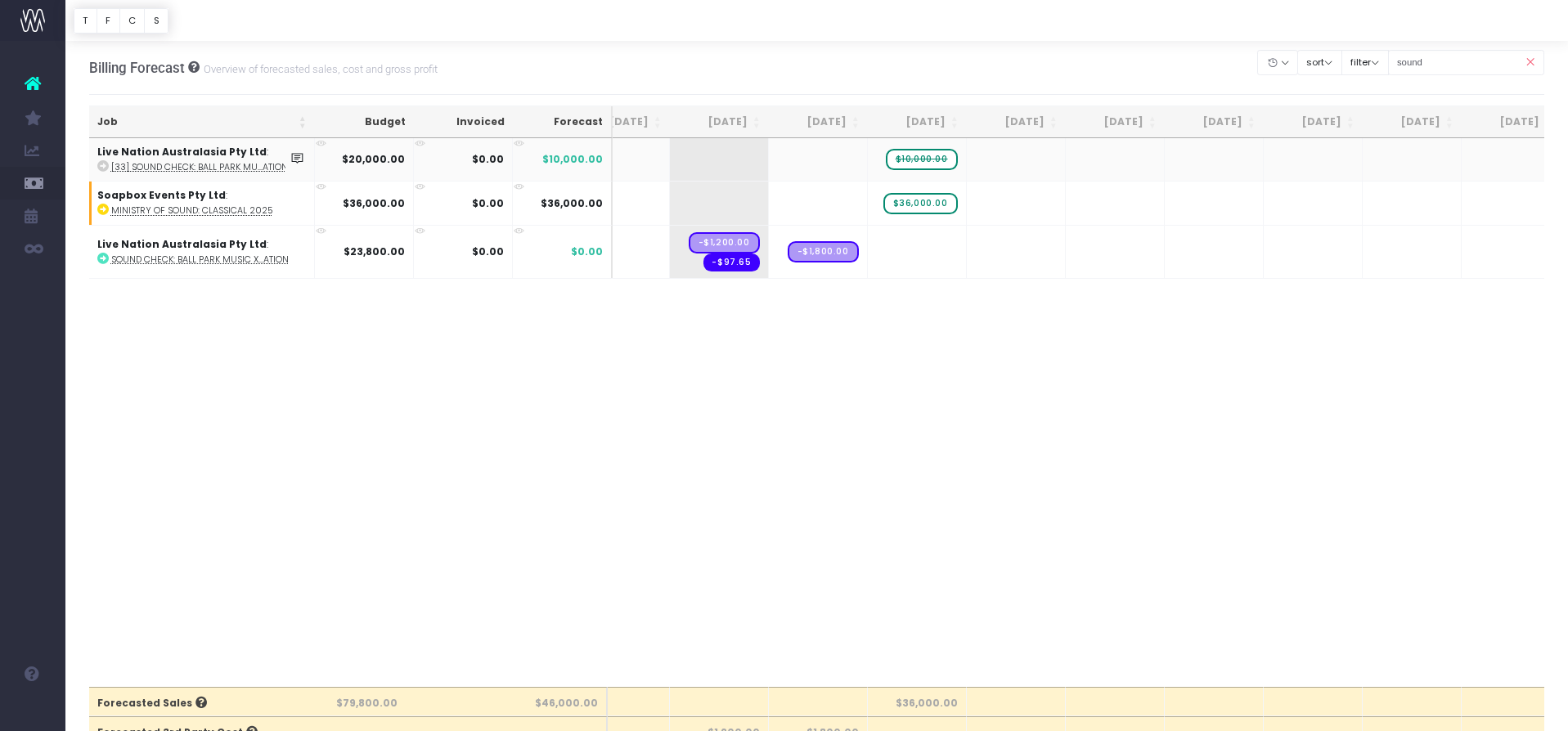
click at [915, 157] on span "$10,000.00" at bounding box center [922, 160] width 72 height 22
click at [914, 157] on span "$10,000.00" at bounding box center [922, 160] width 72 height 22
type input "0"
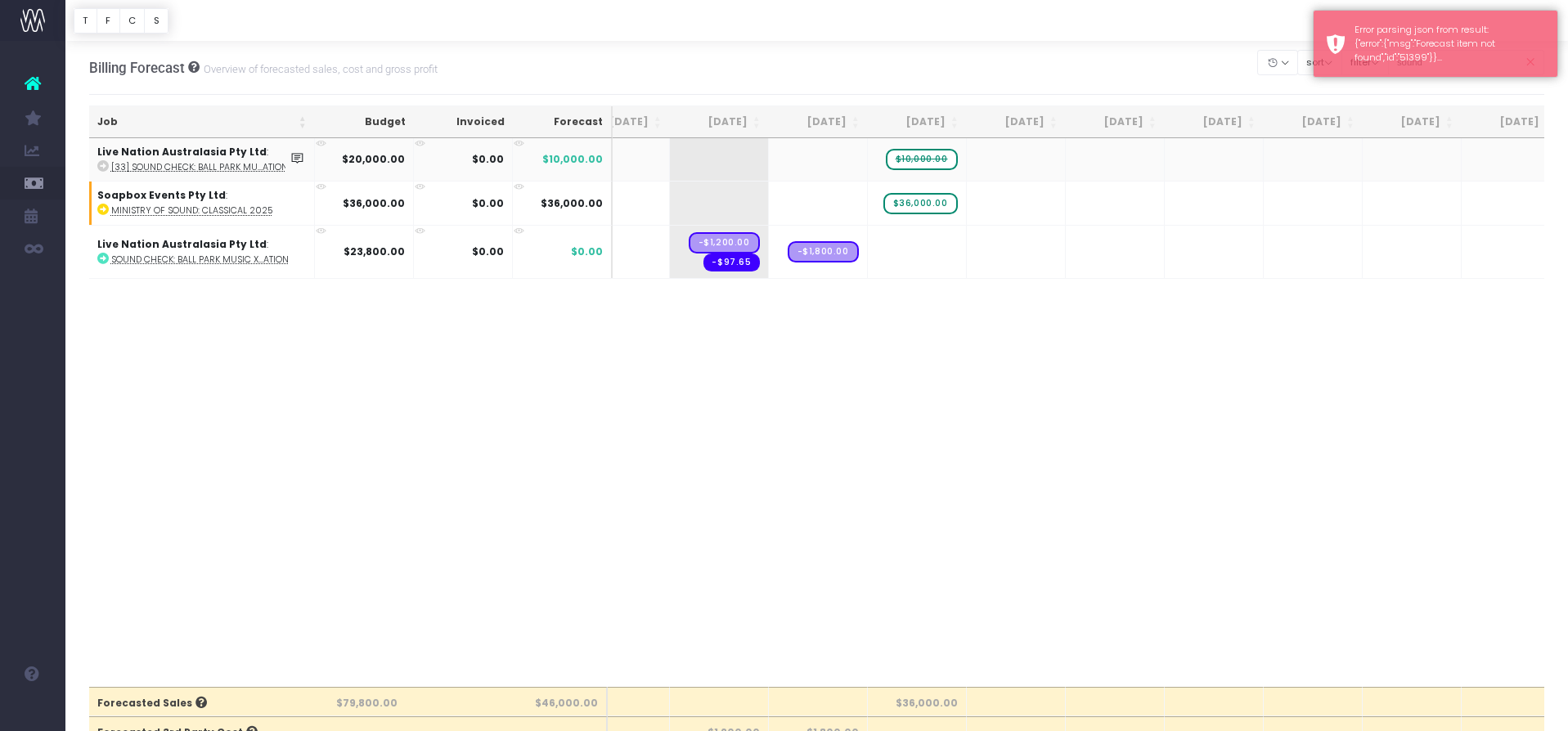
click at [933, 155] on span "$10,000.00" at bounding box center [922, 160] width 72 height 22
click at [931, 158] on span "$10,000.00" at bounding box center [922, 160] width 72 height 22
type input "0"
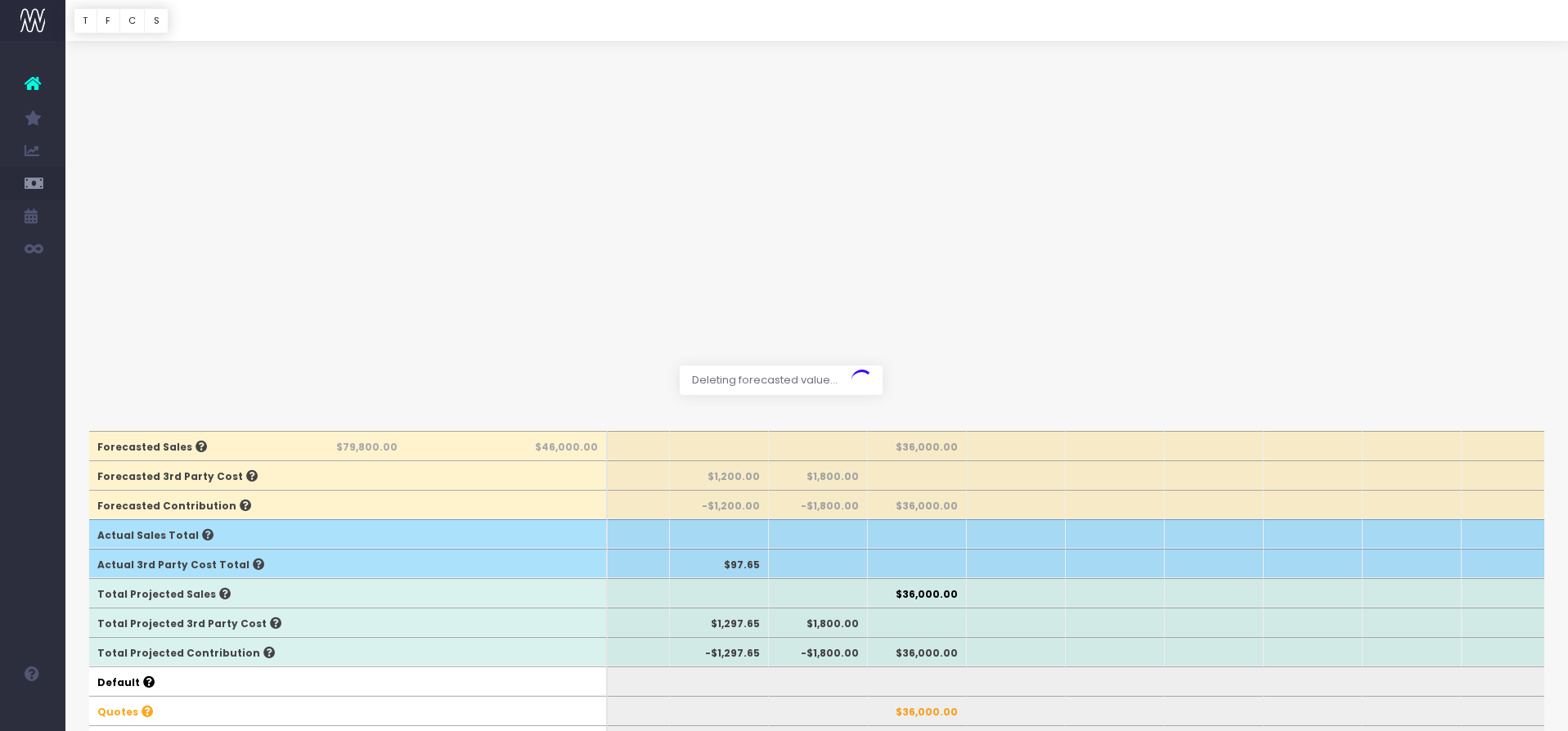
scroll to position [-48, 0]
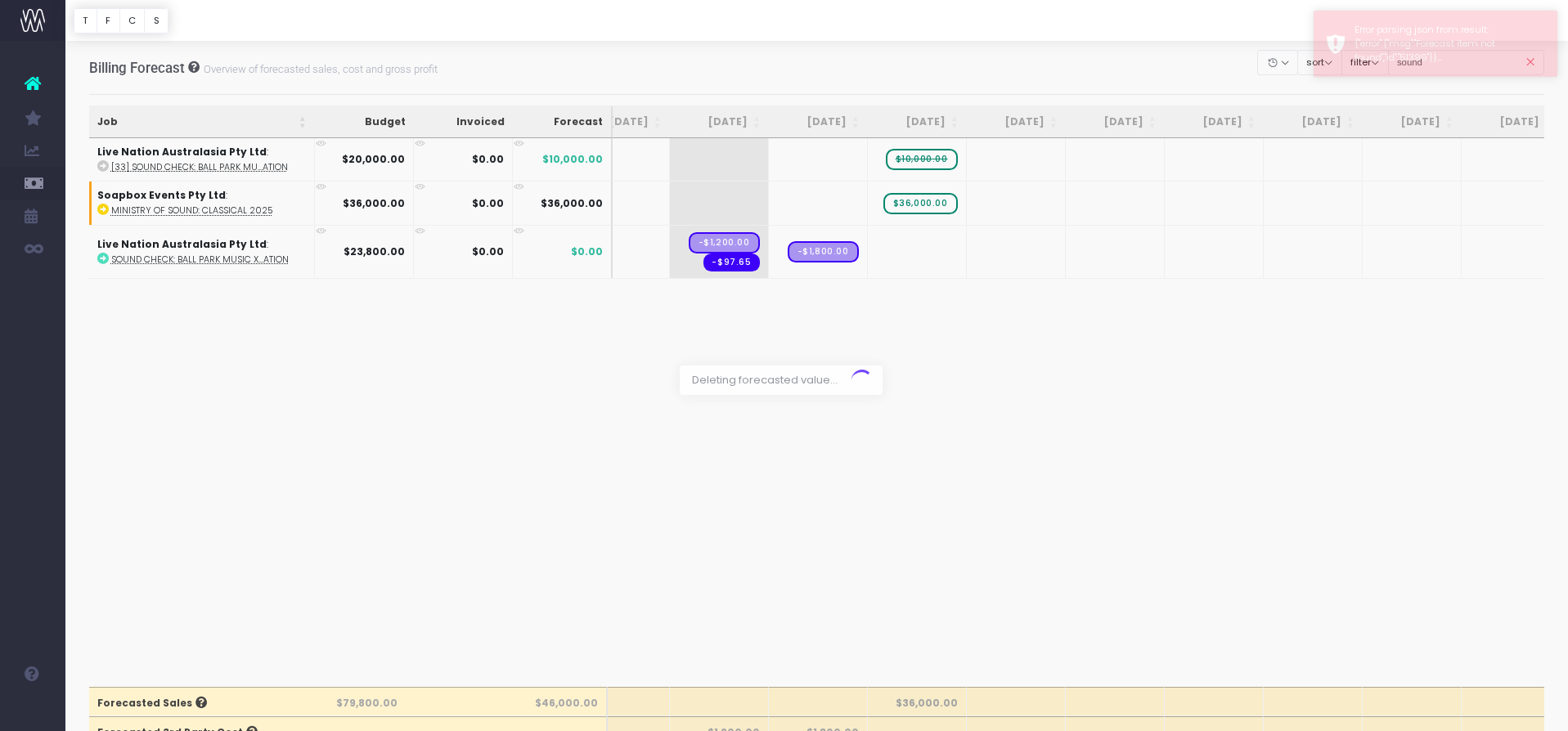
click at [911, 144] on div at bounding box center [784, 366] width 1568 height 731
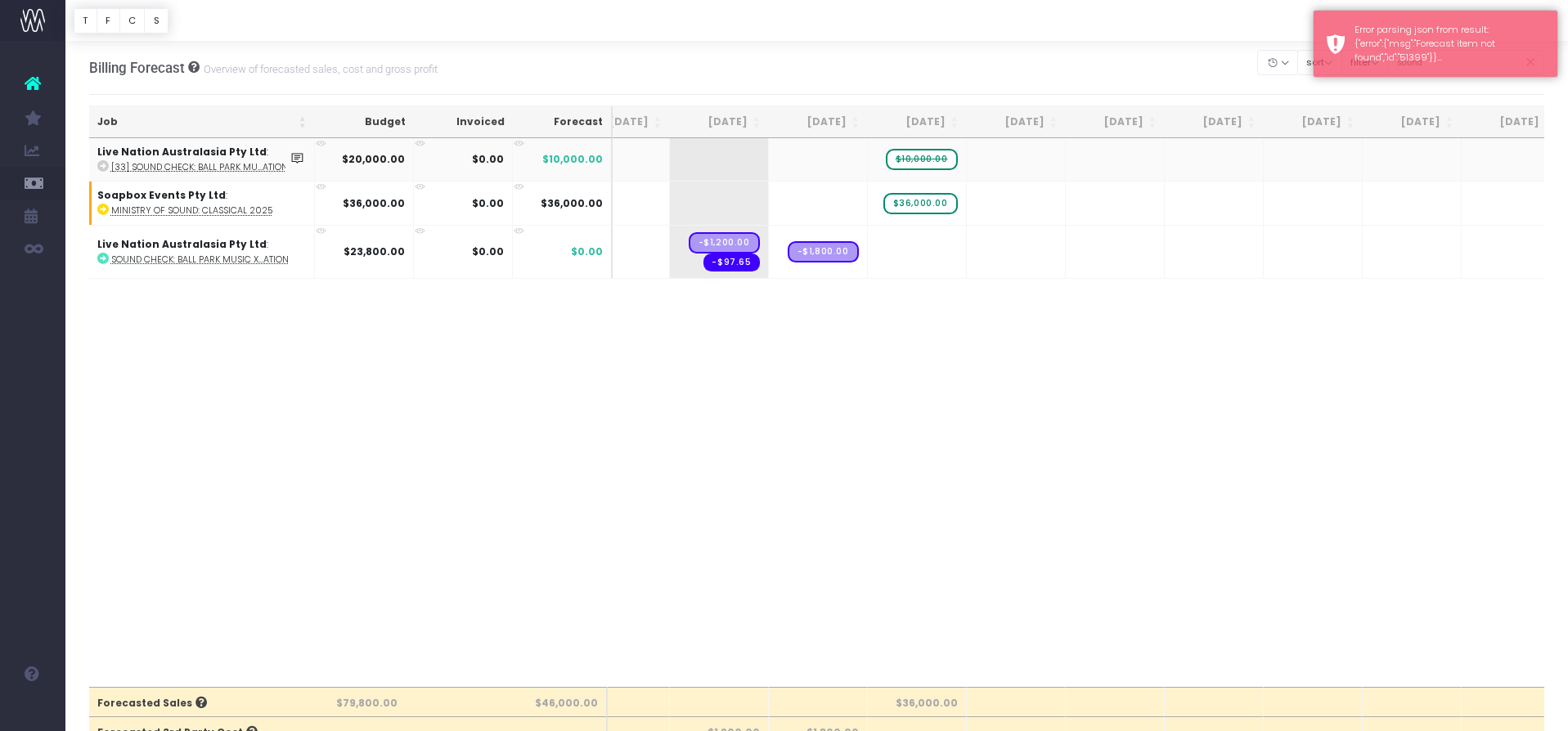
click at [249, 153] on td "Live Nation Australasia Pty Ltd : [33] Sound Check: Ball Park Mu...ation" at bounding box center [202, 159] width 225 height 43
click at [250, 167] on abbr "[33] Sound Check: Ball Park Mu...ation" at bounding box center [199, 167] width 176 height 13
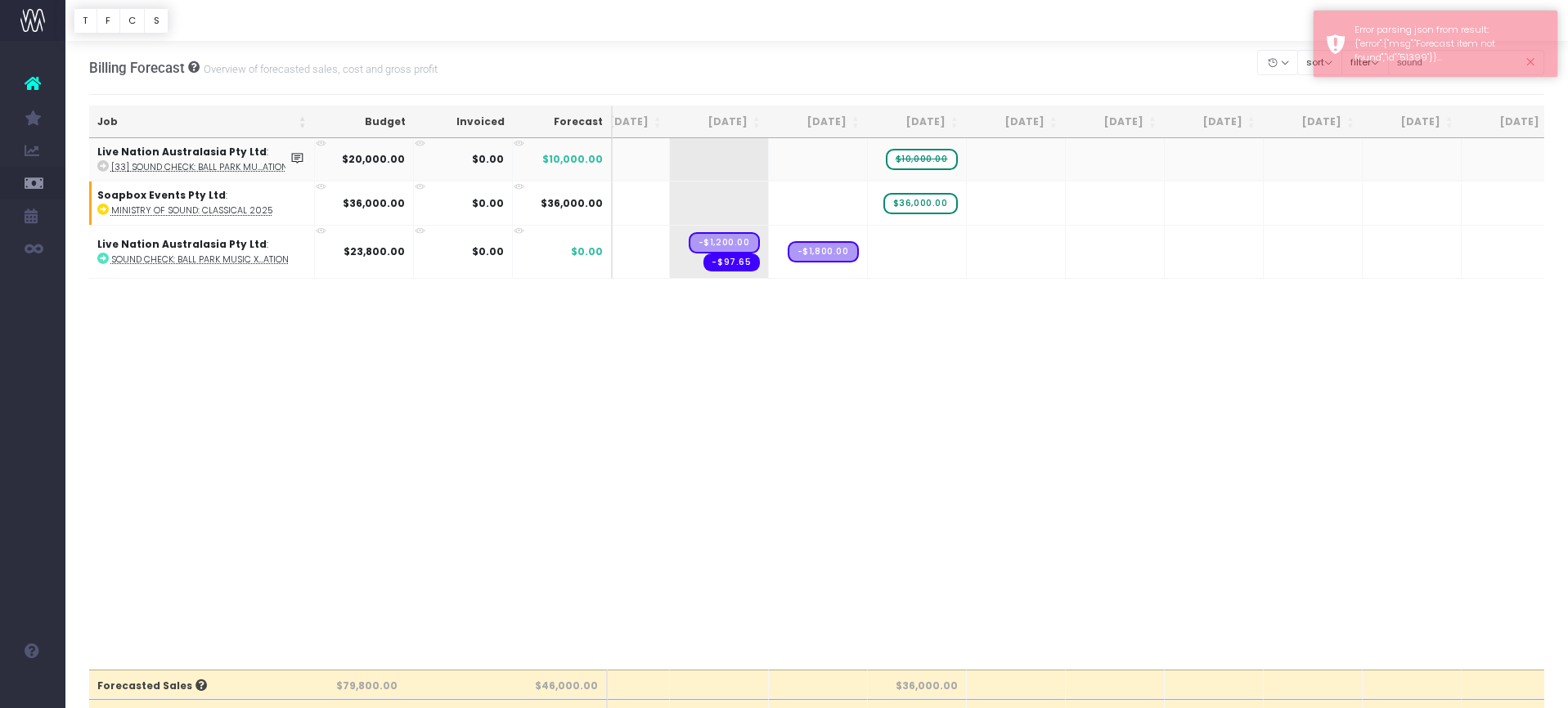
click at [323, 141] on icon at bounding box center [321, 144] width 11 height 11
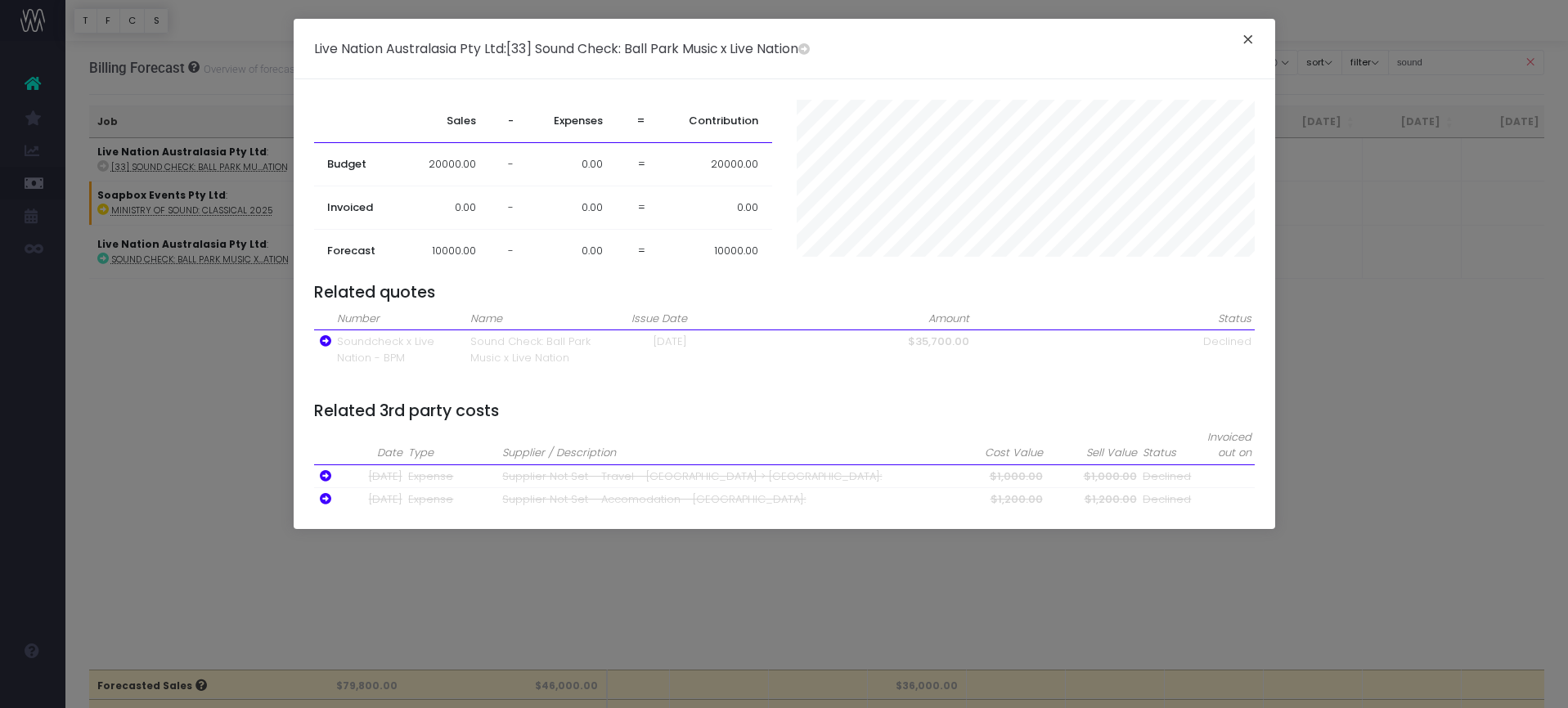
click at [1245, 38] on button "×" at bounding box center [1248, 42] width 34 height 26
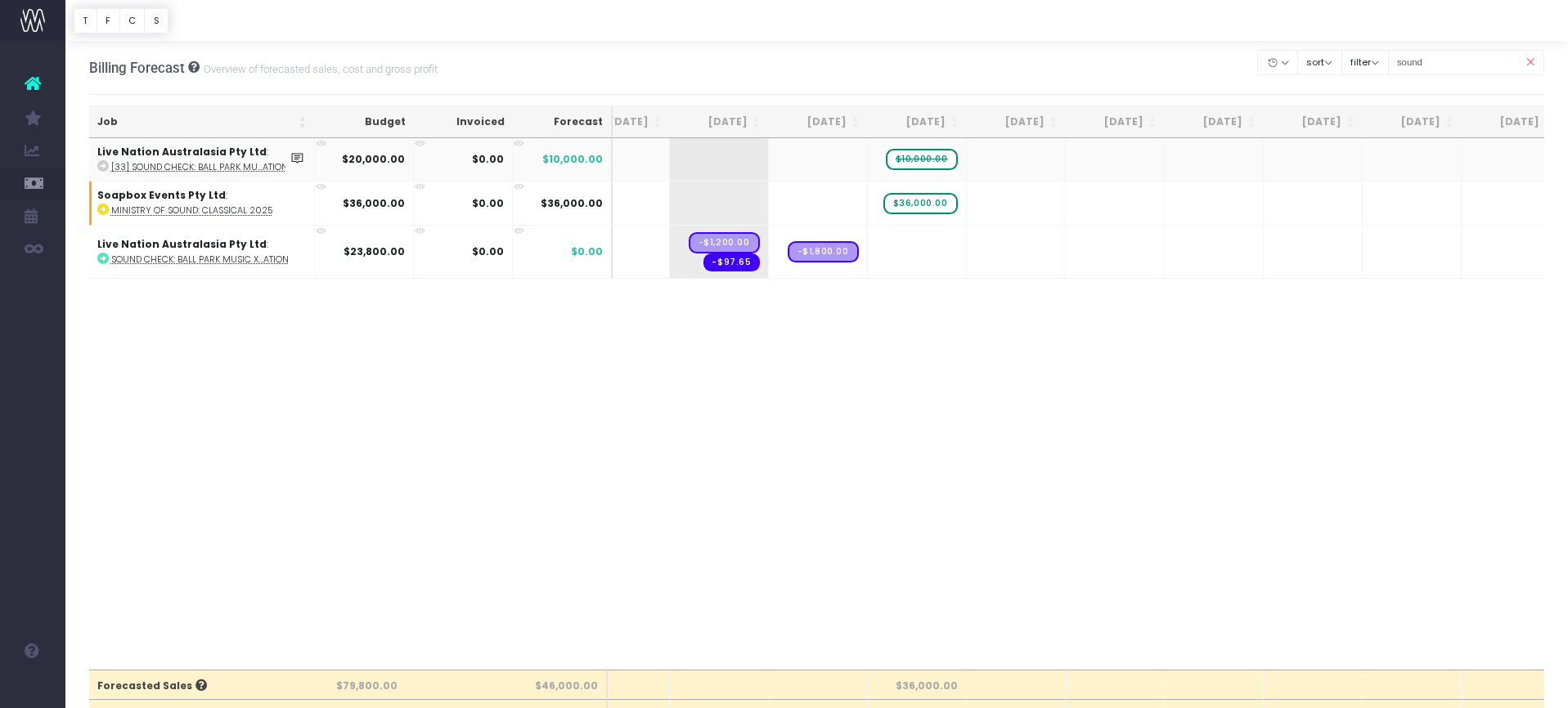
click at [299, 155] on icon at bounding box center [297, 157] width 14 height 14
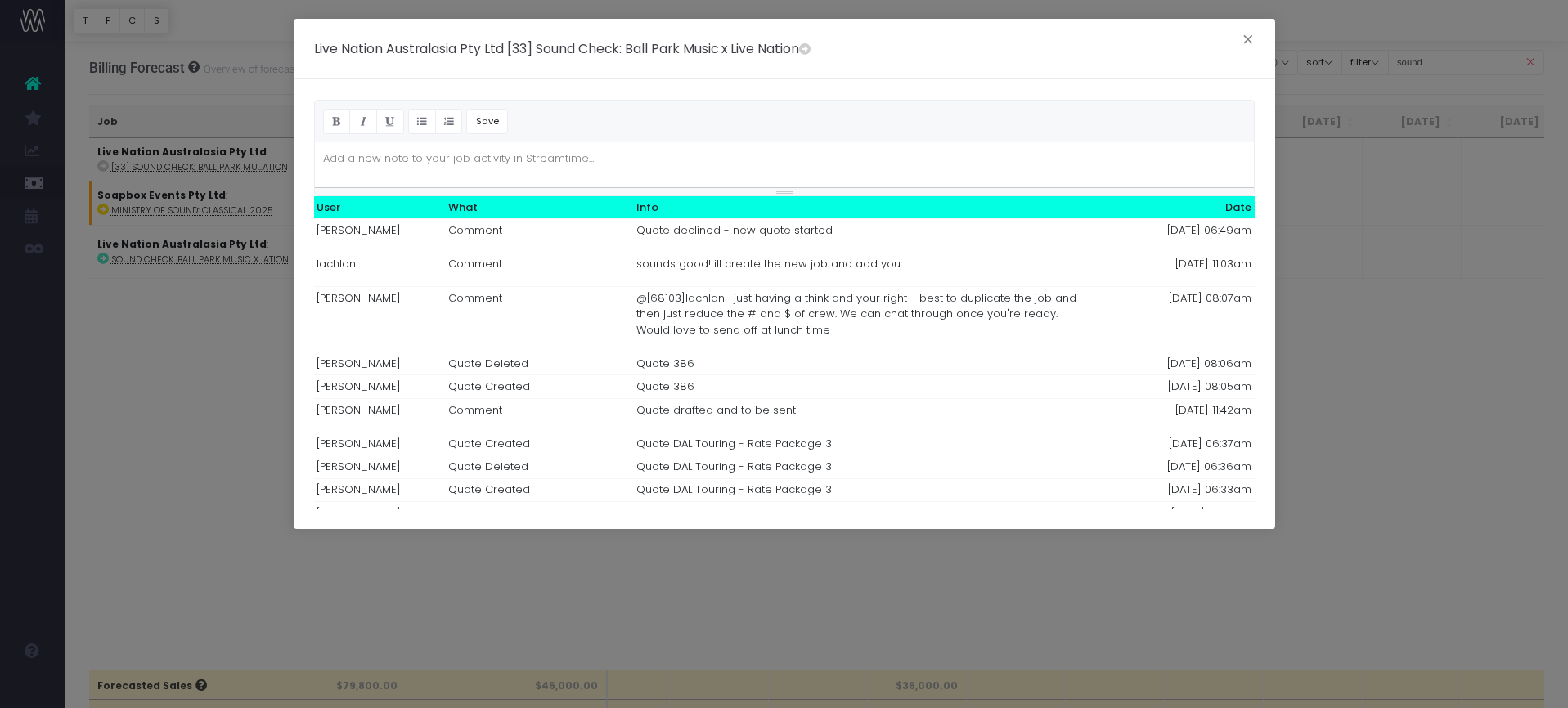
drag, startPoint x: 1243, startPoint y: 39, endPoint x: 1188, endPoint y: 62, distance: 59.6
click at [1242, 39] on button "×" at bounding box center [1248, 42] width 34 height 26
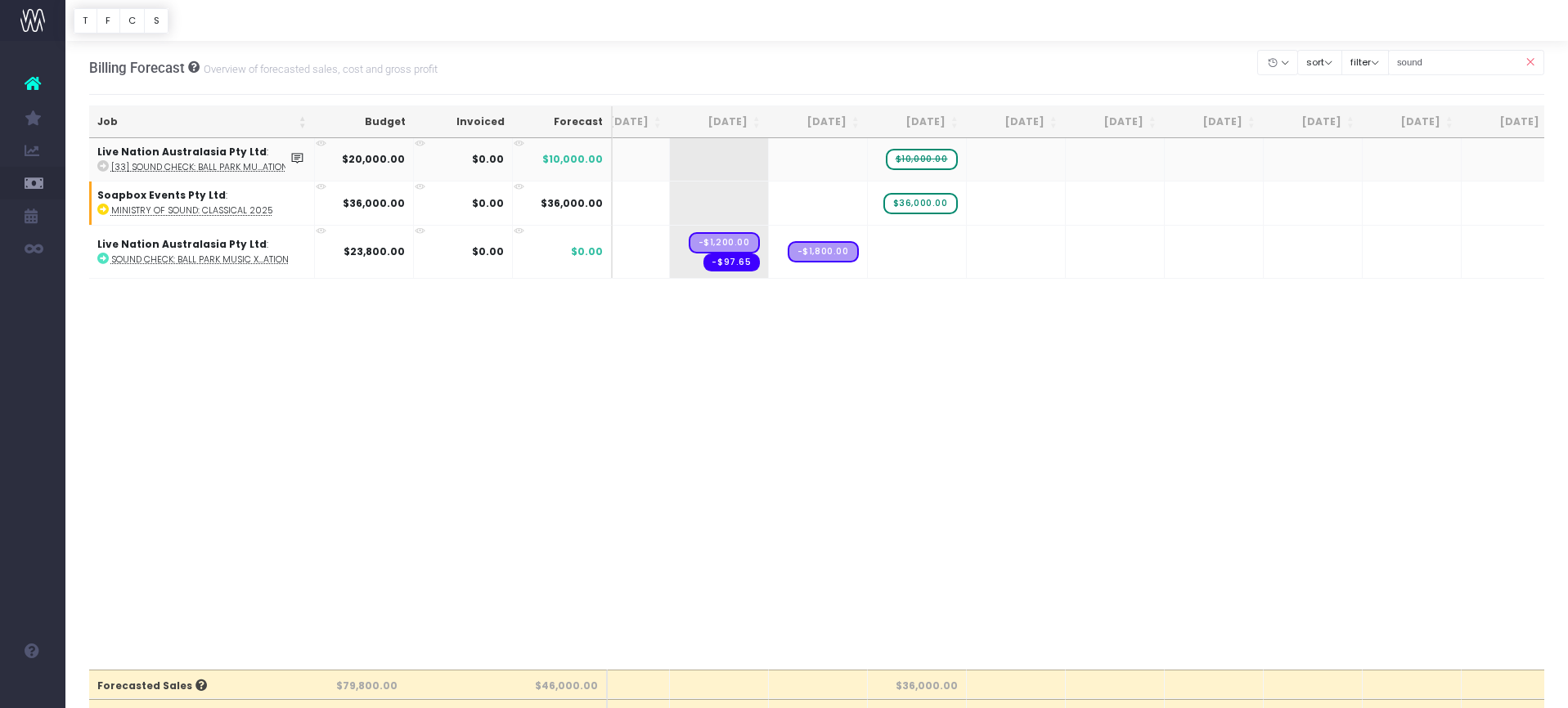
click at [100, 165] on icon at bounding box center [103, 165] width 12 height 12
click at [361, 156] on strong "$20,000.00" at bounding box center [374, 158] width 63 height 14
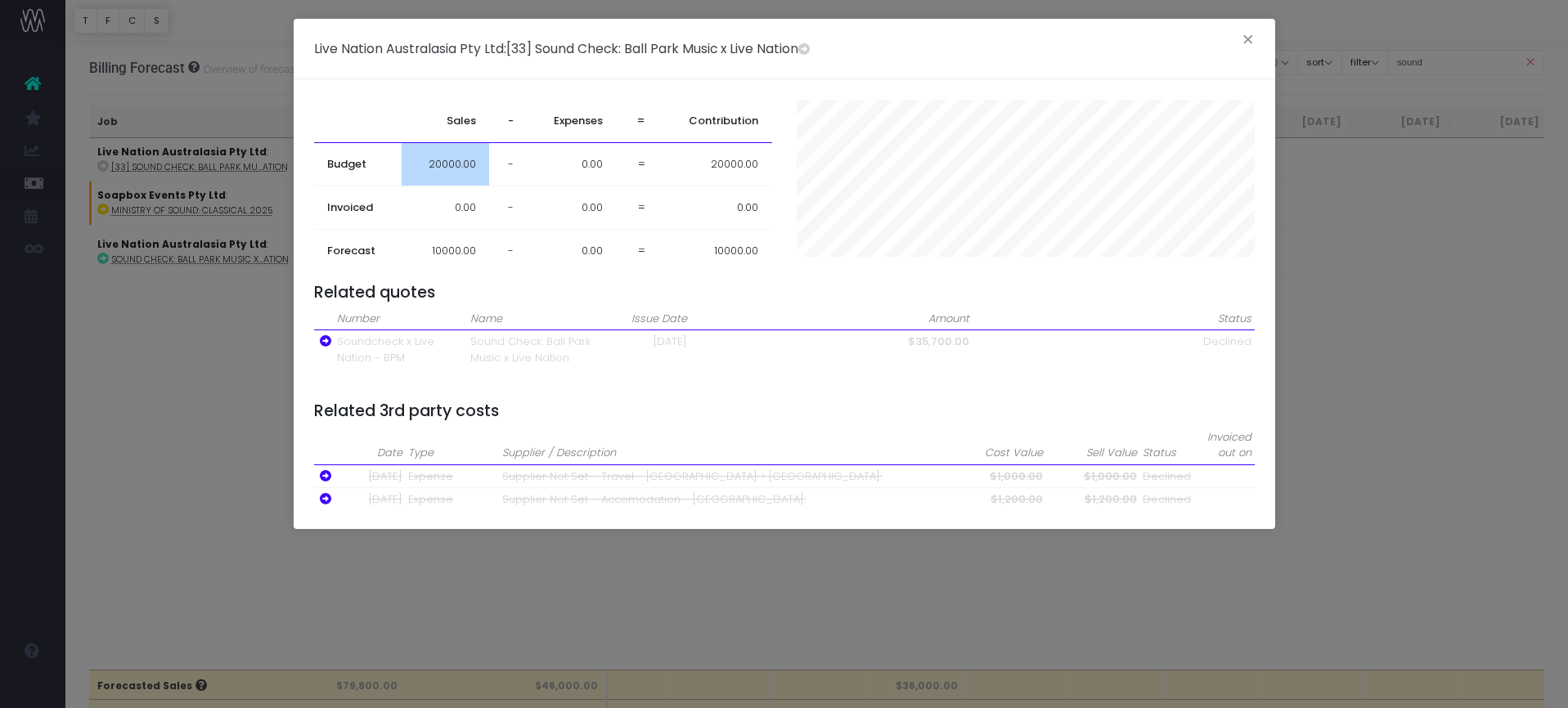
click at [456, 165] on span "20000.00" at bounding box center [452, 165] width 47 height 16
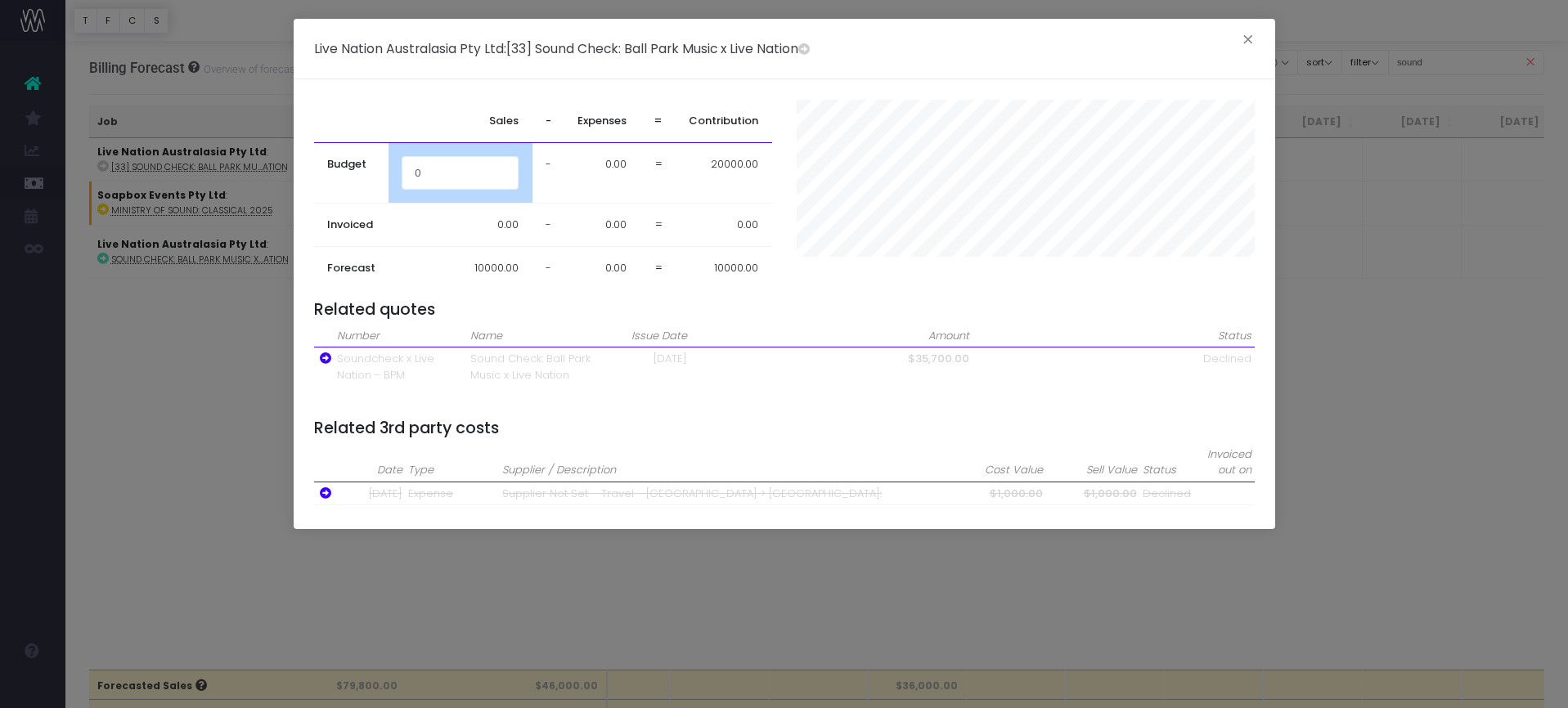
type input "0"
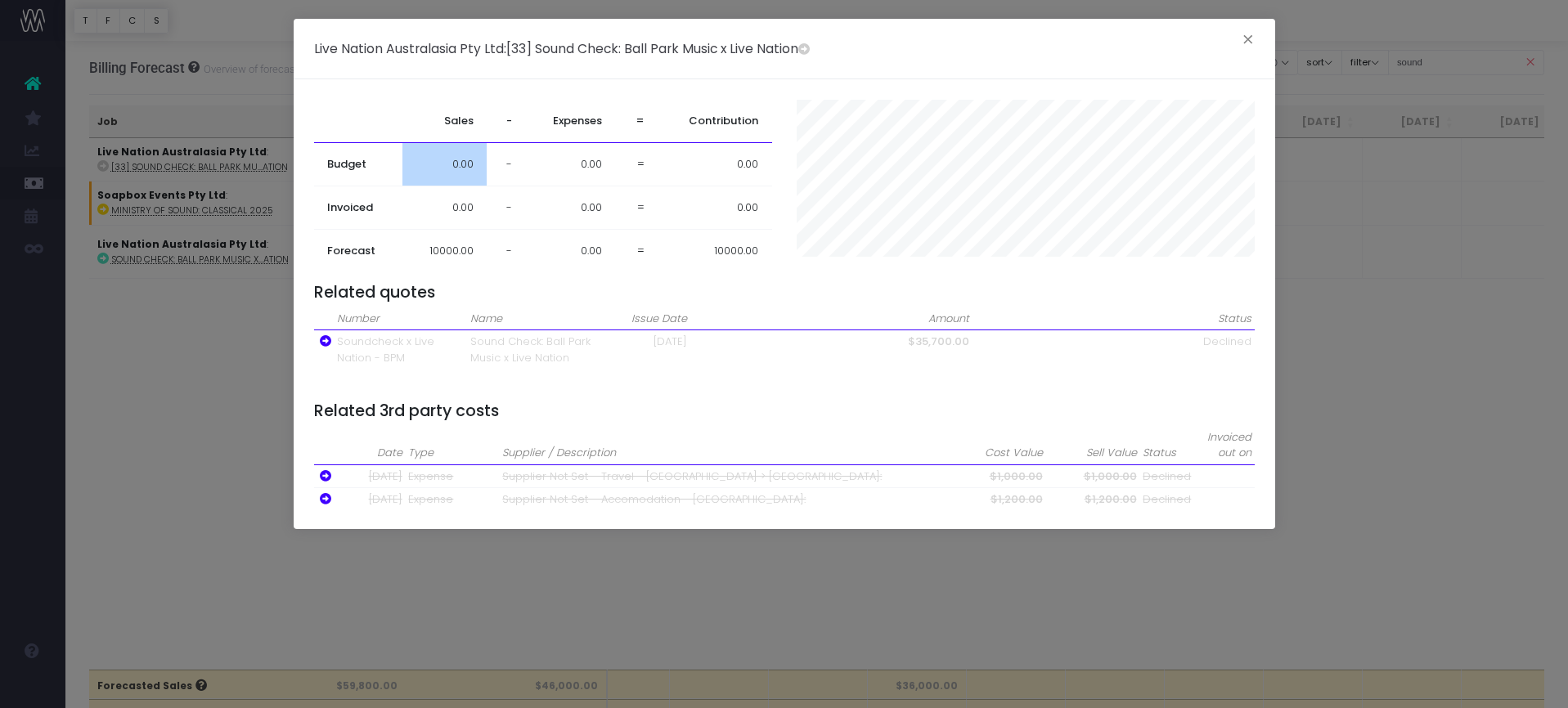
click at [461, 250] on td "10000.00" at bounding box center [444, 251] width 84 height 43
click at [454, 250] on td "10000.00" at bounding box center [444, 251] width 84 height 43
drag, startPoint x: 439, startPoint y: 250, endPoint x: 594, endPoint y: 254, distance: 155.1
click at [594, 254] on tr "Forecast 10000.00 - 0.00 = 10000.00" at bounding box center [543, 251] width 458 height 43
click at [594, 254] on td "0.00" at bounding box center [569, 251] width 90 height 43
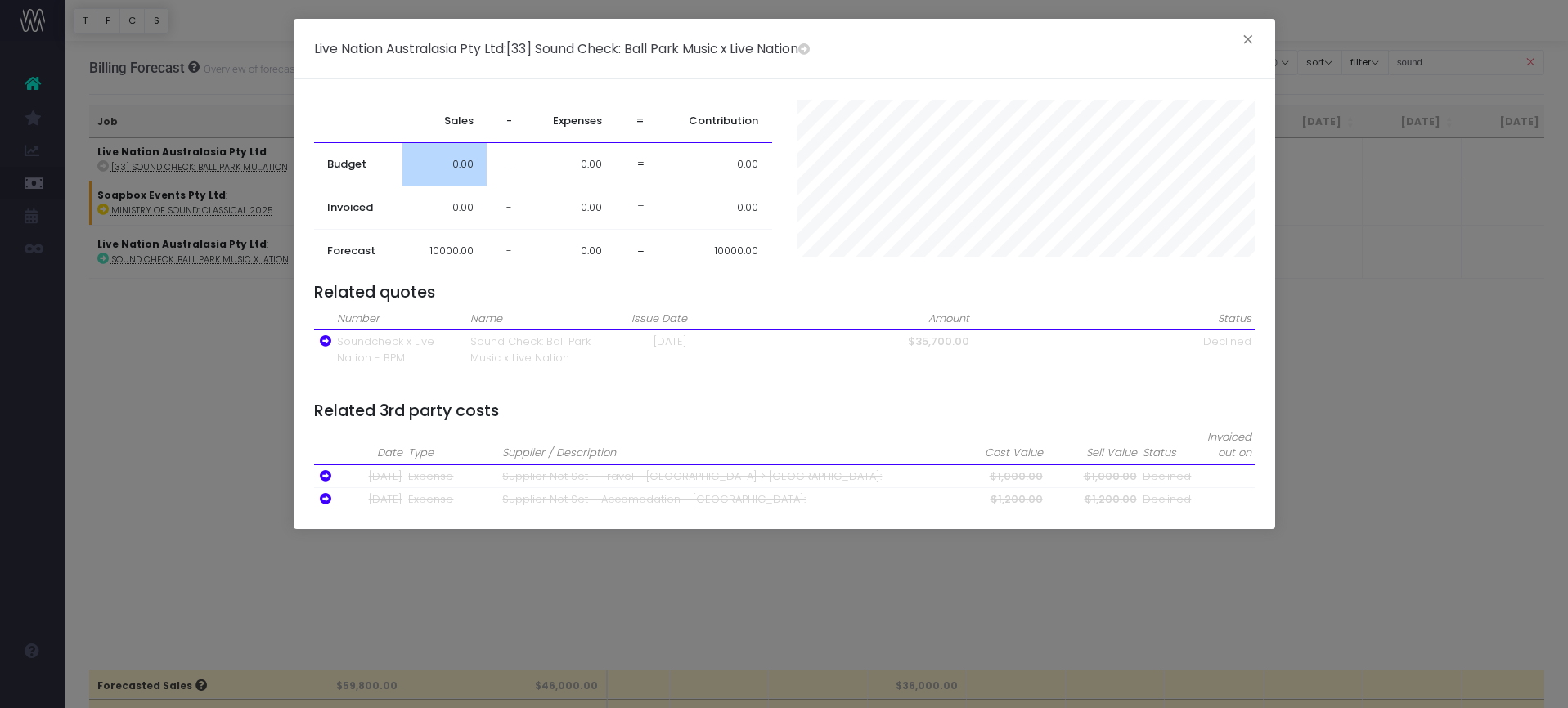
drag, startPoint x: 601, startPoint y: 251, endPoint x: 677, endPoint y: 249, distance: 76.0
click at [601, 251] on td "0.00" at bounding box center [569, 251] width 90 height 43
click at [717, 250] on td "10000.00" at bounding box center [715, 251] width 115 height 43
drag, startPoint x: 1240, startPoint y: 33, endPoint x: 1246, endPoint y: 41, distance: 10.0
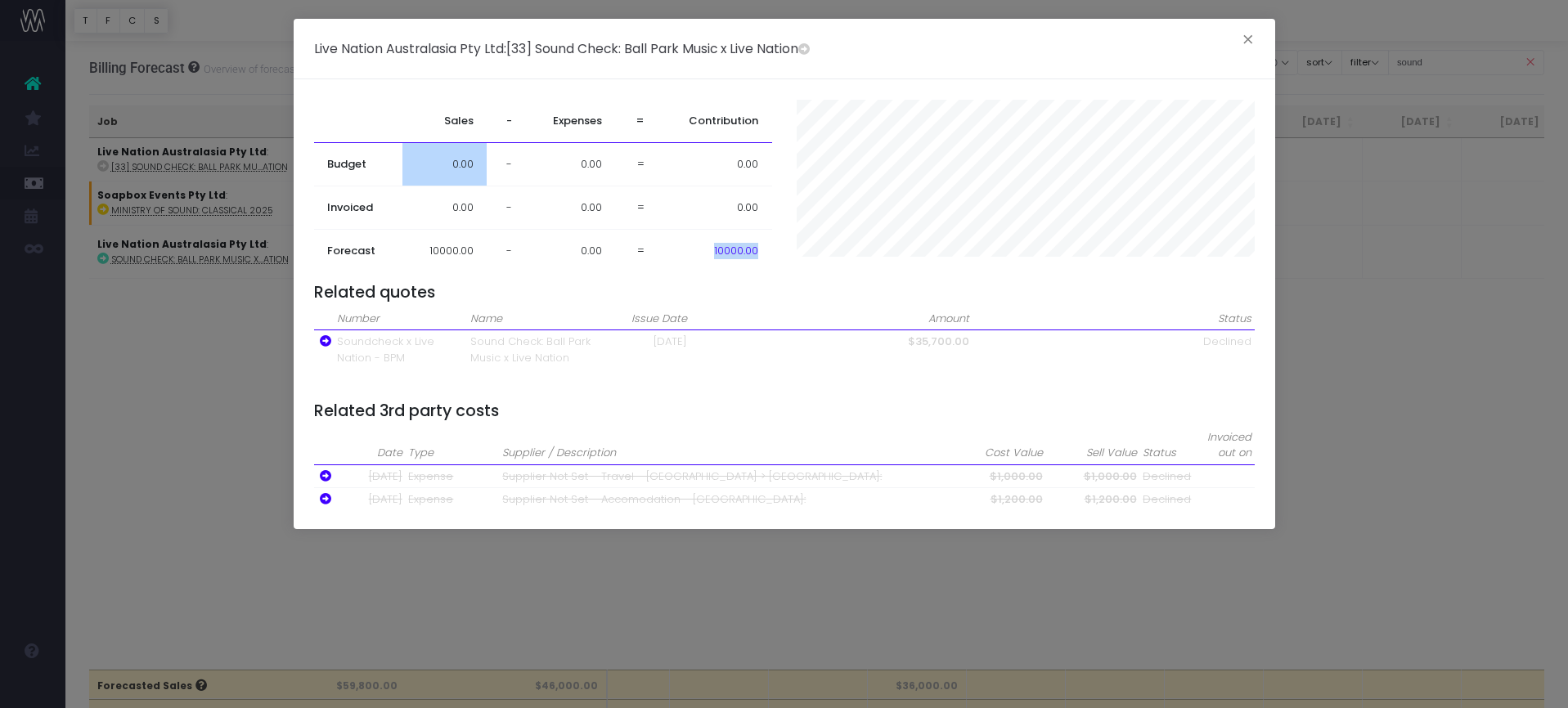
click at [1240, 33] on button "×" at bounding box center [1248, 42] width 34 height 26
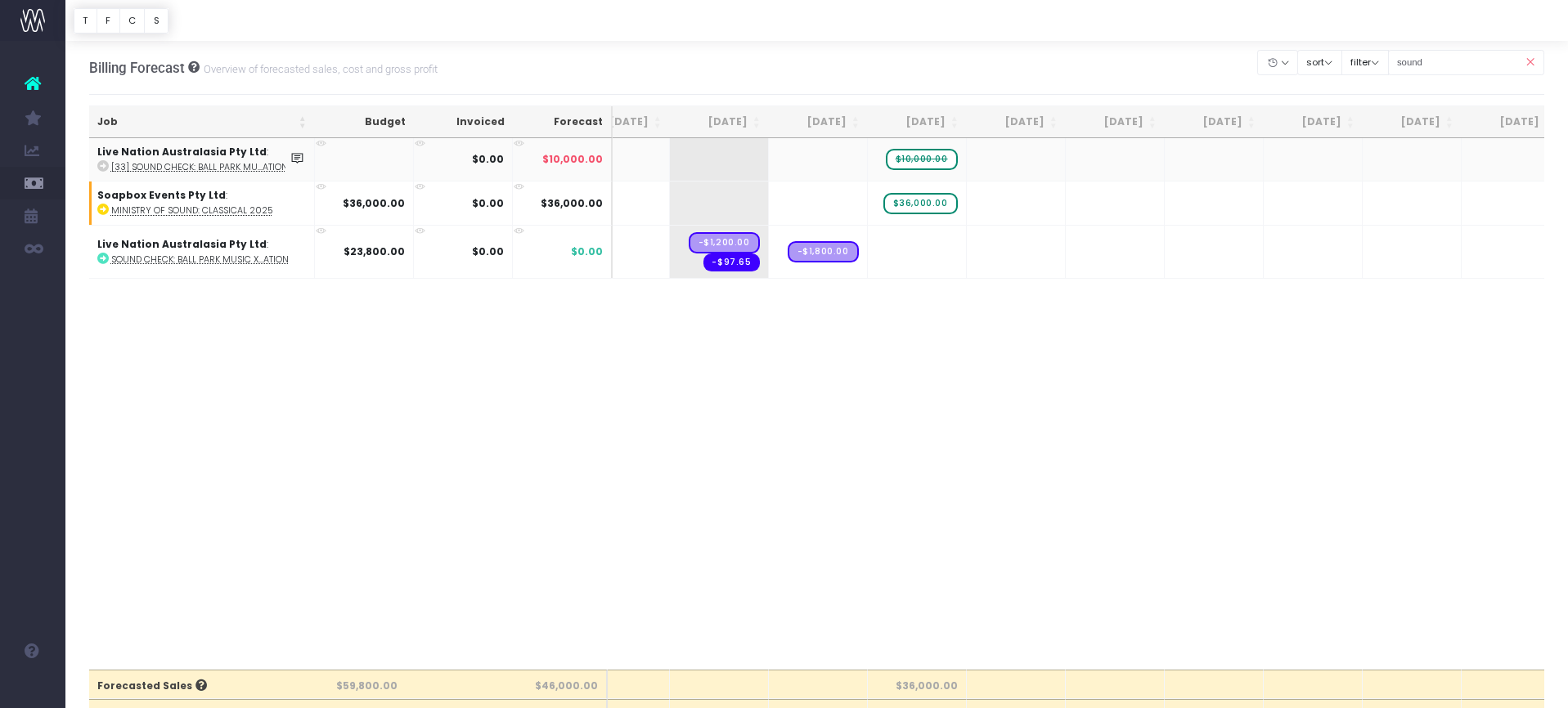
click at [583, 151] on td "$10,000.00" at bounding box center [563, 159] width 100 height 42
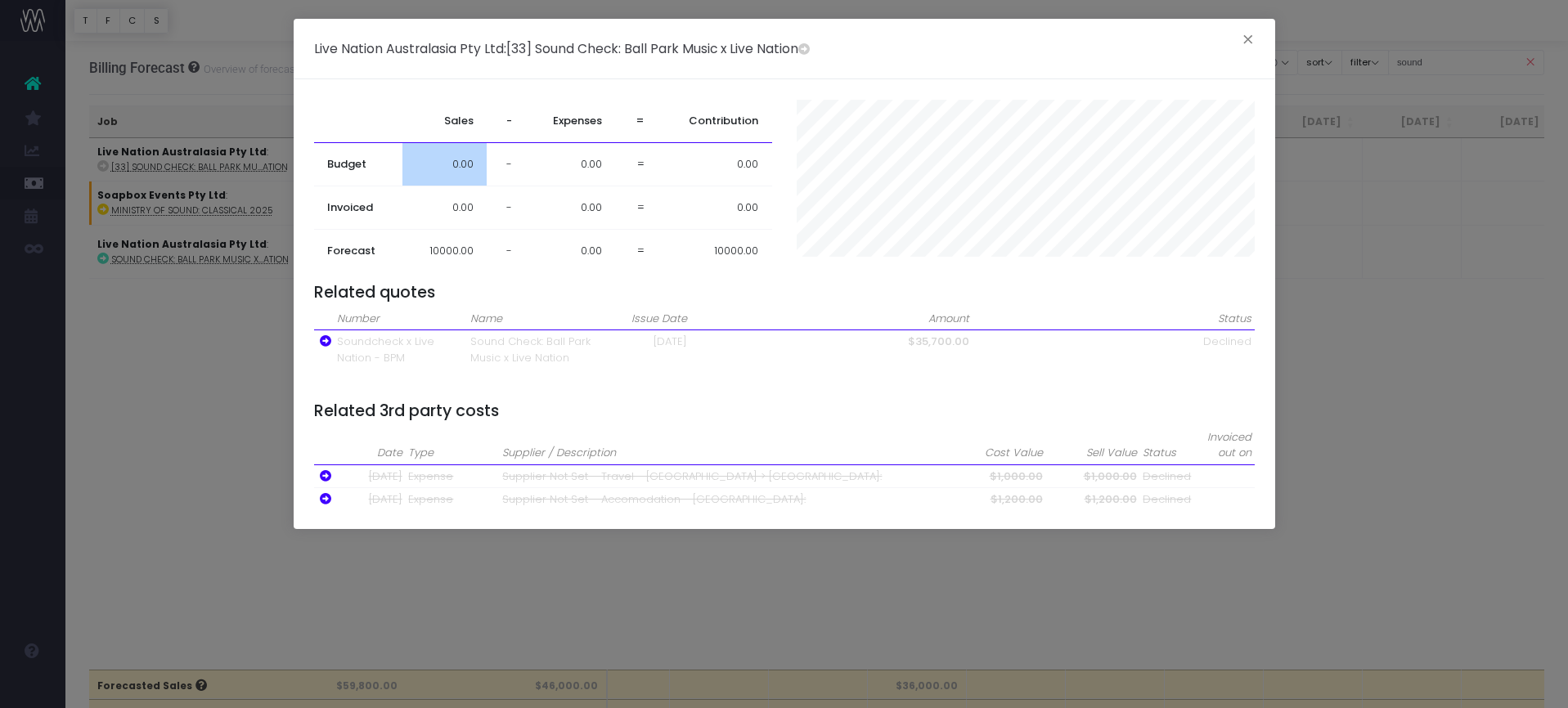
click at [719, 233] on td "10000.00" at bounding box center [715, 251] width 115 height 43
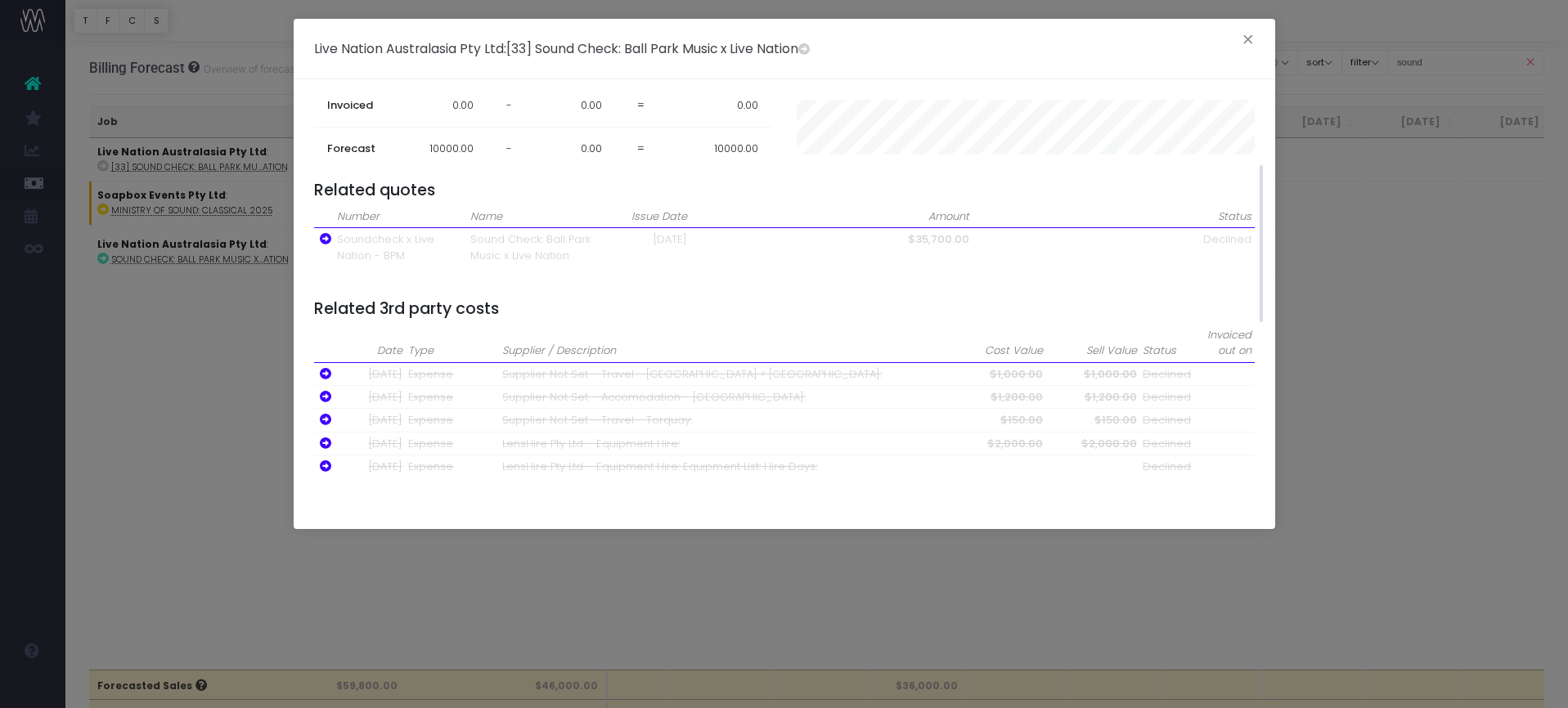
scroll to position [121, 0]
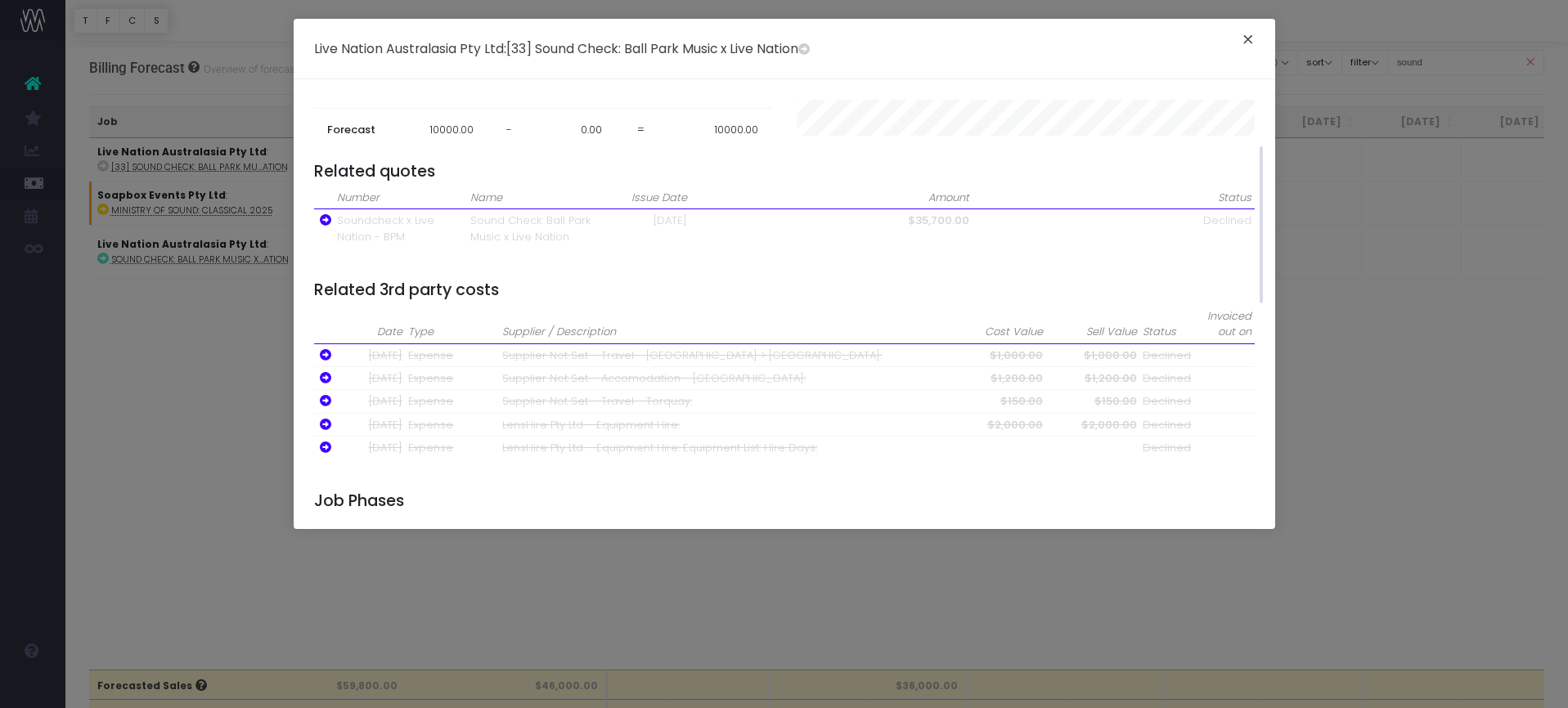
click at [1242, 38] on button "×" at bounding box center [1248, 42] width 34 height 26
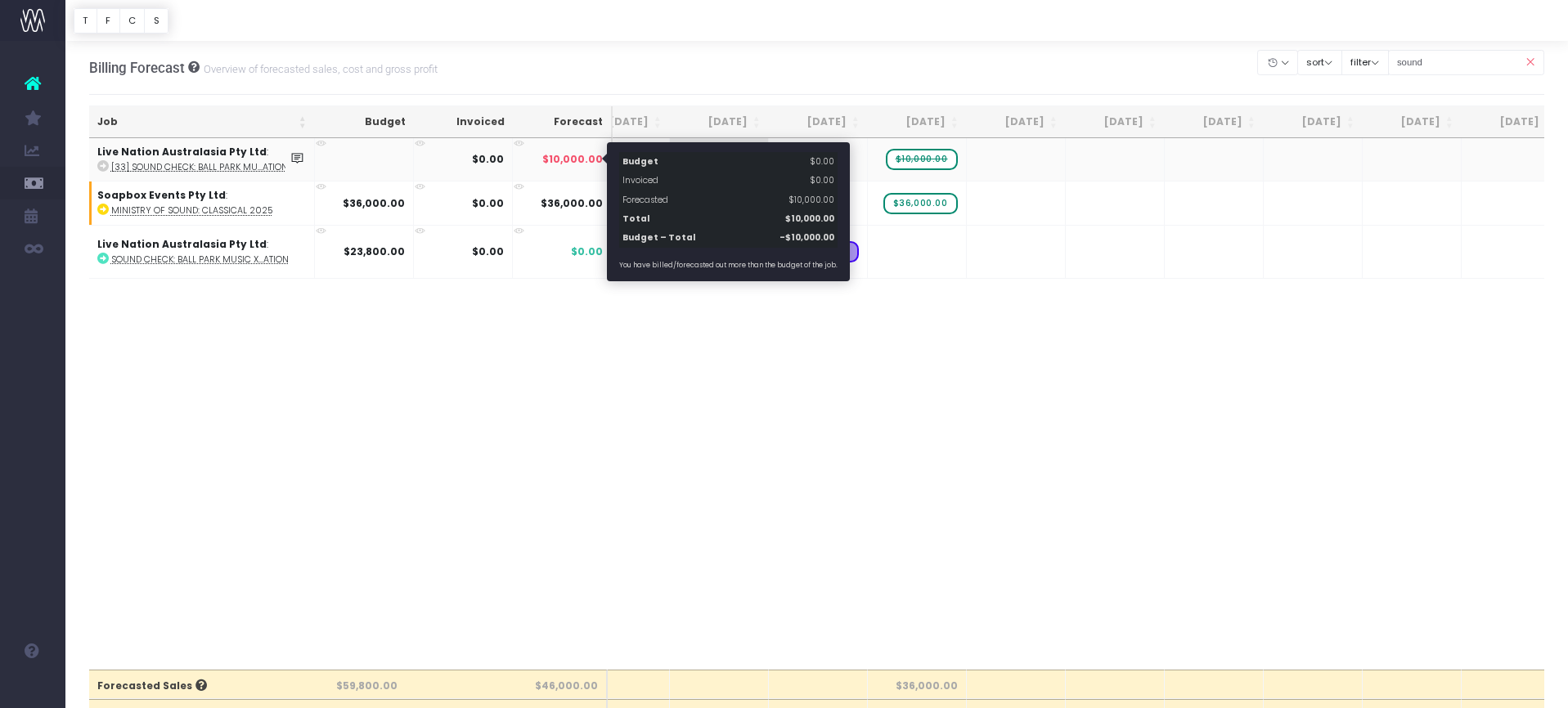
click at [569, 161] on span "$10,000.00" at bounding box center [572, 159] width 61 height 14
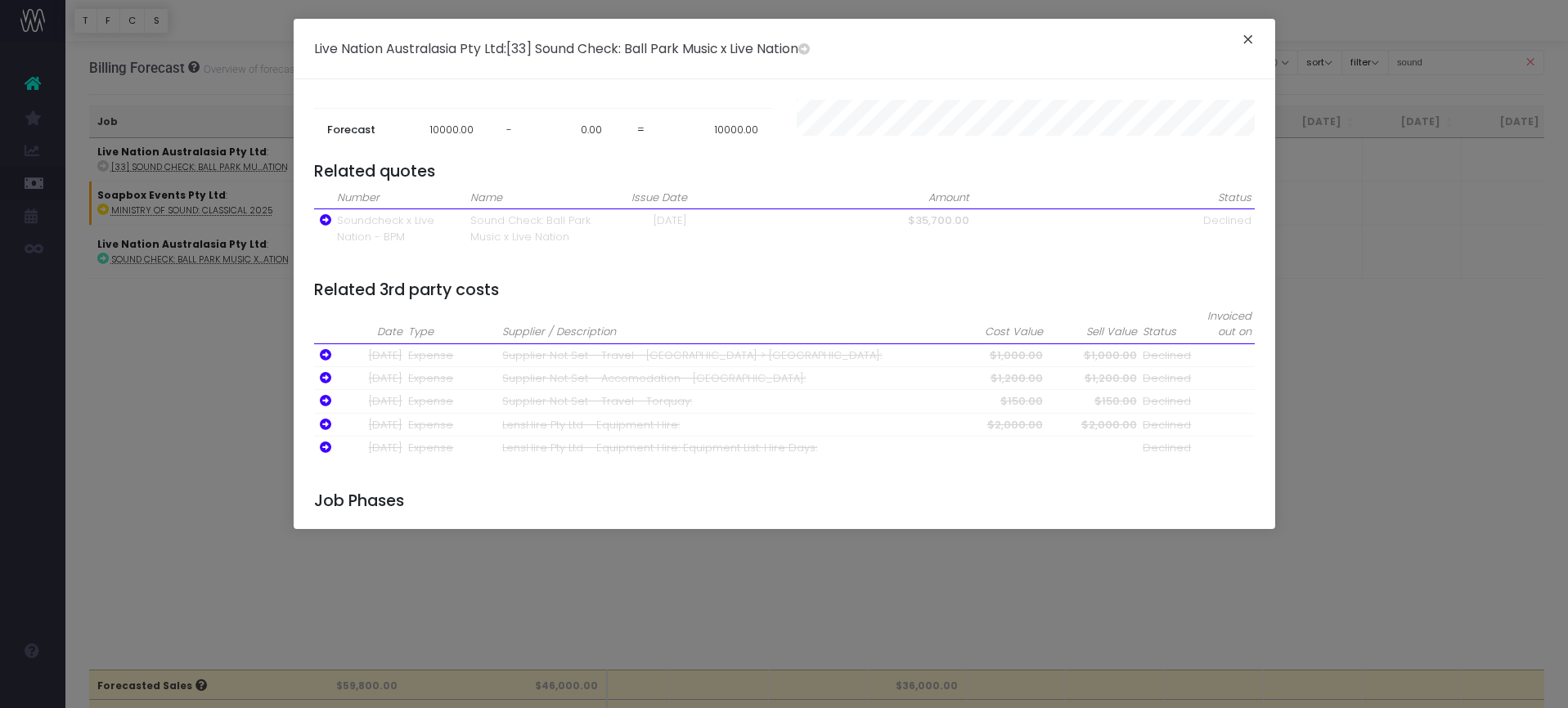
click at [1248, 40] on button "×" at bounding box center [1248, 42] width 34 height 26
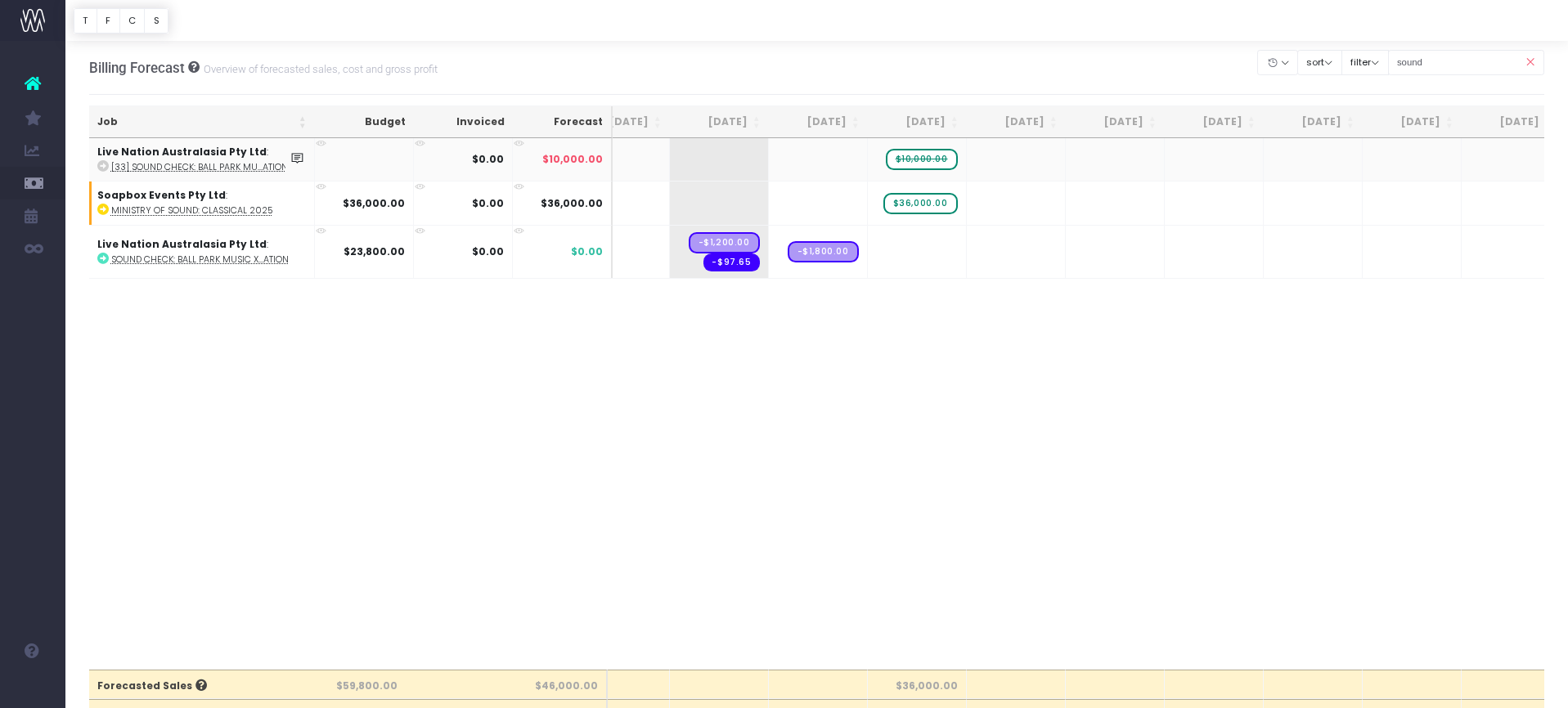
click at [922, 158] on span "$10,000.00" at bounding box center [922, 160] width 72 height 22
click at [935, 152] on span "$10,000.00" at bounding box center [922, 160] width 72 height 22
click at [931, 161] on span "$10,000.00" at bounding box center [922, 160] width 72 height 22
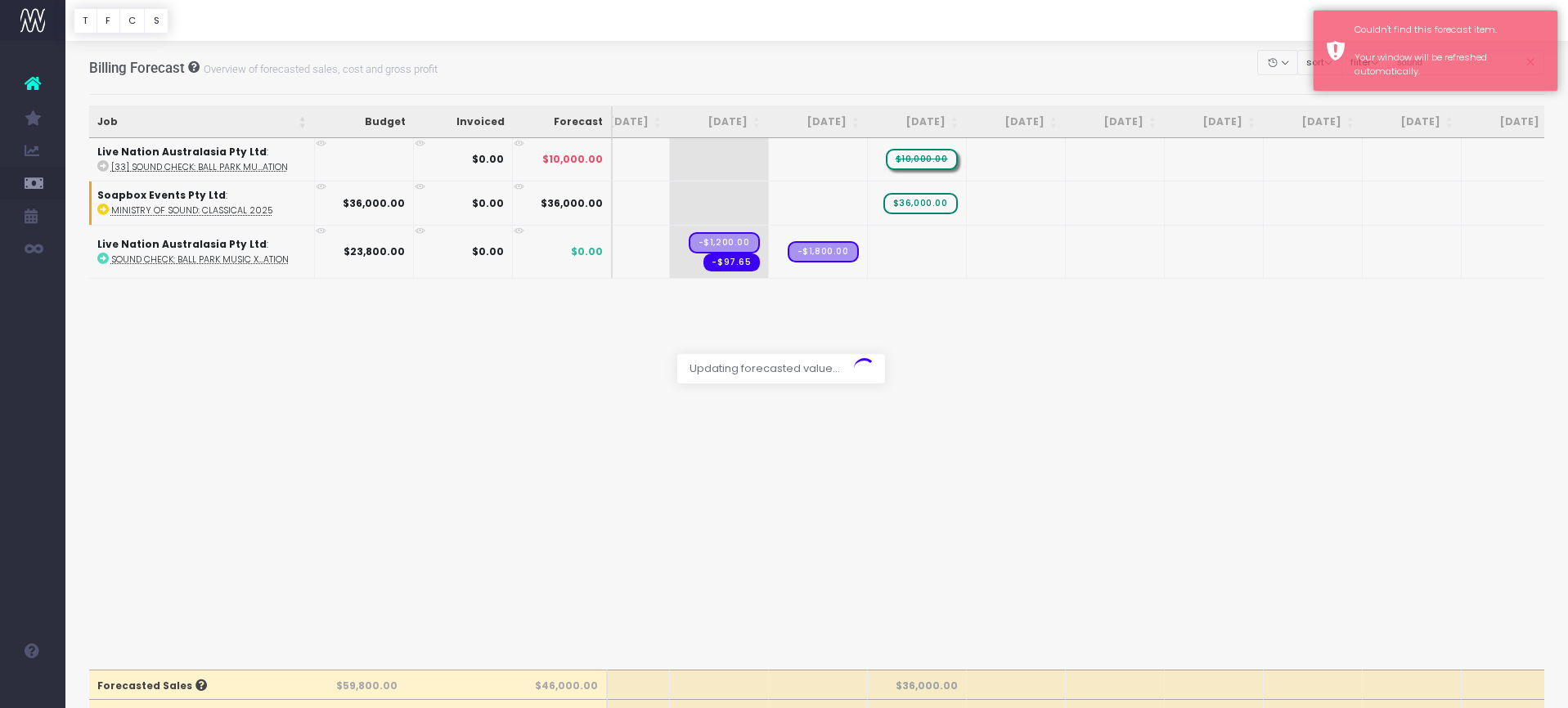
scroll to position [0, 1]
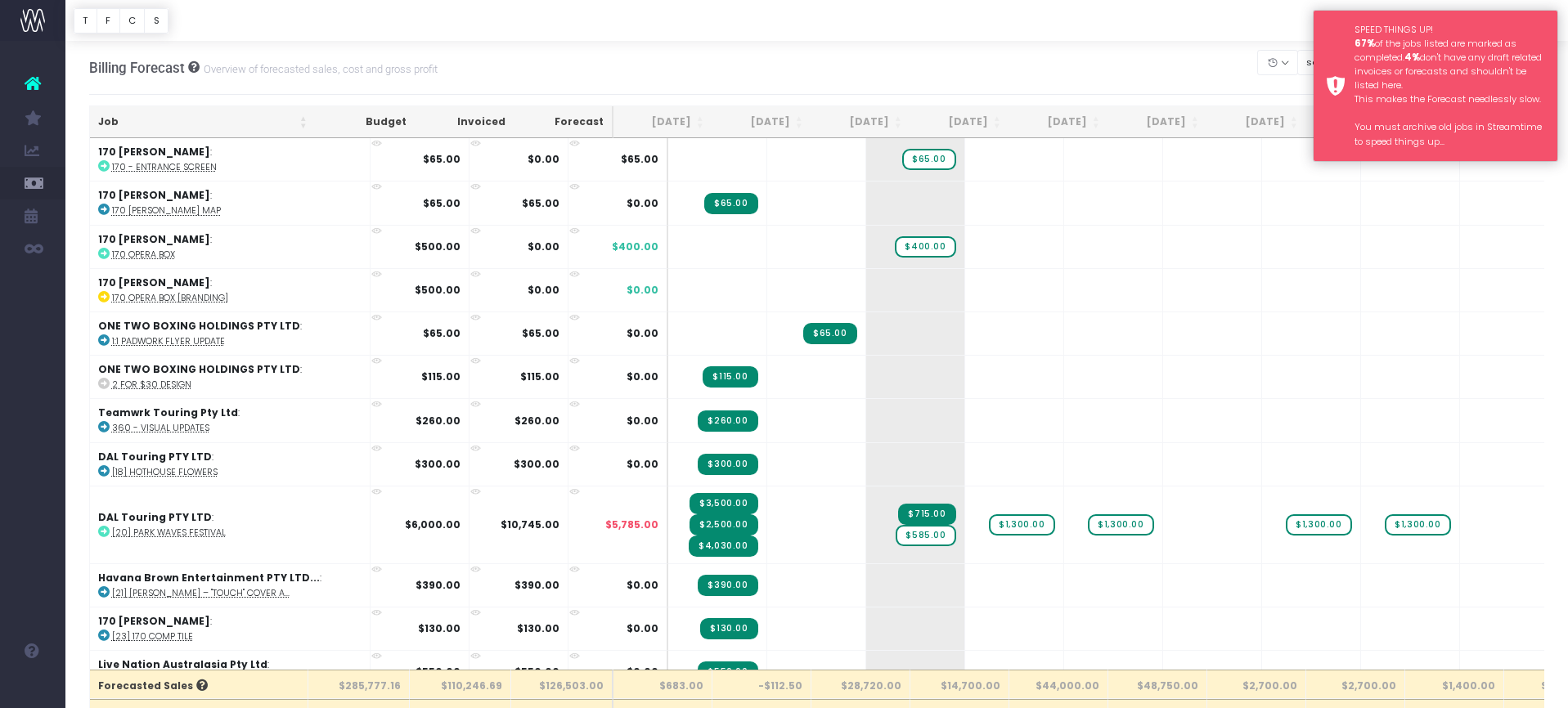
click at [1471, 75] on div "SPEED THINGS UP! 67% of the jobs listed are marked as completed. 4% don't have …" at bounding box center [1449, 85] width 191 height 126
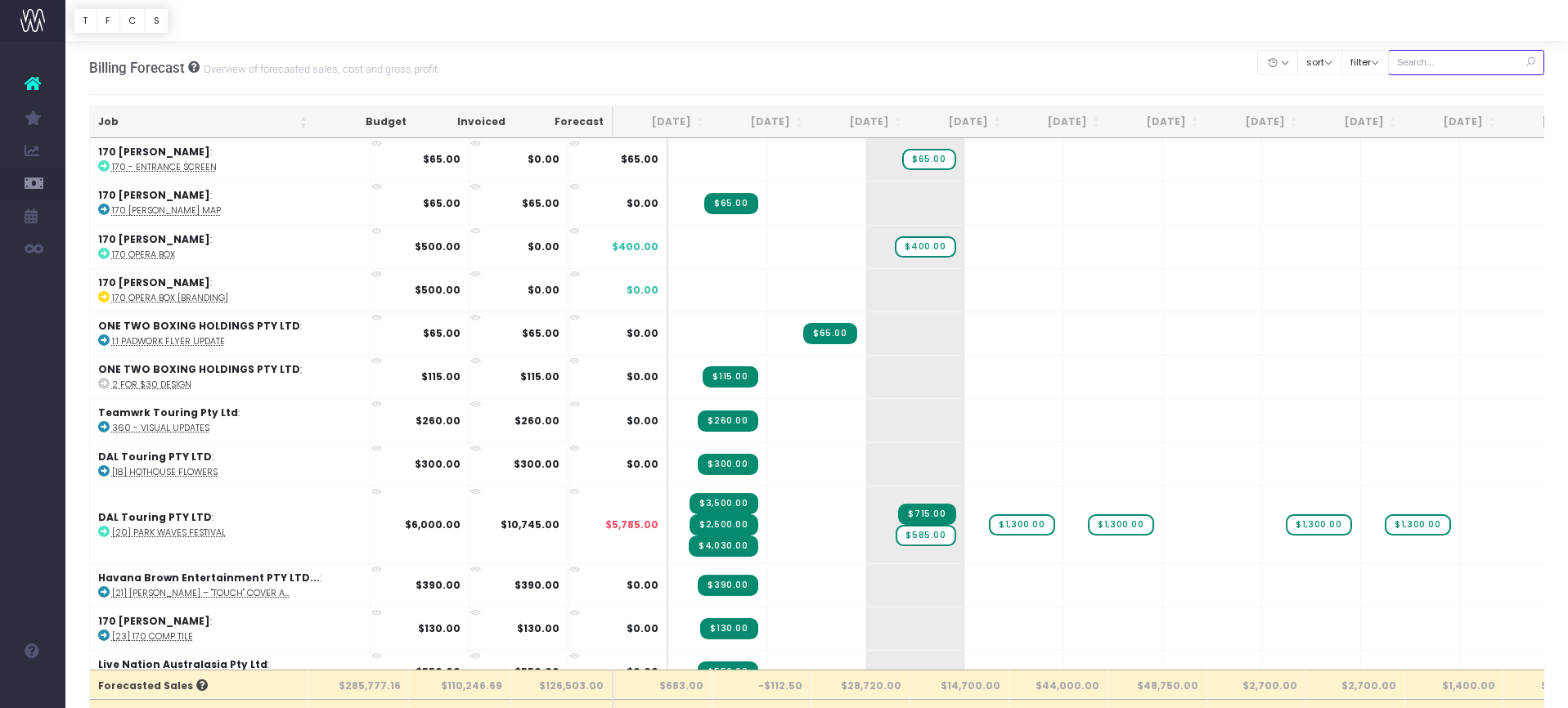
click at [1464, 52] on input "text" at bounding box center [1467, 62] width 157 height 25
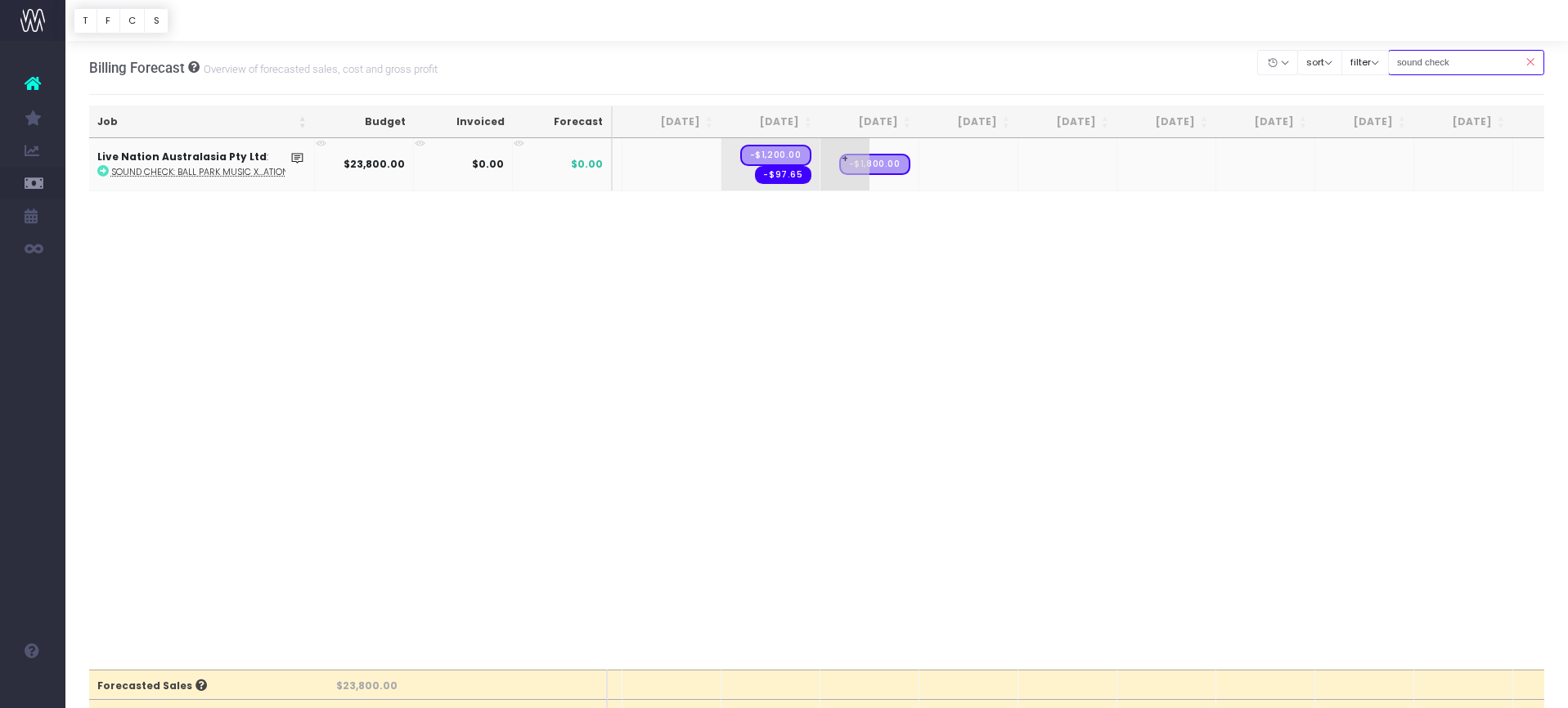
scroll to position [0, 130]
click at [1448, 63] on input "sound check" at bounding box center [1467, 62] width 157 height 25
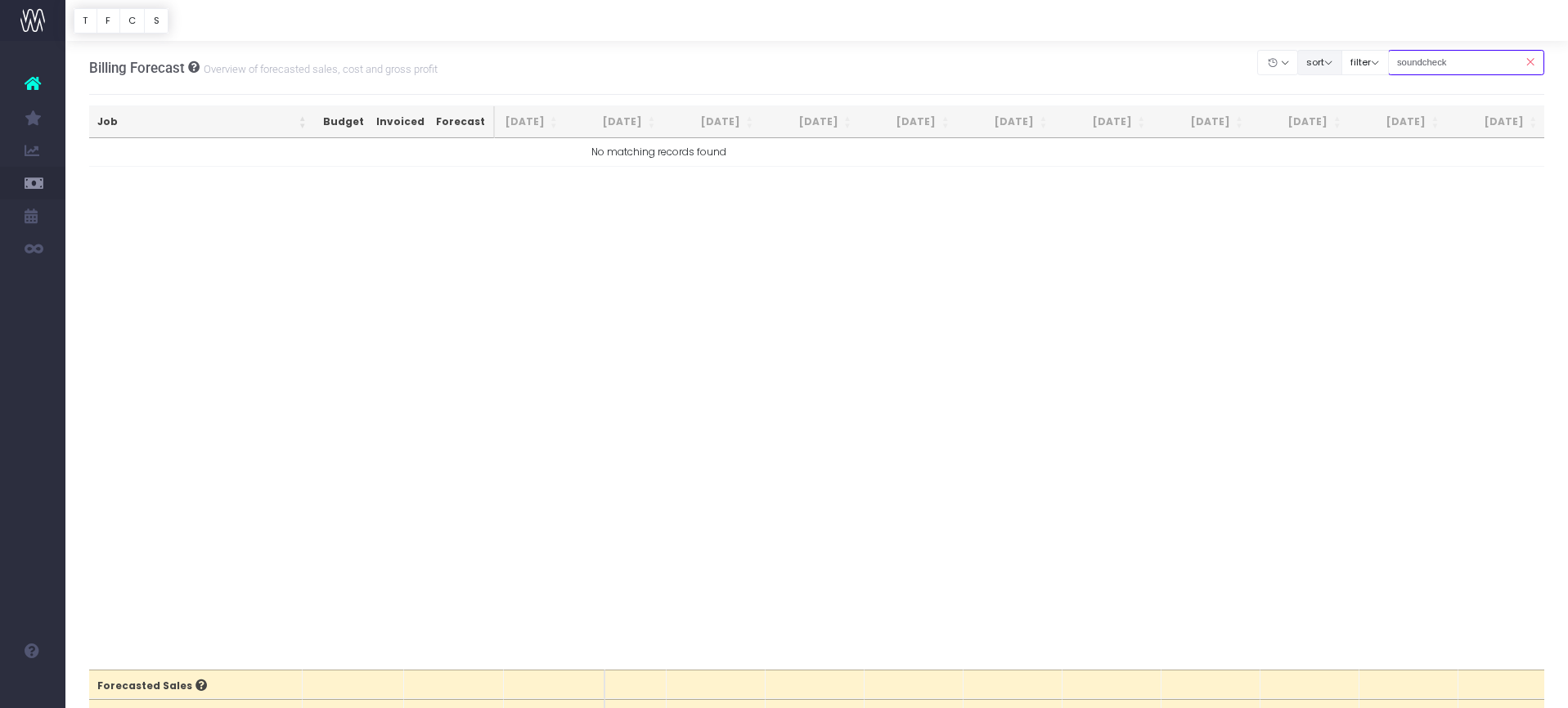
drag, startPoint x: 1478, startPoint y: 61, endPoint x: 1328, endPoint y: 55, distance: 150.1
click at [1332, 56] on div "Clear Filters Hide [DATE] [DATE] [DATE] [DATE] [DATE] [DATE] [DATE] [DATE] [DAT…" at bounding box center [1401, 62] width 286 height 33
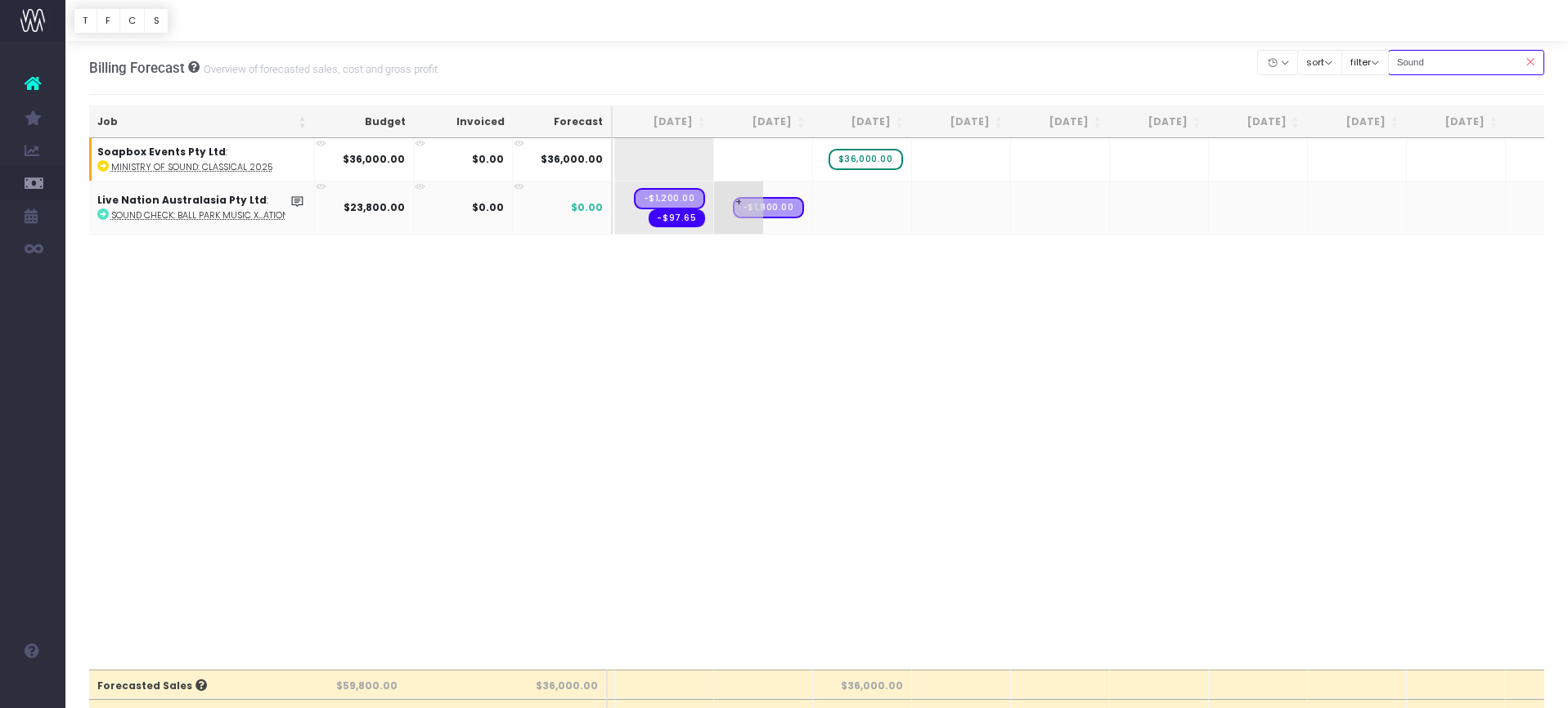
type input "Sound"
click at [738, 194] on span "+" at bounding box center [738, 208] width 49 height 52
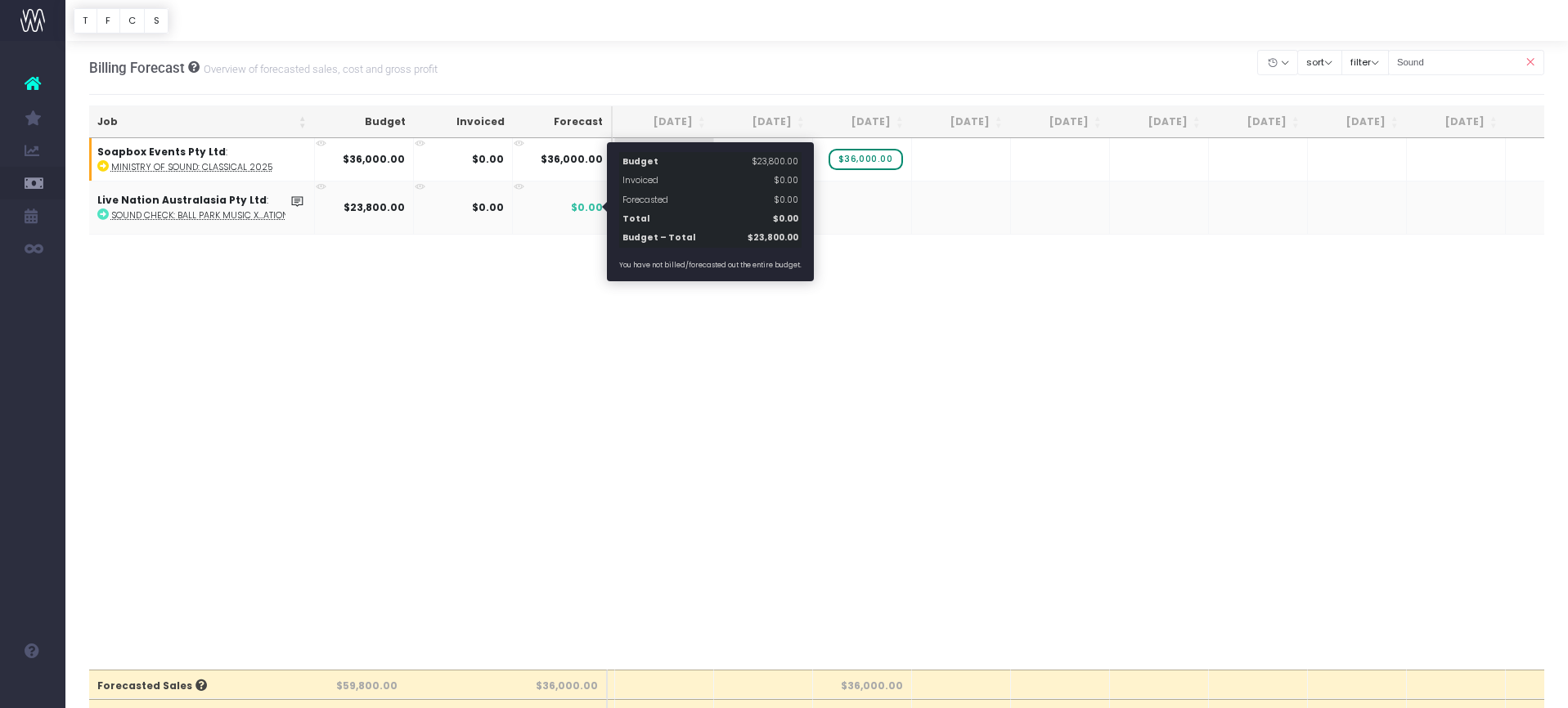
click at [586, 203] on span "$0.00" at bounding box center [586, 207] width 32 height 14
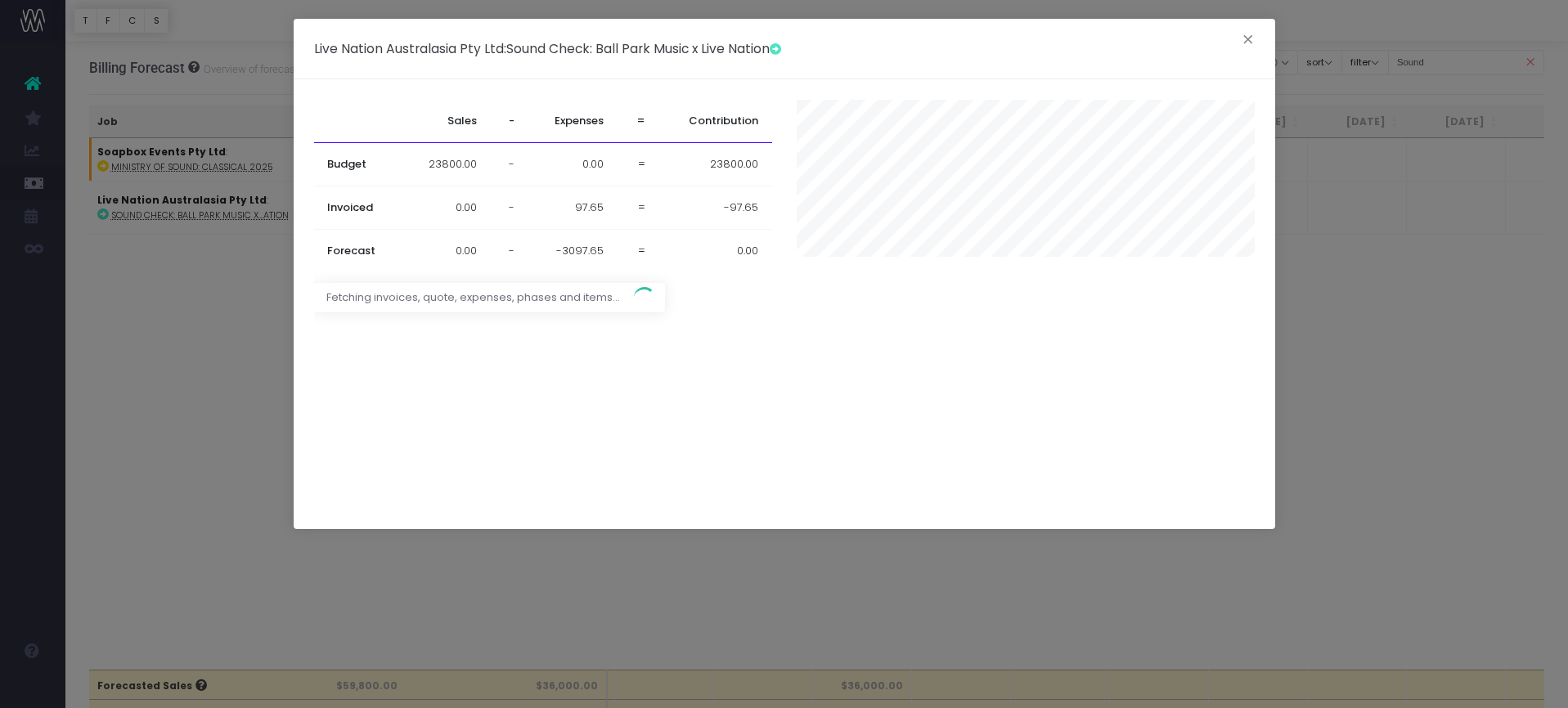
drag, startPoint x: 1243, startPoint y: 40, endPoint x: 1214, endPoint y: 47, distance: 29.8
click at [1243, 40] on button "×" at bounding box center [1248, 42] width 34 height 26
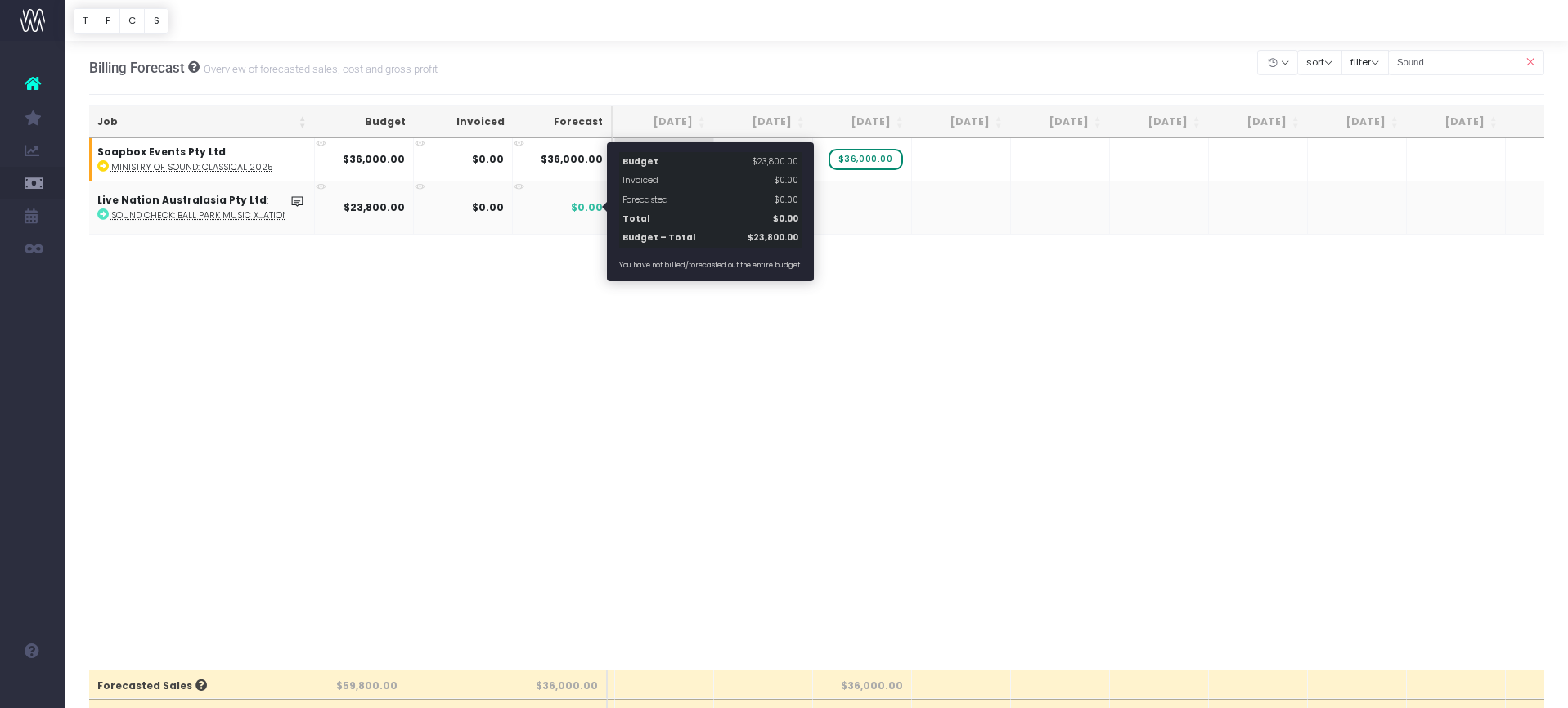
click at [586, 203] on span "$0.00" at bounding box center [586, 207] width 32 height 14
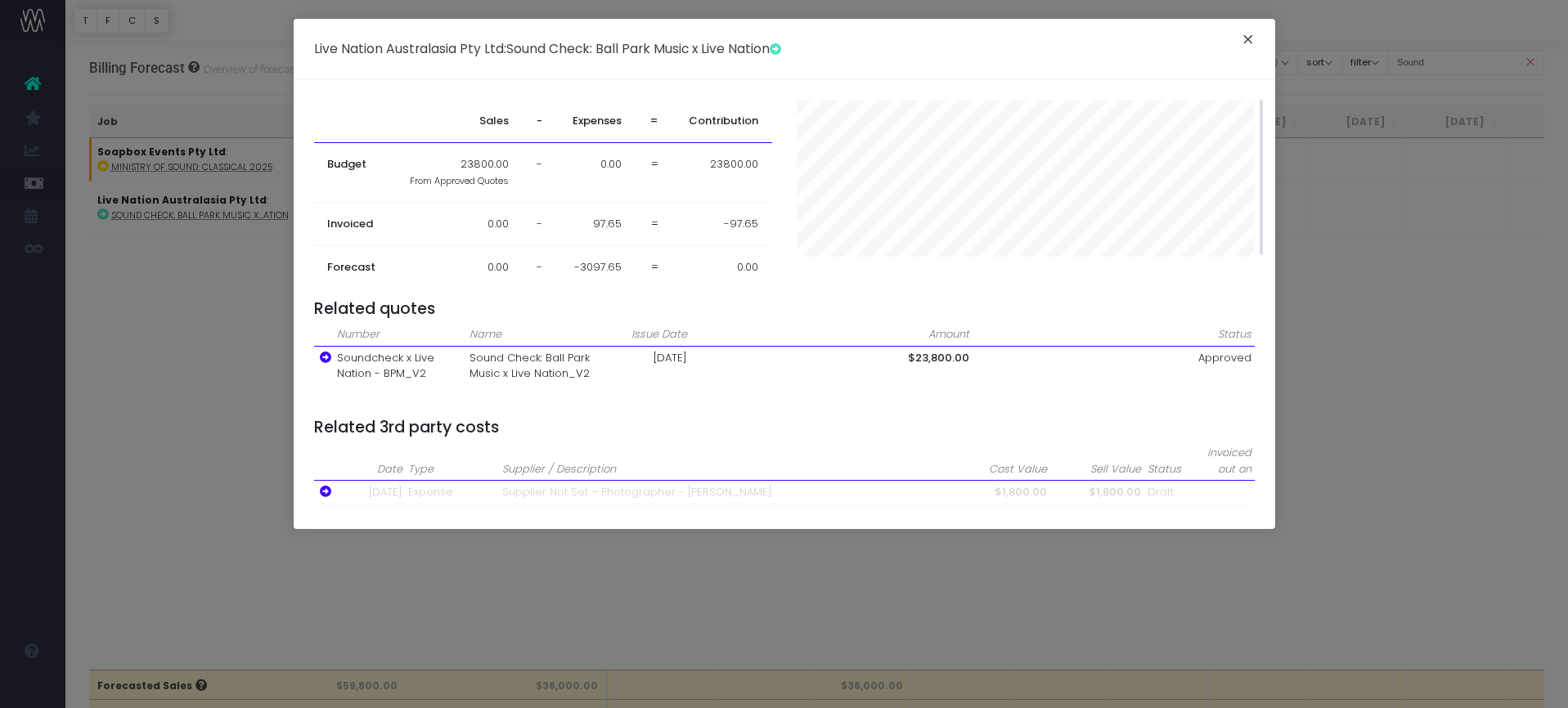
click at [1249, 41] on button "×" at bounding box center [1248, 42] width 34 height 26
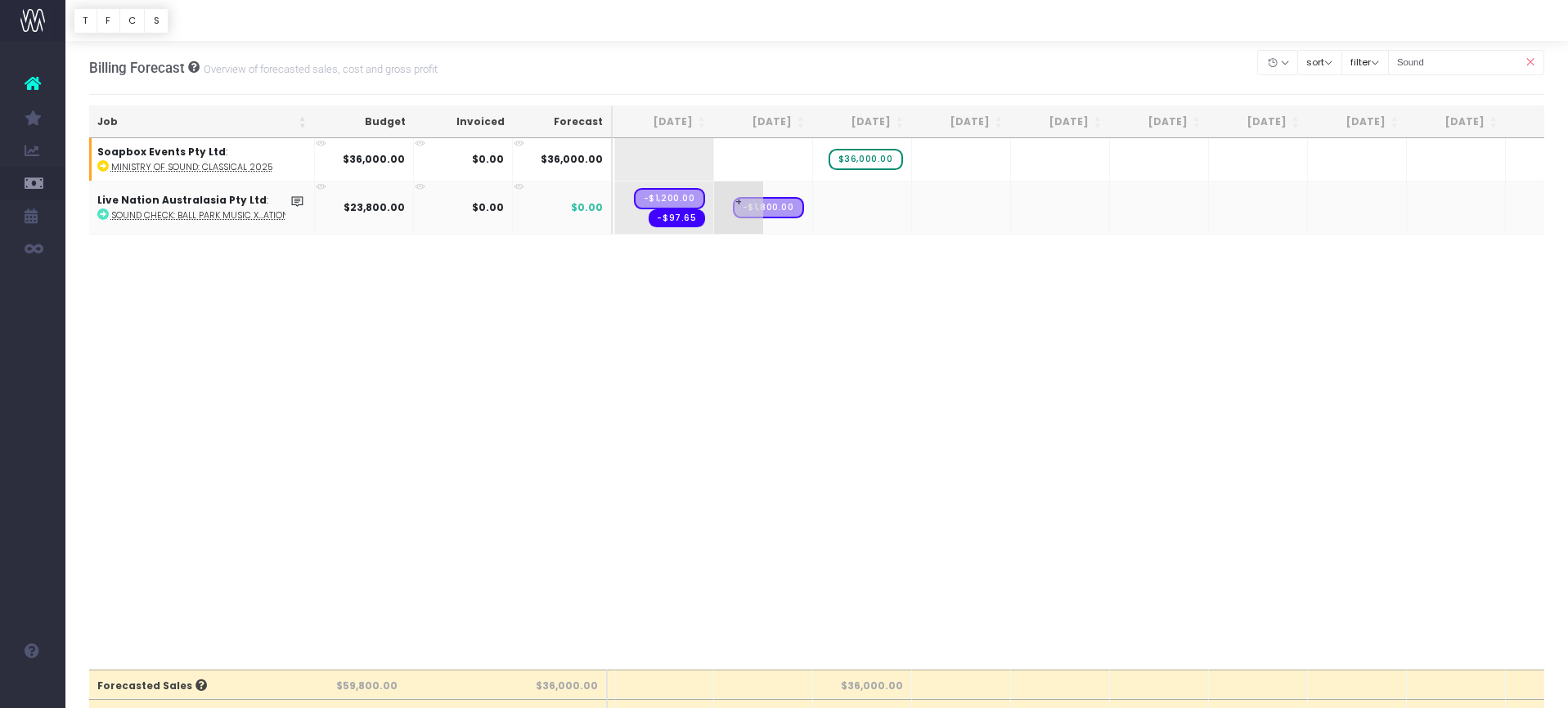
click at [736, 206] on span "+" at bounding box center [738, 208] width 49 height 52
click at [738, 200] on span "+" at bounding box center [738, 208] width 49 height 52
type input "2"
type input "10000"
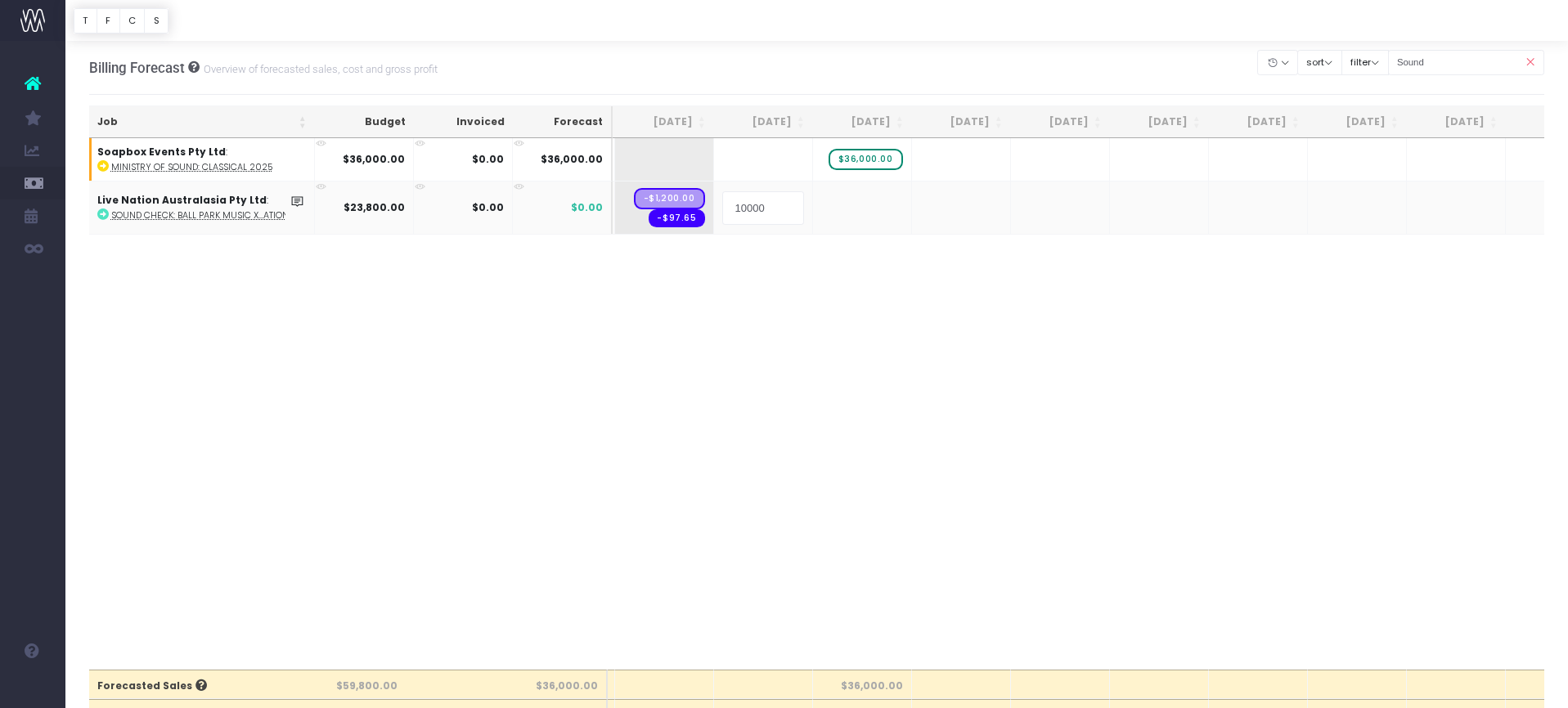
click at [787, 287] on body "Oh my... this is bad. wayahead wasn't able to load this page. Please contact su…" at bounding box center [784, 354] width 1568 height 708
click at [829, 206] on span "+" at bounding box center [838, 209] width 49 height 55
click at [836, 199] on span "+" at bounding box center [838, 209] width 49 height 55
click at [836, 192] on span "+" at bounding box center [838, 209] width 49 height 55
click at [833, 203] on span "+" at bounding box center [838, 209] width 49 height 55
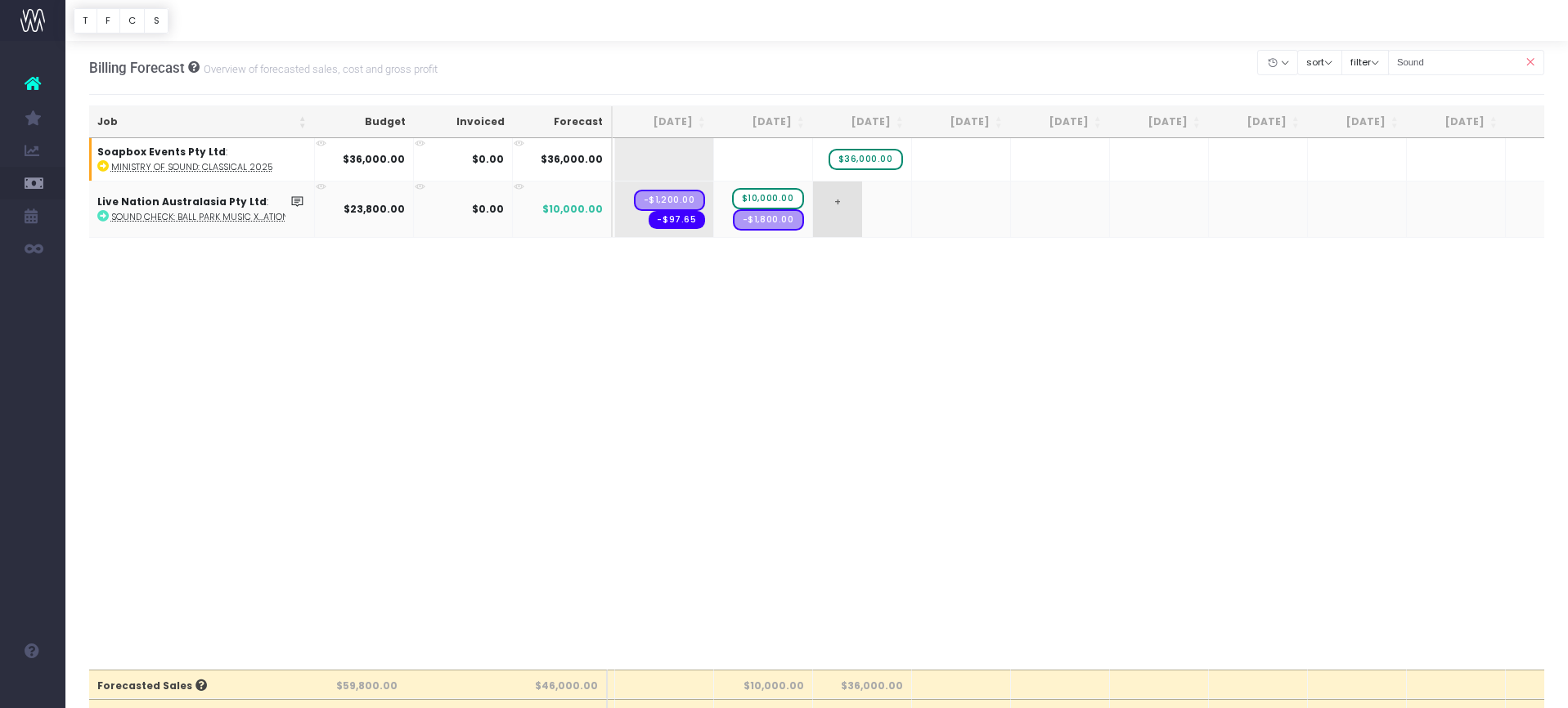
click at [841, 201] on span "+" at bounding box center [838, 209] width 49 height 55
click at [839, 200] on span "+" at bounding box center [838, 209] width 49 height 55
click at [835, 200] on span "+" at bounding box center [838, 209] width 49 height 55
click at [841, 195] on span "+" at bounding box center [838, 209] width 49 height 55
click at [835, 191] on span "+" at bounding box center [838, 209] width 49 height 55
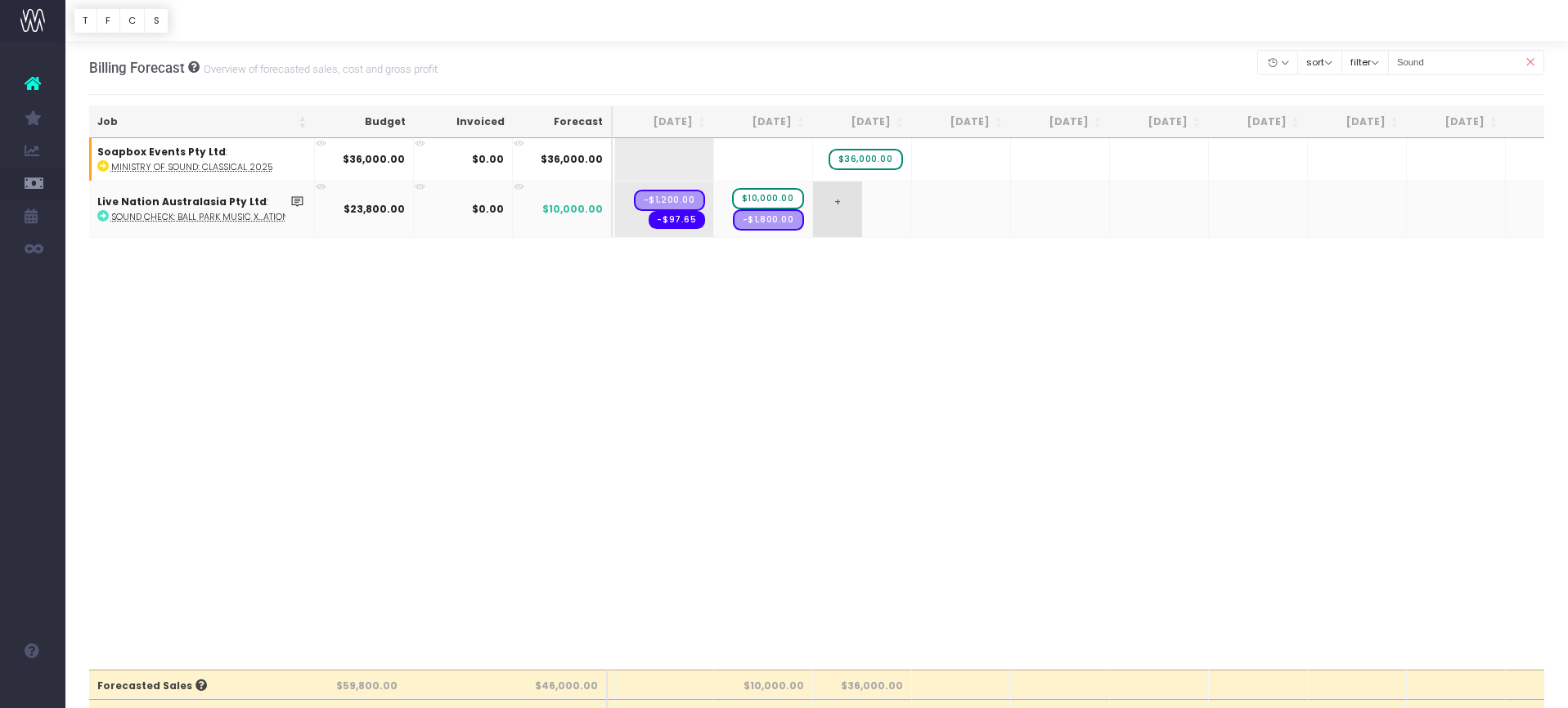
click at [828, 193] on span "+" at bounding box center [838, 209] width 49 height 55
click at [822, 225] on span "+" at bounding box center [838, 209] width 49 height 55
click at [855, 208] on span "+" at bounding box center [838, 209] width 49 height 55
click at [826, 199] on span "+" at bounding box center [838, 209] width 49 height 55
click at [837, 200] on span "+" at bounding box center [838, 209] width 49 height 55
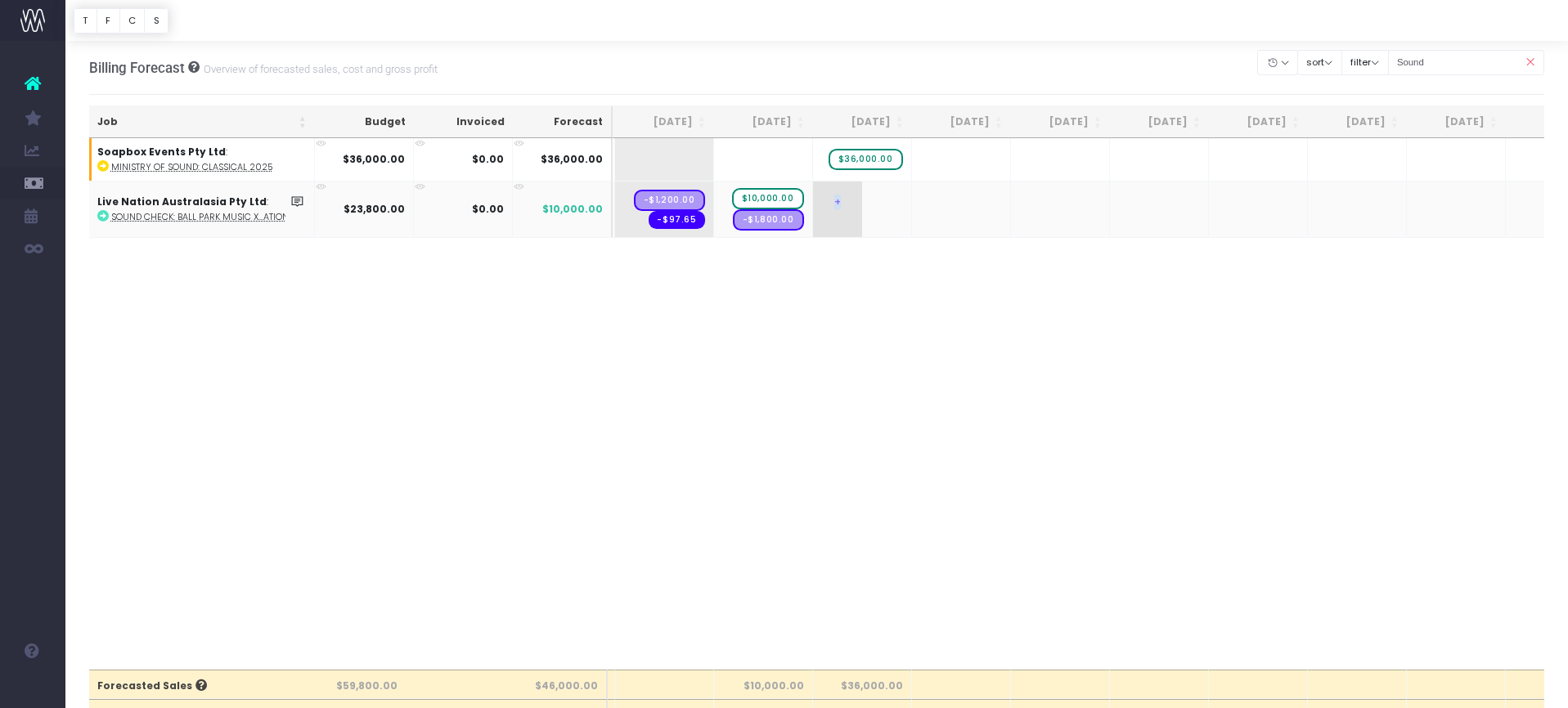
click at [837, 200] on span "+" at bounding box center [838, 209] width 49 height 55
type input "10000"
click at [1528, 59] on icon at bounding box center [1530, 62] width 29 height 33
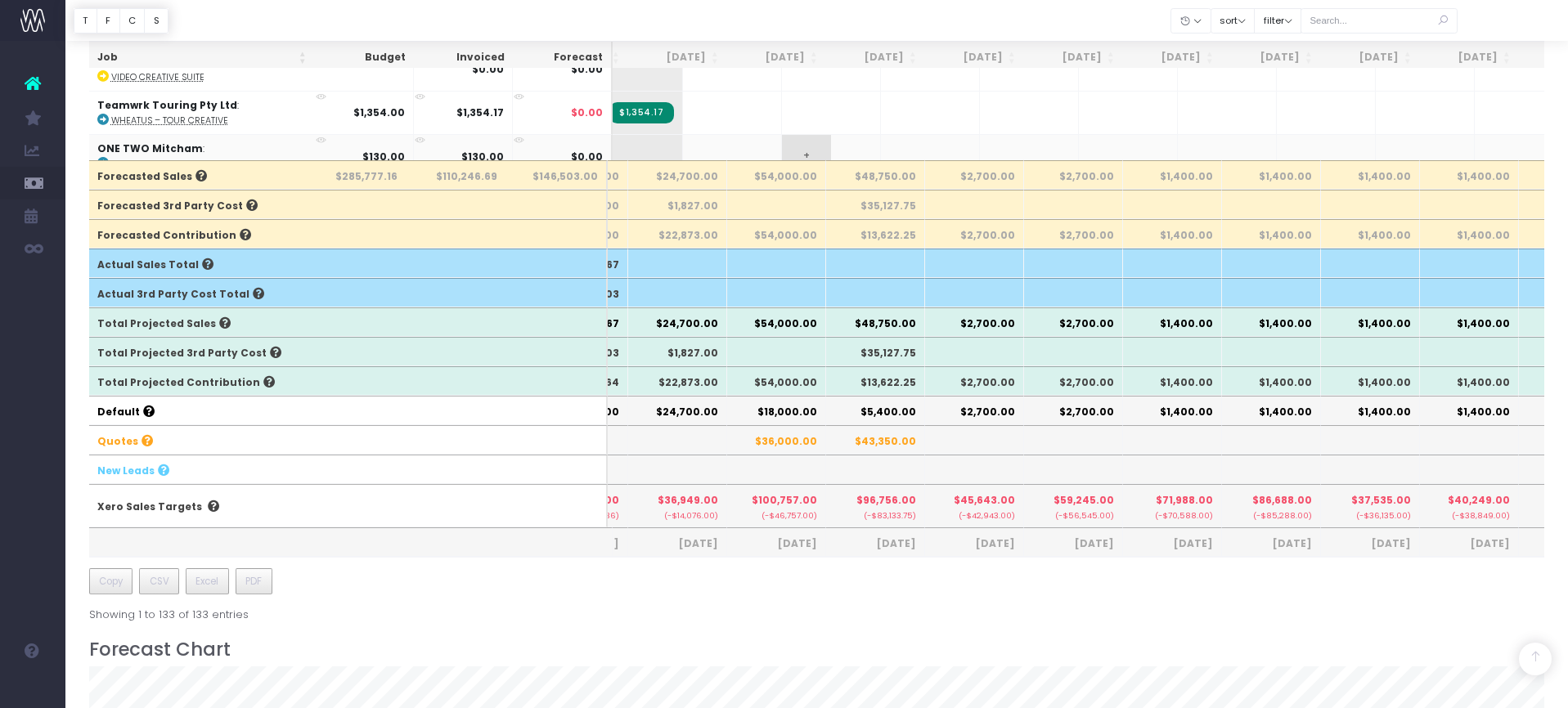
scroll to position [0, 143]
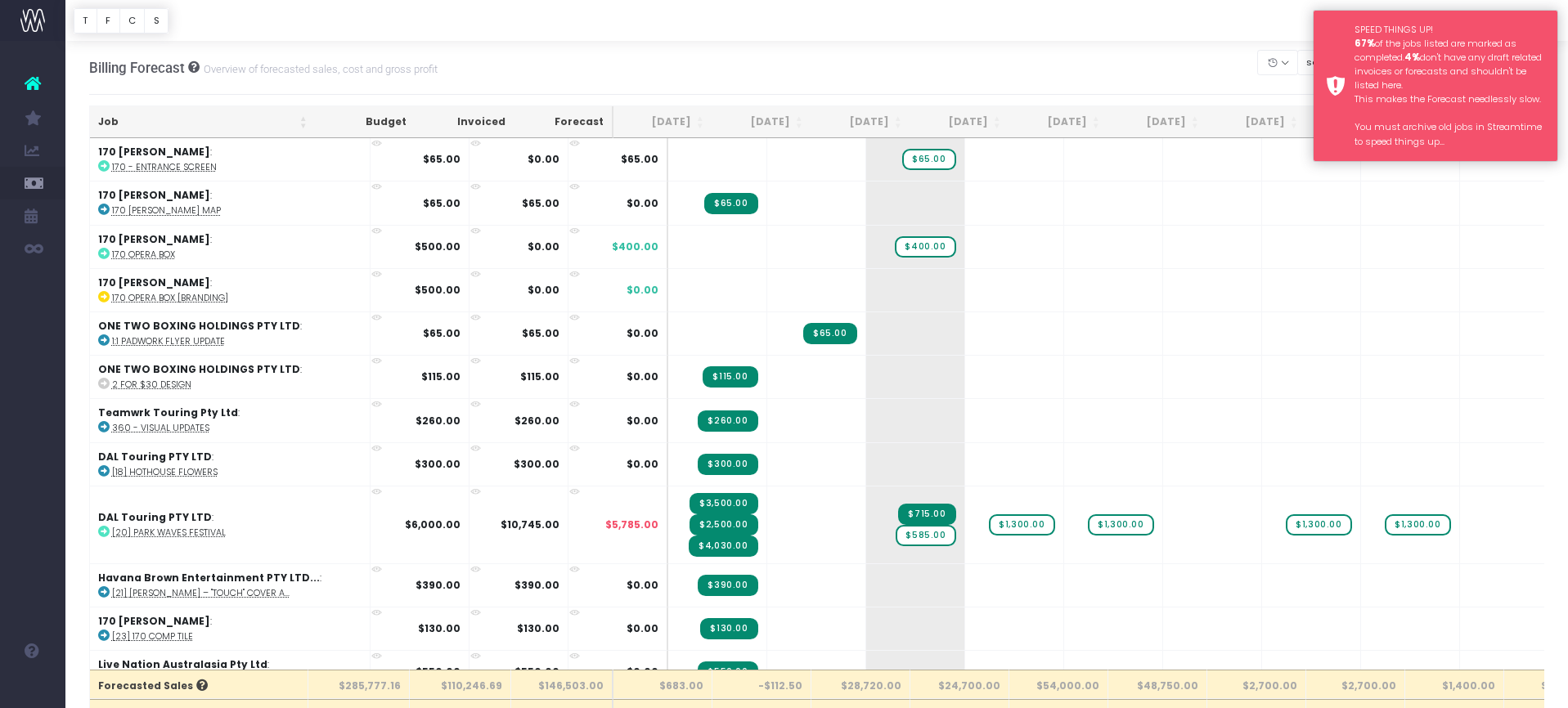
click at [1360, 61] on div "SPEED THINGS UP! 67% of the jobs listed are marked as completed. 4% don't have …" at bounding box center [1449, 85] width 191 height 126
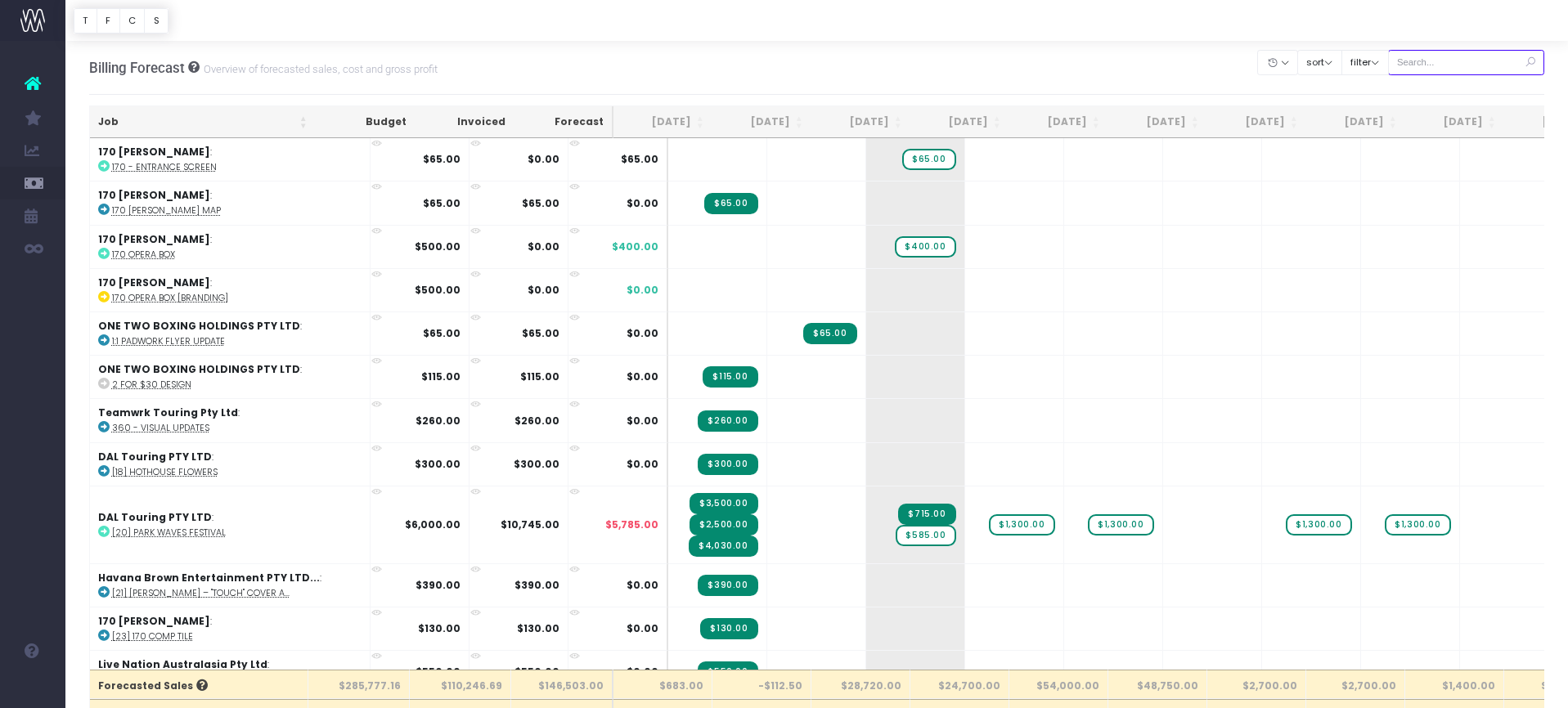
click at [1476, 59] on input "text" at bounding box center [1467, 62] width 157 height 25
type input "[PERSON_NAME]"
